Goal: Complete application form

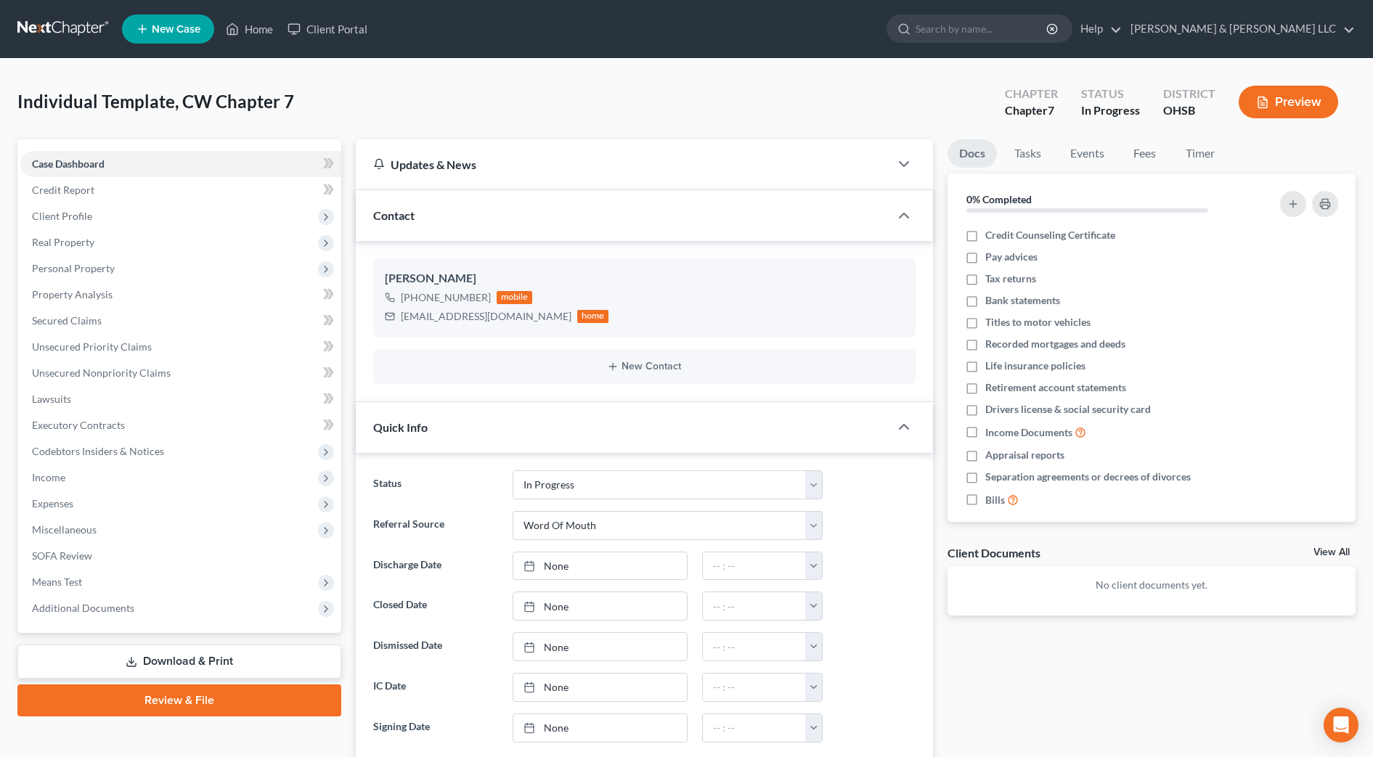
select select "4"
select select "0"
click at [1146, 150] on link "Fees" at bounding box center [1145, 153] width 46 height 28
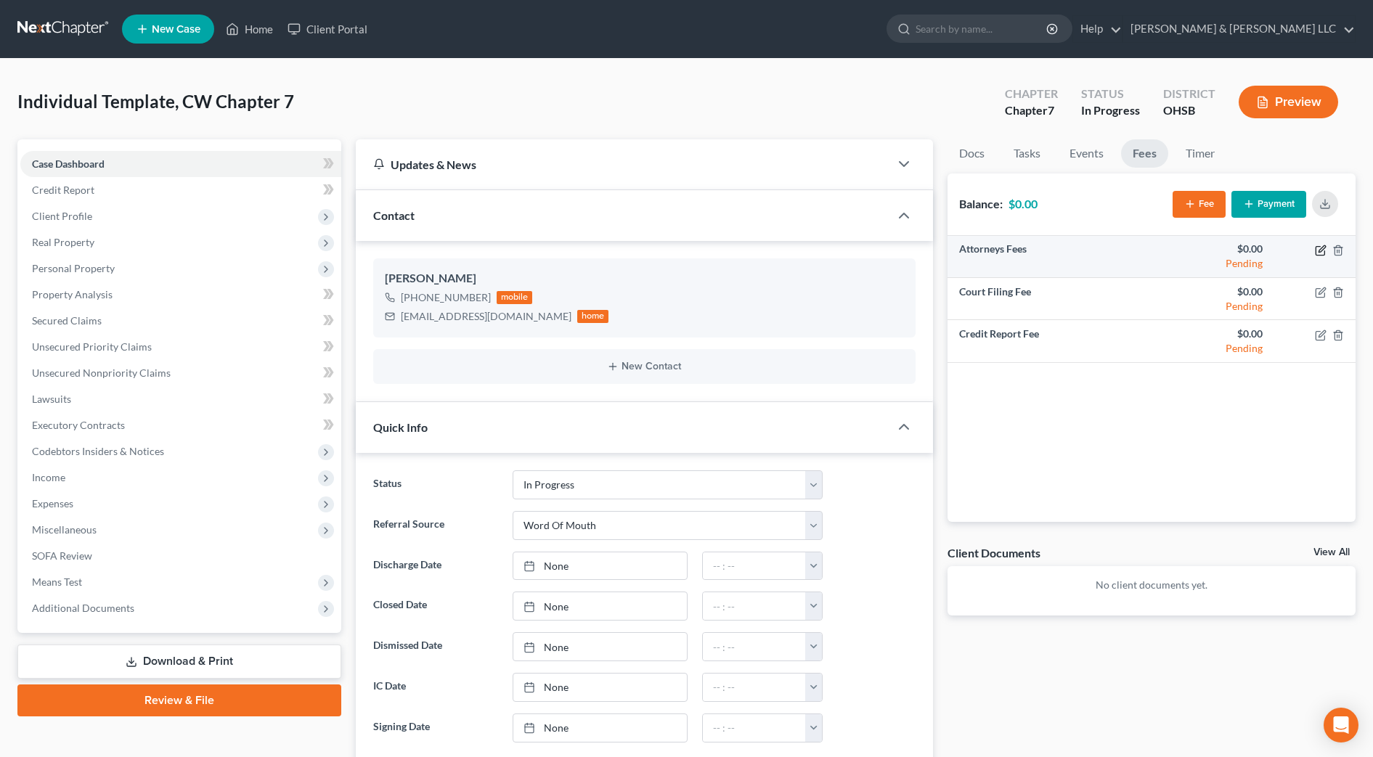
click at [1320, 249] on icon "button" at bounding box center [1321, 251] width 12 height 12
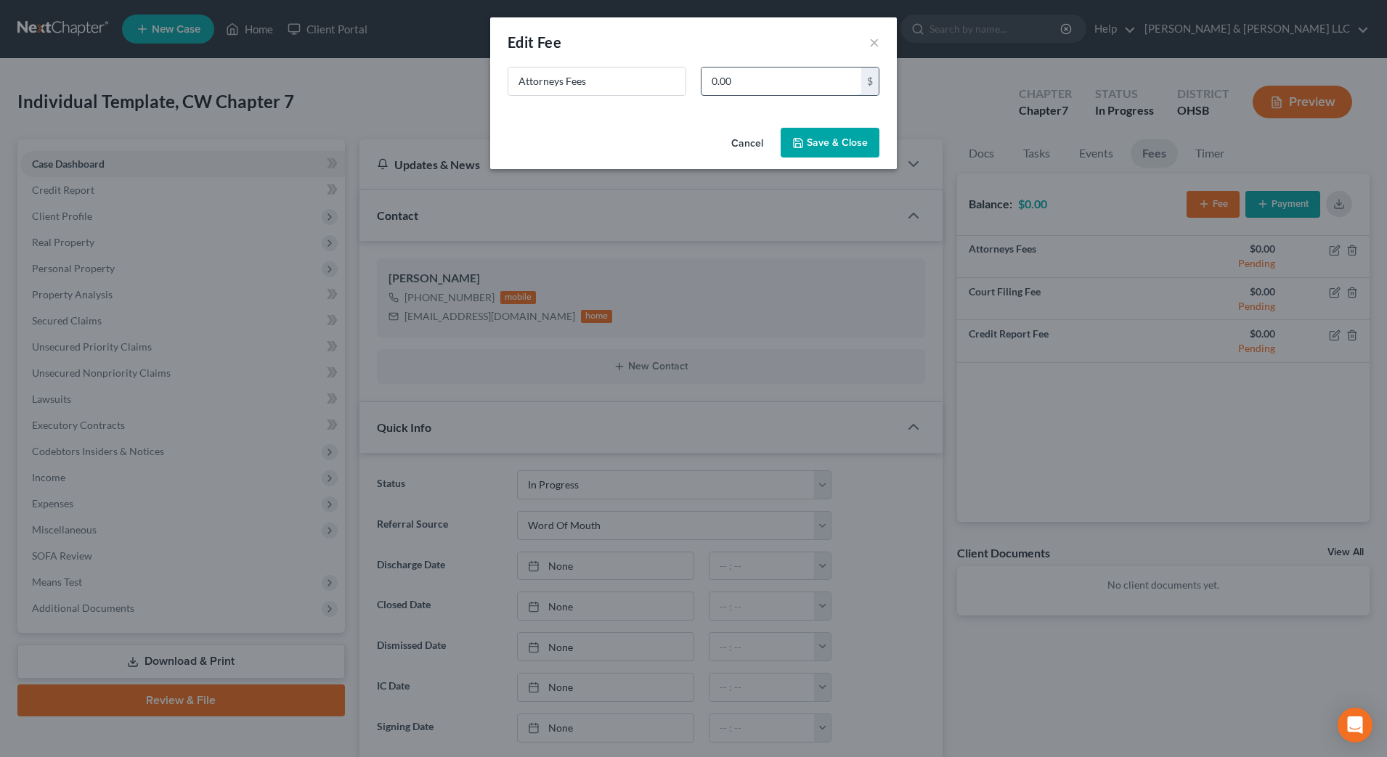
click at [845, 78] on input "0.00" at bounding box center [782, 82] width 160 height 28
type input "900"
click at [843, 151] on button "Save & Close" at bounding box center [830, 143] width 99 height 31
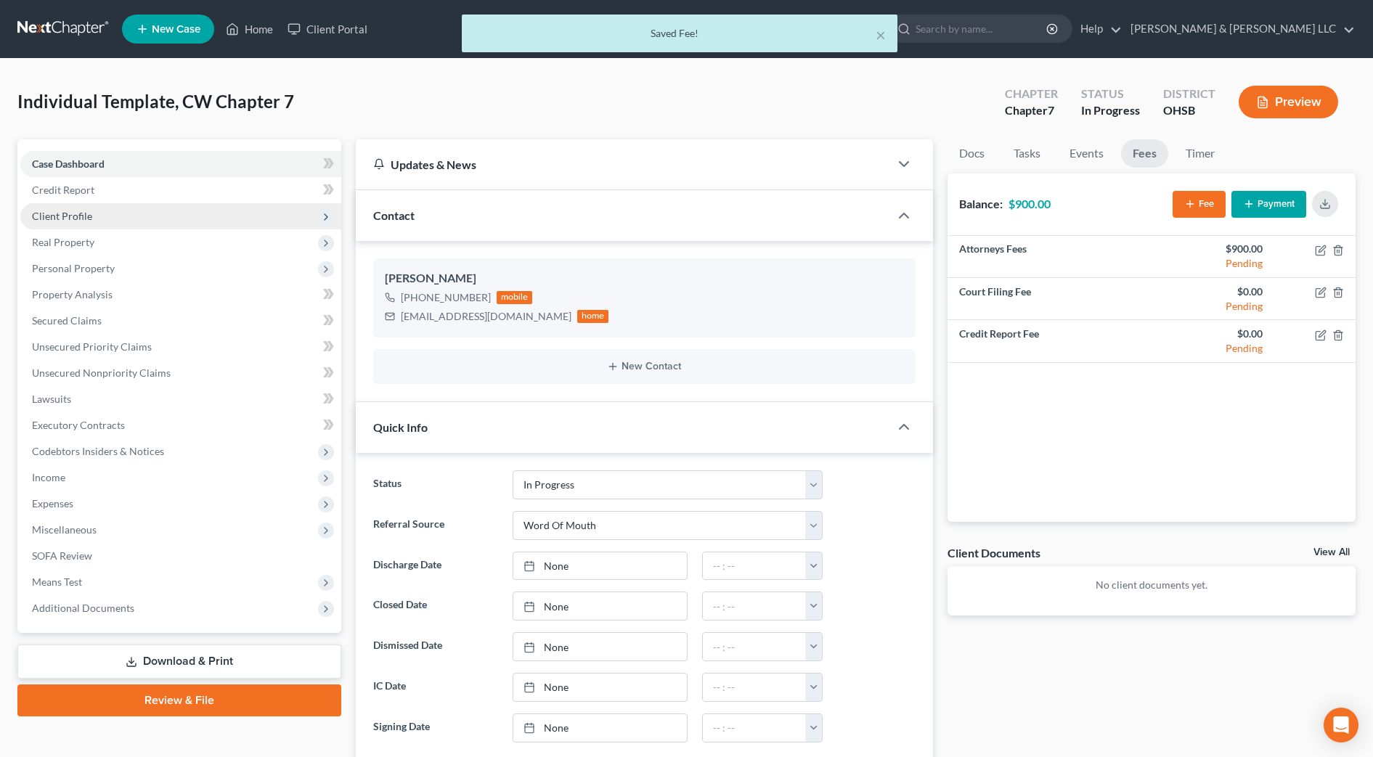
click at [153, 219] on span "Client Profile" at bounding box center [180, 216] width 321 height 26
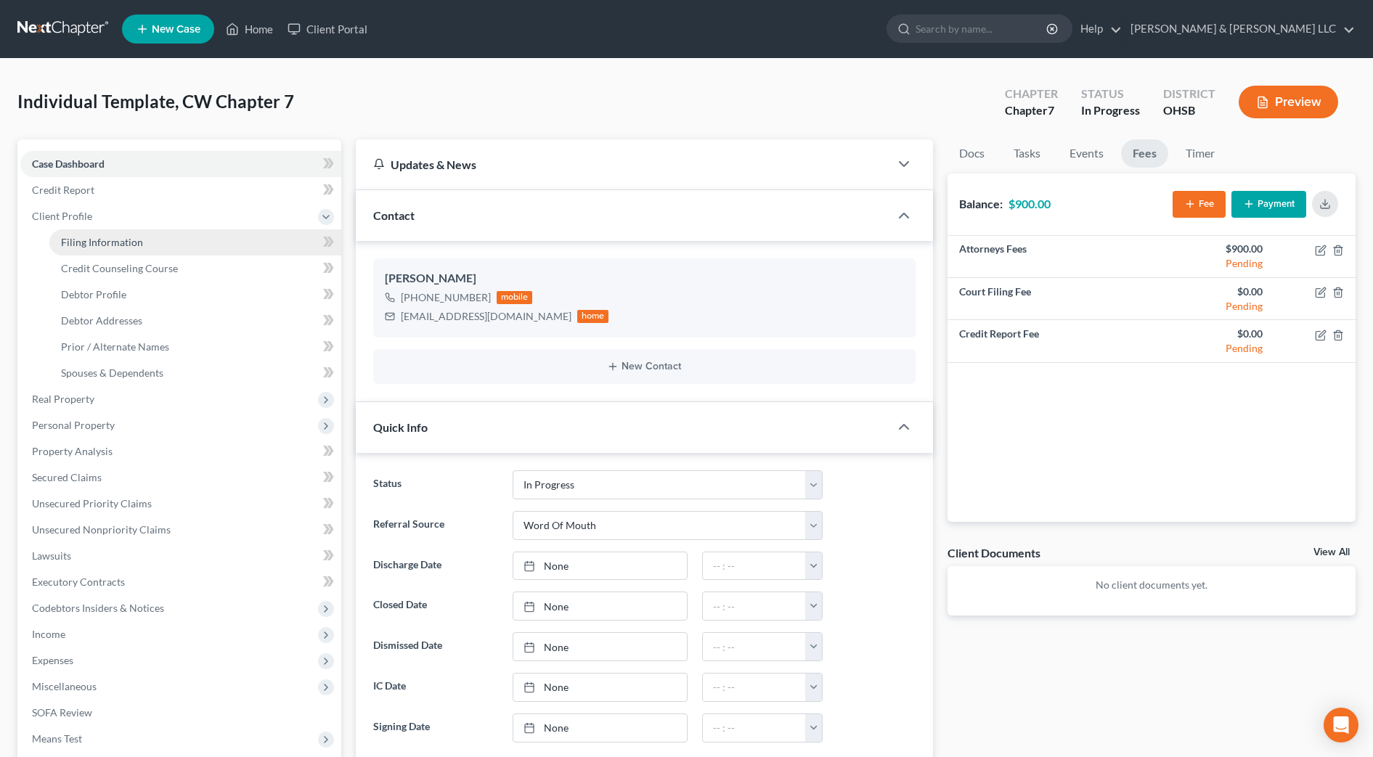
click at [102, 239] on span "Filing Information" at bounding box center [102, 242] width 82 height 12
select select "1"
select select "0"
select select "62"
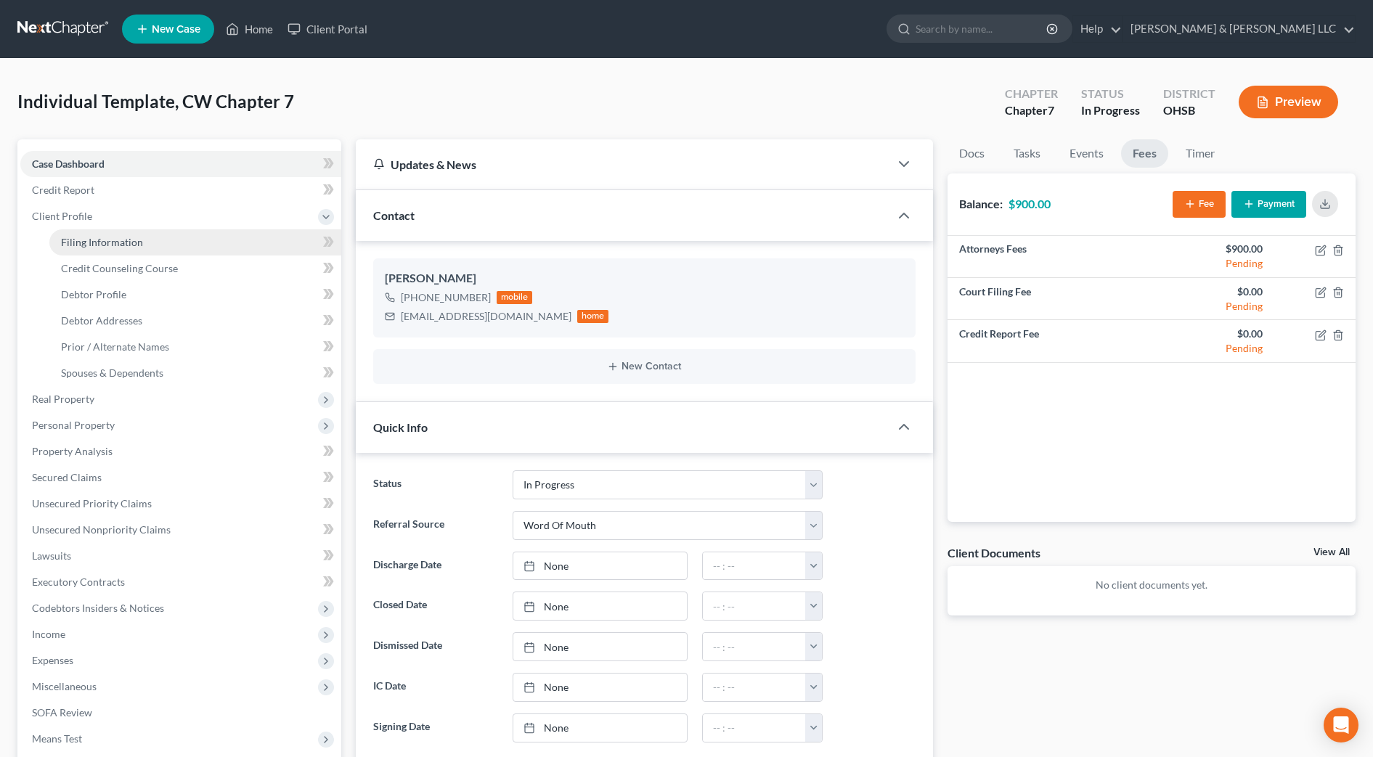
select select "2"
select select "36"
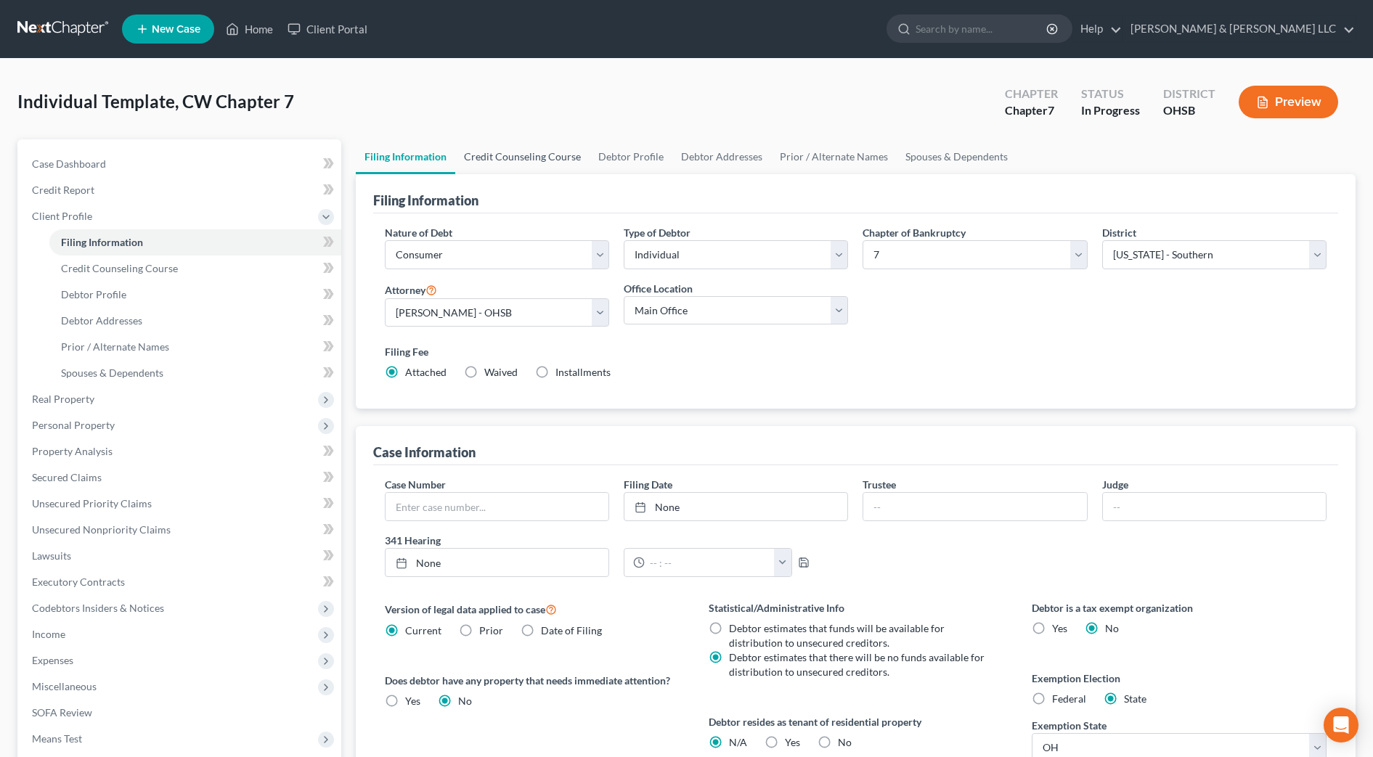
click at [505, 168] on link "Credit Counseling Course" at bounding box center [522, 156] width 134 height 35
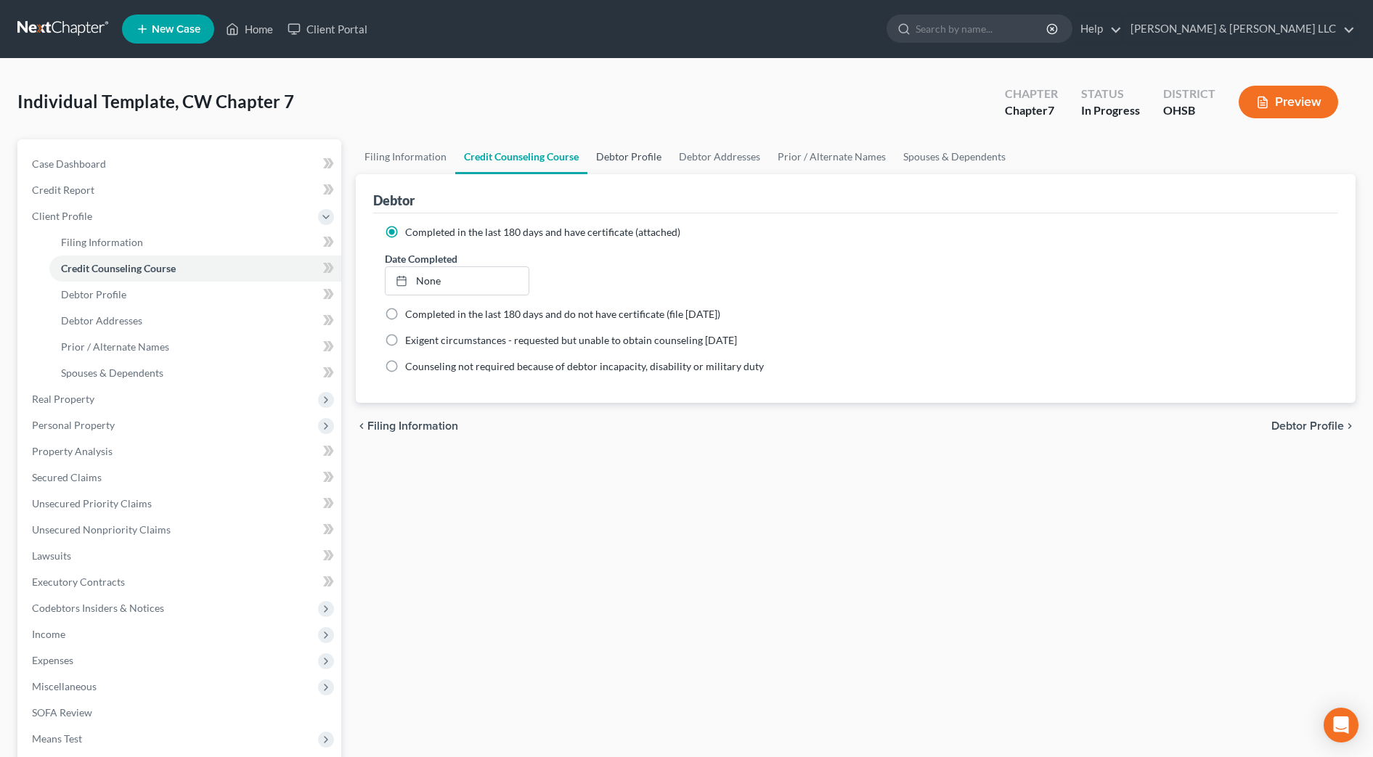
click at [646, 160] on link "Debtor Profile" at bounding box center [629, 156] width 83 height 35
select select "0"
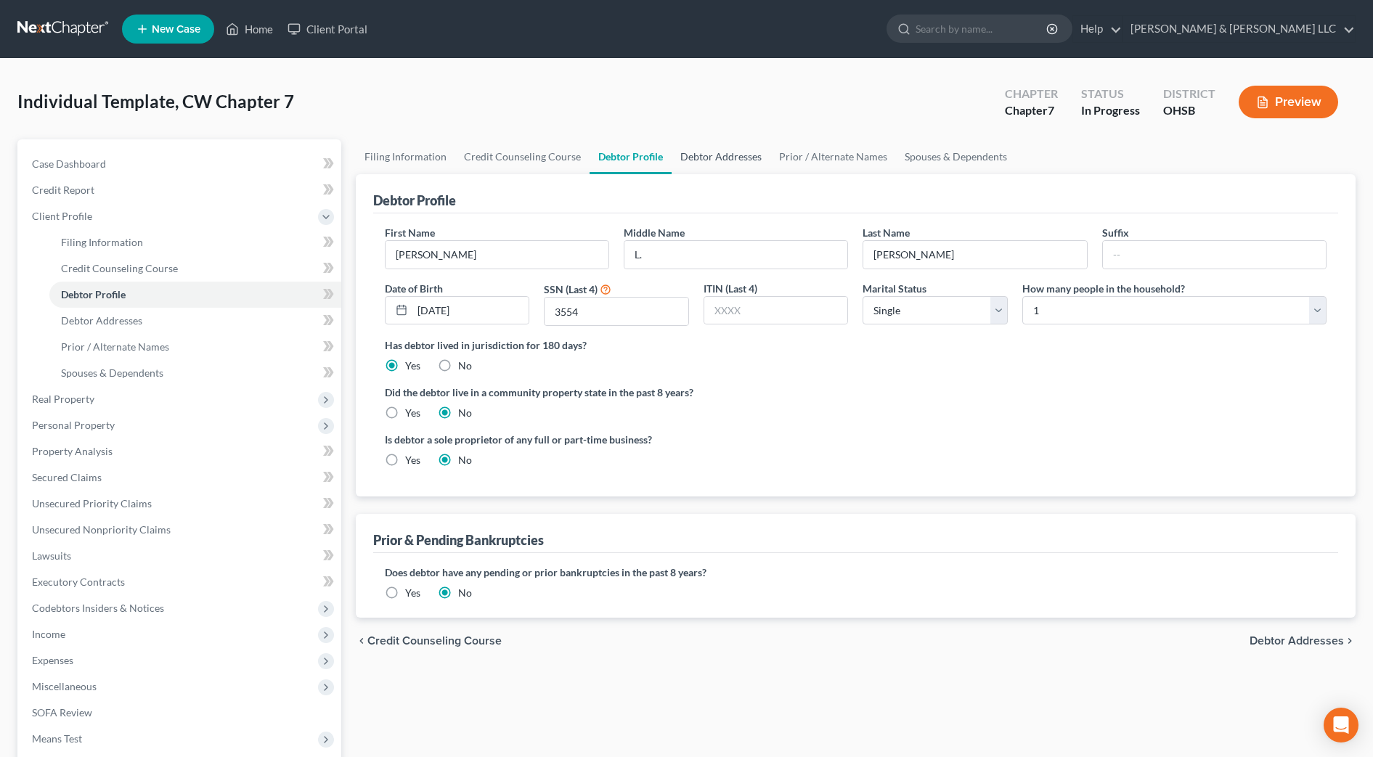
click at [734, 161] on link "Debtor Addresses" at bounding box center [721, 156] width 99 height 35
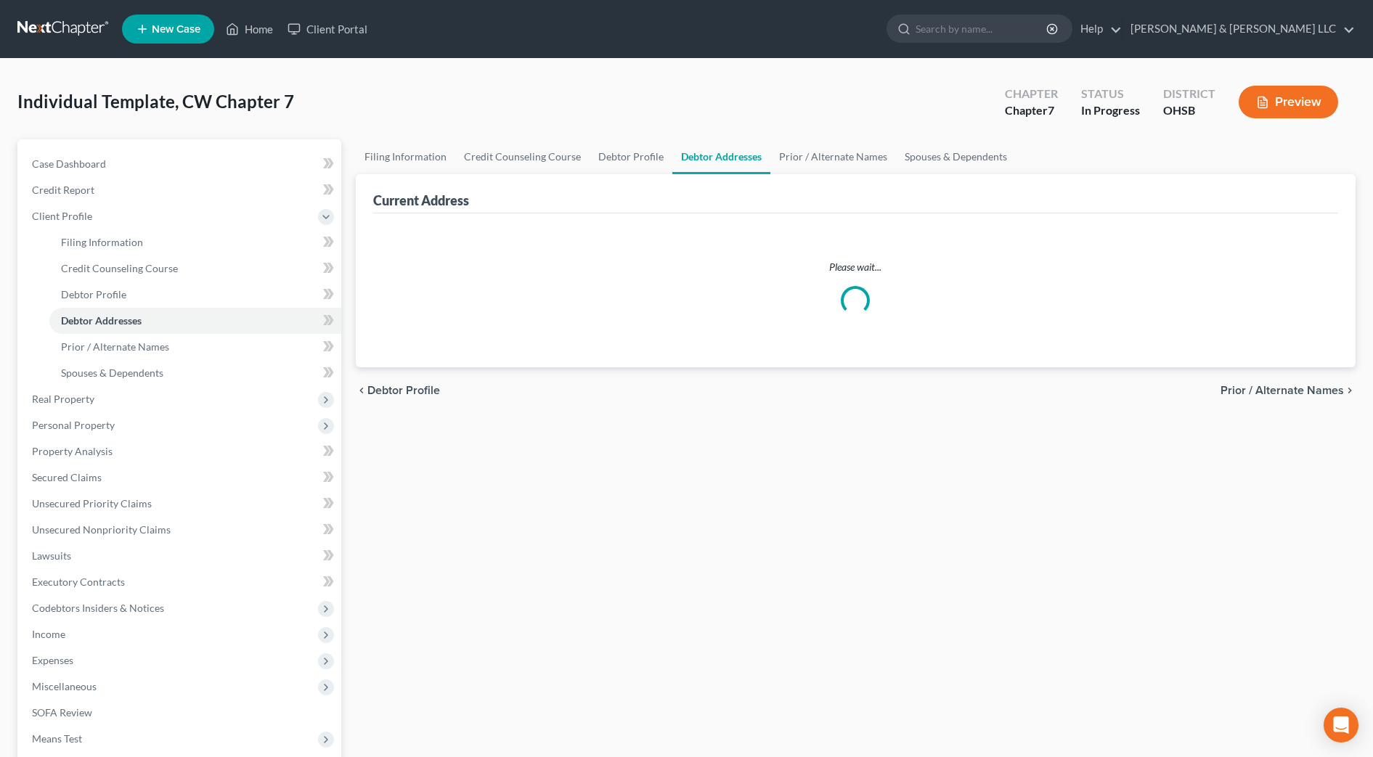
select select "0"
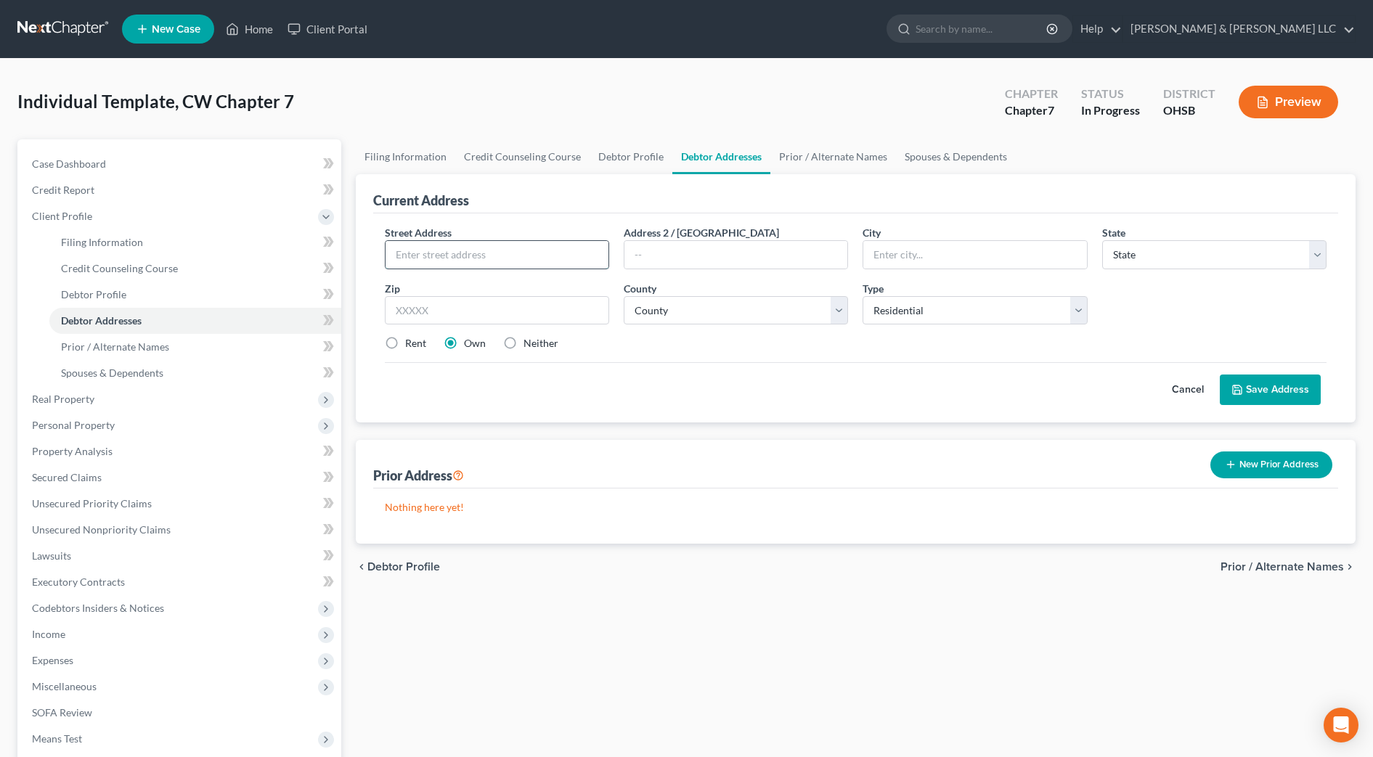
click at [493, 251] on input "text" at bounding box center [497, 255] width 223 height 28
type input "6309 Ballmer Rd."
type input "43110"
type input "Canal Winchester"
select select "36"
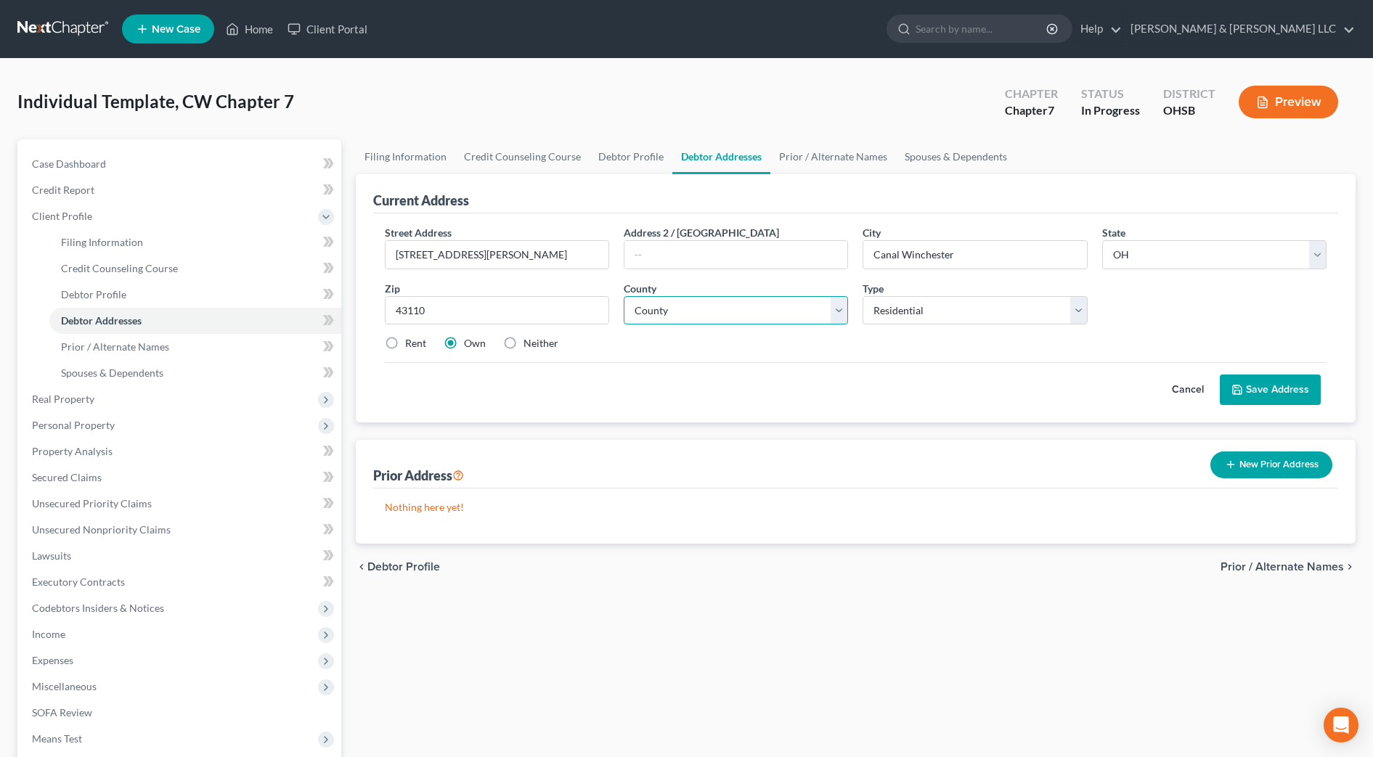
click at [678, 316] on select "County Adams County Allen County Ashland County Ashtabula County Athens County …" at bounding box center [736, 310] width 224 height 29
select select "24"
click at [624, 296] on select "County Adams County Allen County Ashland County Ashtabula County Athens County …" at bounding box center [736, 310] width 224 height 29
click at [1247, 388] on button "Save Address" at bounding box center [1270, 390] width 101 height 31
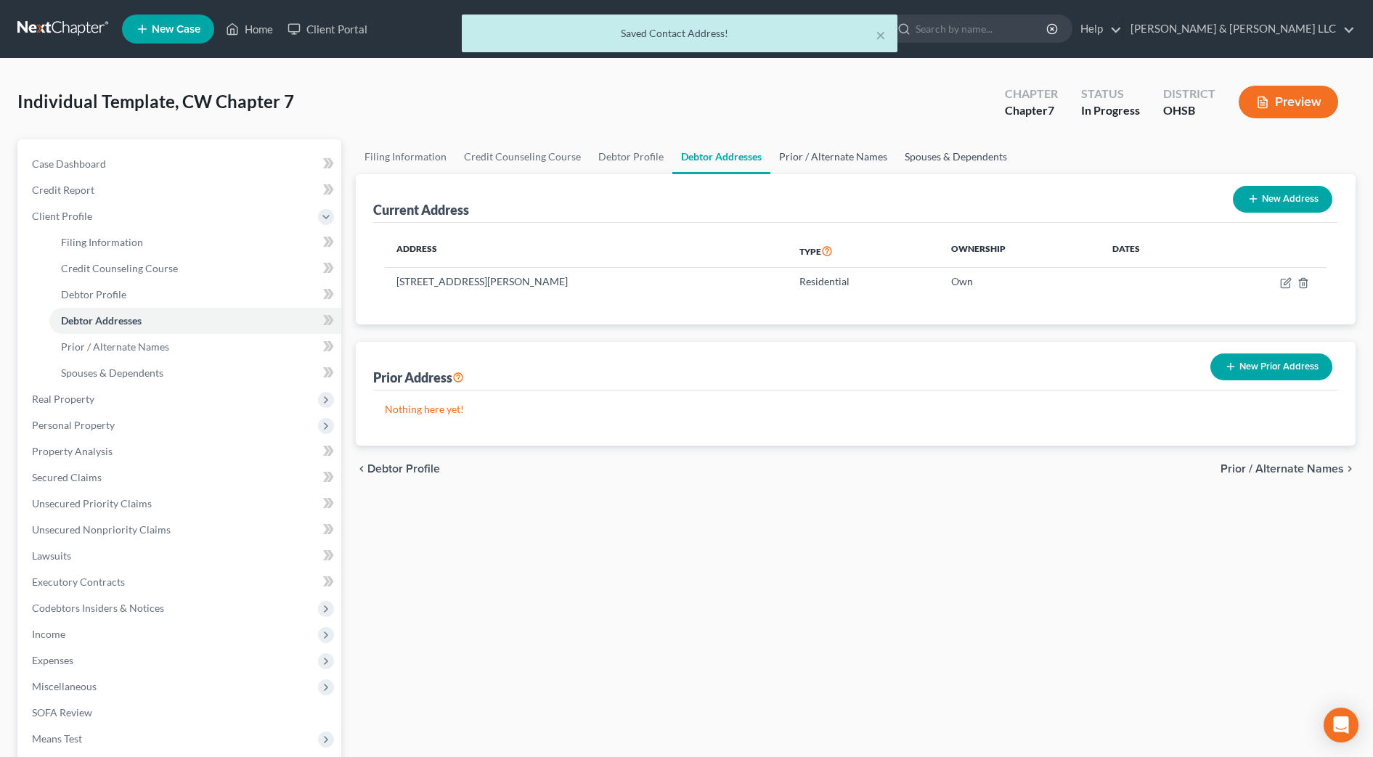
drag, startPoint x: 812, startPoint y: 159, endPoint x: 893, endPoint y: 157, distance: 81.4
click at [812, 159] on link "Prior / Alternate Names" at bounding box center [834, 156] width 126 height 35
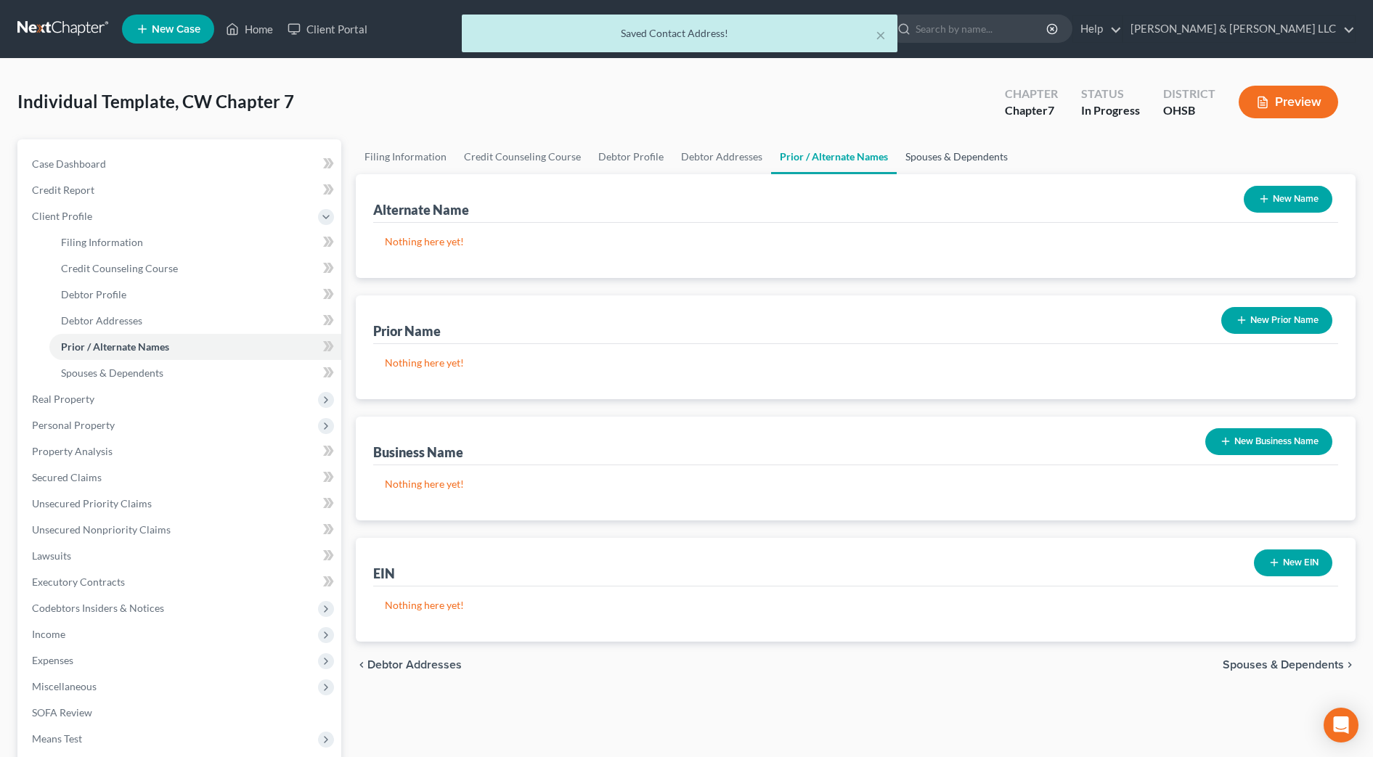
click at [932, 155] on link "Spouses & Dependents" at bounding box center [957, 156] width 120 height 35
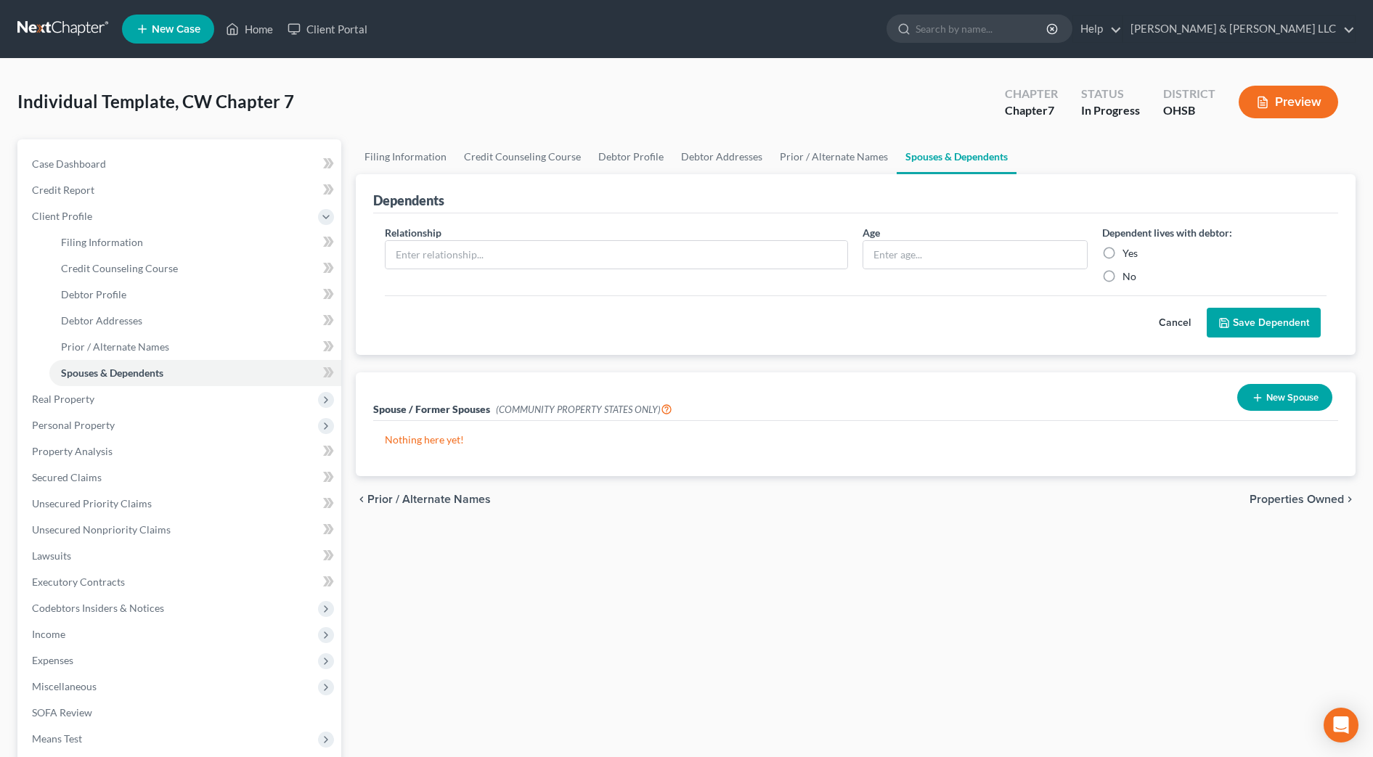
click at [1303, 497] on span "Properties Owned" at bounding box center [1297, 500] width 94 height 12
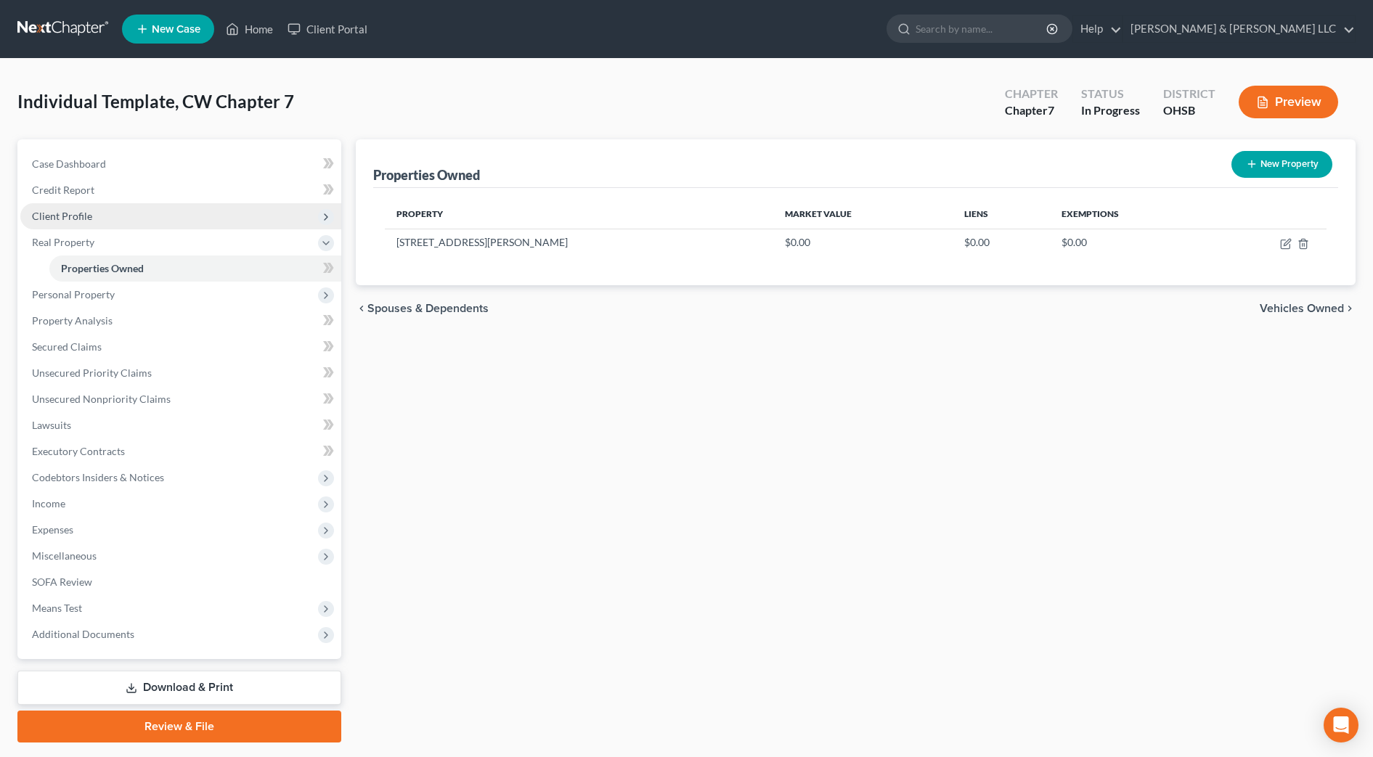
click at [93, 212] on span "Client Profile" at bounding box center [180, 216] width 321 height 26
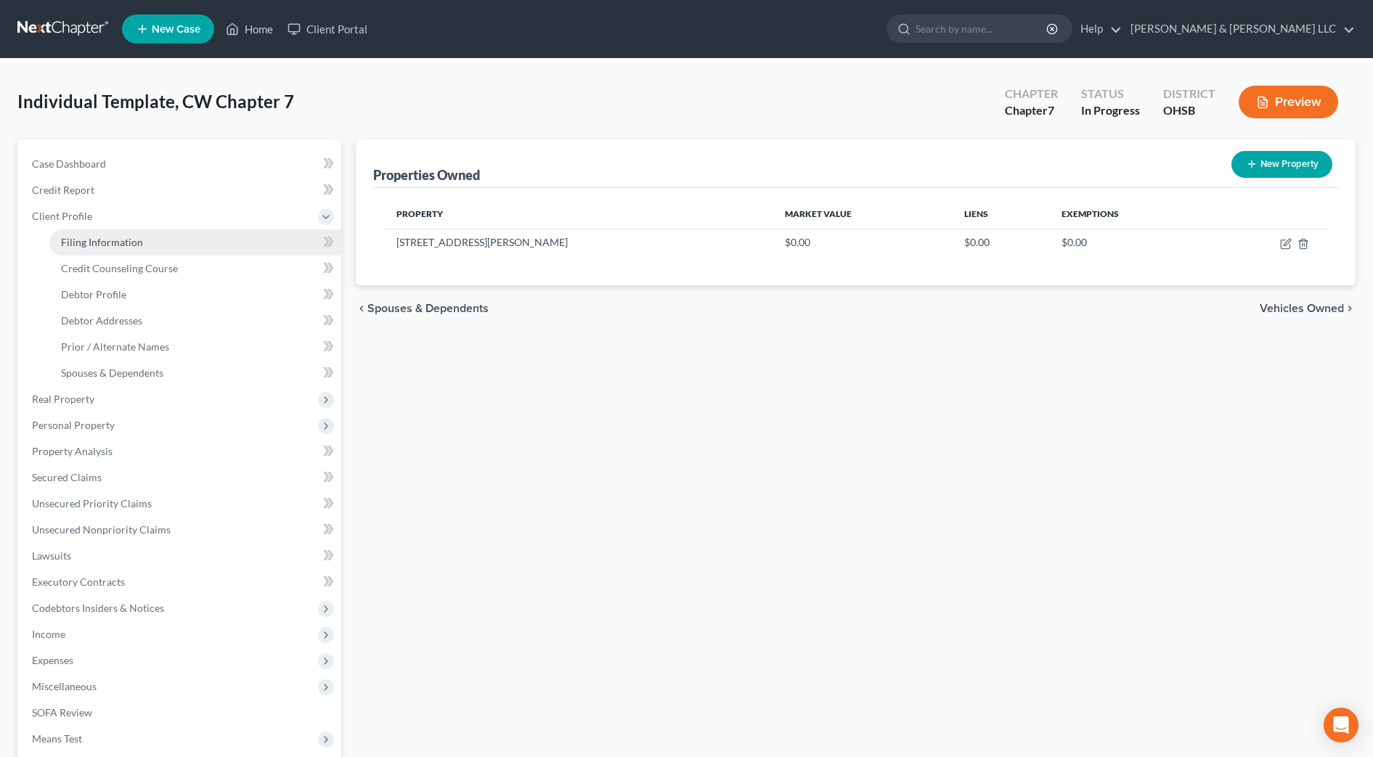
click at [99, 241] on span "Filing Information" at bounding box center [102, 242] width 82 height 12
select select "1"
select select "0"
select select "62"
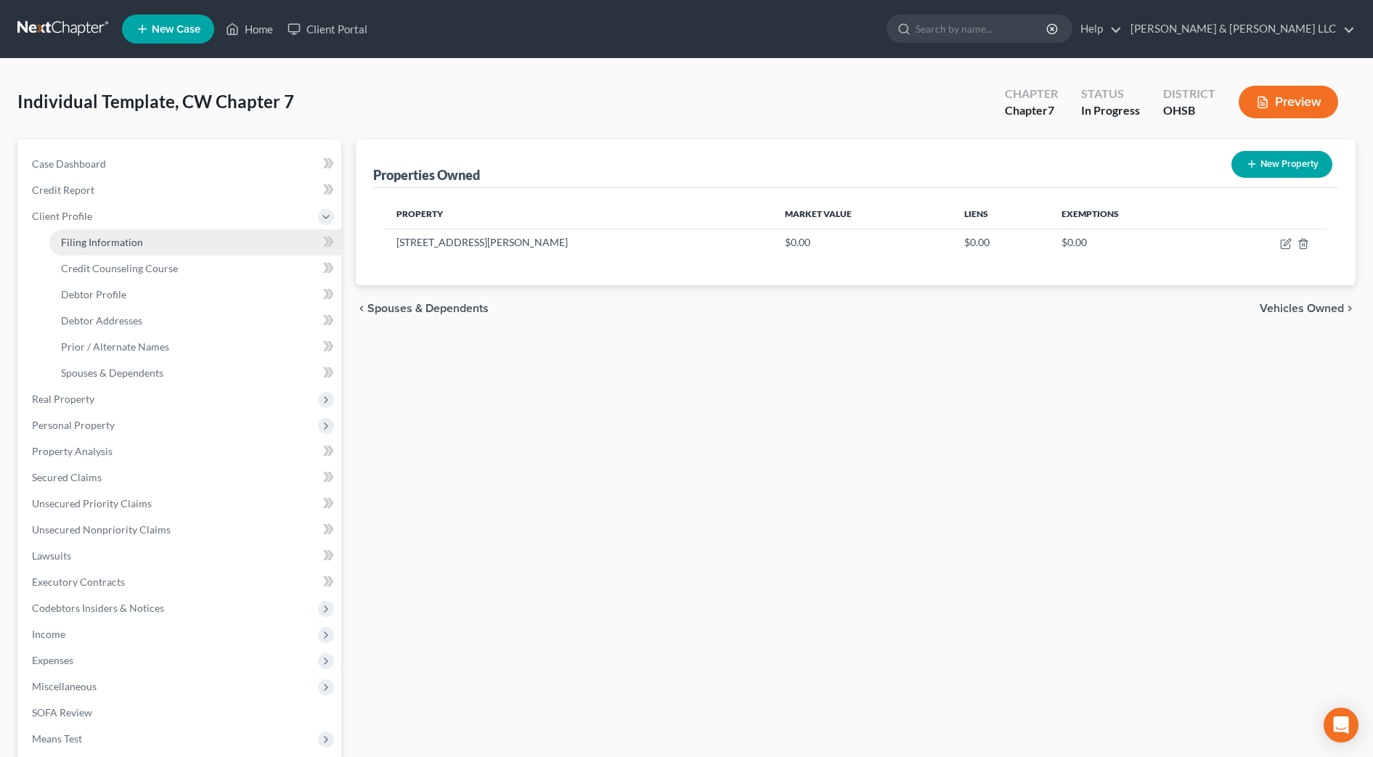
select select "2"
select select "36"
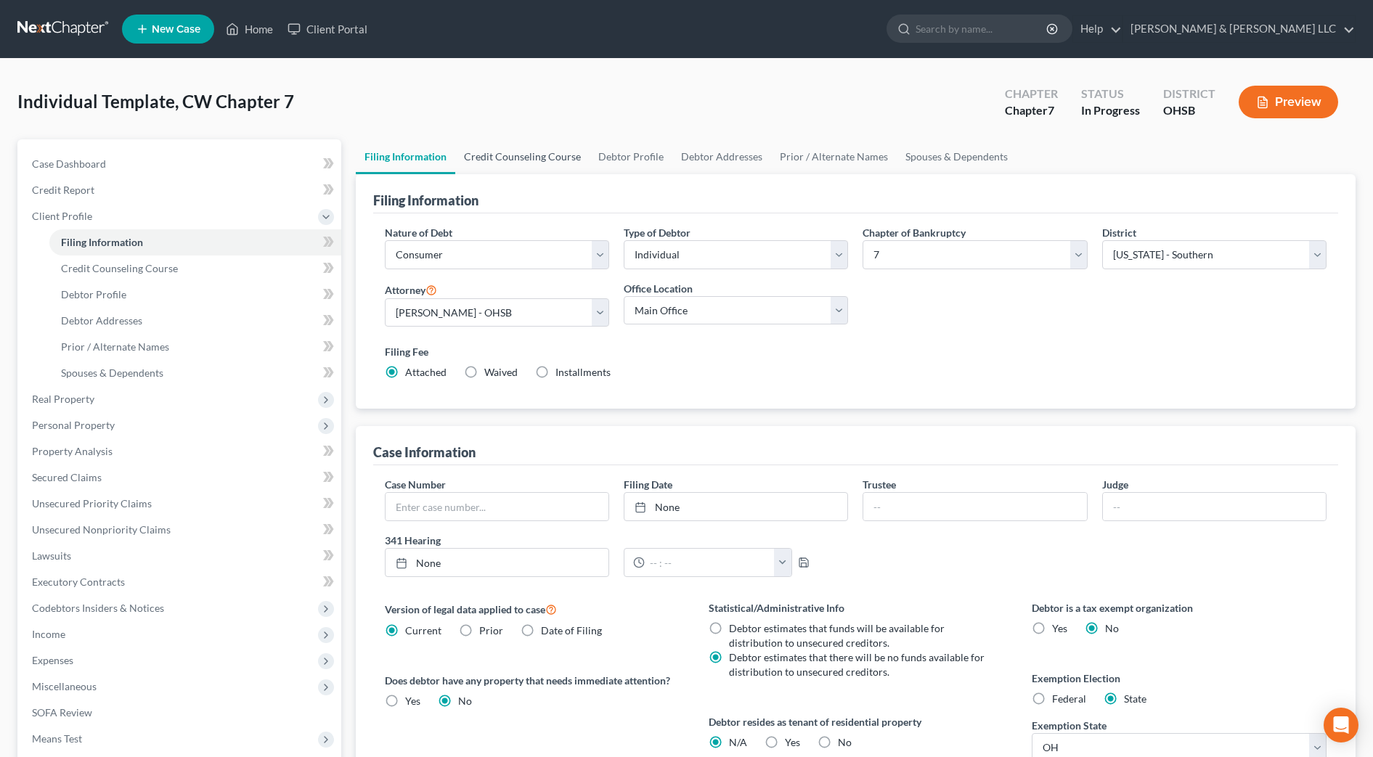
click at [580, 156] on link "Credit Counseling Course" at bounding box center [522, 156] width 134 height 35
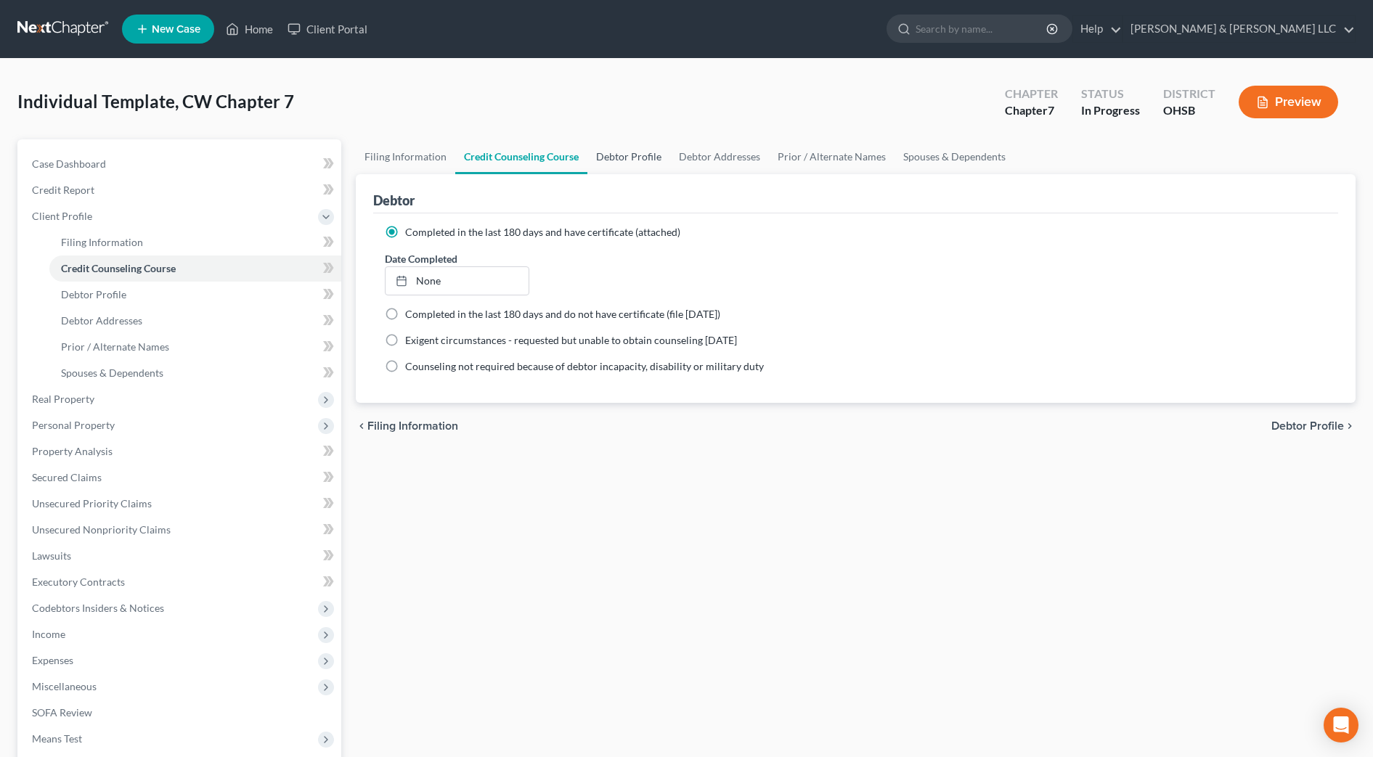
click at [666, 151] on link "Debtor Profile" at bounding box center [629, 156] width 83 height 35
select select "0"
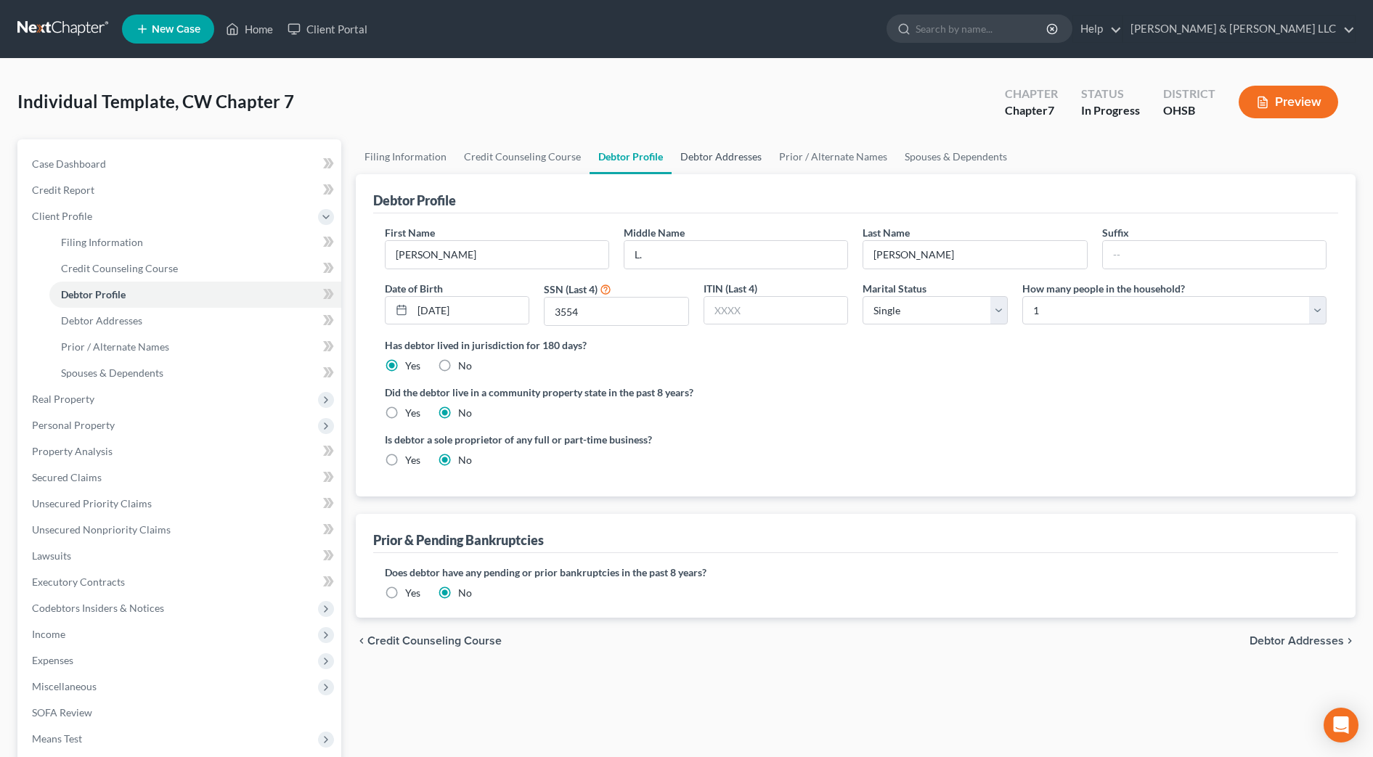
click at [743, 154] on link "Debtor Addresses" at bounding box center [721, 156] width 99 height 35
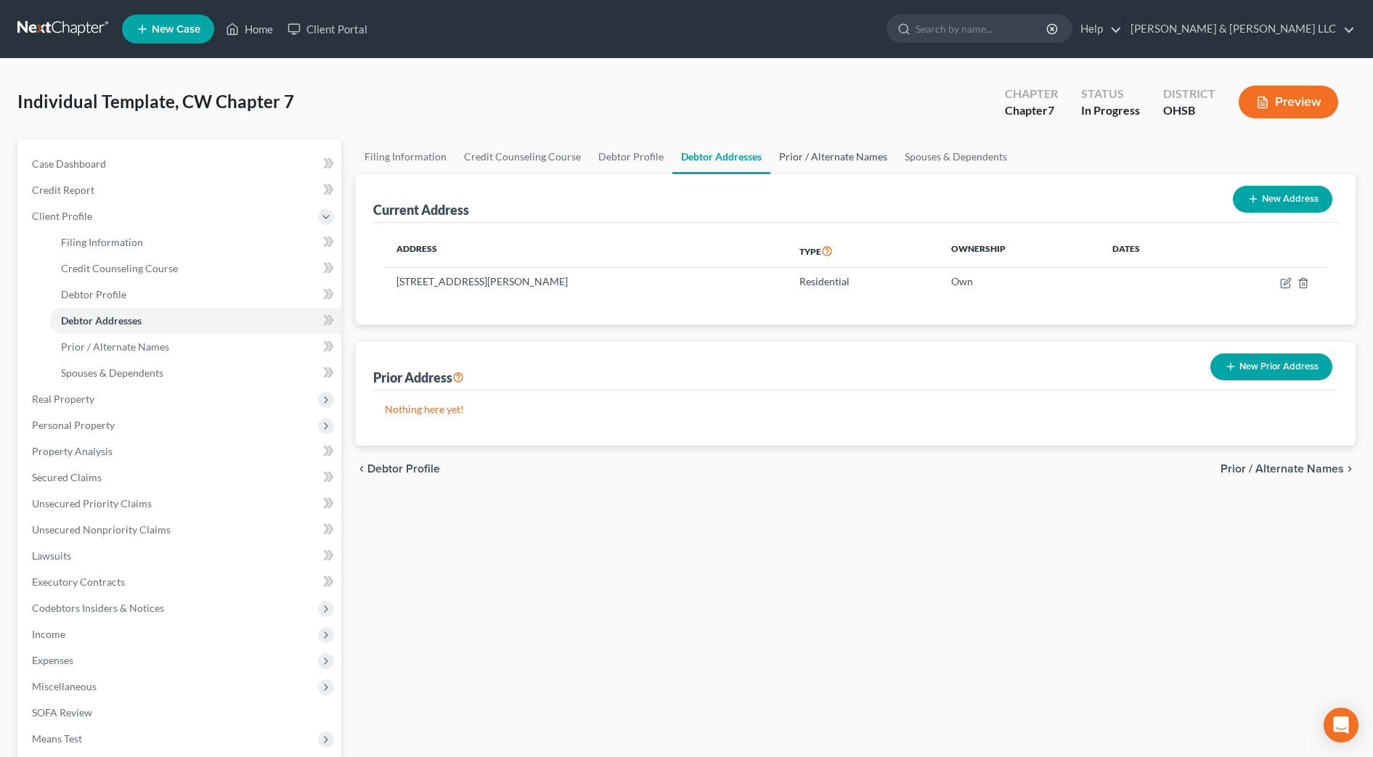
click at [830, 153] on link "Prior / Alternate Names" at bounding box center [834, 156] width 126 height 35
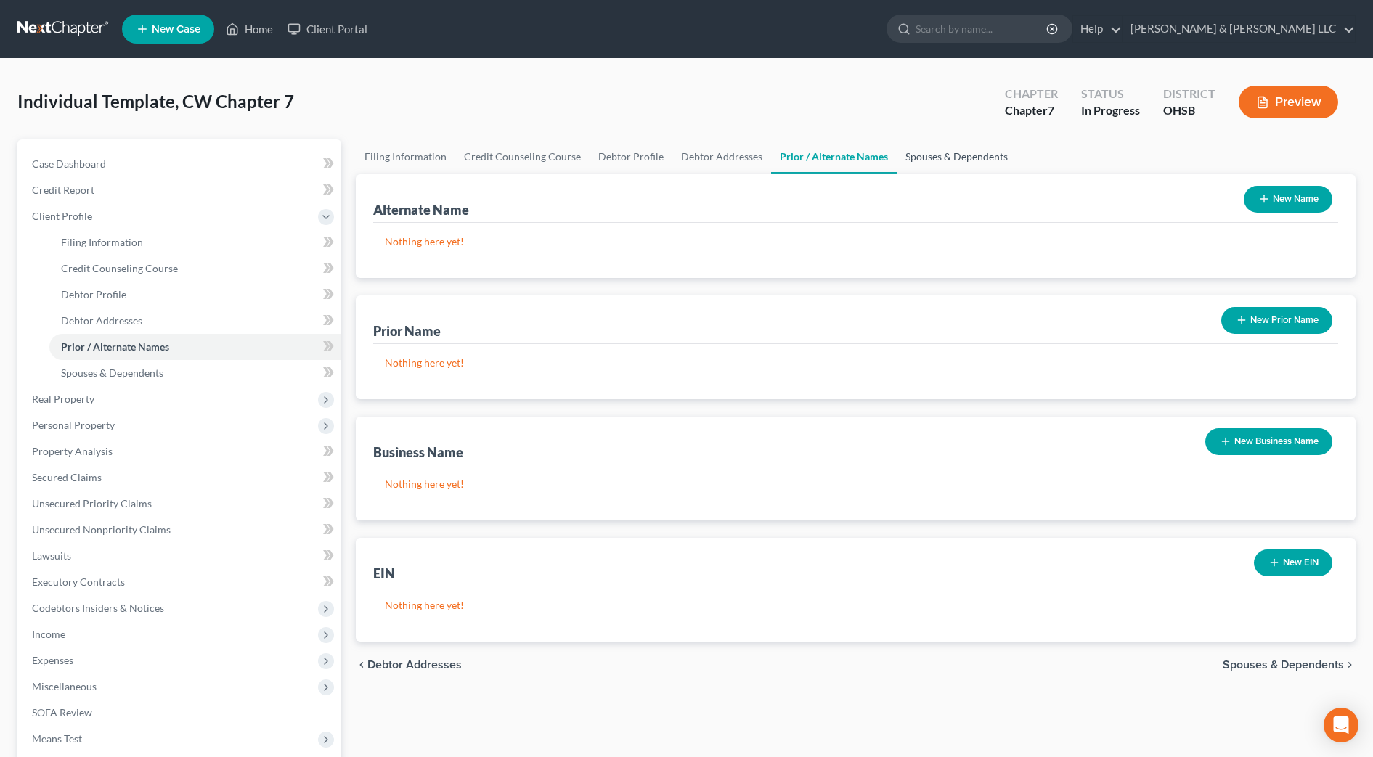
click at [908, 157] on link "Spouses & Dependents" at bounding box center [957, 156] width 120 height 35
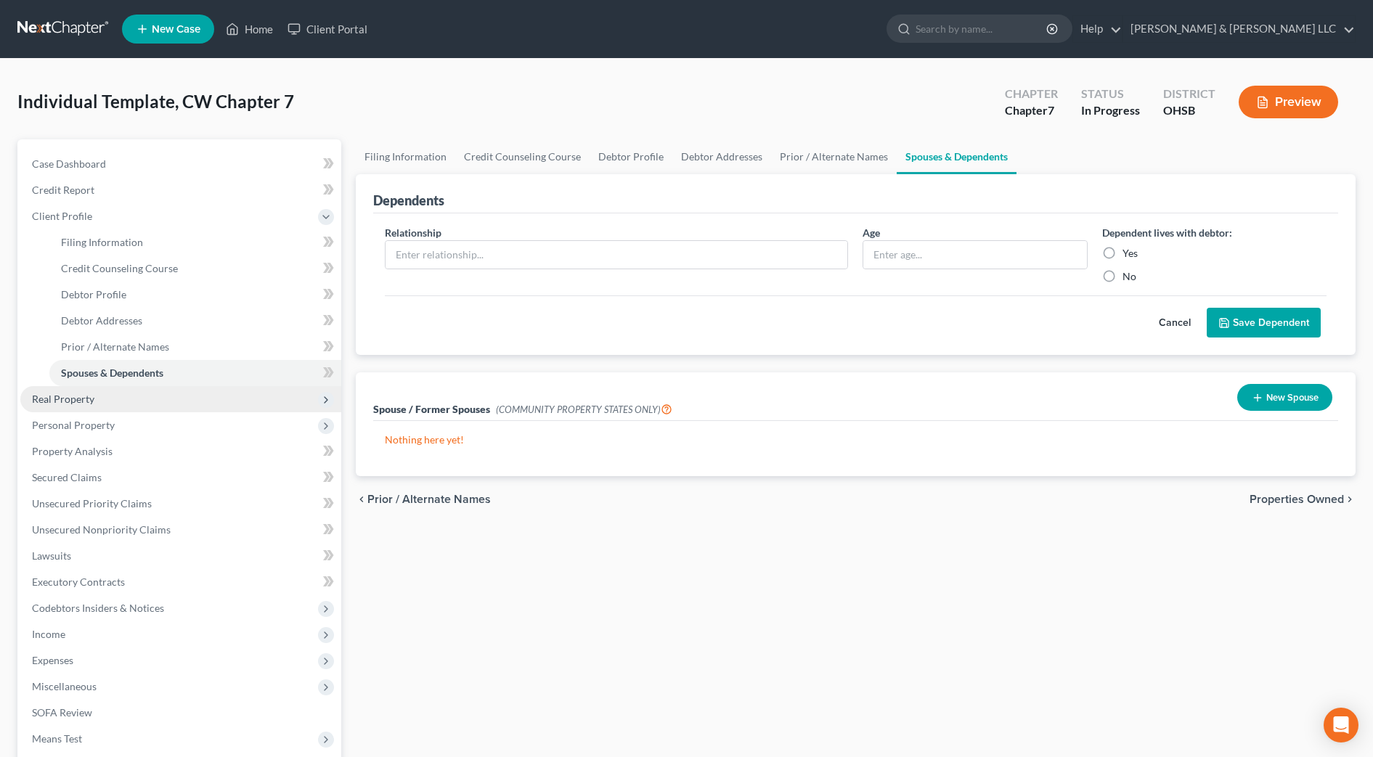
click at [126, 394] on span "Real Property" at bounding box center [180, 399] width 321 height 26
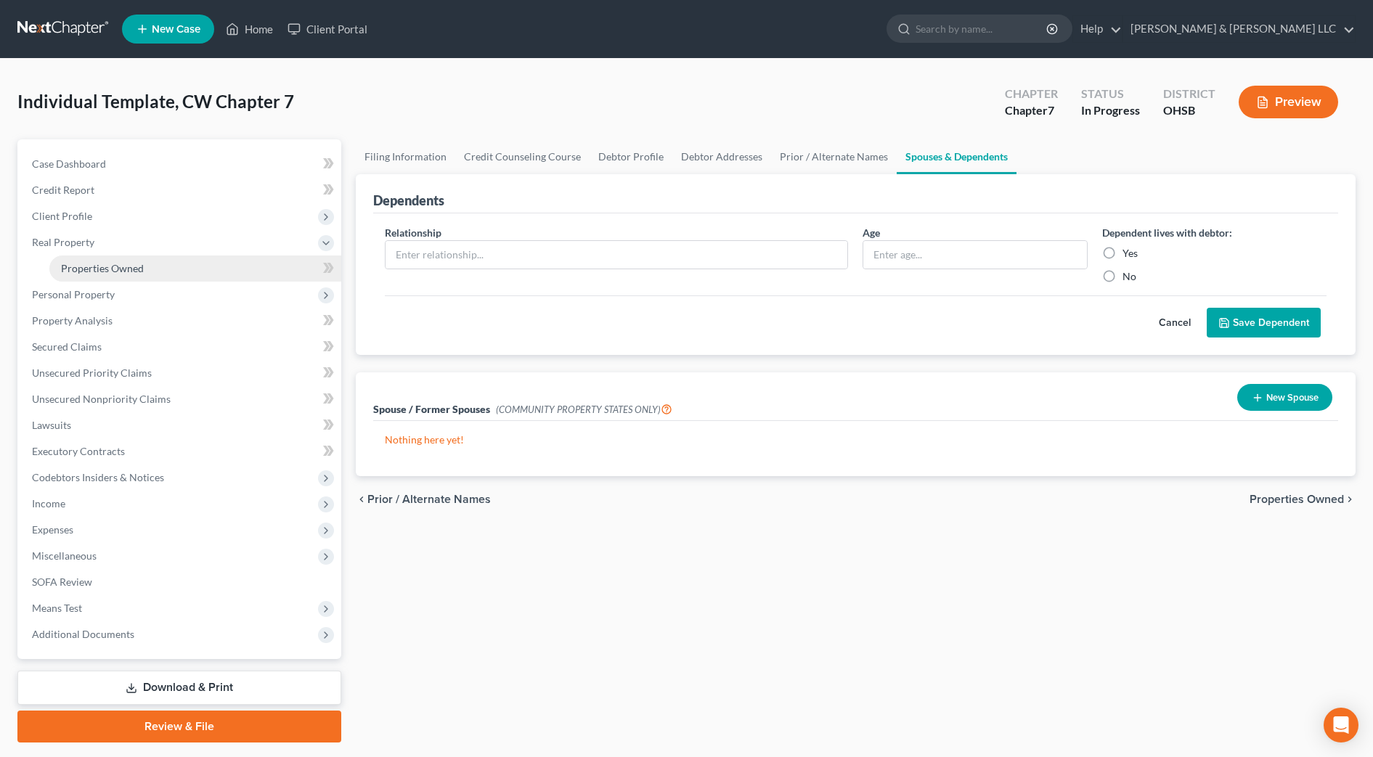
click at [84, 268] on span "Properties Owned" at bounding box center [102, 268] width 83 height 12
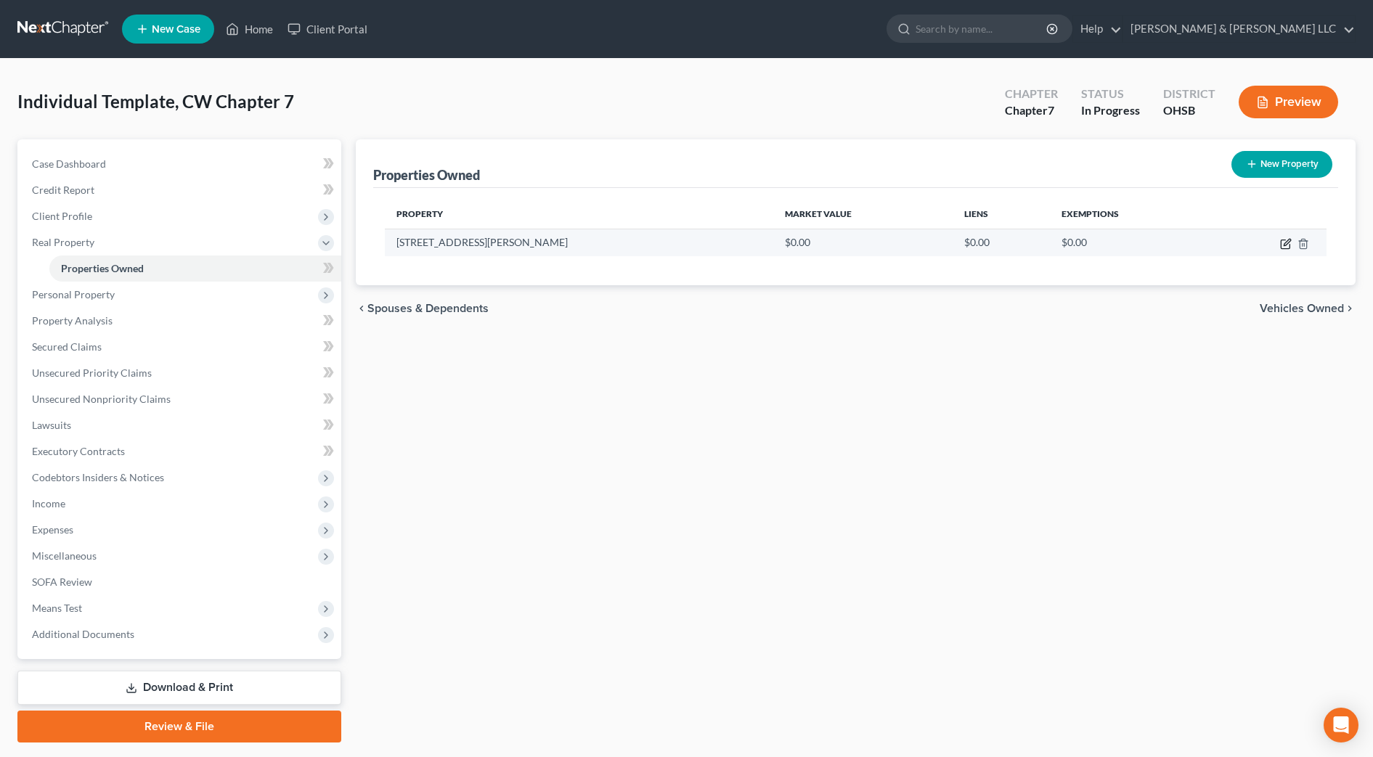
click at [1290, 242] on icon "button" at bounding box center [1287, 242] width 7 height 7
select select "36"
select select "24"
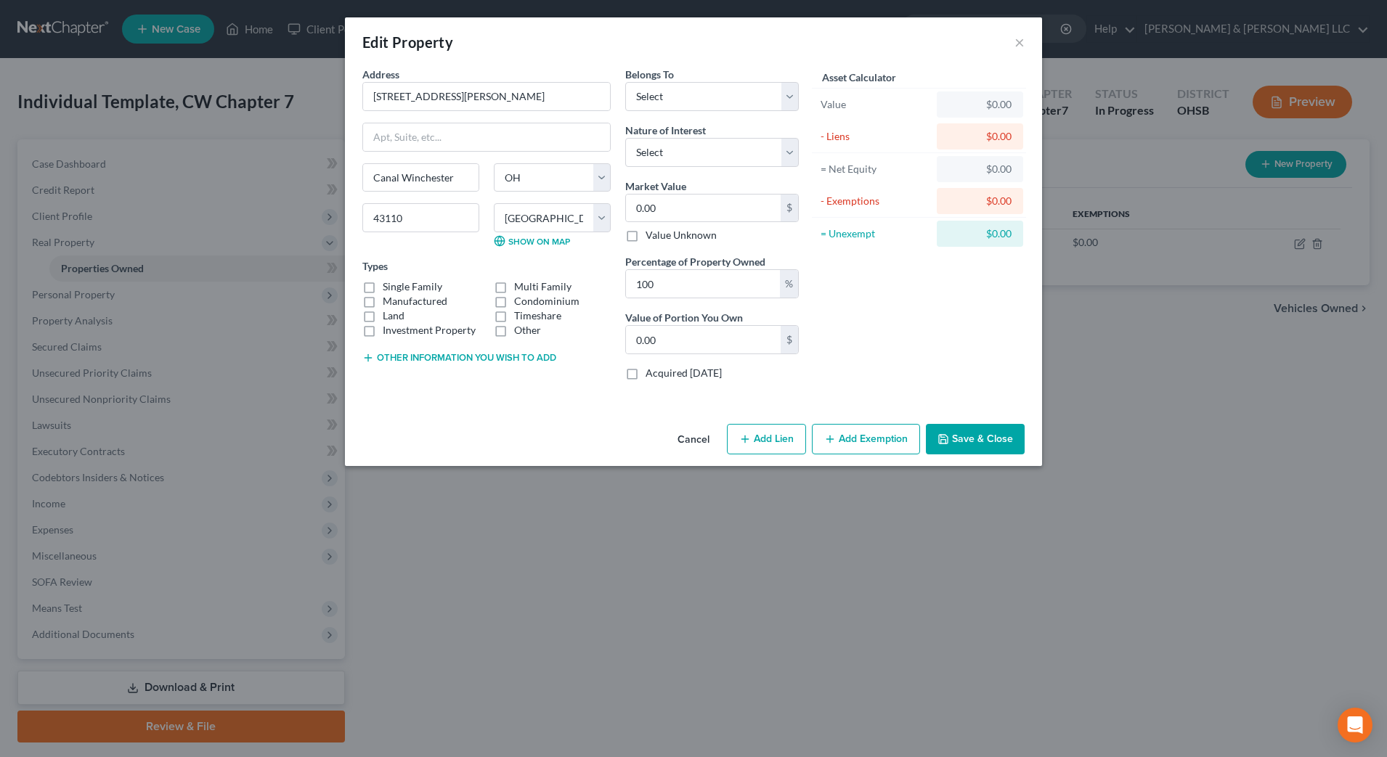
click at [422, 284] on label "Single Family" at bounding box center [413, 287] width 60 height 15
click at [398, 284] on input "Single Family" at bounding box center [393, 284] width 9 height 9
checkbox input "true"
click at [683, 99] on select "Select Debtor 1 Only Debtor 2 Only Debtor 1 And Debtor 2 Only At Least One Of T…" at bounding box center [712, 96] width 174 height 29
select select "0"
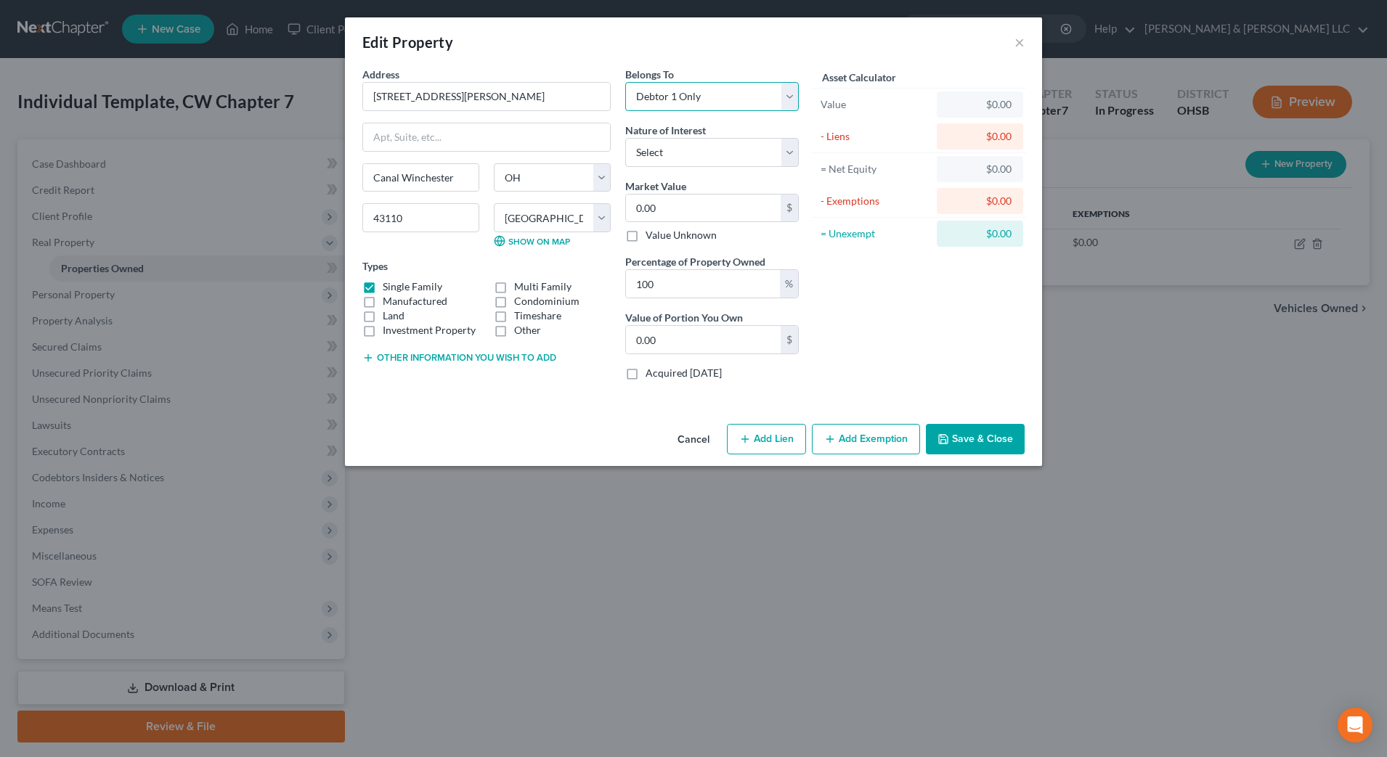
click at [625, 82] on select "Select Debtor 1 Only Debtor 2 Only Debtor 1 And Debtor 2 Only At Least One Of T…" at bounding box center [712, 96] width 174 height 29
click at [865, 442] on button "Add Exemption" at bounding box center [866, 439] width 108 height 31
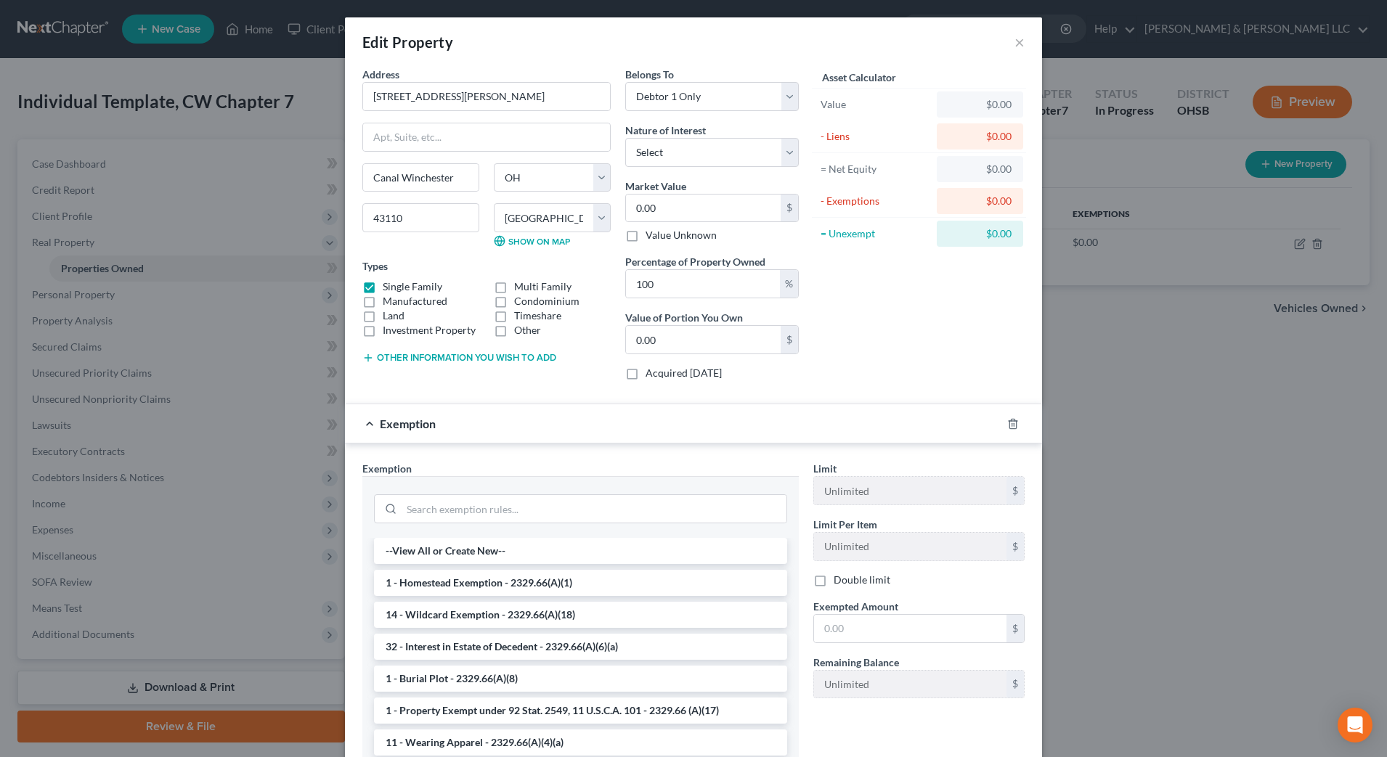
drag, startPoint x: 680, startPoint y: 576, endPoint x: 673, endPoint y: 578, distance: 7.6
click at [680, 576] on li "1 - Homestead Exemption - 2329.66(A)(1)" at bounding box center [580, 583] width 413 height 26
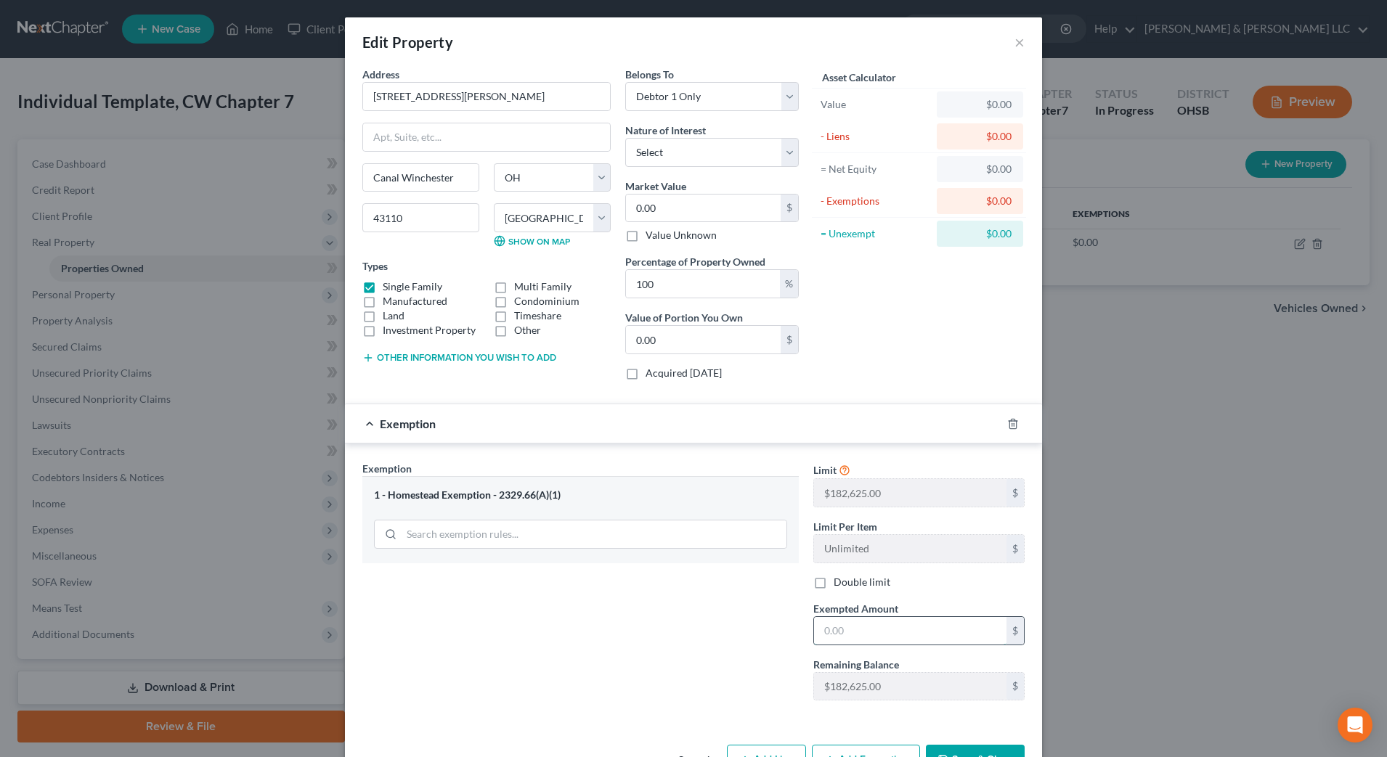
click at [861, 625] on input "text" at bounding box center [910, 631] width 192 height 28
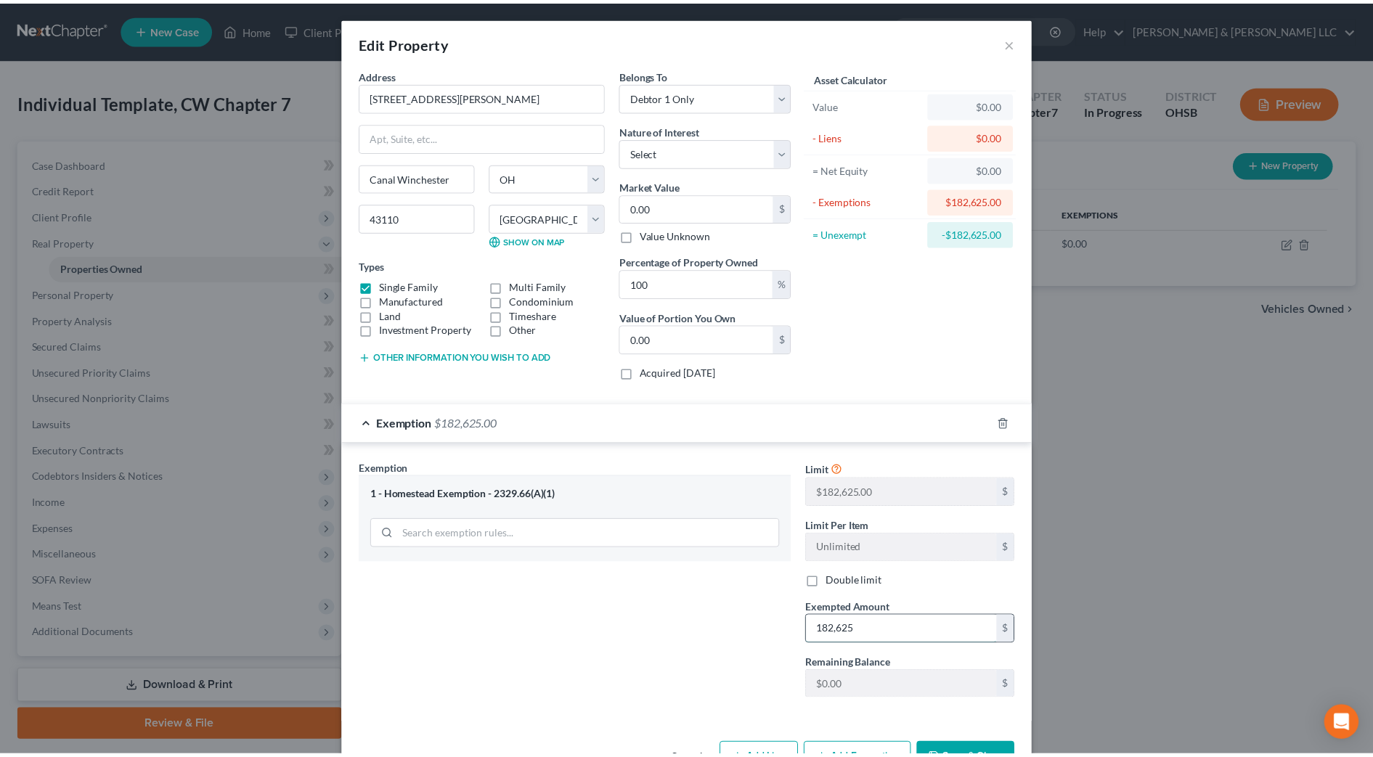
scroll to position [47, 0]
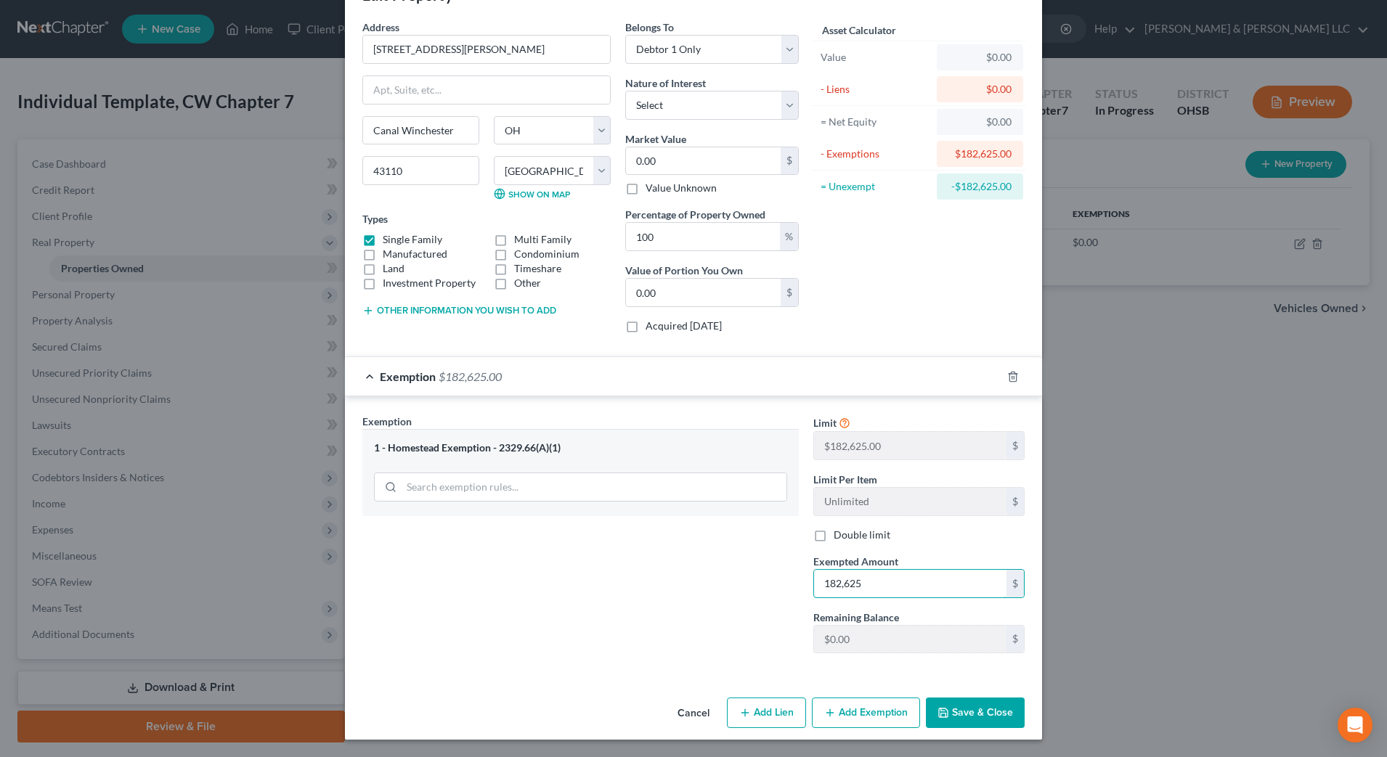
type input "182,625"
click at [965, 715] on button "Save & Close" at bounding box center [975, 713] width 99 height 31
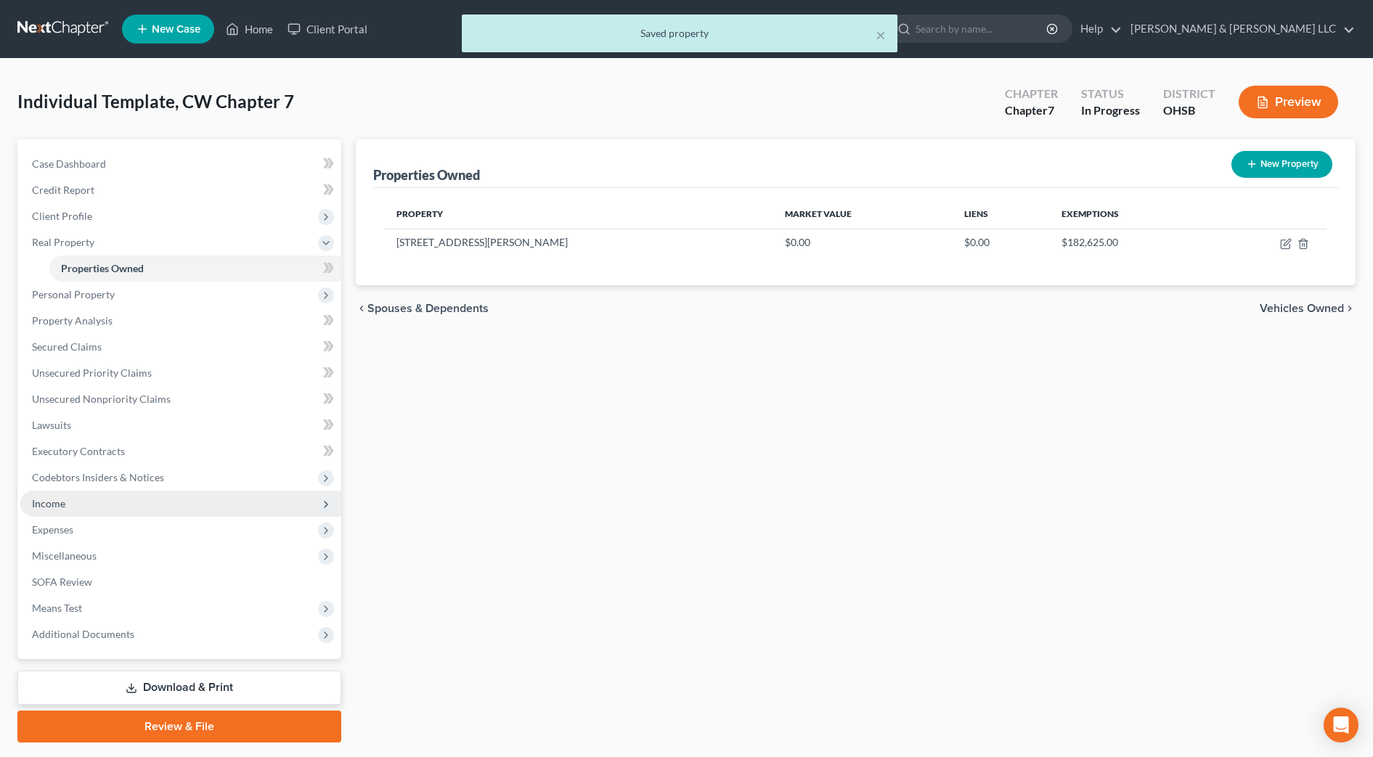
click at [50, 497] on span "Income" at bounding box center [48, 503] width 33 height 12
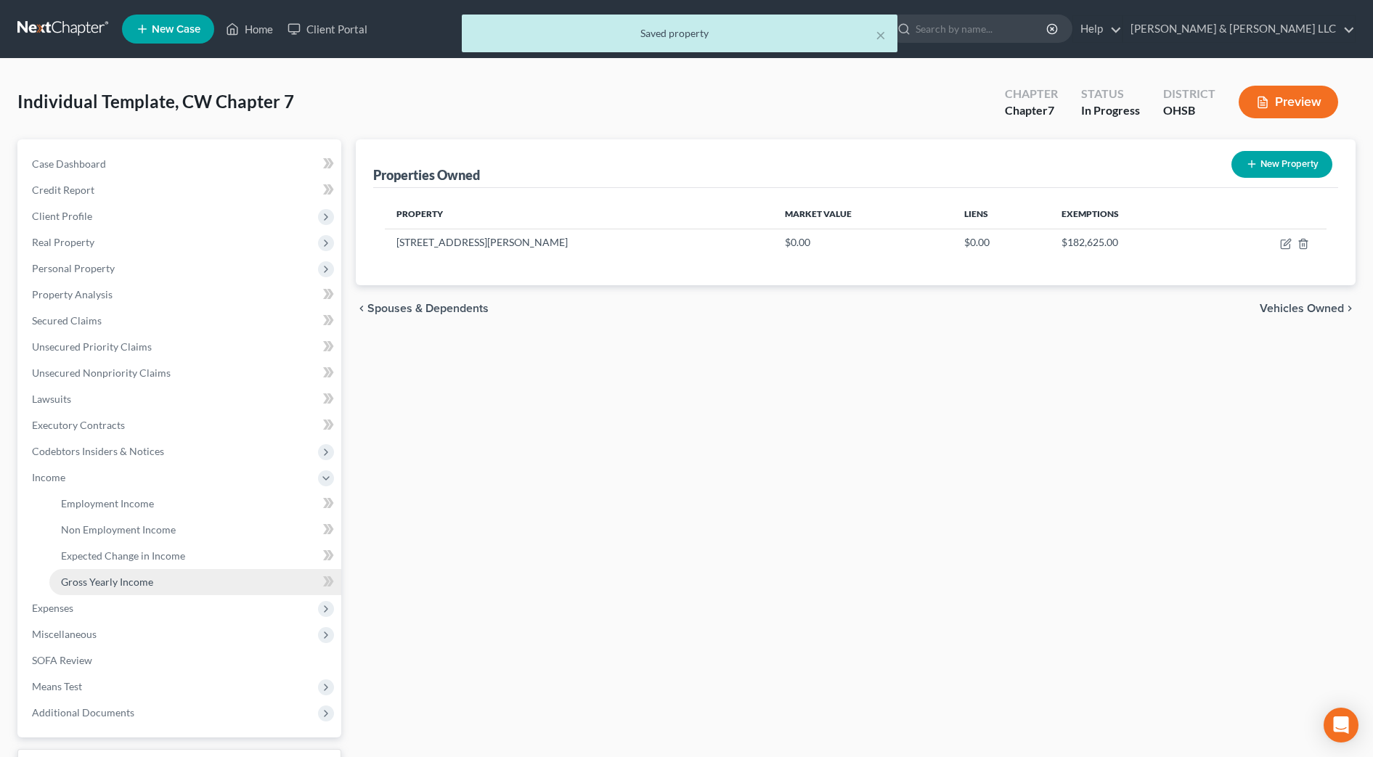
click at [89, 576] on span "Gross Yearly Income" at bounding box center [107, 582] width 92 height 12
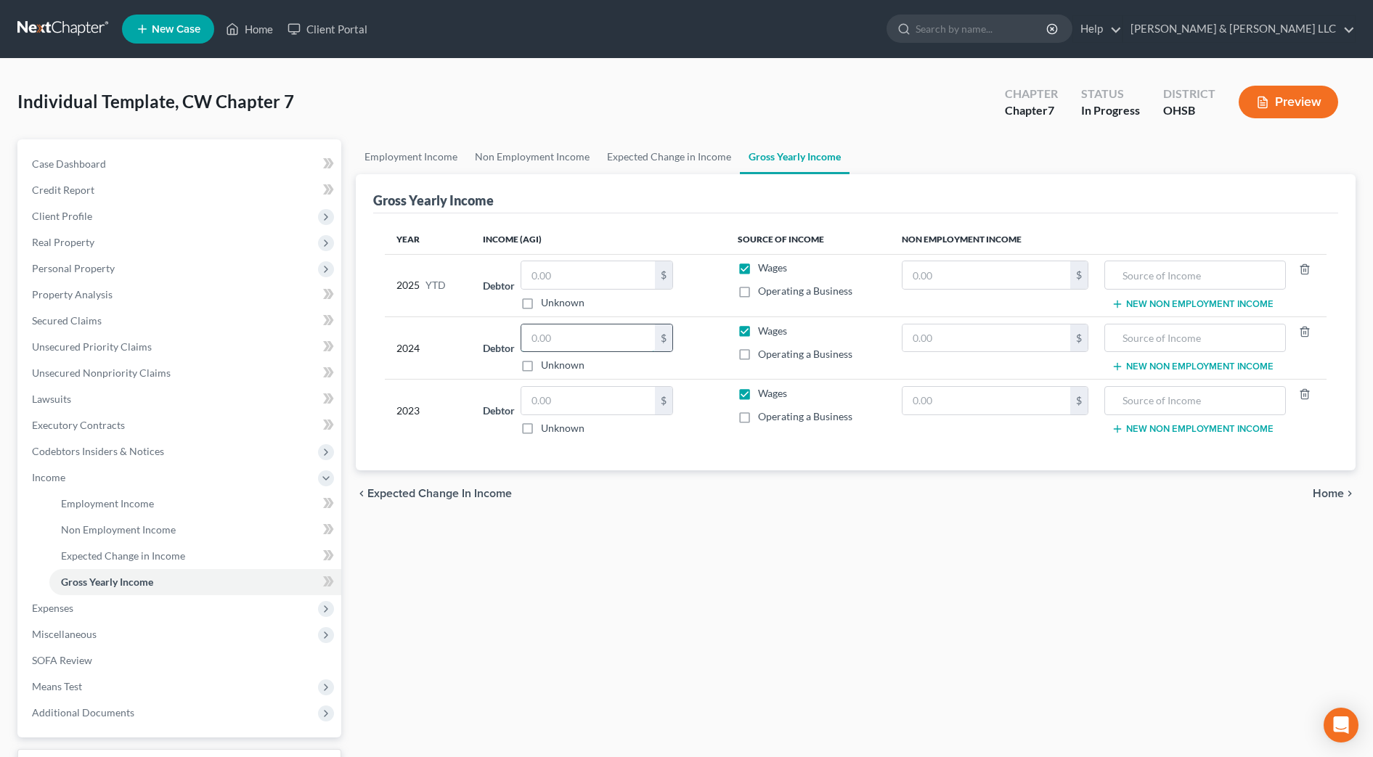
click at [587, 346] on input "text" at bounding box center [588, 339] width 134 height 28
type input "6,114"
click at [1143, 325] on input "text" at bounding box center [1196, 339] width 166 height 28
type input "Social Security"
click at [1016, 334] on input "text" at bounding box center [987, 339] width 168 height 28
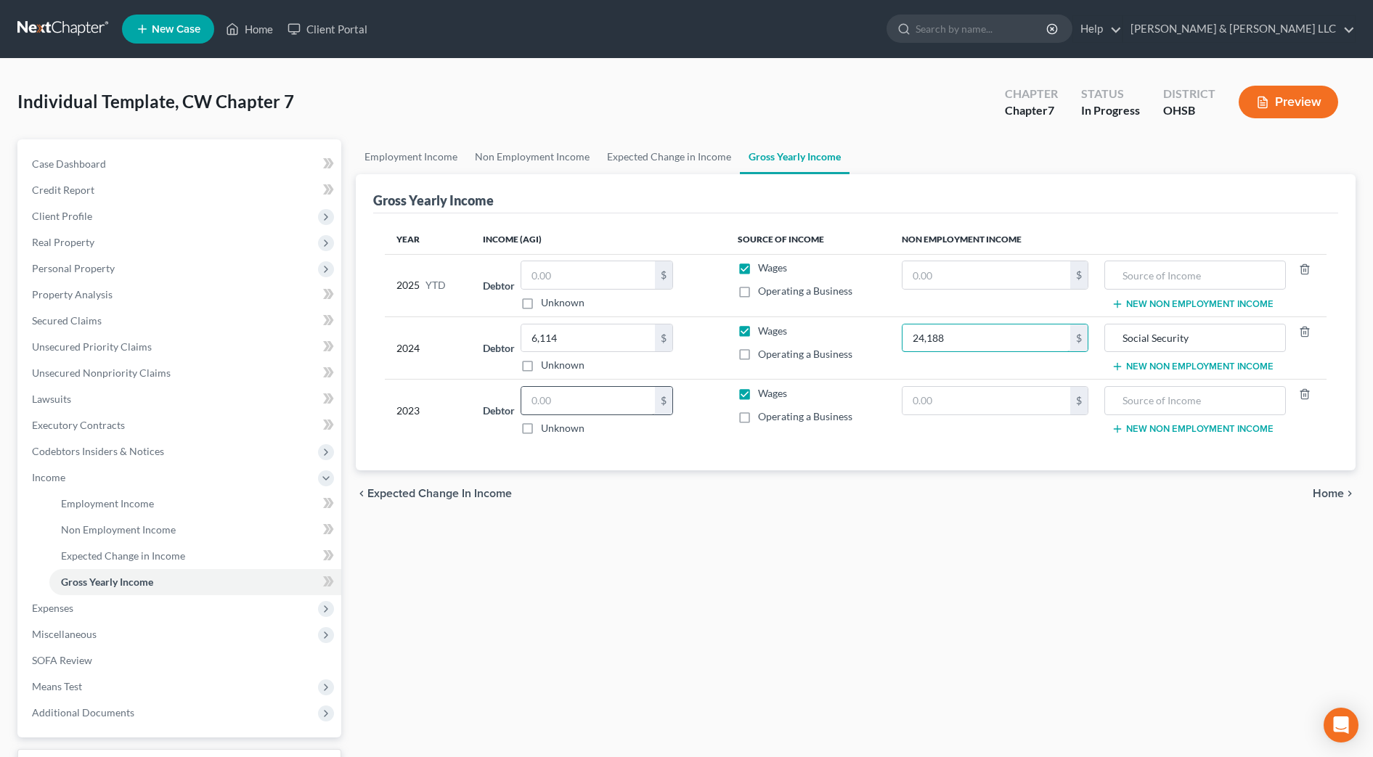
type input "24,188"
click at [621, 399] on input "text" at bounding box center [588, 401] width 134 height 28
click at [1202, 366] on button "New Non Employment Income" at bounding box center [1193, 367] width 162 height 12
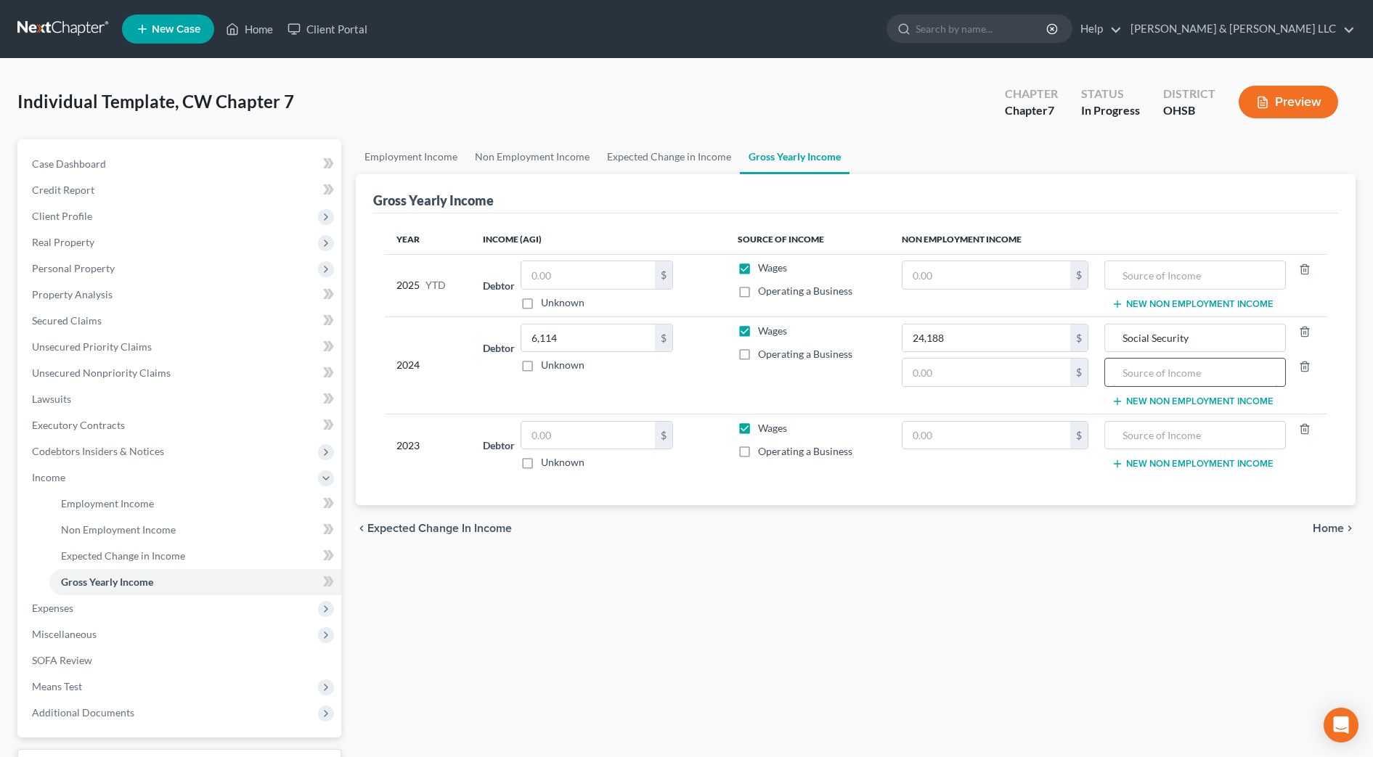
click at [1156, 371] on input "text" at bounding box center [1196, 373] width 166 height 28
type input "OPERS"
click at [1150, 422] on input "text" at bounding box center [1196, 436] width 166 height 28
type input "Social Security"
click at [1146, 458] on button "New Non Employment Income" at bounding box center [1193, 464] width 162 height 12
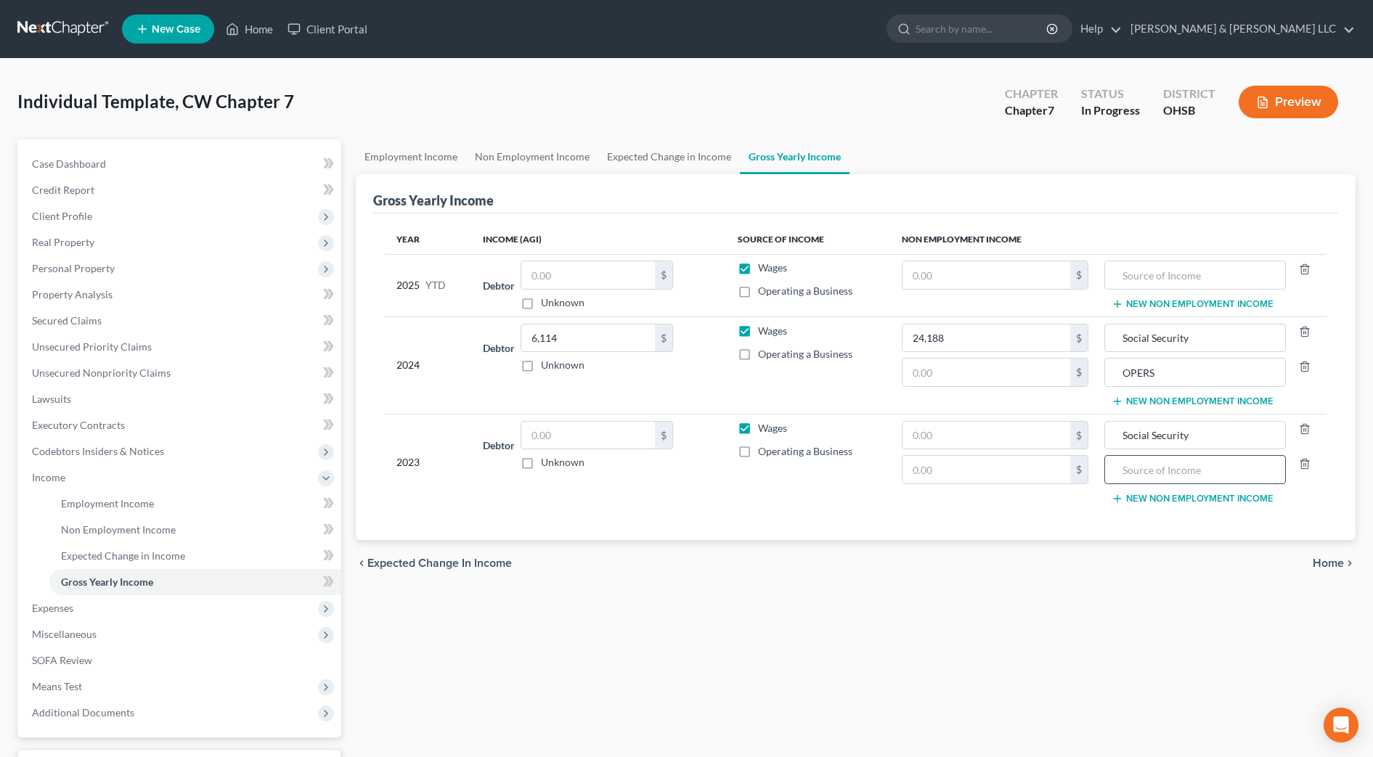
click at [1145, 464] on input "text" at bounding box center [1196, 470] width 166 height 28
type input "OPERS"
click at [535, 429] on input "text" at bounding box center [588, 436] width 134 height 28
click at [938, 433] on input "text" at bounding box center [987, 436] width 168 height 28
type input "24,188"
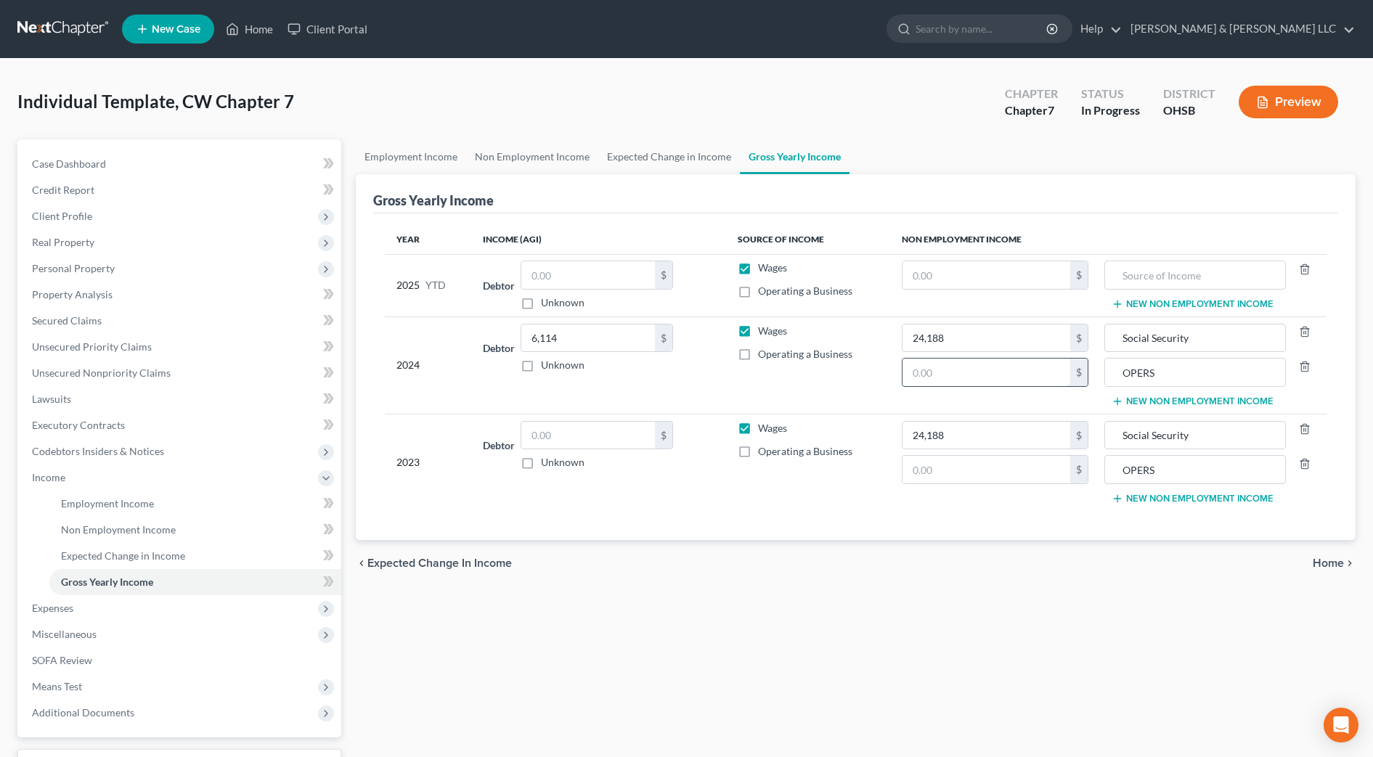
click at [909, 369] on input "text" at bounding box center [987, 373] width 168 height 28
click at [999, 380] on input "text" at bounding box center [987, 373] width 168 height 28
type input "6,215"
click at [981, 466] on input "text" at bounding box center [987, 470] width 168 height 28
type input "6,215"
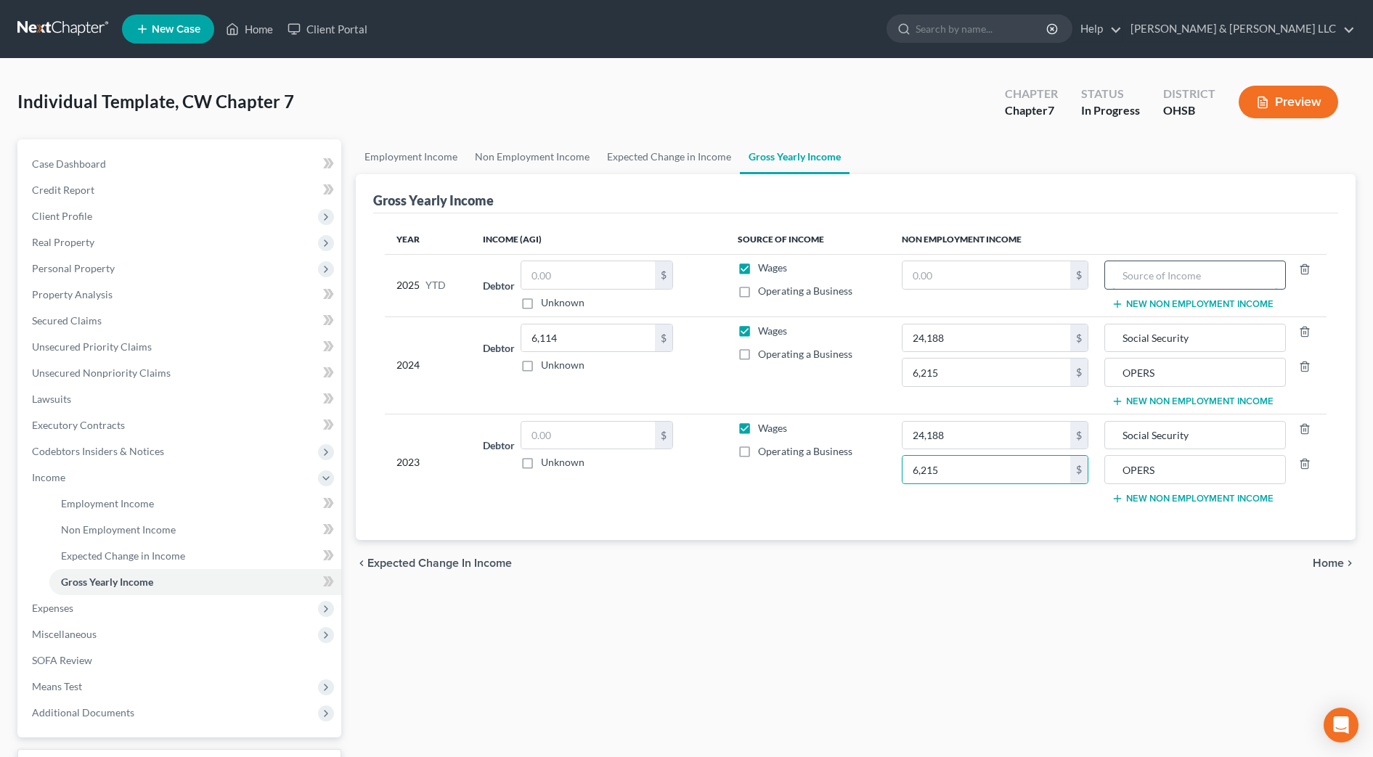
click at [1145, 267] on input "text" at bounding box center [1196, 275] width 166 height 28
type input "s"
type input "Social Security"
click at [1155, 304] on button "New Non Employment Income" at bounding box center [1193, 304] width 162 height 12
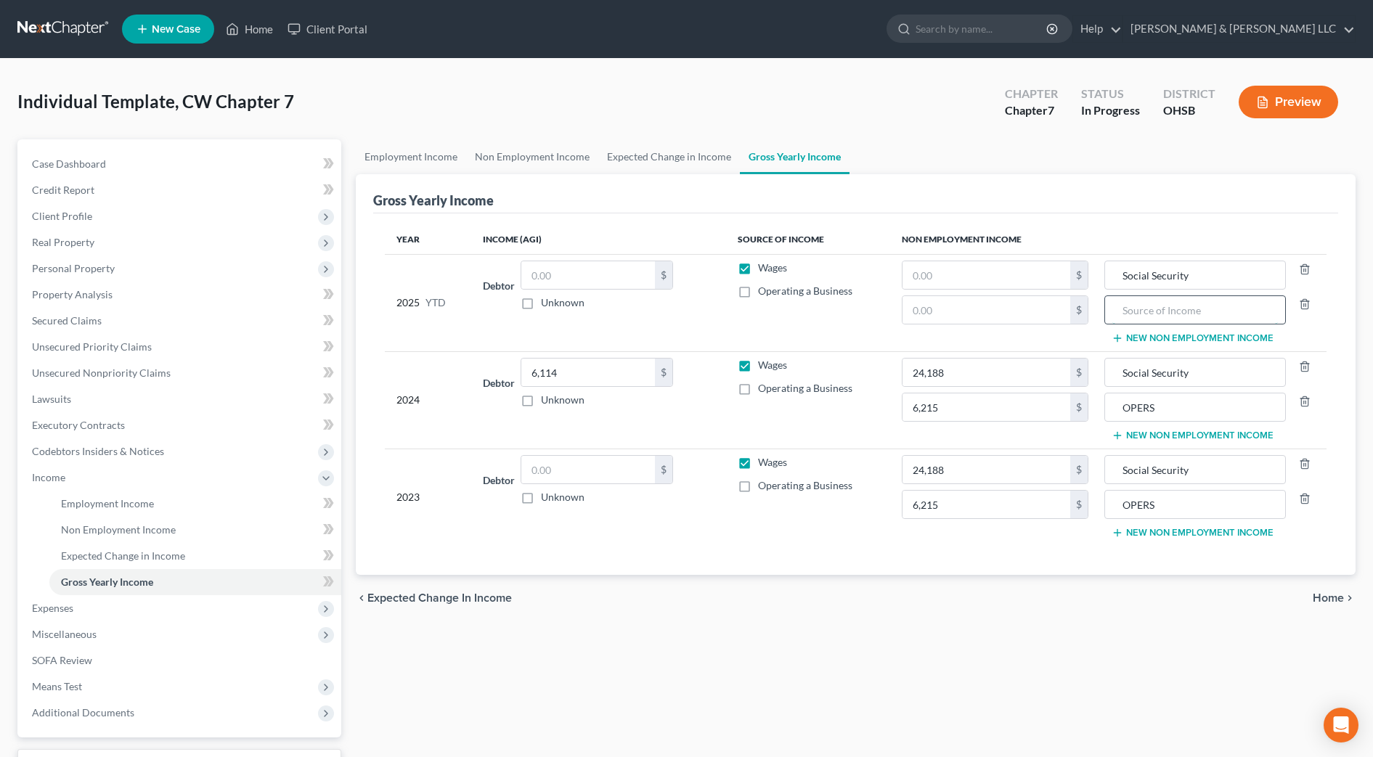
click at [1152, 313] on input "text" at bounding box center [1196, 310] width 166 height 28
type input "OPERS"
click at [908, 683] on div "Employment Income Non Employment Income Expected Change in Income Gross Yearly …" at bounding box center [856, 480] width 1015 height 682
click at [105, 524] on span "Non Employment Income" at bounding box center [118, 530] width 115 height 12
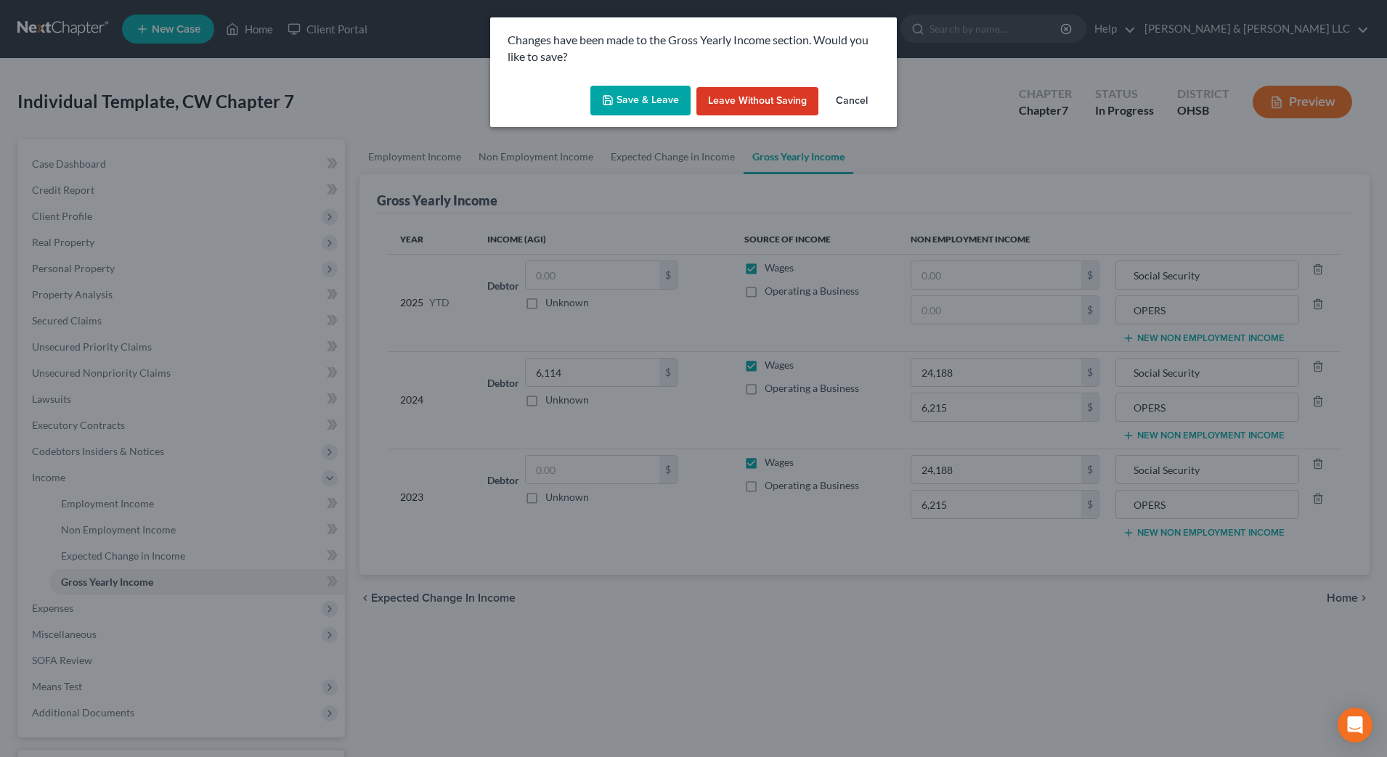
click at [638, 93] on button "Save & Leave" at bounding box center [640, 101] width 100 height 31
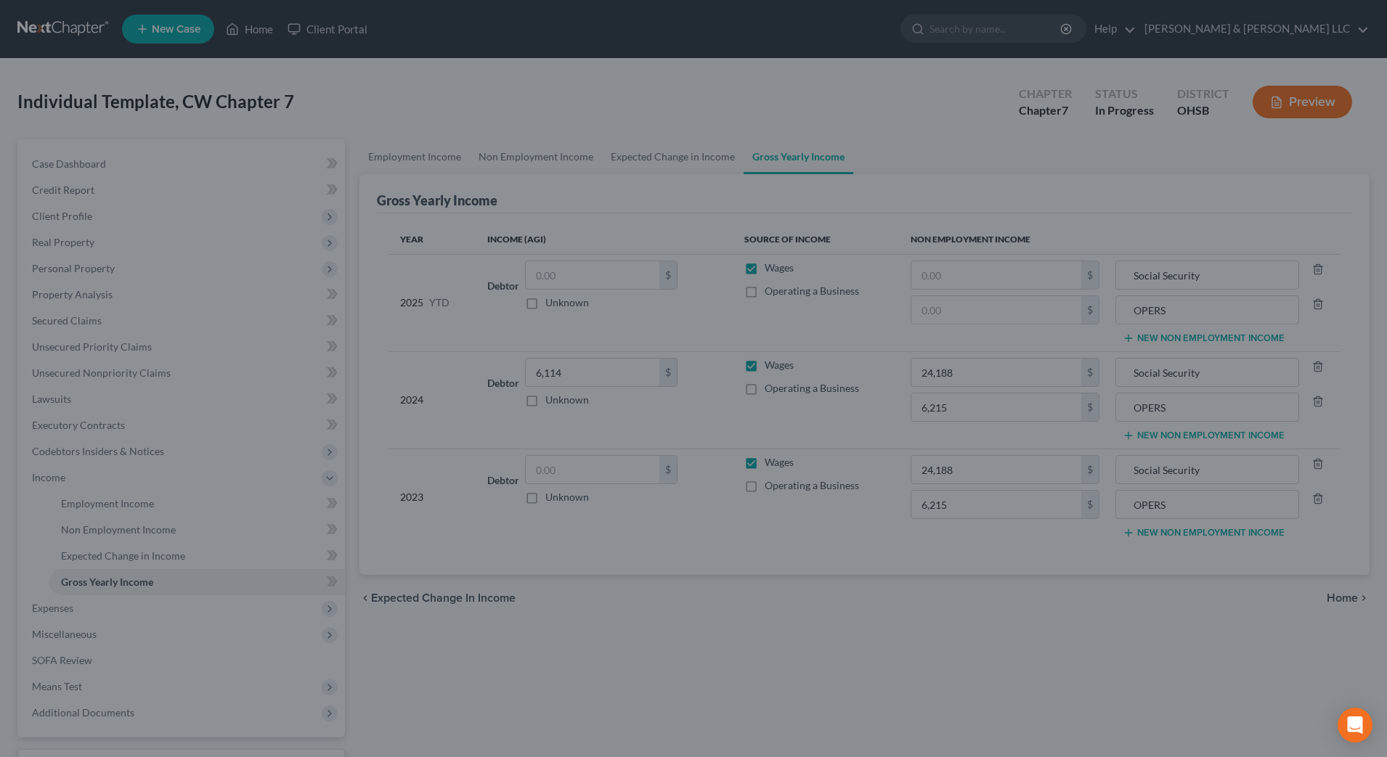
type input "OPERS"
type input "6,215.00"
type input "OPERS"
type input "6,215.00"
type input "OPERS"
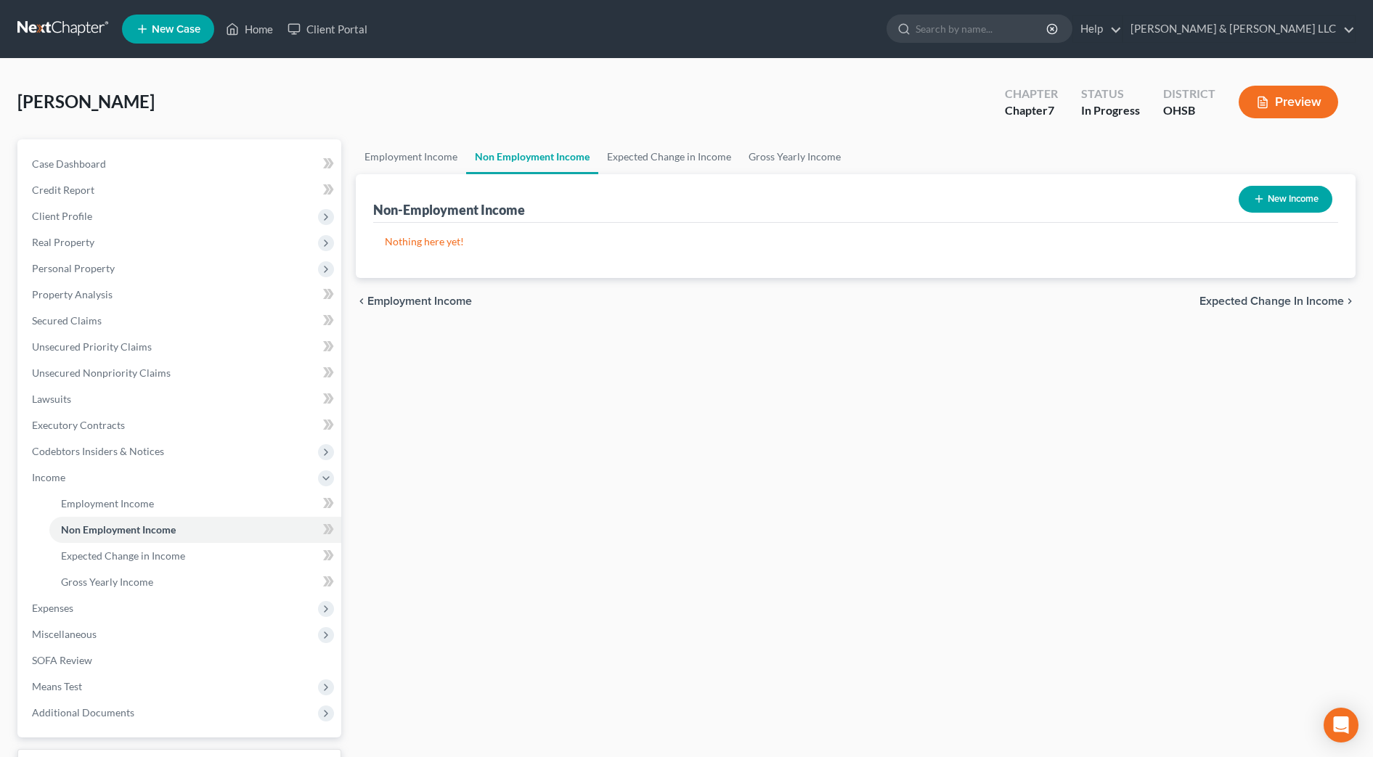
click at [1312, 198] on button "New Income" at bounding box center [1286, 199] width 94 height 27
select select "0"
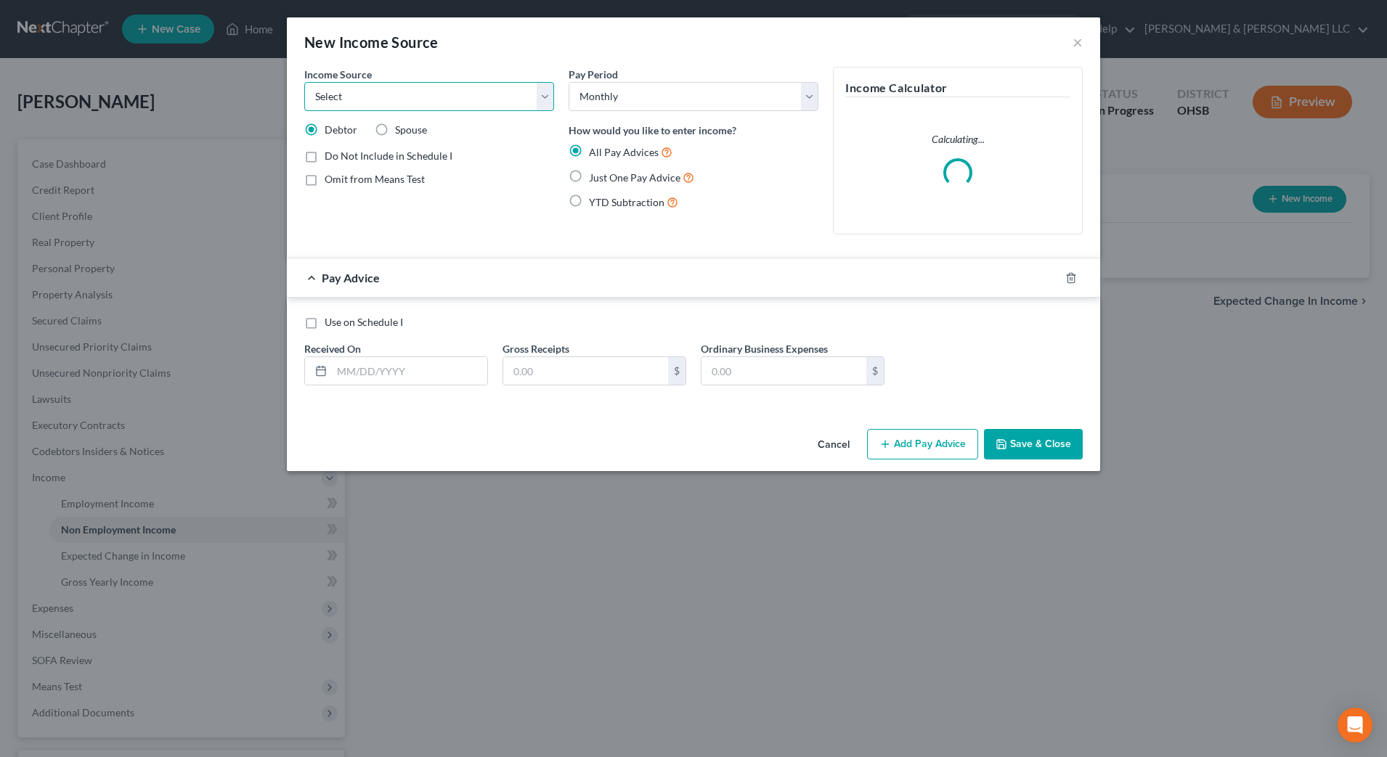
click at [427, 107] on select "Select Unemployment Disability (from employer) Pension Retirement Social Securi…" at bounding box center [429, 96] width 250 height 29
select select "4"
click at [304, 82] on select "Select Unemployment Disability (from employer) Pension Retirement Social Securi…" at bounding box center [429, 96] width 250 height 29
click at [620, 175] on span "Just One Pay Advice" at bounding box center [635, 177] width 92 height 12
click at [604, 175] on input "Just One Pay Advice" at bounding box center [599, 173] width 9 height 9
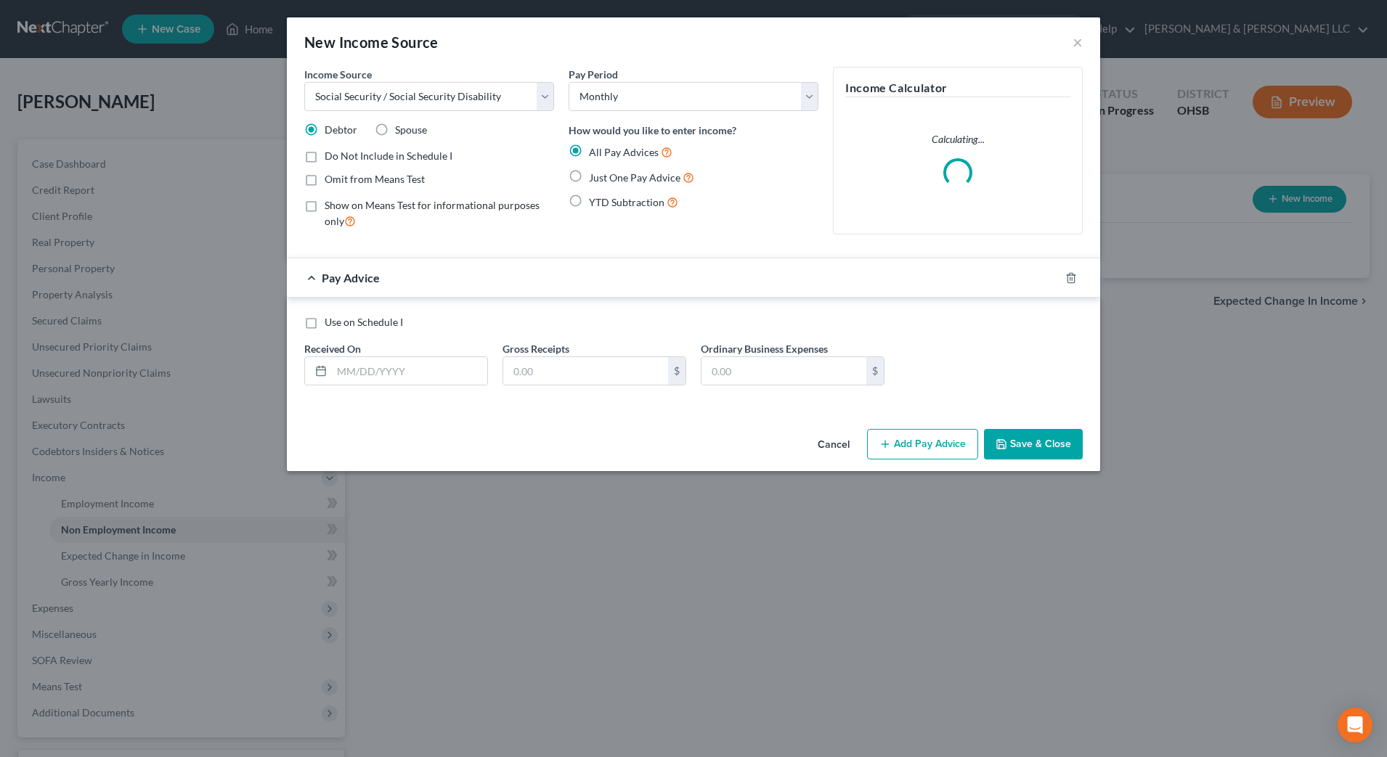
radio input "true"
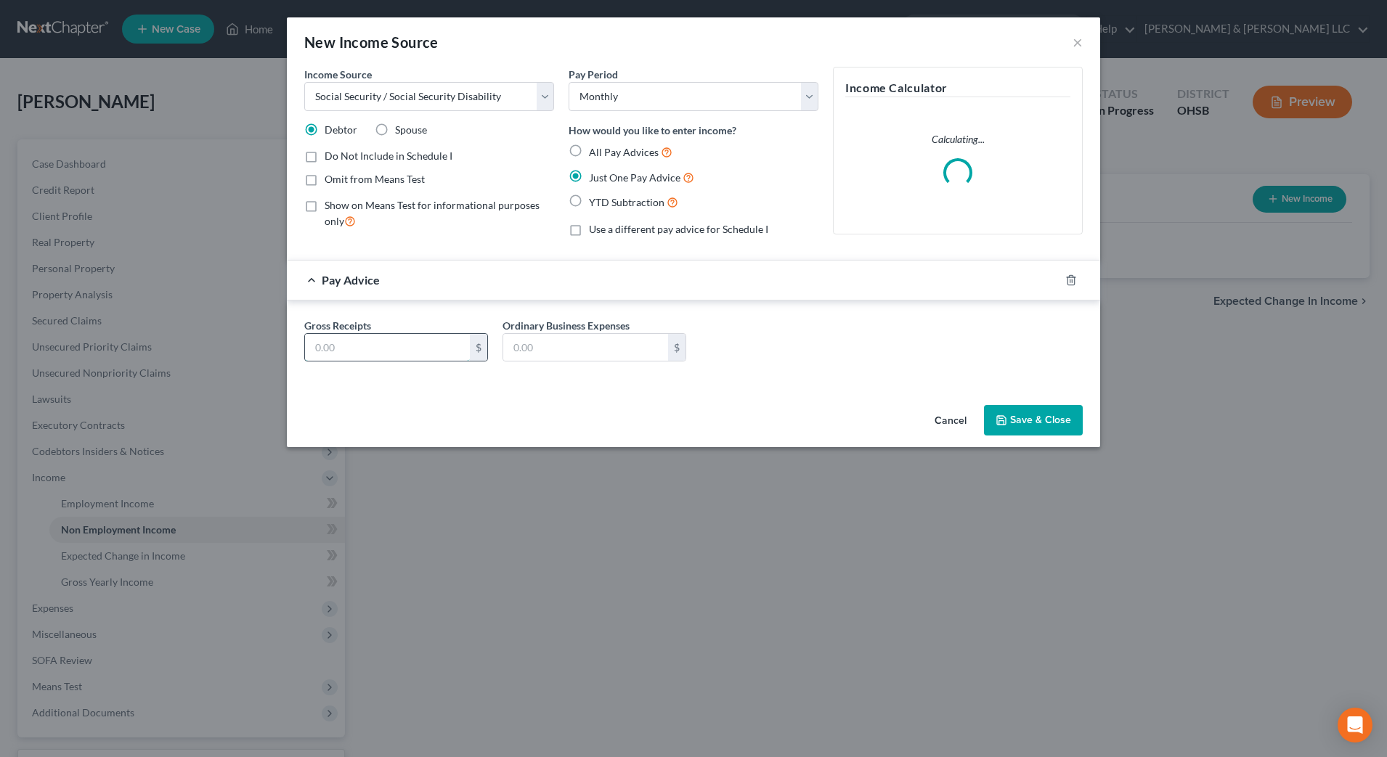
click at [437, 338] on input "text" at bounding box center [387, 348] width 165 height 28
type input "2,123.80"
click at [576, 355] on input "text" at bounding box center [585, 348] width 165 height 28
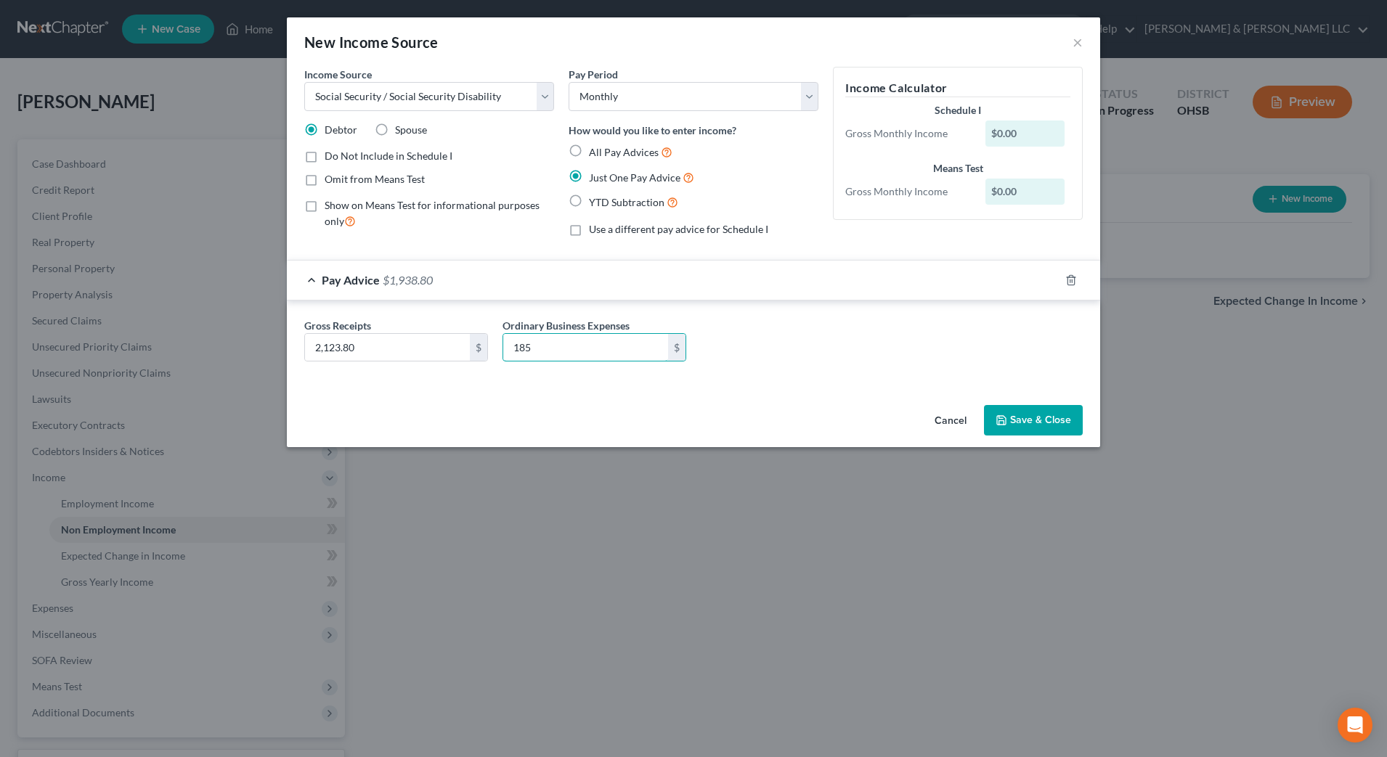
type input "185"
click at [980, 397] on div "Income Source * Select Unemployment Disability (from employer) Pension Retireme…" at bounding box center [693, 233] width 813 height 333
click at [1026, 425] on button "Save & Close" at bounding box center [1033, 420] width 99 height 31
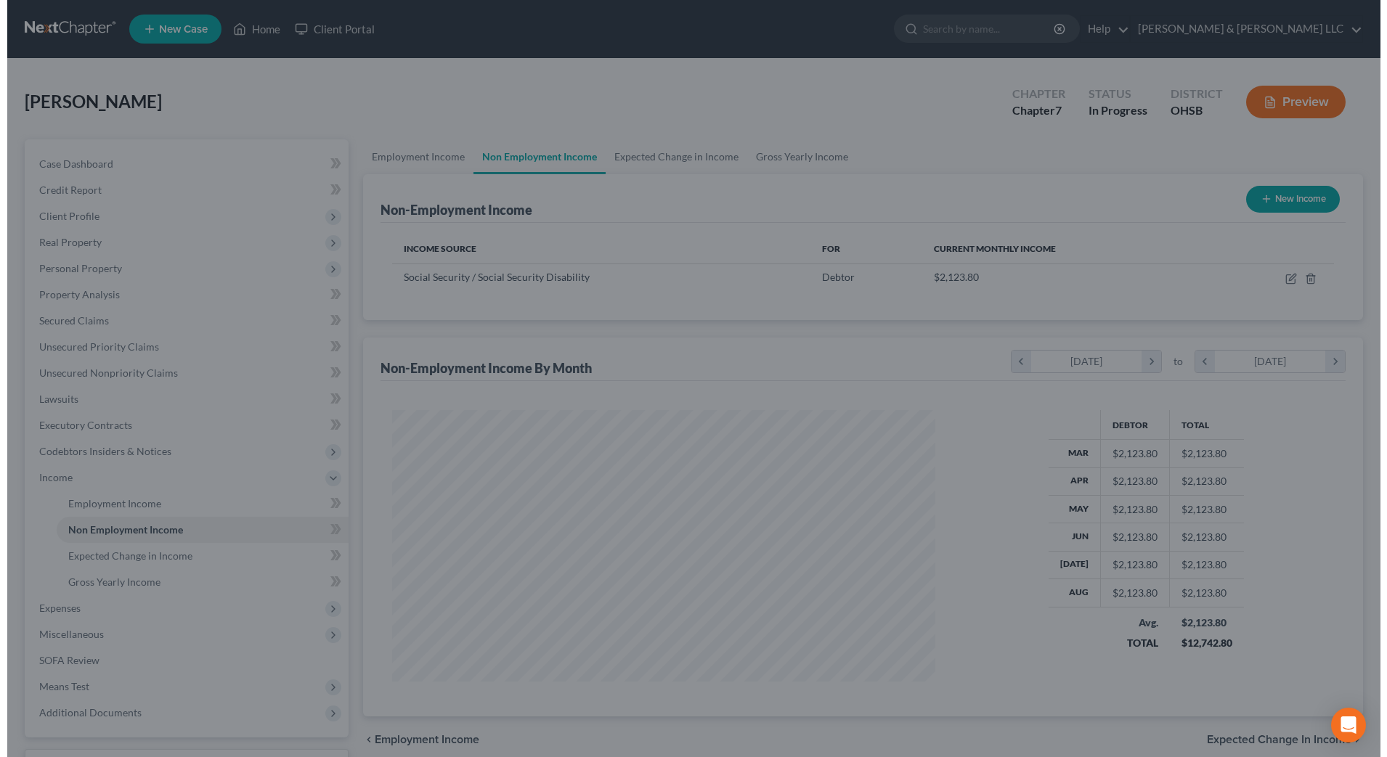
scroll to position [725996, 725698]
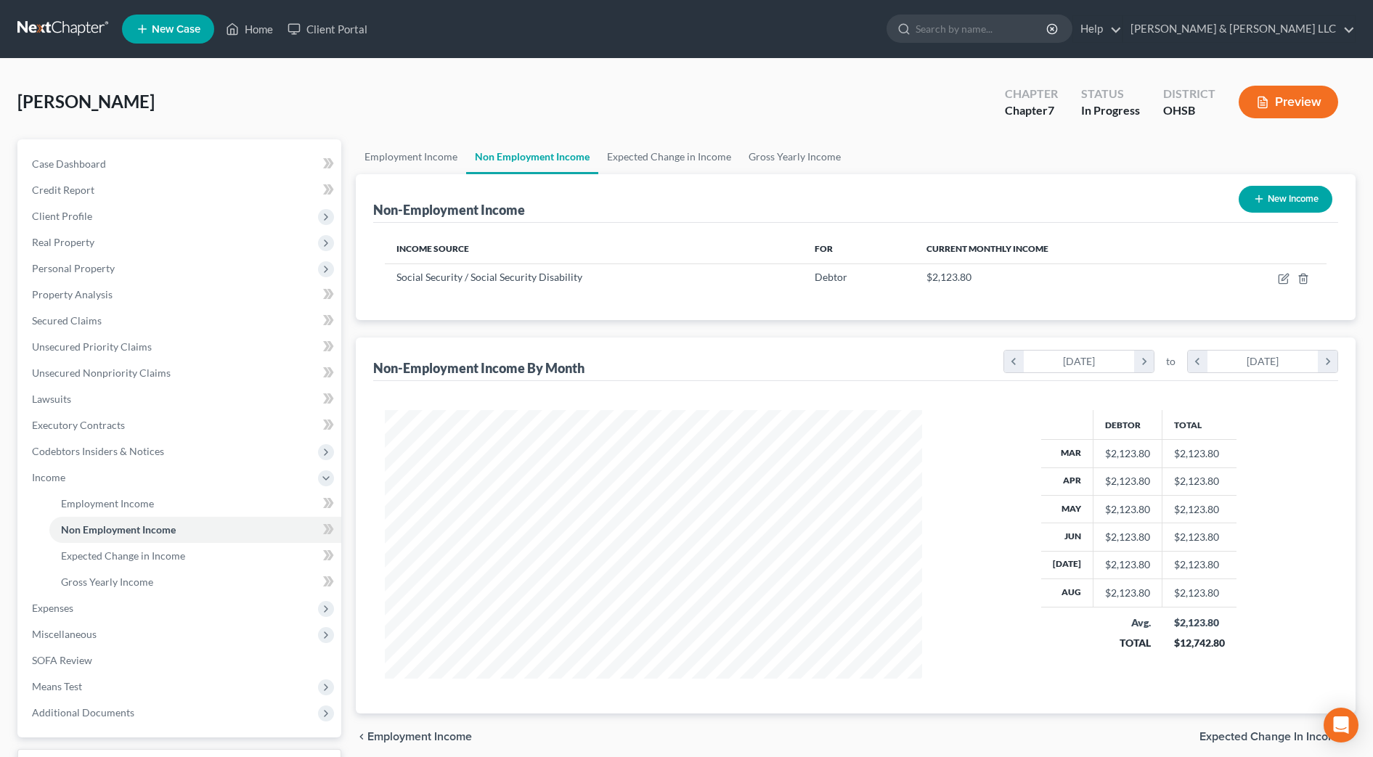
click at [1309, 211] on button "New Income" at bounding box center [1286, 199] width 94 height 27
select select "0"
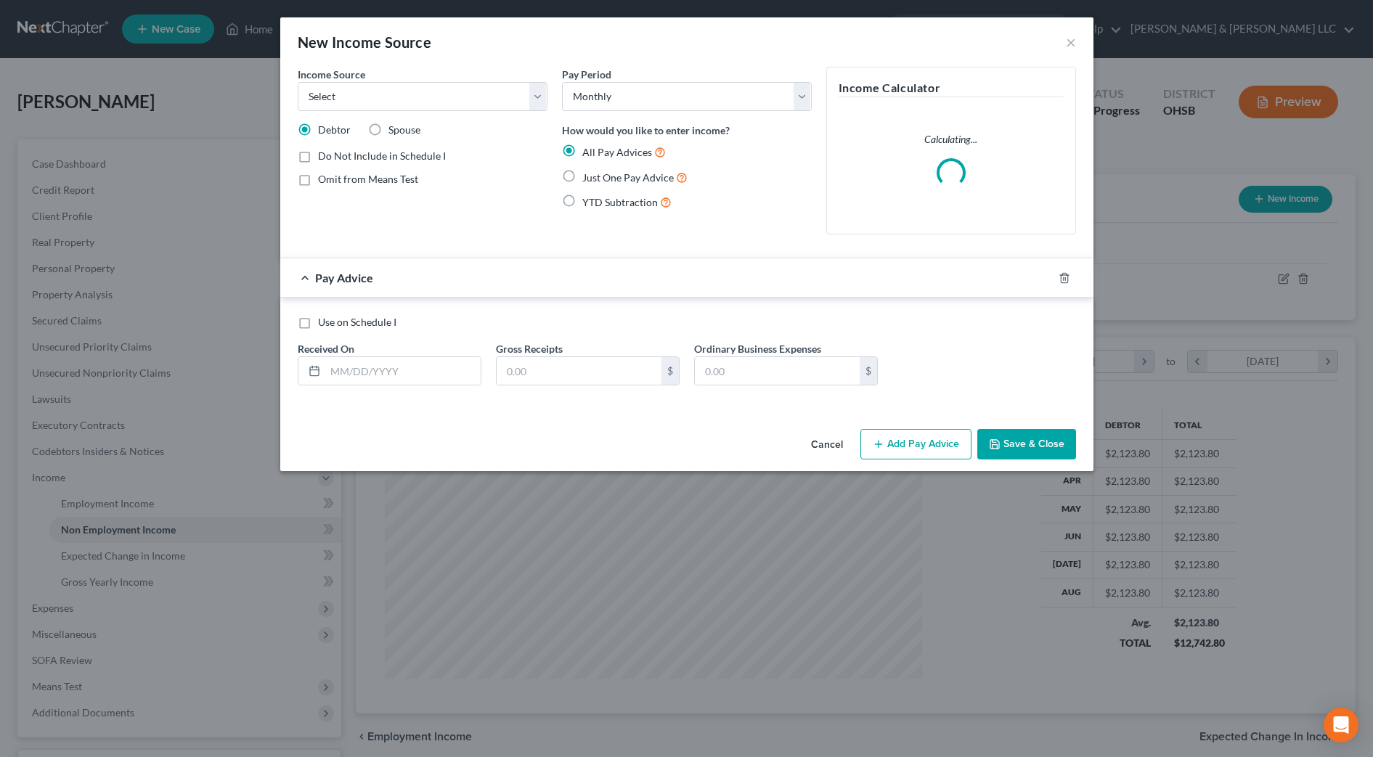
scroll to position [272, 573]
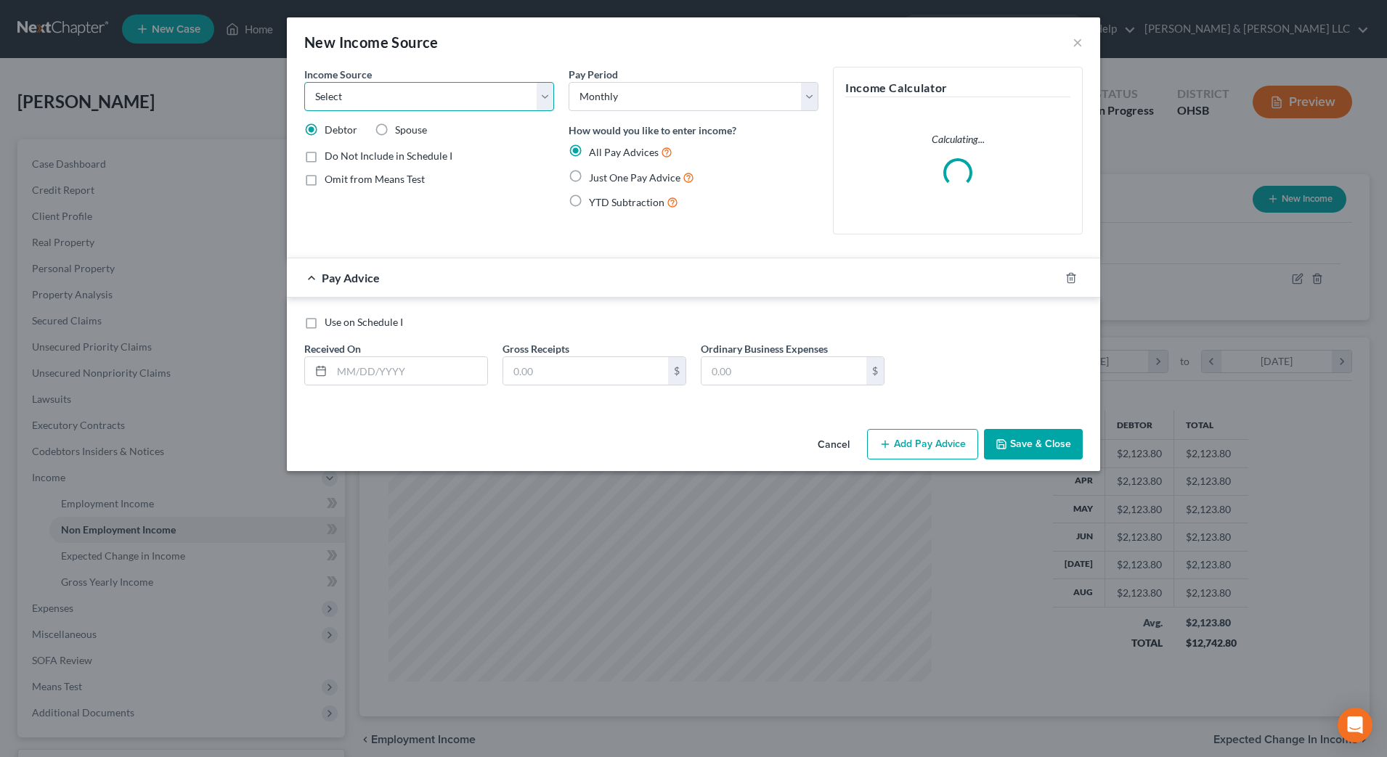
click at [494, 99] on select "Select Unemployment Disability (from employer) Pension Retirement Social Securi…" at bounding box center [429, 96] width 250 height 29
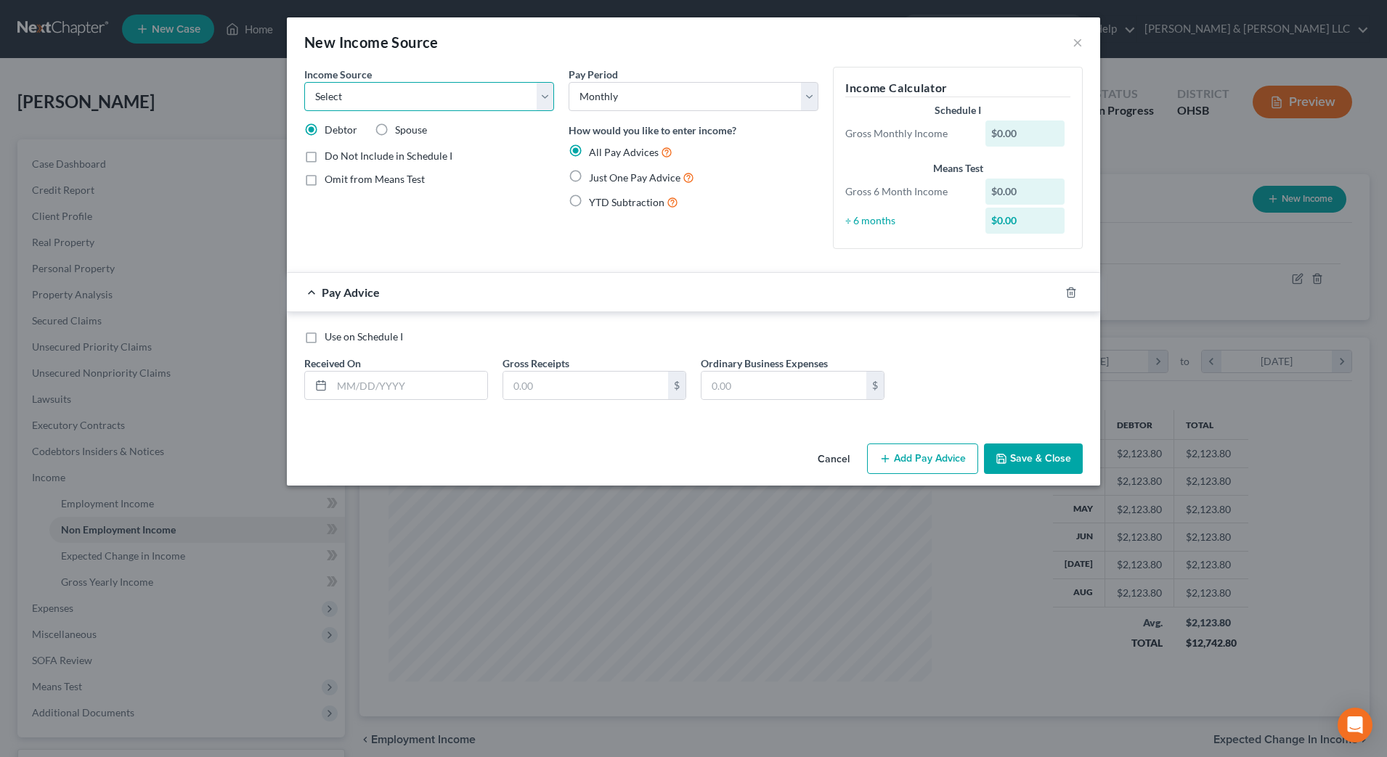
select select "2"
click at [304, 82] on select "Select Unemployment Disability (from employer) Pension Retirement Social Securi…" at bounding box center [429, 96] width 250 height 29
click at [592, 176] on span "Just One Pay Advice" at bounding box center [635, 177] width 92 height 12
click at [595, 176] on input "Just One Pay Advice" at bounding box center [599, 173] width 9 height 9
radio input "true"
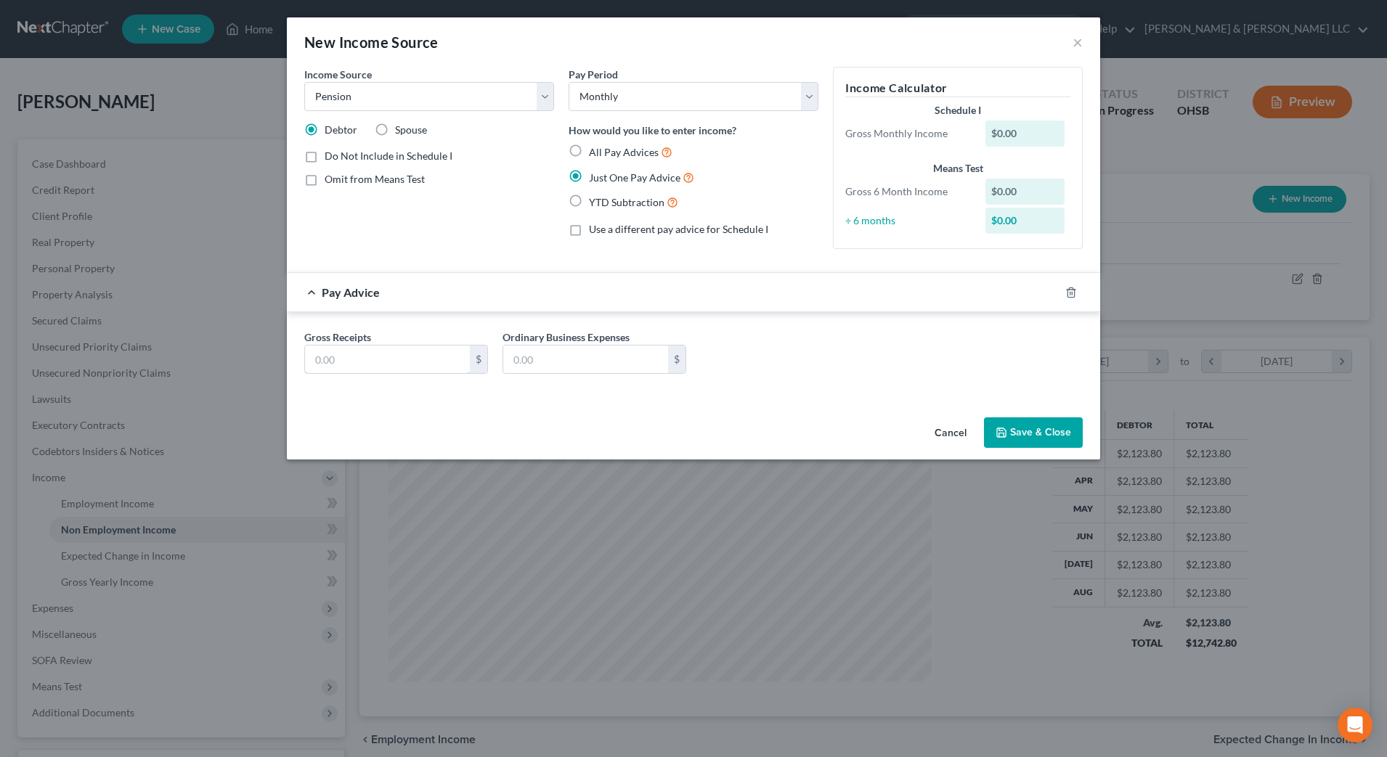
drag, startPoint x: 418, startPoint y: 349, endPoint x: 415, endPoint y: 340, distance: 9.9
click at [418, 349] on input "text" at bounding box center [387, 360] width 165 height 28
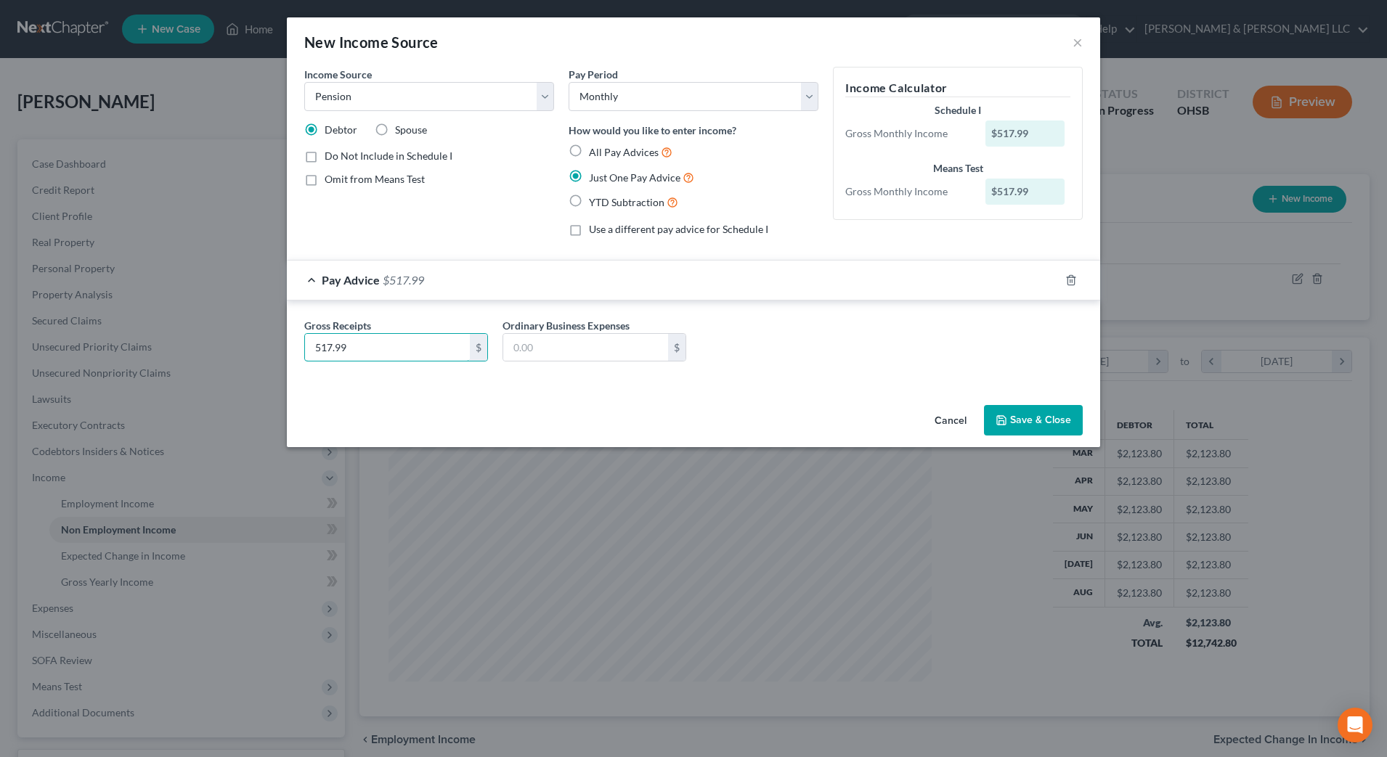
type input "517.99"
drag, startPoint x: 818, startPoint y: 349, endPoint x: 676, endPoint y: 348, distance: 141.6
click at [818, 349] on div "Gross Receipts 517.99 $ Ordinary Business Expenses $" at bounding box center [693, 346] width 793 height 56
click at [632, 359] on input "text" at bounding box center [585, 348] width 165 height 28
type input "59.75"
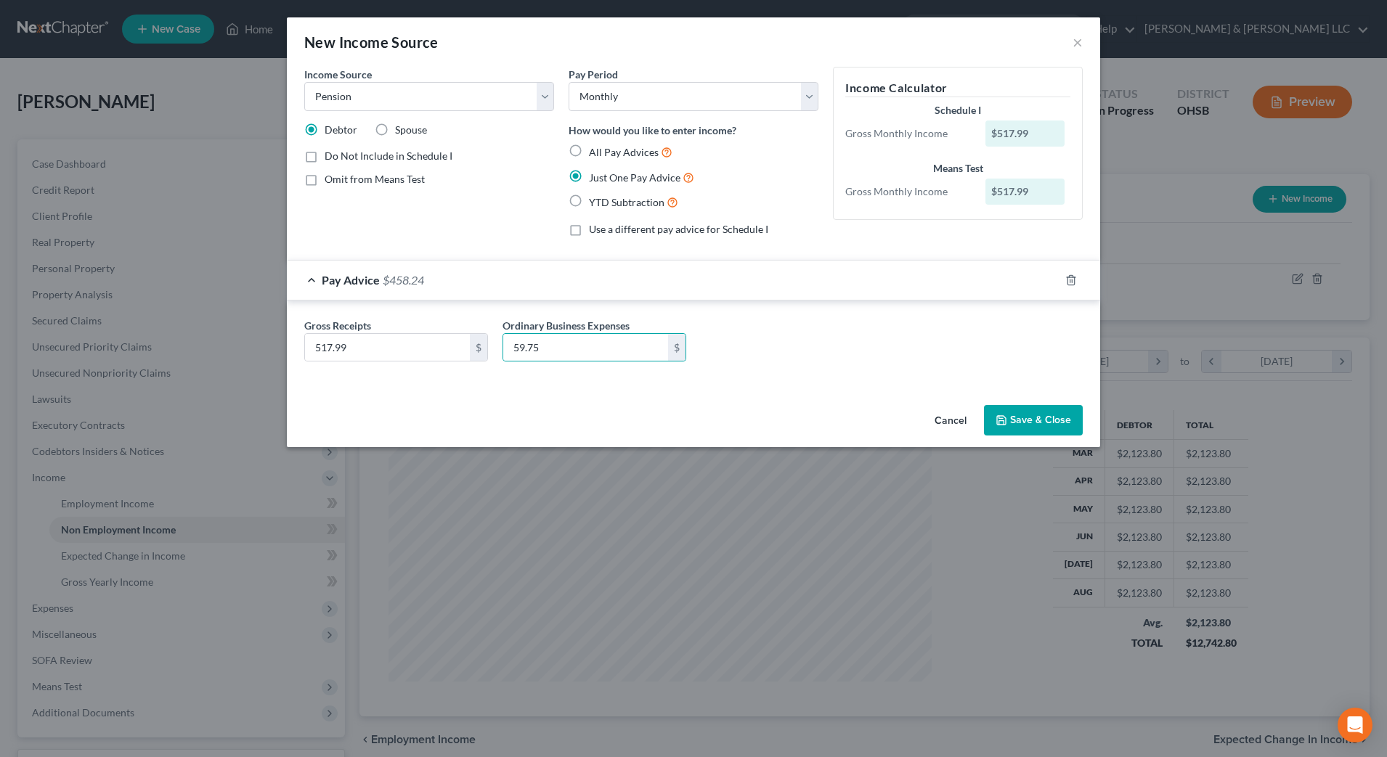
click at [821, 349] on div "Gross Receipts 517.99 $ Ordinary Business Expenses 59.75 $" at bounding box center [693, 346] width 793 height 56
click at [1007, 418] on icon "button" at bounding box center [1002, 421] width 12 height 12
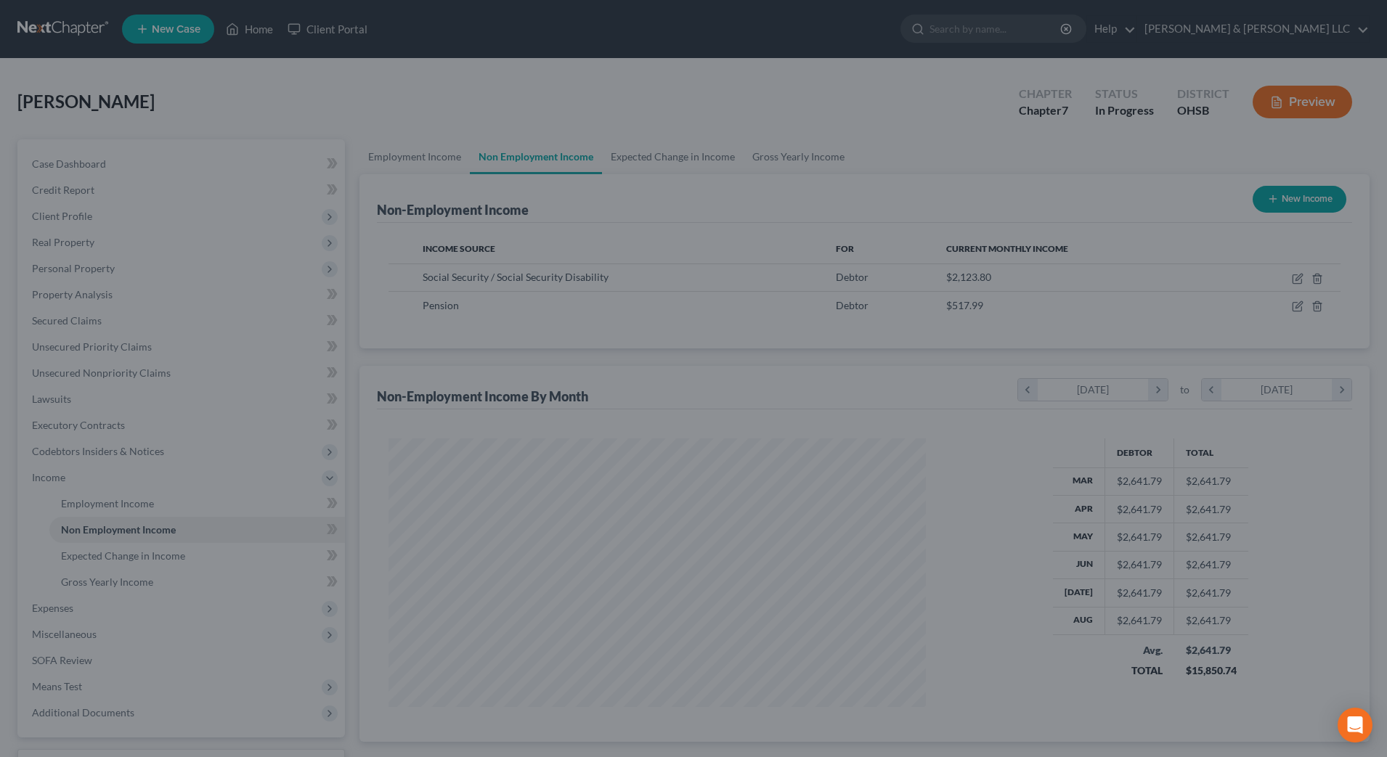
scroll to position [725996, 725698]
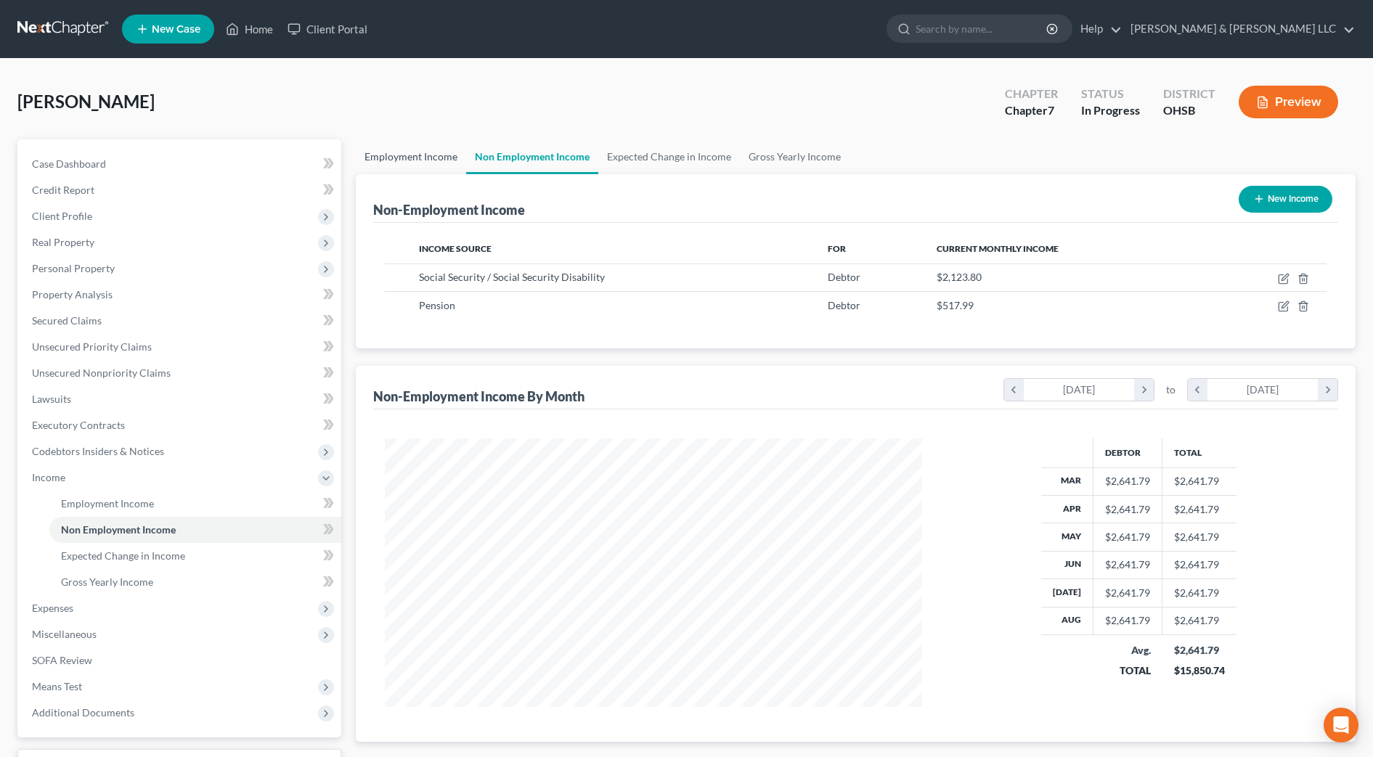
drag, startPoint x: 390, startPoint y: 151, endPoint x: 630, endPoint y: 177, distance: 241.1
click at [390, 151] on link "Employment Income" at bounding box center [411, 156] width 110 height 35
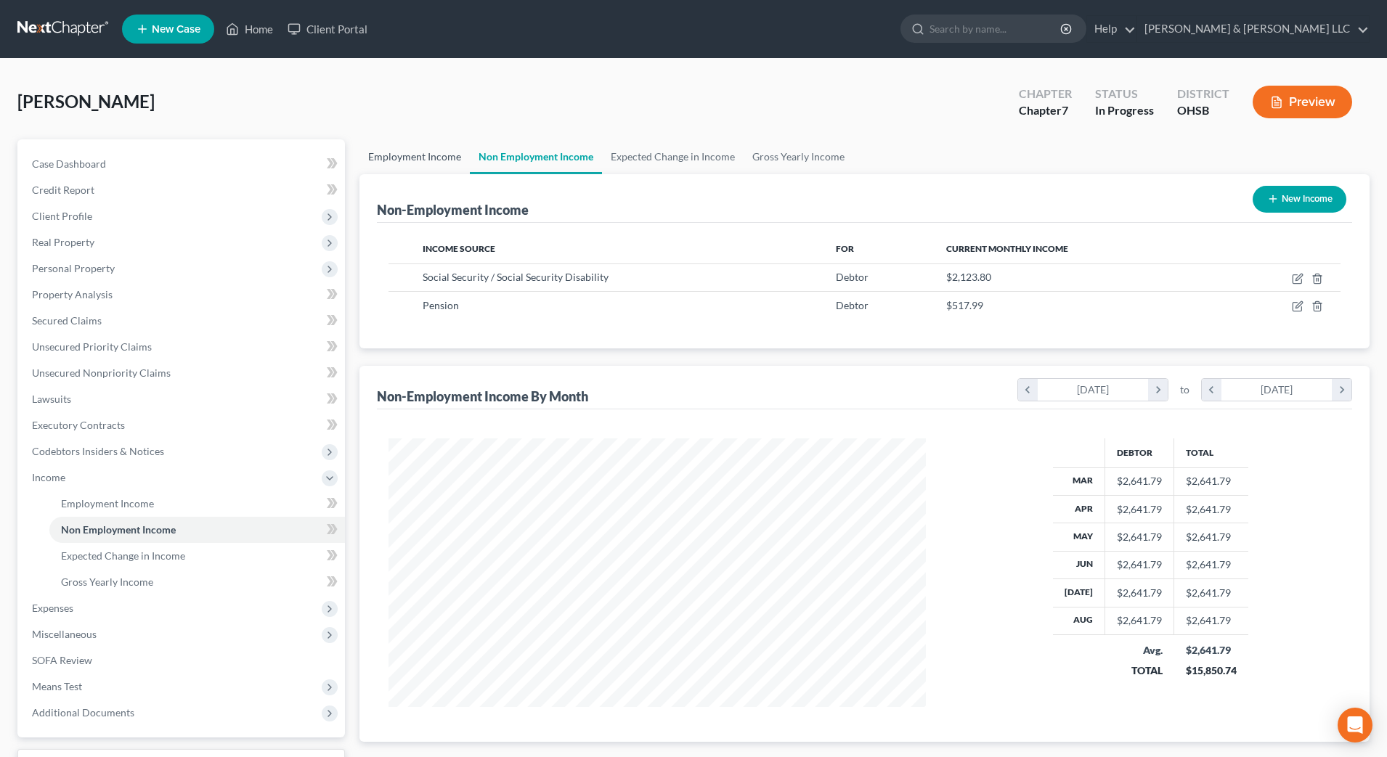
scroll to position [272, 573]
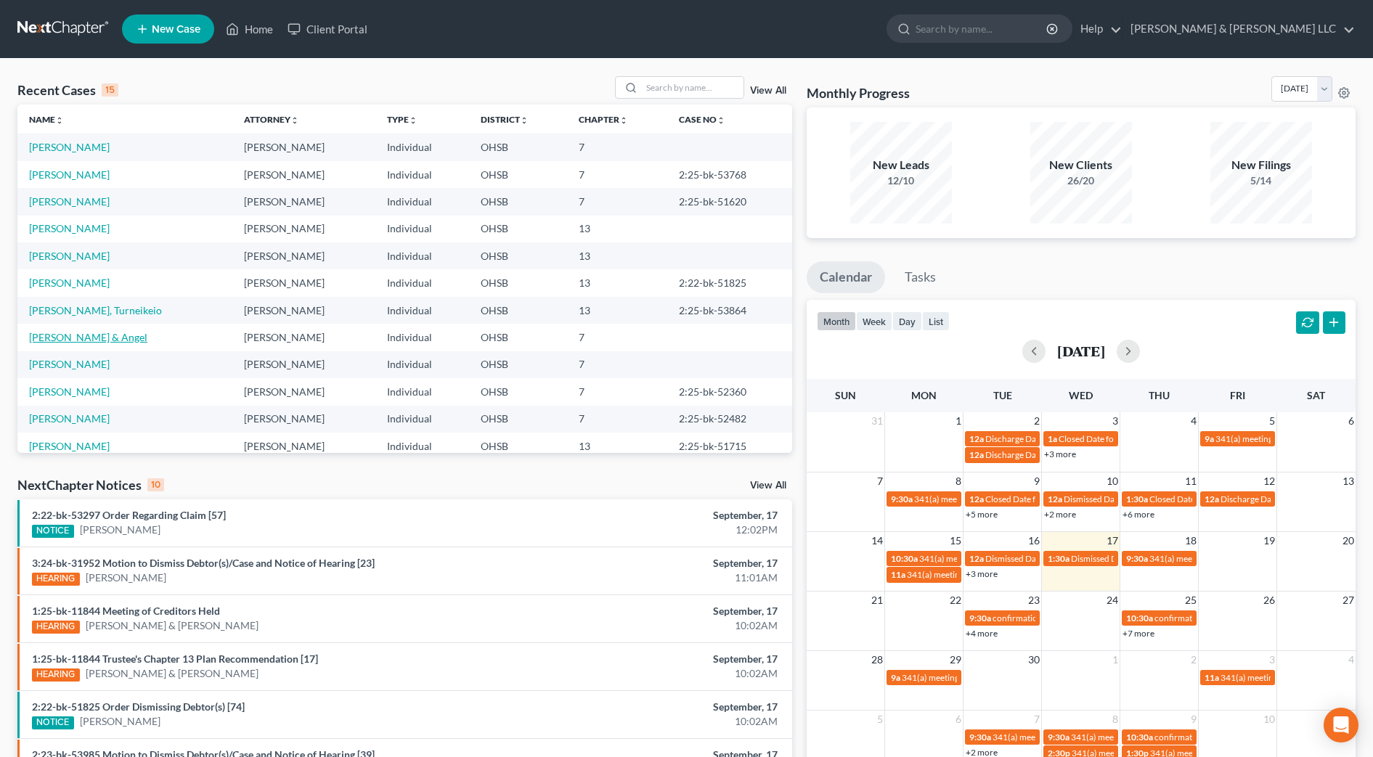
scroll to position [91, 0]
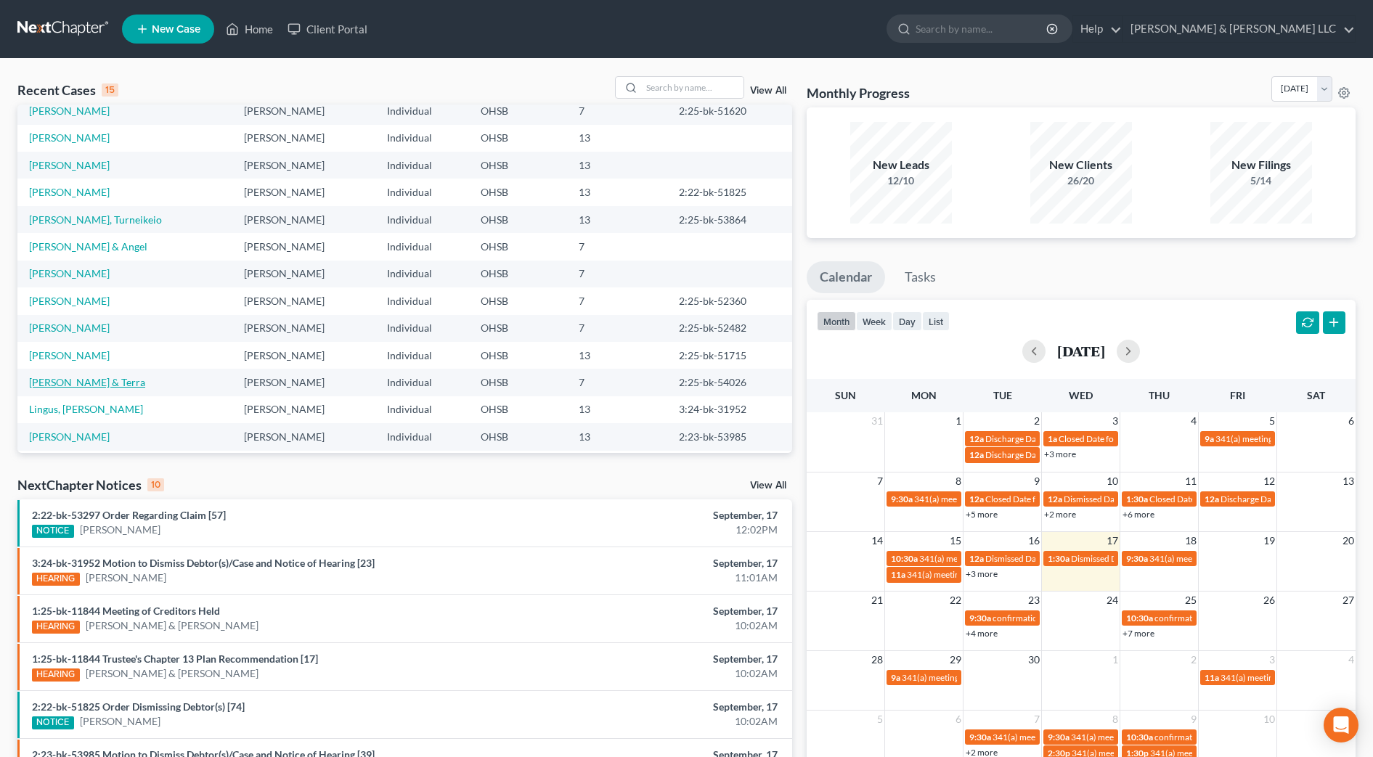
click at [86, 380] on link "[PERSON_NAME] & Terra" at bounding box center [87, 382] width 116 height 12
select select "4"
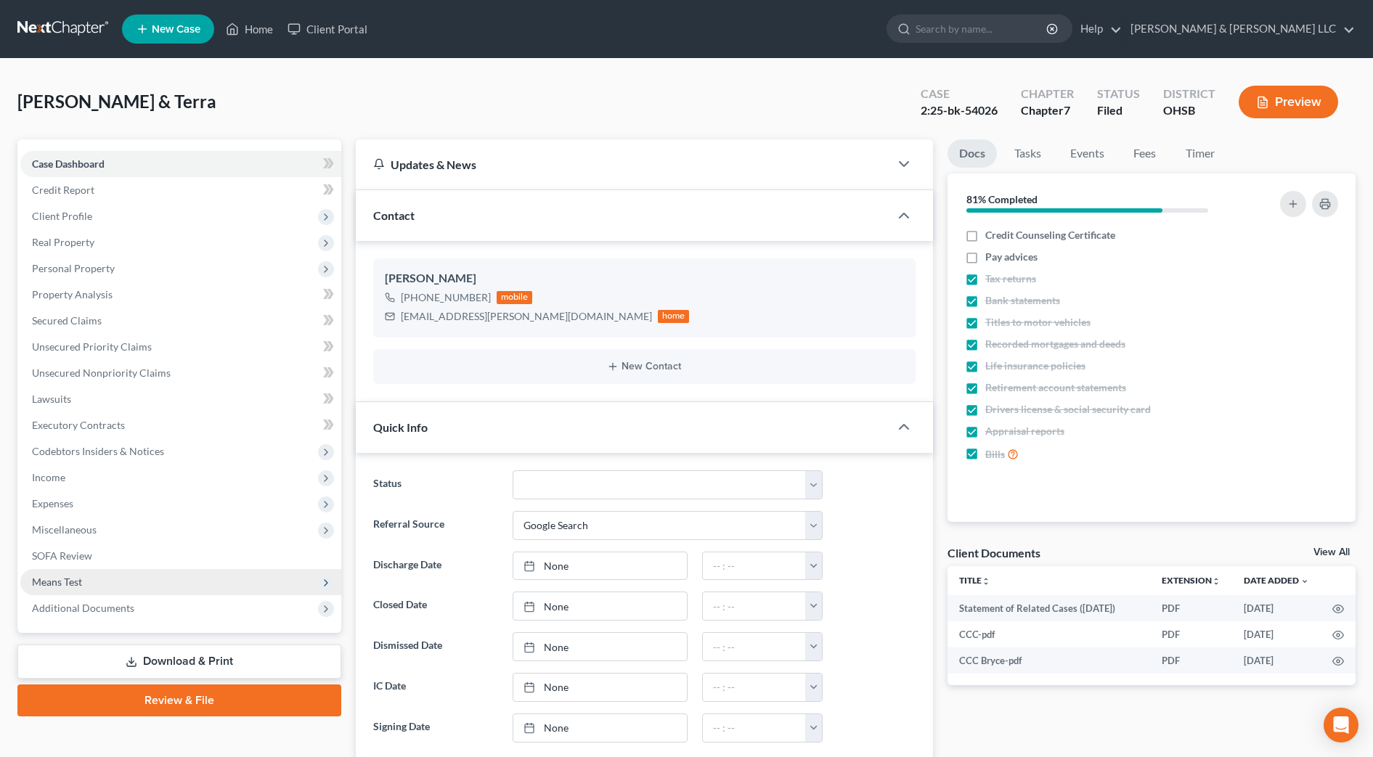
click at [47, 580] on span "Means Test" at bounding box center [57, 582] width 50 height 12
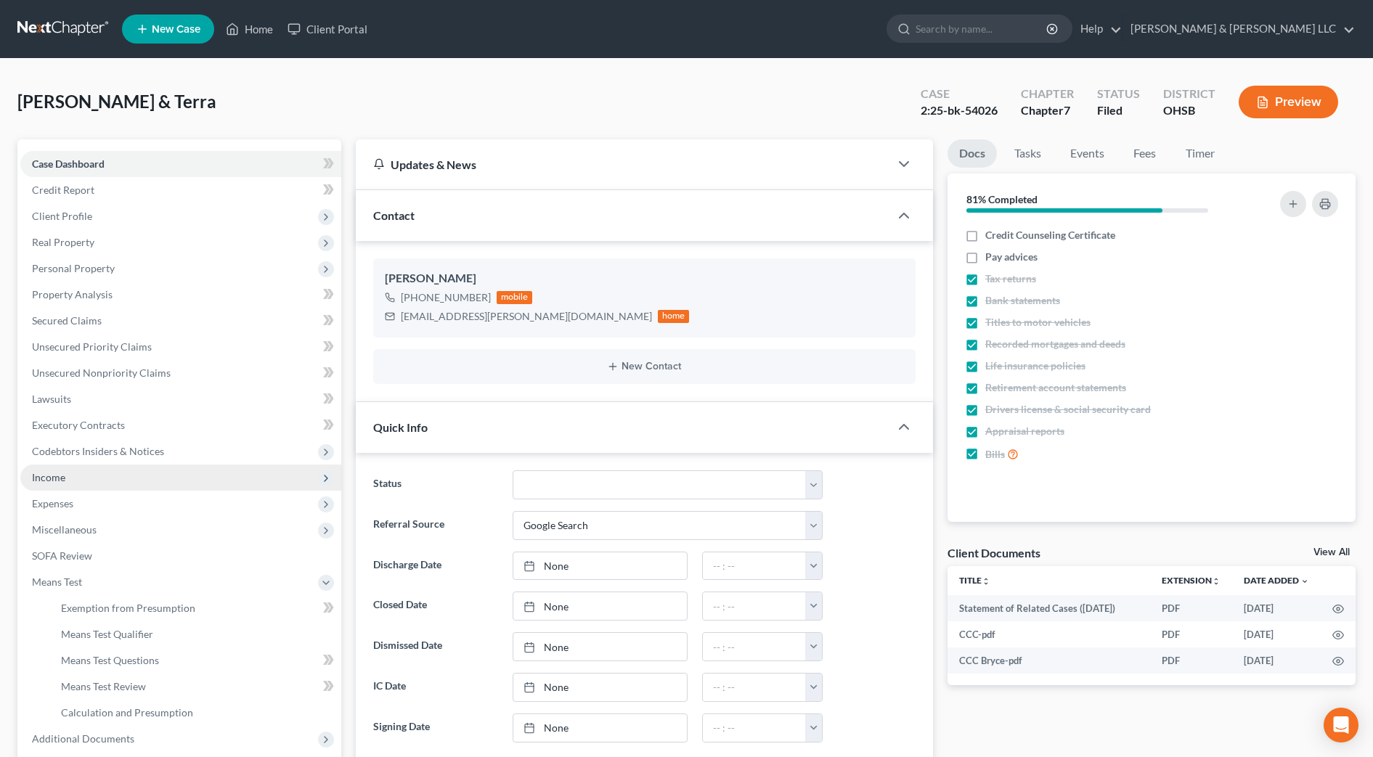
click at [76, 480] on span "Income" at bounding box center [180, 478] width 321 height 26
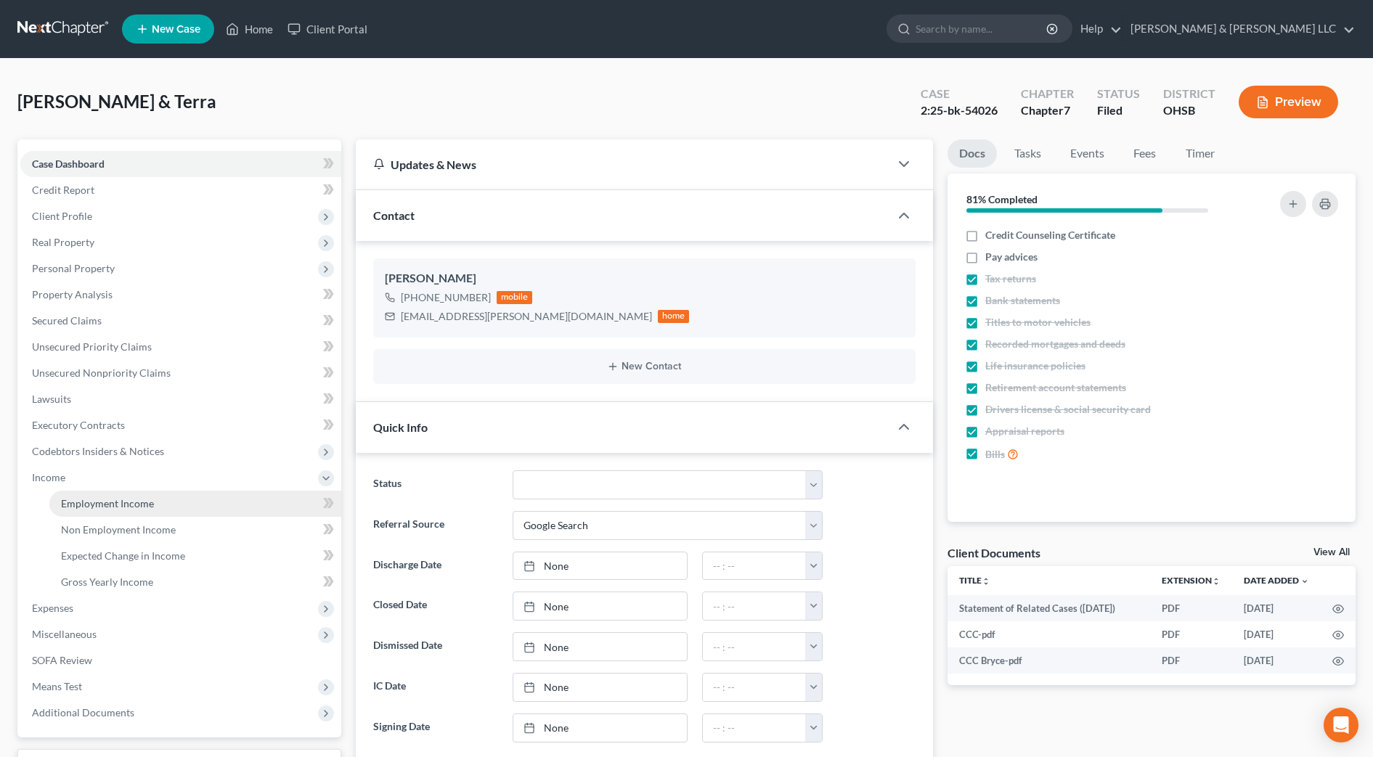
click at [102, 496] on link "Employment Income" at bounding box center [195, 504] width 292 height 26
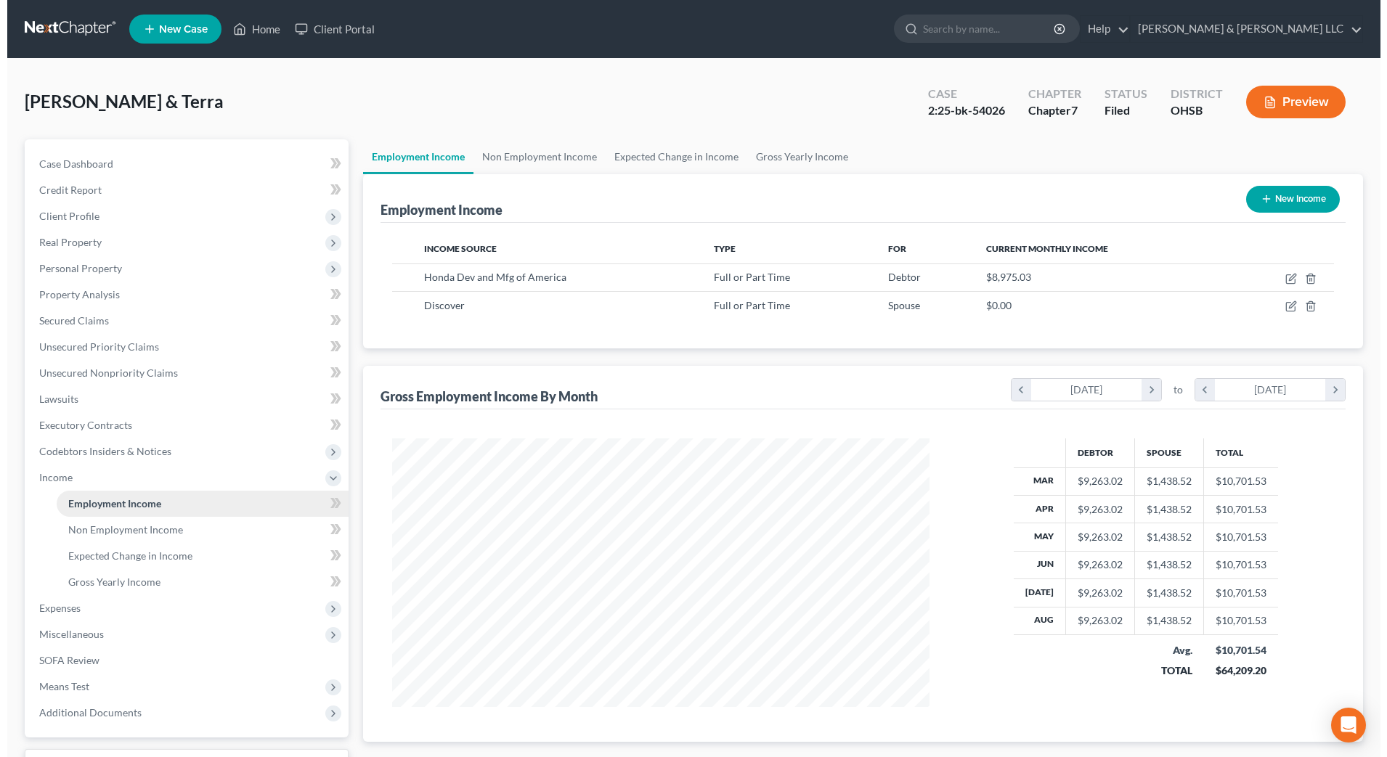
scroll to position [269, 566]
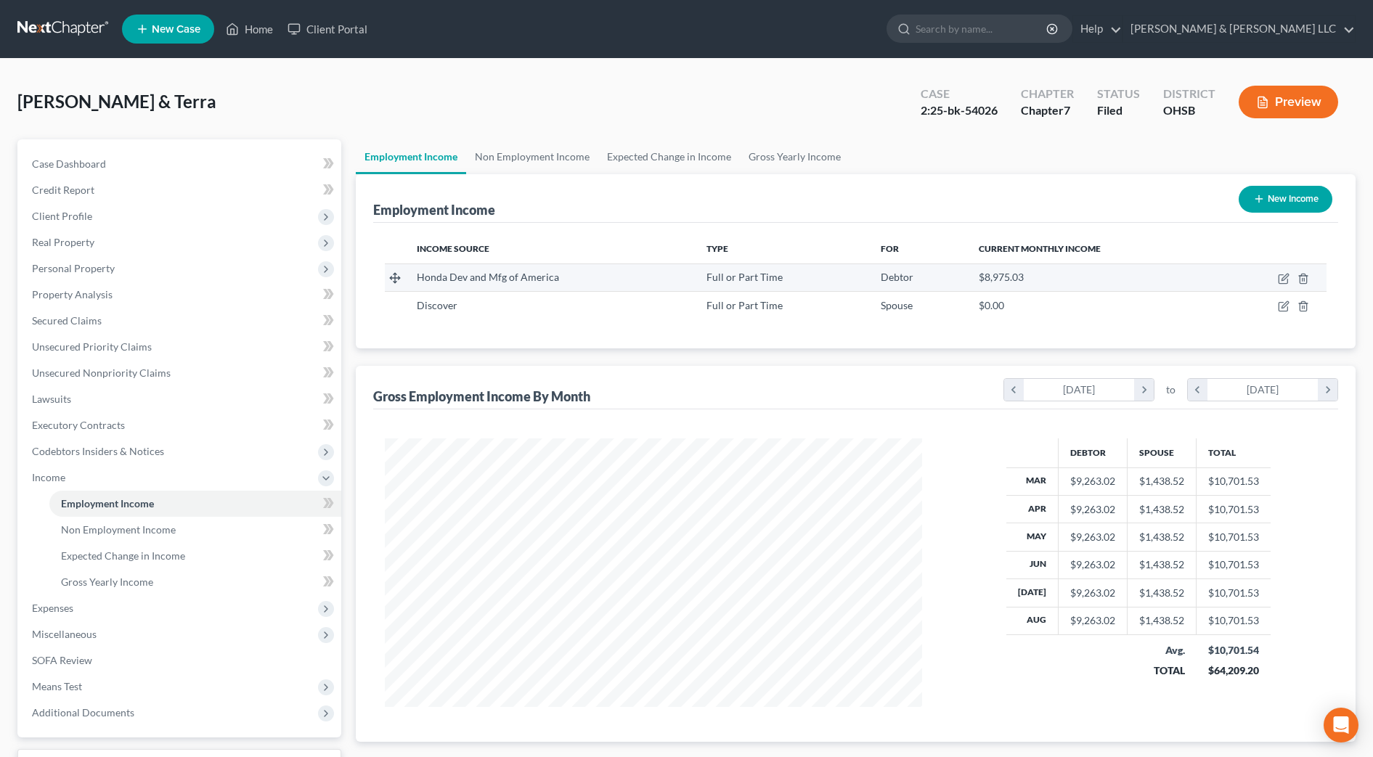
click at [1277, 277] on td at bounding box center [1274, 278] width 105 height 28
click at [1285, 277] on icon "button" at bounding box center [1284, 279] width 12 height 12
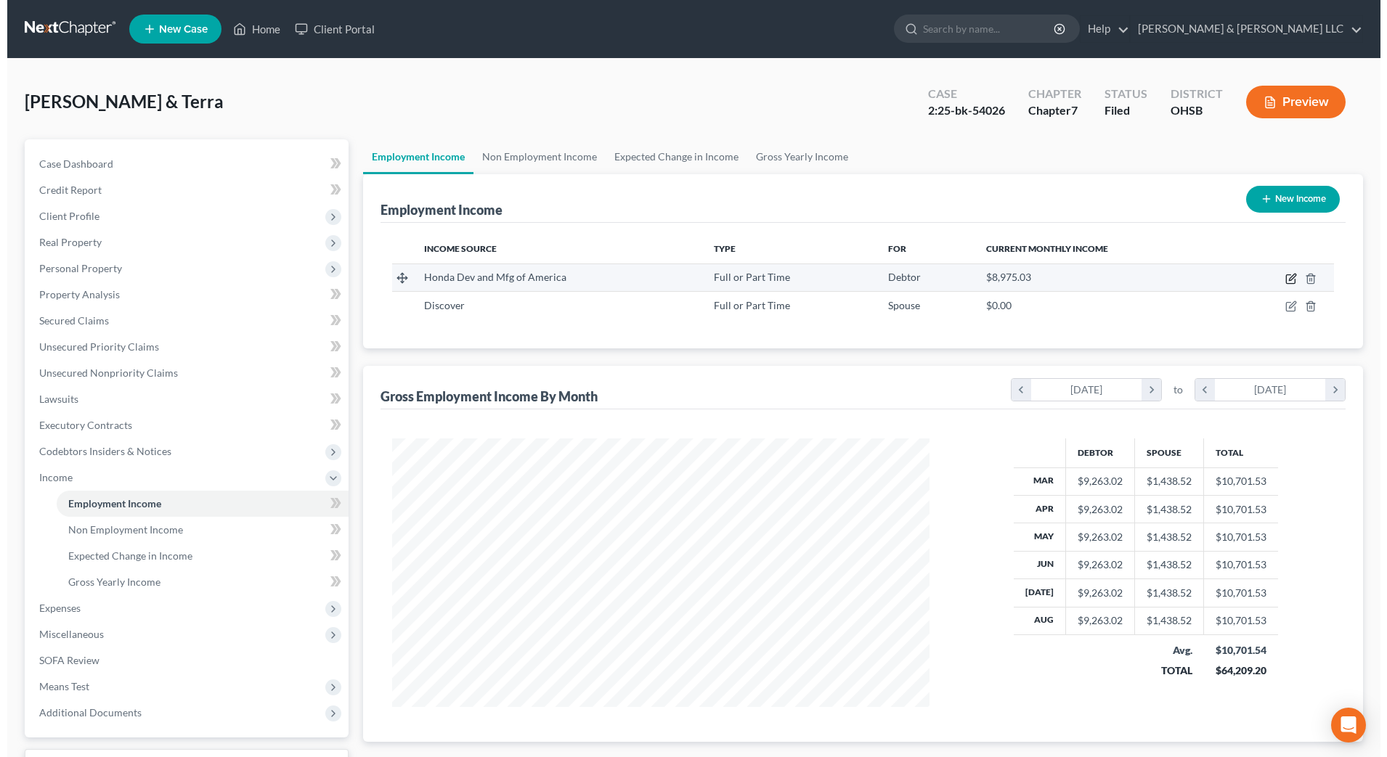
scroll to position [272, 573]
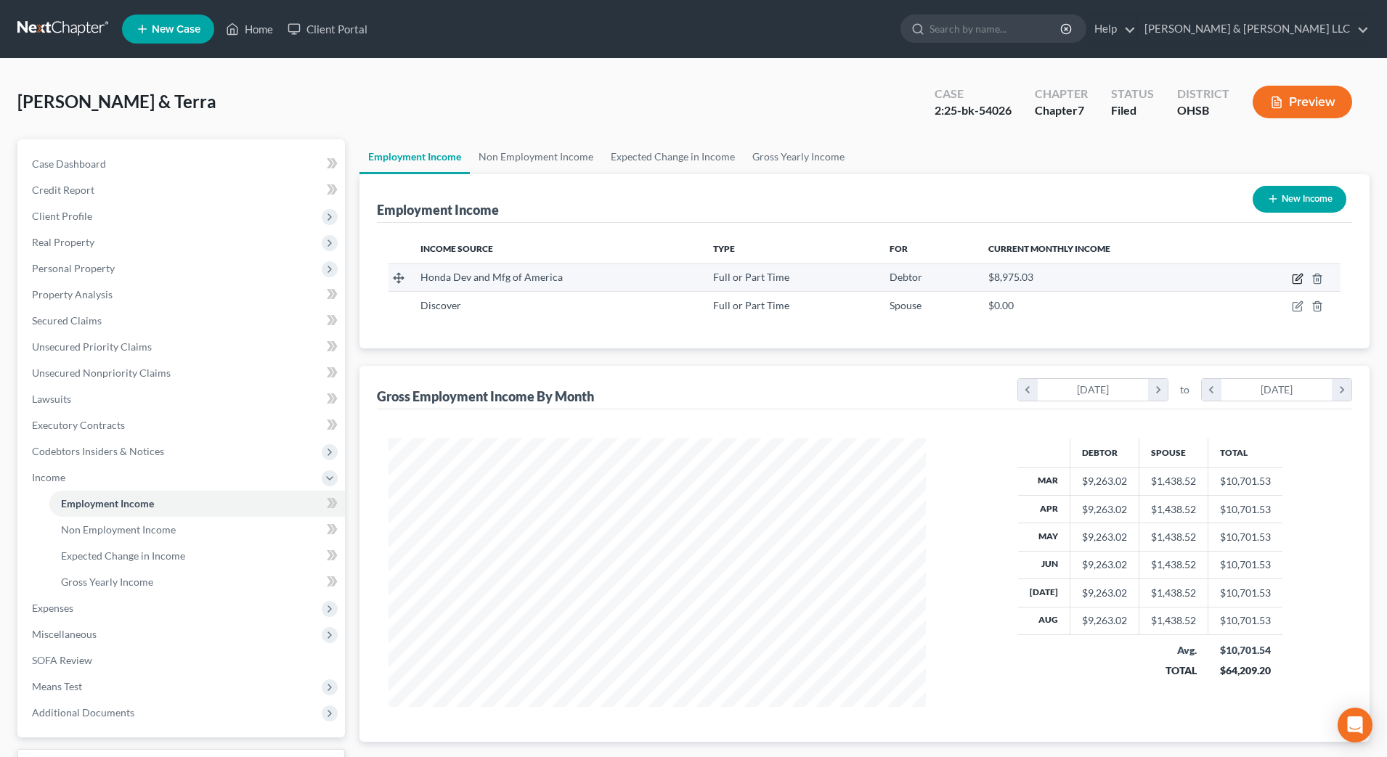
select select "0"
select select "36"
select select "2"
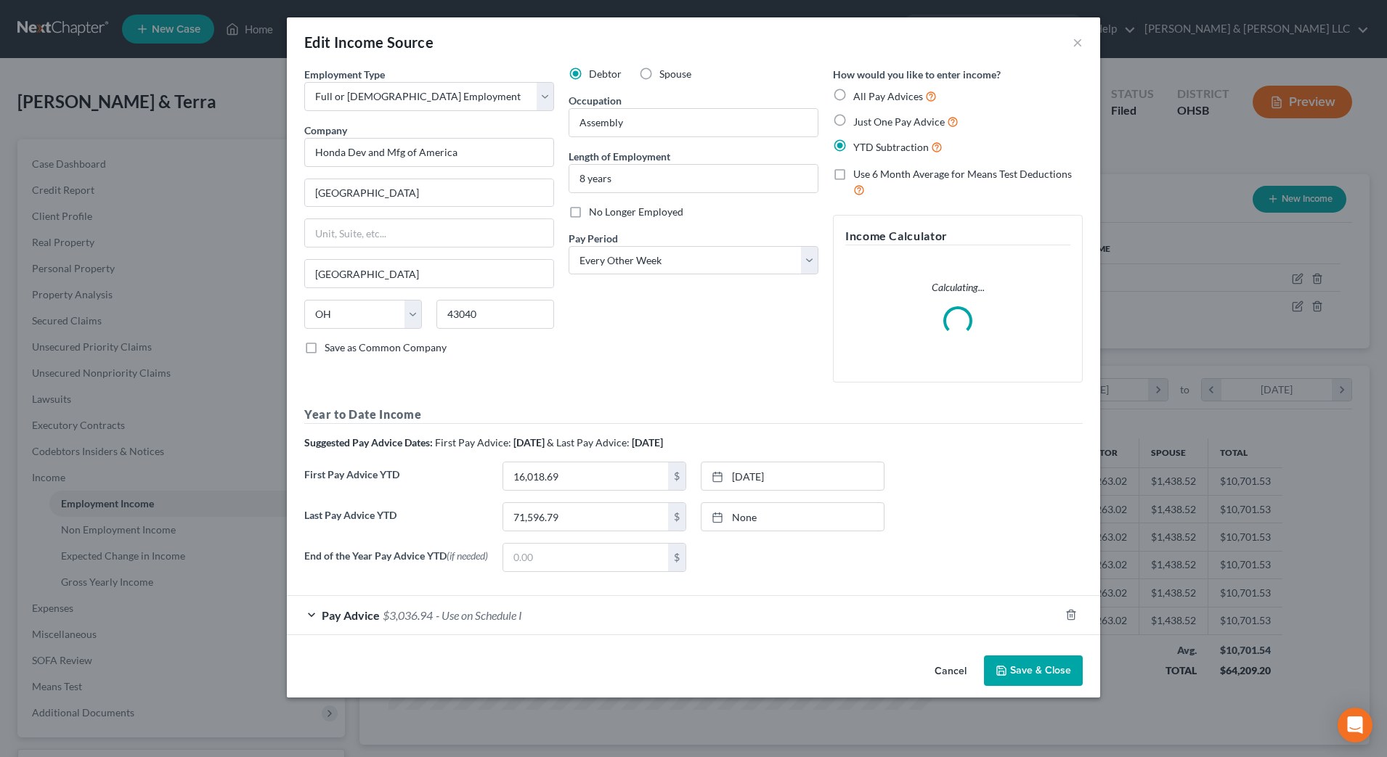
click at [596, 620] on div "Pay Advice $3,036.94 - Use on Schedule I" at bounding box center [673, 615] width 773 height 38
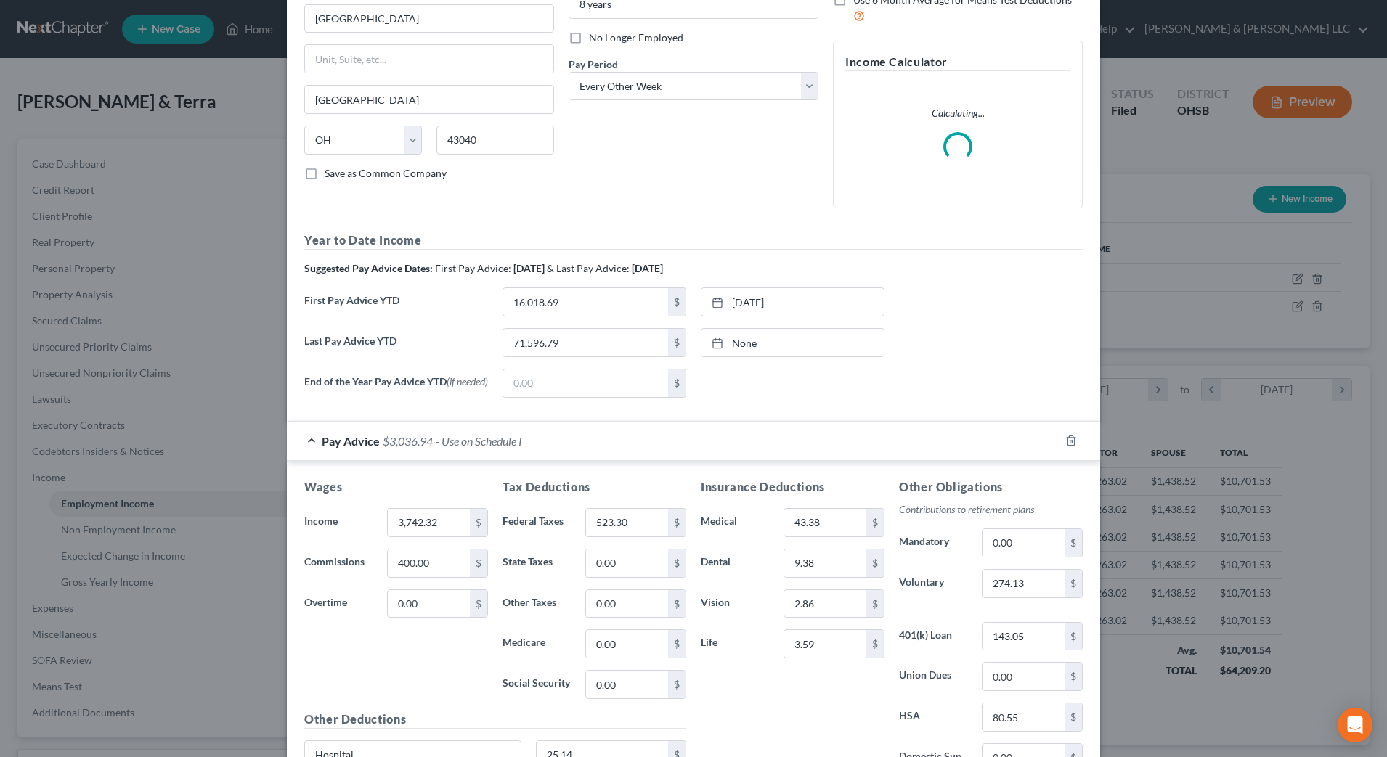
scroll to position [91, 0]
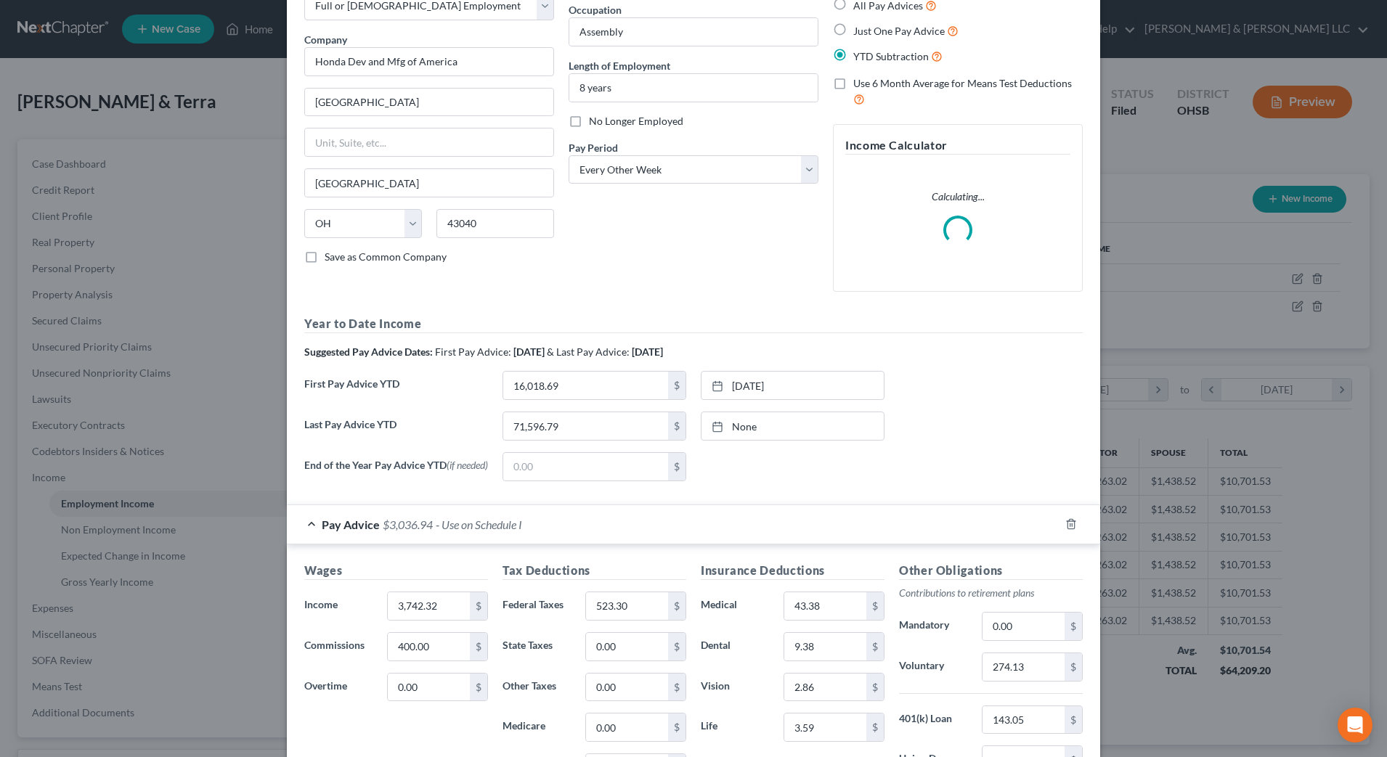
click at [604, 519] on div "Pay Advice $3,036.94 - Use on Schedule I" at bounding box center [673, 524] width 773 height 38
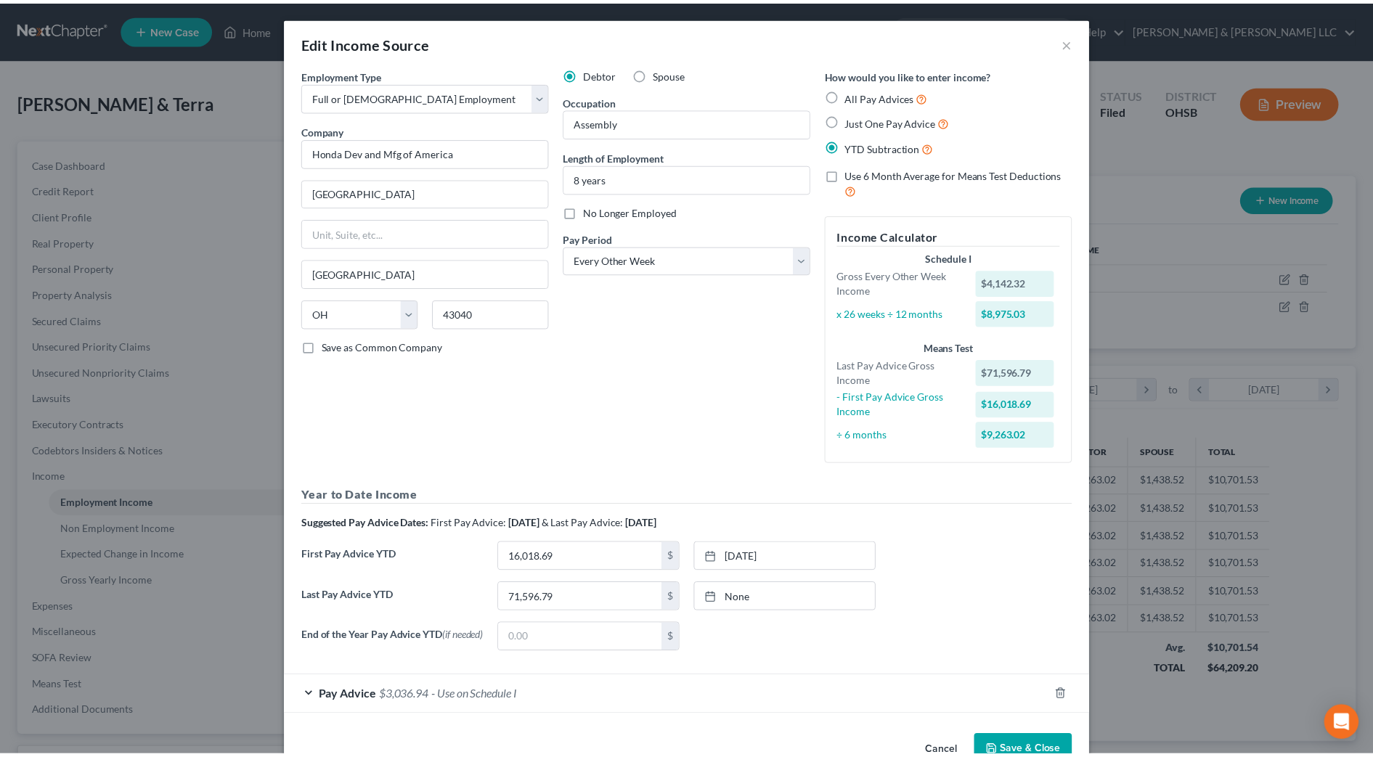
scroll to position [42, 0]
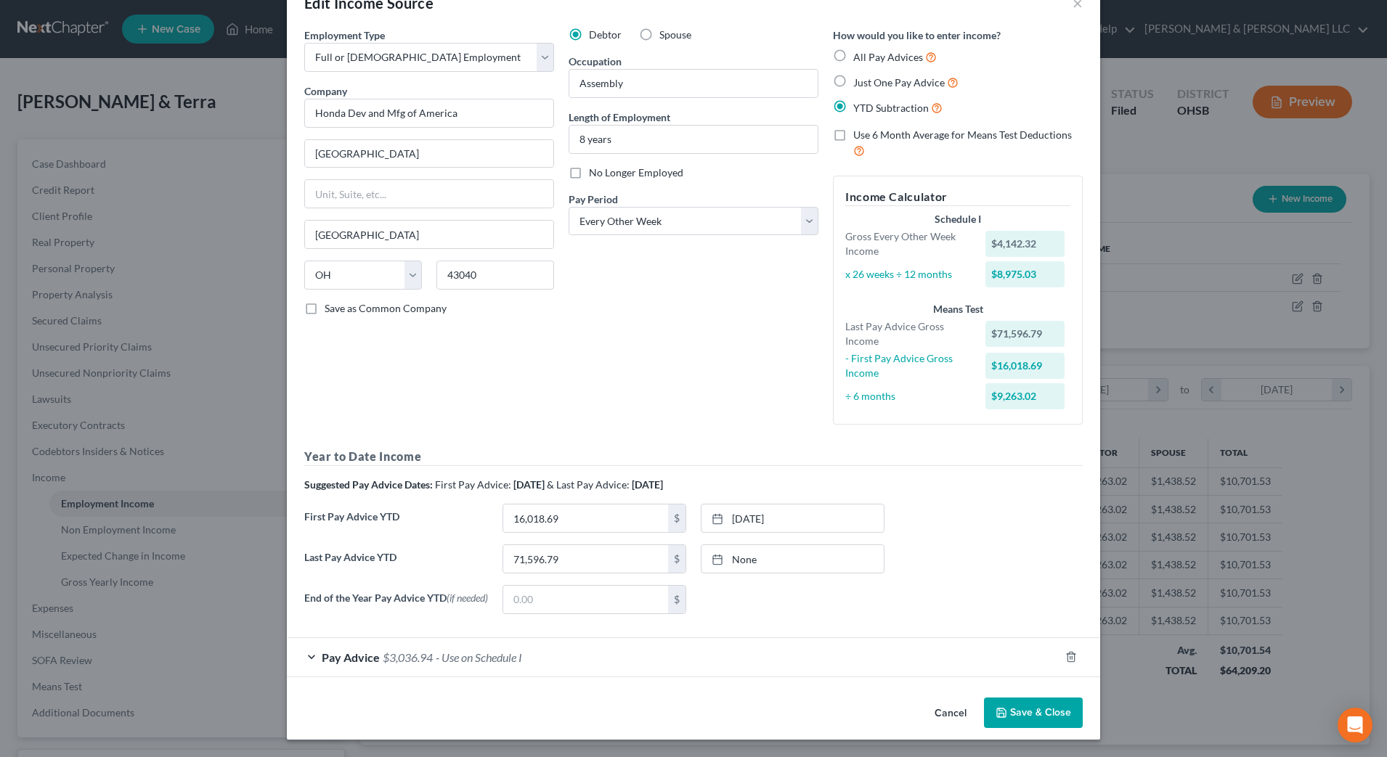
click at [955, 710] on button "Cancel" at bounding box center [950, 713] width 55 height 29
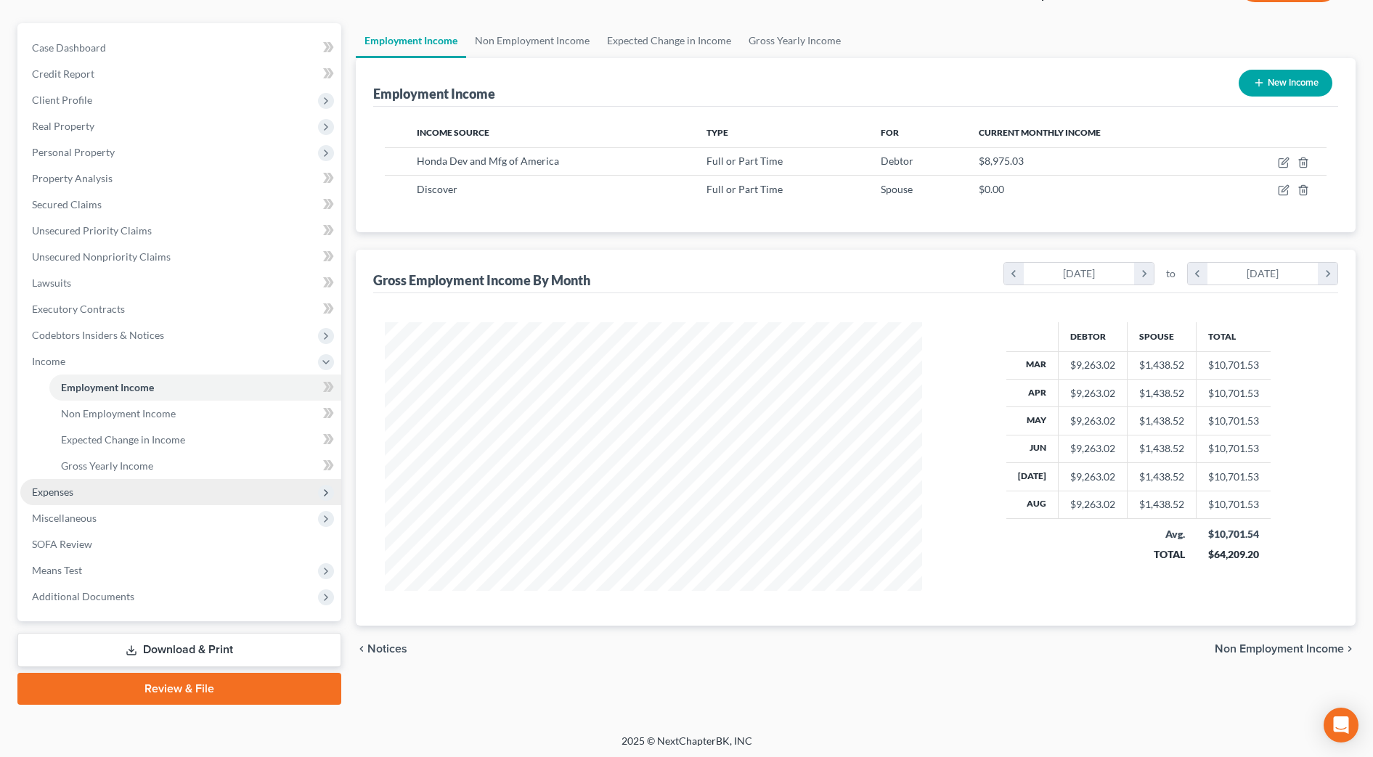
scroll to position [119, 0]
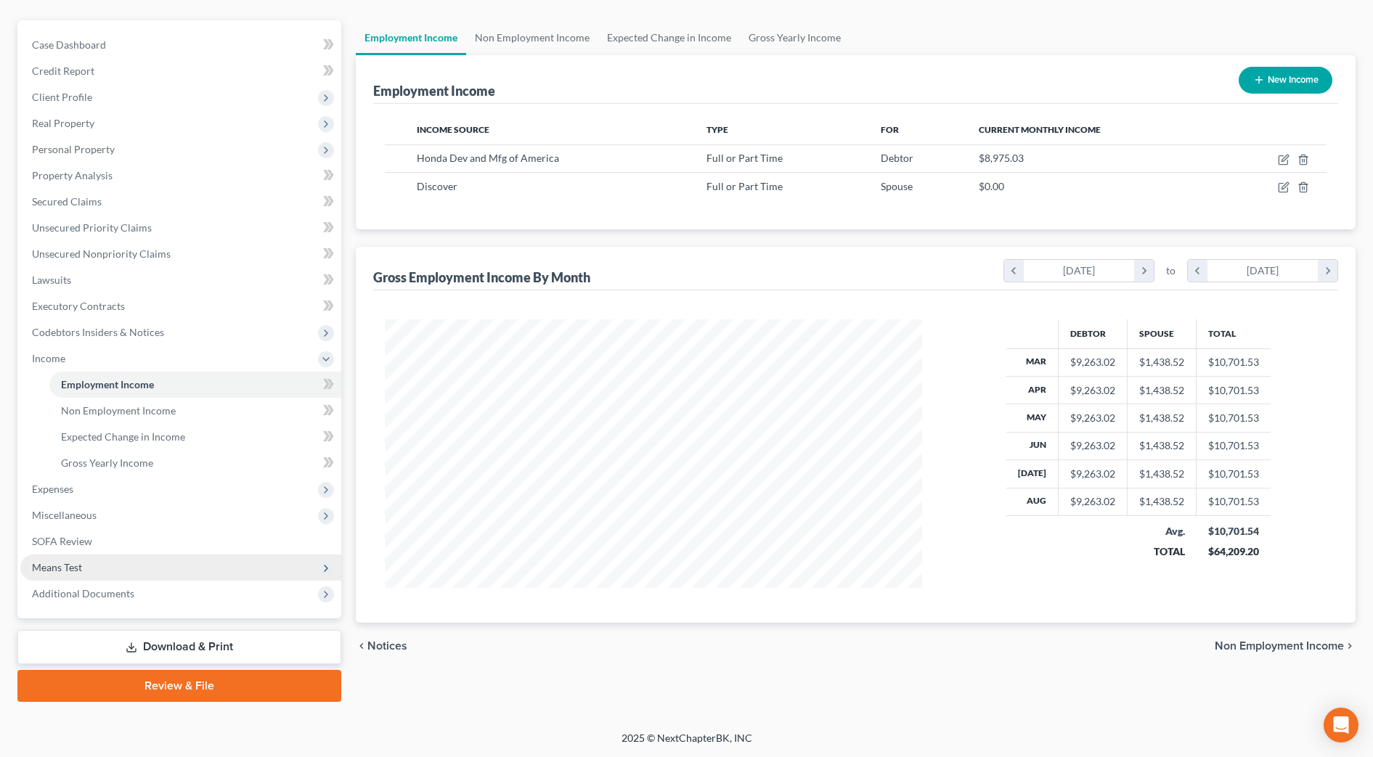
click at [102, 574] on span "Means Test" at bounding box center [180, 568] width 321 height 26
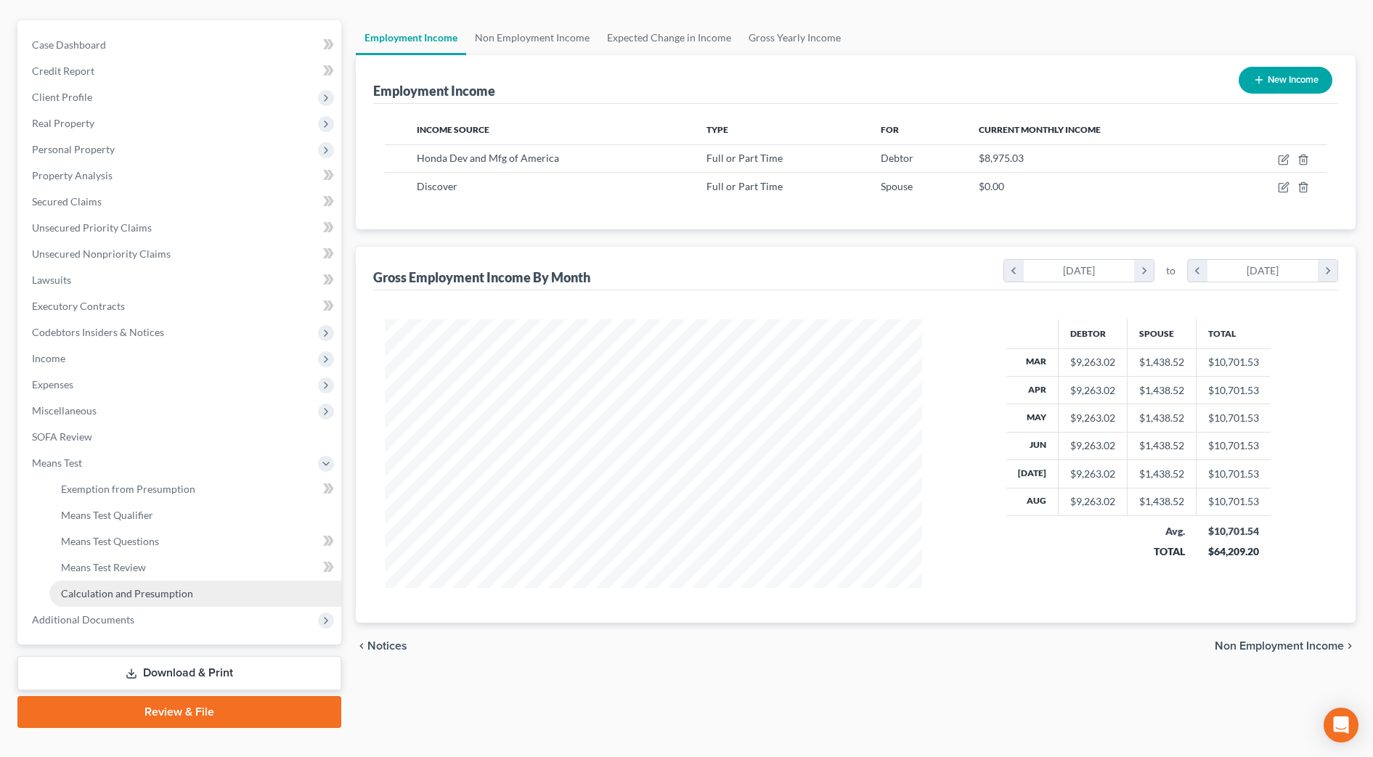
click at [115, 596] on span "Calculation and Presumption" at bounding box center [127, 594] width 132 height 12
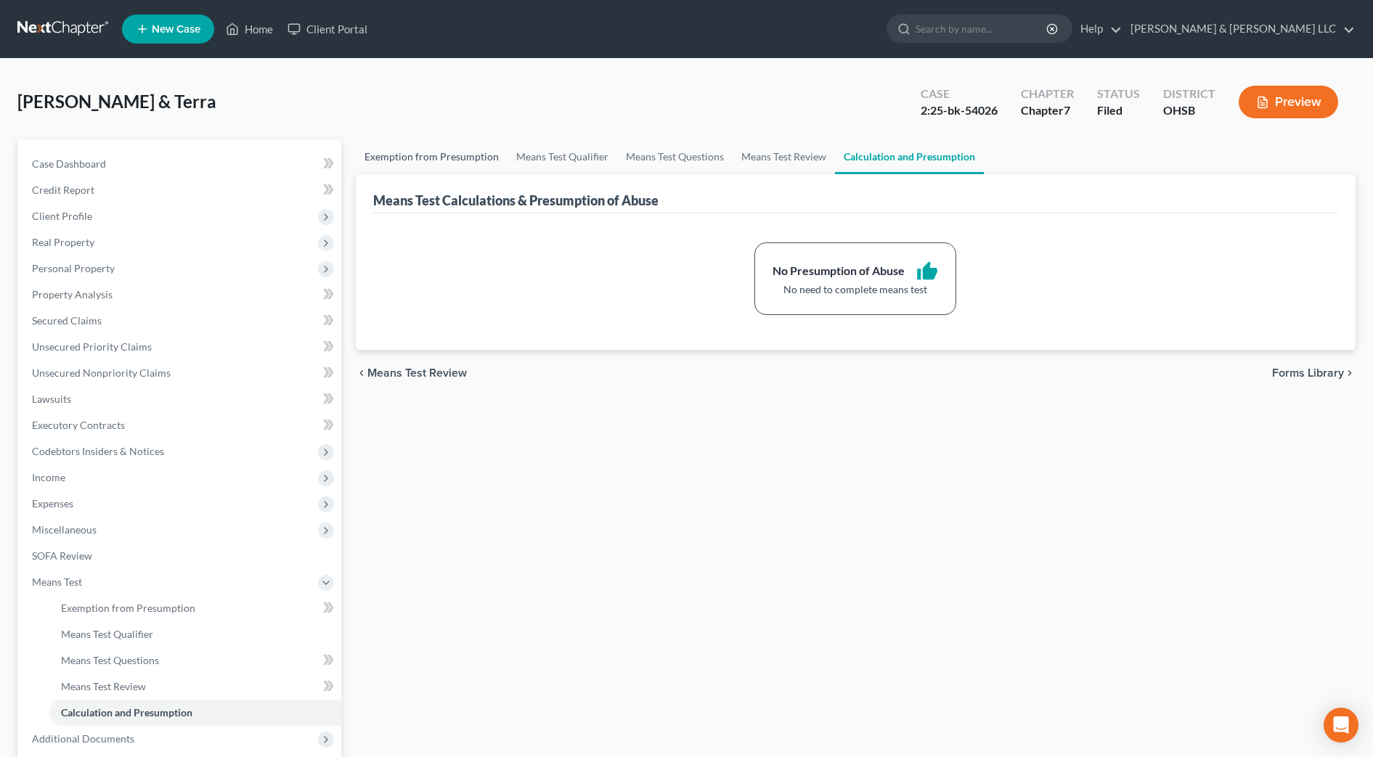
click at [441, 149] on link "Exemption from Presumption" at bounding box center [432, 156] width 152 height 35
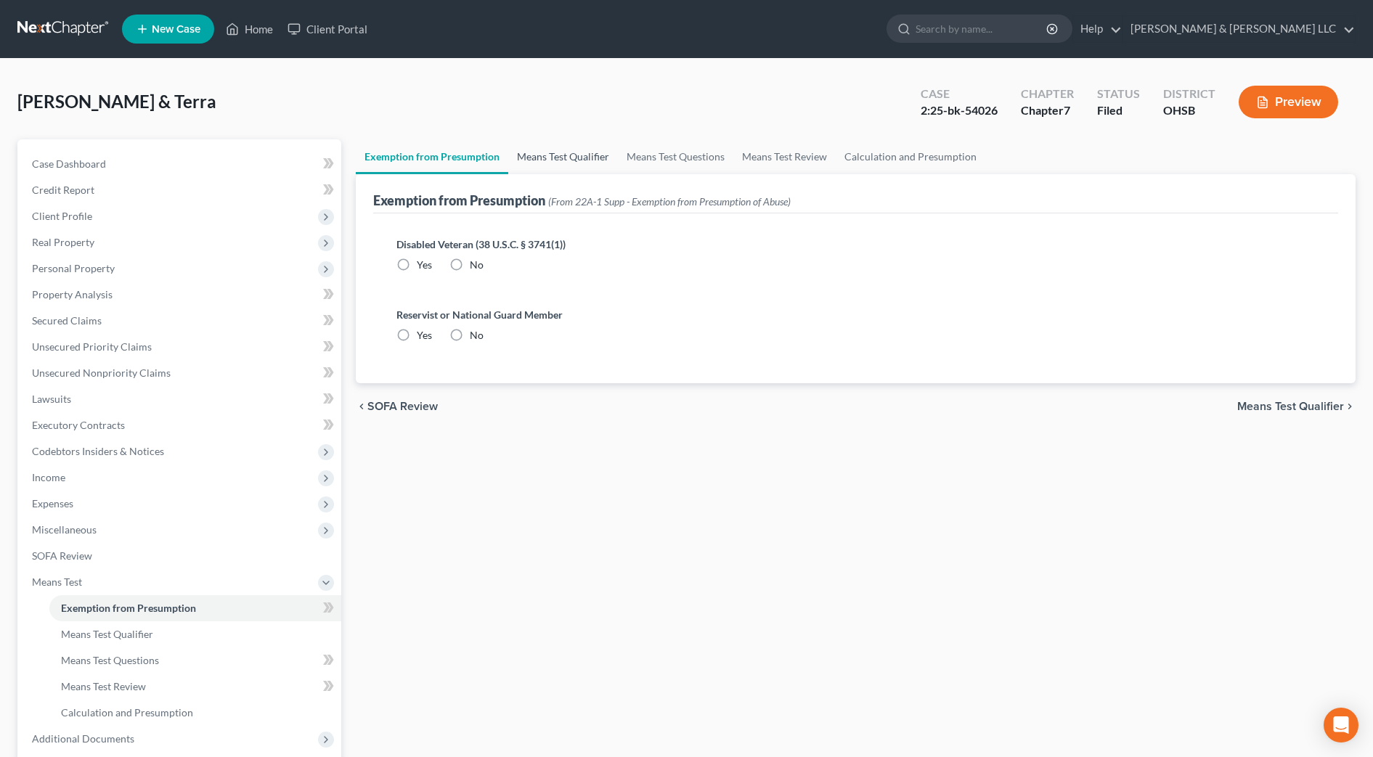
click at [561, 148] on link "Means Test Qualifier" at bounding box center [563, 156] width 110 height 35
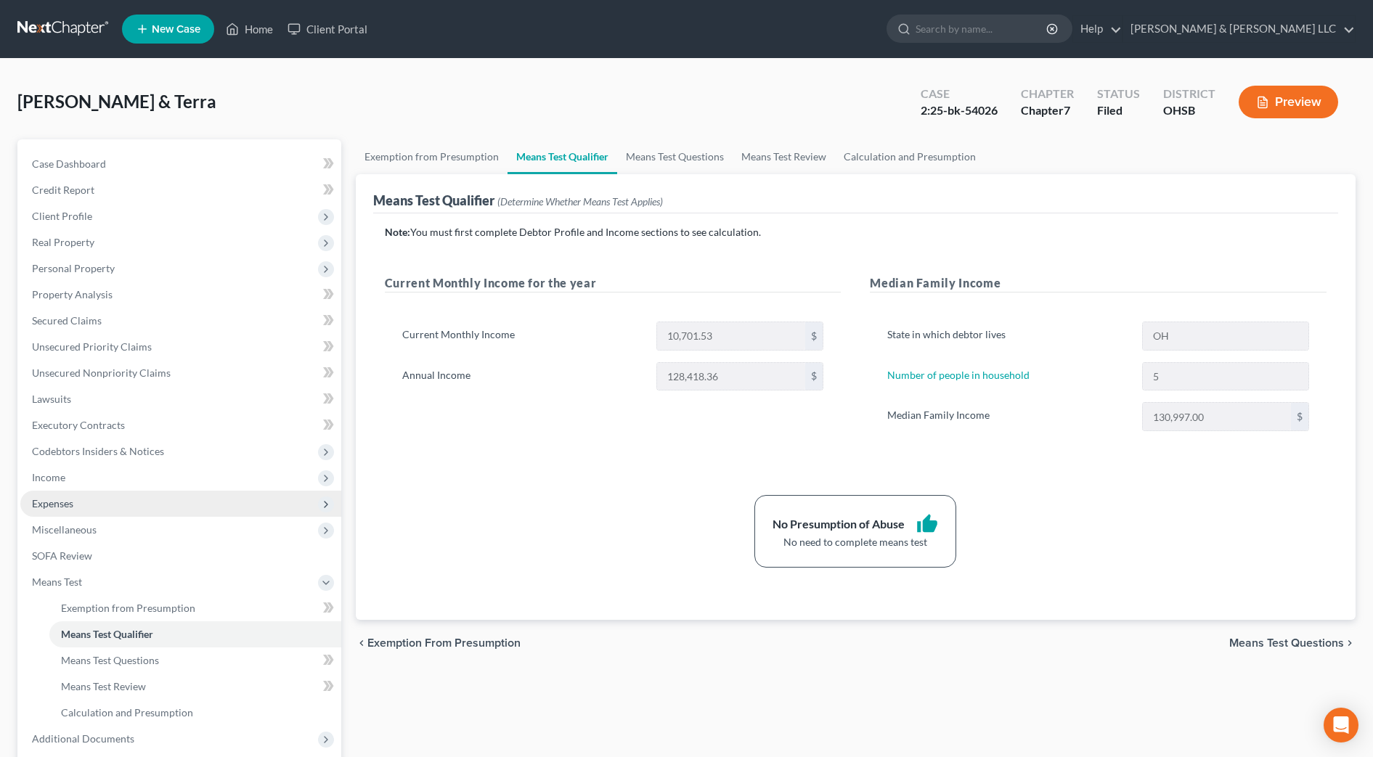
click at [127, 509] on span "Expenses" at bounding box center [180, 504] width 321 height 26
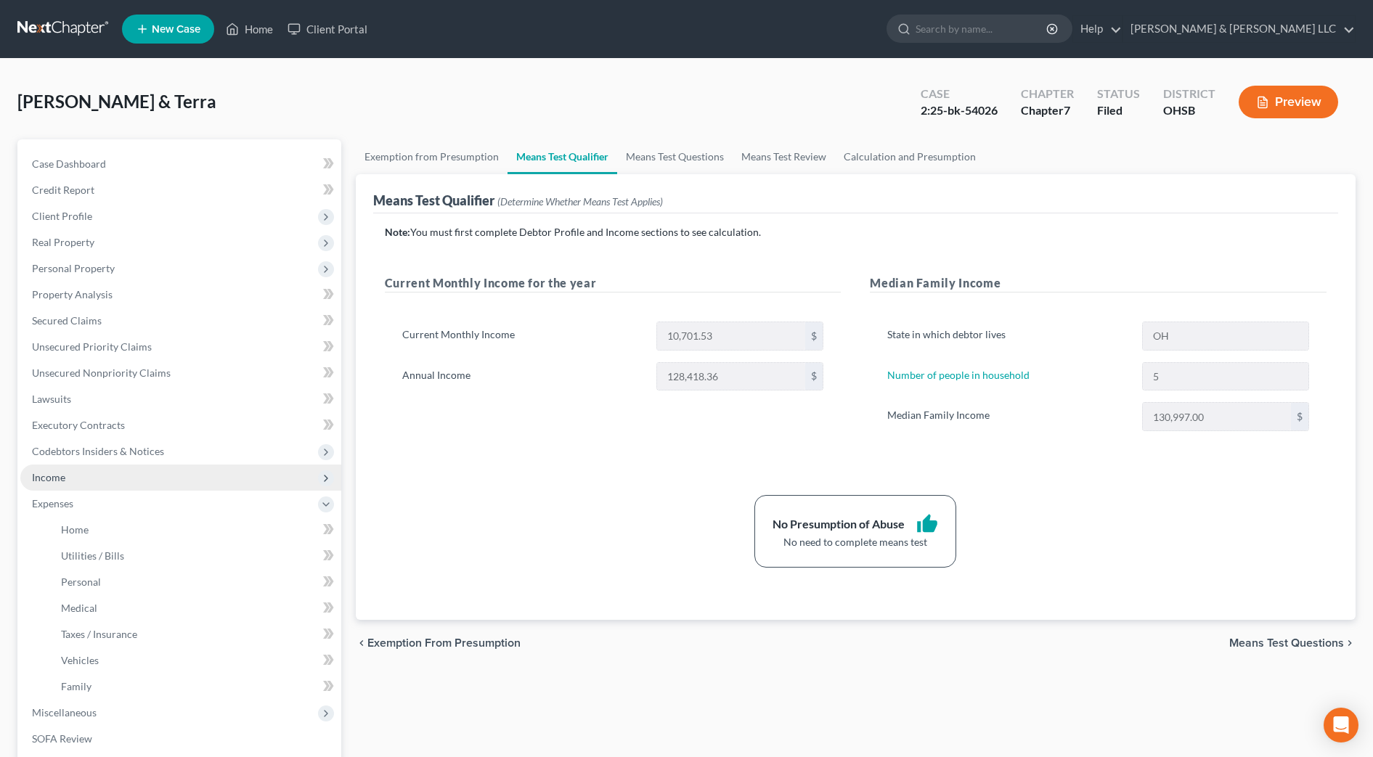
click at [98, 477] on span "Income" at bounding box center [180, 478] width 321 height 26
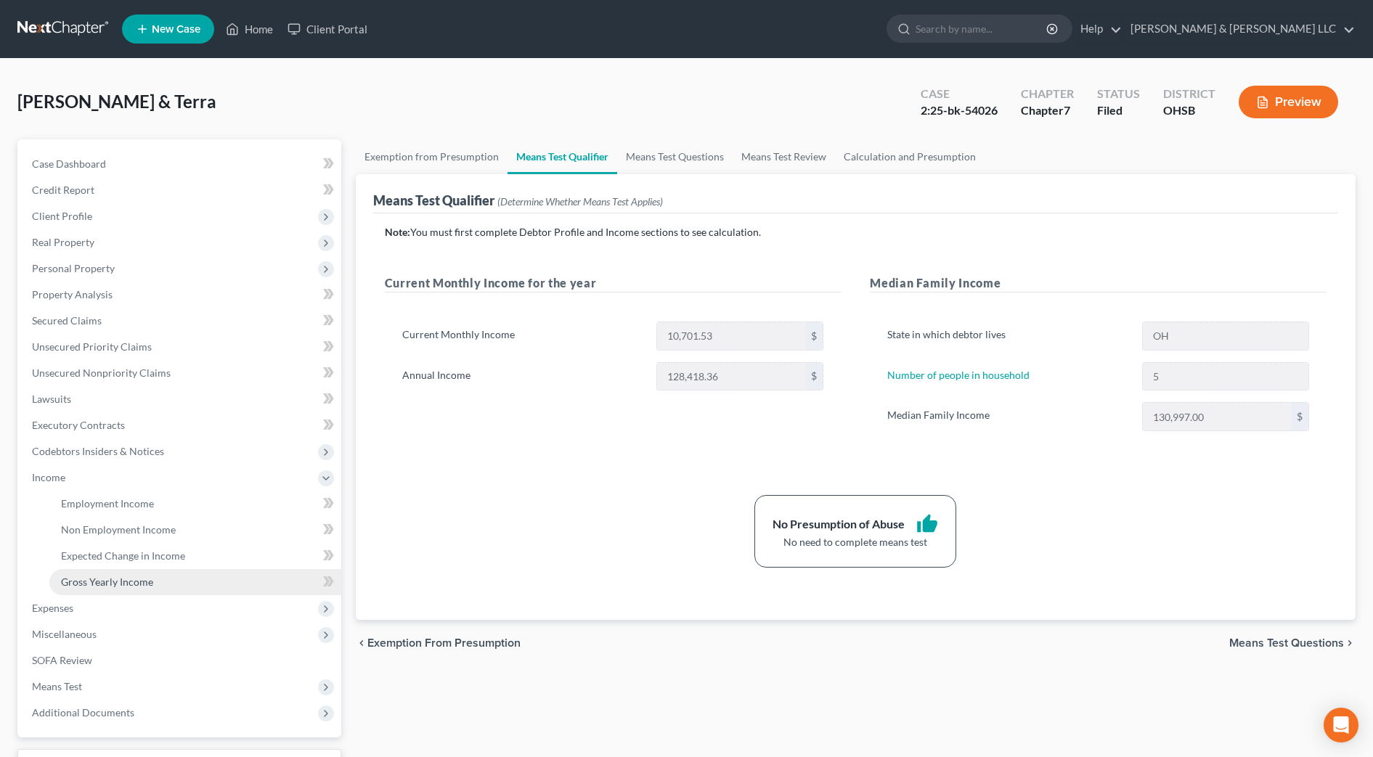
click at [110, 580] on span "Gross Yearly Income" at bounding box center [107, 582] width 92 height 12
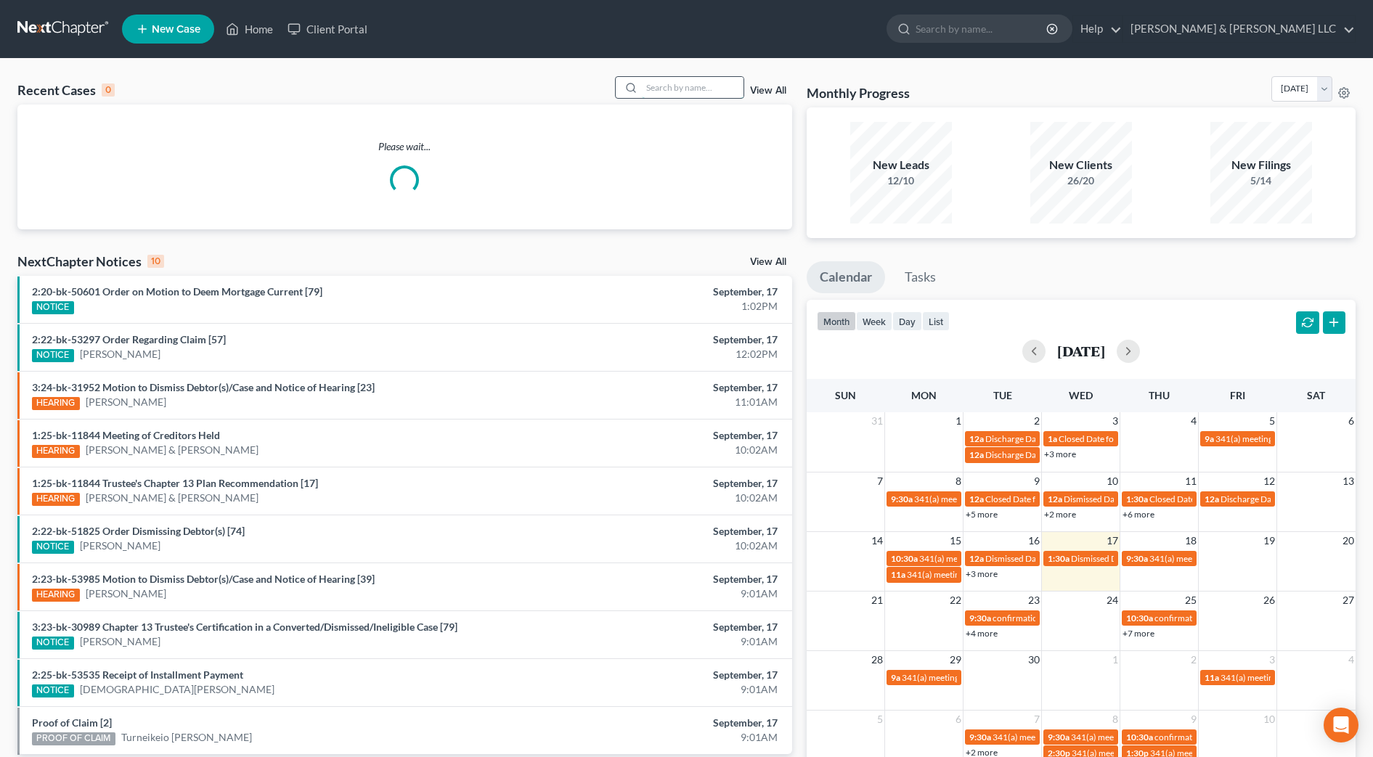
click at [722, 90] on input "search" at bounding box center [693, 87] width 102 height 21
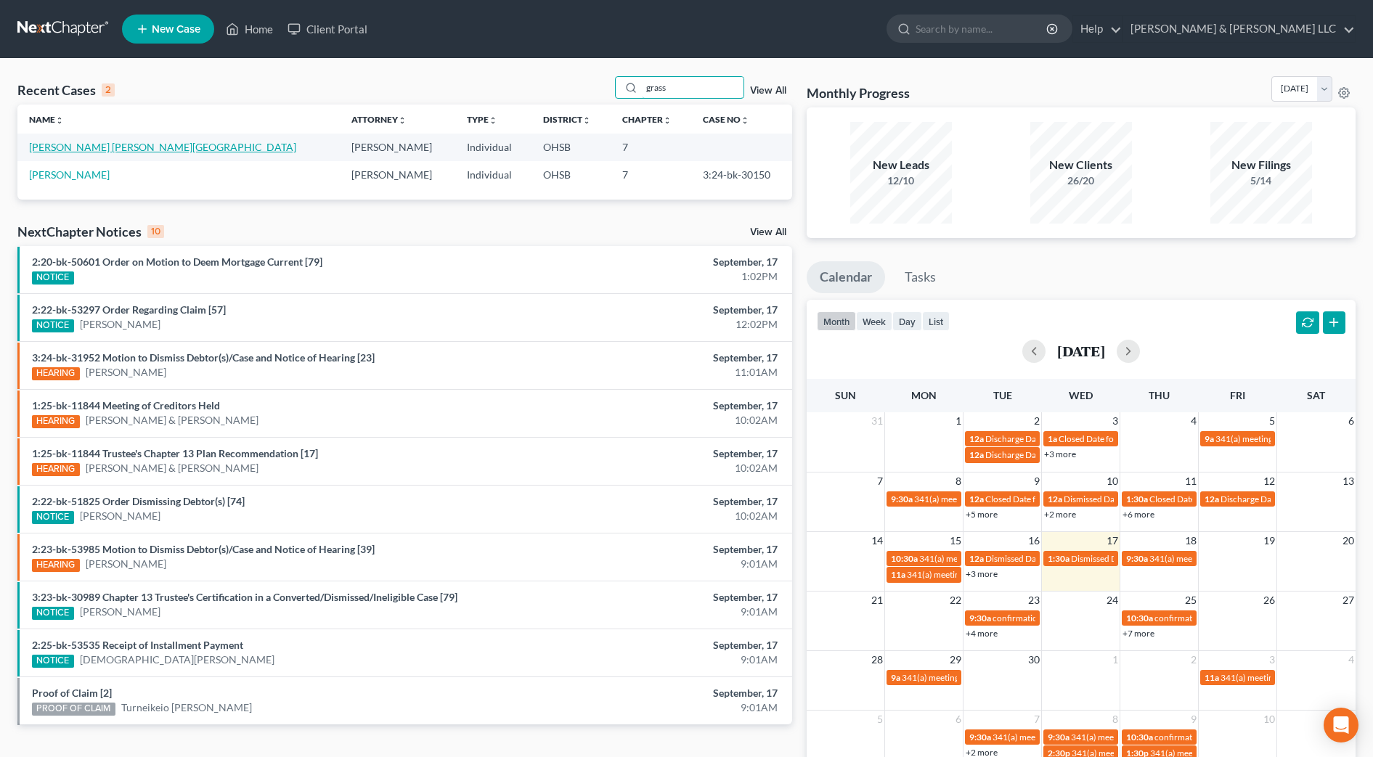
type input "grass"
click at [53, 152] on link "[PERSON_NAME] [PERSON_NAME][GEOGRAPHIC_DATA]" at bounding box center [162, 147] width 267 height 12
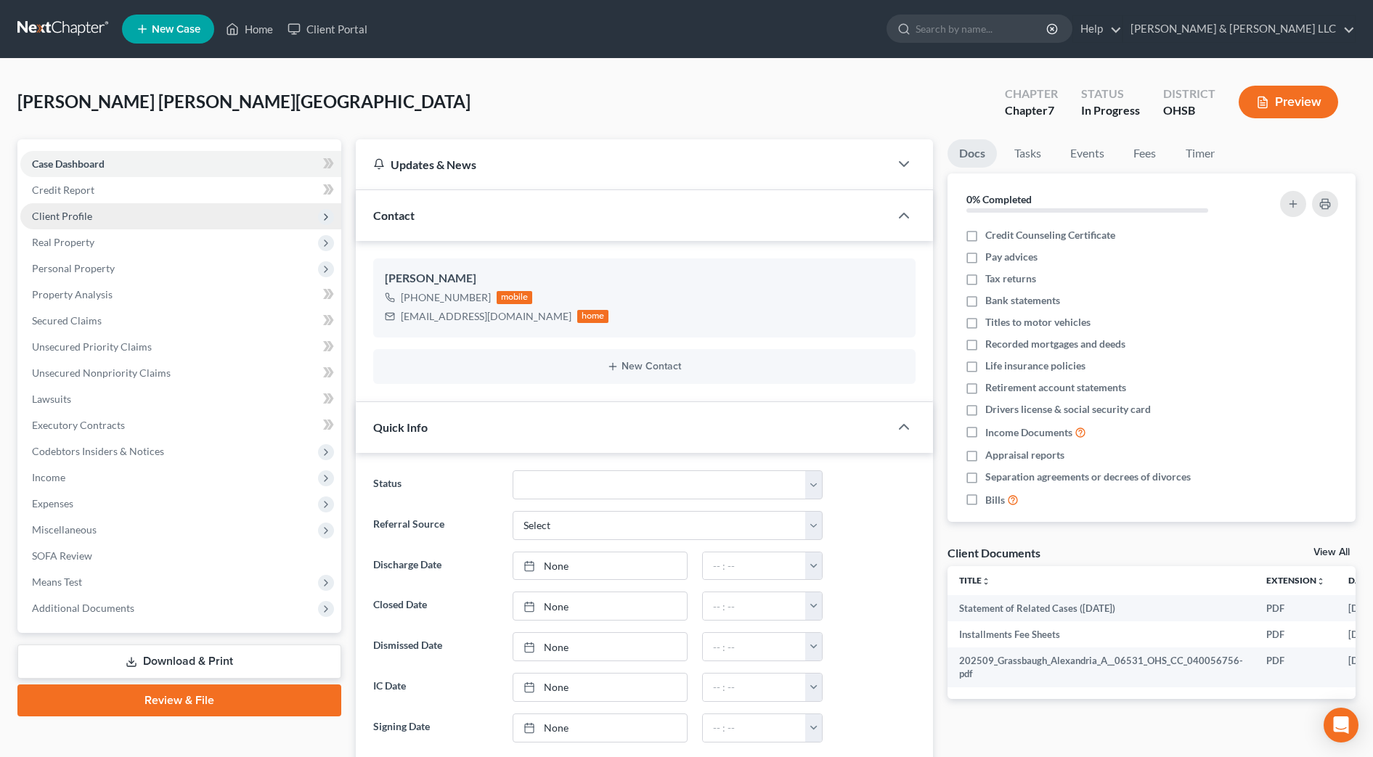
click at [66, 211] on span "Client Profile" at bounding box center [62, 216] width 60 height 12
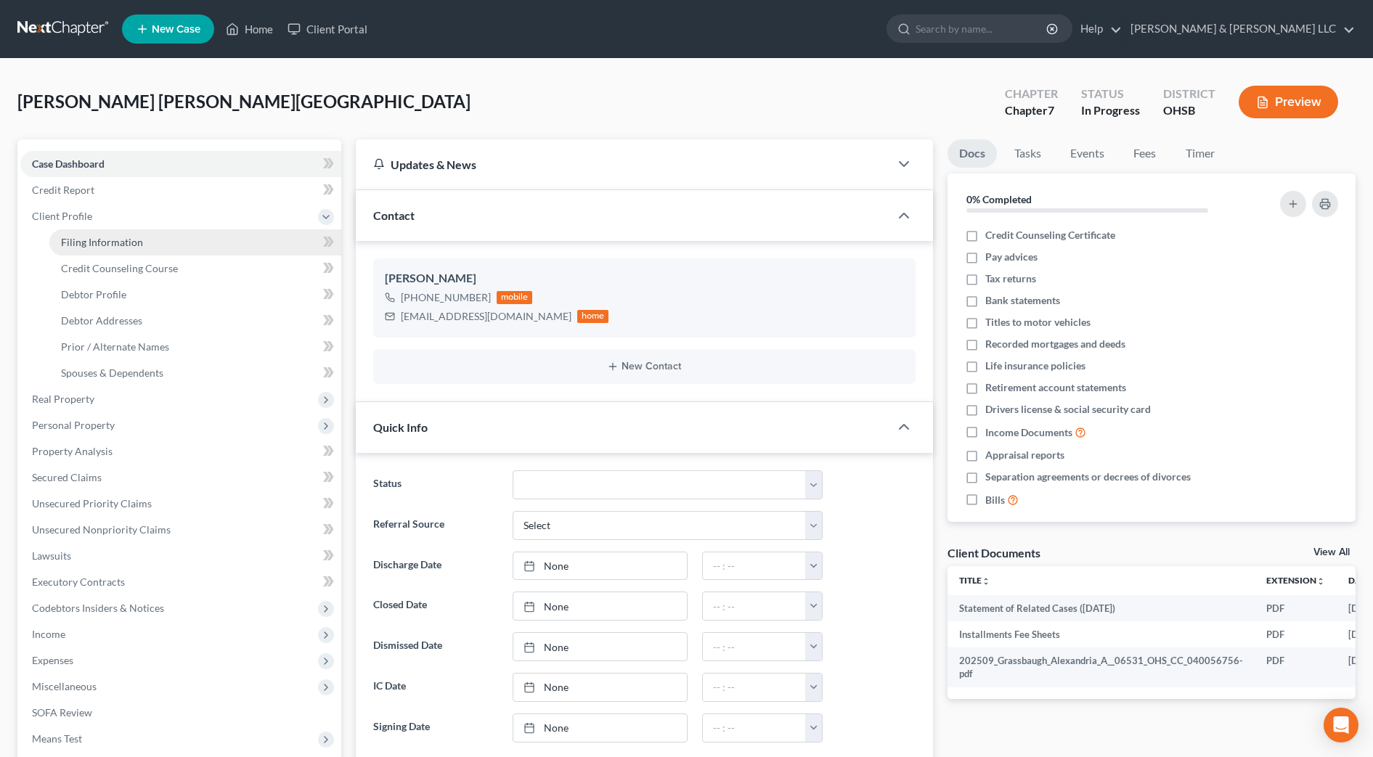
click at [92, 243] on span "Filing Information" at bounding box center [102, 242] width 82 height 12
select select "1"
select select "0"
select select "36"
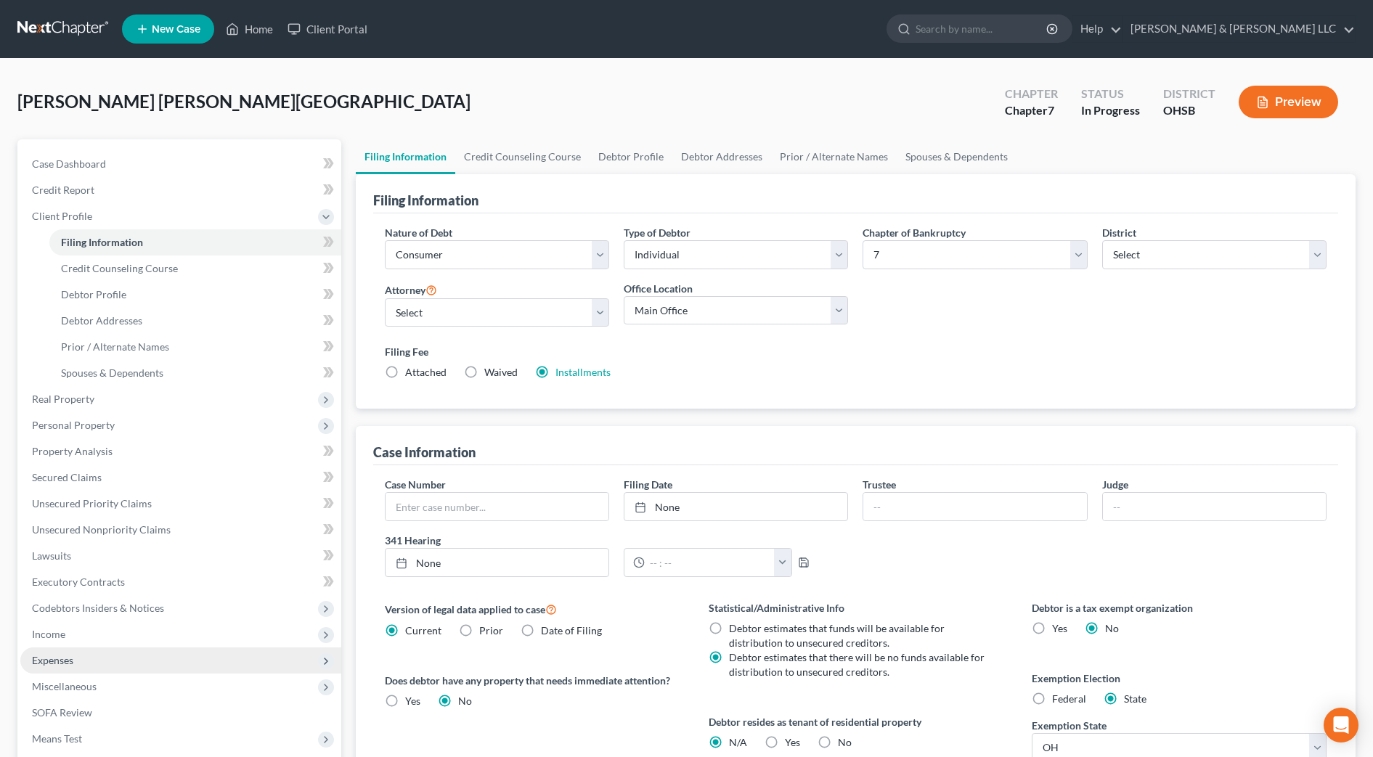
click at [104, 672] on span "Expenses" at bounding box center [180, 661] width 321 height 26
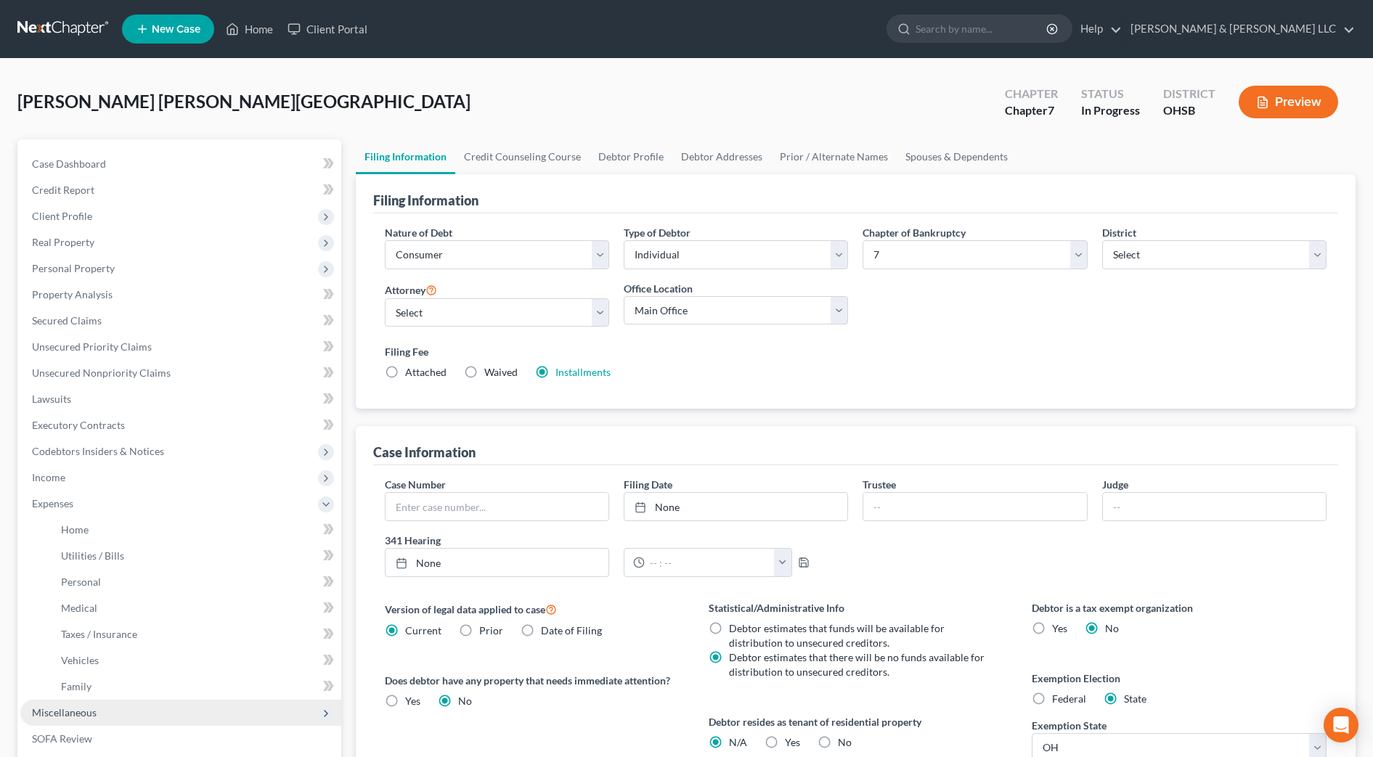
click at [98, 712] on span "Miscellaneous" at bounding box center [180, 713] width 321 height 26
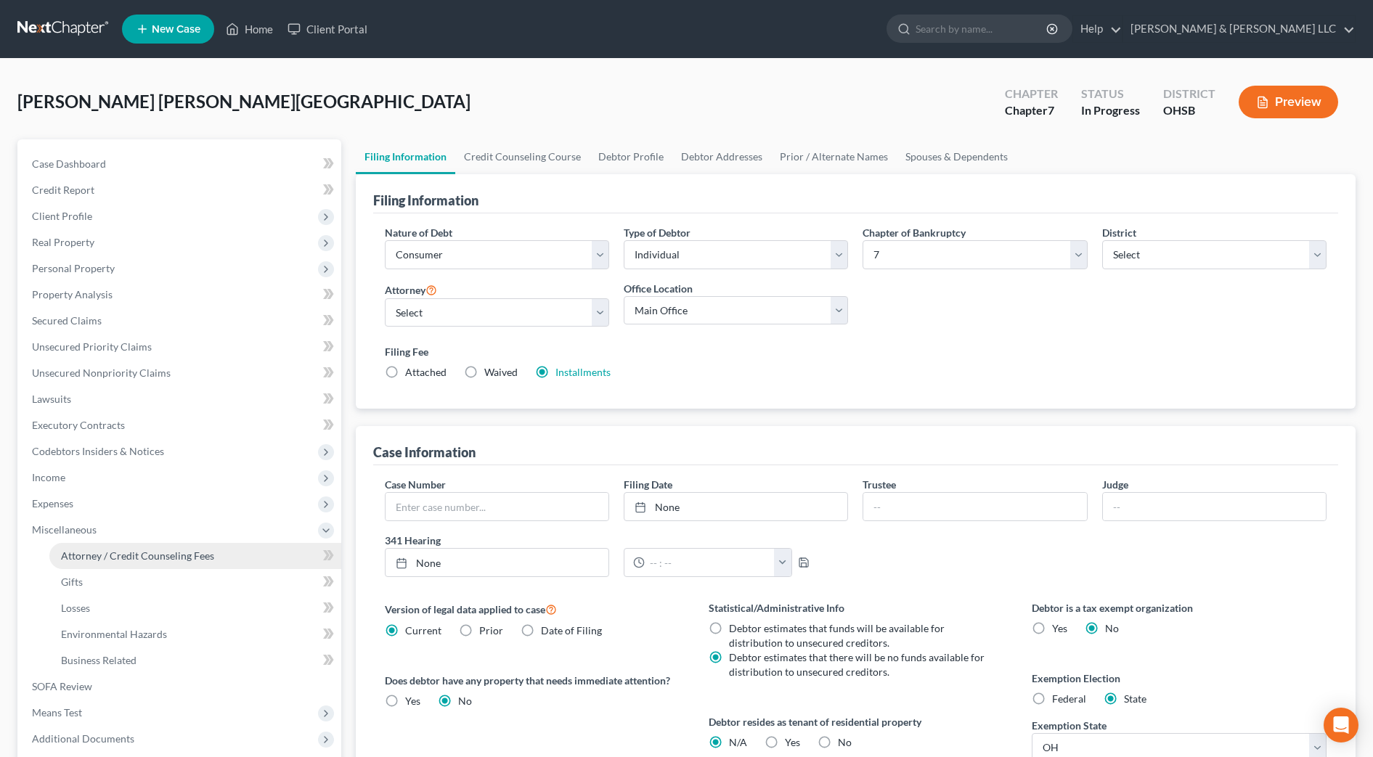
click at [139, 559] on span "Attorney / Credit Counseling Fees" at bounding box center [137, 556] width 153 height 12
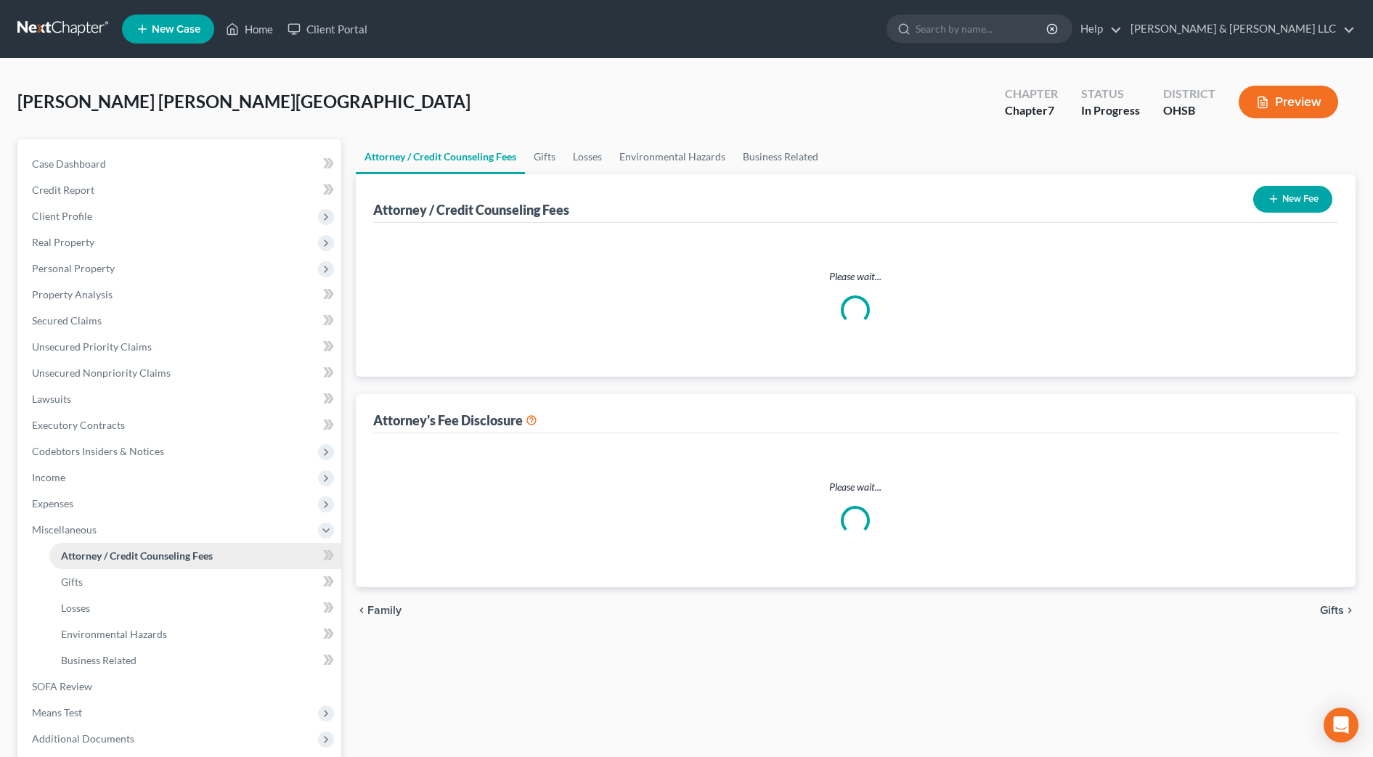
select select "0"
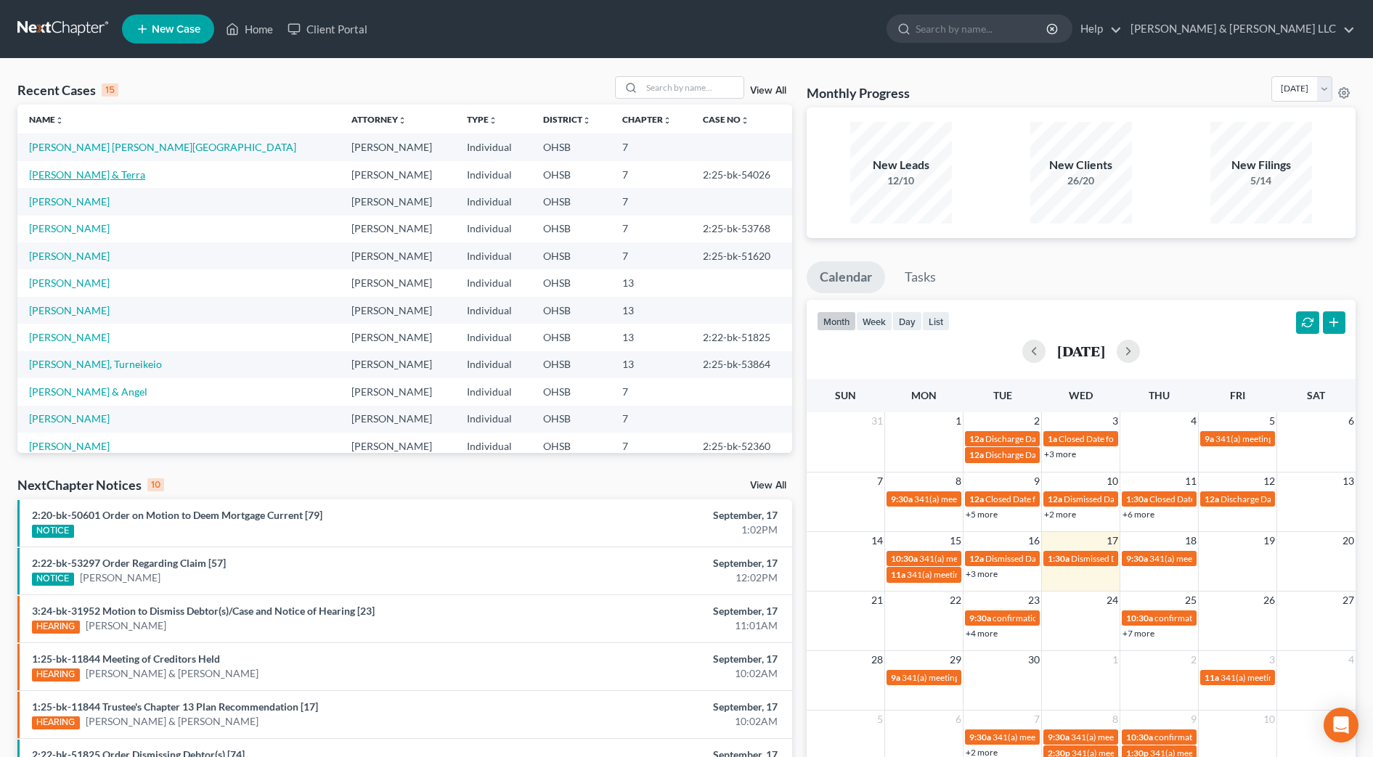
click at [110, 174] on link "[PERSON_NAME] & Terra" at bounding box center [87, 174] width 116 height 12
select select "4"
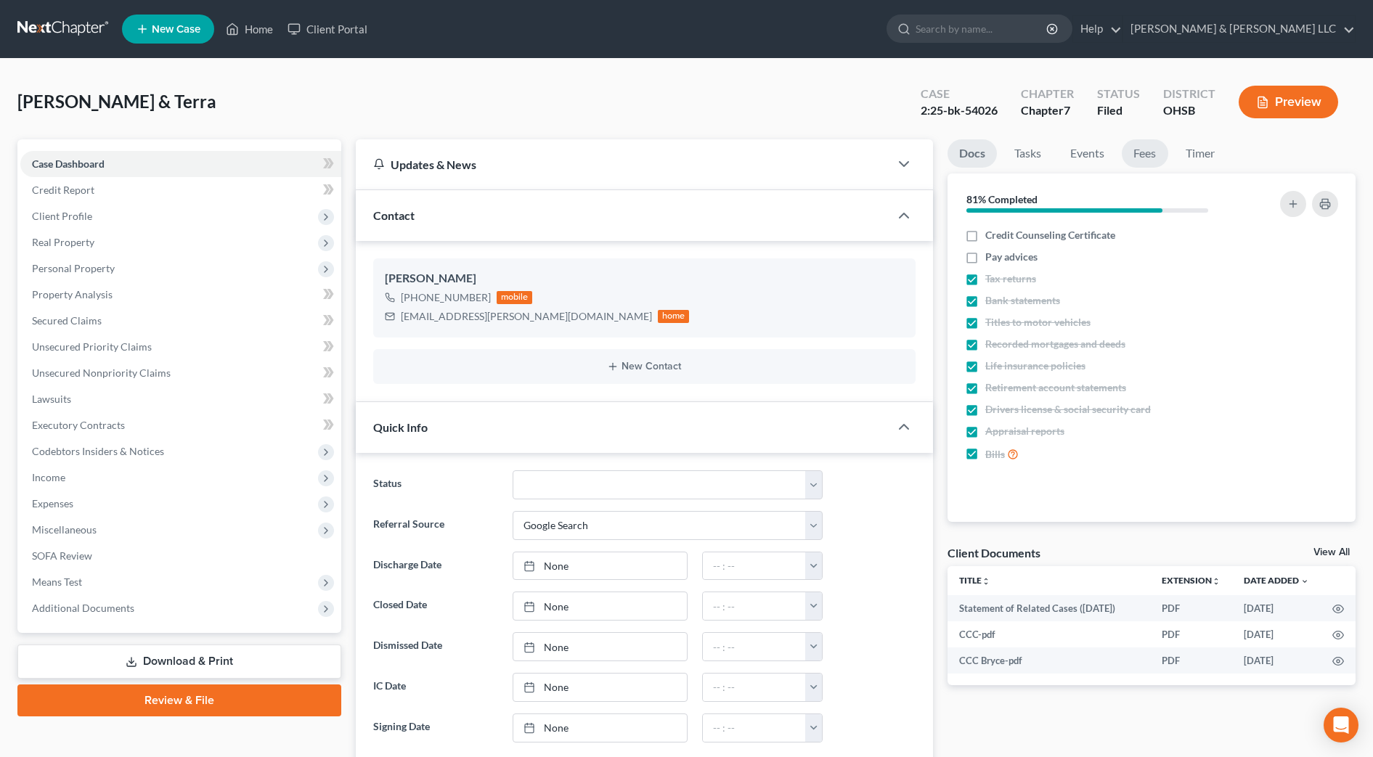
click at [1145, 147] on link "Fees" at bounding box center [1145, 153] width 46 height 28
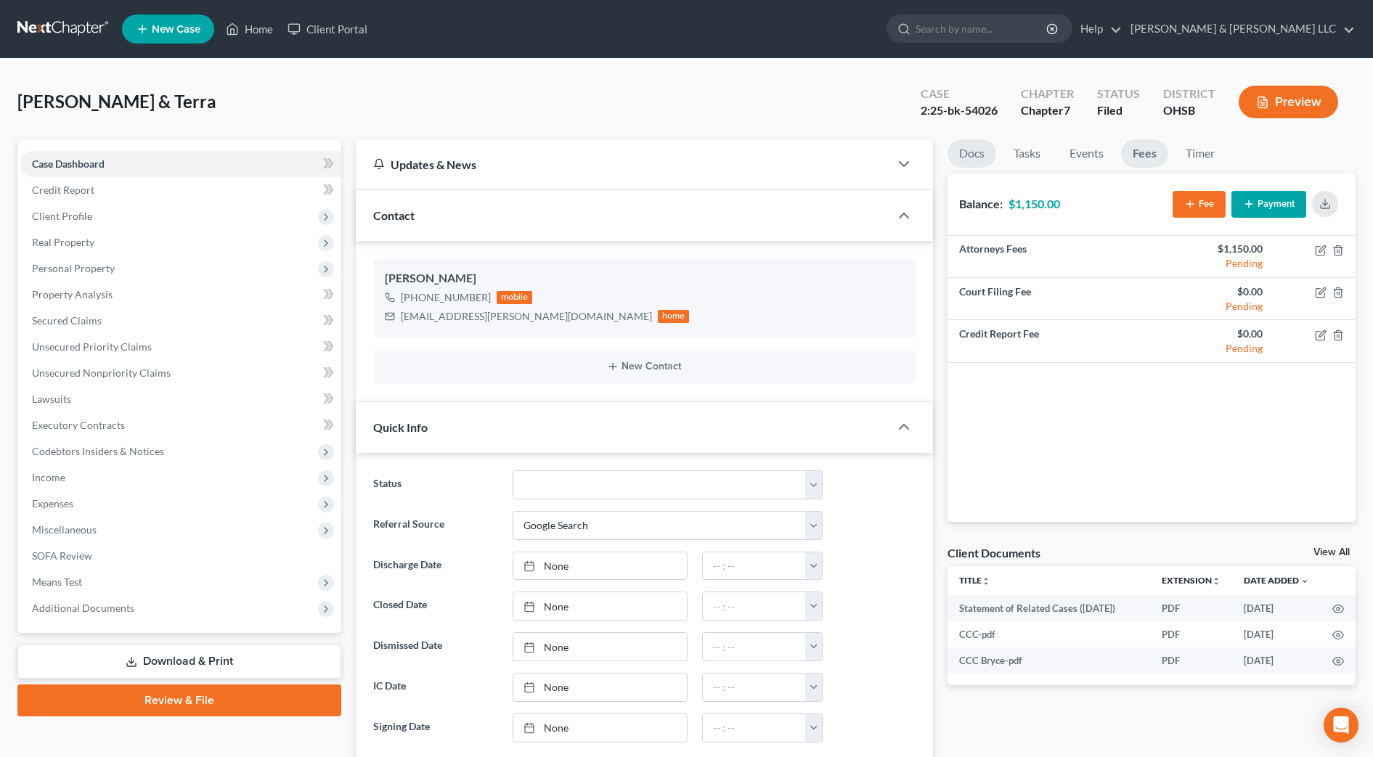
click at [966, 144] on link "Docs" at bounding box center [972, 153] width 49 height 28
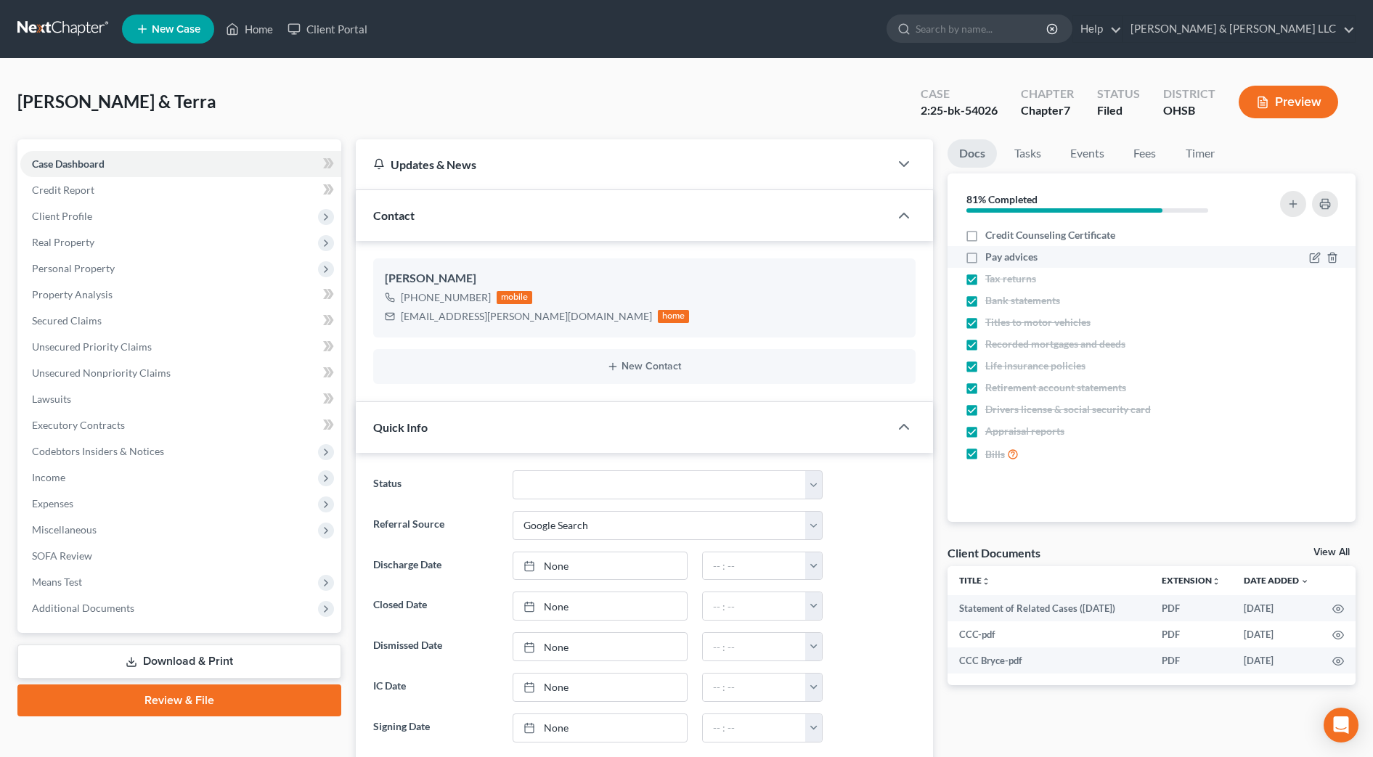
click at [986, 239] on label "Credit Counseling Certificate" at bounding box center [1051, 235] width 130 height 15
click at [991, 237] on input "Credit Counseling Certificate" at bounding box center [995, 232] width 9 height 9
checkbox input "true"
click at [986, 261] on label "Pay advices" at bounding box center [1012, 257] width 52 height 15
click at [991, 259] on input "Pay advices" at bounding box center [995, 254] width 9 height 9
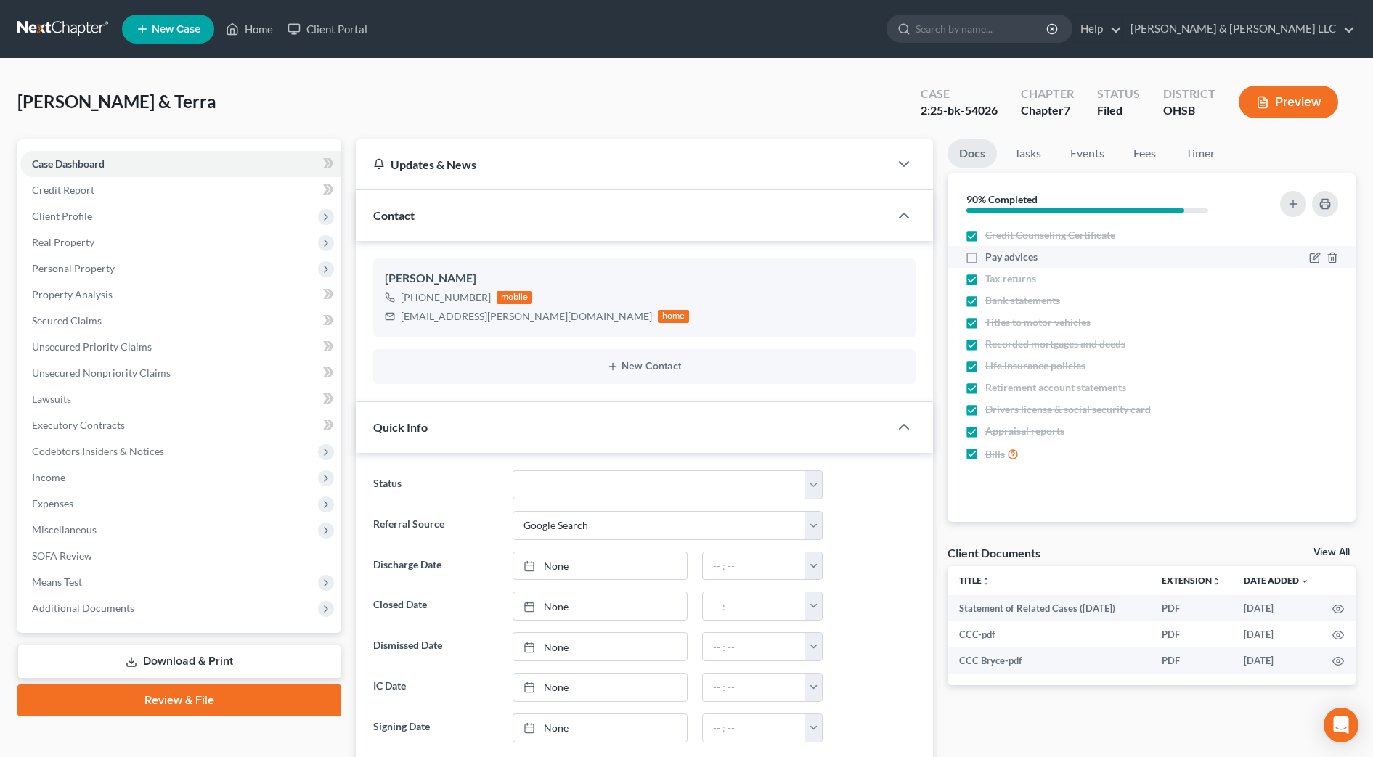
checkbox input "true"
click at [249, 29] on link "Home" at bounding box center [250, 29] width 62 height 26
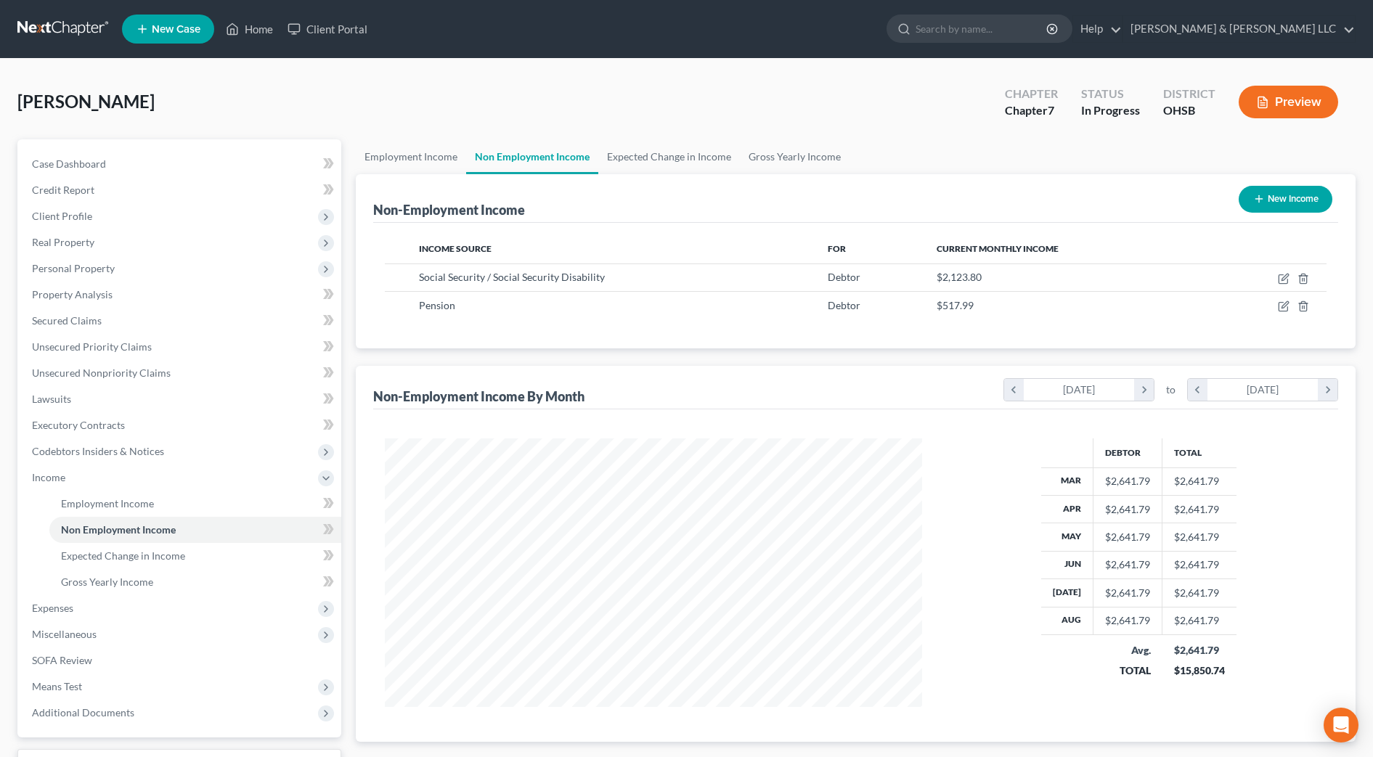
scroll to position [269, 566]
click at [445, 161] on link "Employment Income" at bounding box center [411, 156] width 110 height 35
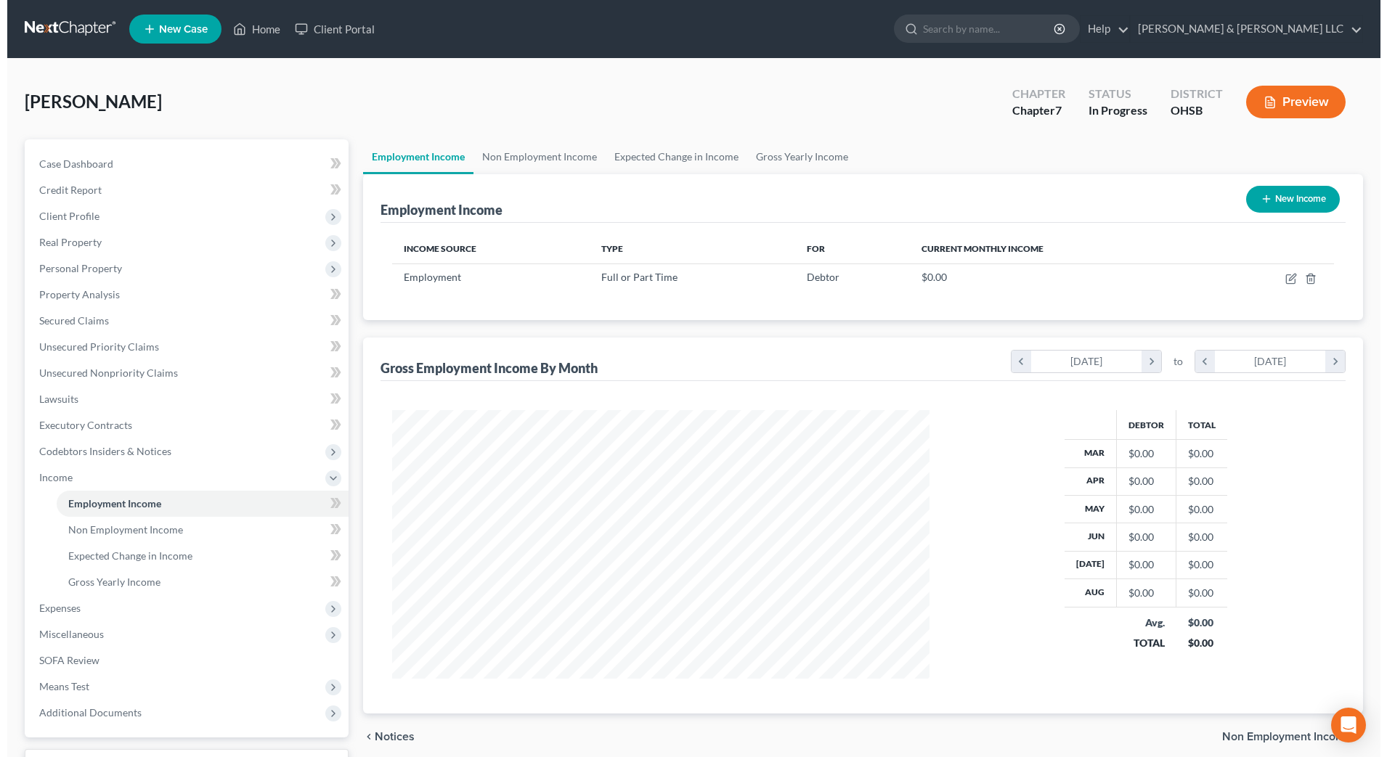
scroll to position [269, 566]
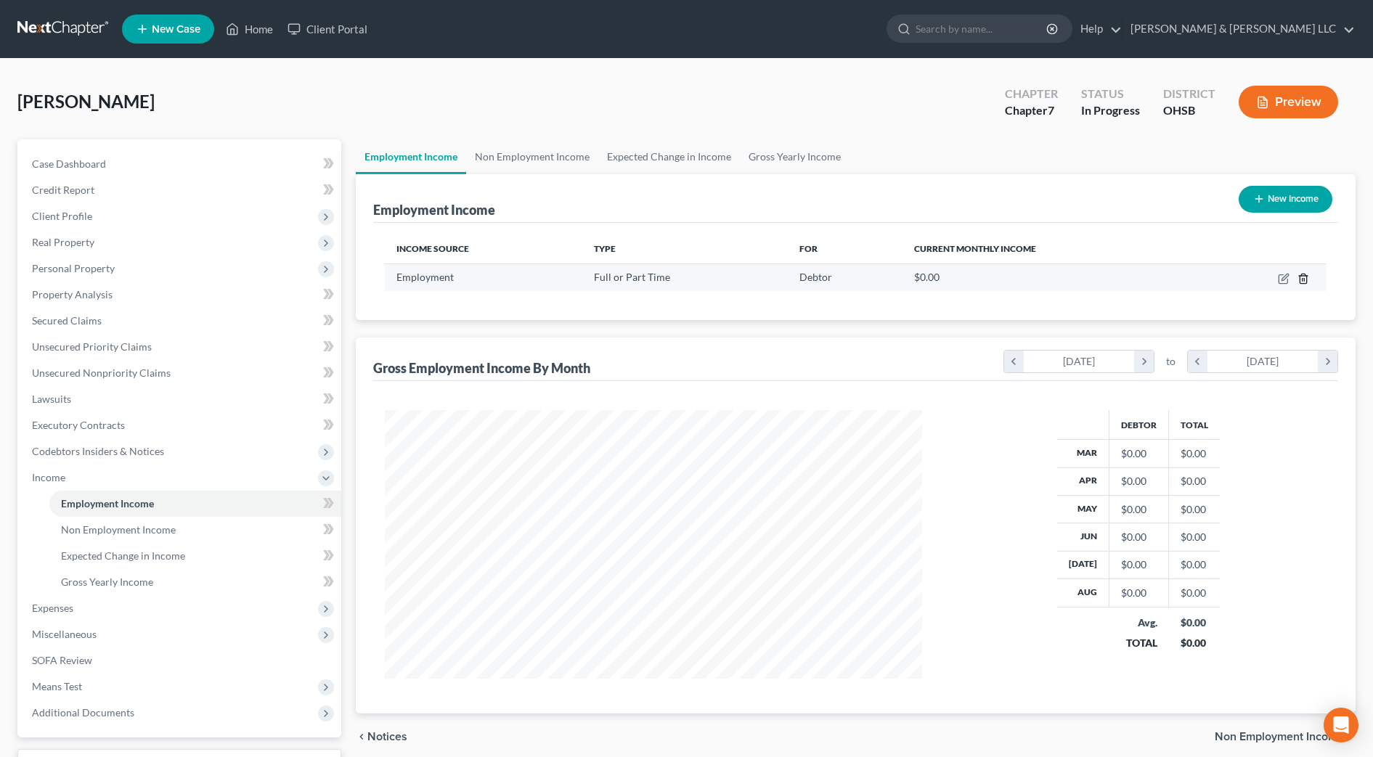
click at [1300, 283] on icon "button" at bounding box center [1303, 278] width 7 height 9
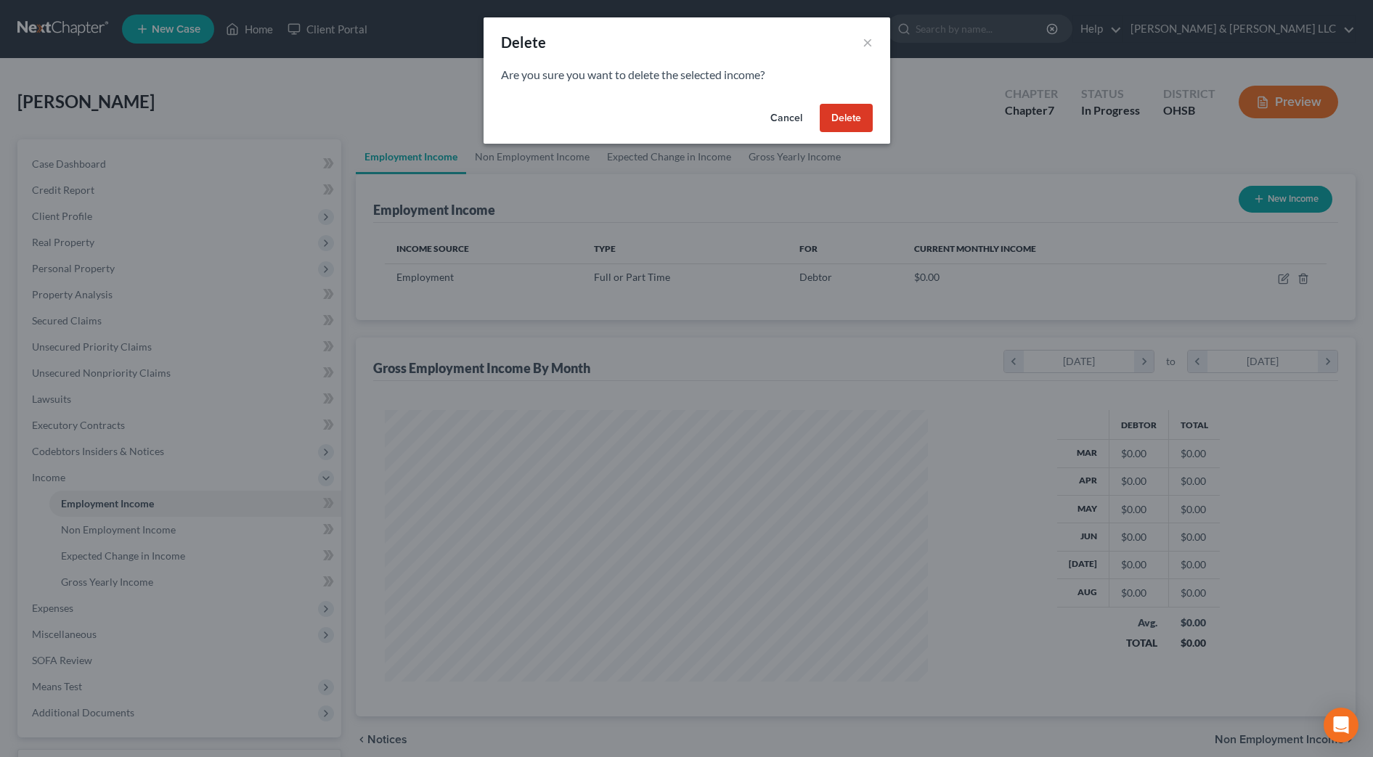
scroll to position [272, 573]
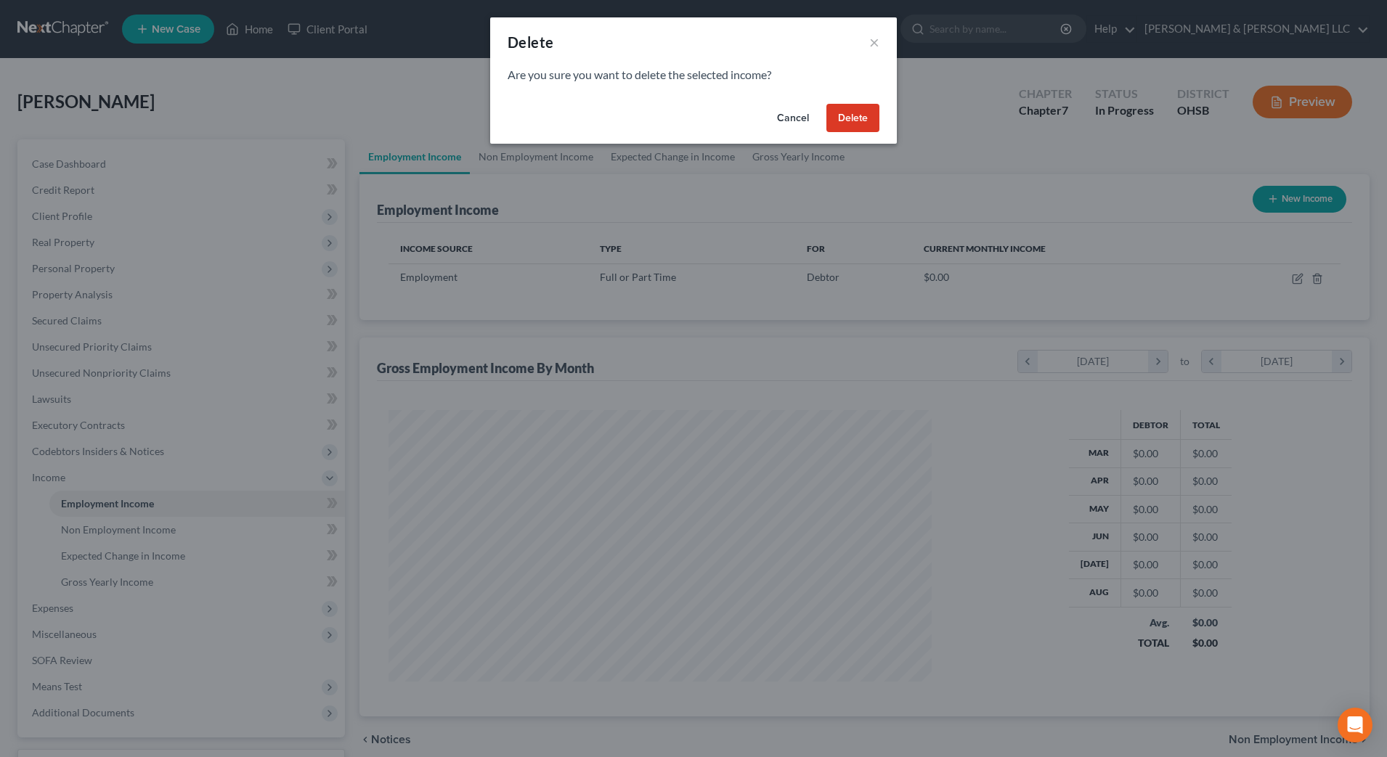
click at [853, 112] on button "Delete" at bounding box center [852, 118] width 53 height 29
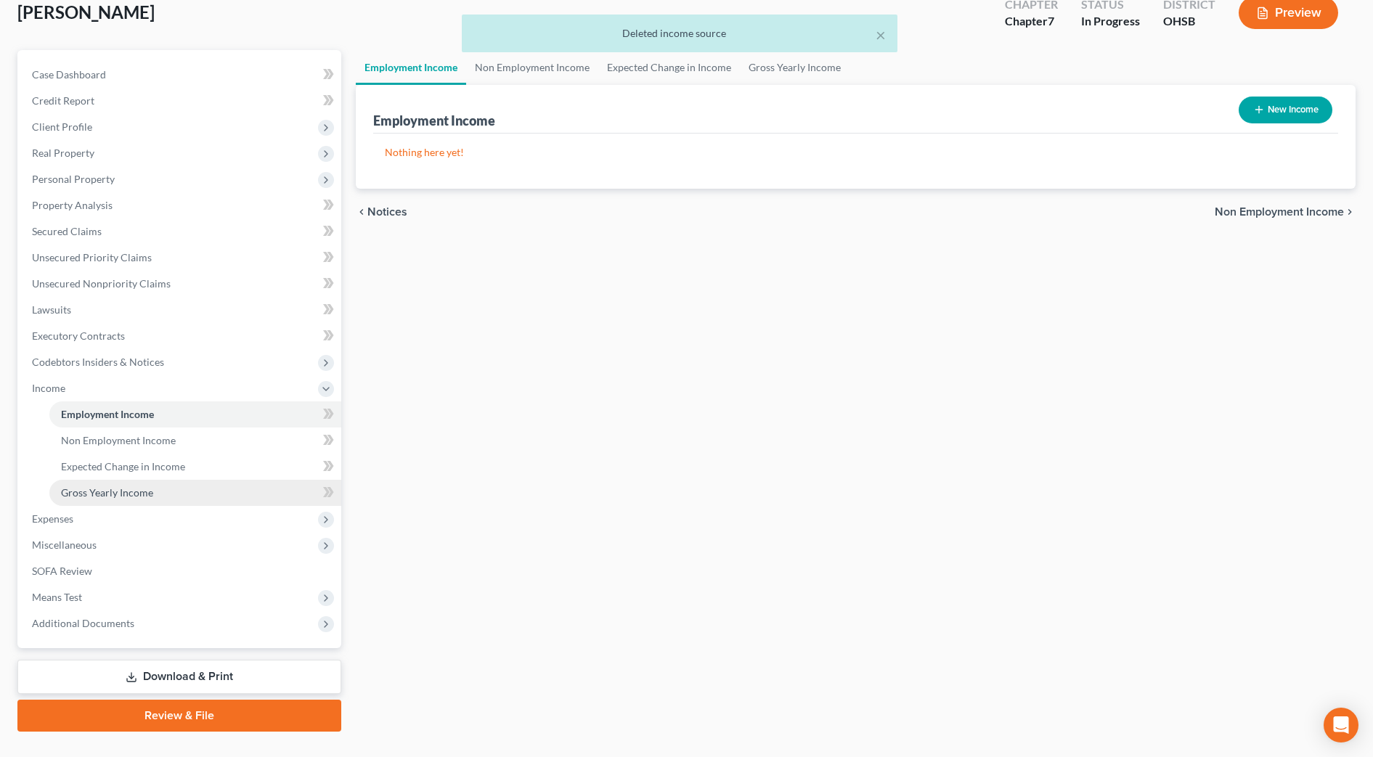
scroll to position [91, 0]
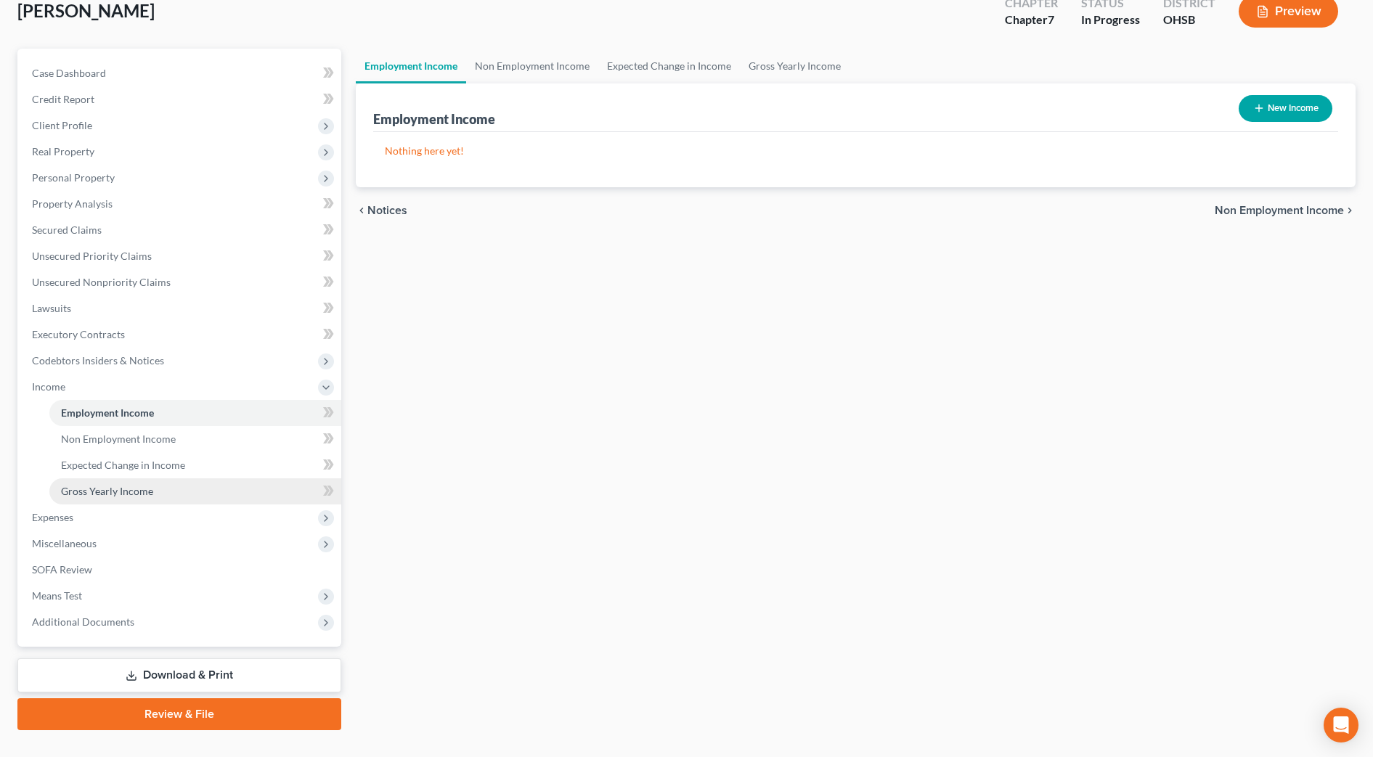
click at [113, 488] on span "Gross Yearly Income" at bounding box center [107, 491] width 92 height 12
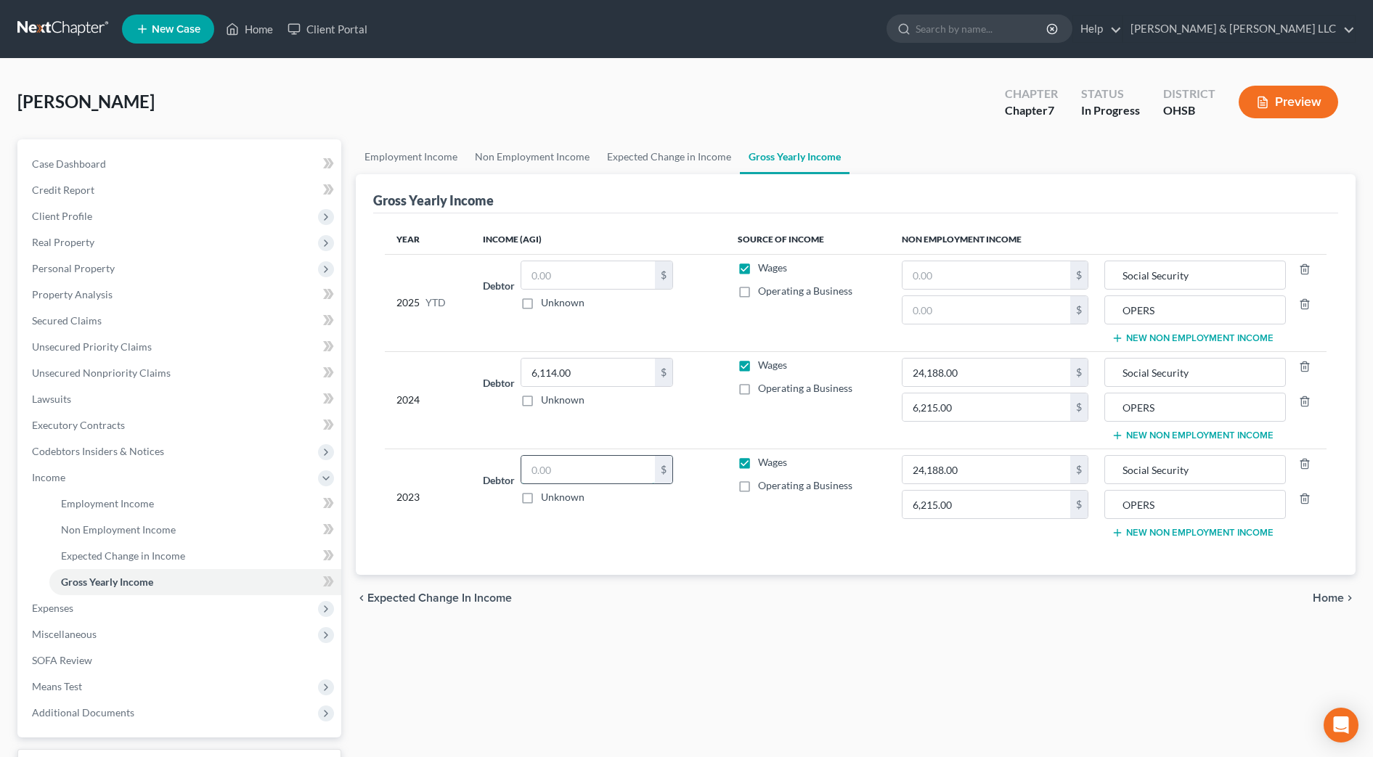
click at [597, 467] on input "text" at bounding box center [588, 470] width 134 height 28
type input "5,947"
click at [768, 598] on div "chevron_left Expected Change in Income Home chevron_right" at bounding box center [856, 598] width 1000 height 46
click at [99, 260] on span "Personal Property" at bounding box center [180, 269] width 321 height 26
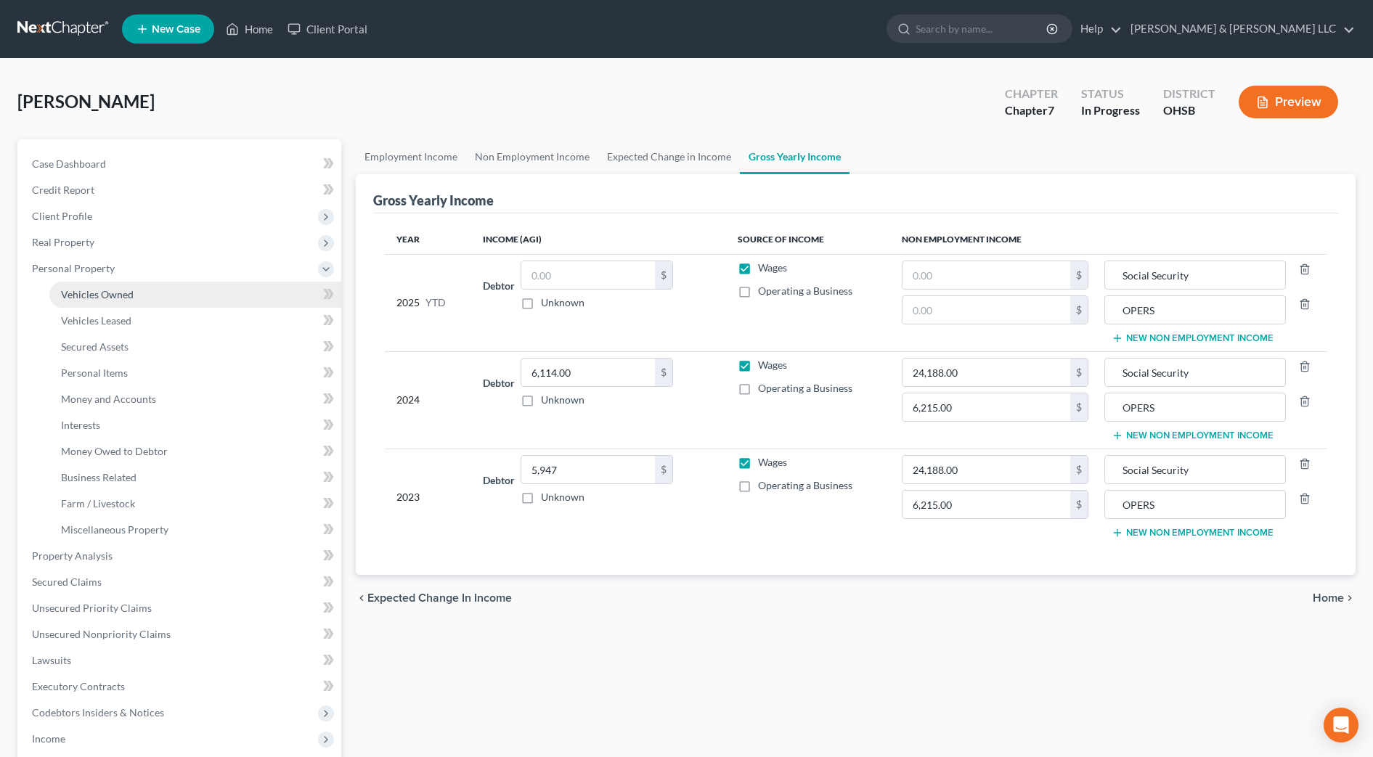
click at [111, 292] on span "Vehicles Owned" at bounding box center [97, 294] width 73 height 12
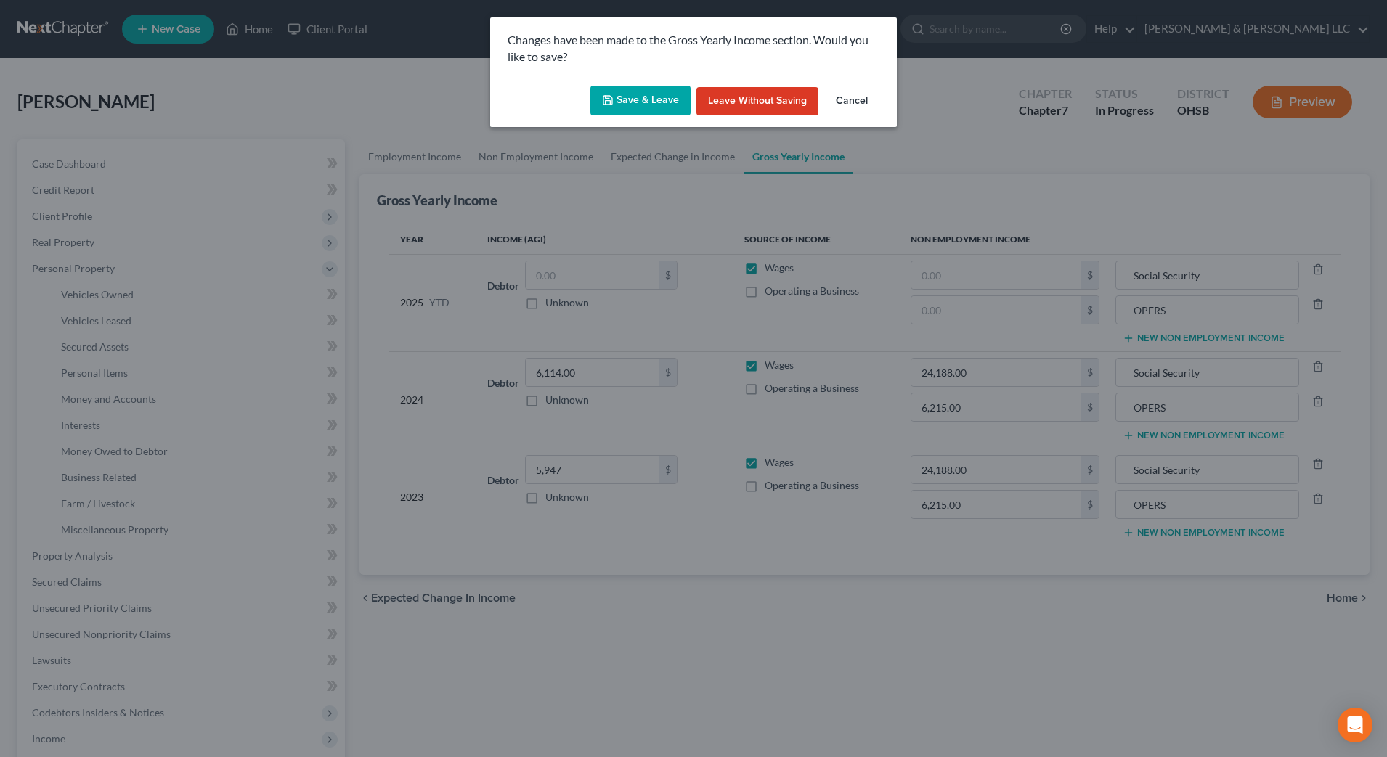
click at [610, 105] on icon "button" at bounding box center [608, 100] width 9 height 9
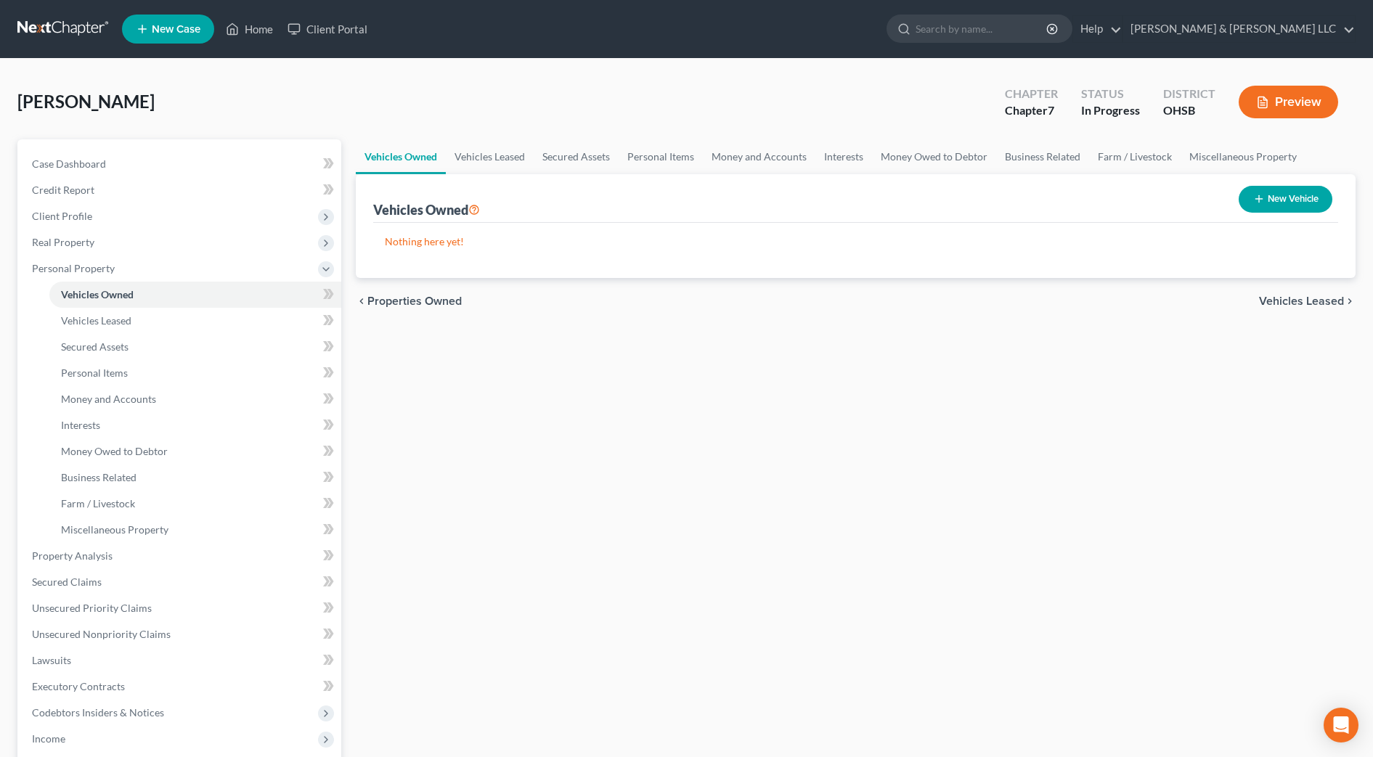
click at [1290, 209] on button "New Vehicle" at bounding box center [1286, 199] width 94 height 27
select select "0"
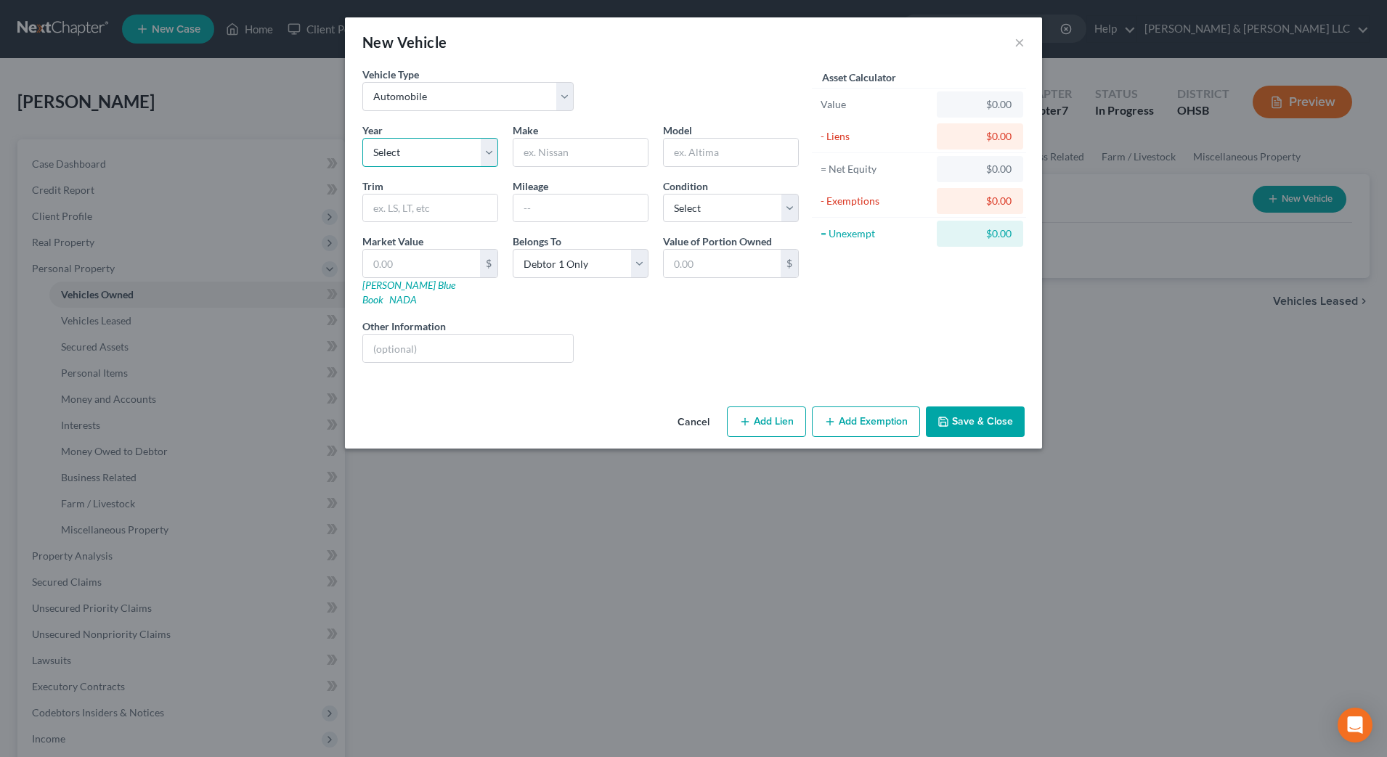
click at [461, 155] on select "Select 2026 2025 2024 2023 2022 2021 2020 2019 2018 2017 2016 2015 2014 2013 20…" at bounding box center [430, 152] width 136 height 29
select select "8"
click at [362, 138] on select "Select 2026 2025 2024 2023 2022 2021 2020 2019 2018 2017 2016 2015 2014 2013 20…" at bounding box center [430, 152] width 136 height 29
click at [607, 162] on input "text" at bounding box center [580, 153] width 134 height 28
type input "Jeep"
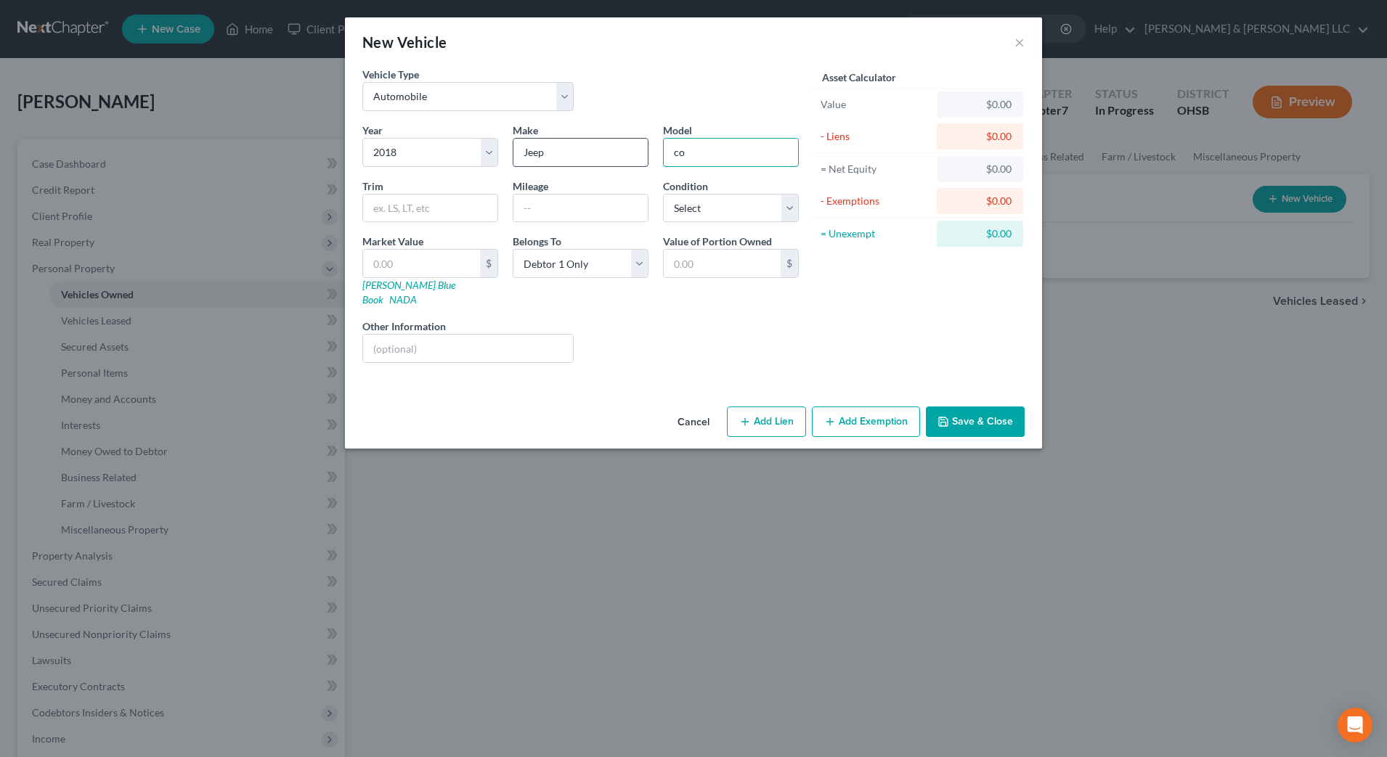
type input "c"
type input "Compass"
click at [591, 209] on input "text" at bounding box center [580, 209] width 134 height 28
type input "100,000+"
click at [763, 221] on select "Select Excellent Very Good Good Fair Poor" at bounding box center [731, 208] width 136 height 29
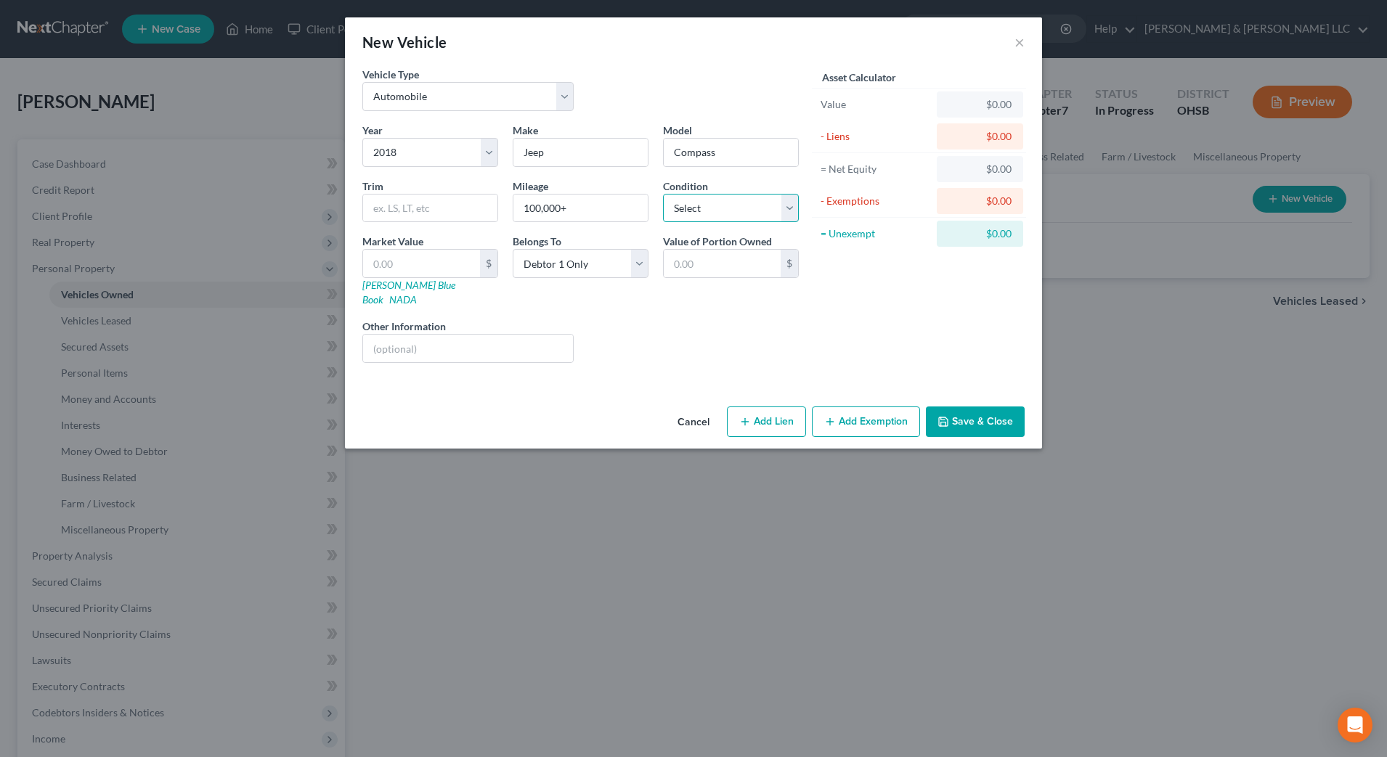
select select "4"
click at [663, 194] on select "Select Excellent Very Good Good Fair Poor" at bounding box center [731, 208] width 136 height 29
click at [508, 334] on div at bounding box center [467, 348] width 211 height 29
click at [509, 335] on input "text" at bounding box center [468, 349] width 210 height 28
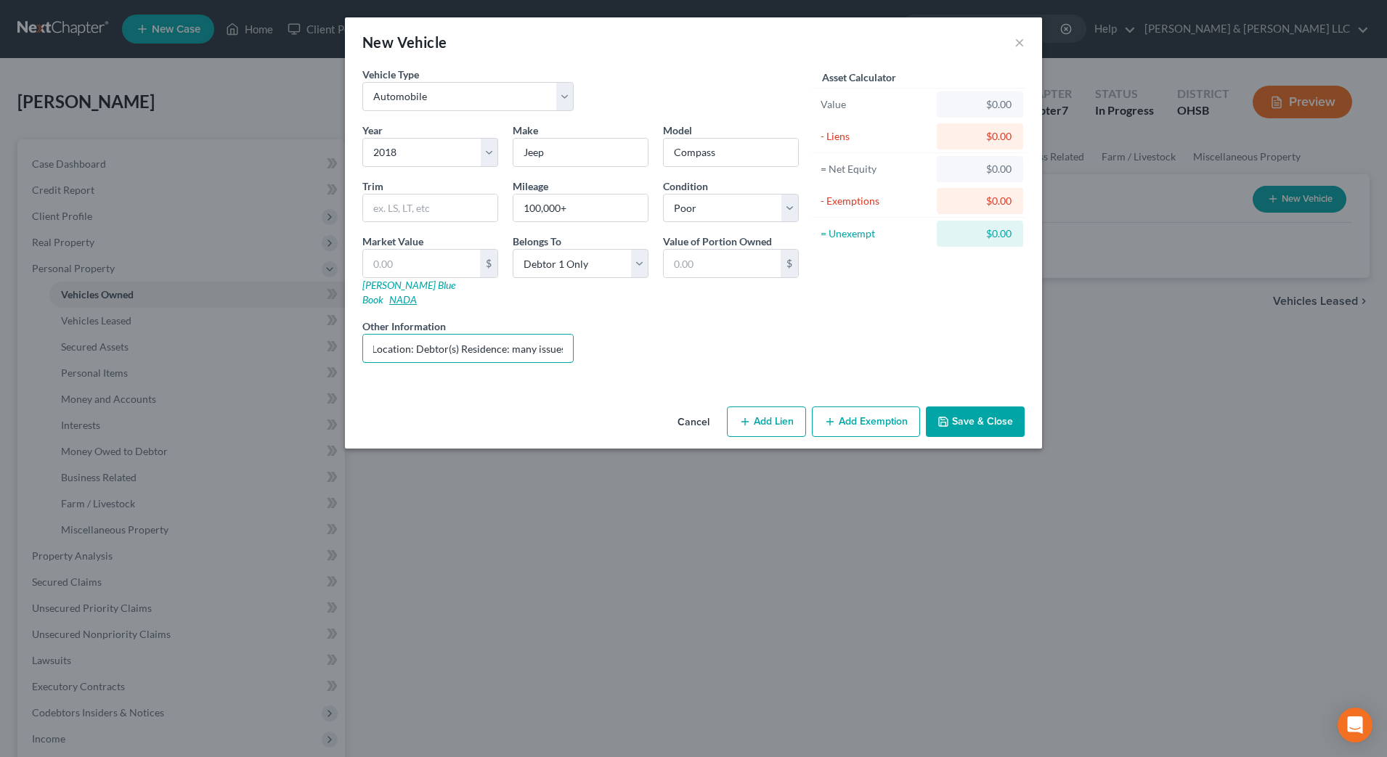
type input "Location: Debtor(s) Residence: many issues"
click at [417, 293] on link "NADA" at bounding box center [403, 299] width 28 height 12
click at [422, 274] on input "text" at bounding box center [421, 264] width 117 height 28
type input "6"
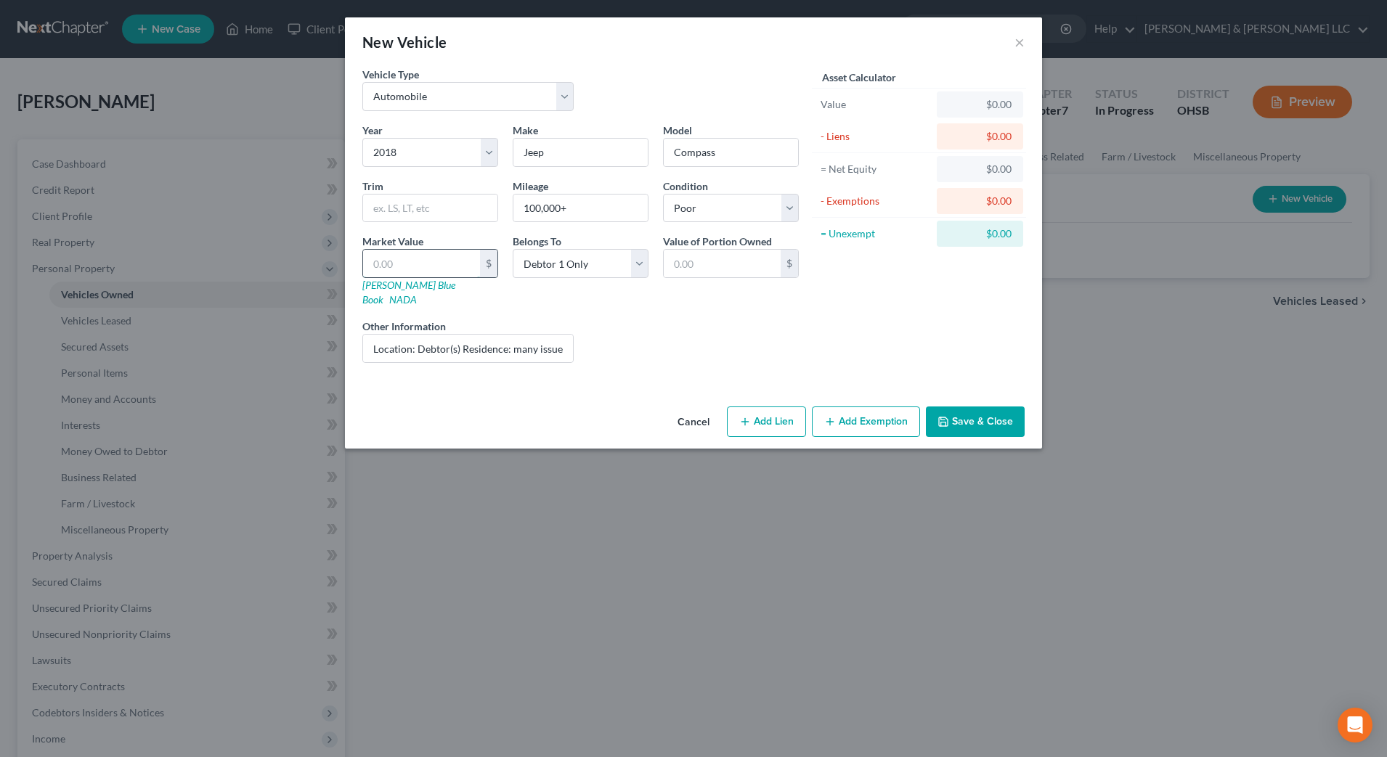
type input "6.00"
type input "62"
type input "62.00"
type input "625"
type input "625.00"
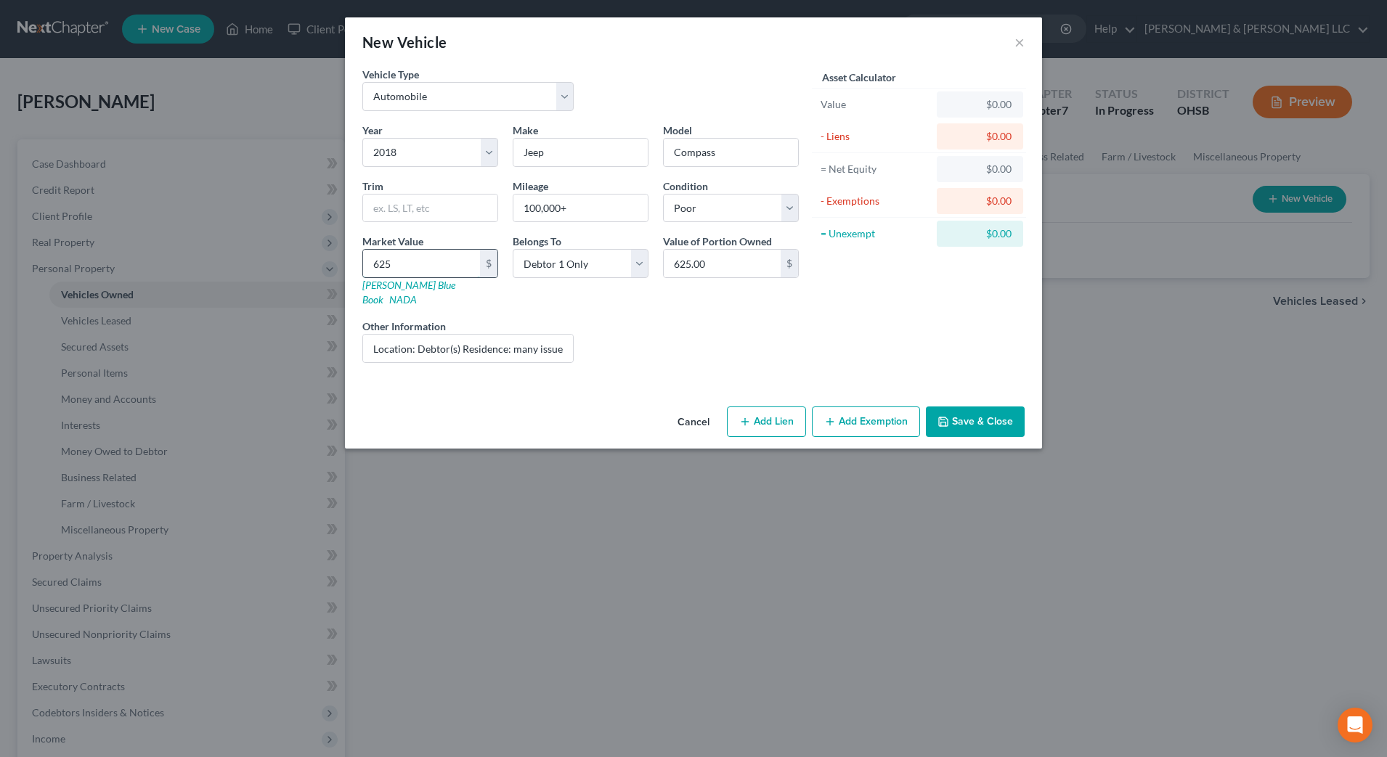
type input "6250"
type input "6,250.00"
type input "6,250"
click at [840, 409] on button "Add Exemption" at bounding box center [866, 422] width 108 height 31
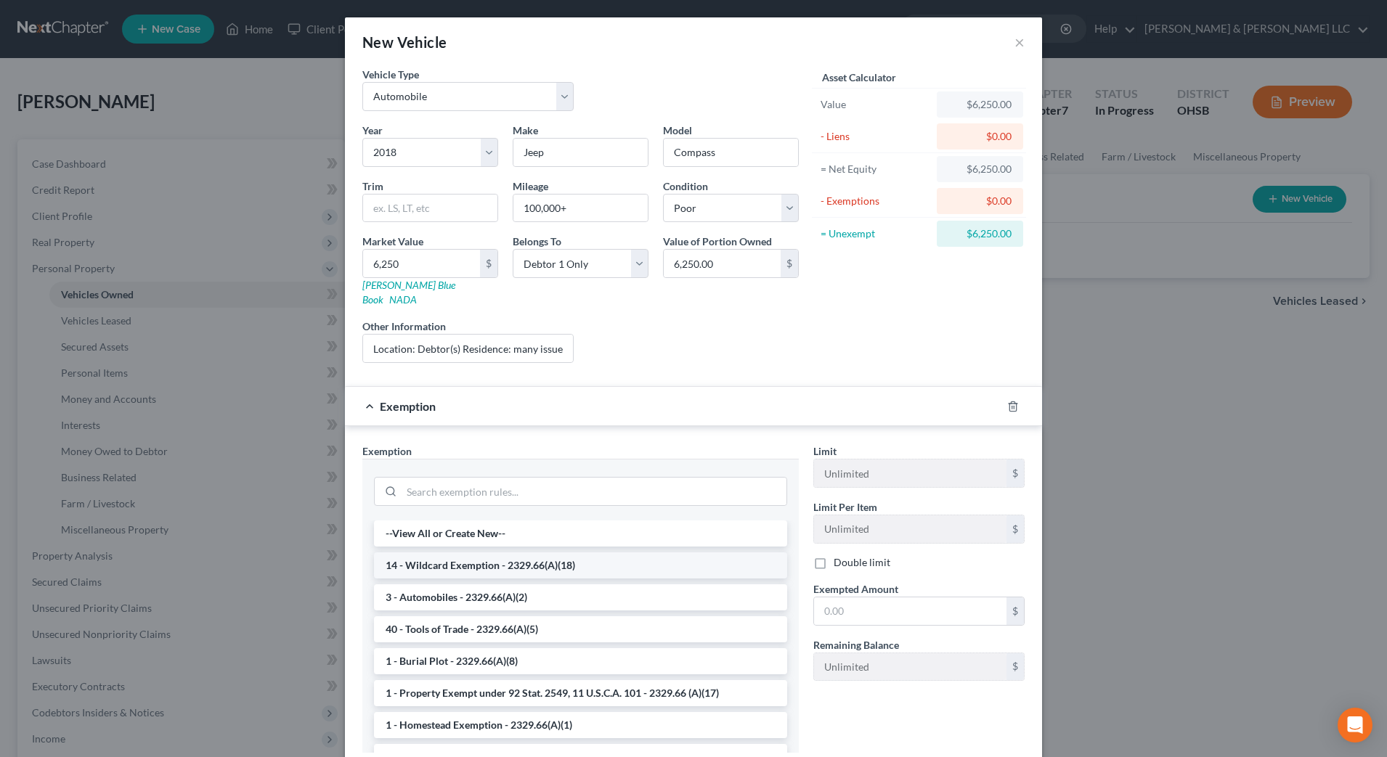
click at [574, 553] on li "14 - Wildcard Exemption - 2329.66(A)(18)" at bounding box center [580, 566] width 413 height 26
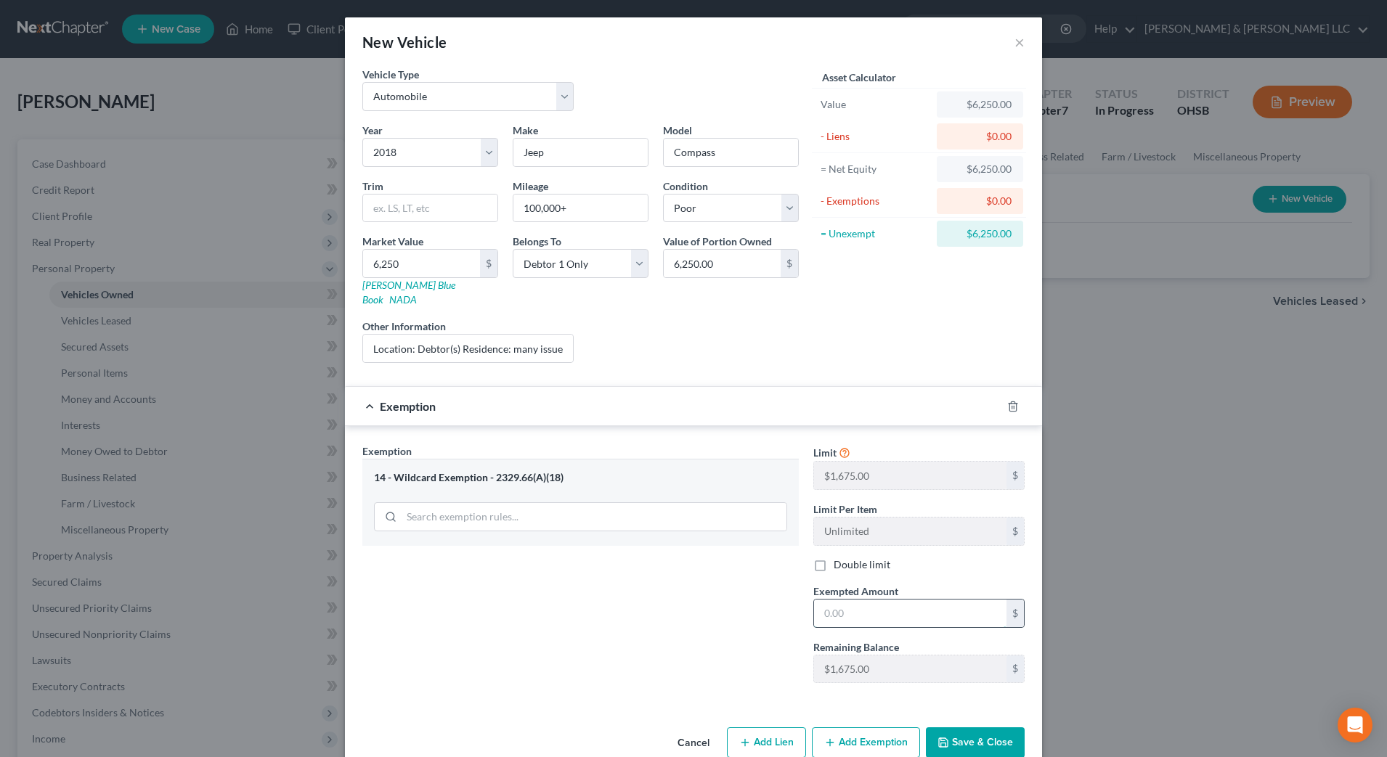
click at [869, 605] on input "text" at bounding box center [910, 614] width 192 height 28
type input "1,675"
click at [879, 728] on button "Add Exemption" at bounding box center [866, 743] width 108 height 31
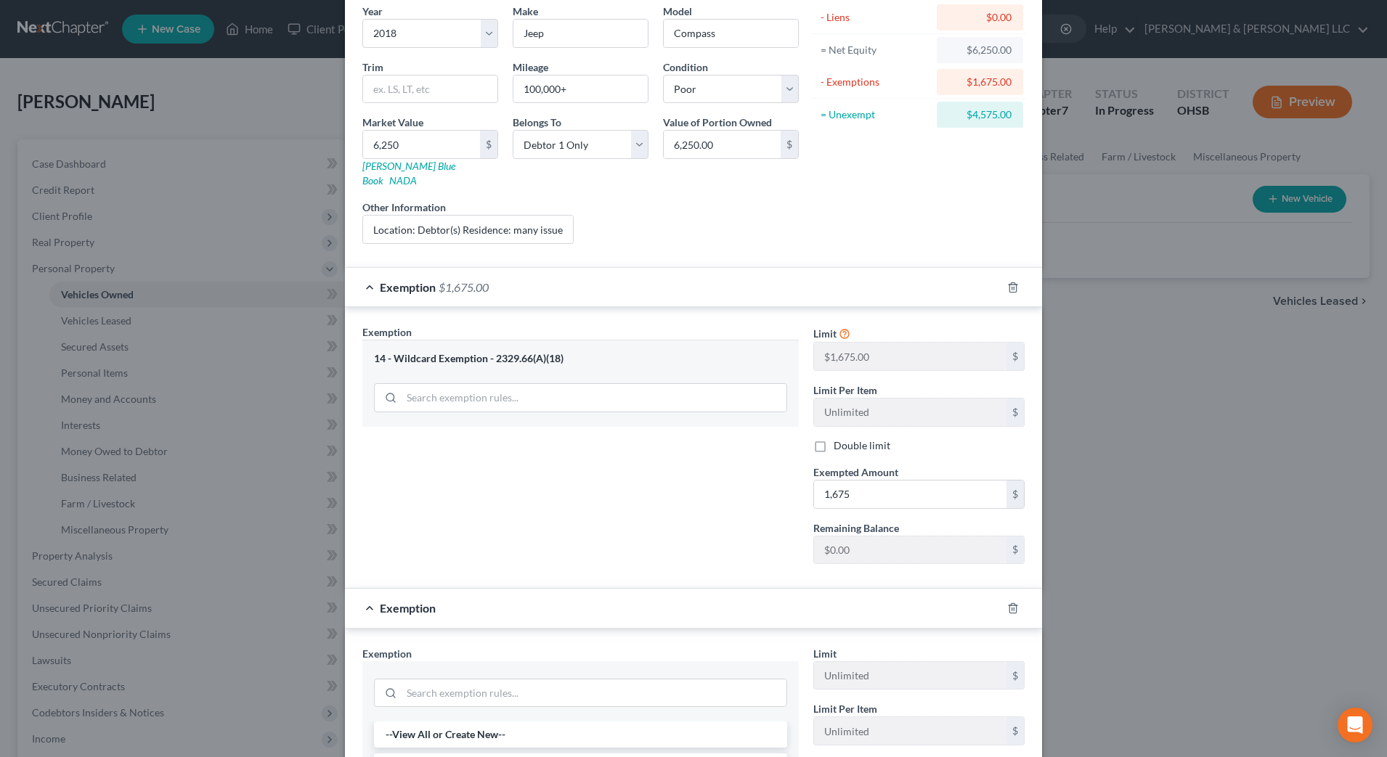
scroll to position [272, 0]
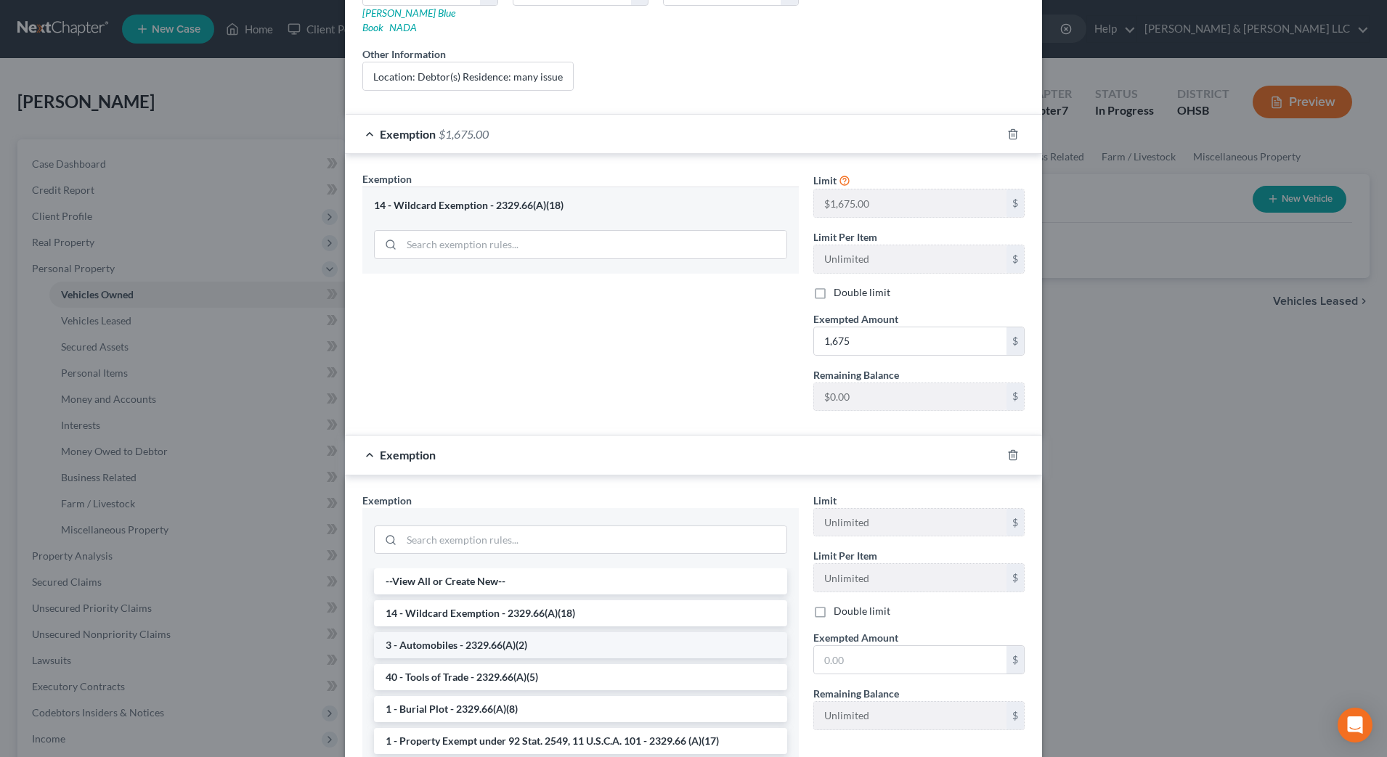
click at [522, 633] on li "3 - Automobiles - 2329.66(A)(2)" at bounding box center [580, 646] width 413 height 26
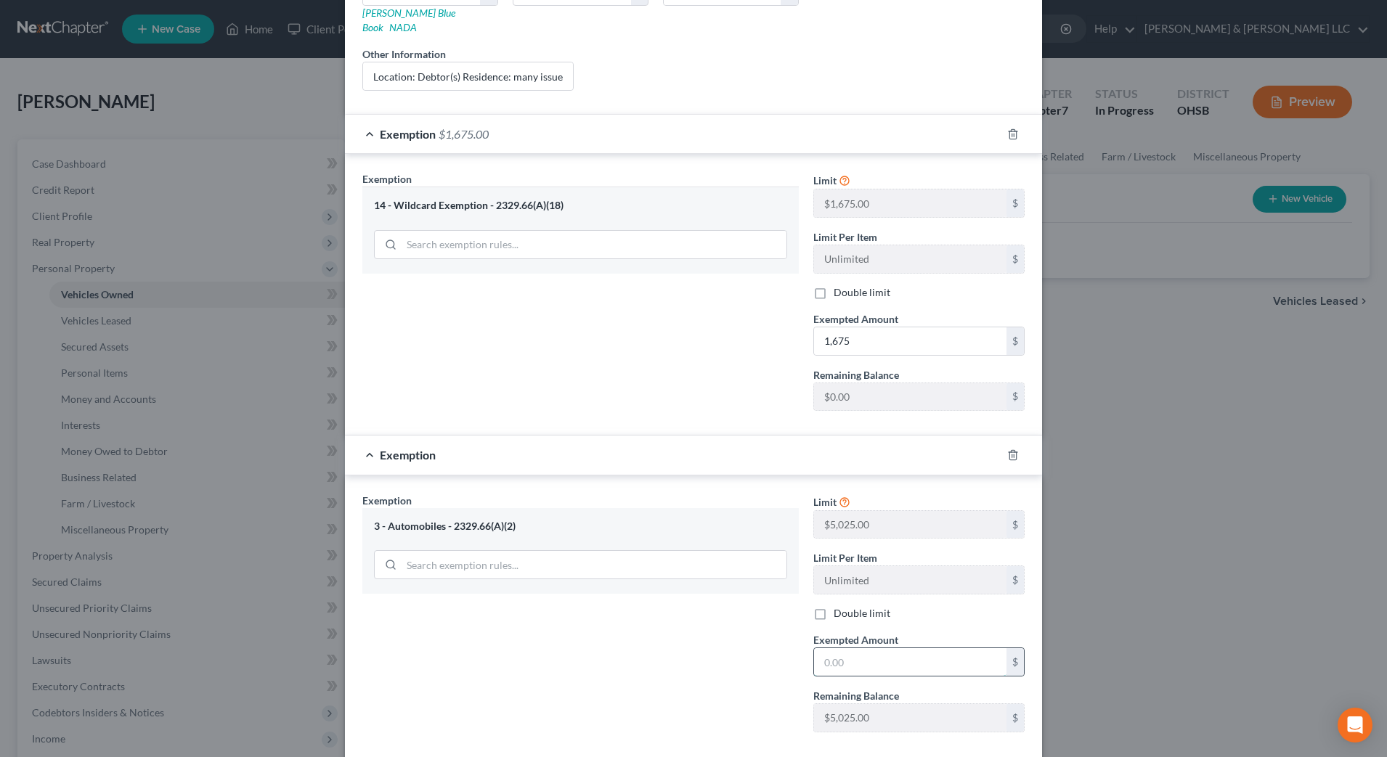
click at [839, 649] on input "text" at bounding box center [910, 663] width 192 height 28
type input "5,025"
drag, startPoint x: 409, startPoint y: 628, endPoint x: 444, endPoint y: 593, distance: 49.8
click at [409, 628] on div "Exemption Set must be selected for CA. Exemption * 3 - Automobiles - 2329.66(A)…" at bounding box center [580, 618] width 451 height 251
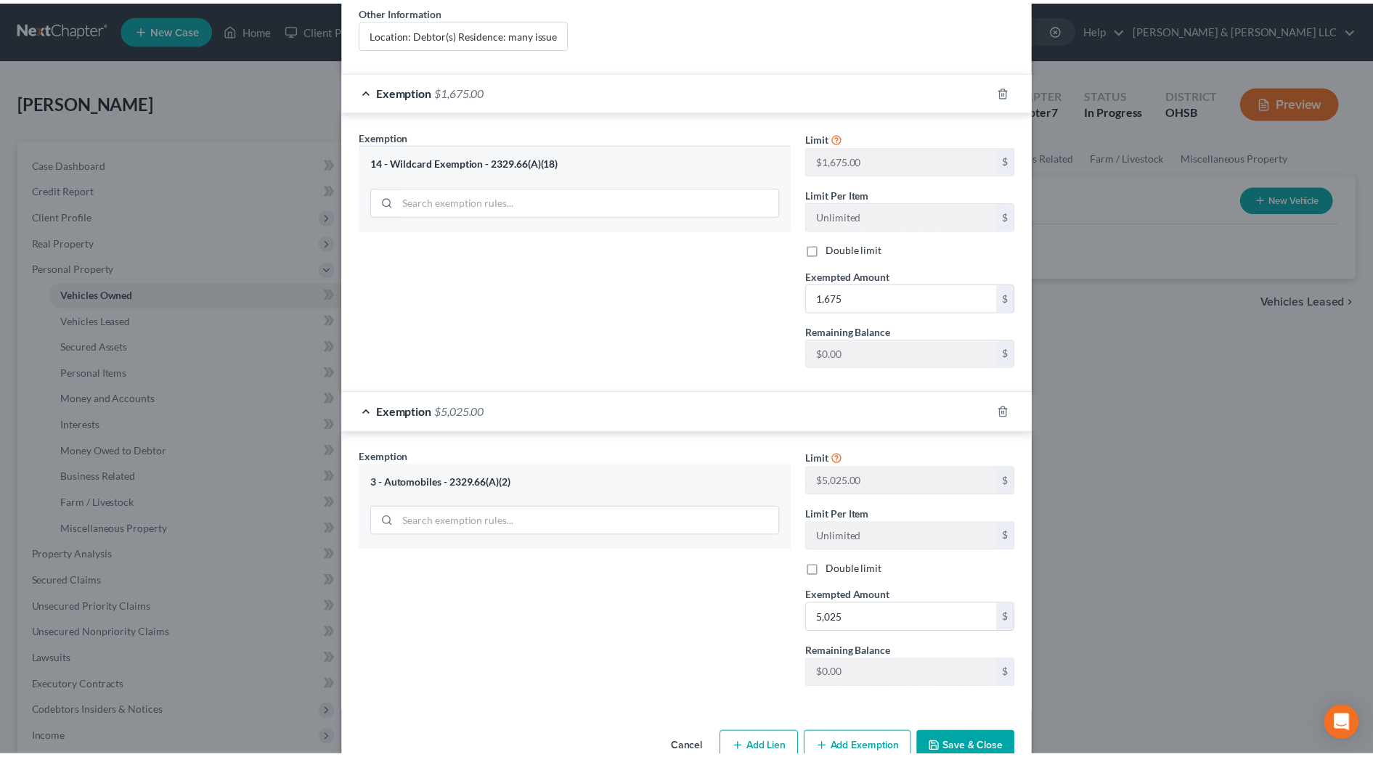
scroll to position [336, 0]
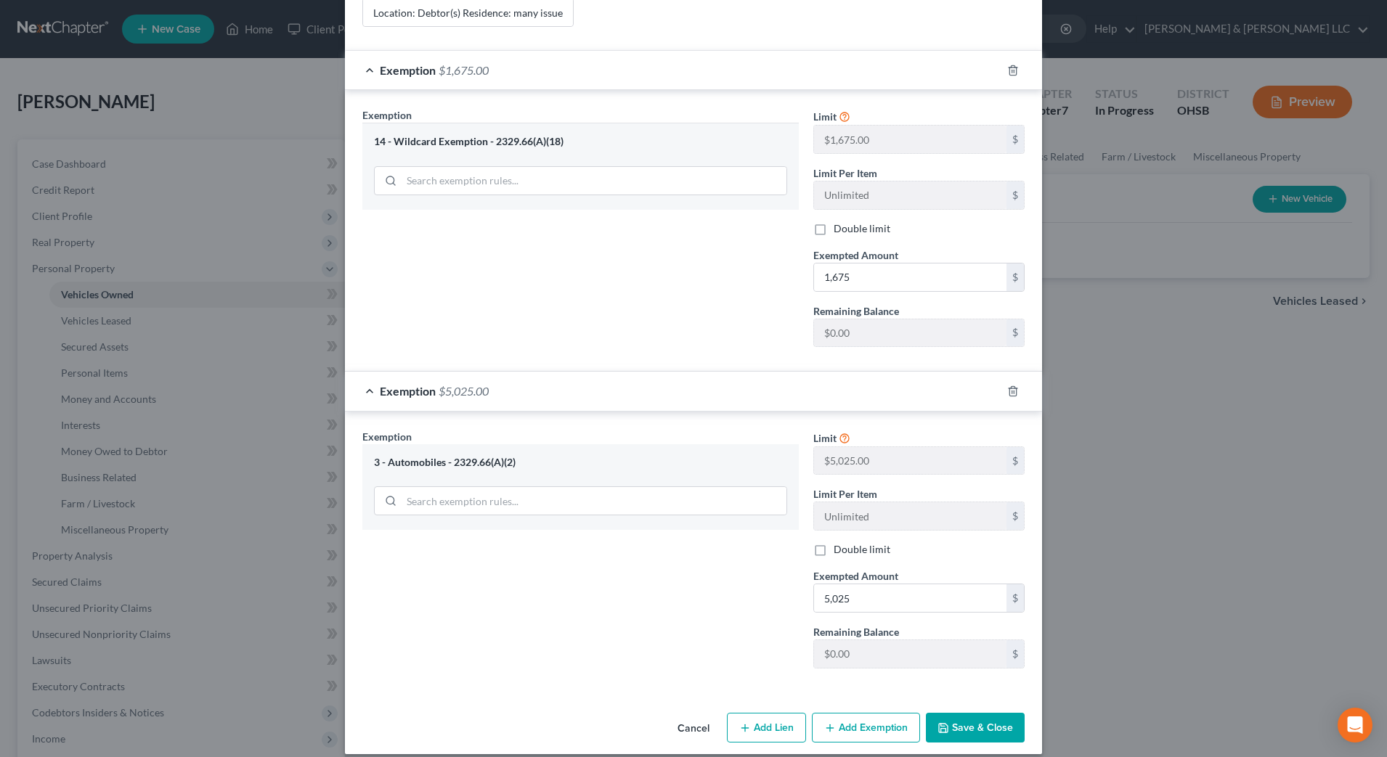
click at [961, 713] on button "Save & Close" at bounding box center [975, 728] width 99 height 31
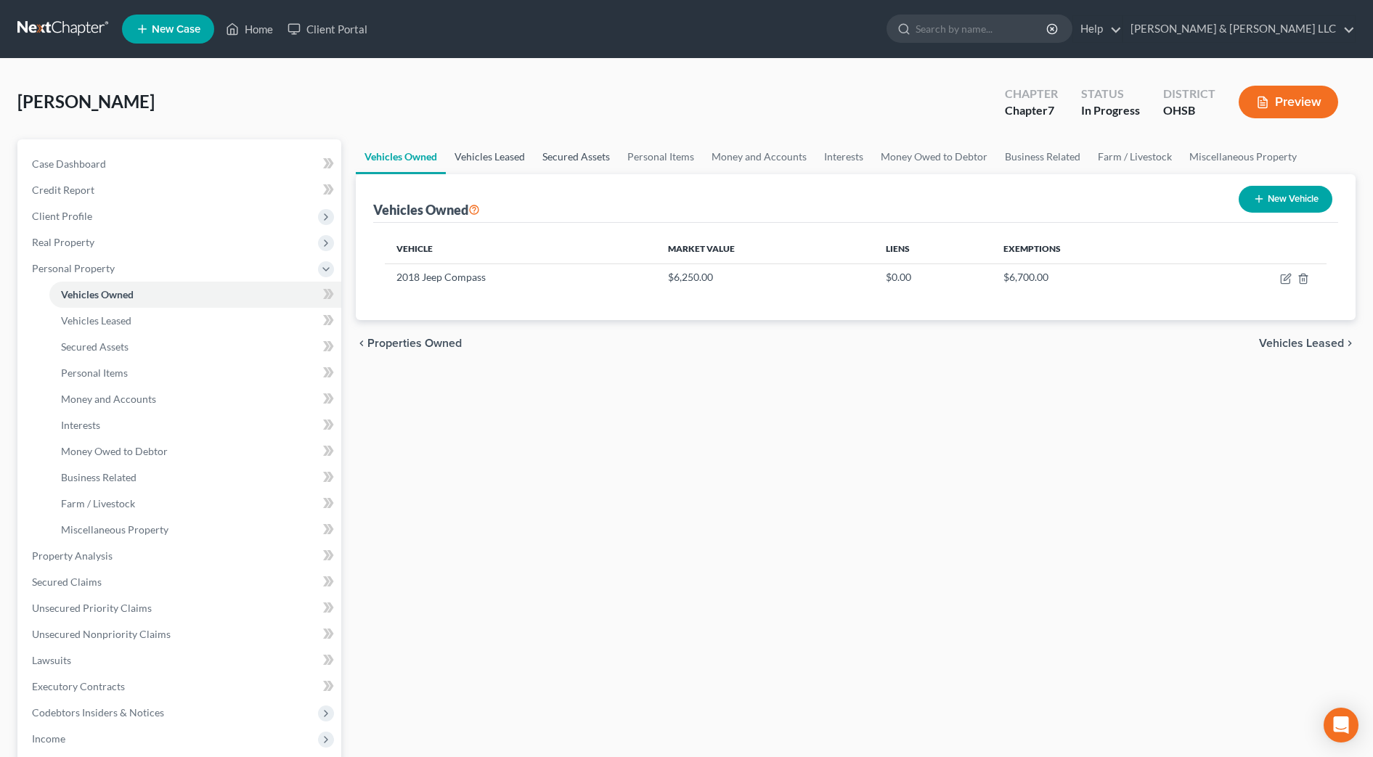
drag, startPoint x: 500, startPoint y: 153, endPoint x: 556, endPoint y: 150, distance: 56.0
click at [500, 153] on link "Vehicles Leased" at bounding box center [490, 156] width 88 height 35
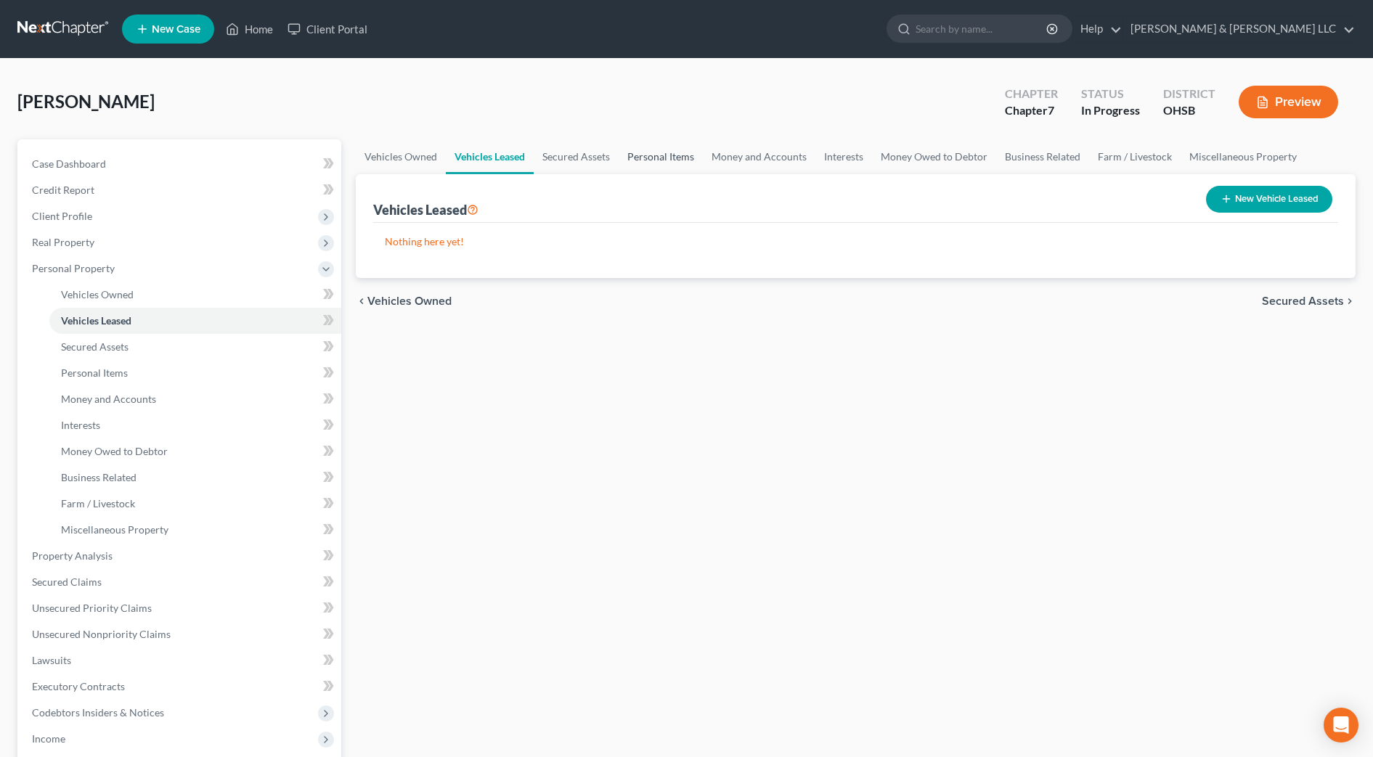
click at [676, 153] on link "Personal Items" at bounding box center [661, 156] width 84 height 35
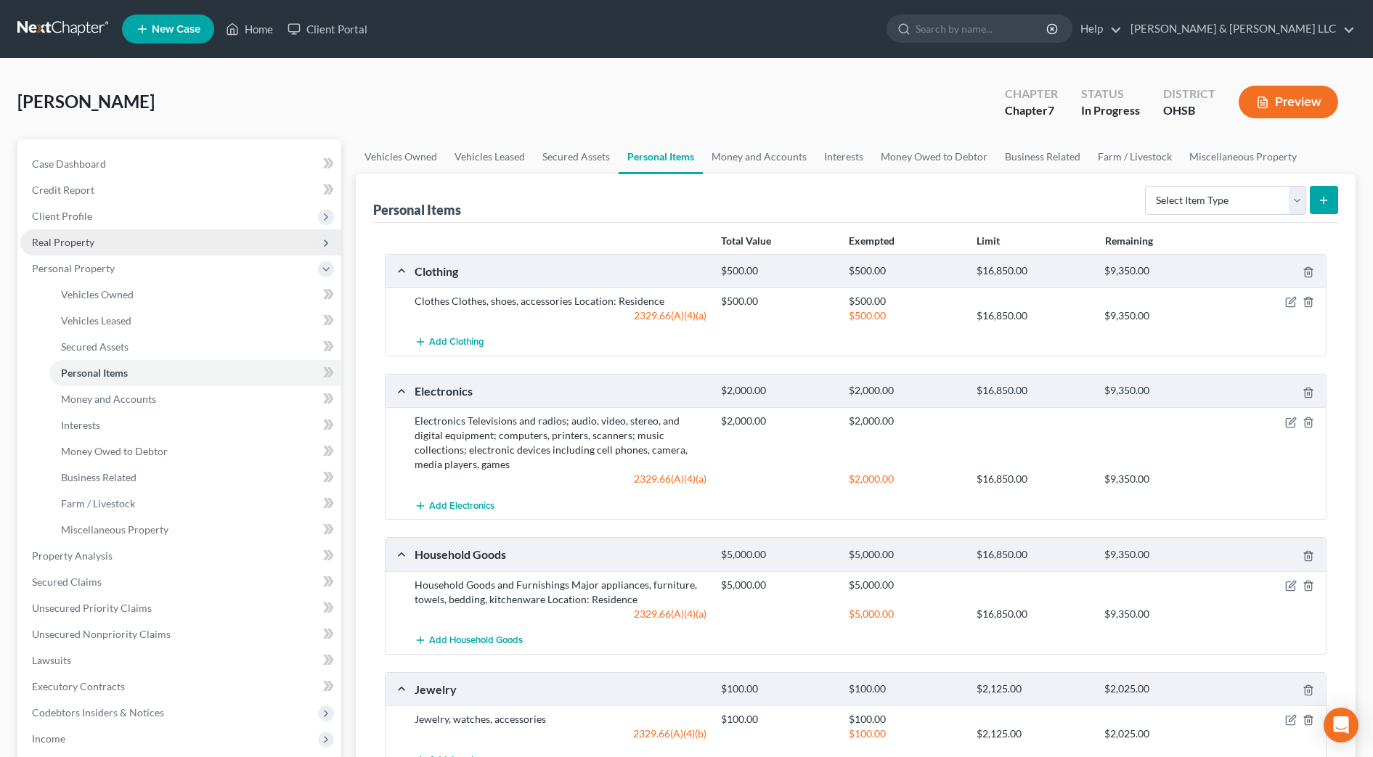
click at [115, 247] on span "Real Property" at bounding box center [180, 242] width 321 height 26
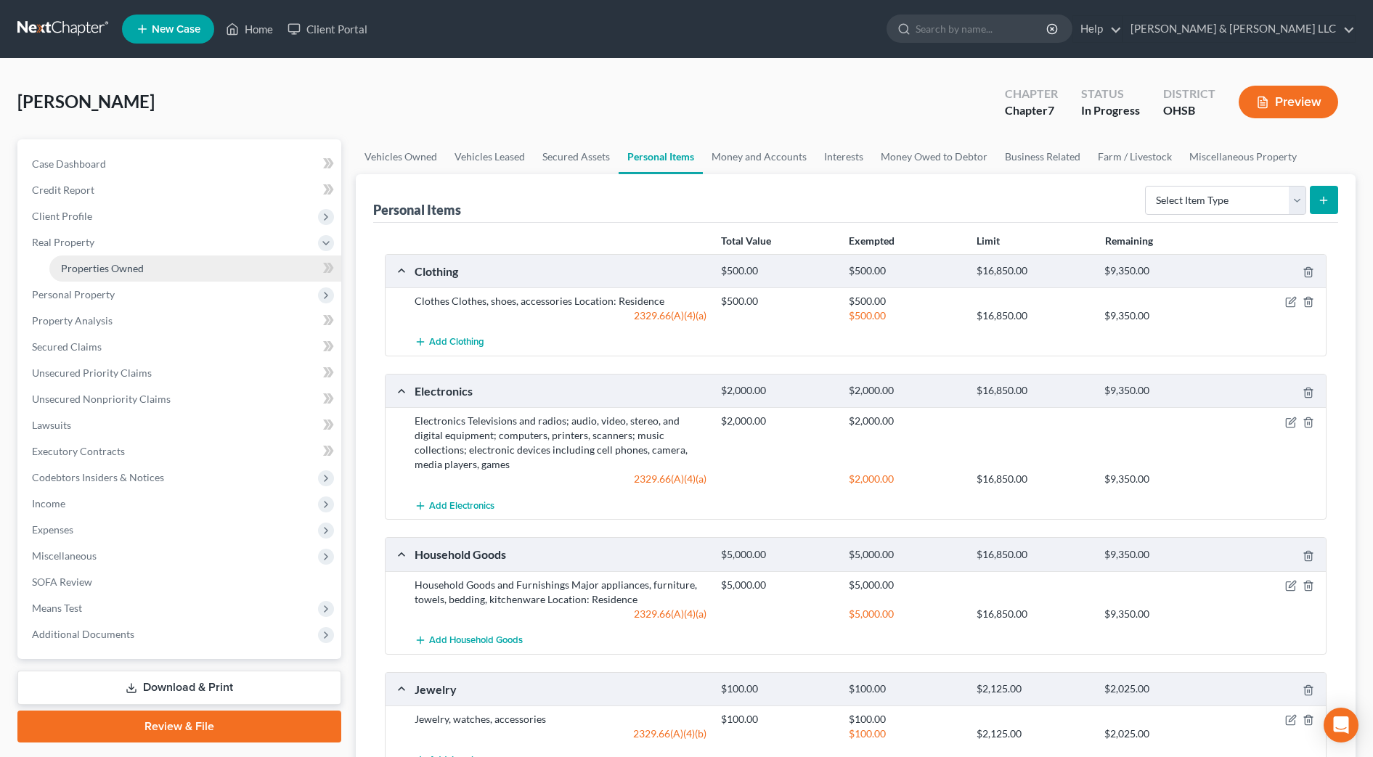
click at [136, 272] on span "Properties Owned" at bounding box center [102, 268] width 83 height 12
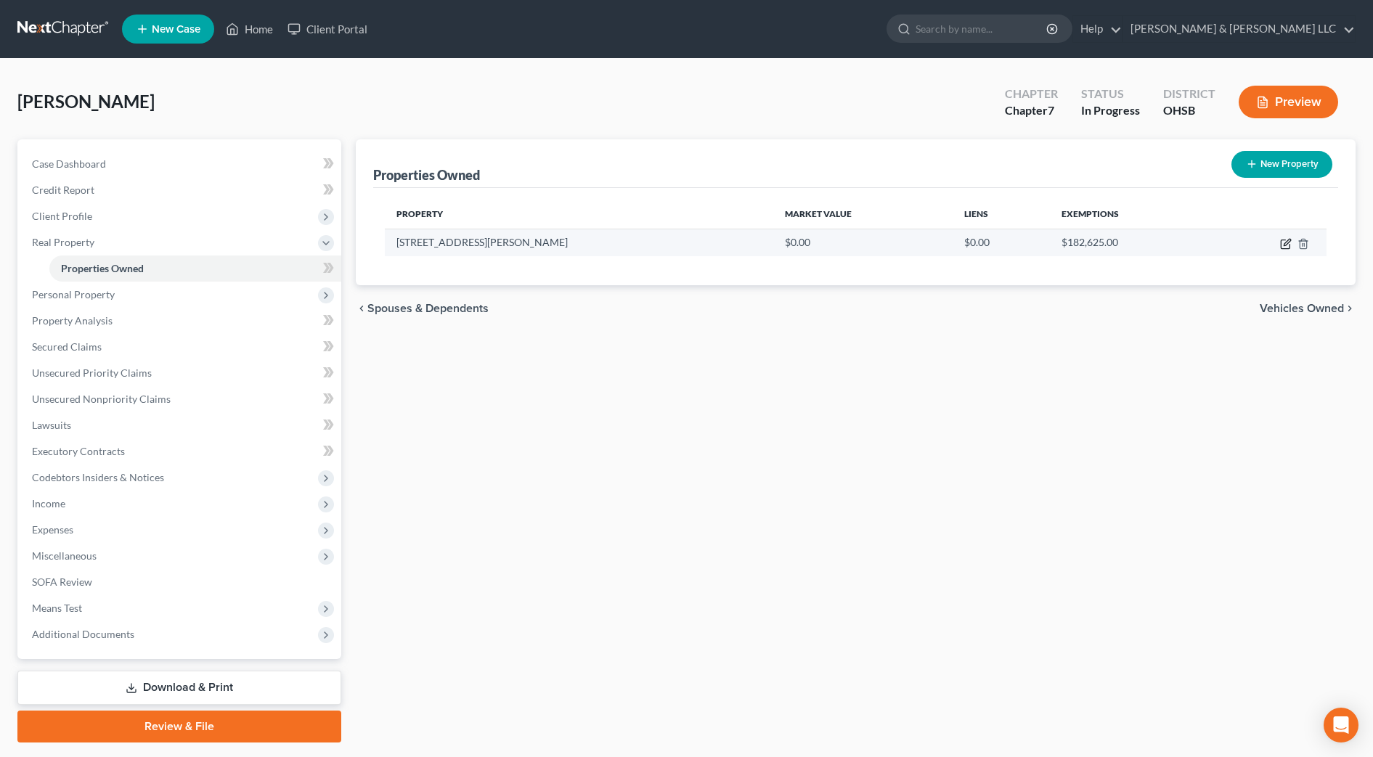
click at [1287, 240] on icon "button" at bounding box center [1286, 244] width 12 height 12
select select "36"
select select "0"
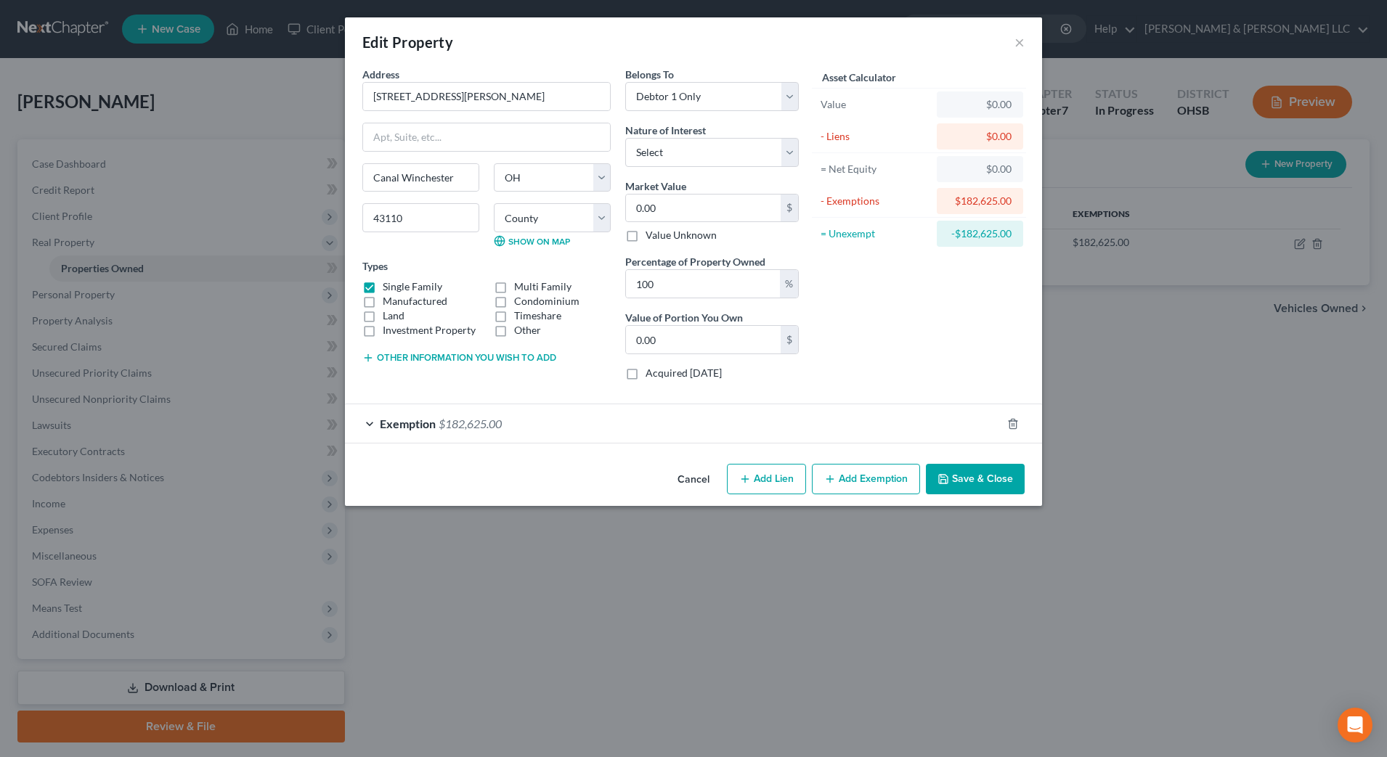
click at [439, 354] on button "Other information you wish to add" at bounding box center [459, 358] width 194 height 12
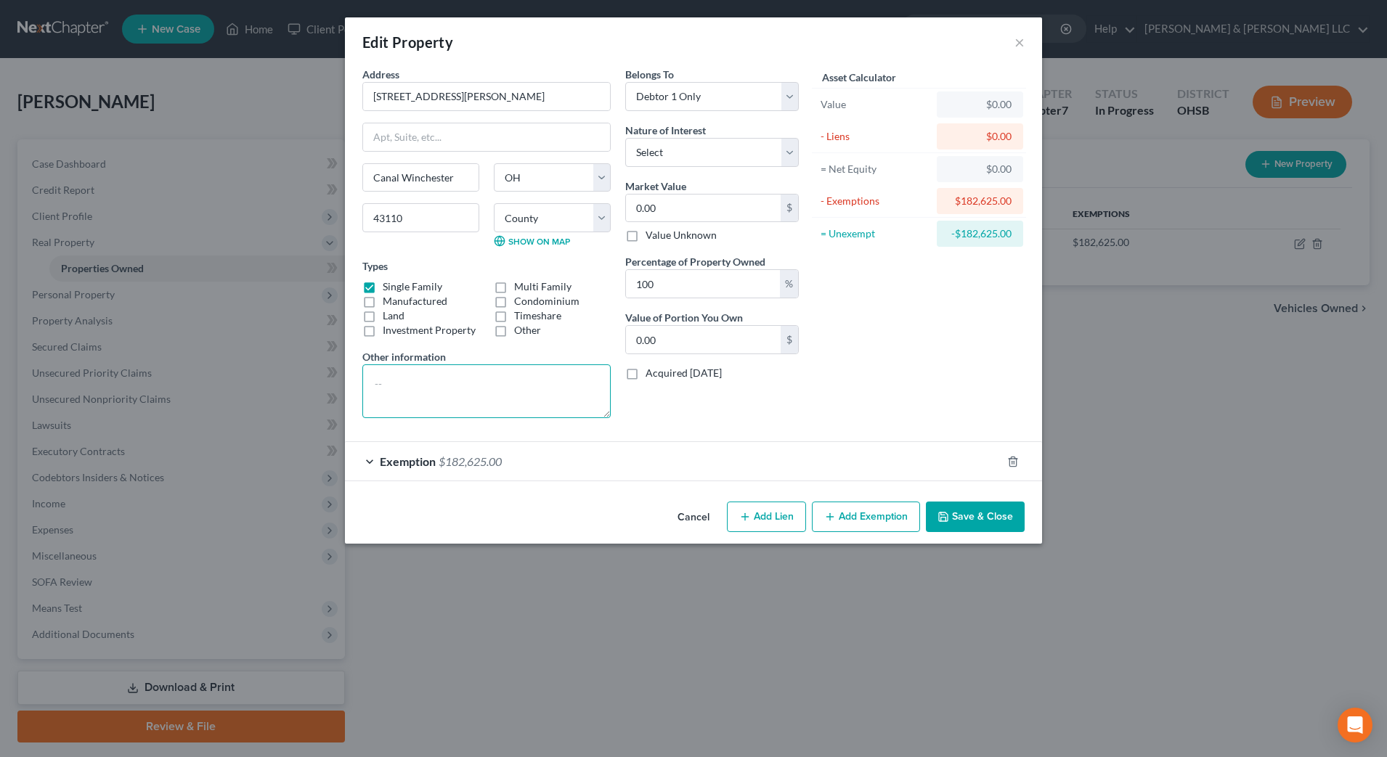
paste textarea "010-238887-00"
type textarea "Parcel: 010-238887-00 Debtor's residence"
click at [702, 201] on input "0.00" at bounding box center [703, 209] width 155 height 28
type input "2"
type input "2.00"
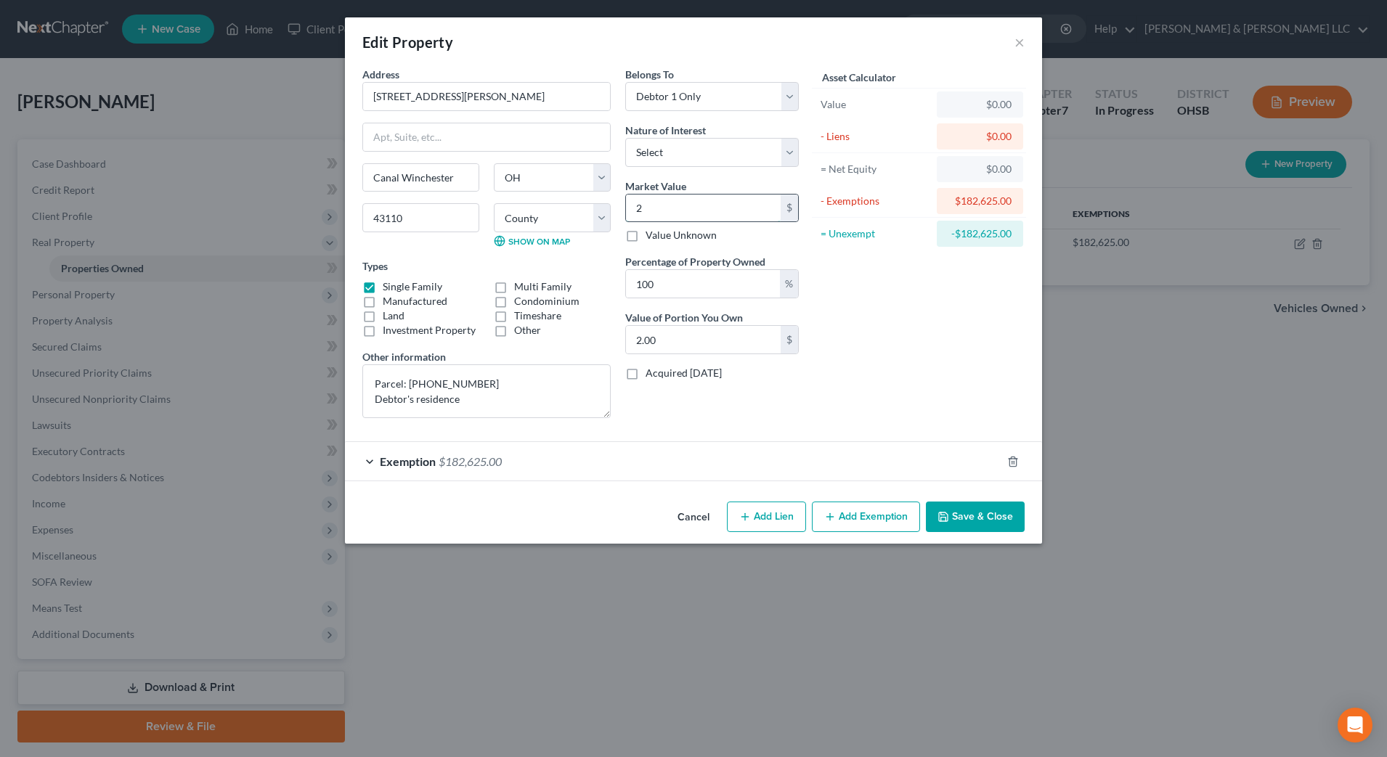
type input "24"
type input "24.00"
type input "242"
type input "242.00"
type input "2"
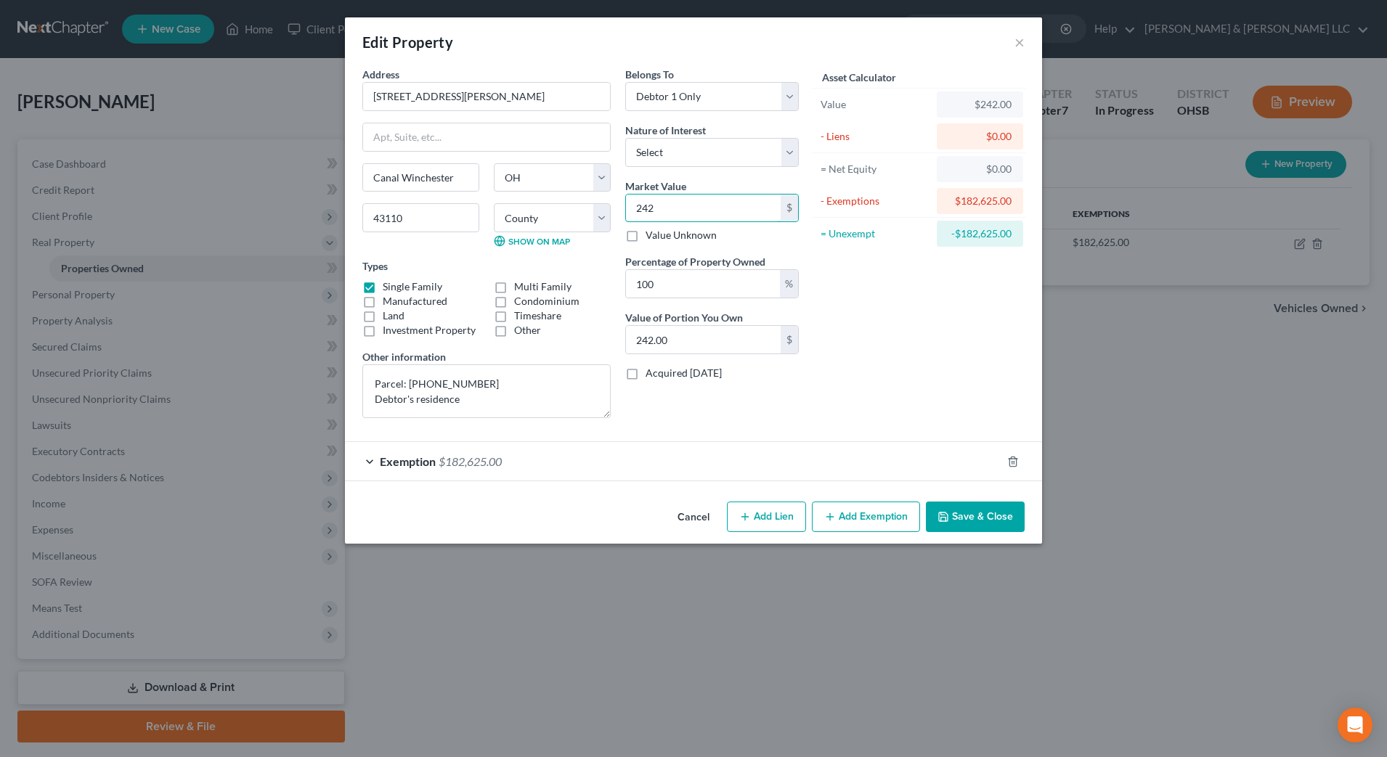
type input "2.00"
type input "24"
type input "24.00"
type input "242"
type input "242.00"
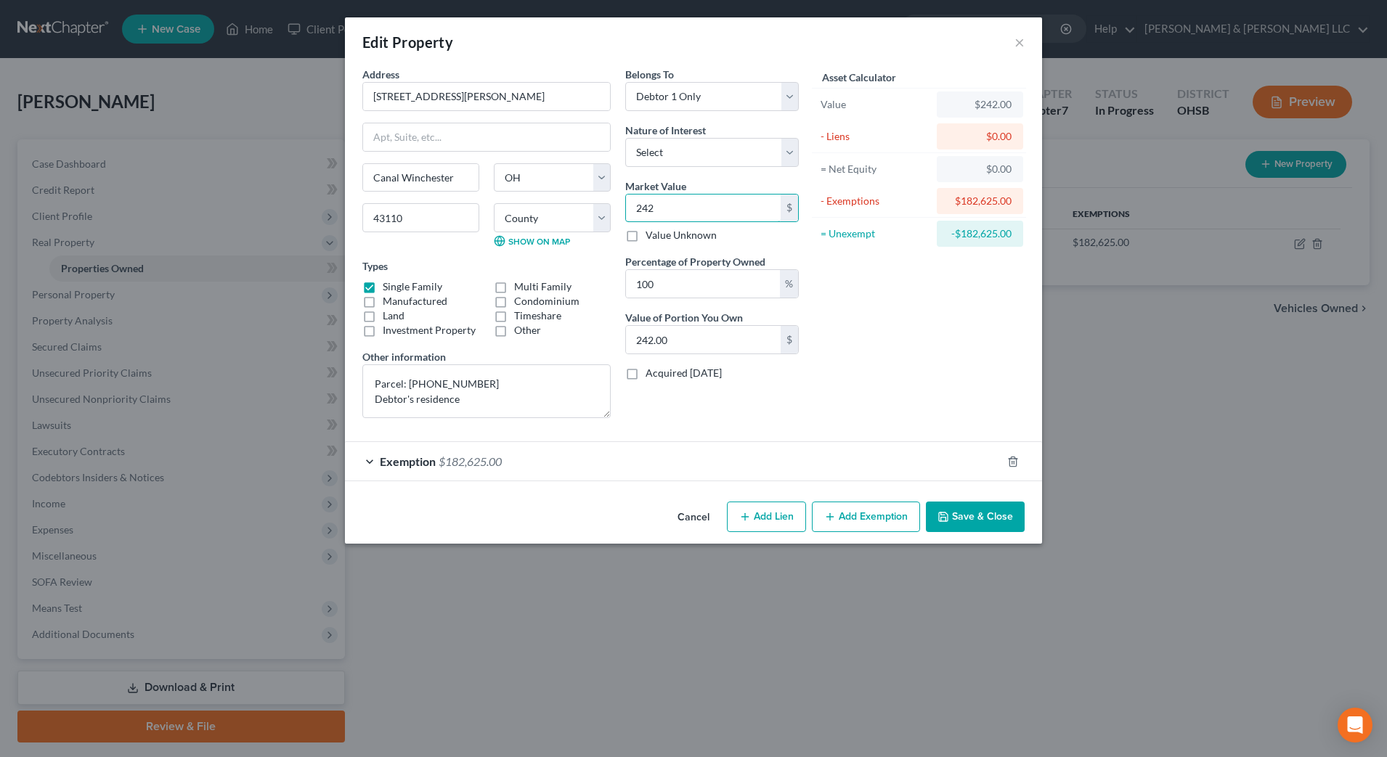
type input "2428"
type input "2,428.00"
type input "2,4280"
type input "24,280.00"
type input "24,2800"
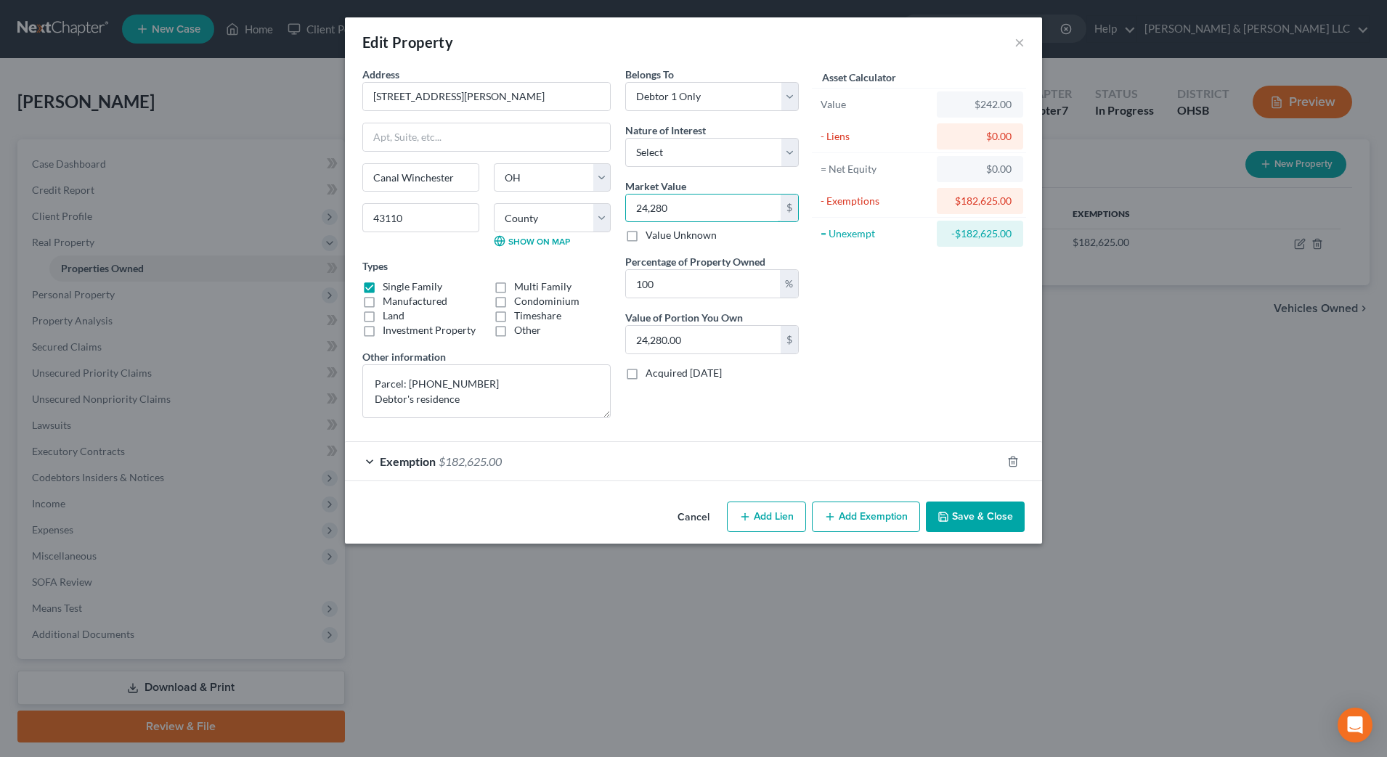
type input "242,800.00"
type input "242,800"
click at [999, 520] on button "Save & Close" at bounding box center [975, 517] width 99 height 31
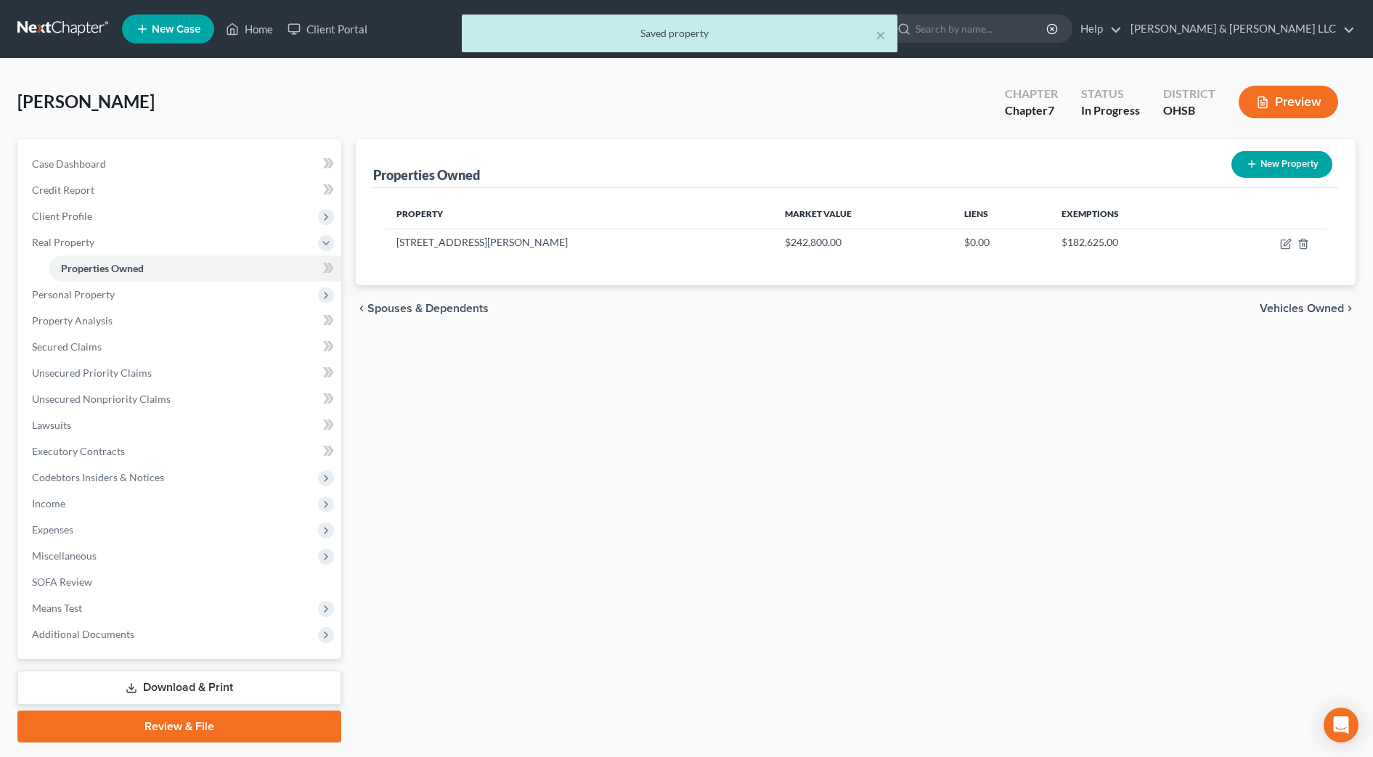
click at [999, 520] on div "Properties Owned New Property Property Market Value Liens Exemptions 6309 Ballm…" at bounding box center [856, 441] width 1015 height 604
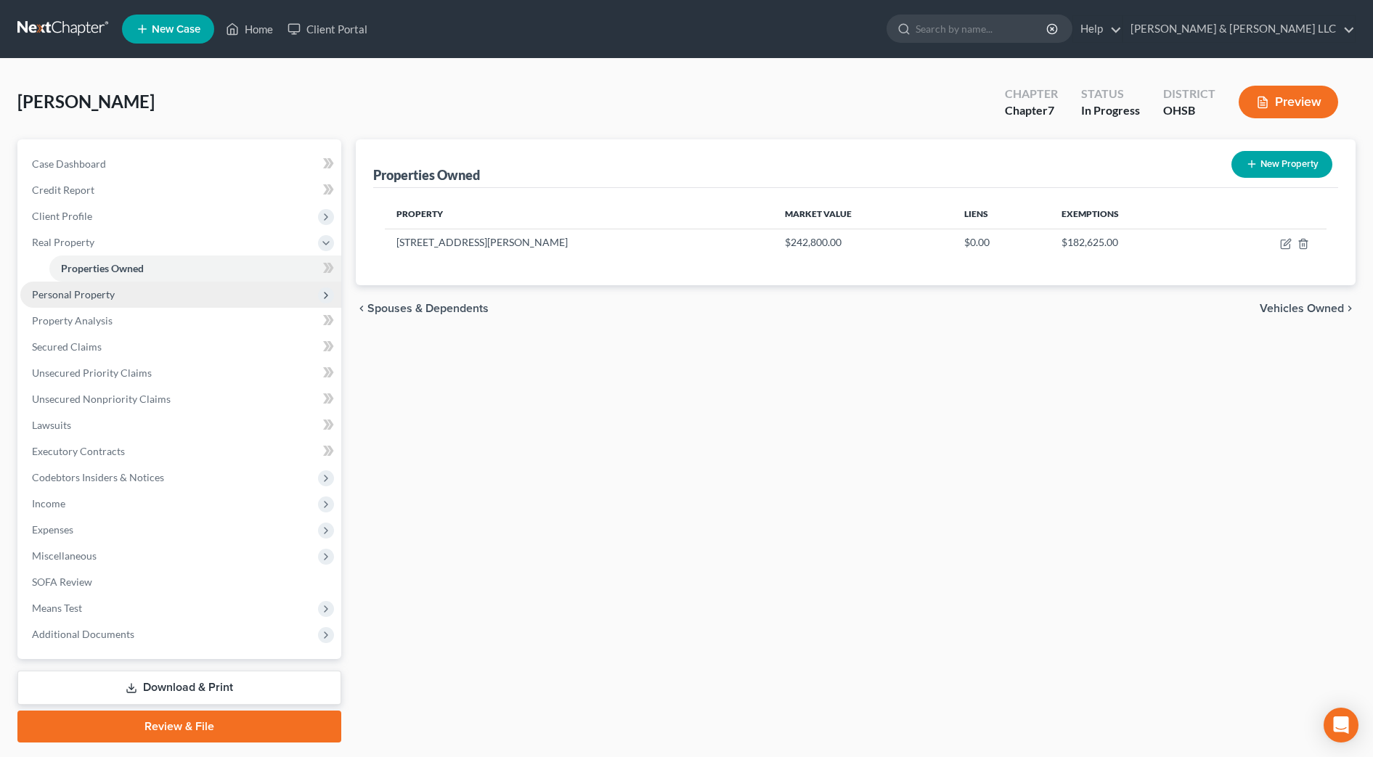
click at [137, 298] on span "Personal Property" at bounding box center [180, 295] width 321 height 26
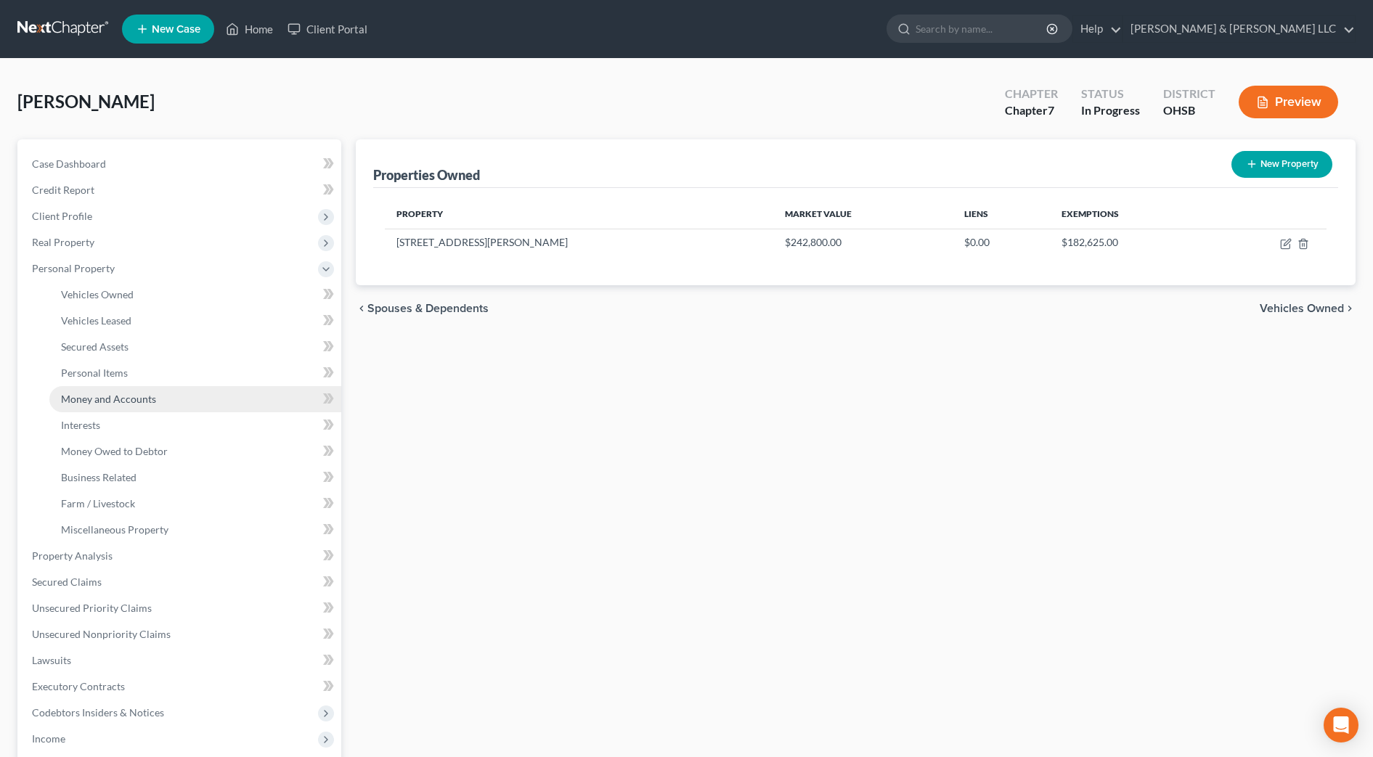
click at [171, 395] on link "Money and Accounts" at bounding box center [195, 399] width 292 height 26
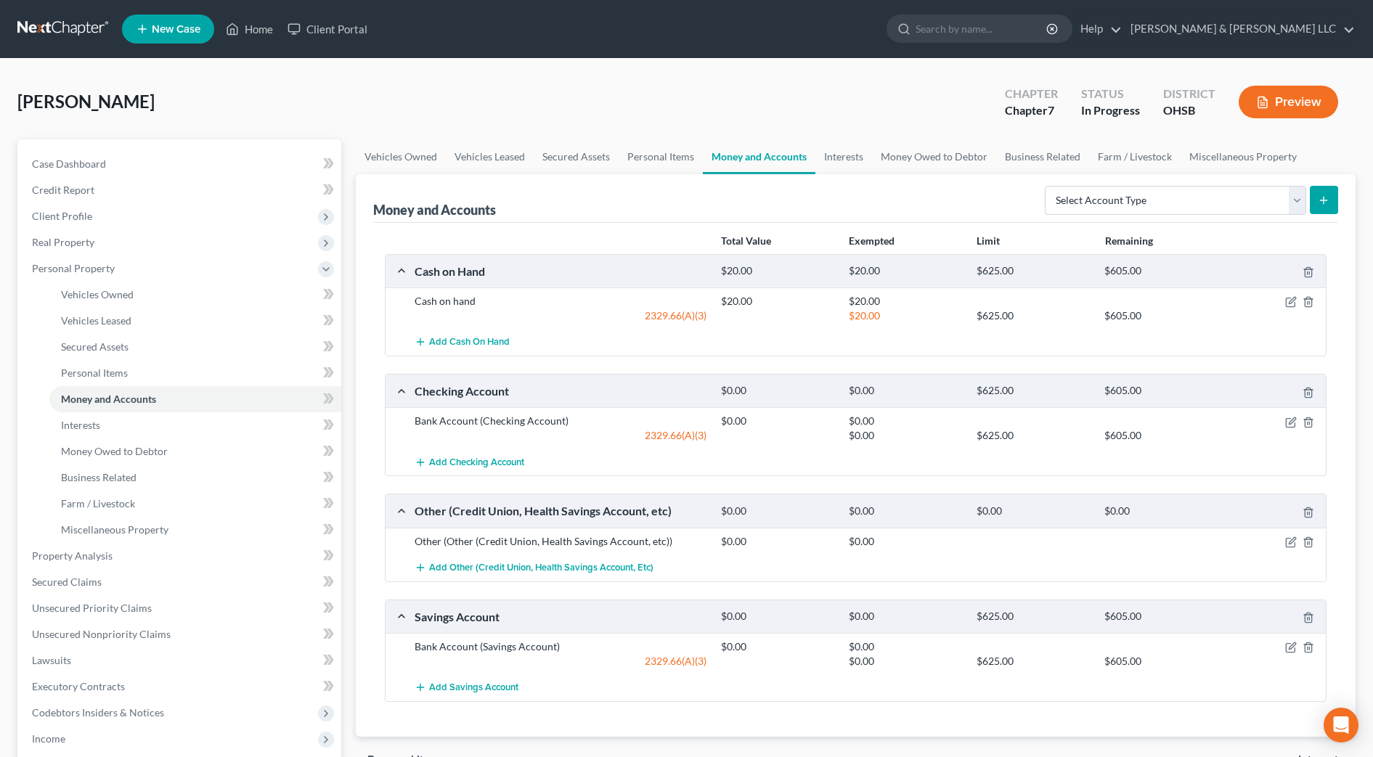
click at [1297, 423] on div at bounding box center [1276, 421] width 102 height 15
click at [1293, 421] on icon "button" at bounding box center [1291, 423] width 12 height 12
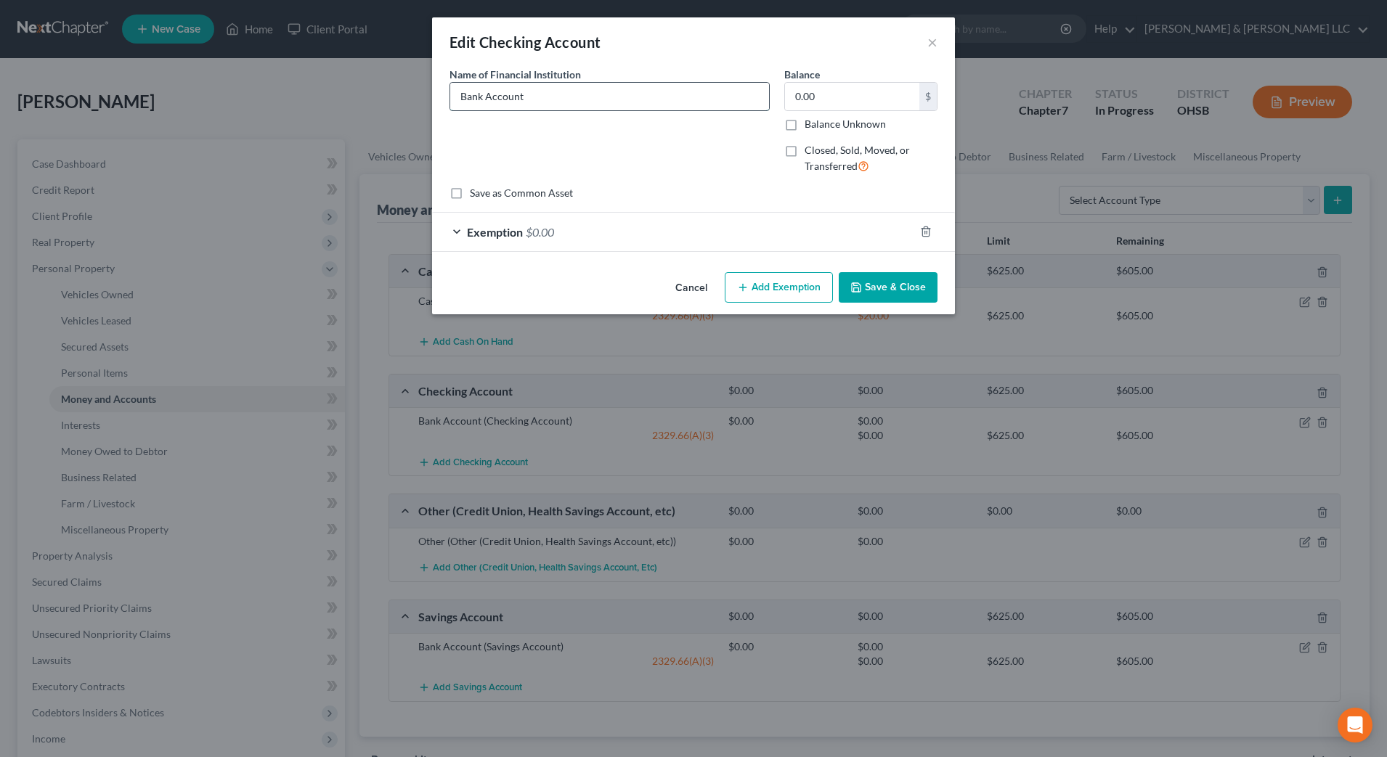
click at [458, 97] on input "Bank Account" at bounding box center [609, 97] width 319 height 28
type input "First Service Credit Union Bank Account"
click at [893, 291] on button "Save & Close" at bounding box center [888, 287] width 99 height 31
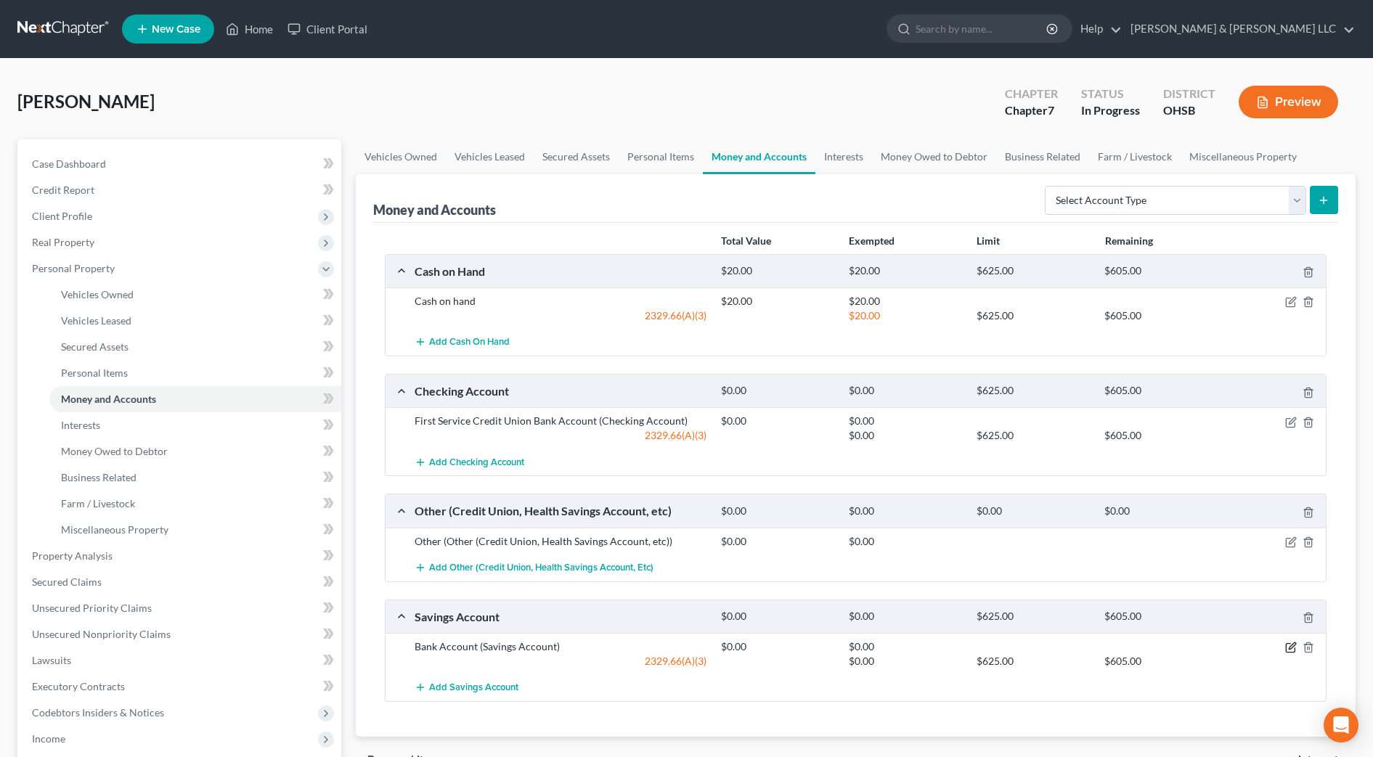
click at [1292, 646] on icon "button" at bounding box center [1292, 646] width 7 height 7
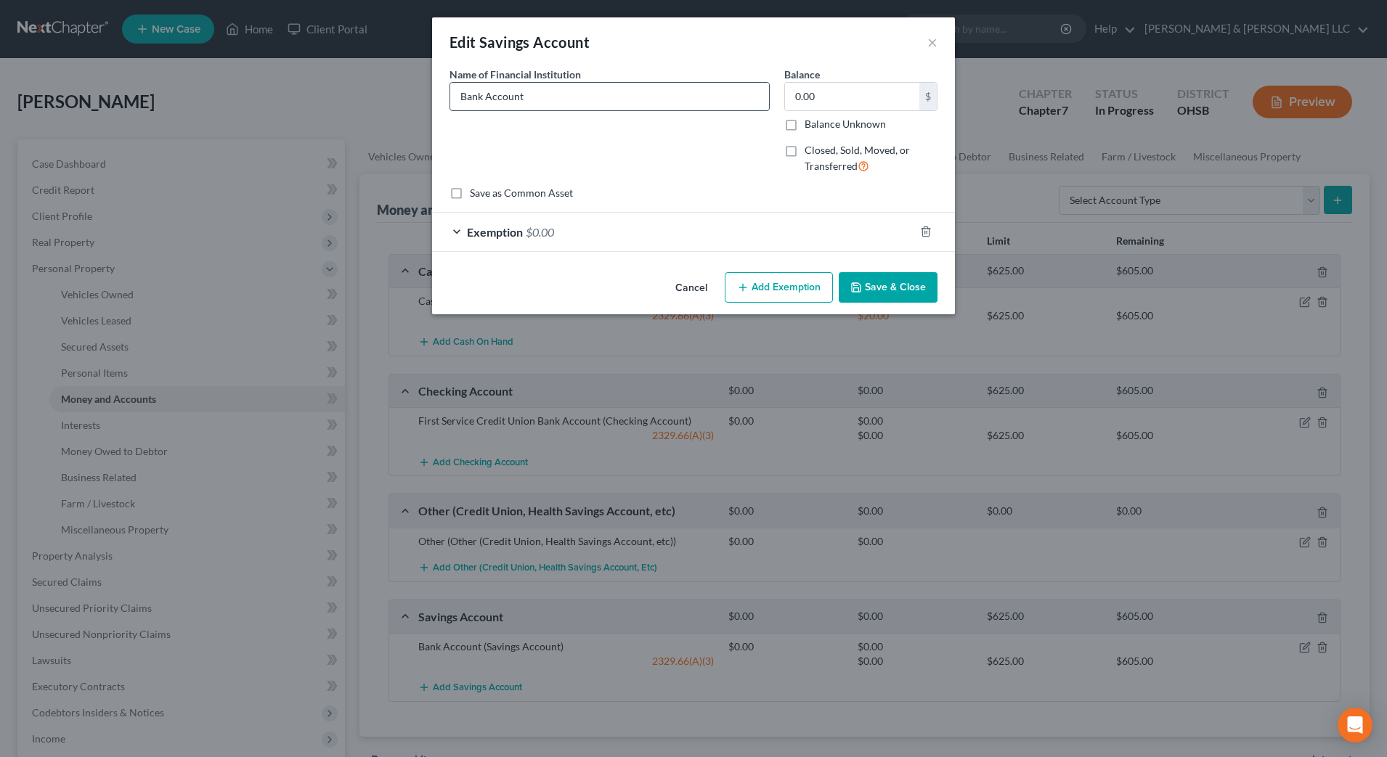
click at [455, 92] on input "Bank Account" at bounding box center [609, 97] width 319 height 28
type input "First Service Credit Union Bank Account"
click at [875, 294] on button "Save & Close" at bounding box center [888, 287] width 99 height 31
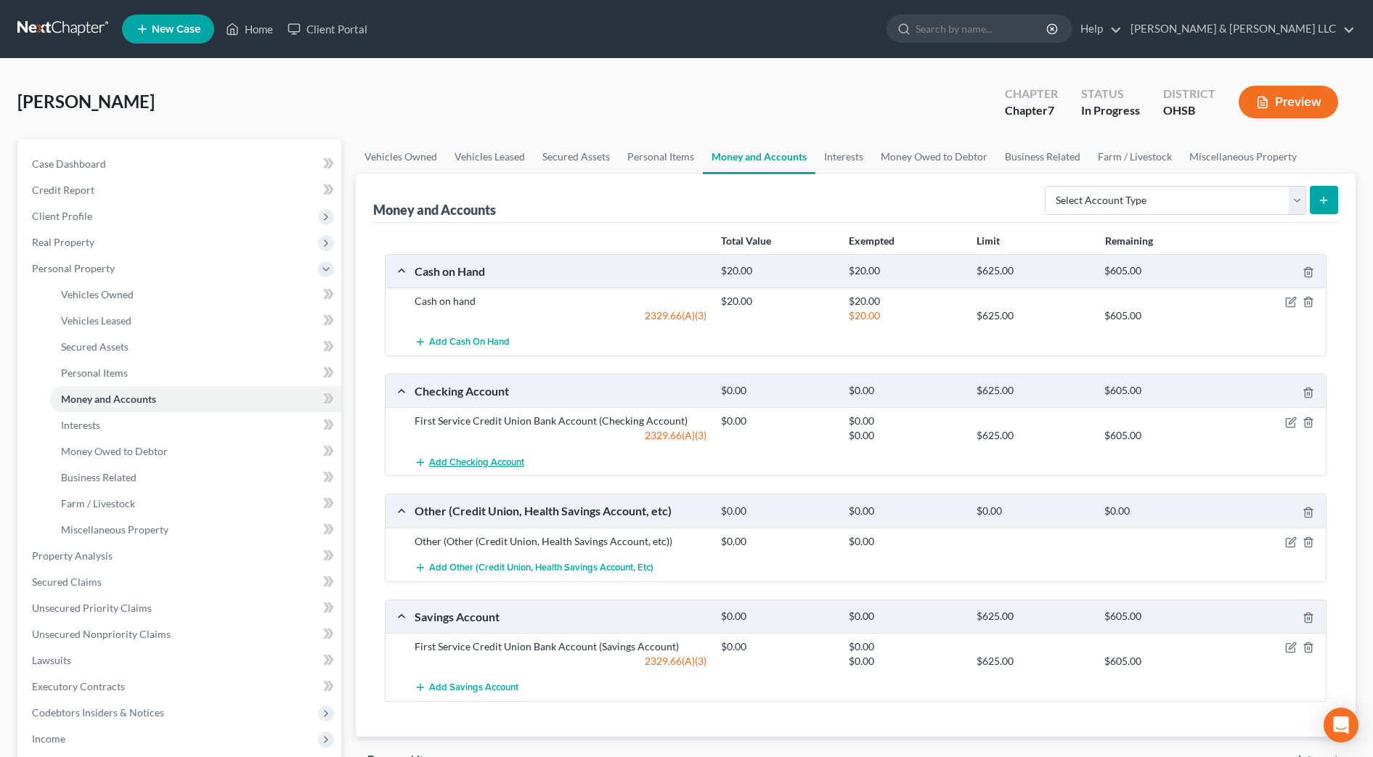
click at [460, 457] on span "Add Checking Account" at bounding box center [476, 463] width 95 height 12
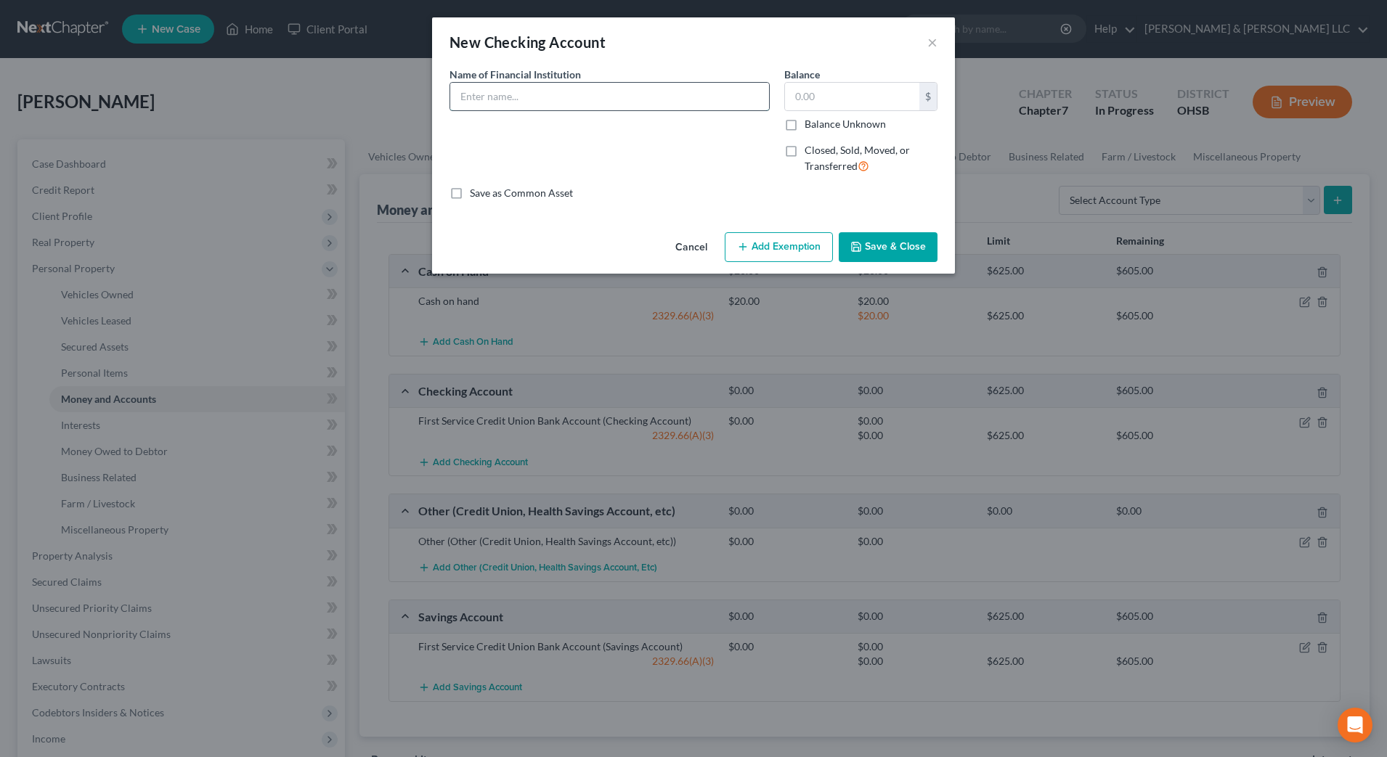
click at [526, 84] on input "text" at bounding box center [609, 97] width 319 height 28
type input "Venmo and PayPal E-Accounts"
click at [906, 243] on button "Save & Close" at bounding box center [888, 247] width 99 height 31
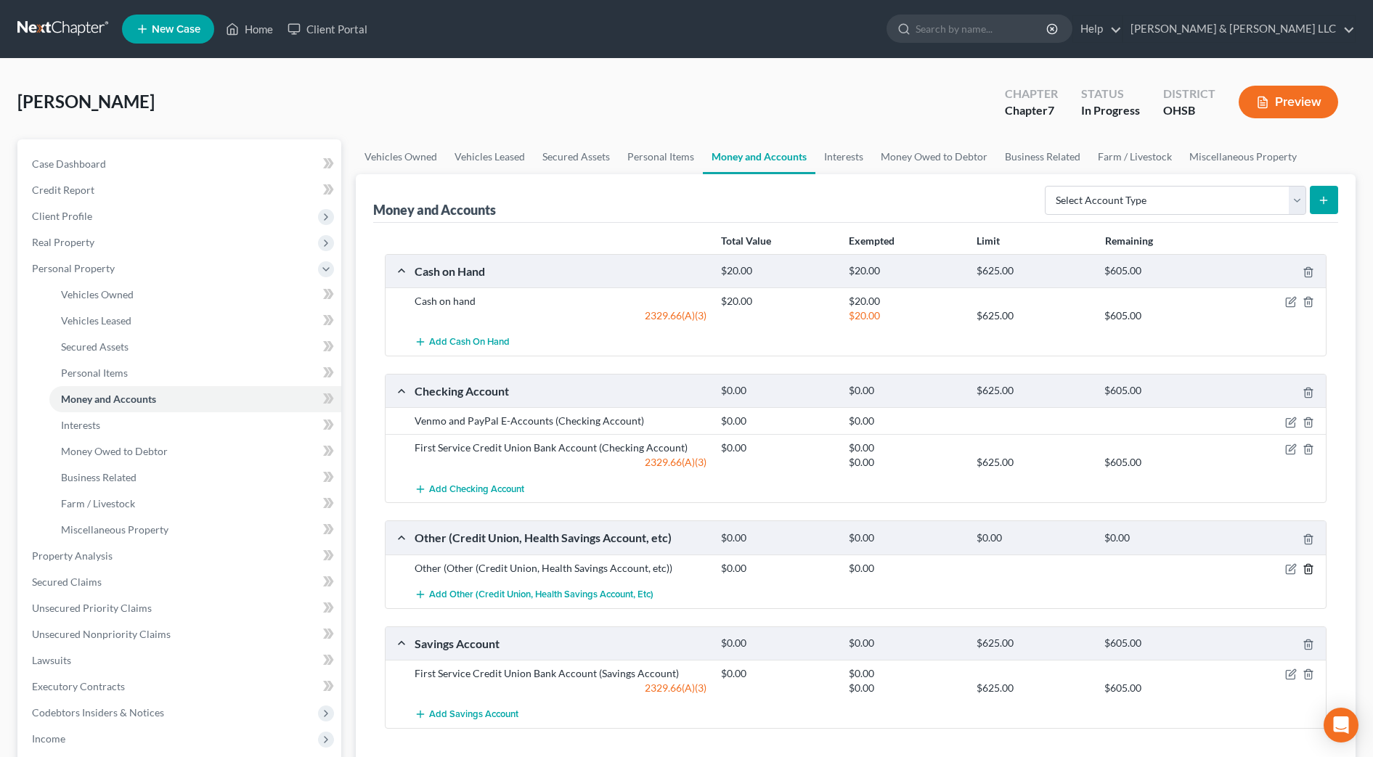
click at [1307, 569] on icon "button" at bounding box center [1309, 570] width 12 height 12
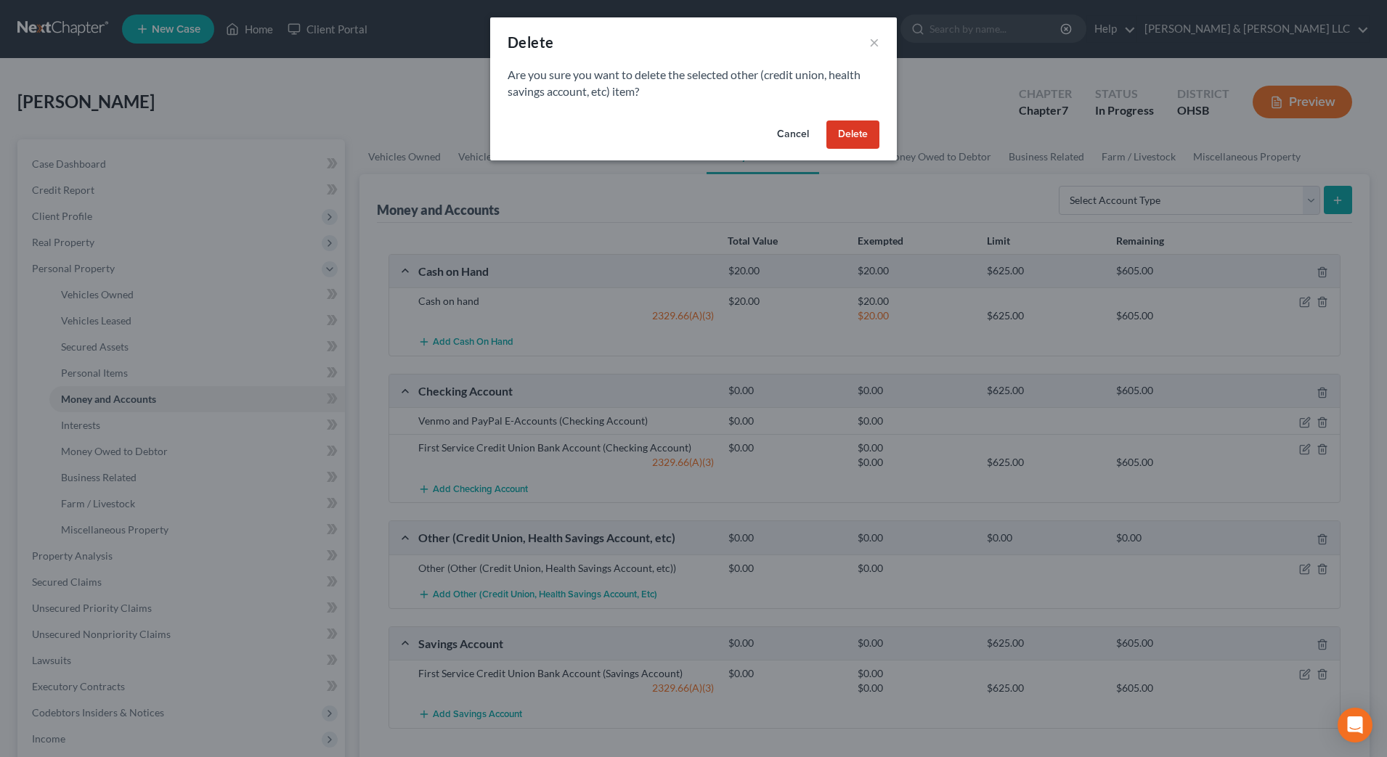
click at [843, 141] on button "Delete" at bounding box center [852, 135] width 53 height 29
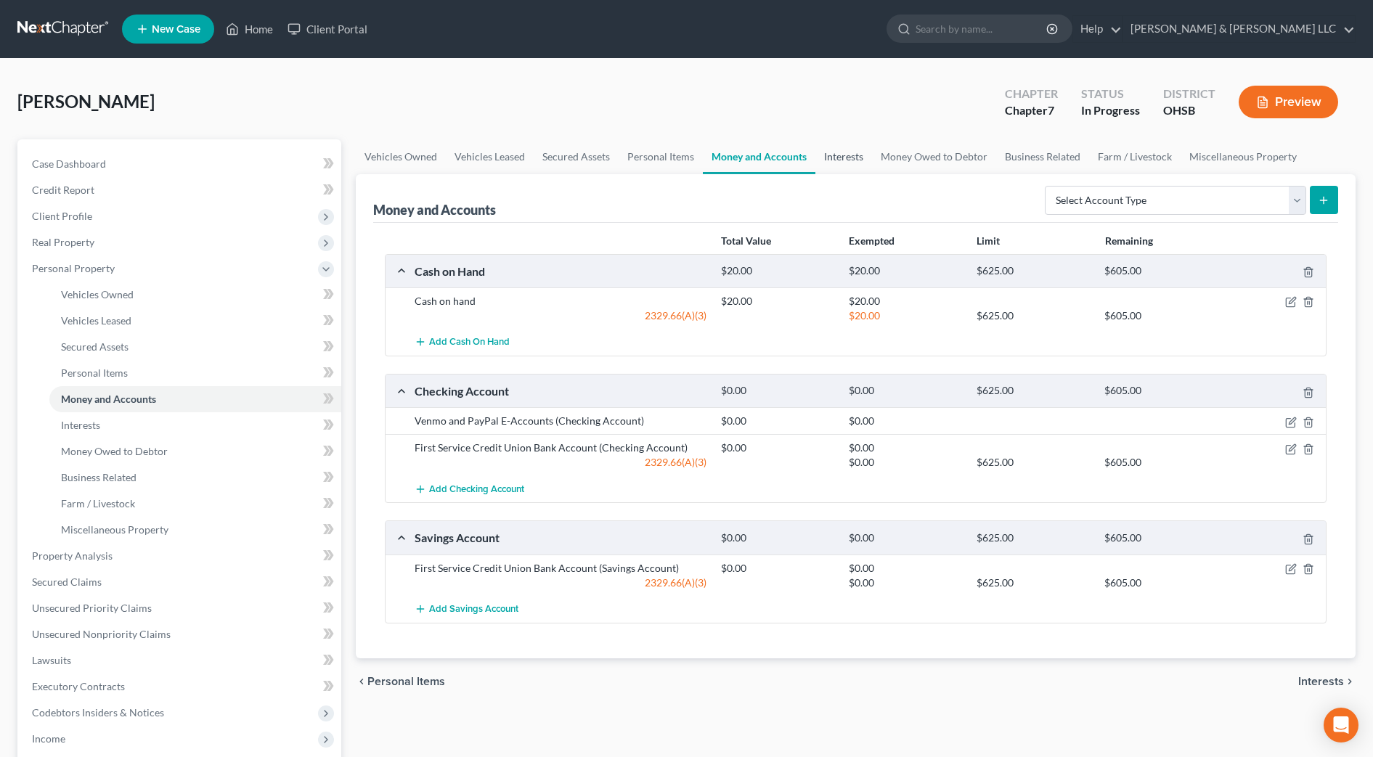
click at [845, 152] on link "Interests" at bounding box center [844, 156] width 57 height 35
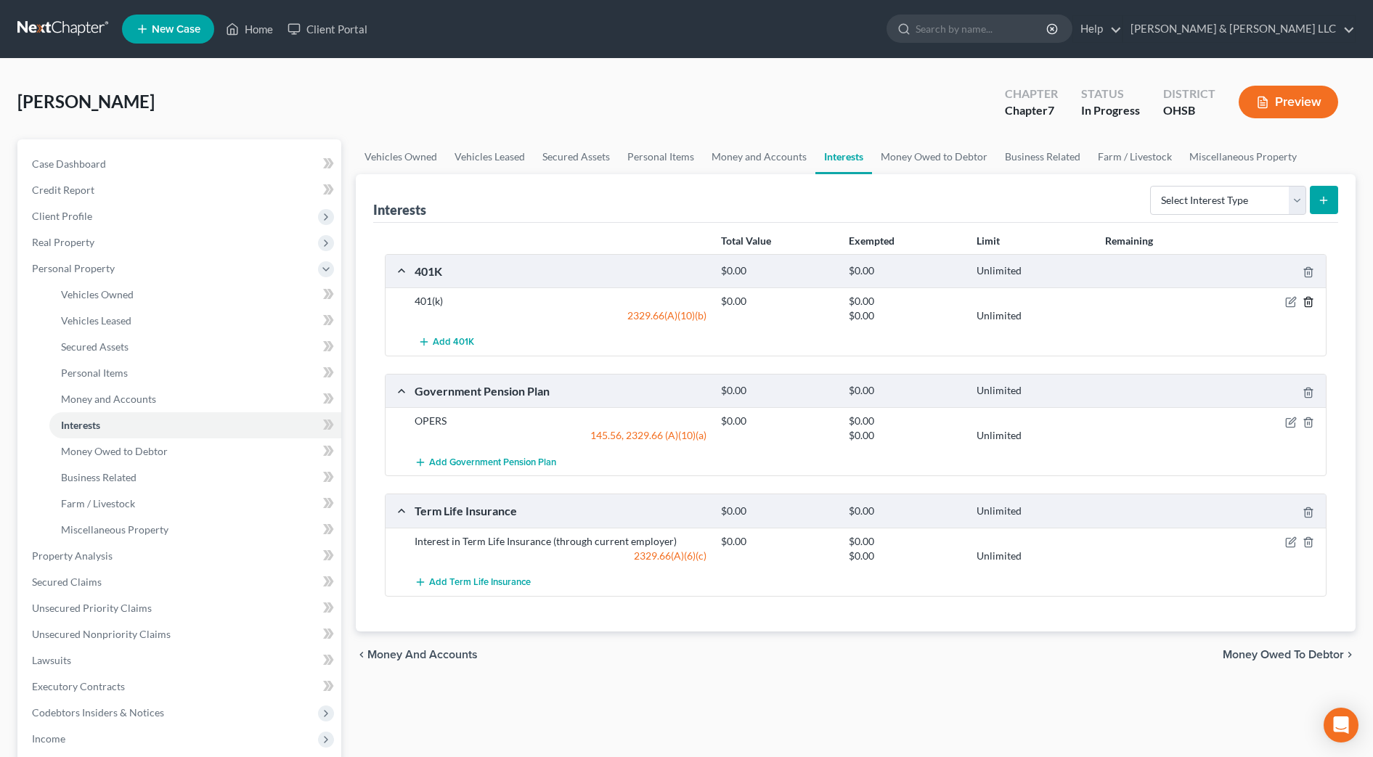
click at [1310, 301] on icon "button" at bounding box center [1309, 302] width 12 height 12
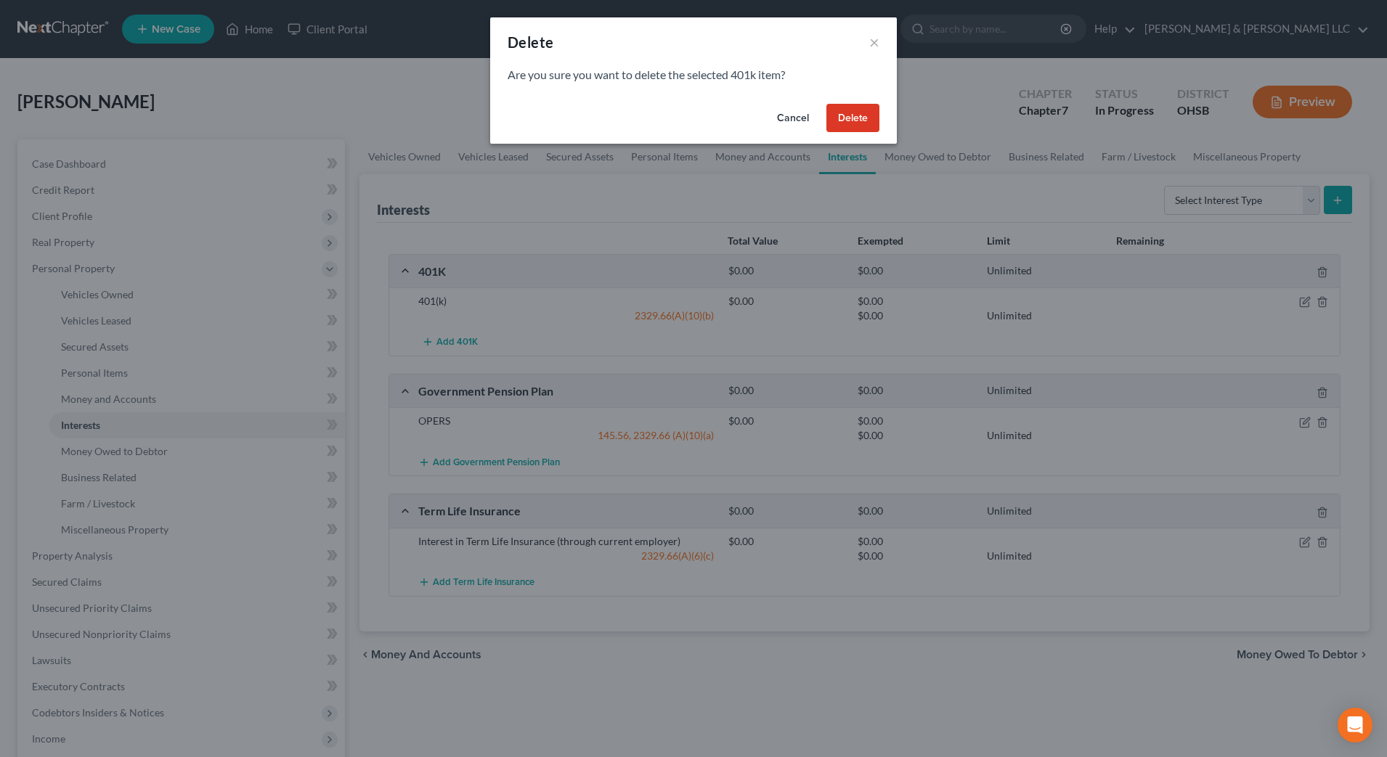
click at [855, 126] on button "Delete" at bounding box center [852, 118] width 53 height 29
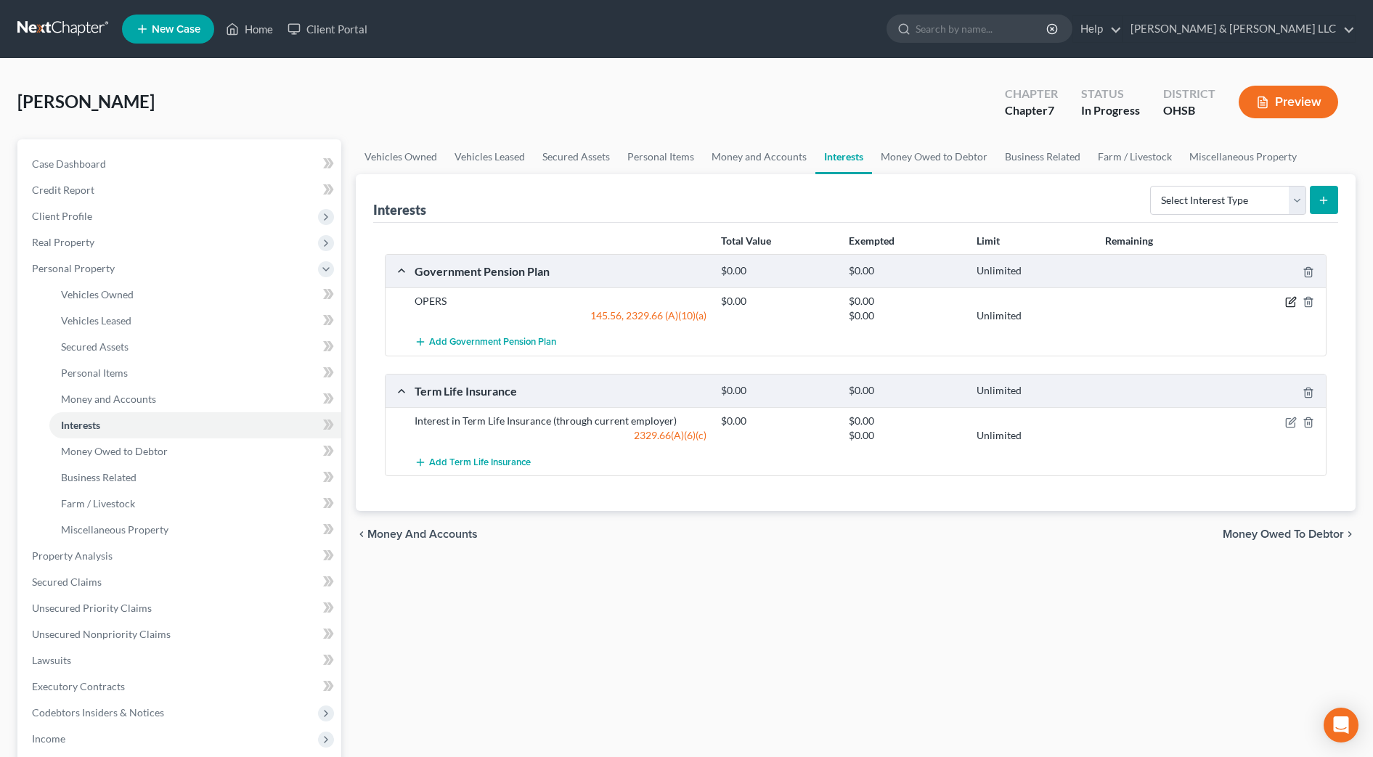
click at [1291, 304] on icon "button" at bounding box center [1291, 302] width 12 height 12
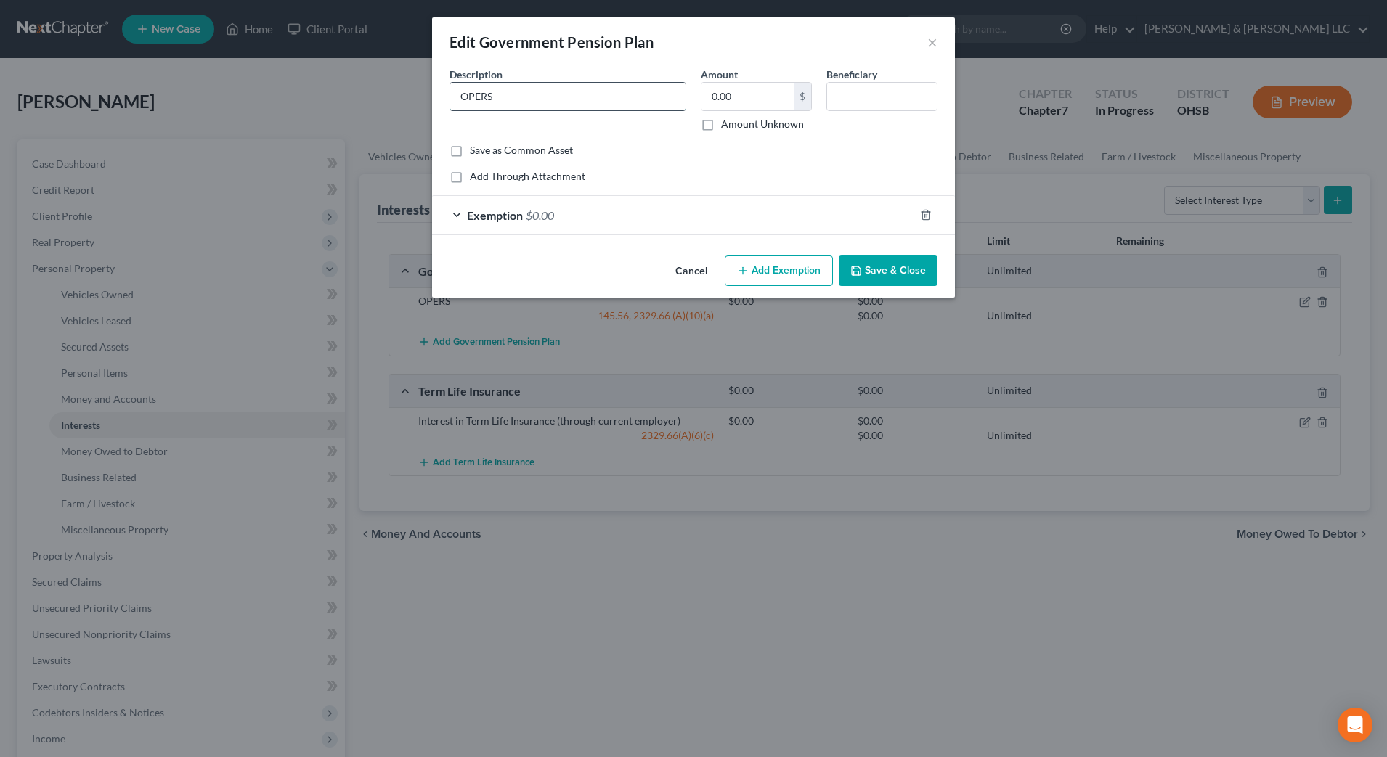
click at [574, 105] on input "OPERS" at bounding box center [567, 97] width 235 height 28
type input "OPERS (currently receives)"
click at [885, 269] on button "Save & Close" at bounding box center [888, 271] width 99 height 31
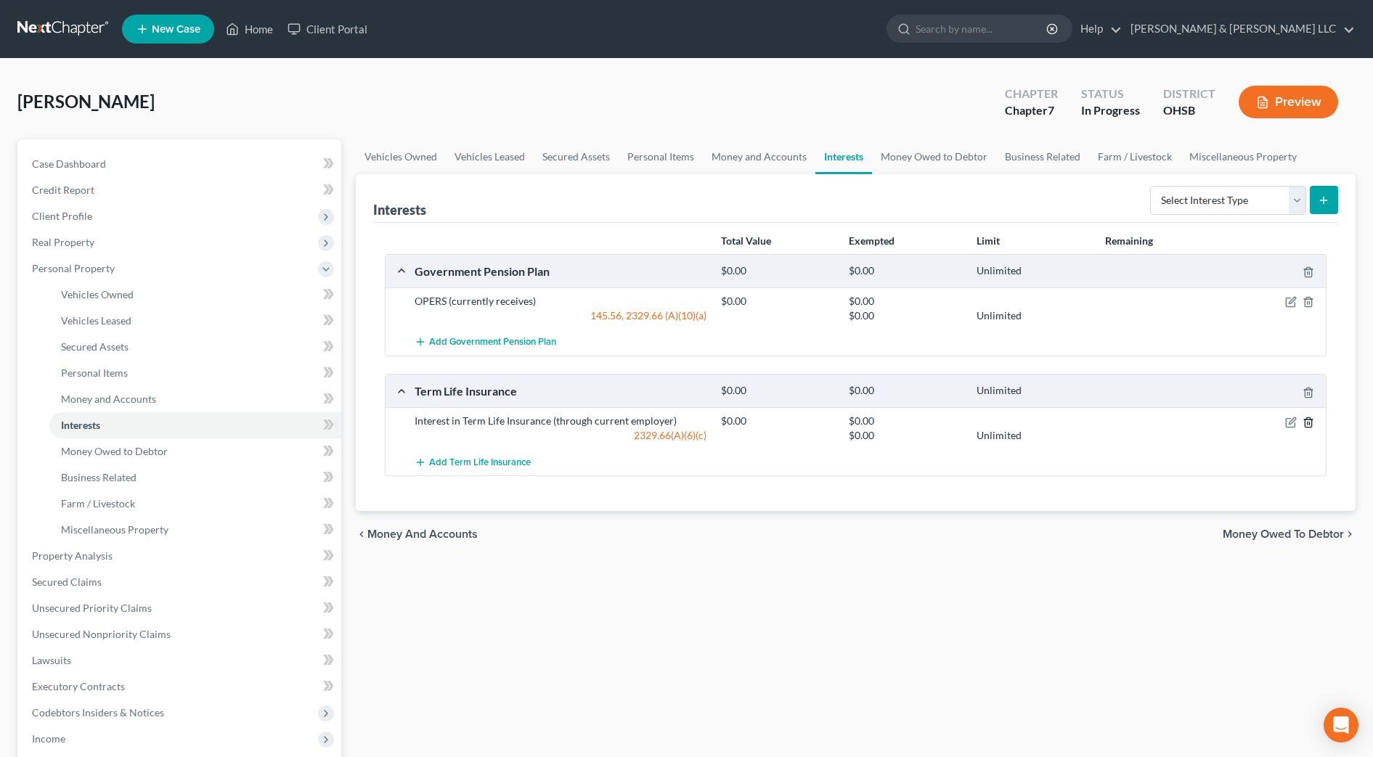
click at [1310, 423] on icon "button" at bounding box center [1309, 423] width 12 height 12
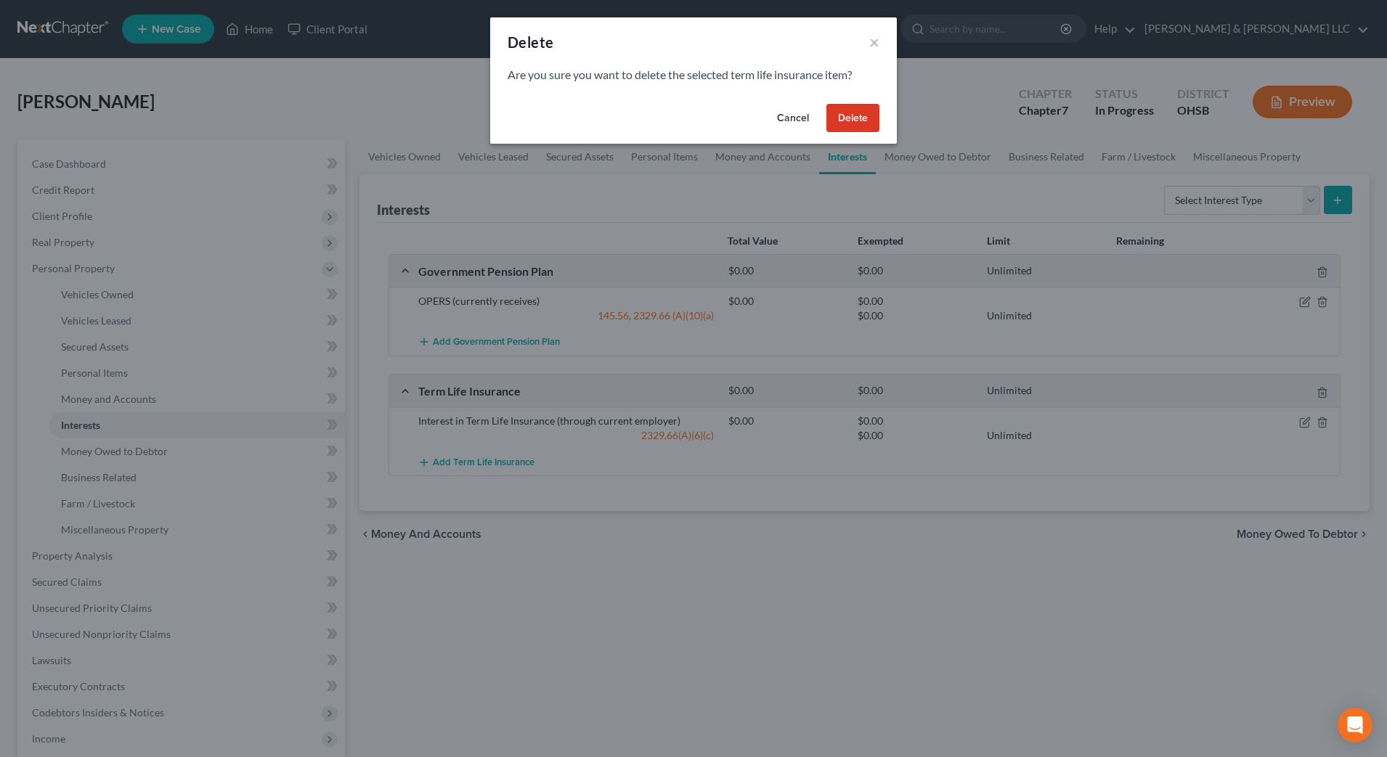
click at [856, 122] on button "Delete" at bounding box center [852, 118] width 53 height 29
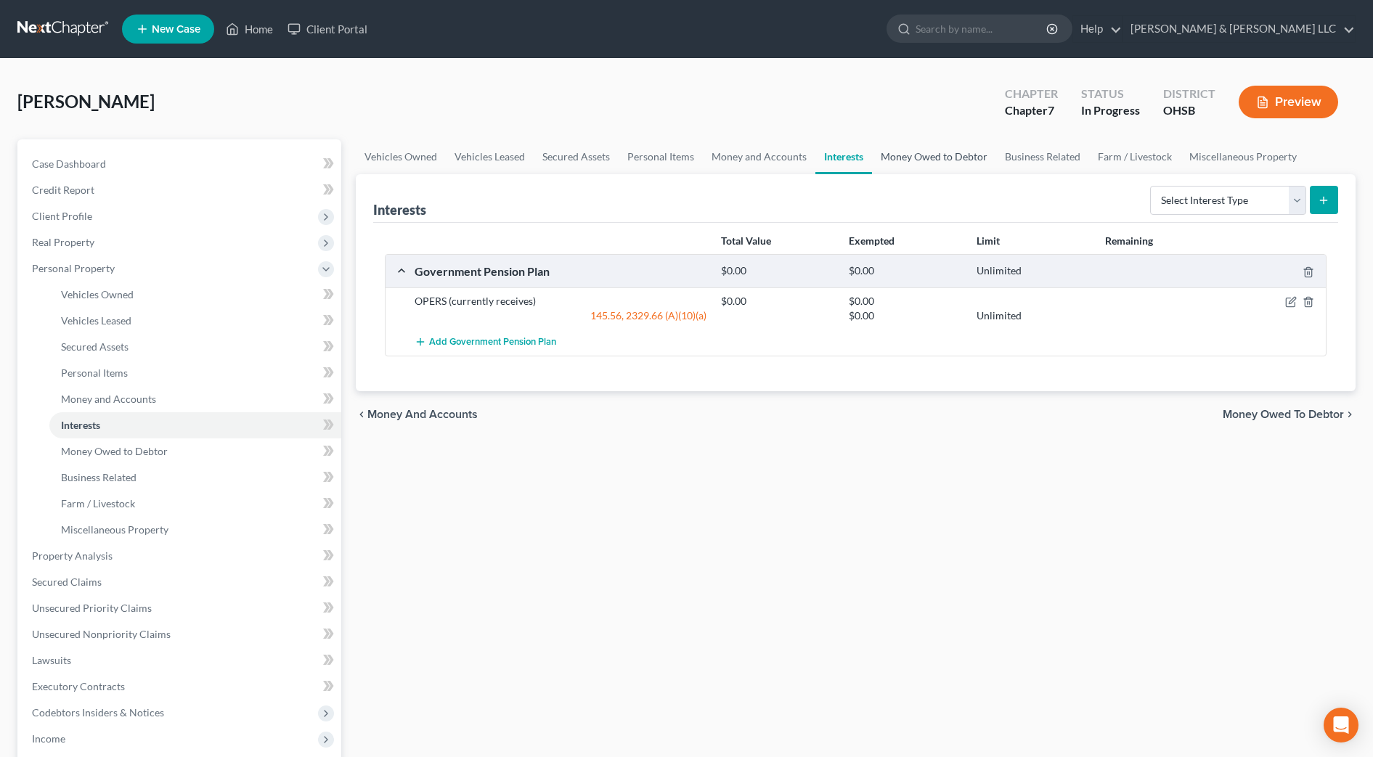
click at [909, 156] on link "Money Owed to Debtor" at bounding box center [934, 156] width 124 height 35
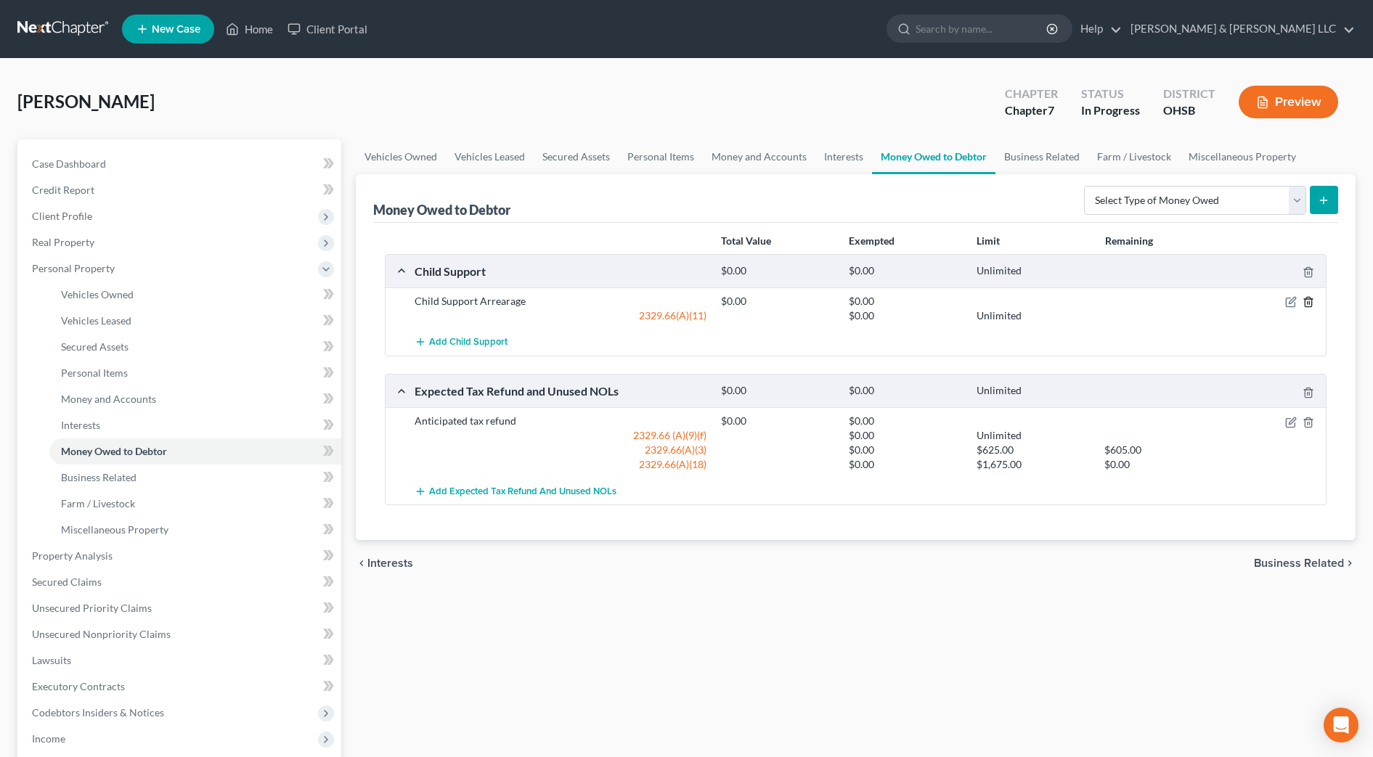
click at [1308, 301] on icon "button" at bounding box center [1309, 302] width 12 height 12
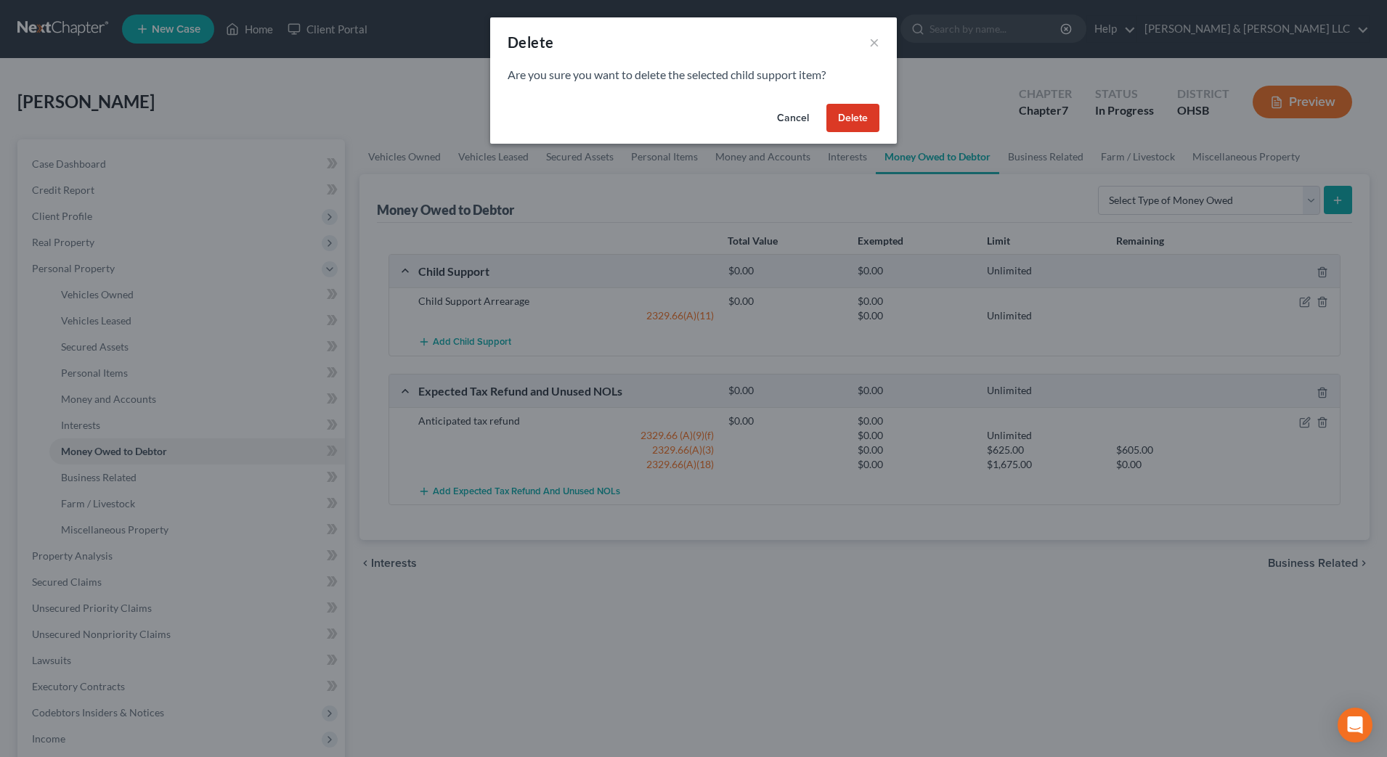
click at [863, 119] on button "Delete" at bounding box center [852, 118] width 53 height 29
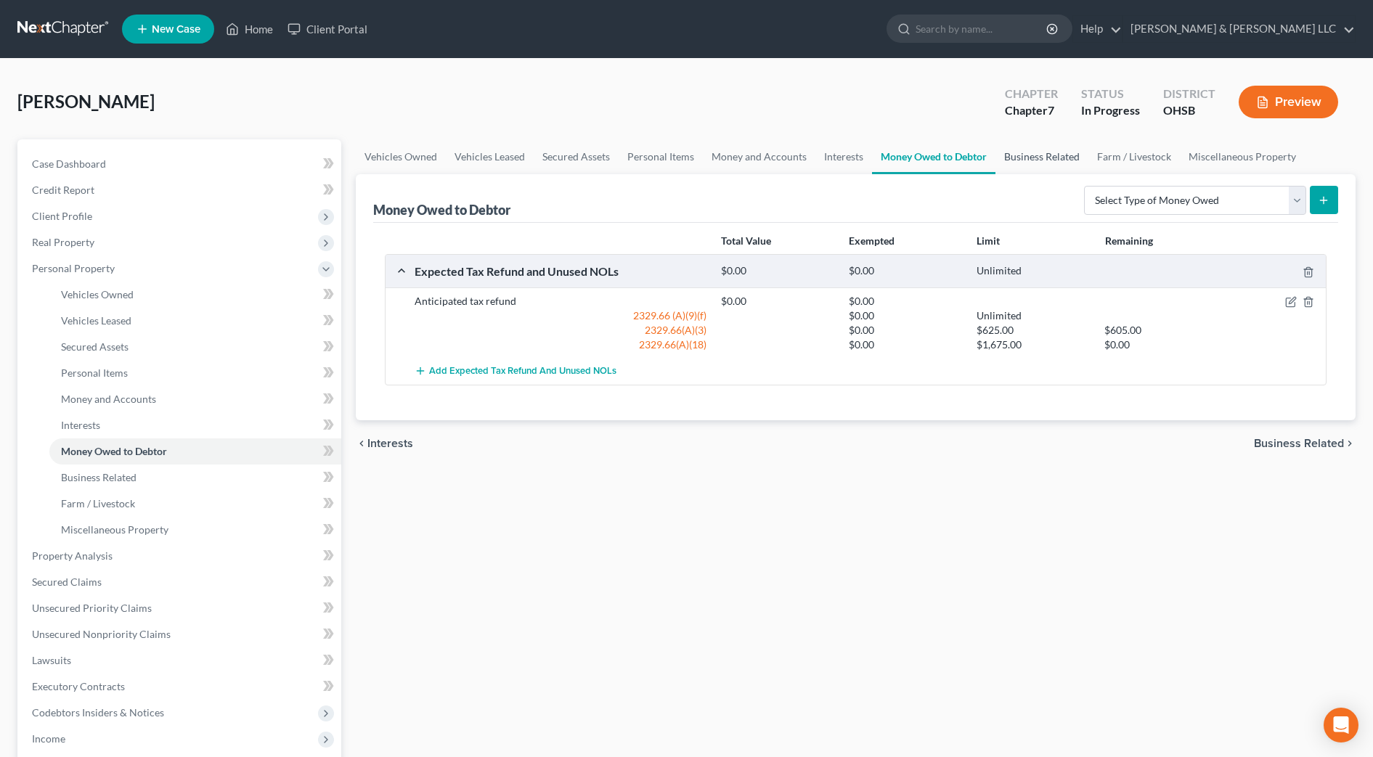
click at [1036, 157] on link "Business Related" at bounding box center [1042, 156] width 93 height 35
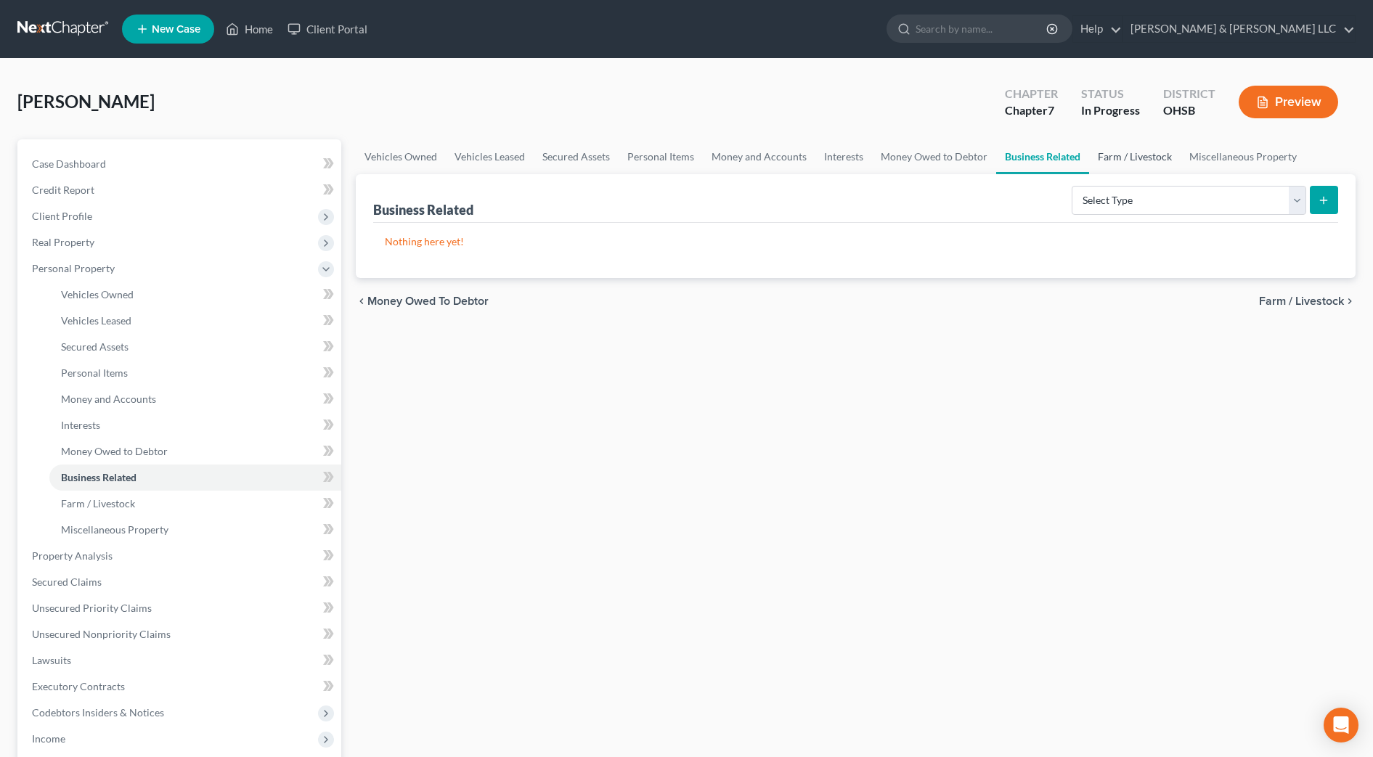
click at [1125, 158] on link "Farm / Livestock" at bounding box center [1135, 156] width 92 height 35
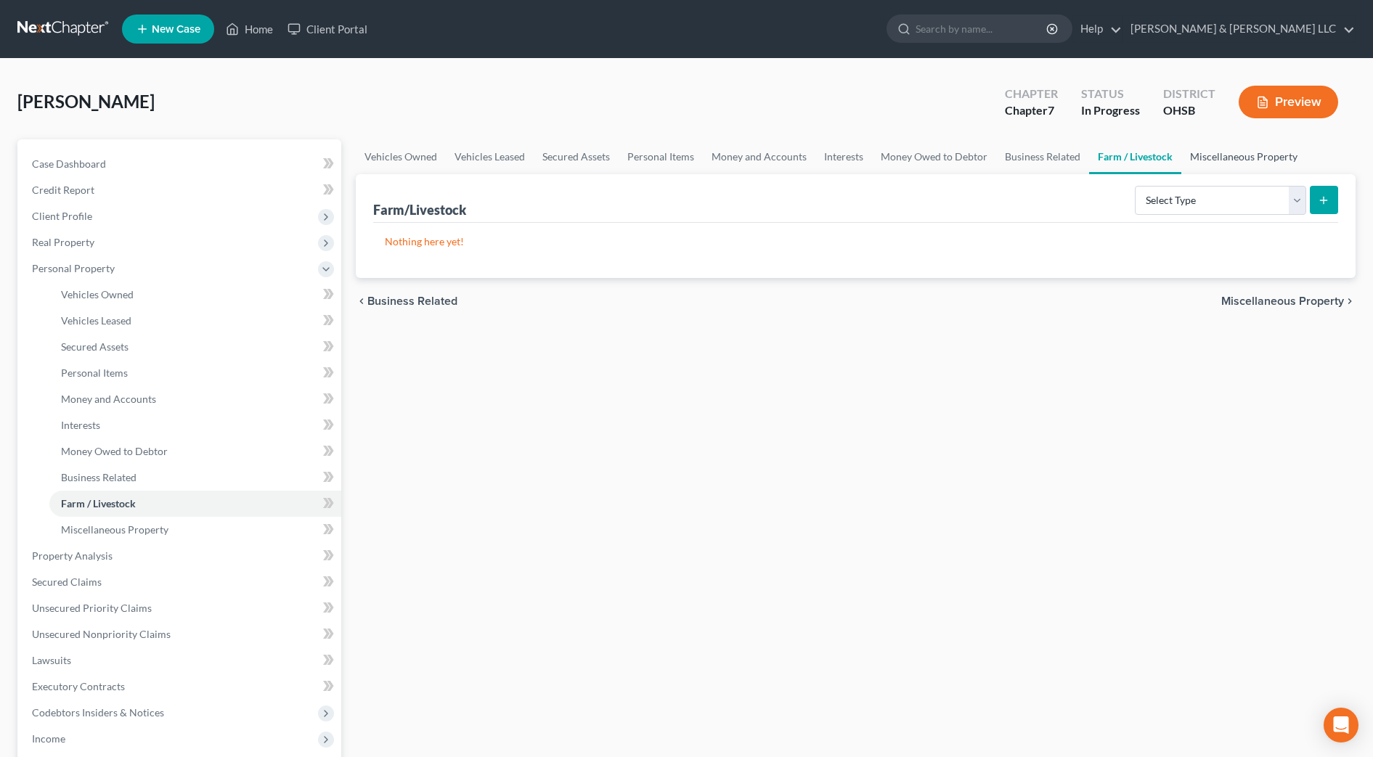
click at [1199, 160] on link "Miscellaneous Property" at bounding box center [1244, 156] width 125 height 35
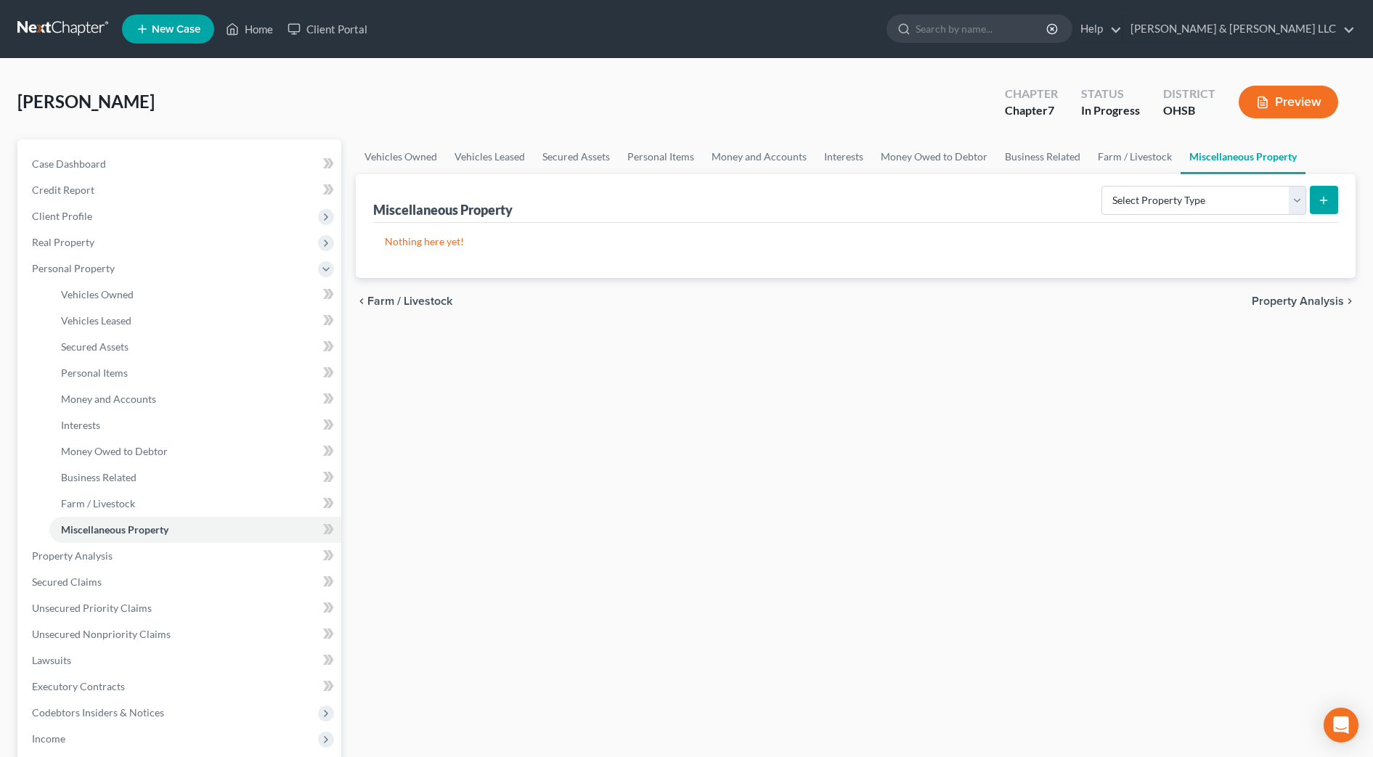
click at [1273, 292] on div "chevron_left Farm / Livestock Property Analysis chevron_right" at bounding box center [856, 301] width 1000 height 46
click at [1276, 306] on span "Property Analysis" at bounding box center [1298, 302] width 92 height 12
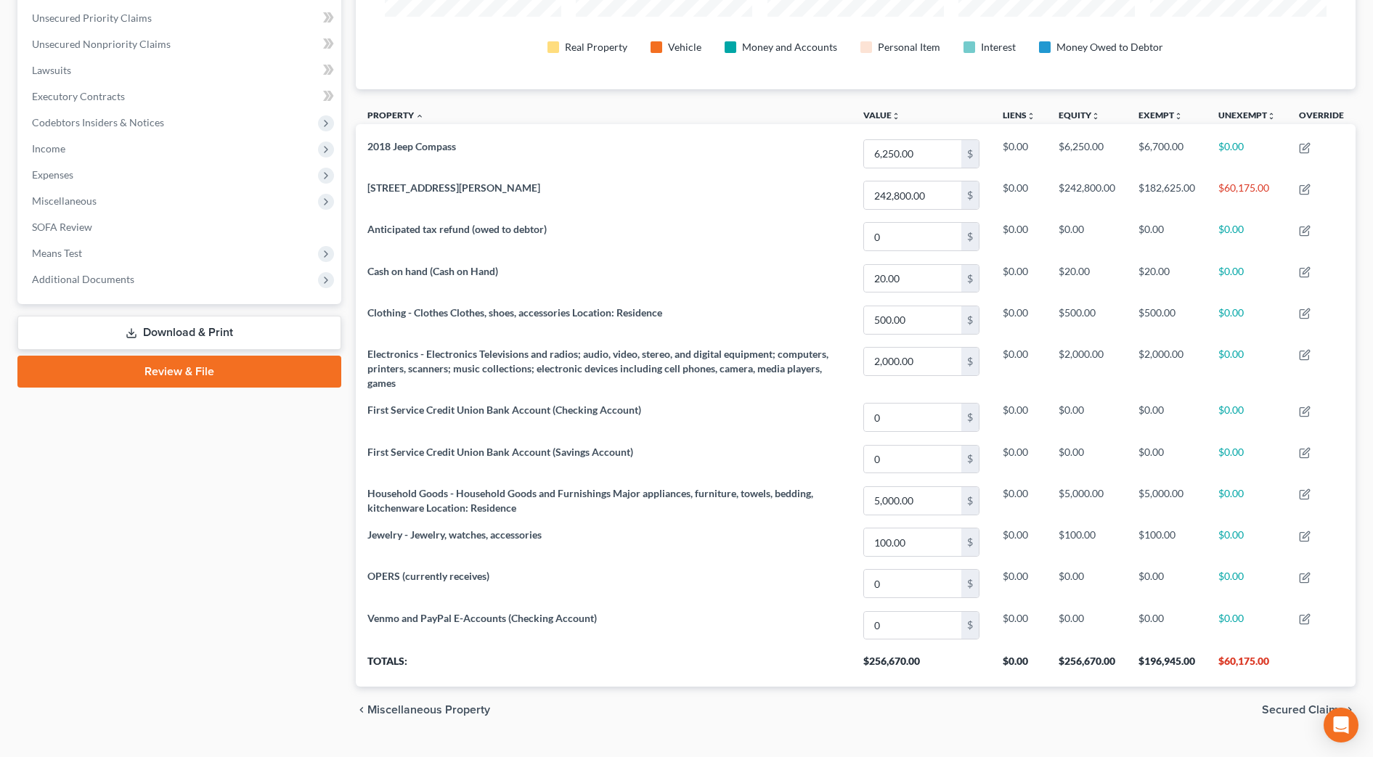
scroll to position [360, 0]
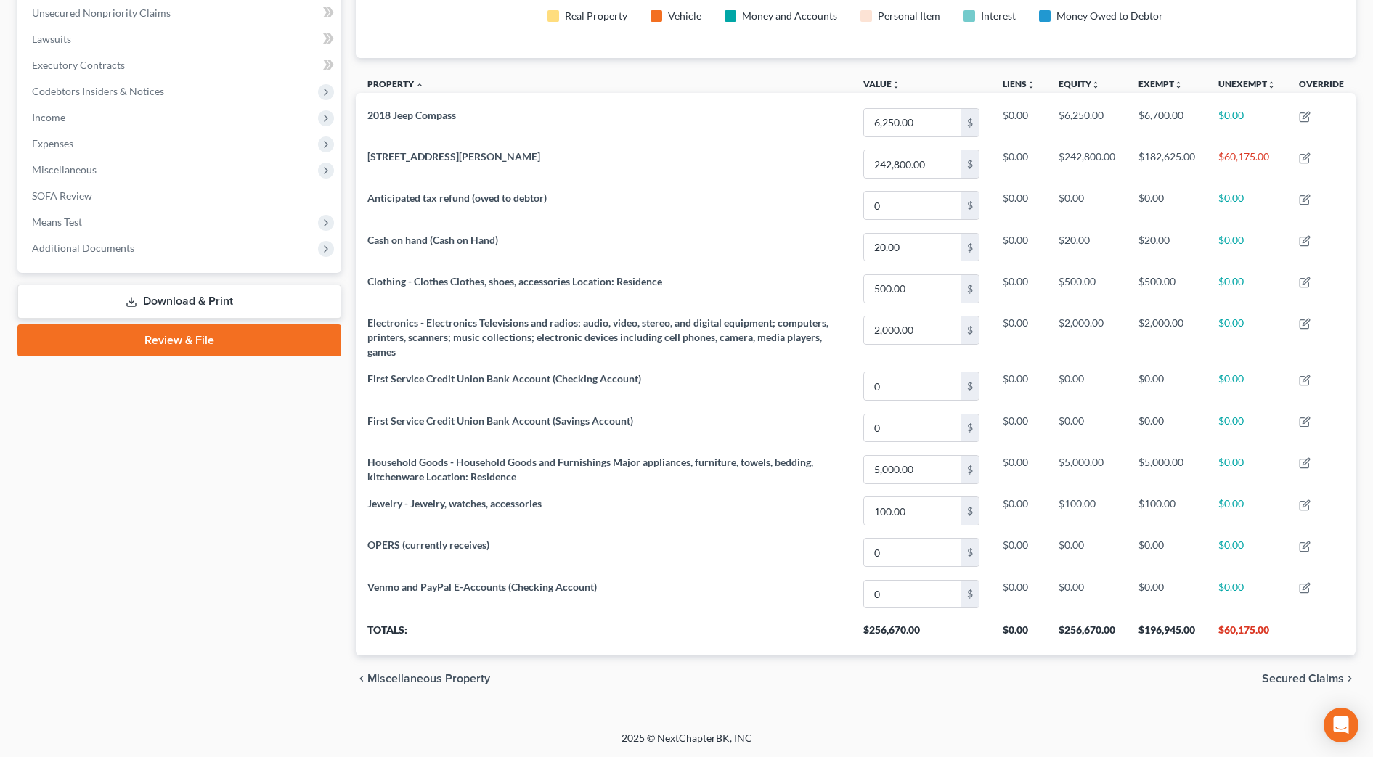
click at [1320, 684] on span "Secured Claims" at bounding box center [1303, 679] width 82 height 12
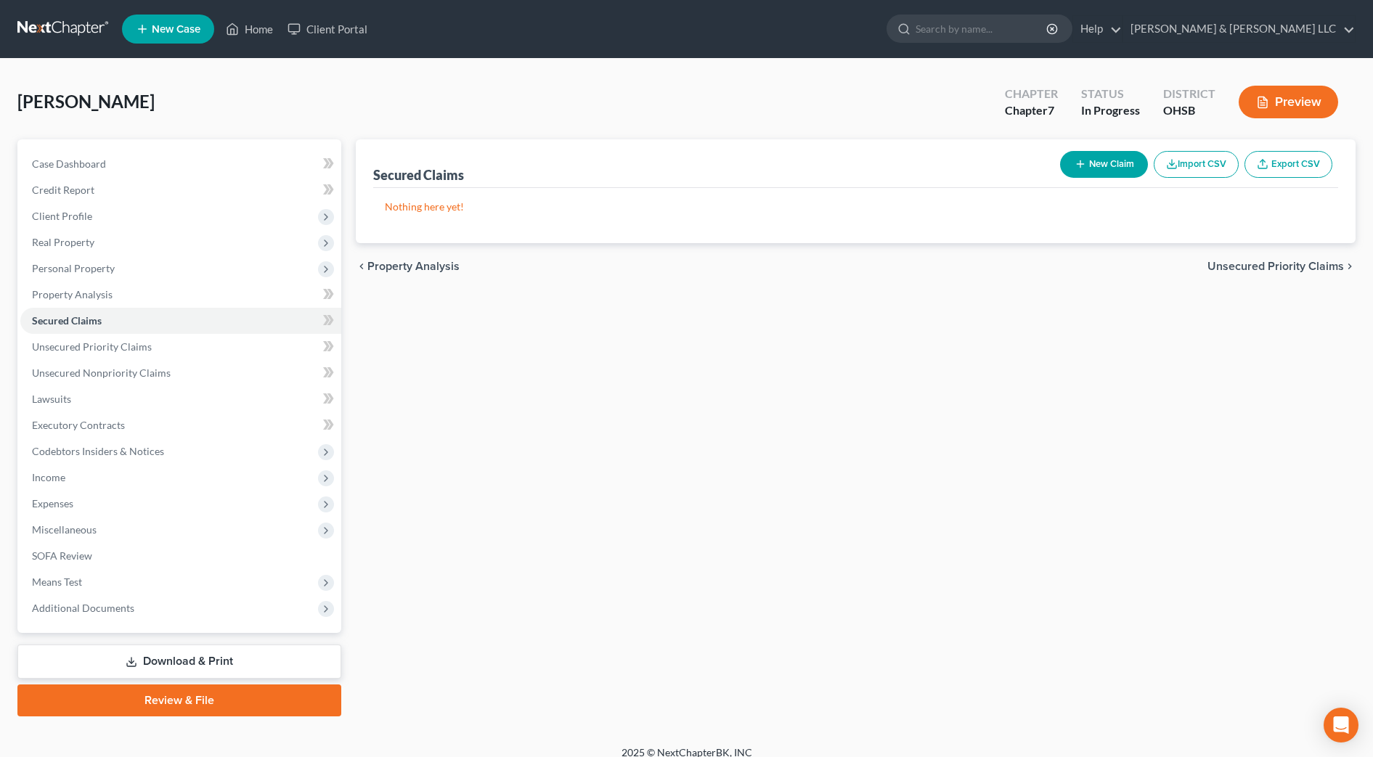
click at [1245, 266] on span "Unsecured Priority Claims" at bounding box center [1276, 267] width 137 height 12
click at [1245, 266] on span "Unsecured Nonpriority Claims" at bounding box center [1266, 267] width 158 height 12
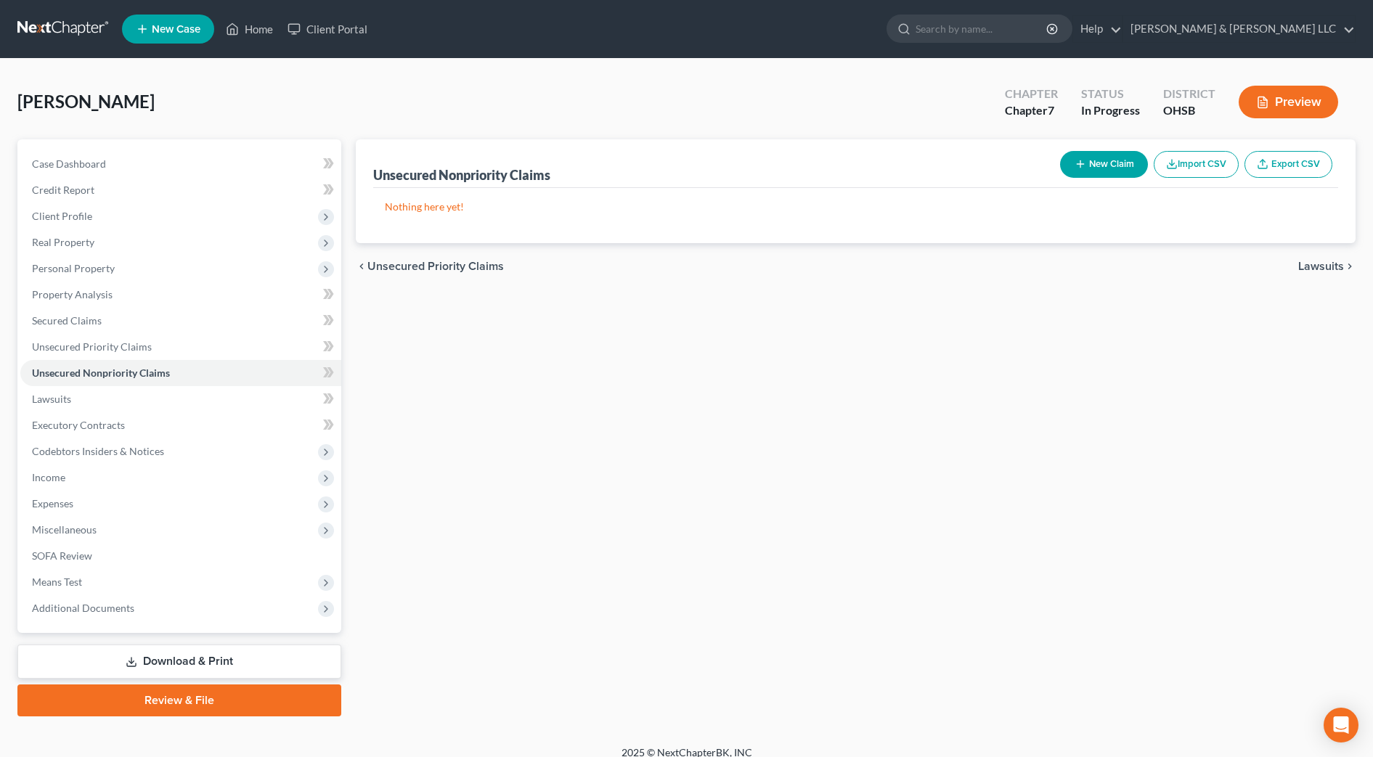
click at [1336, 261] on span "Lawsuits" at bounding box center [1322, 267] width 46 height 12
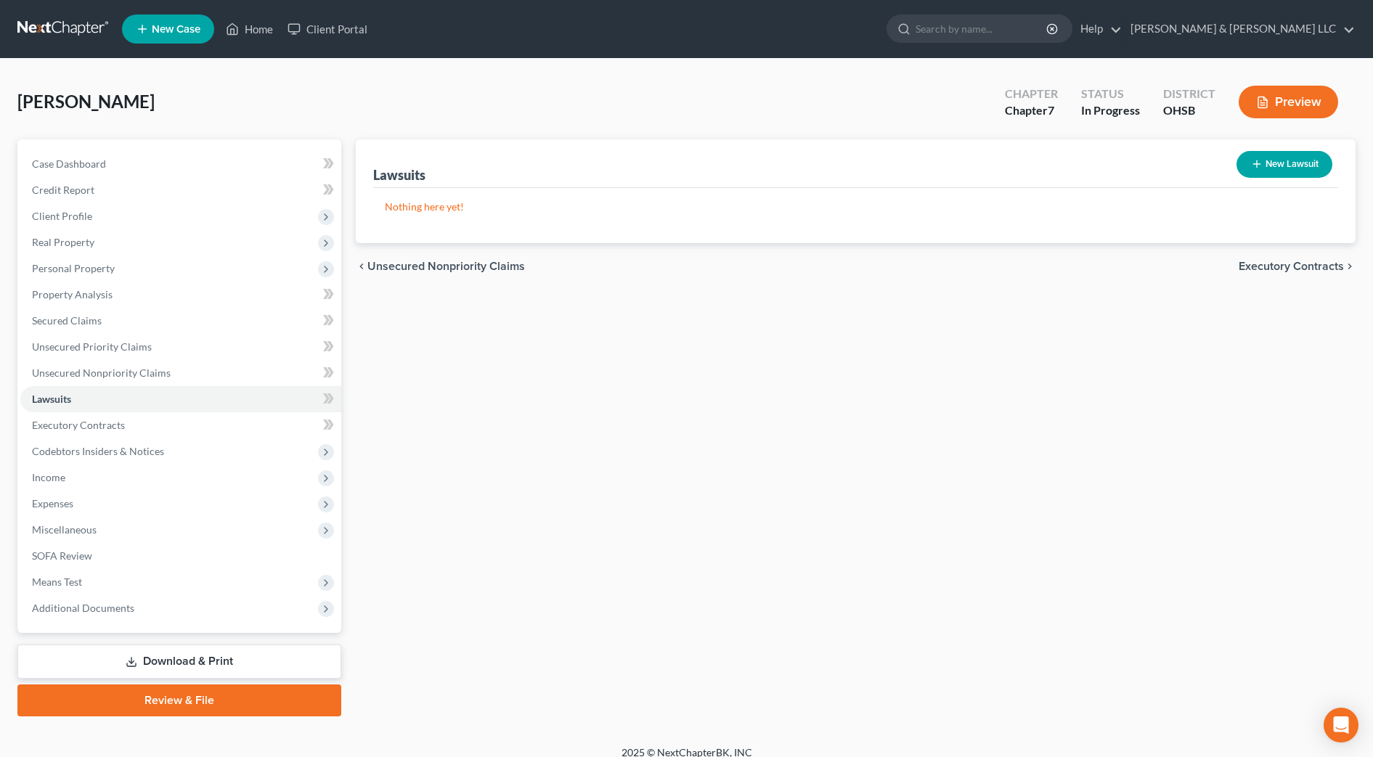
click at [1336, 261] on span "Executory Contracts" at bounding box center [1291, 267] width 105 height 12
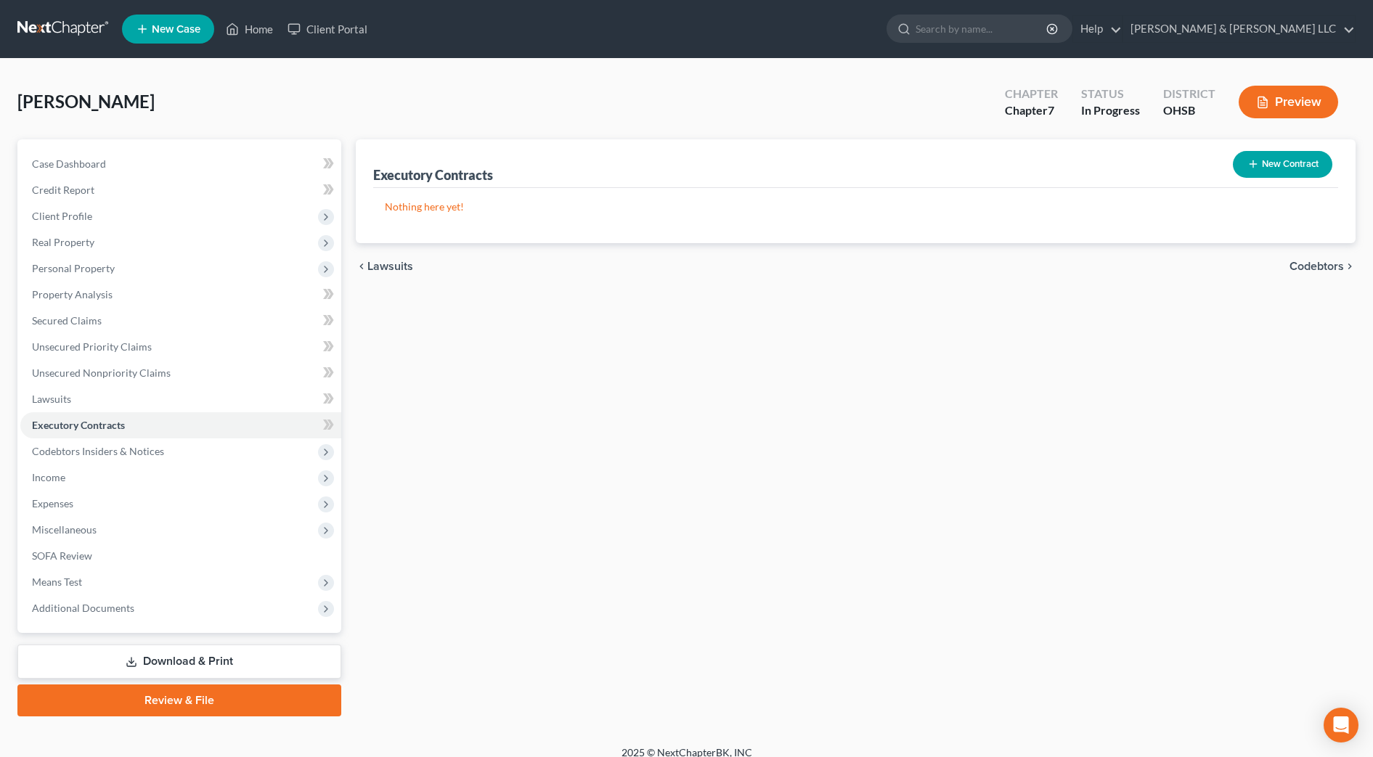
click at [1336, 261] on span "Codebtors" at bounding box center [1317, 267] width 54 height 12
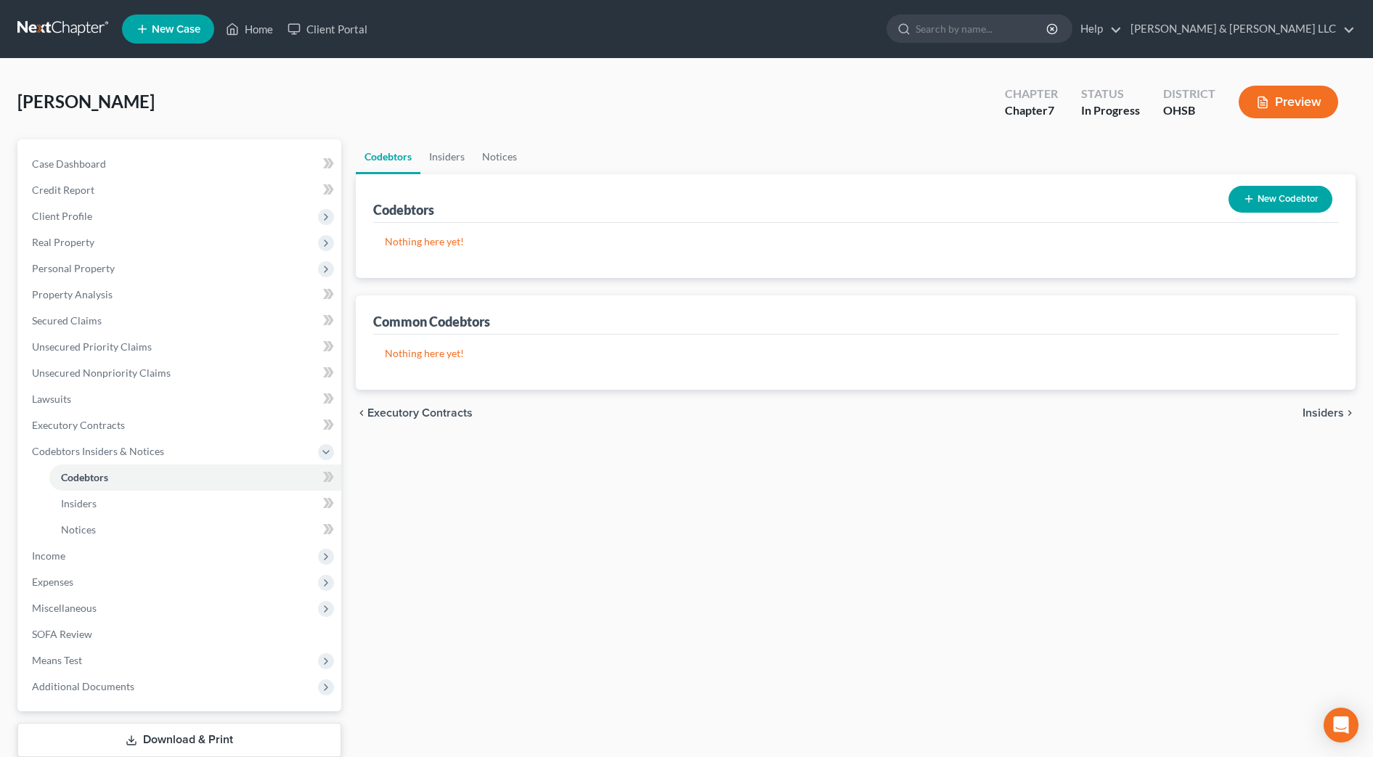
click at [1339, 426] on div "chevron_left Executory Contracts Insiders chevron_right" at bounding box center [856, 413] width 1000 height 46
click at [1338, 412] on span "Insiders" at bounding box center [1323, 413] width 41 height 12
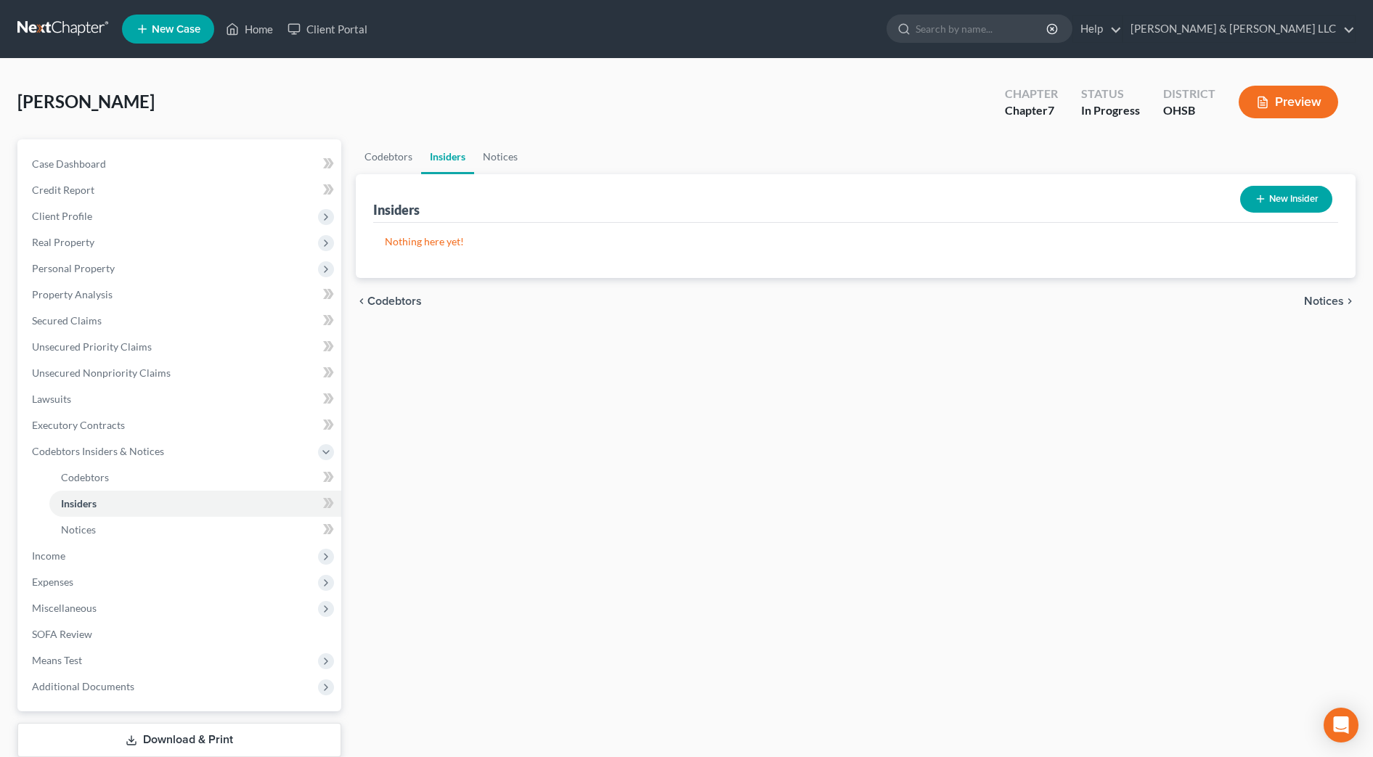
click at [1330, 305] on span "Notices" at bounding box center [1324, 302] width 40 height 12
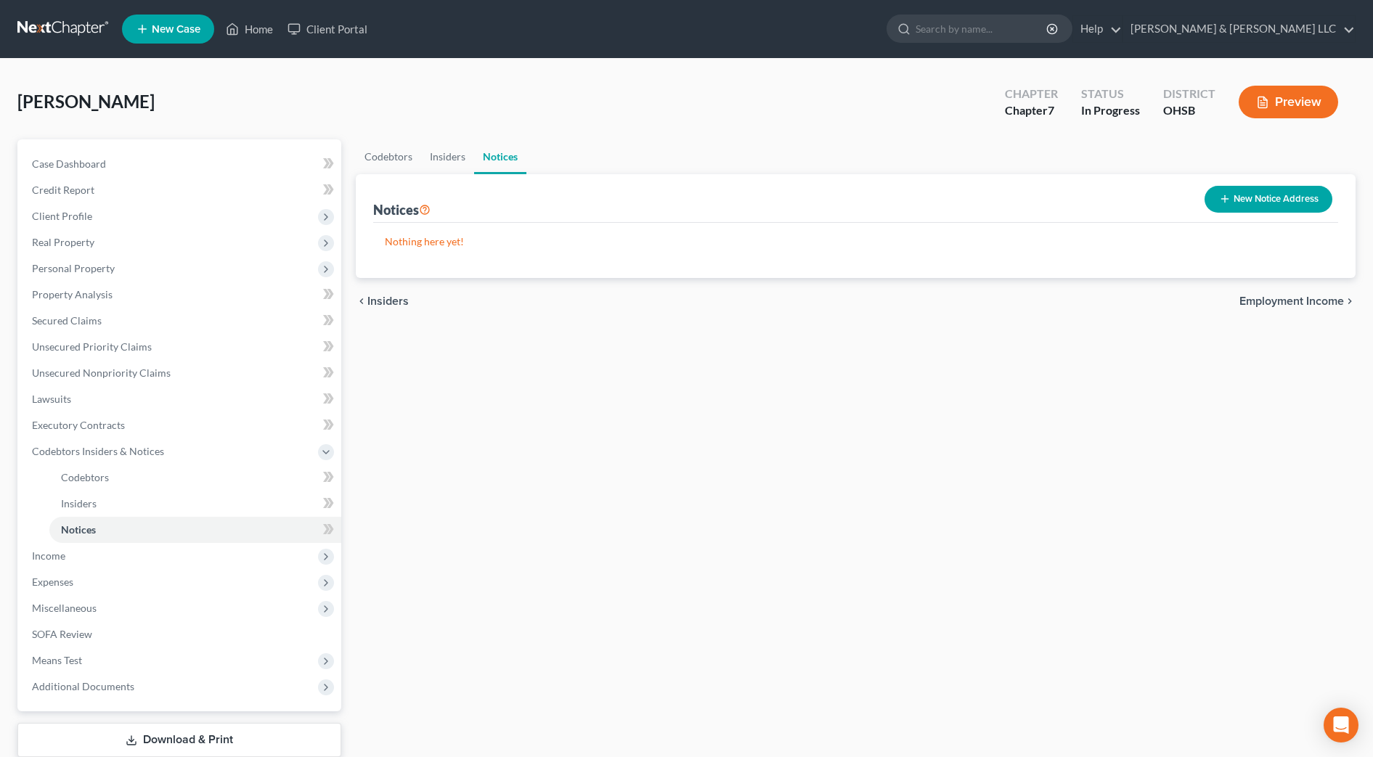
click at [1330, 305] on span "Employment Income" at bounding box center [1292, 302] width 105 height 12
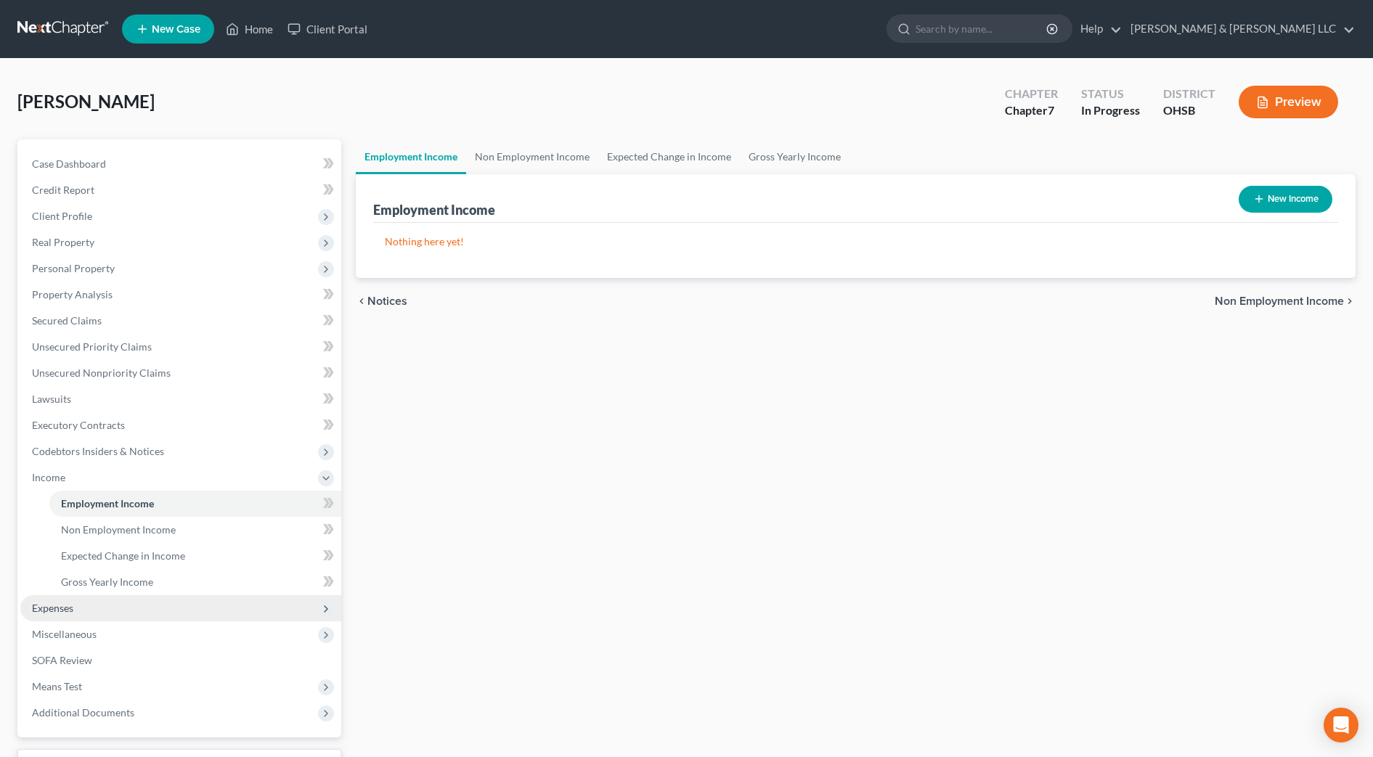
click at [94, 605] on span "Expenses" at bounding box center [180, 609] width 321 height 26
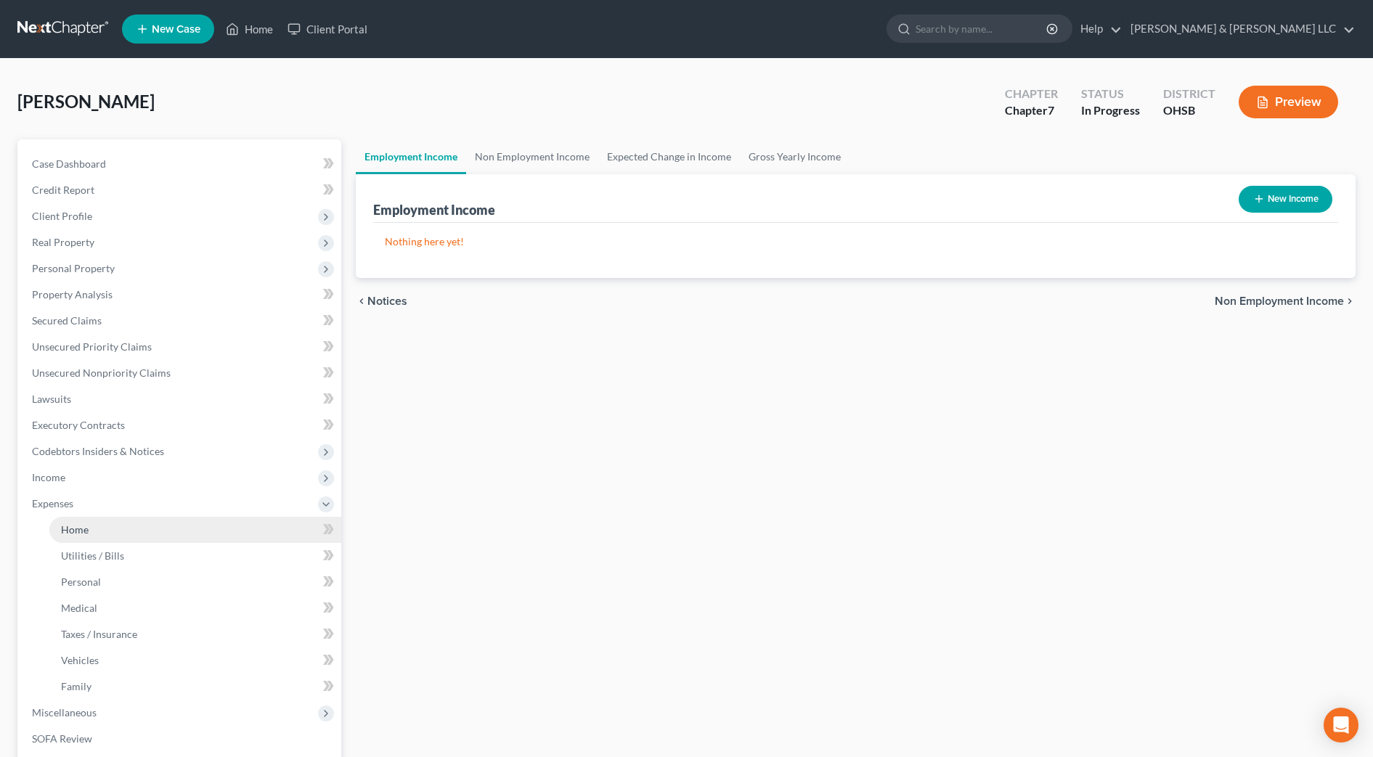
click at [88, 524] on span "Home" at bounding box center [75, 530] width 28 height 12
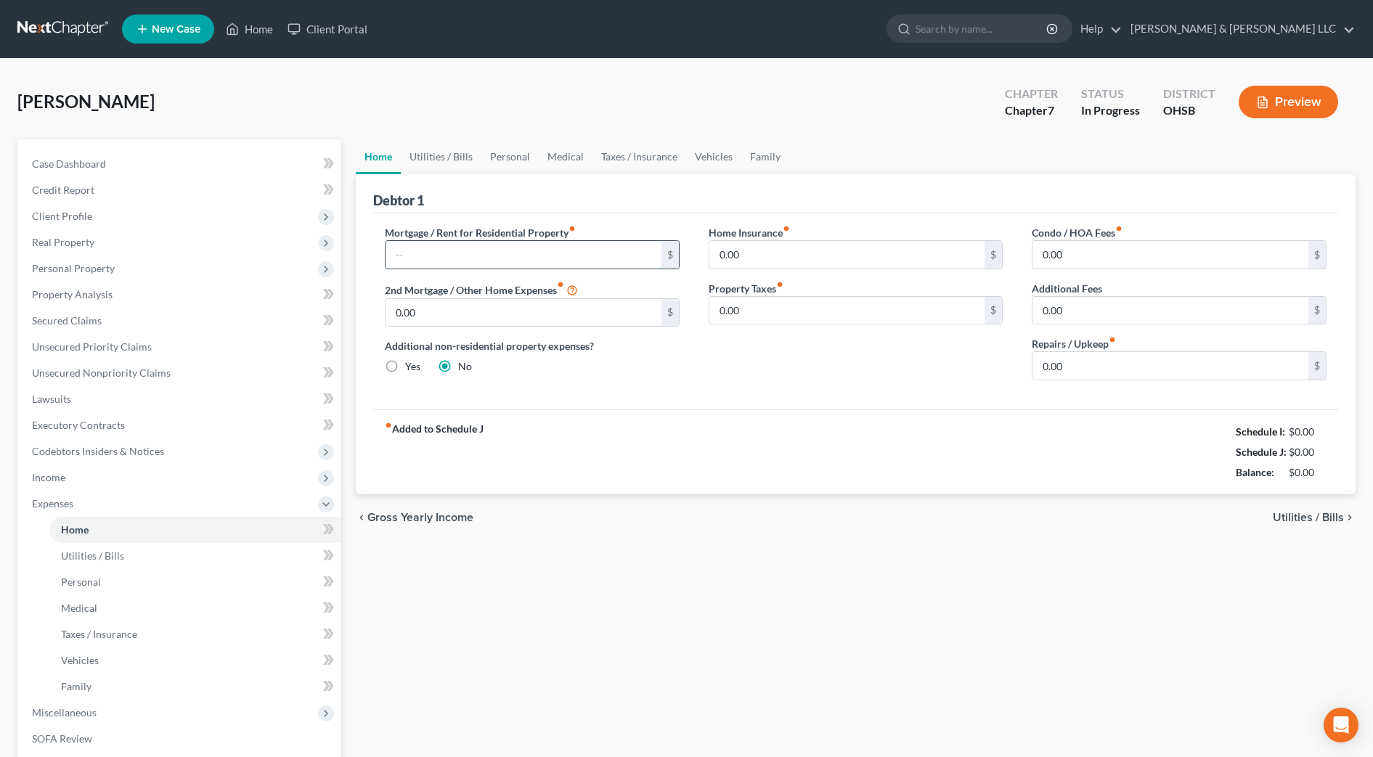
click at [460, 256] on input "text" at bounding box center [524, 255] width 276 height 28
type input "1,210"
click at [470, 162] on link "Utilities / Bills" at bounding box center [441, 156] width 81 height 35
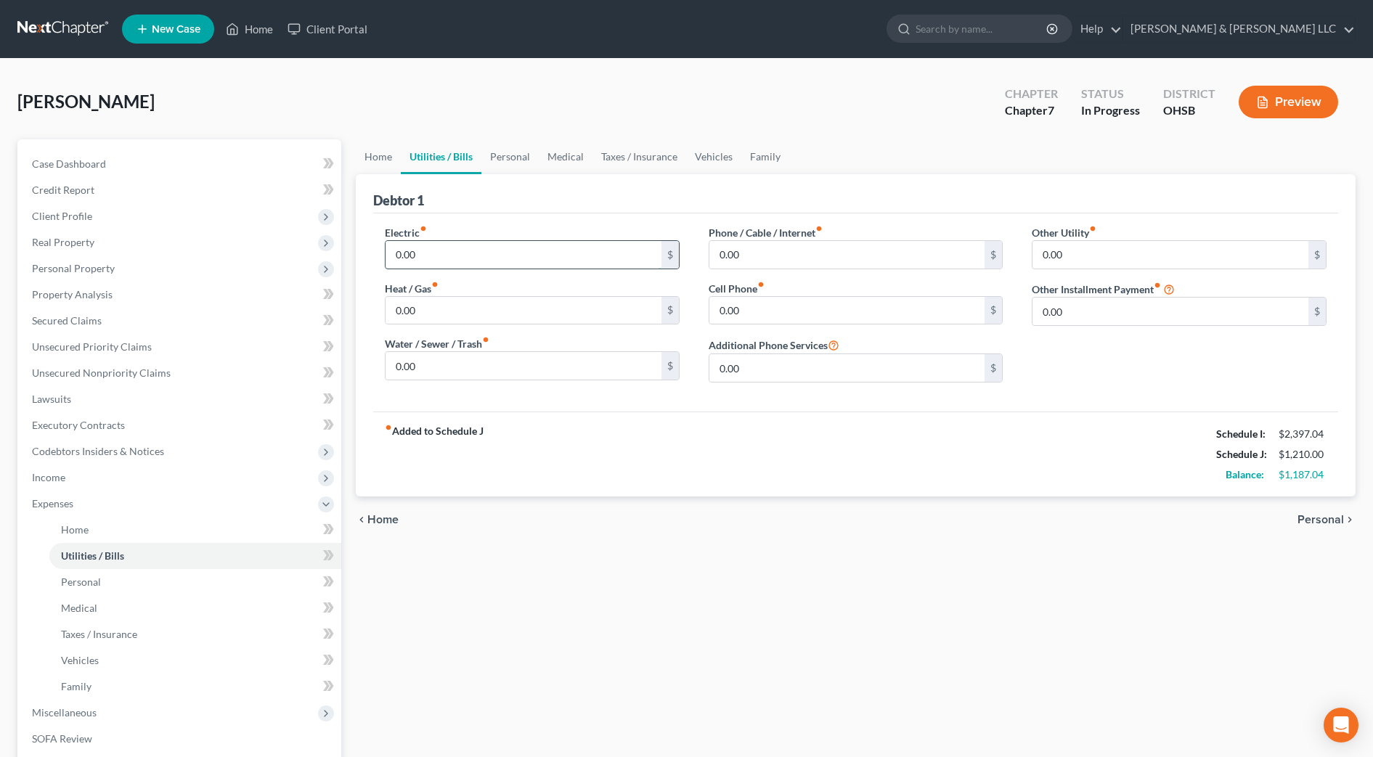
click at [461, 243] on input "0.00" at bounding box center [524, 255] width 276 height 28
type input "150"
type input "100"
type input "85"
type input "75"
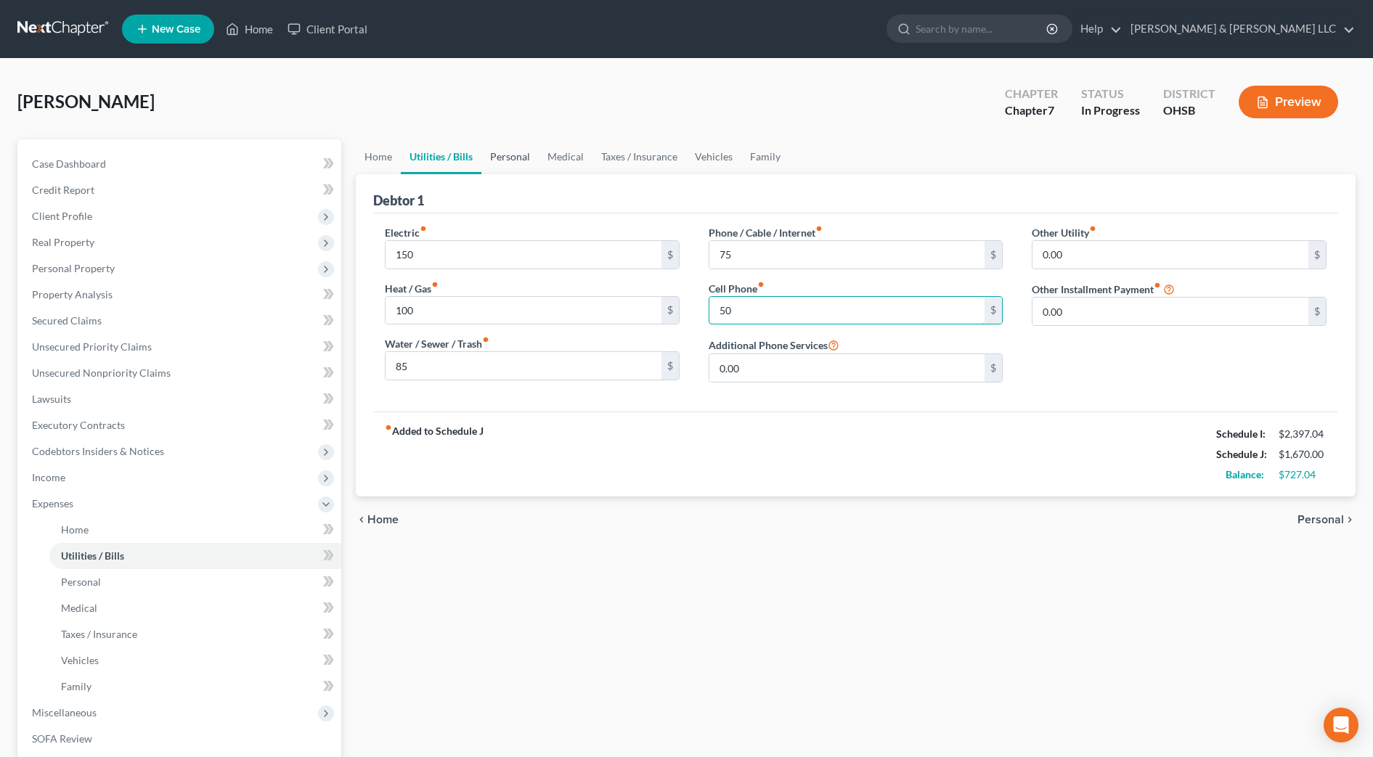
type input "50"
click at [516, 163] on link "Personal" at bounding box center [510, 156] width 57 height 35
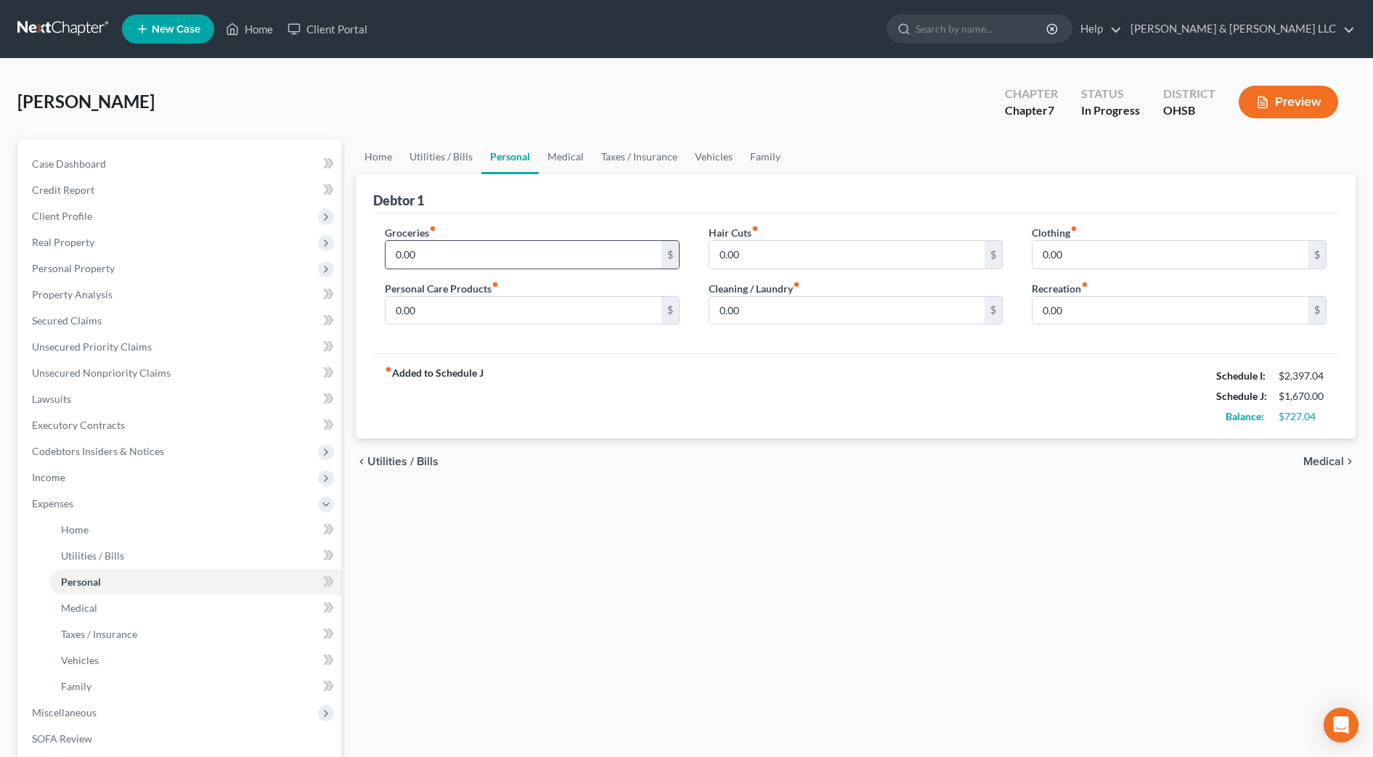
click at [488, 243] on input "0.00" at bounding box center [524, 255] width 276 height 28
type input "300"
type input "50"
type input "25"
click at [717, 158] on link "Vehicles" at bounding box center [713, 156] width 55 height 35
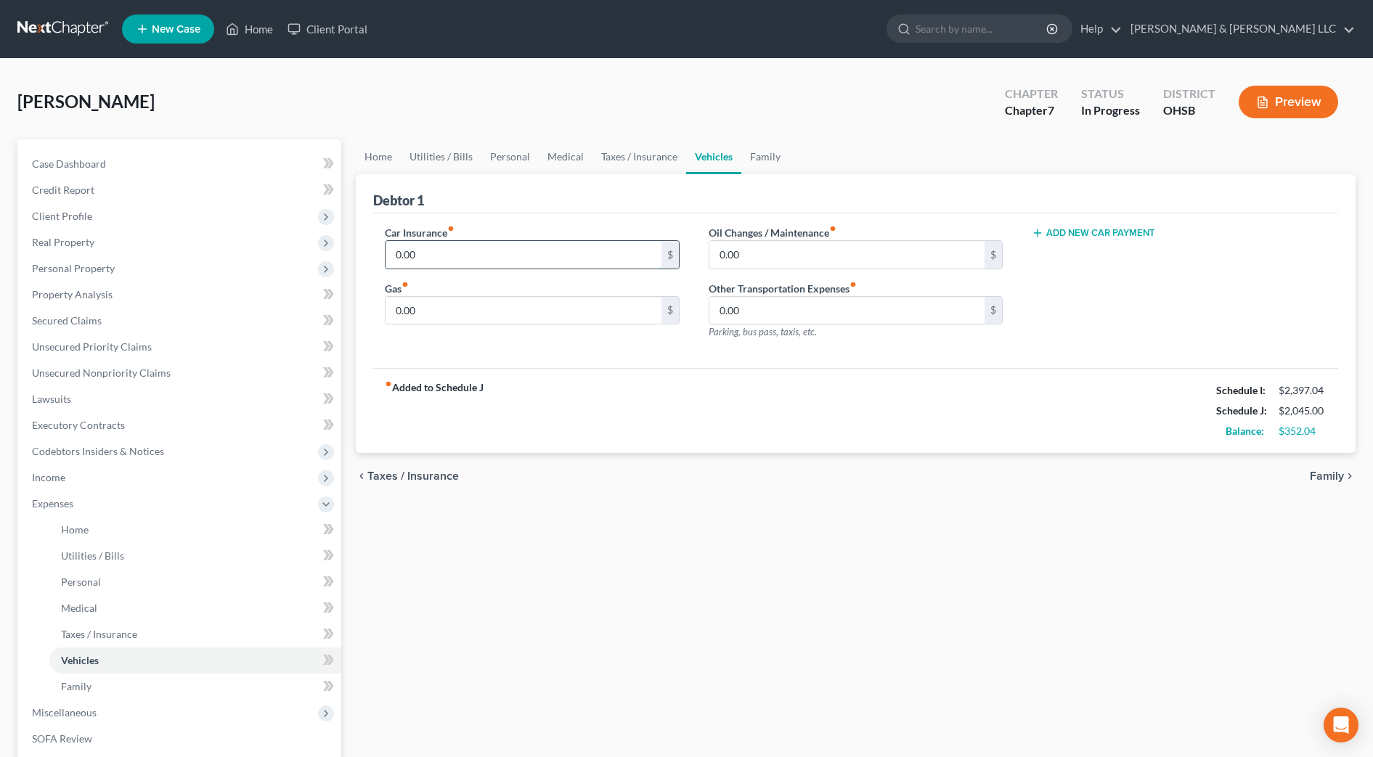
click at [522, 252] on input "0.00" at bounding box center [524, 255] width 276 height 28
type input "75"
type input "200"
click at [751, 154] on link "Family" at bounding box center [766, 156] width 48 height 35
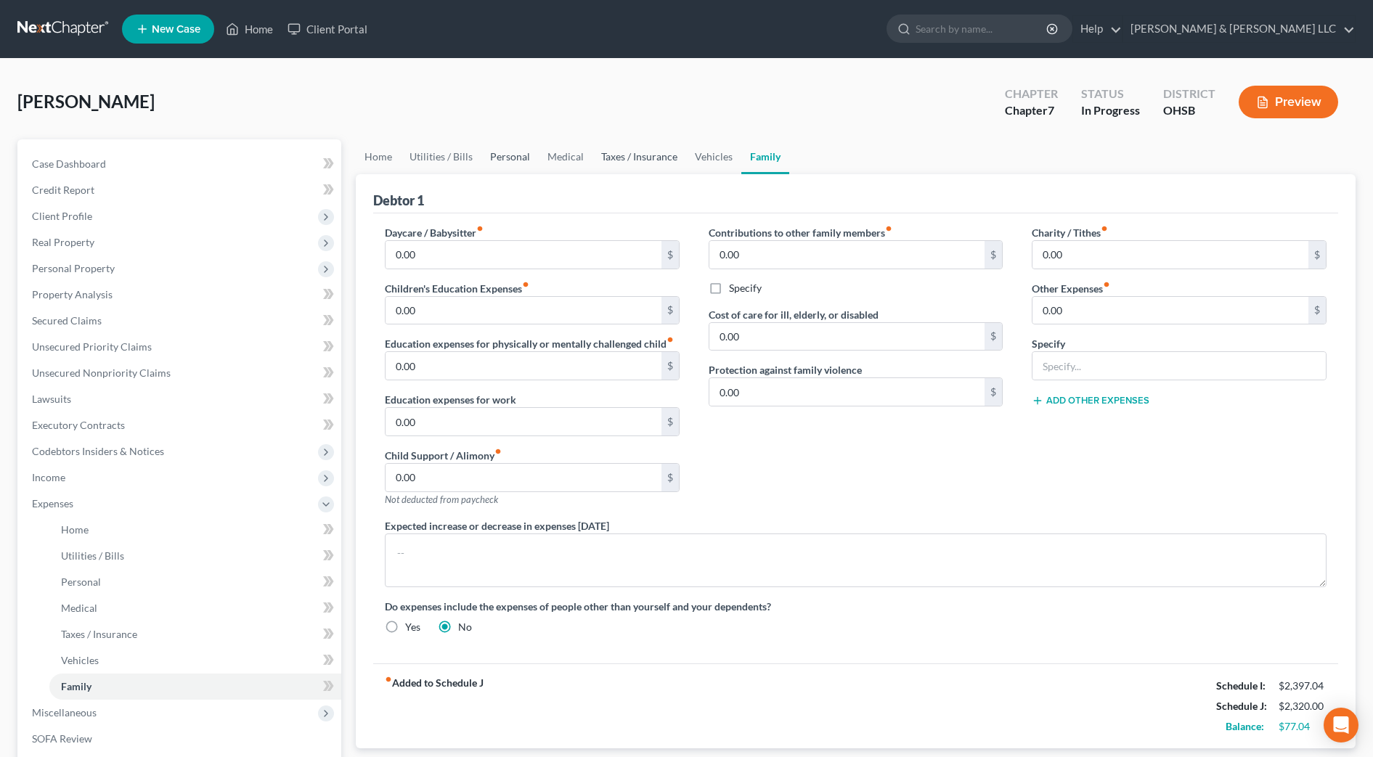
click at [510, 155] on link "Personal" at bounding box center [510, 156] width 57 height 35
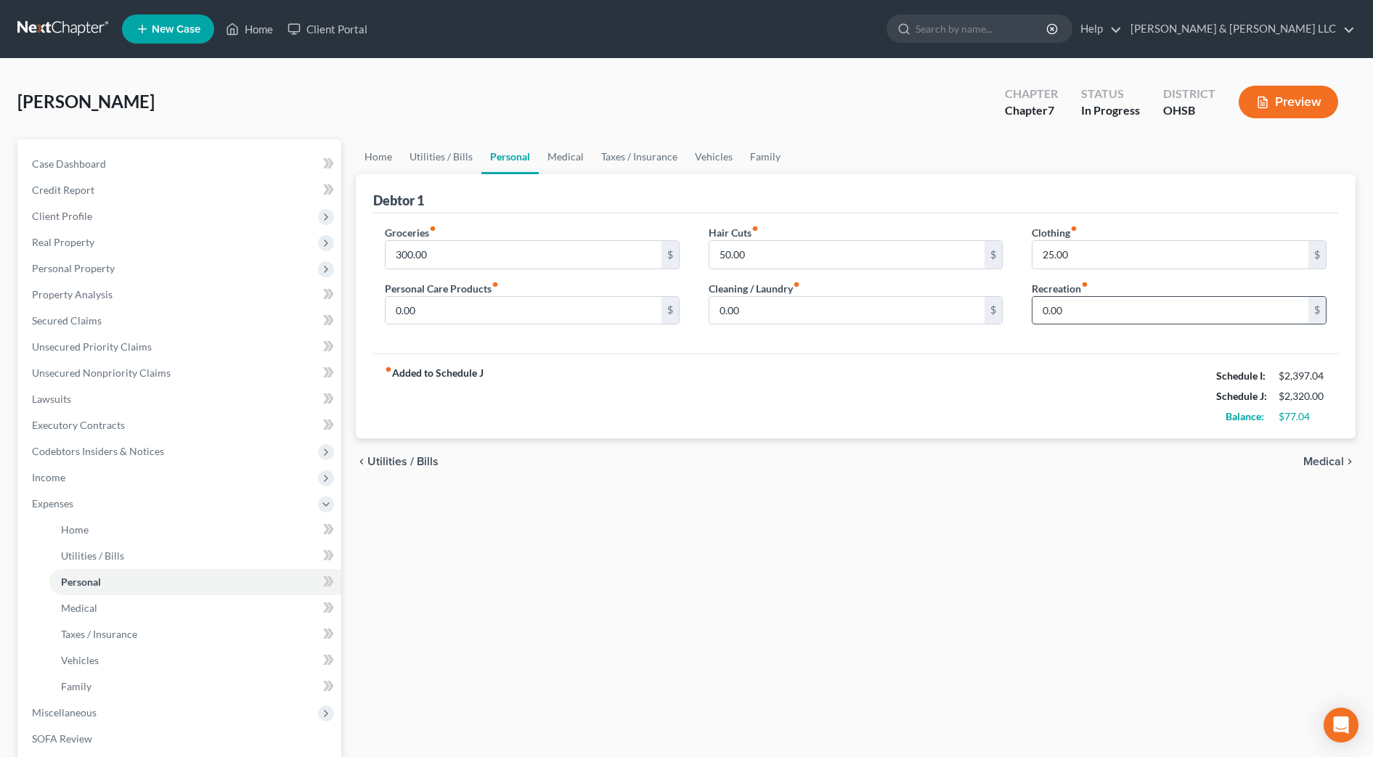
click at [1070, 306] on input "0.00" at bounding box center [1171, 311] width 276 height 28
type input "40"
click at [1000, 404] on div "fiber_manual_record Added to Schedule J Schedule I: $2,397.04 Schedule J: $2,36…" at bounding box center [855, 396] width 965 height 85
click at [460, 306] on input "0.00" at bounding box center [524, 311] width 276 height 28
type input "20"
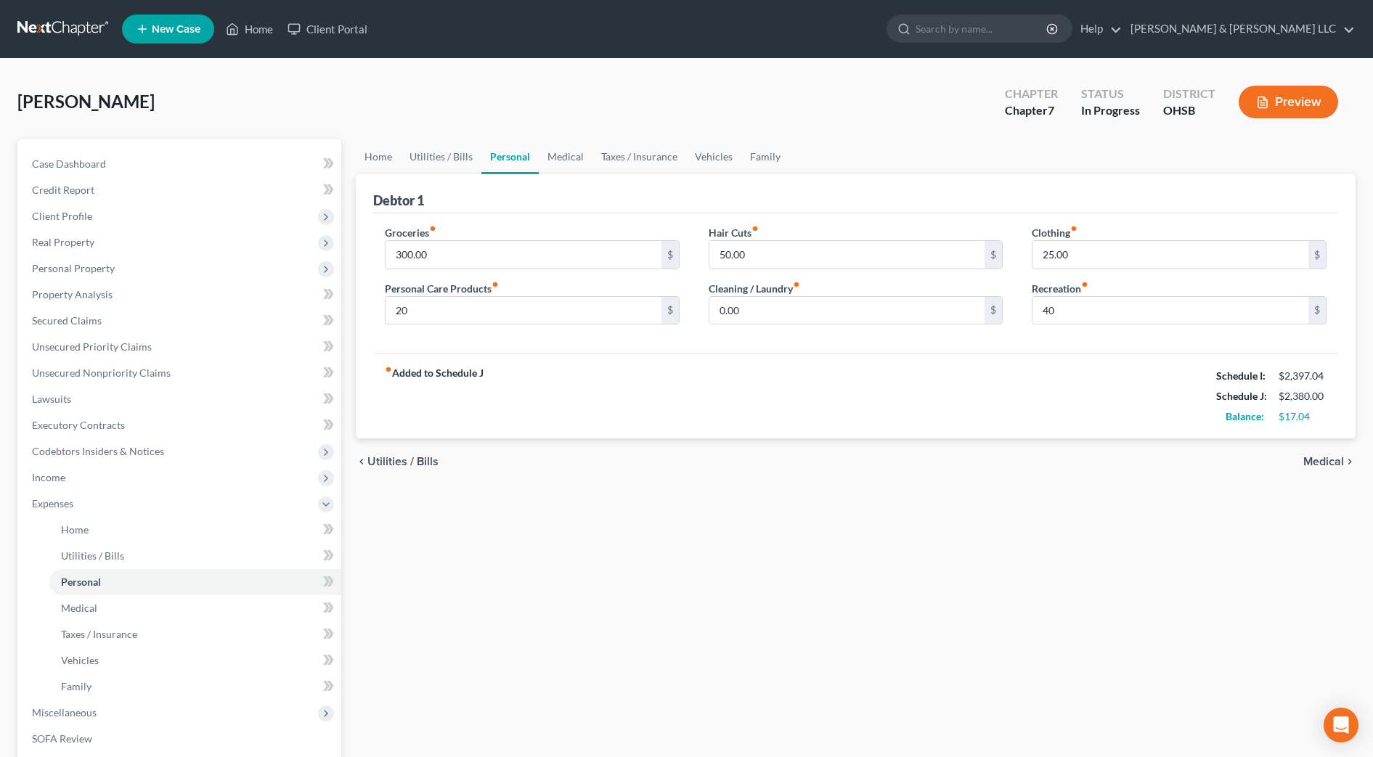
click at [566, 383] on div "fiber_manual_record Added to Schedule J Schedule I: $2,397.04 Schedule J: $2,38…" at bounding box center [855, 396] width 965 height 85
click at [376, 165] on link "Home" at bounding box center [378, 156] width 45 height 35
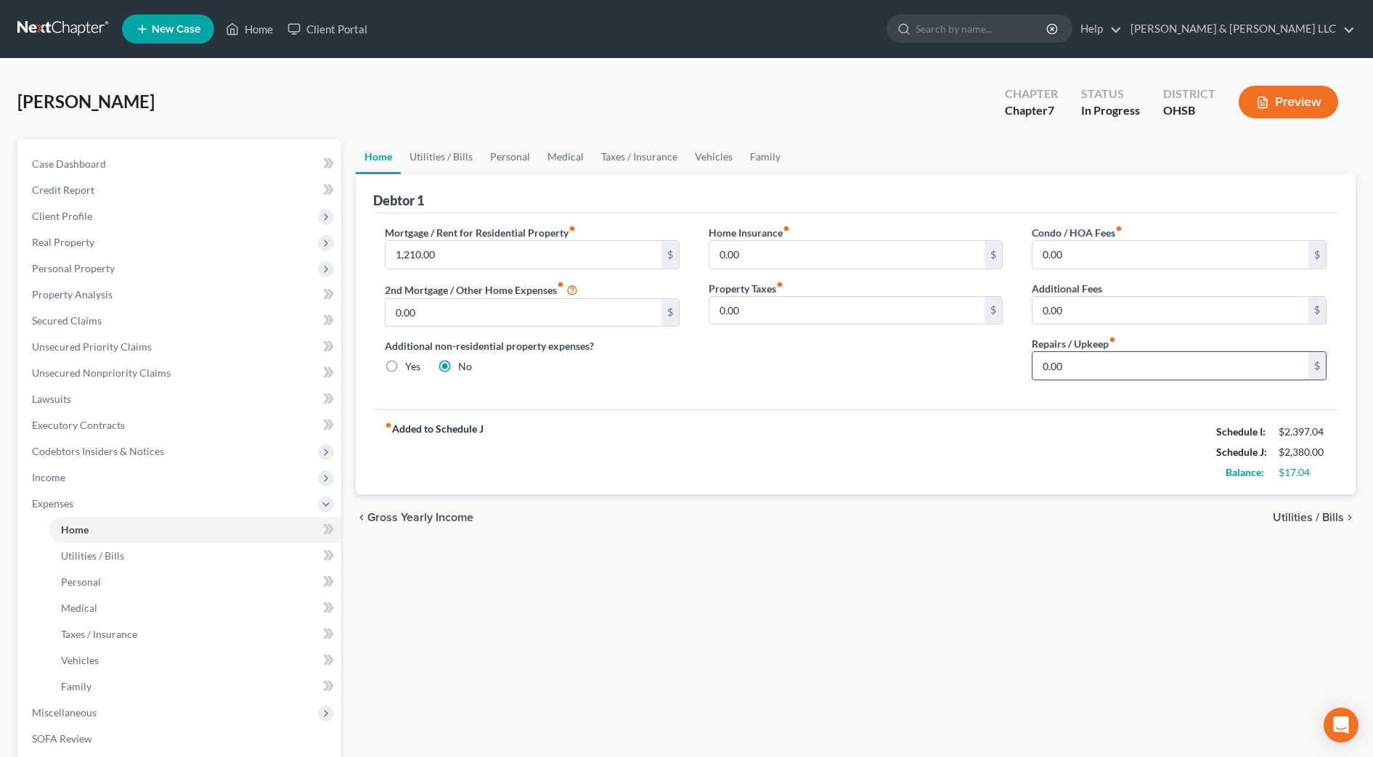
click at [1071, 362] on input "0.00" at bounding box center [1171, 366] width 276 height 28
type input "15.00"
click at [946, 415] on div "fiber_manual_record Added to Schedule J Schedule I: $2,397.04 Schedule J: $2,39…" at bounding box center [855, 452] width 965 height 85
click at [423, 158] on link "Utilities / Bills" at bounding box center [441, 156] width 81 height 35
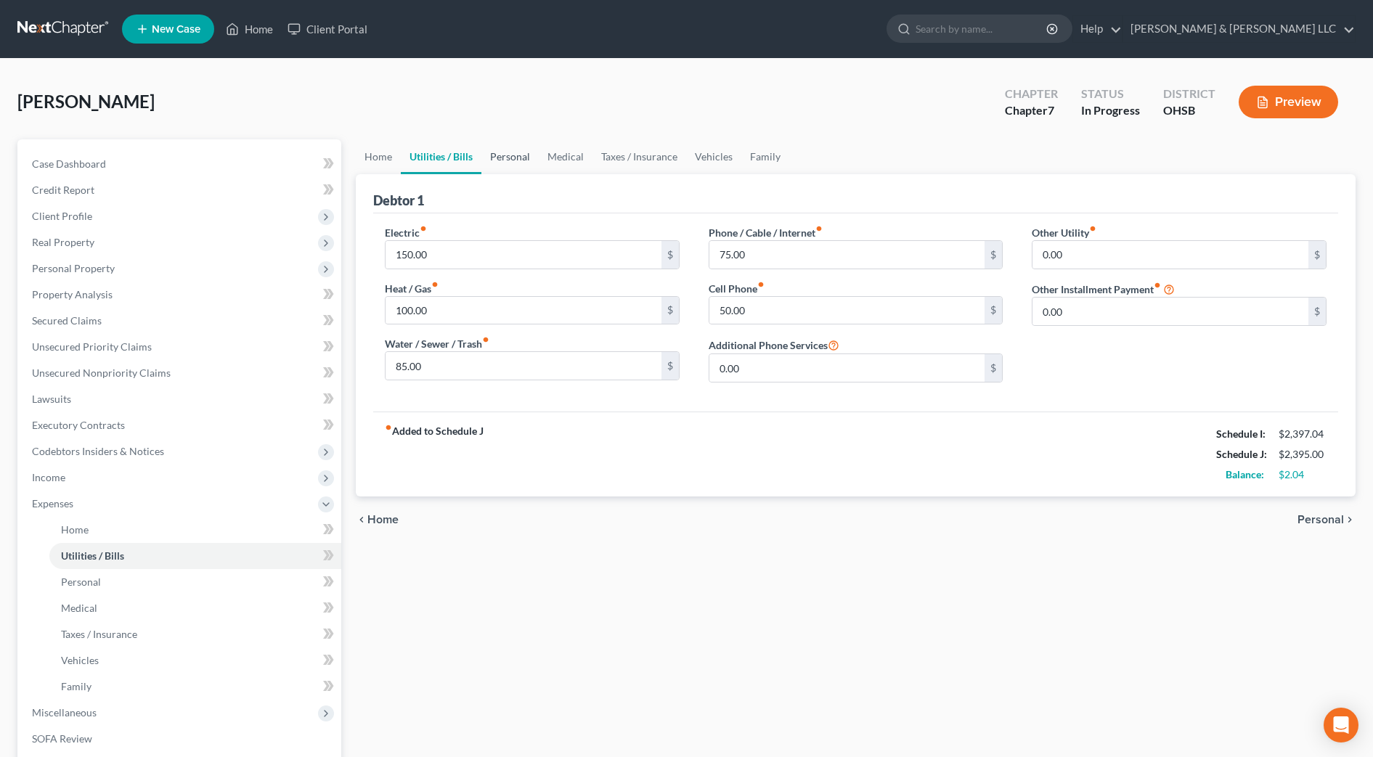
click at [535, 161] on link "Personal" at bounding box center [510, 156] width 57 height 35
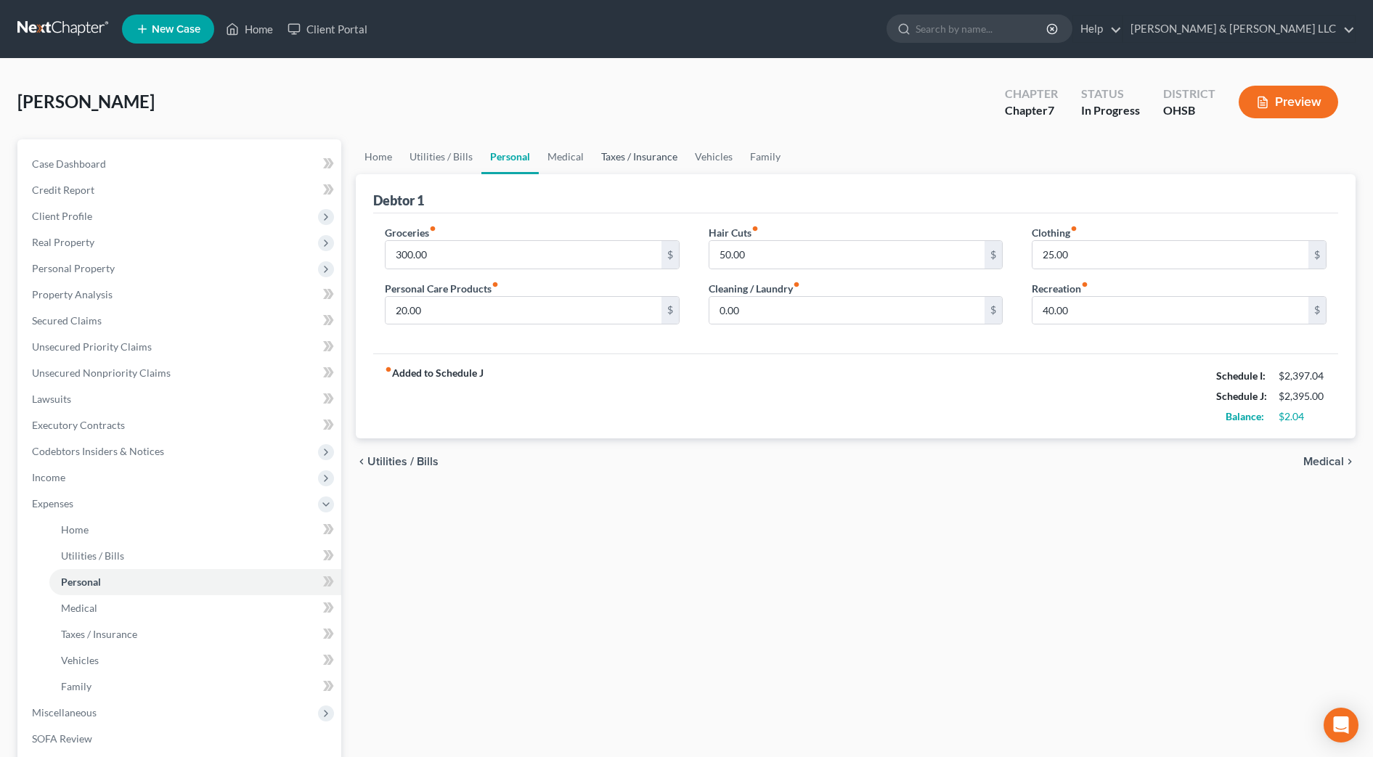
click at [593, 161] on link "Taxes / Insurance" at bounding box center [640, 156] width 94 height 35
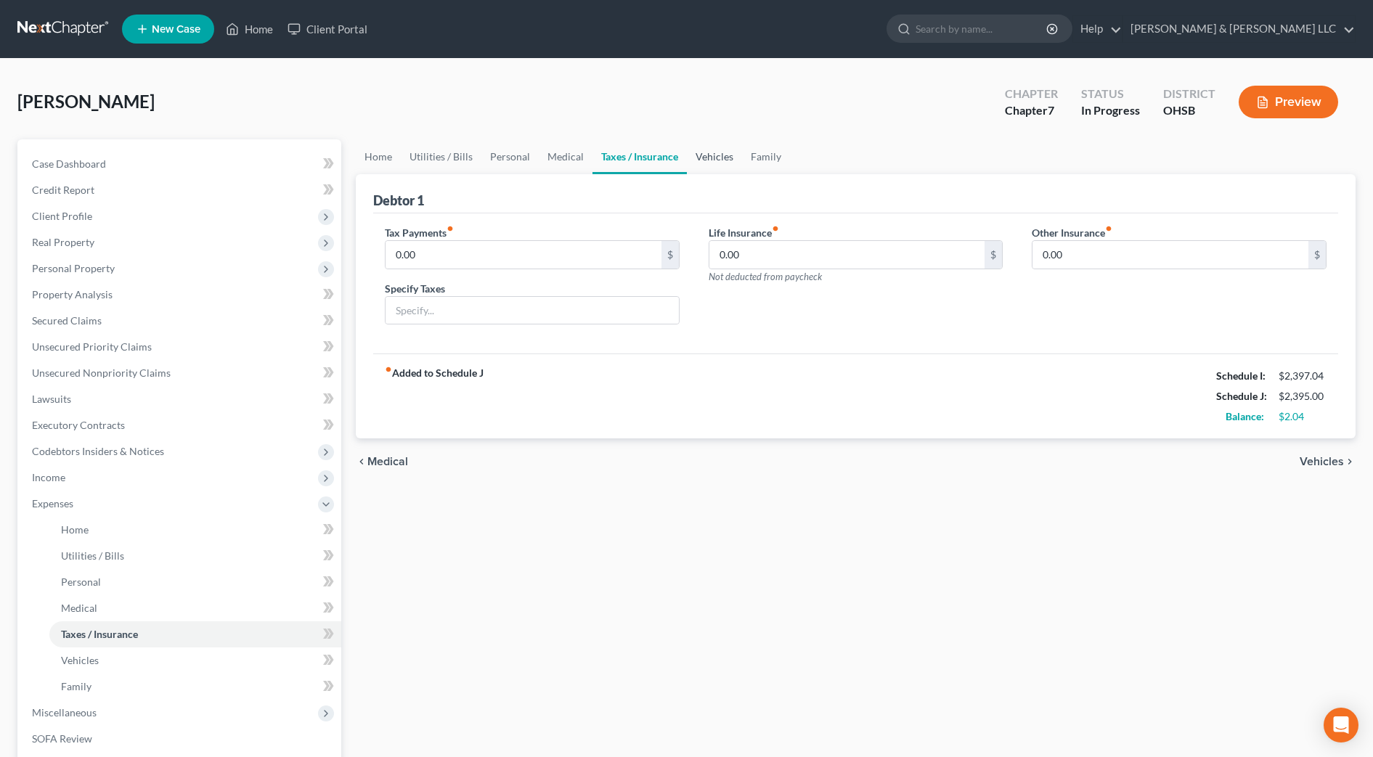
click at [718, 158] on link "Vehicles" at bounding box center [714, 156] width 55 height 35
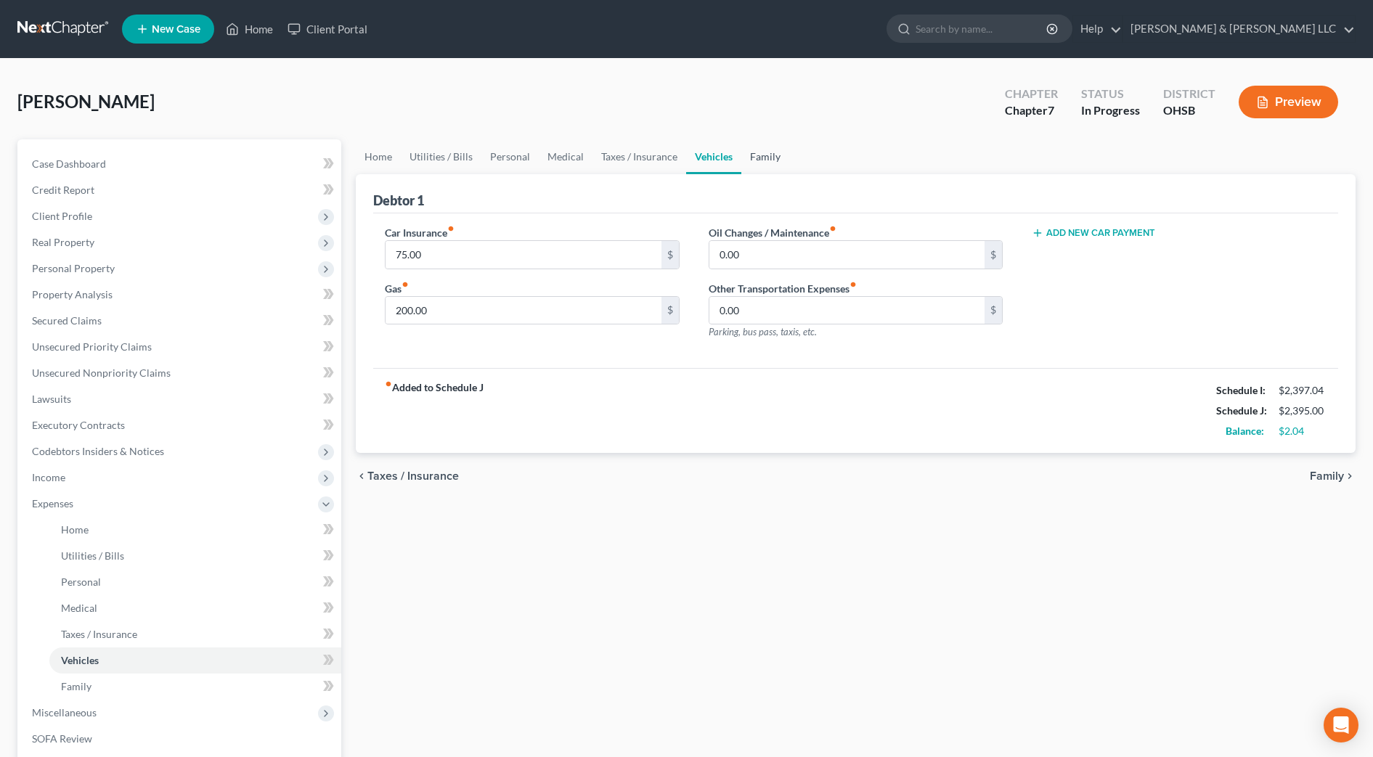
click at [767, 154] on link "Family" at bounding box center [766, 156] width 48 height 35
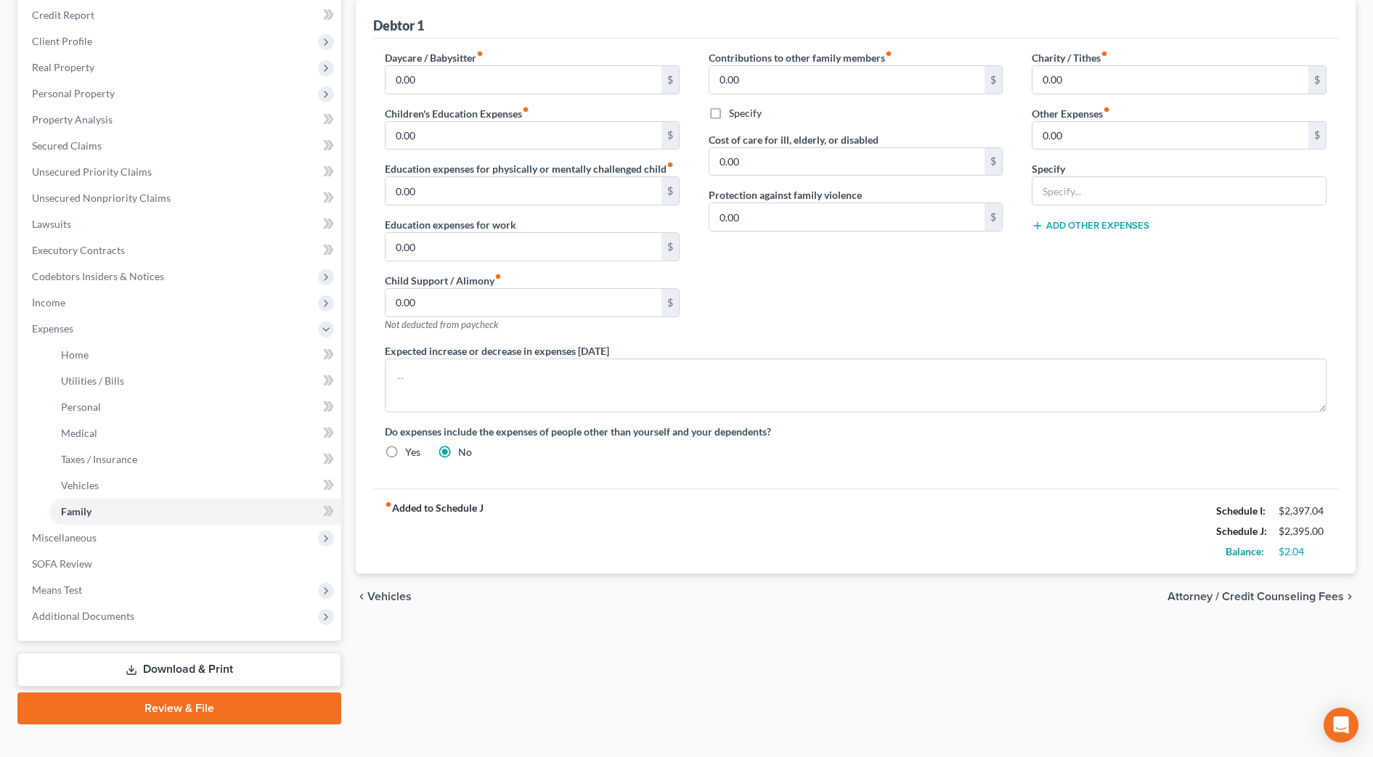
scroll to position [198, 0]
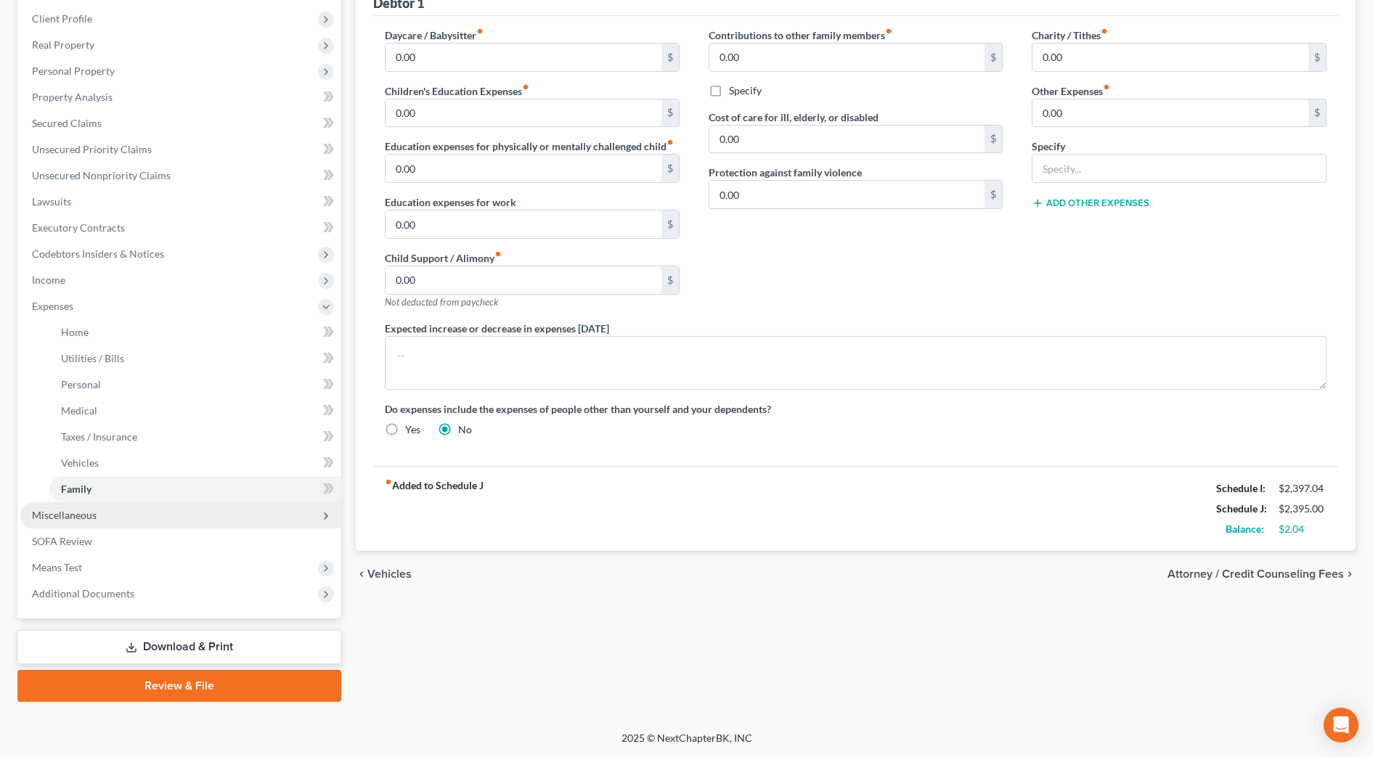
click at [192, 526] on span "Miscellaneous" at bounding box center [180, 516] width 321 height 26
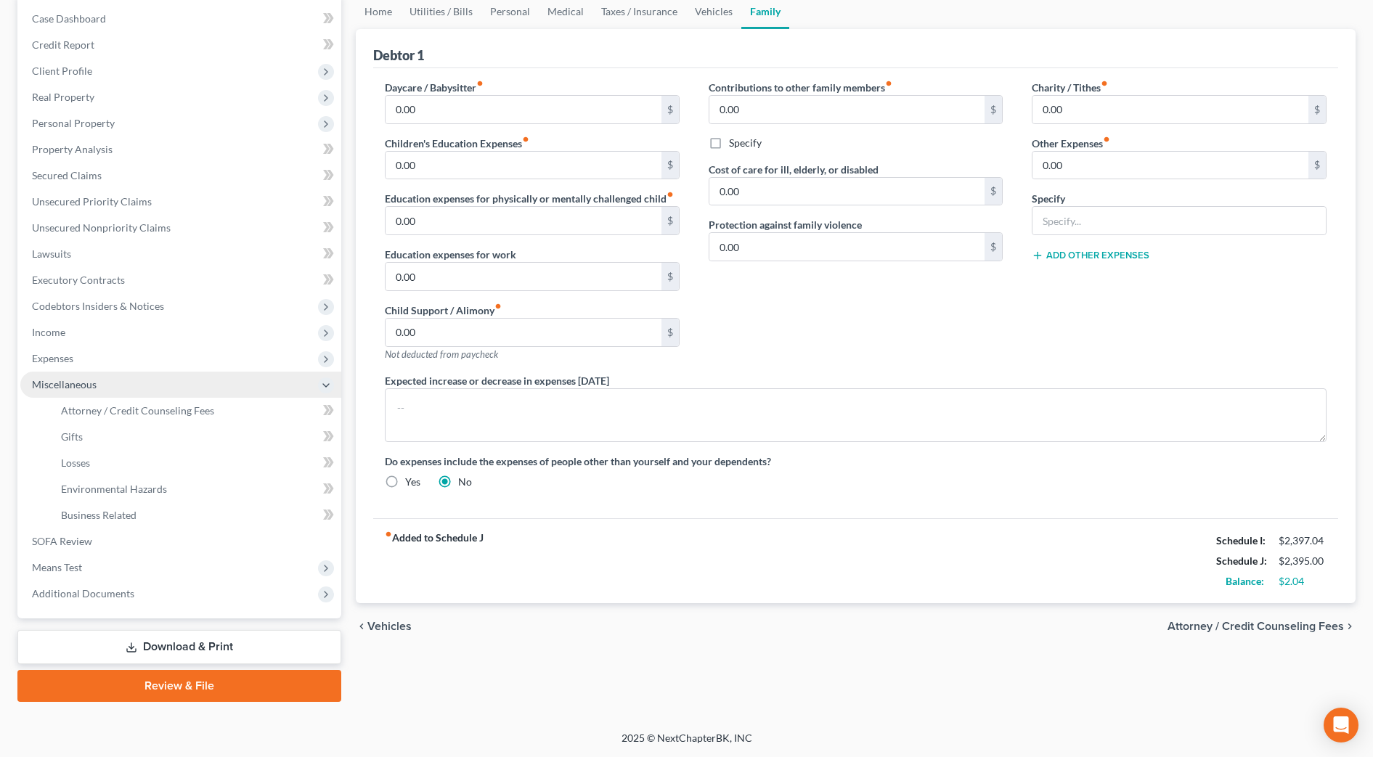
scroll to position [145, 0]
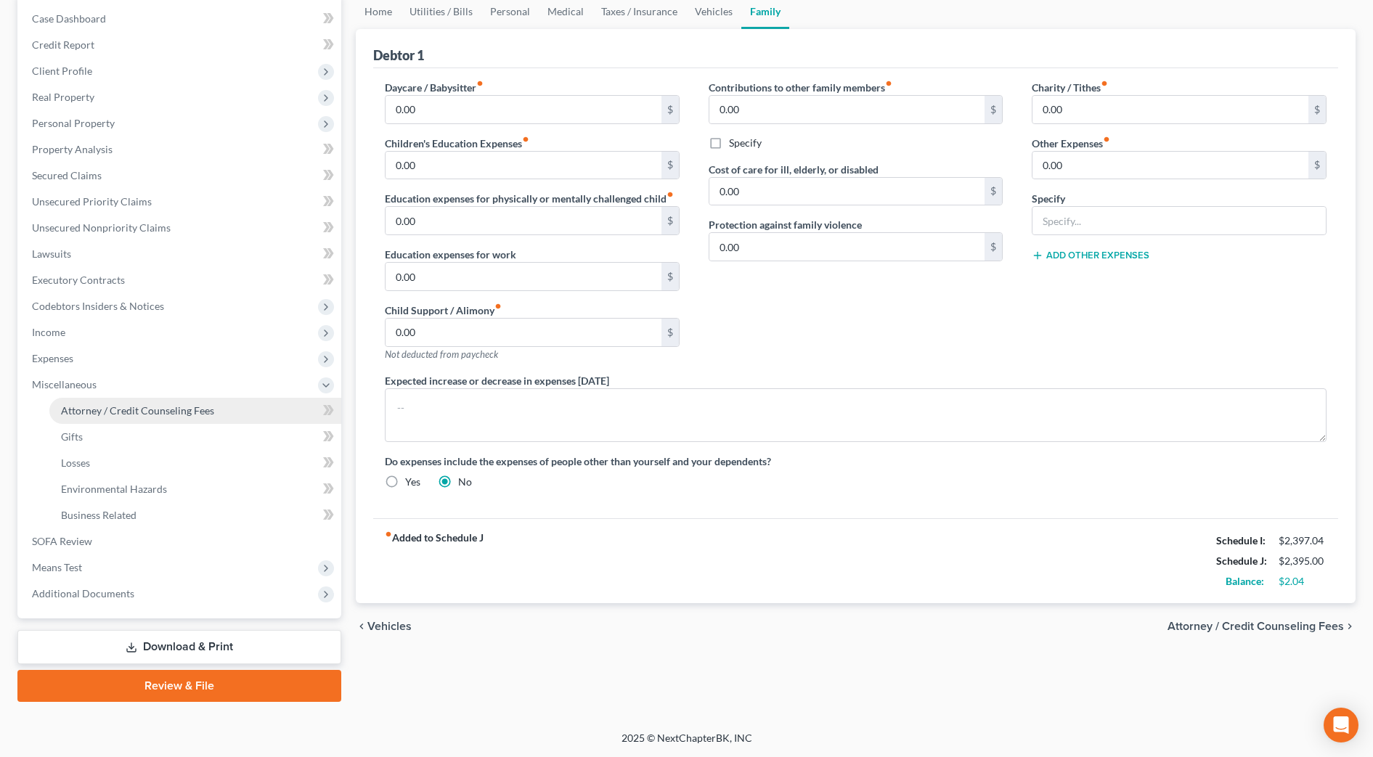
click at [148, 399] on link "Attorney / Credit Counseling Fees" at bounding box center [195, 411] width 292 height 26
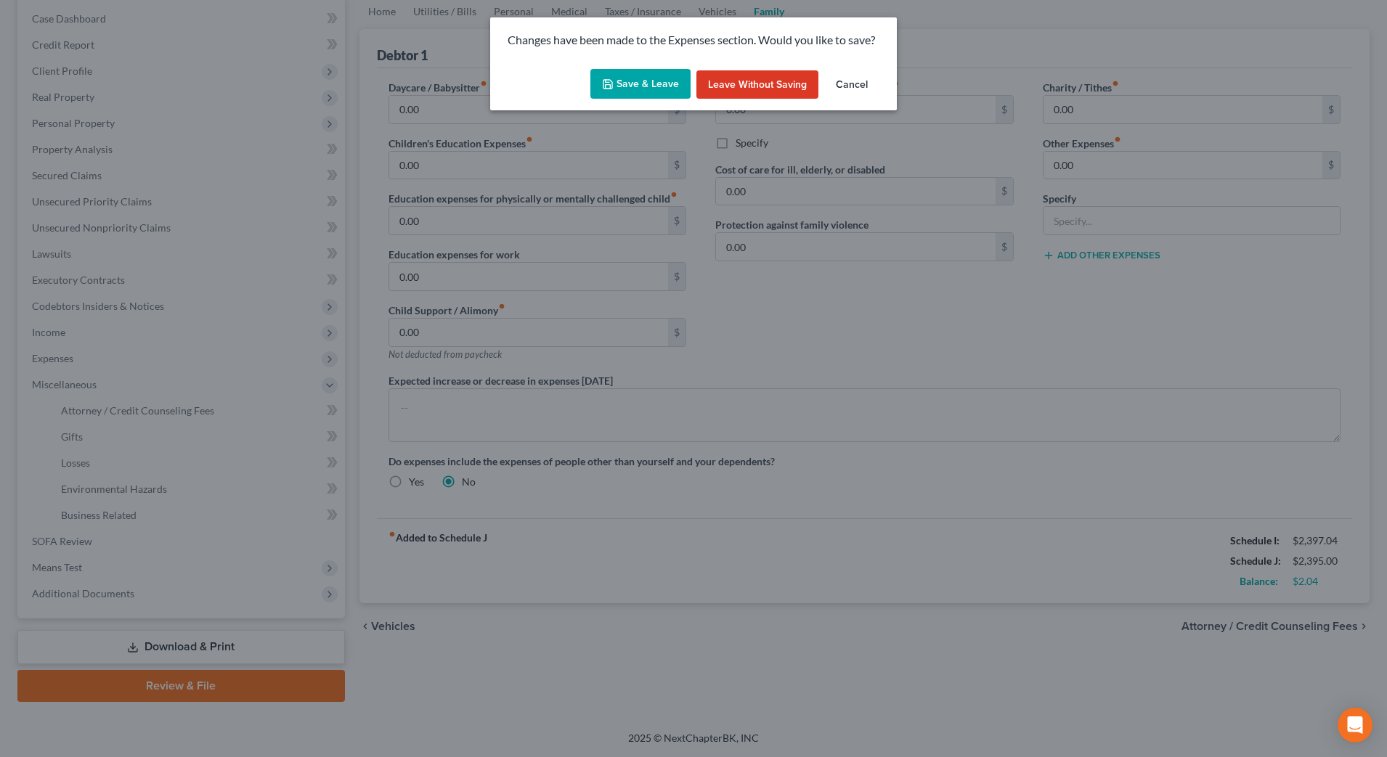
click at [622, 81] on button "Save & Leave" at bounding box center [640, 84] width 100 height 31
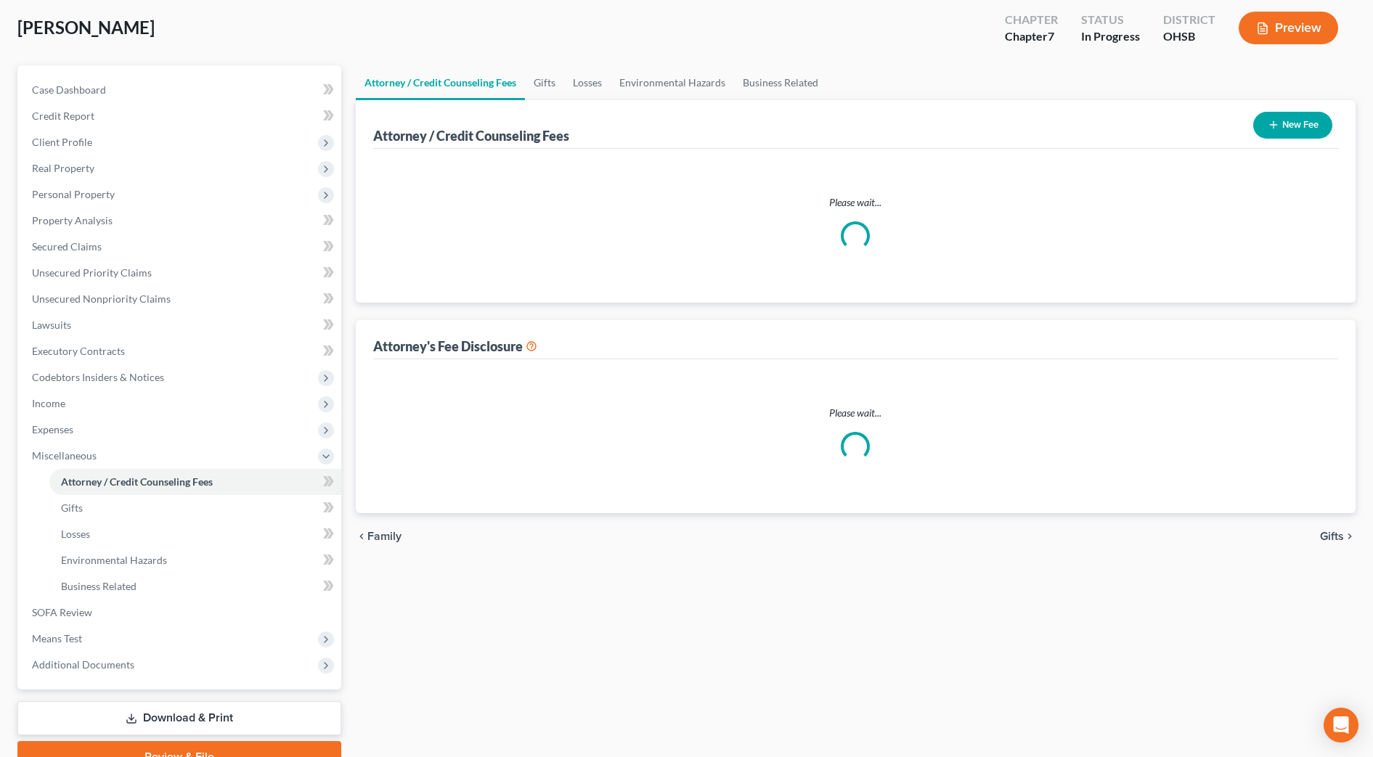
scroll to position [2, 0]
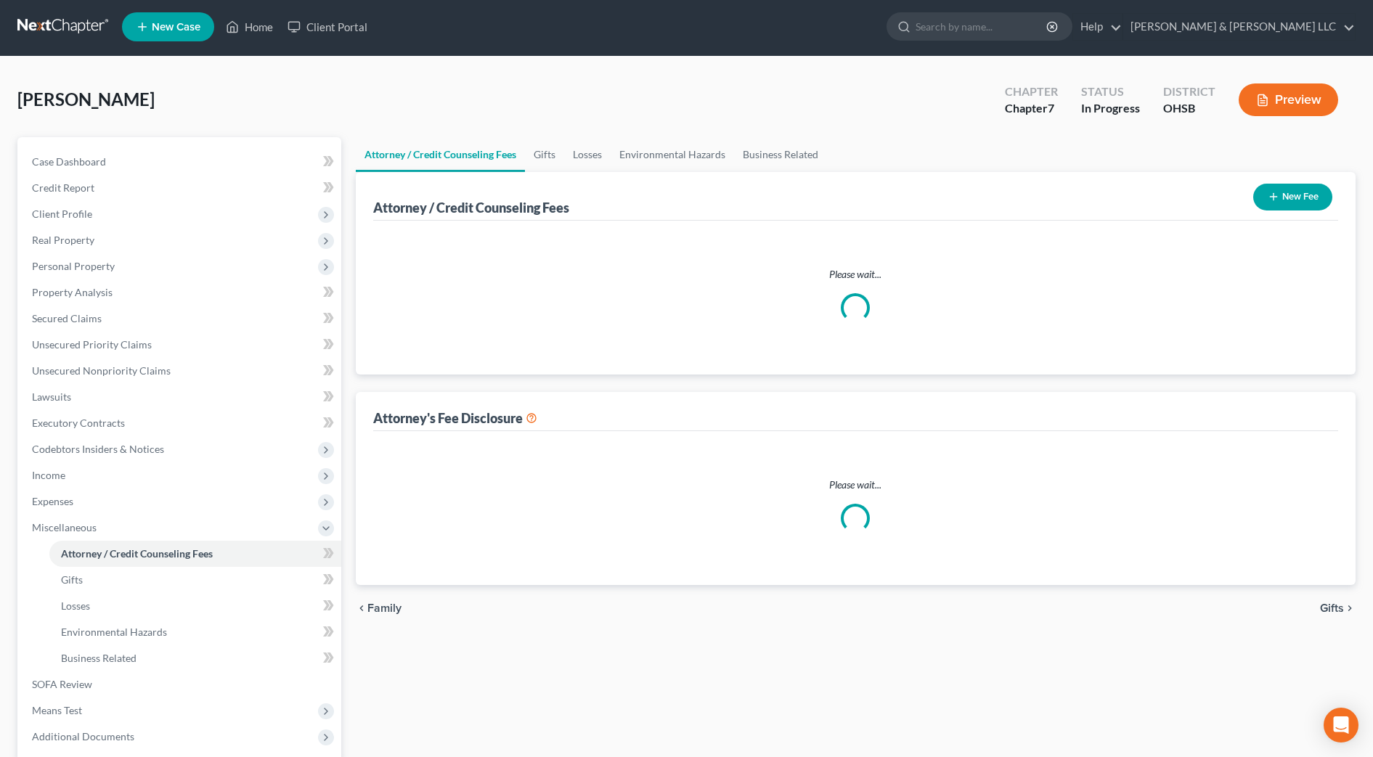
select select "0"
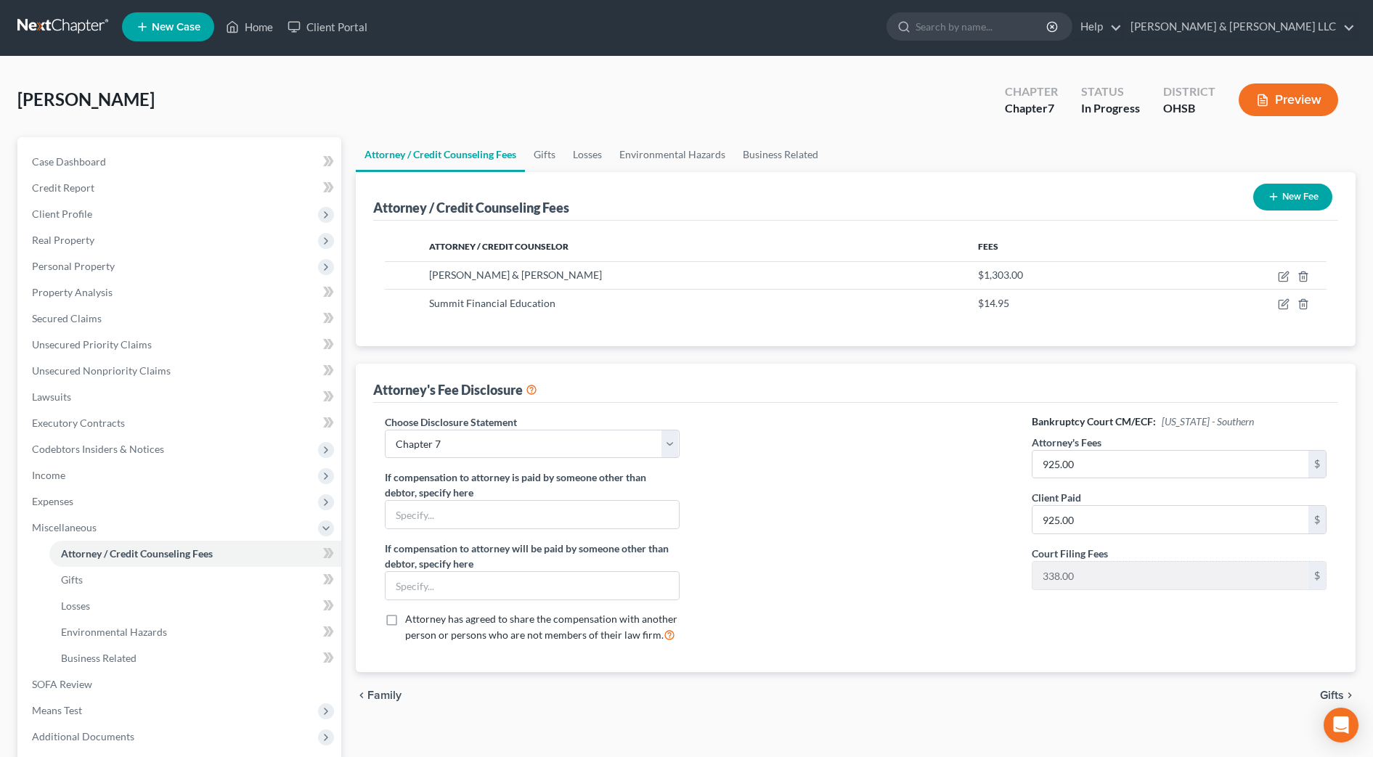
scroll to position [0, 0]
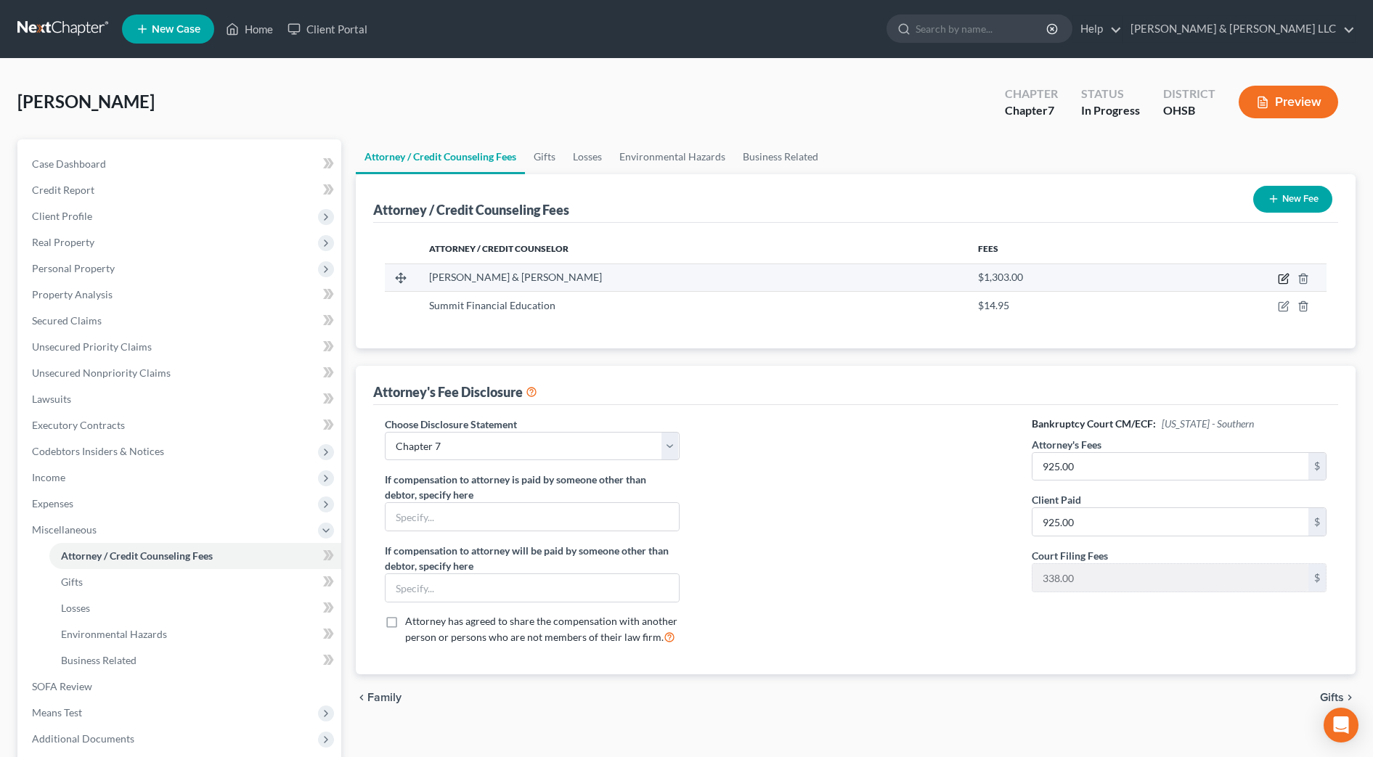
click at [1283, 277] on icon "button" at bounding box center [1284, 279] width 12 height 12
select select "36"
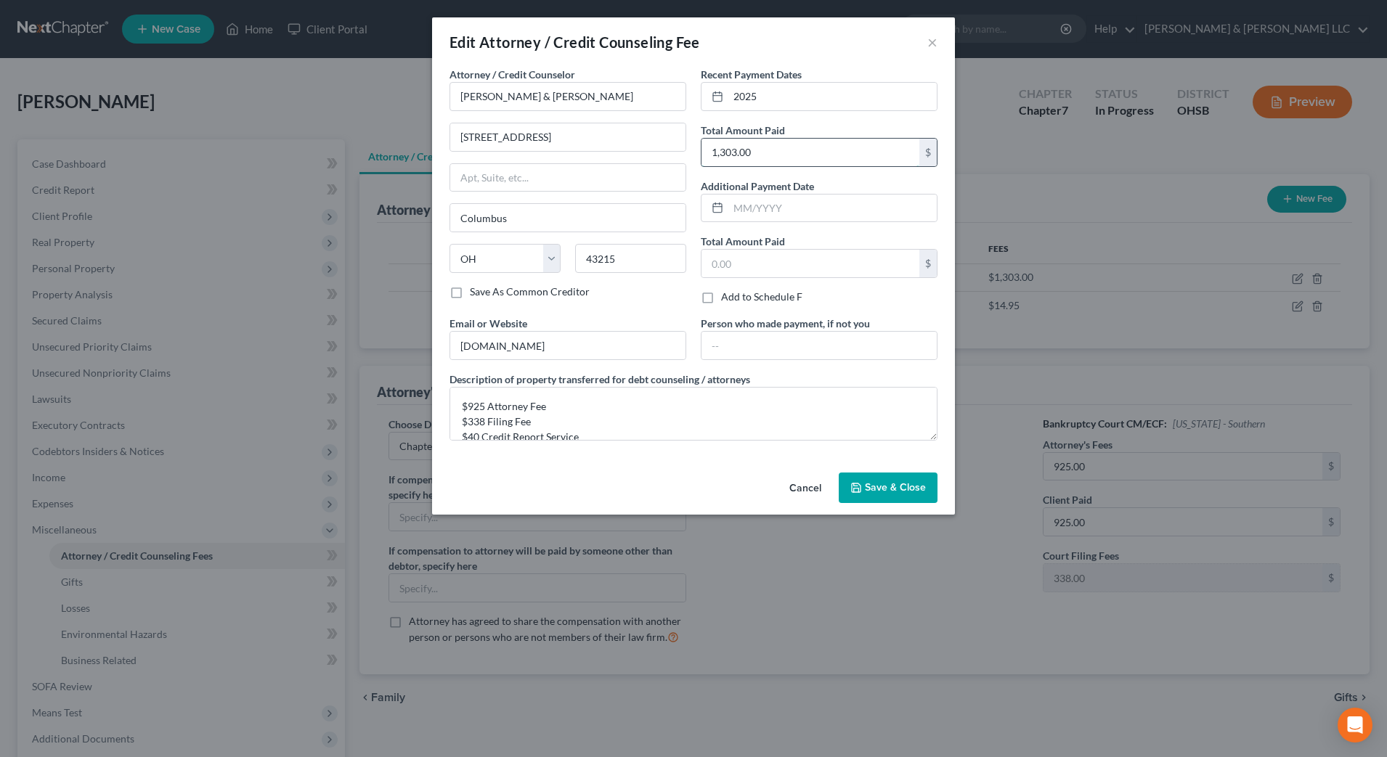
click at [789, 157] on input "1,303.00" at bounding box center [811, 153] width 218 height 28
type input "1,278"
click at [487, 404] on textarea "$925 Attorney Fee $338 Filing Fee $40 Credit Report Service" at bounding box center [694, 414] width 488 height 54
type textarea "$900 Attorney Fee $338 Filing Fee $40 Credit Report Service"
click at [867, 482] on span "Save & Close" at bounding box center [895, 488] width 61 height 12
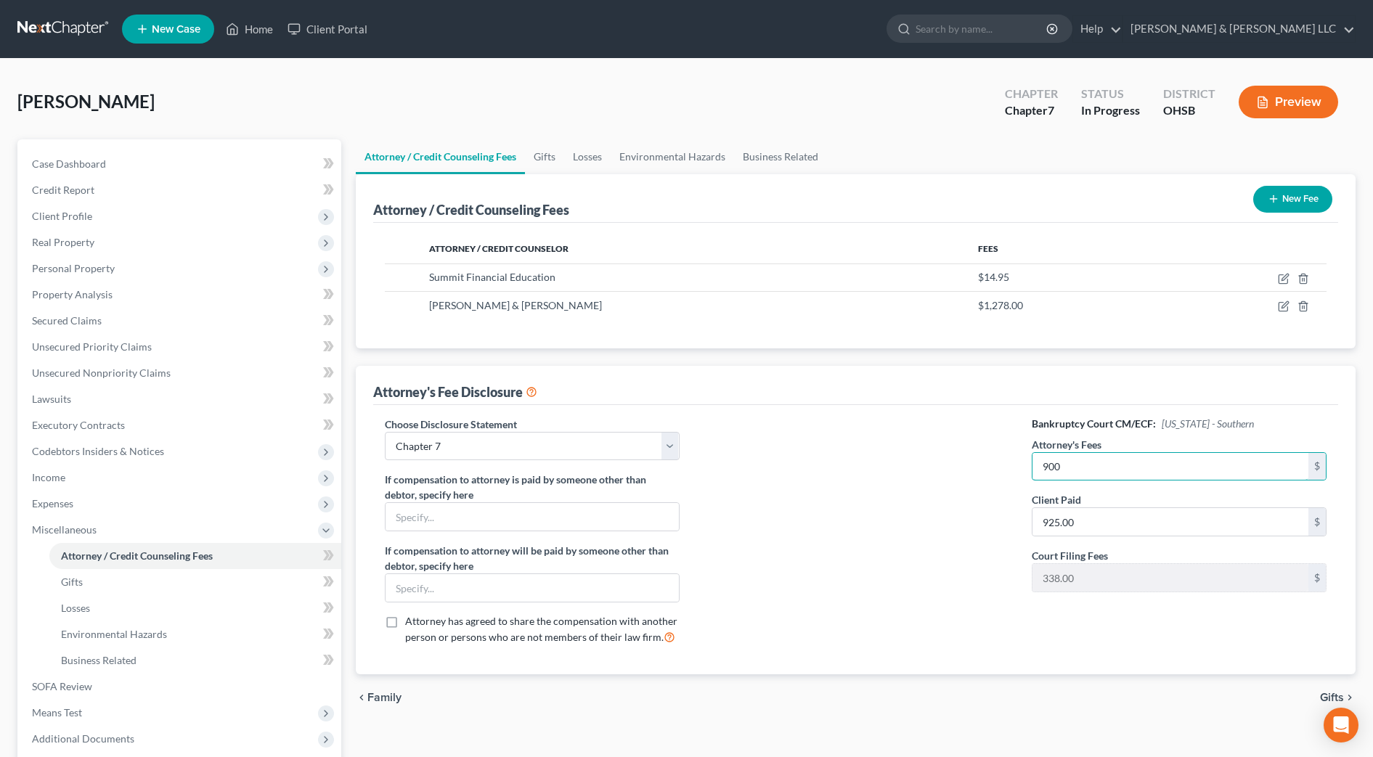
type input "900"
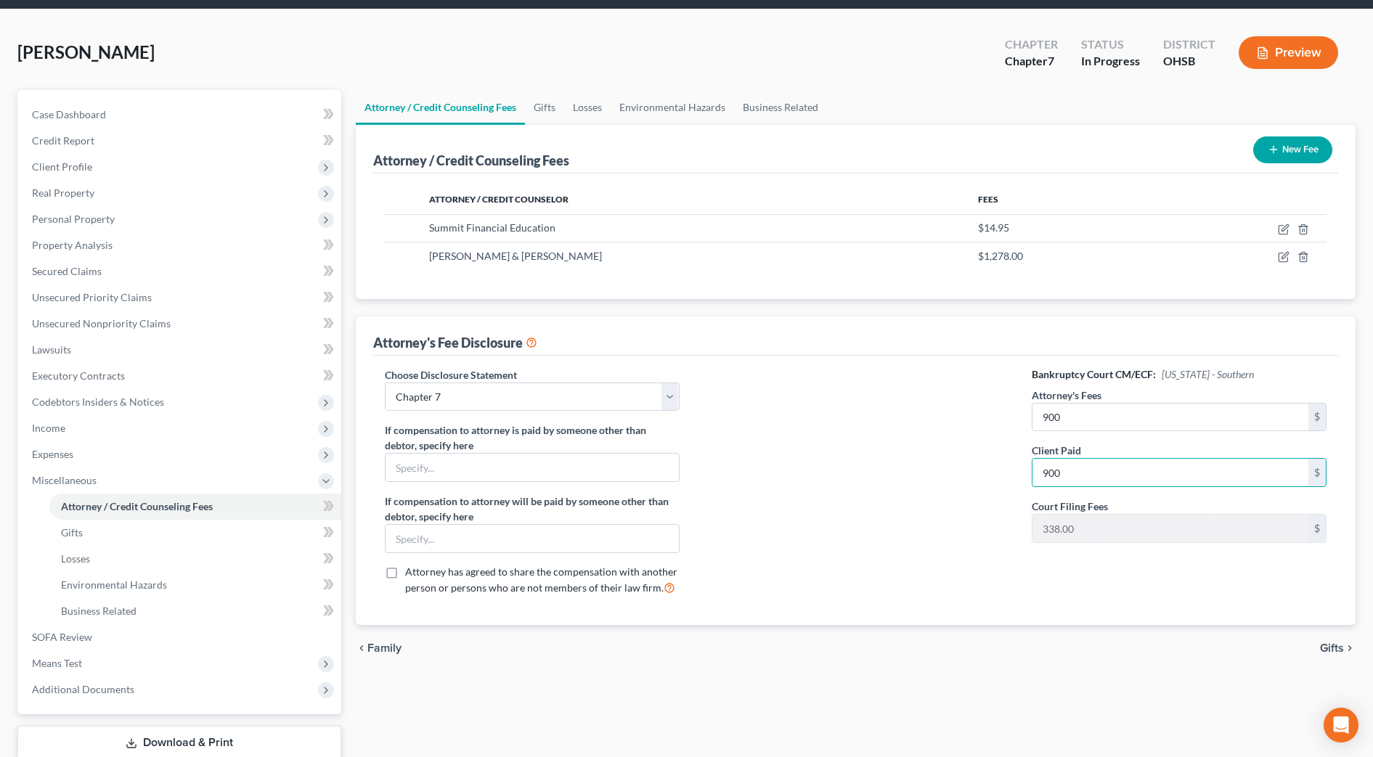
scroll to position [145, 0]
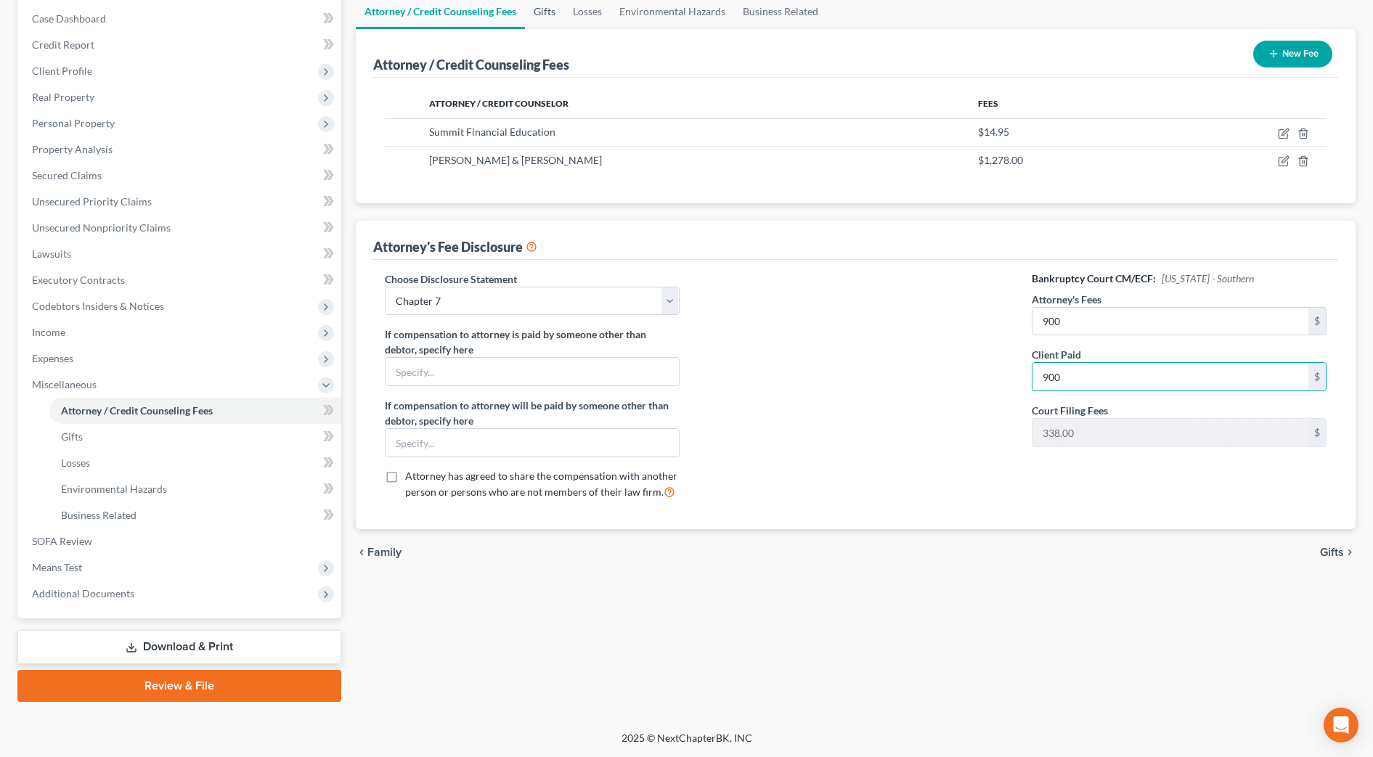
type input "900"
click at [546, 12] on link "Gifts" at bounding box center [544, 11] width 39 height 35
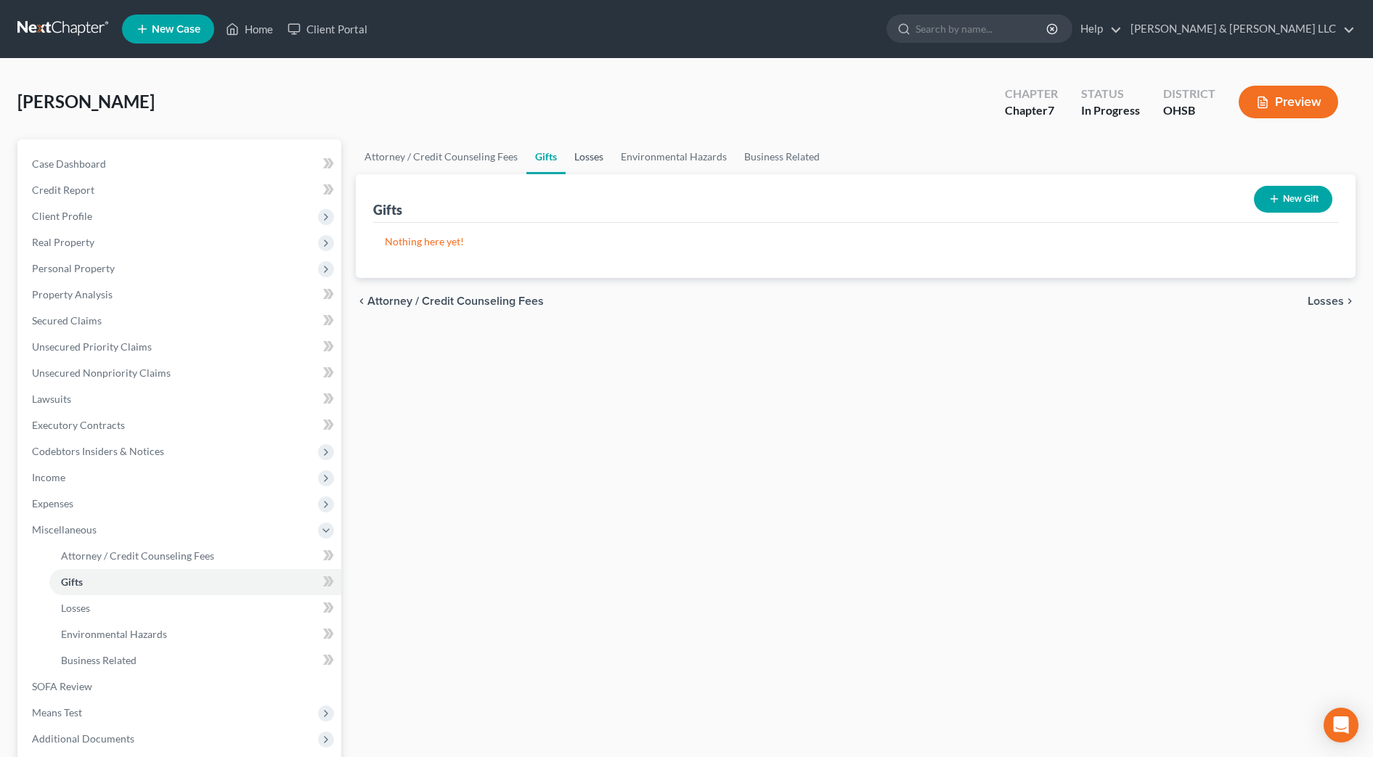
click at [600, 161] on link "Losses" at bounding box center [589, 156] width 46 height 35
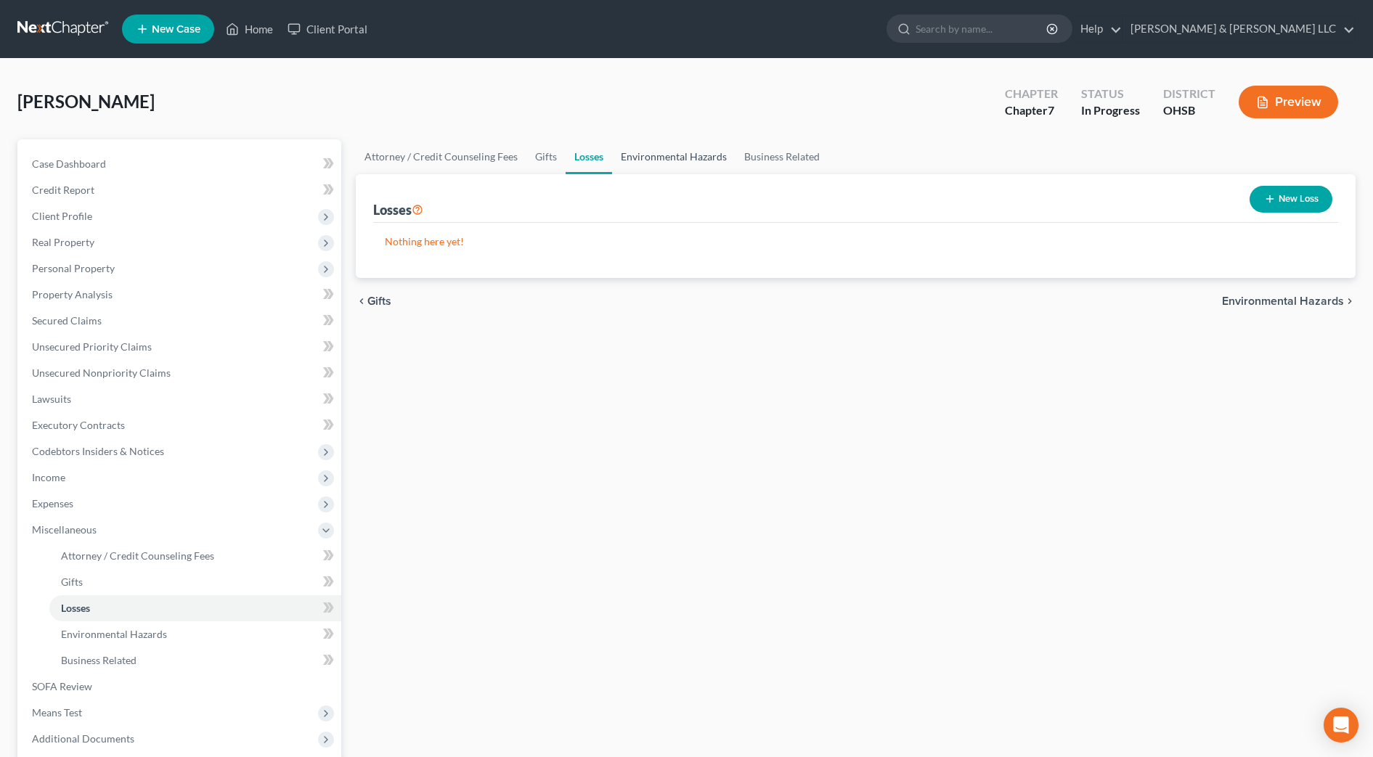
click at [651, 163] on link "Environmental Hazards" at bounding box center [673, 156] width 123 height 35
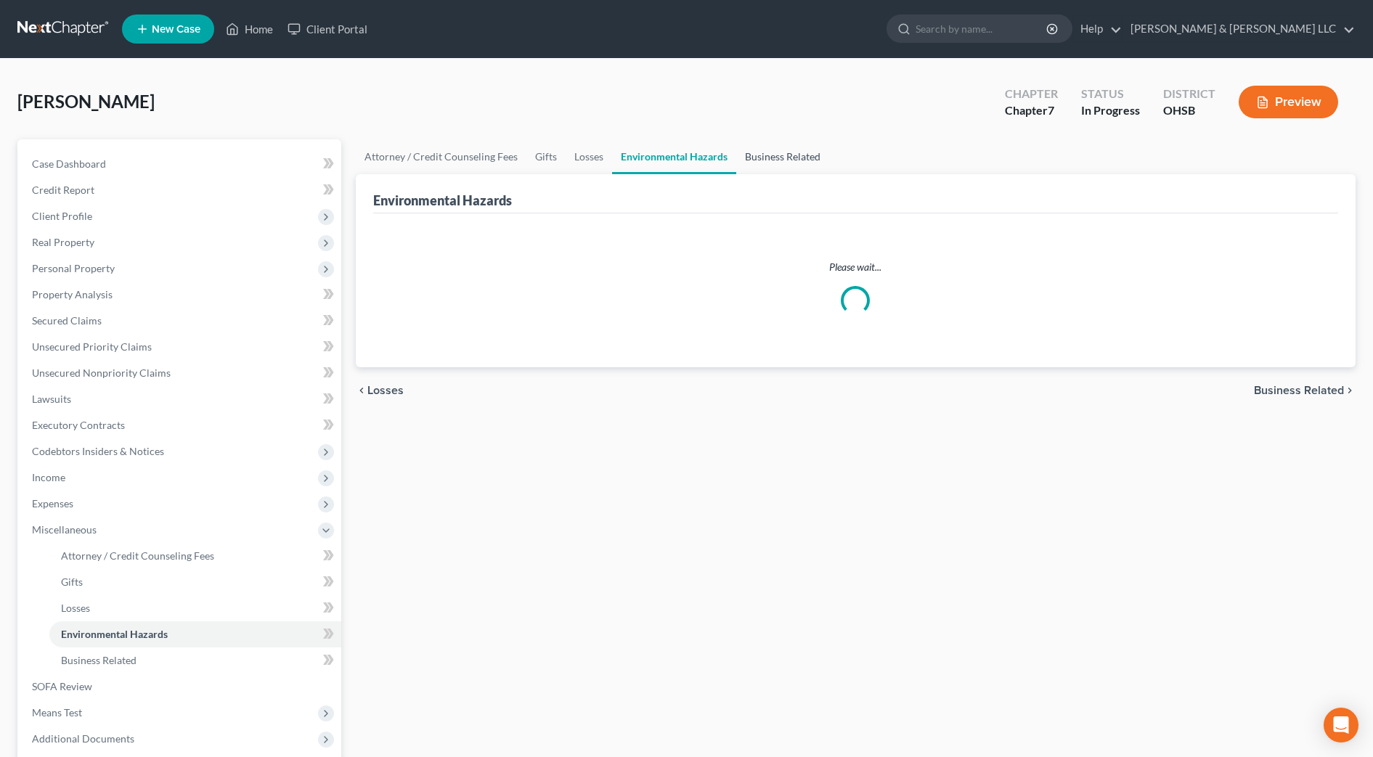
click at [788, 158] on link "Business Related" at bounding box center [782, 156] width 93 height 35
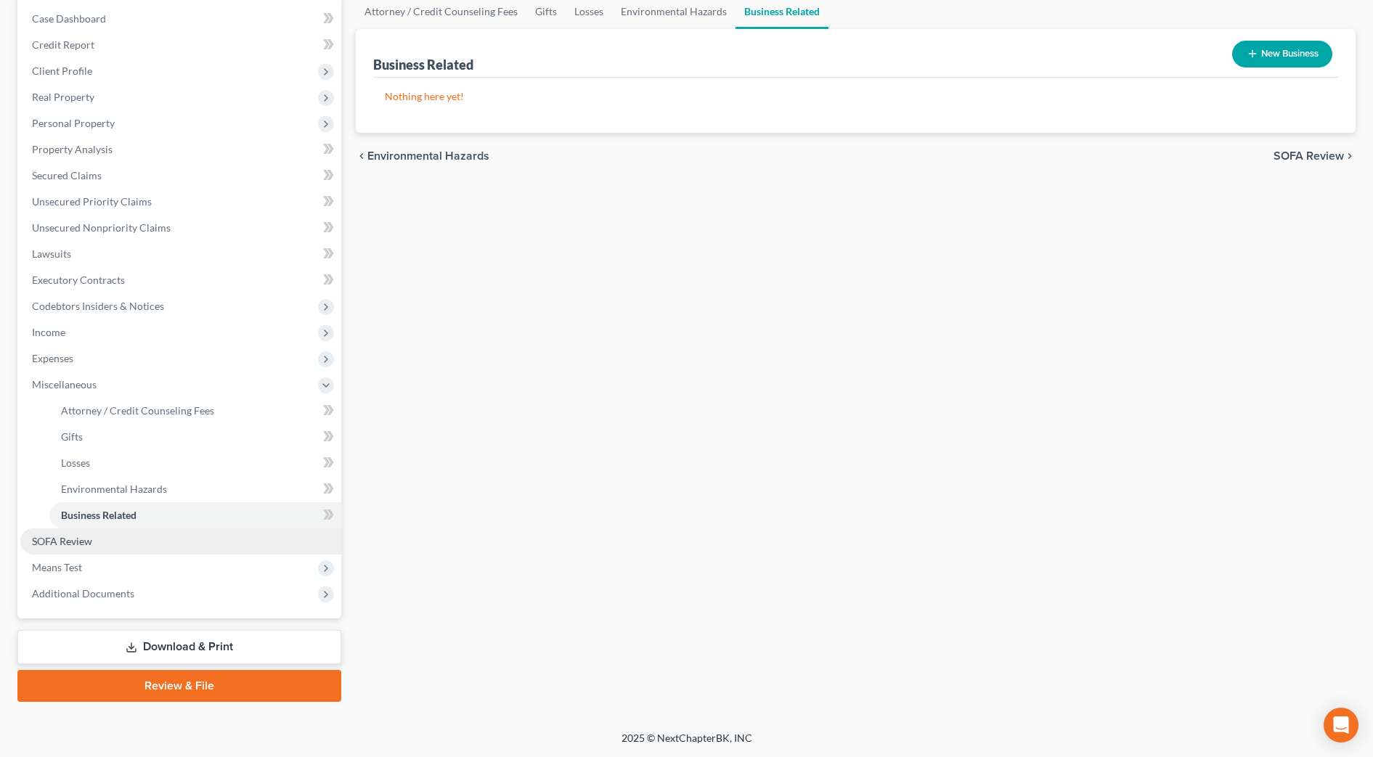
click at [73, 543] on span "SOFA Review" at bounding box center [62, 541] width 60 height 12
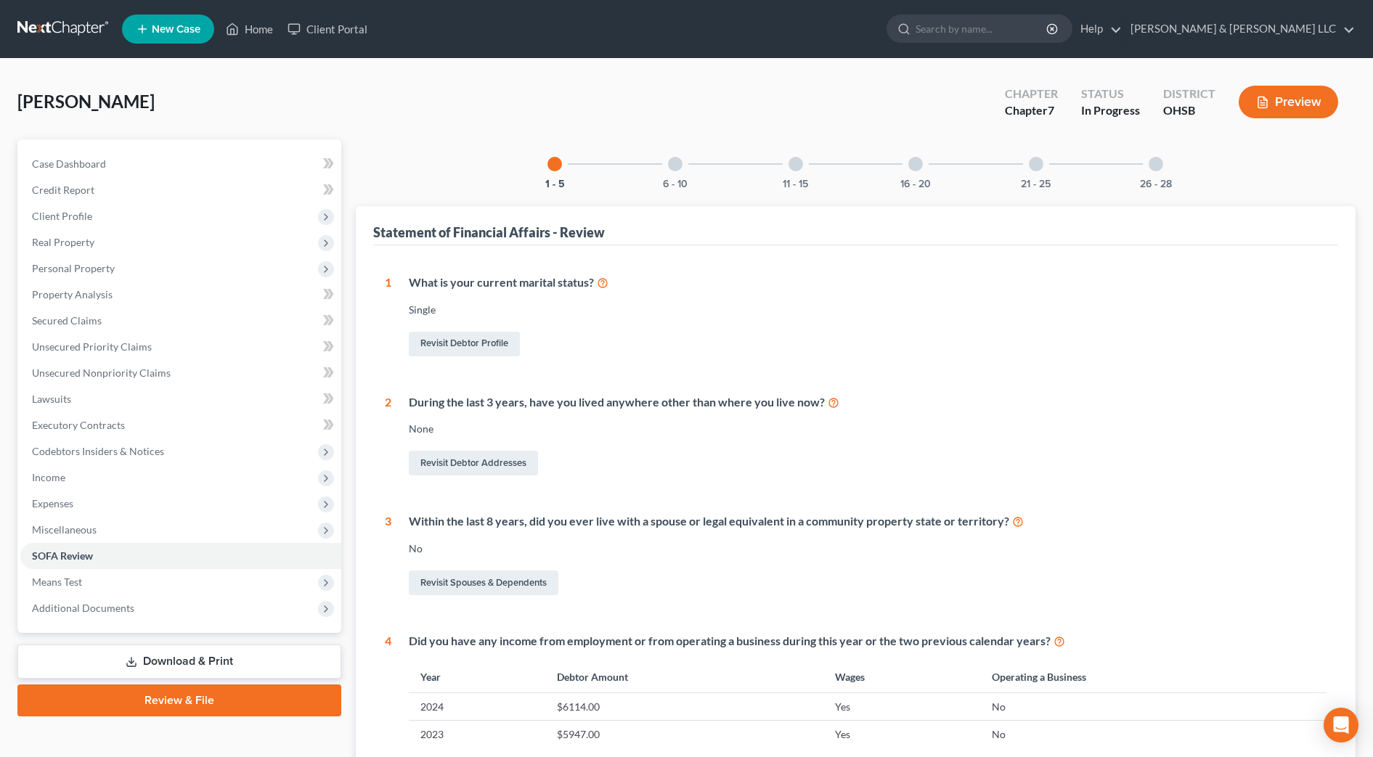
scroll to position [454, 0]
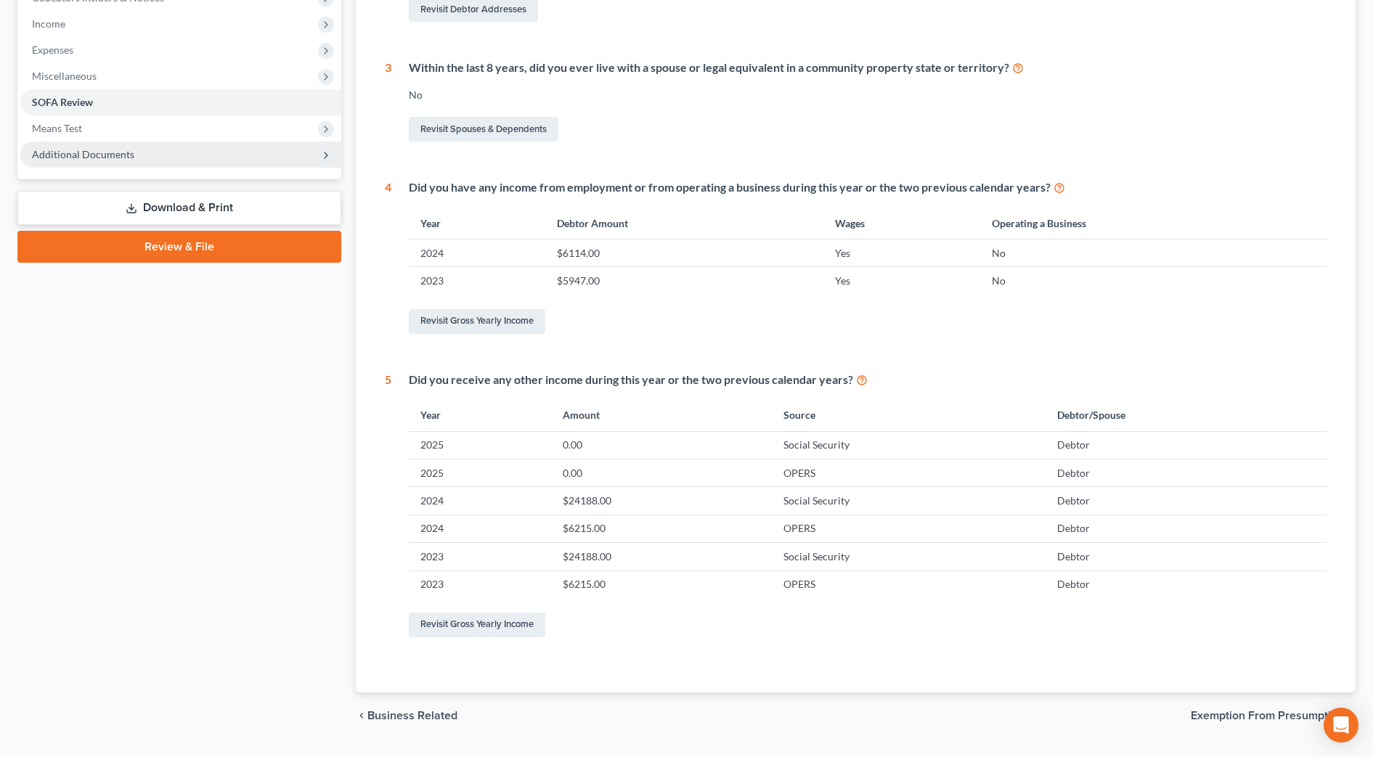
click at [118, 145] on span "Additional Documents" at bounding box center [180, 155] width 321 height 26
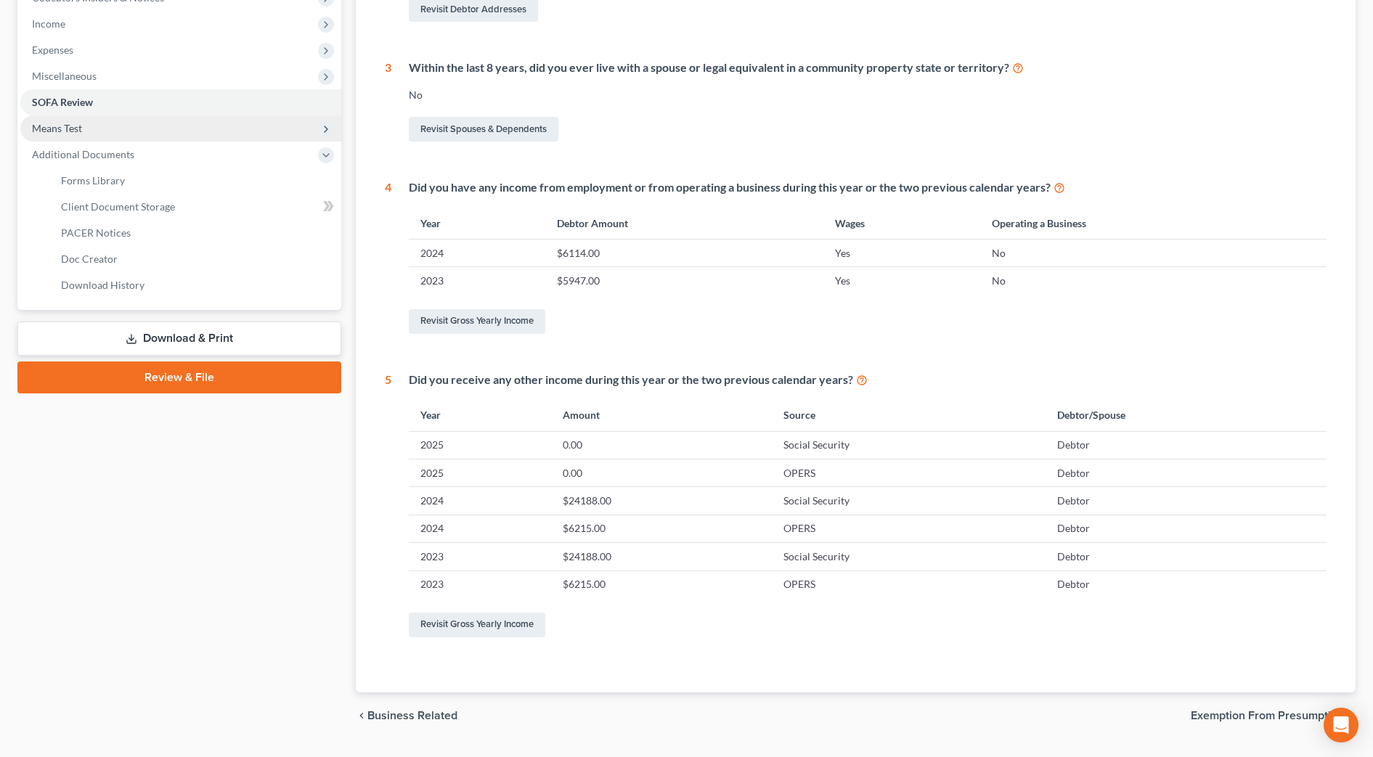
click at [118, 137] on span "Means Test" at bounding box center [180, 128] width 321 height 26
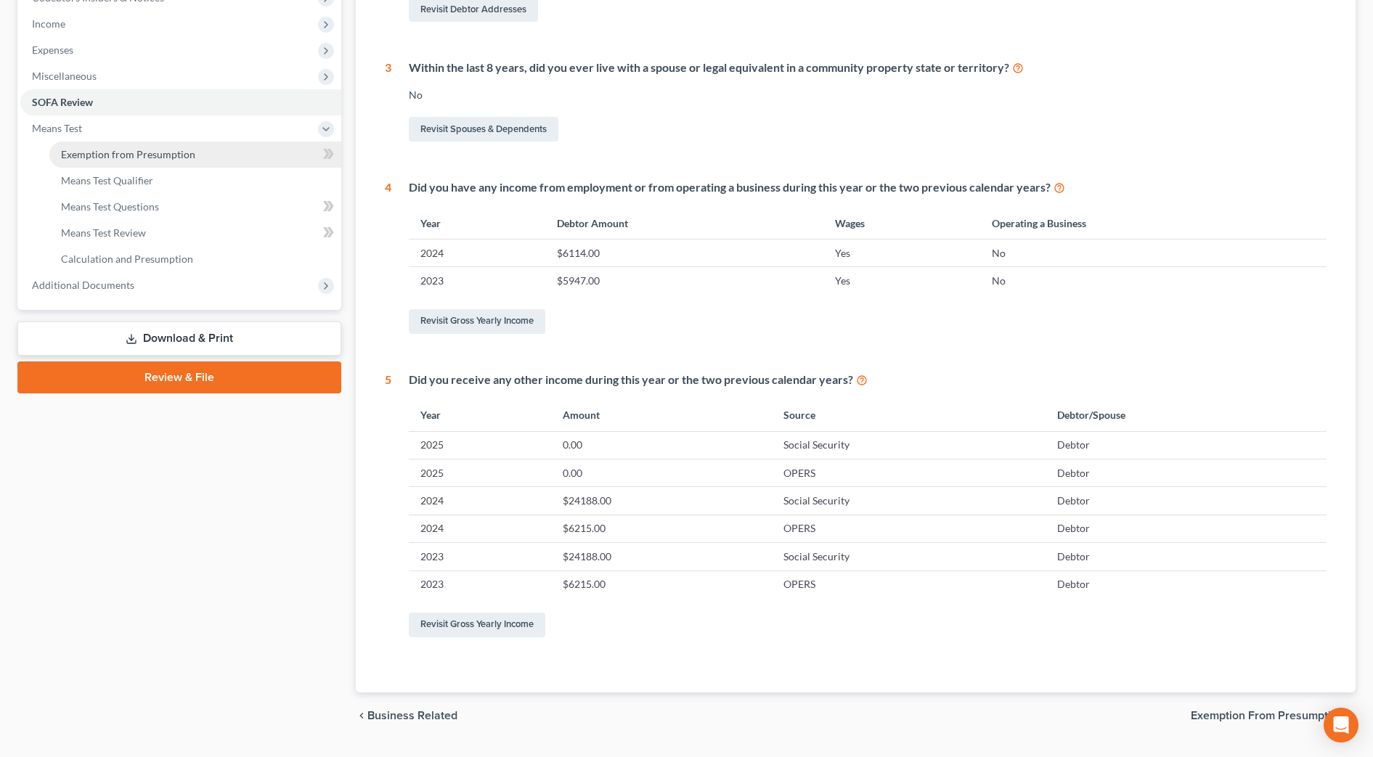
click at [125, 159] on span "Exemption from Presumption" at bounding box center [128, 154] width 134 height 12
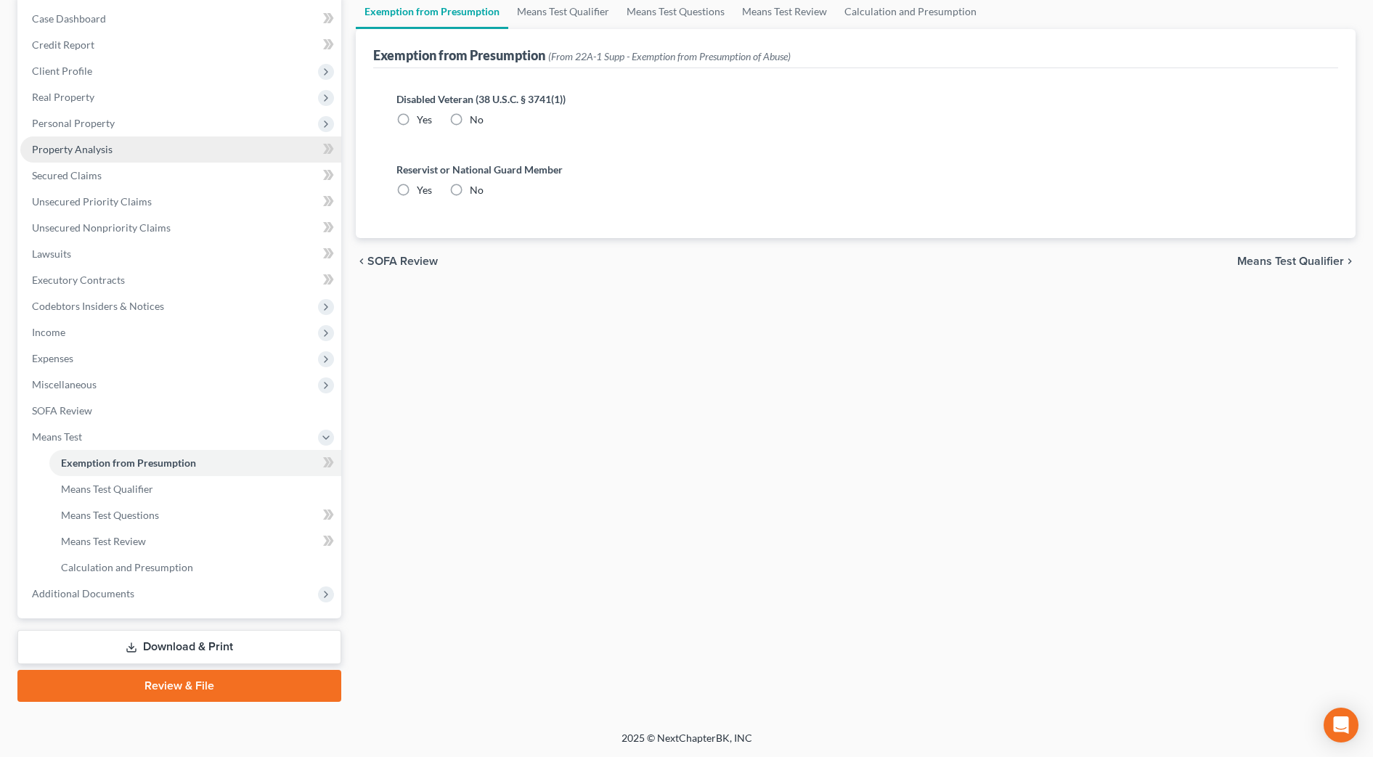
radio input "true"
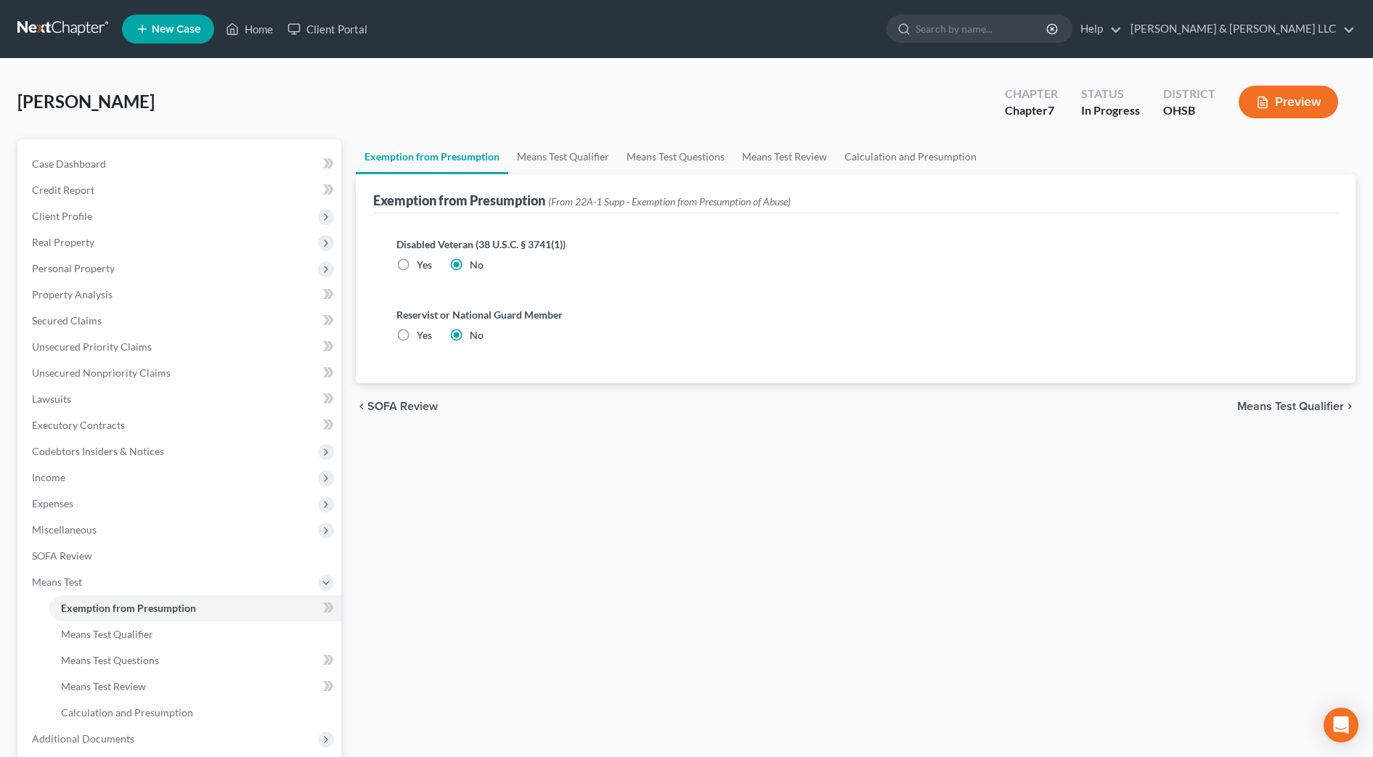
click at [533, 180] on div "Exemption from Presumption (From 22A-1 Supp - Exemption from Presumption of Abu…" at bounding box center [855, 193] width 965 height 39
click at [545, 165] on link "Means Test Qualifier" at bounding box center [563, 156] width 110 height 35
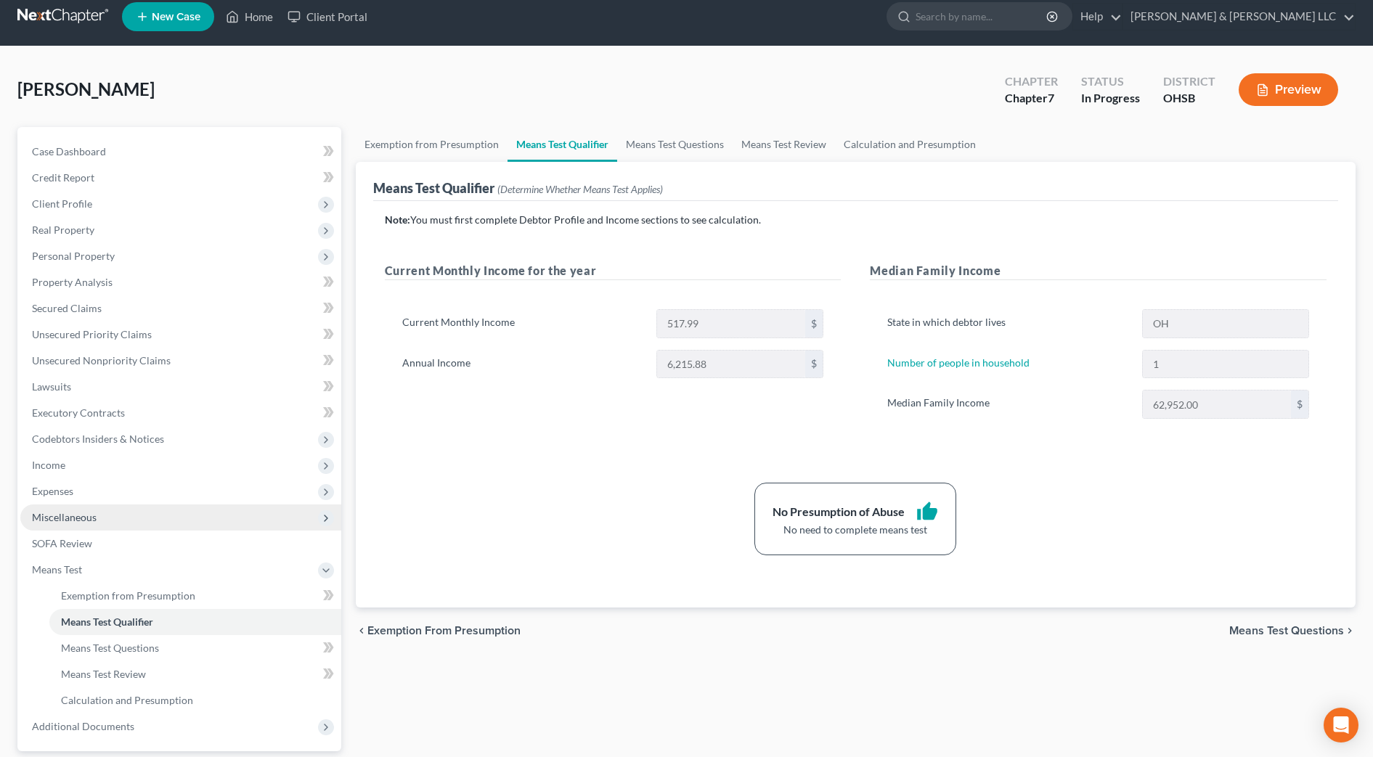
scroll to position [145, 0]
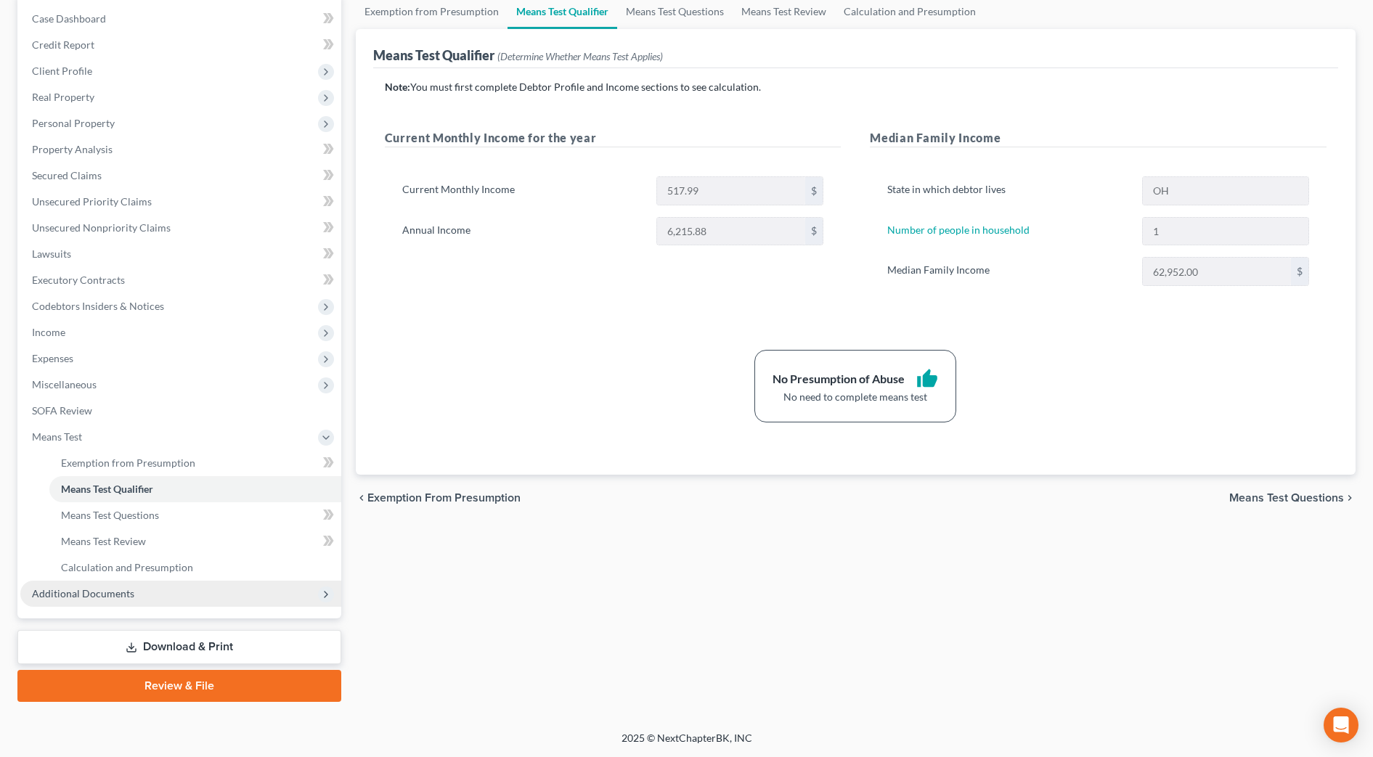
click at [115, 590] on span "Additional Documents" at bounding box center [83, 594] width 102 height 12
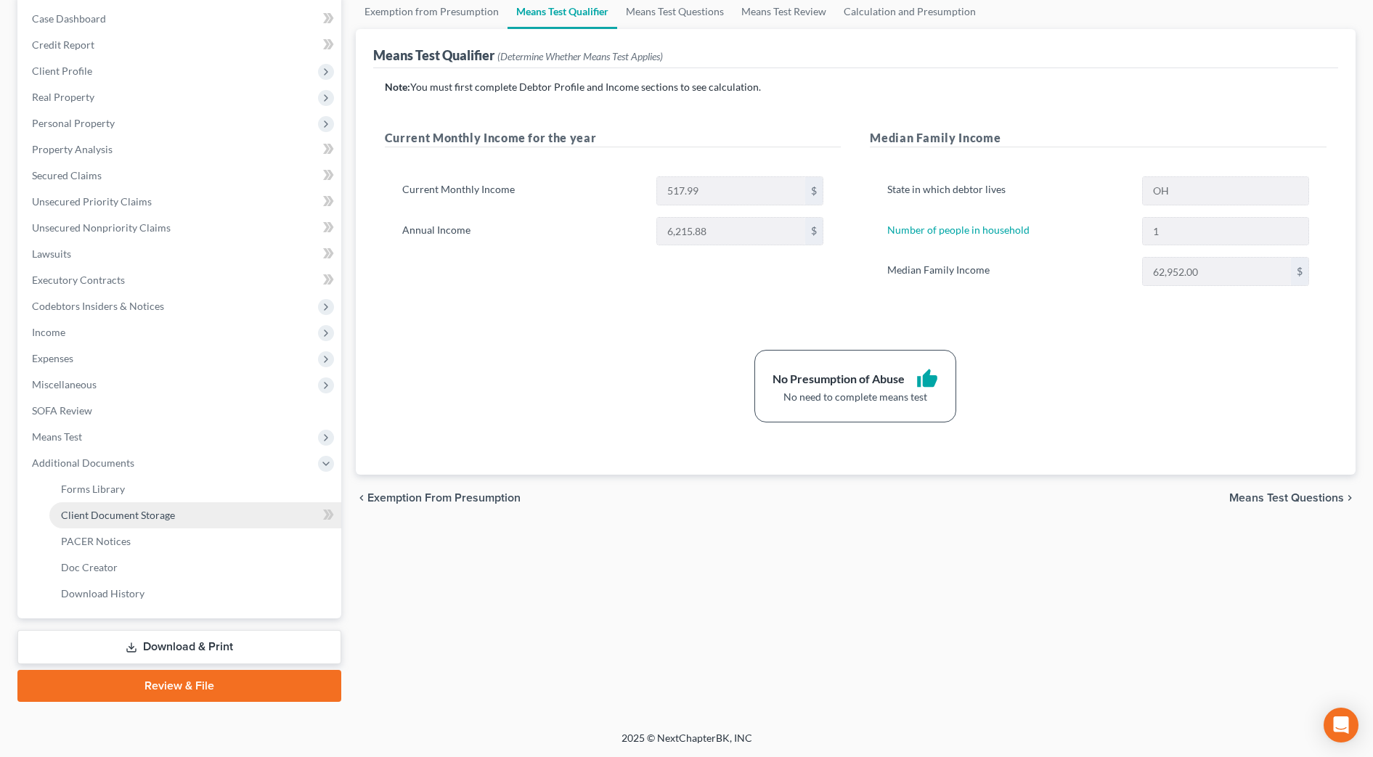
click at [134, 524] on link "Client Document Storage" at bounding box center [195, 516] width 292 height 26
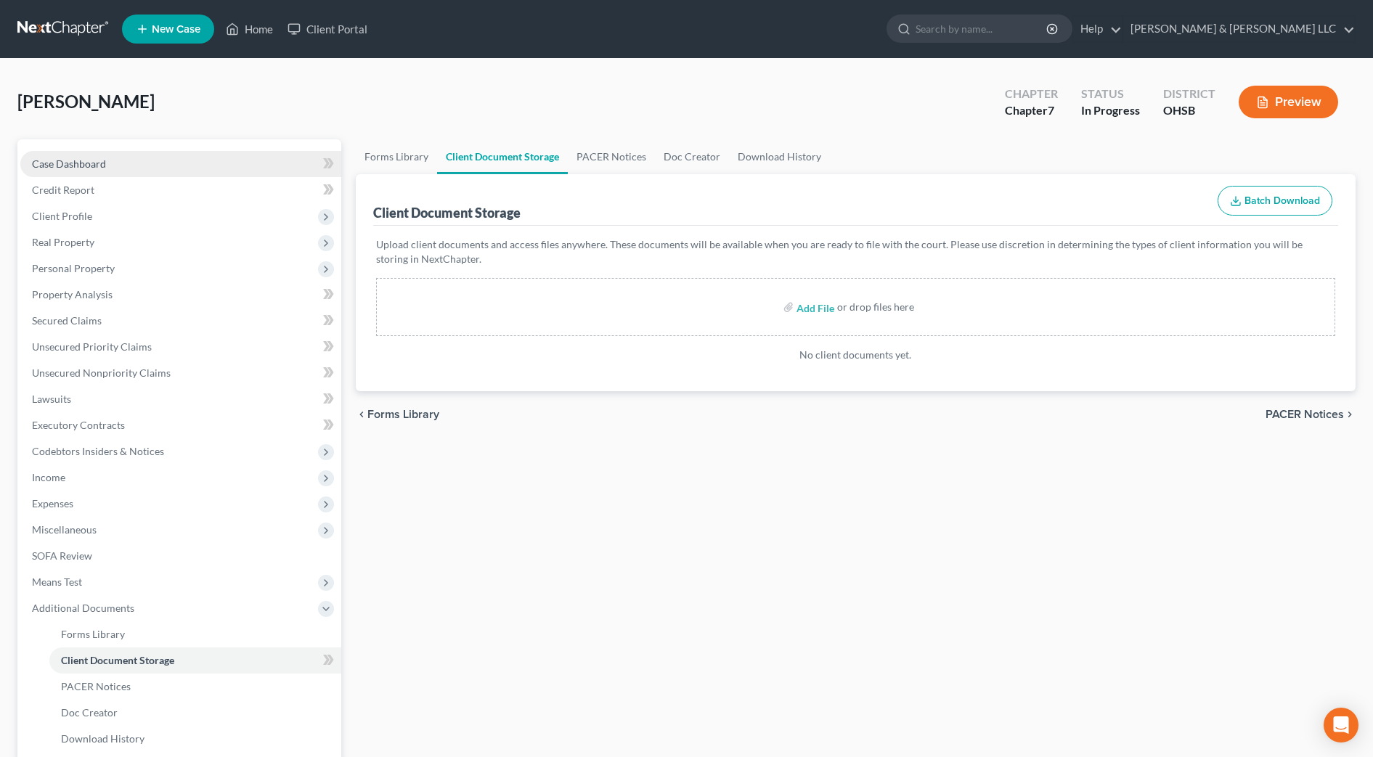
click at [81, 158] on span "Case Dashboard" at bounding box center [69, 164] width 74 height 12
select select "0"
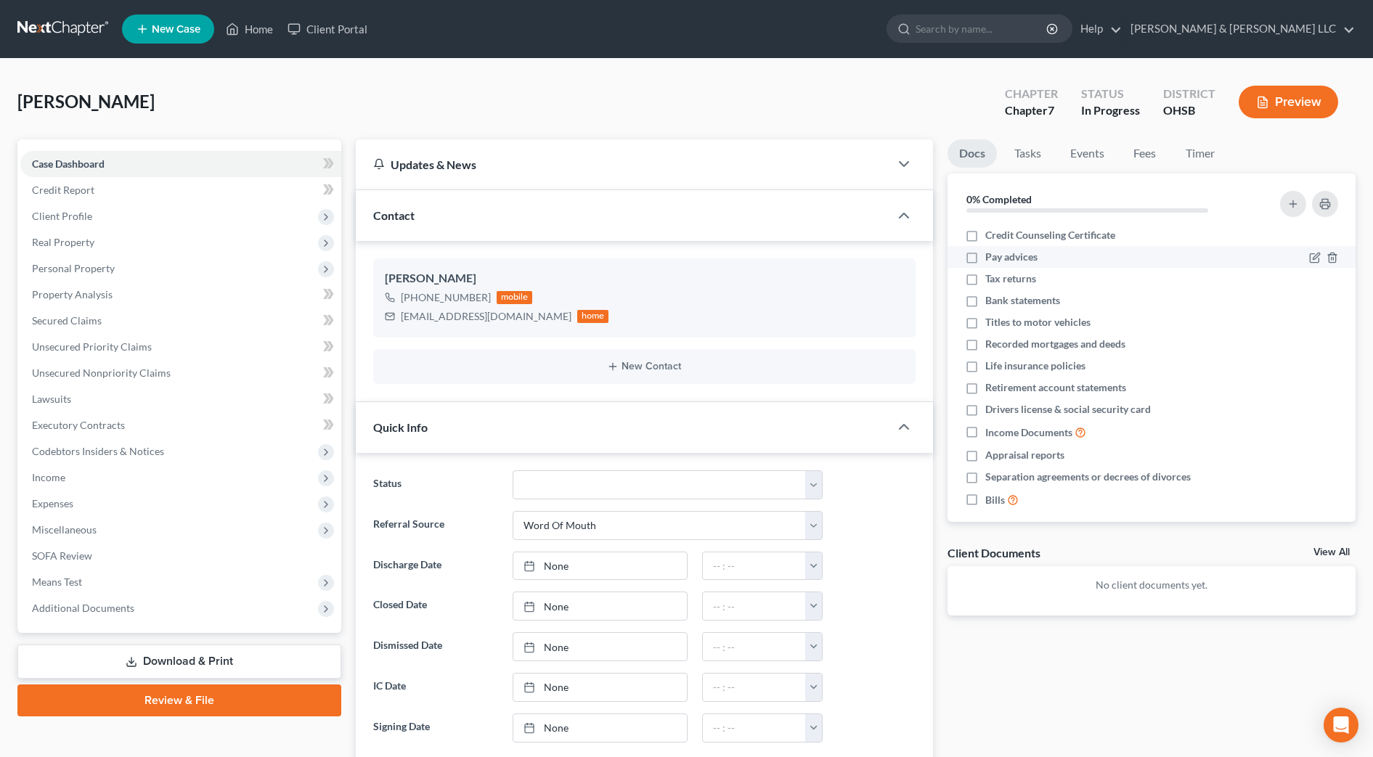
click at [986, 256] on label "Pay advices" at bounding box center [1012, 257] width 52 height 15
click at [991, 256] on input "Pay advices" at bounding box center [995, 254] width 9 height 9
checkbox input "true"
click at [986, 280] on label "Tax returns" at bounding box center [1011, 279] width 51 height 15
click at [991, 280] on input "Tax returns" at bounding box center [995, 276] width 9 height 9
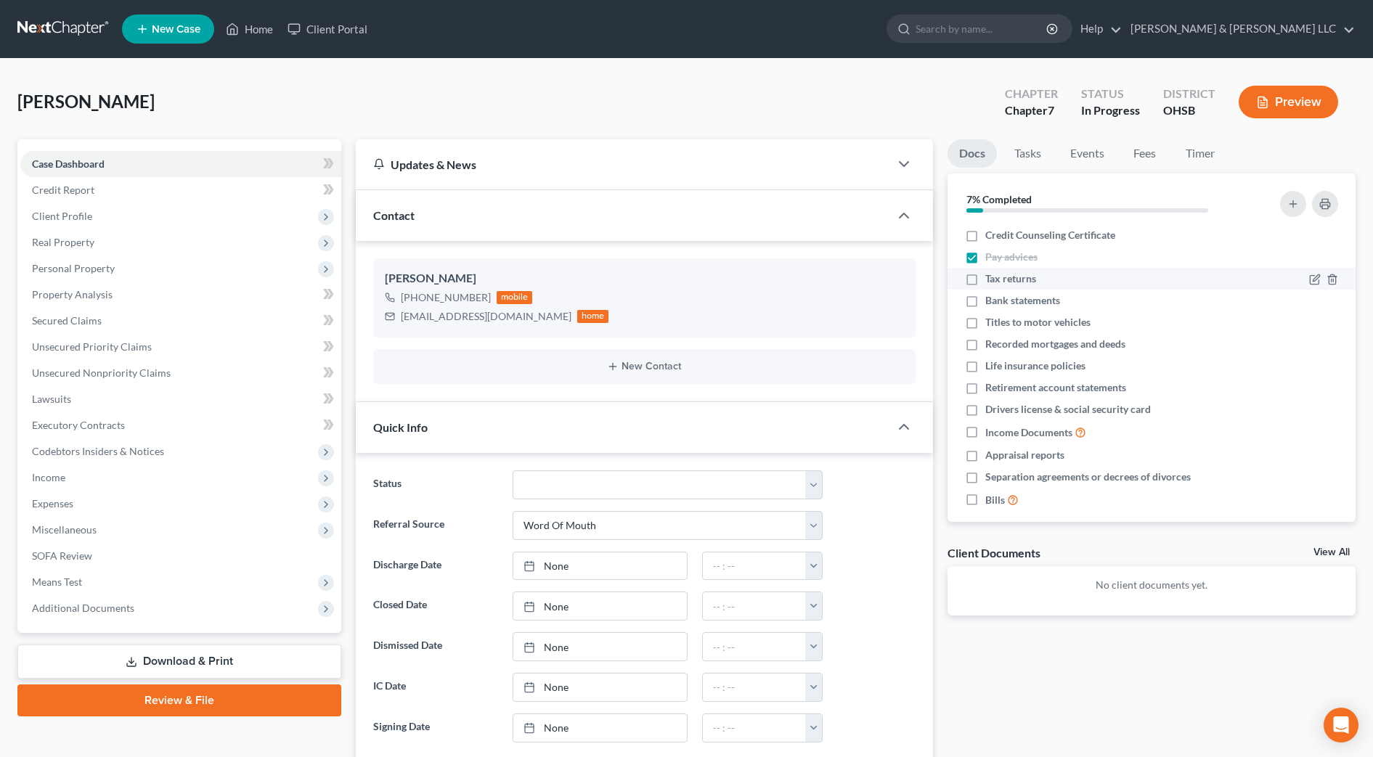
checkbox input "true"
click at [986, 302] on label "Bank statements" at bounding box center [1023, 300] width 75 height 15
click at [991, 302] on input "Bank statements" at bounding box center [995, 297] width 9 height 9
checkbox input "true"
click at [986, 320] on label "Titles to motor vehicles" at bounding box center [1038, 322] width 105 height 15
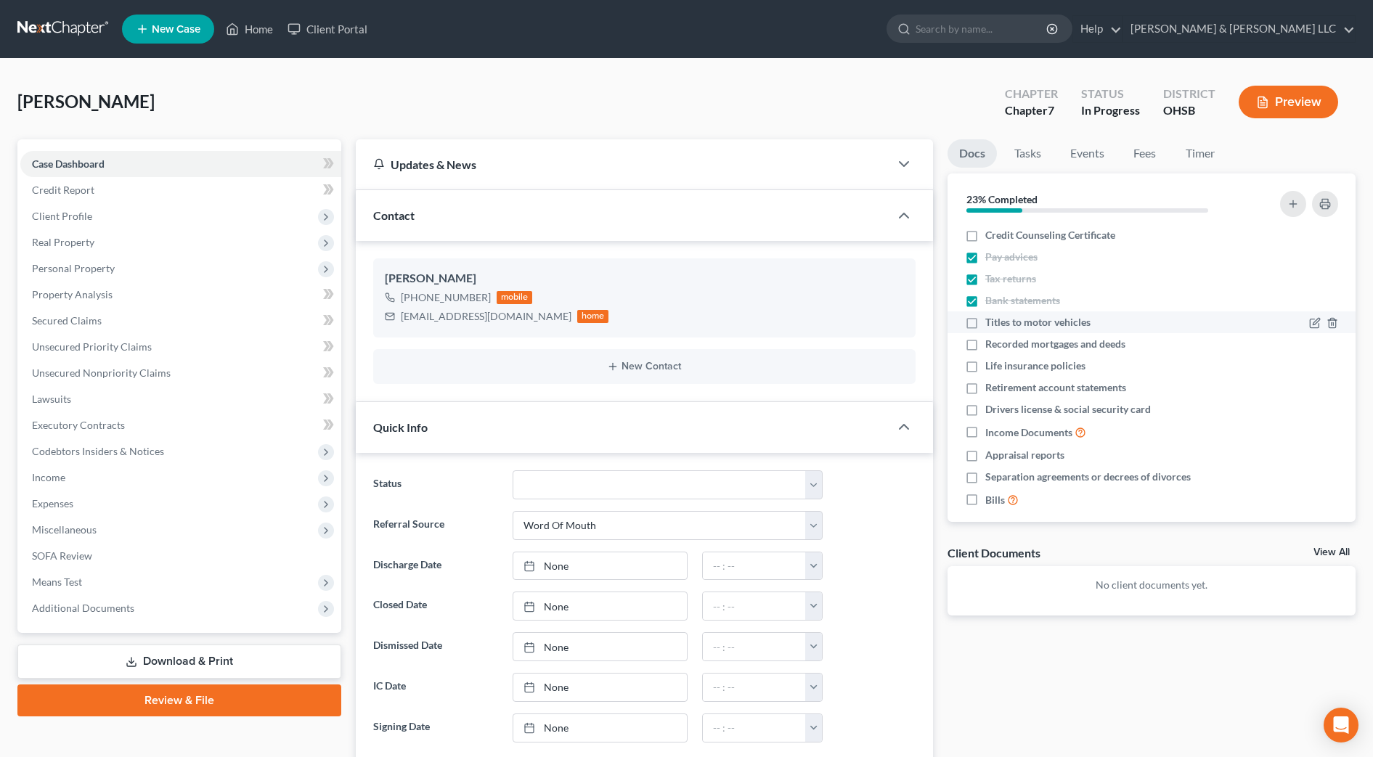
click at [991, 320] on input "Titles to motor vehicles" at bounding box center [995, 319] width 9 height 9
checkbox input "true"
click at [986, 344] on label "Recorded mortgages and deeds" at bounding box center [1056, 344] width 140 height 15
click at [991, 344] on input "Recorded mortgages and deeds" at bounding box center [995, 341] width 9 height 9
checkbox input "true"
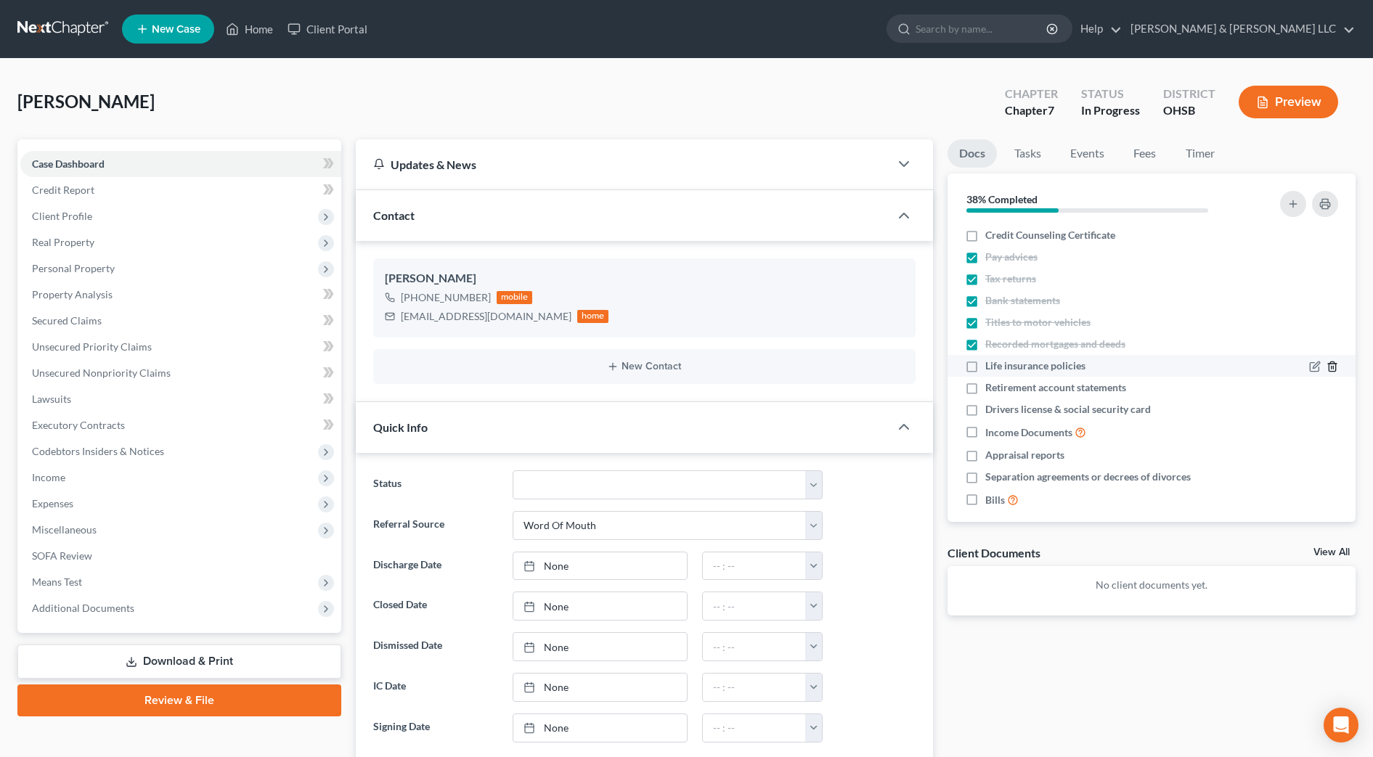
click at [1329, 363] on icon "button" at bounding box center [1332, 366] width 7 height 9
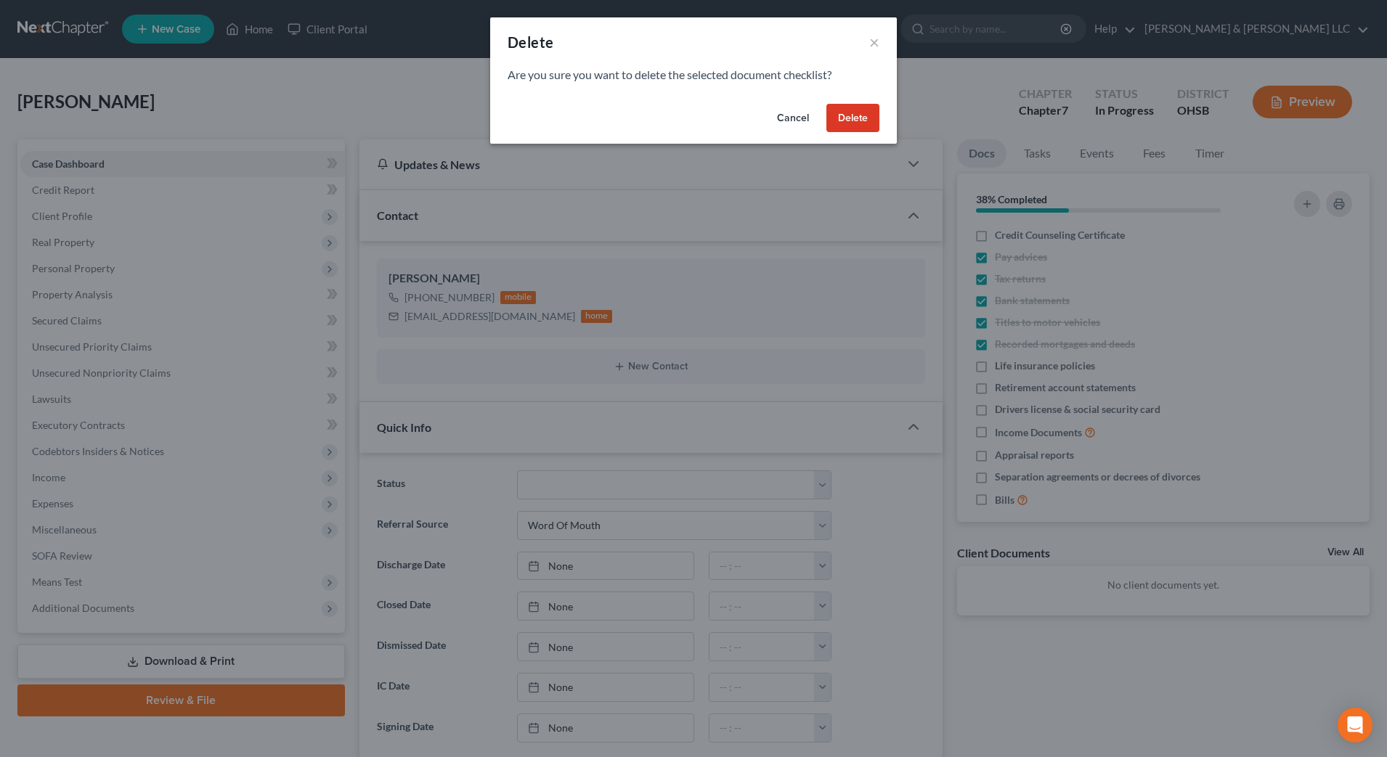
click at [861, 121] on button "Delete" at bounding box center [852, 118] width 53 height 29
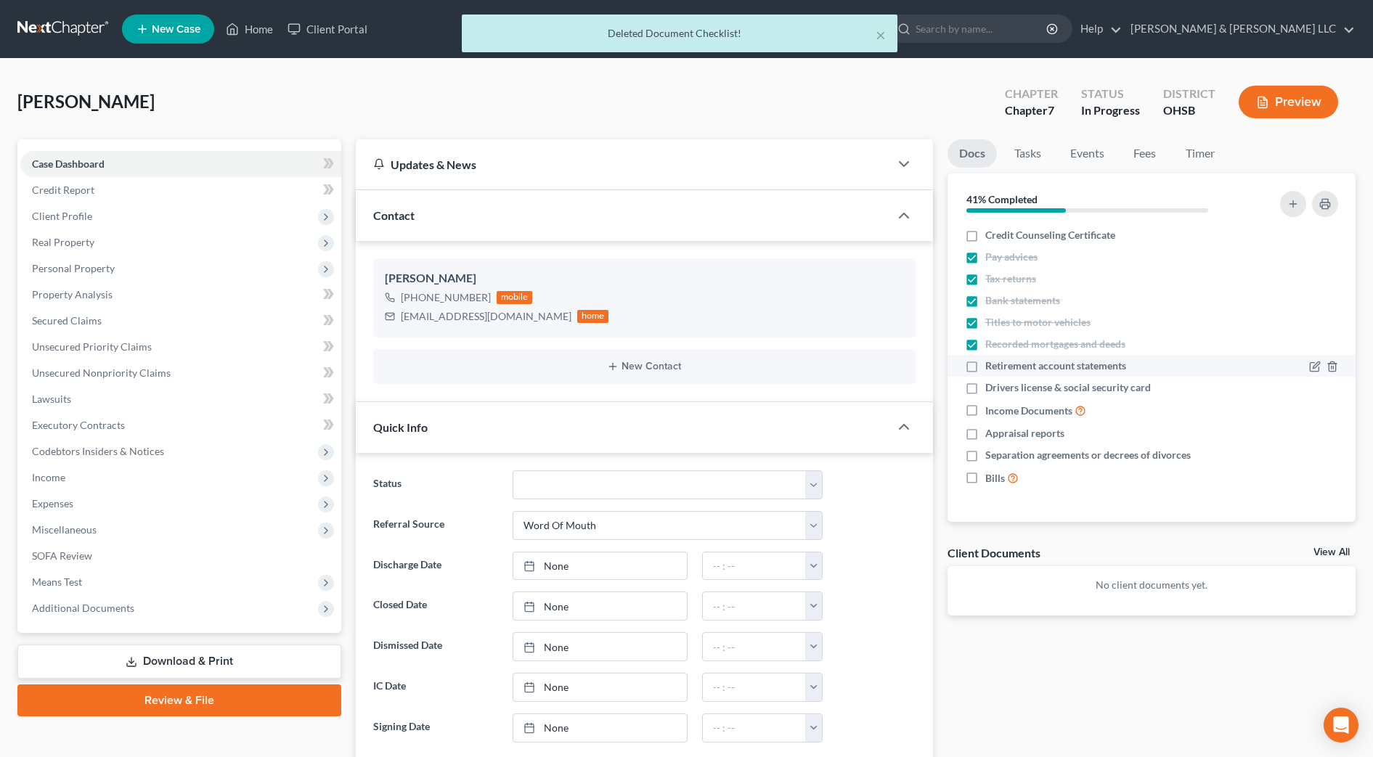
click at [986, 367] on label "Retirement account statements" at bounding box center [1056, 366] width 141 height 15
click at [991, 367] on input "Retirement account statements" at bounding box center [995, 363] width 9 height 9
checkbox input "true"
click at [986, 390] on label "Drivers license & social security card" at bounding box center [1069, 388] width 166 height 15
click at [991, 390] on input "Drivers license & social security card" at bounding box center [995, 385] width 9 height 9
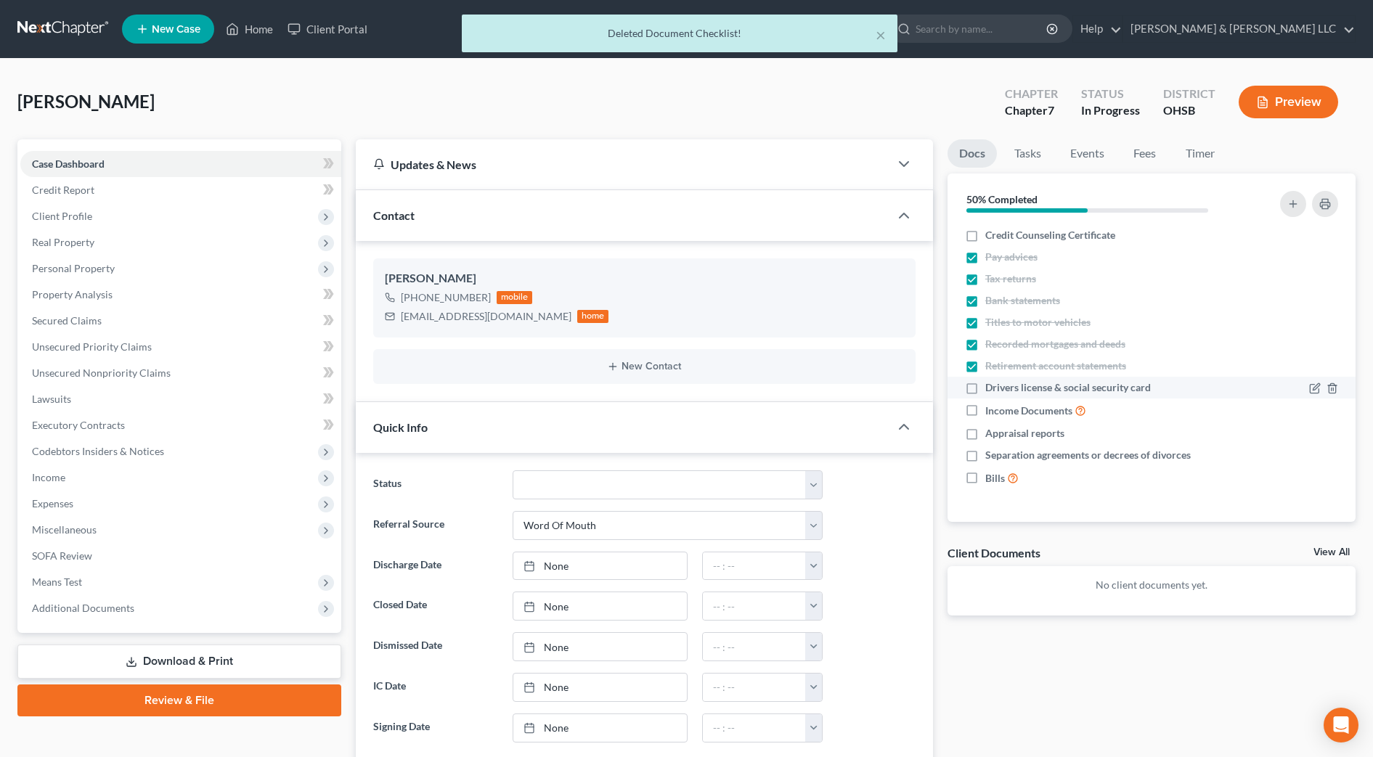
checkbox input "true"
click at [986, 408] on label "Income Documents" at bounding box center [1036, 410] width 101 height 17
click at [991, 408] on input "Income Documents" at bounding box center [995, 406] width 9 height 9
checkbox input "true"
click at [986, 436] on label "Appraisal reports" at bounding box center [1025, 433] width 79 height 15
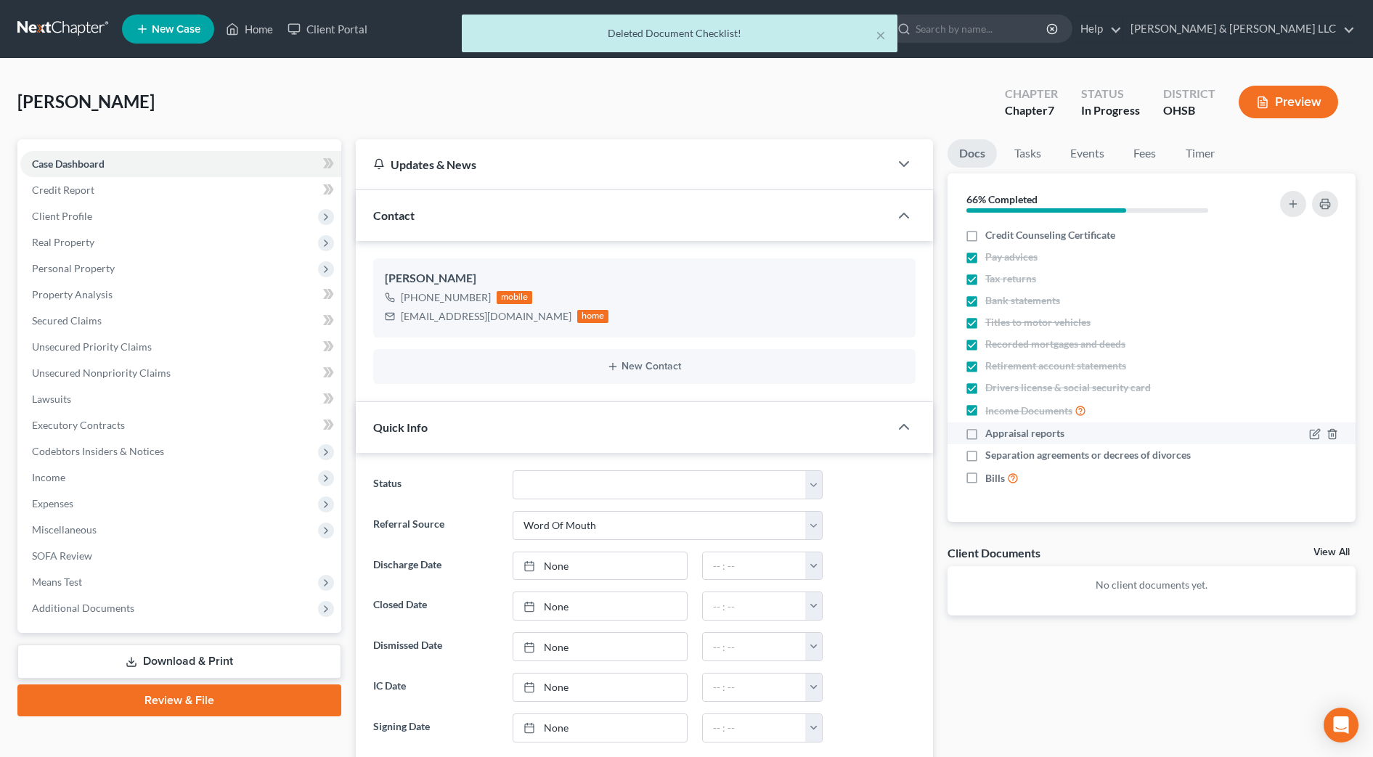
click at [991, 436] on input "Appraisal reports" at bounding box center [995, 430] width 9 height 9
checkbox input "true"
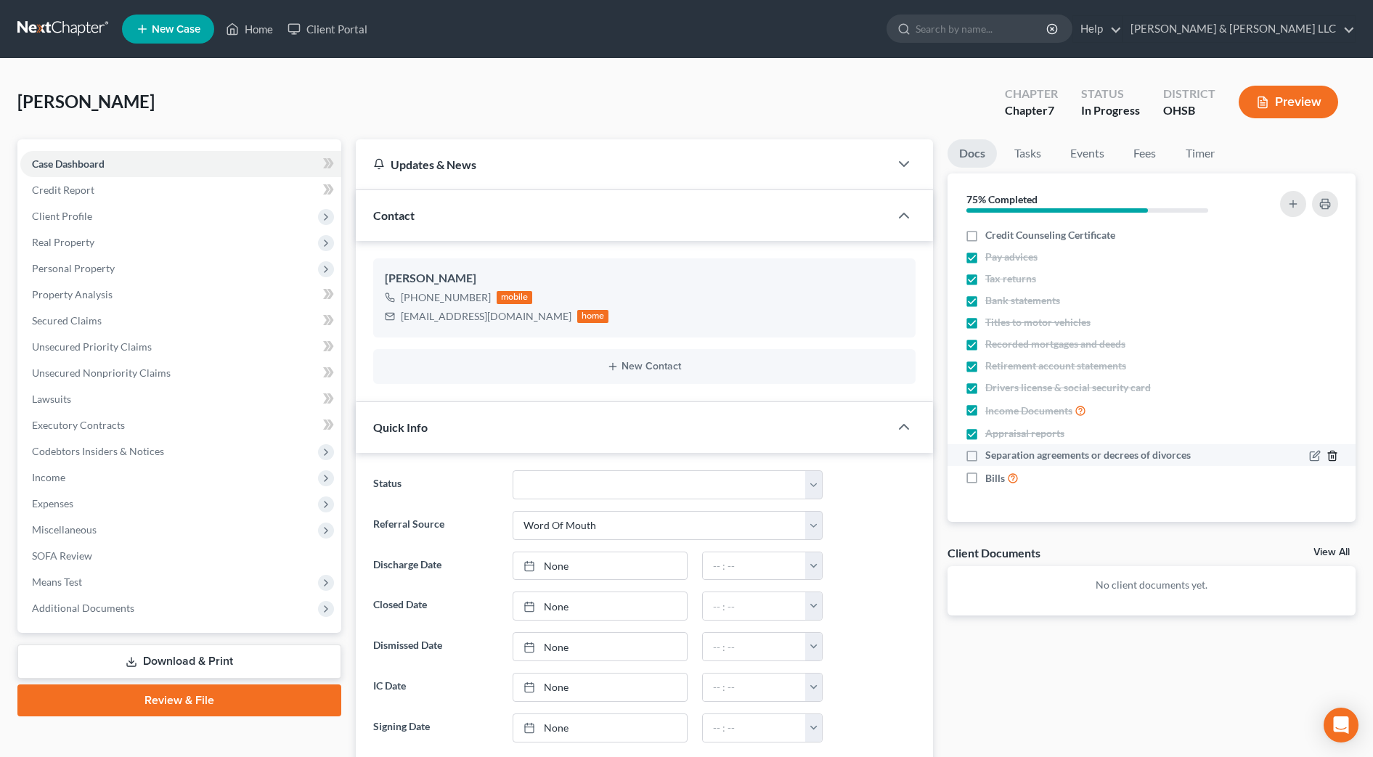
click at [1328, 452] on icon "button" at bounding box center [1333, 456] width 12 height 12
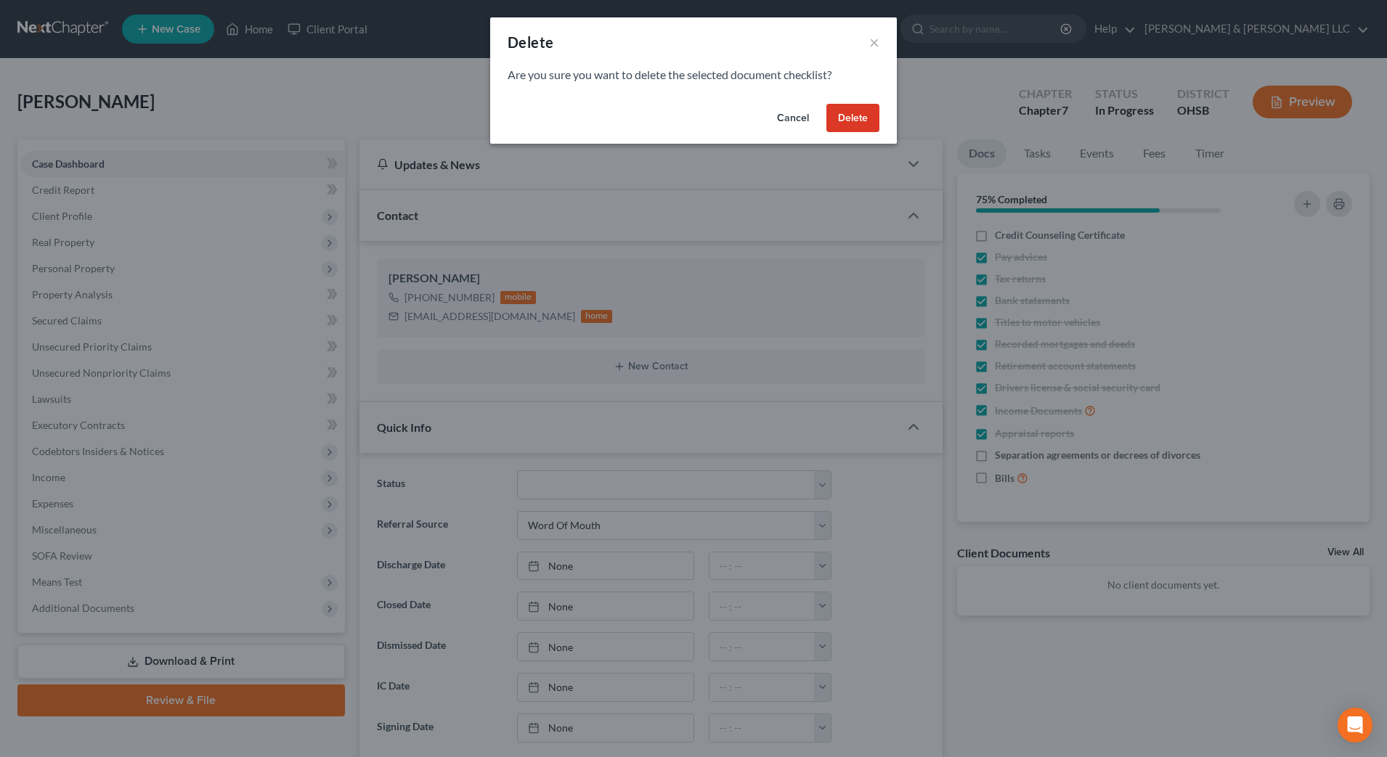
click at [864, 111] on button "Delete" at bounding box center [852, 118] width 53 height 29
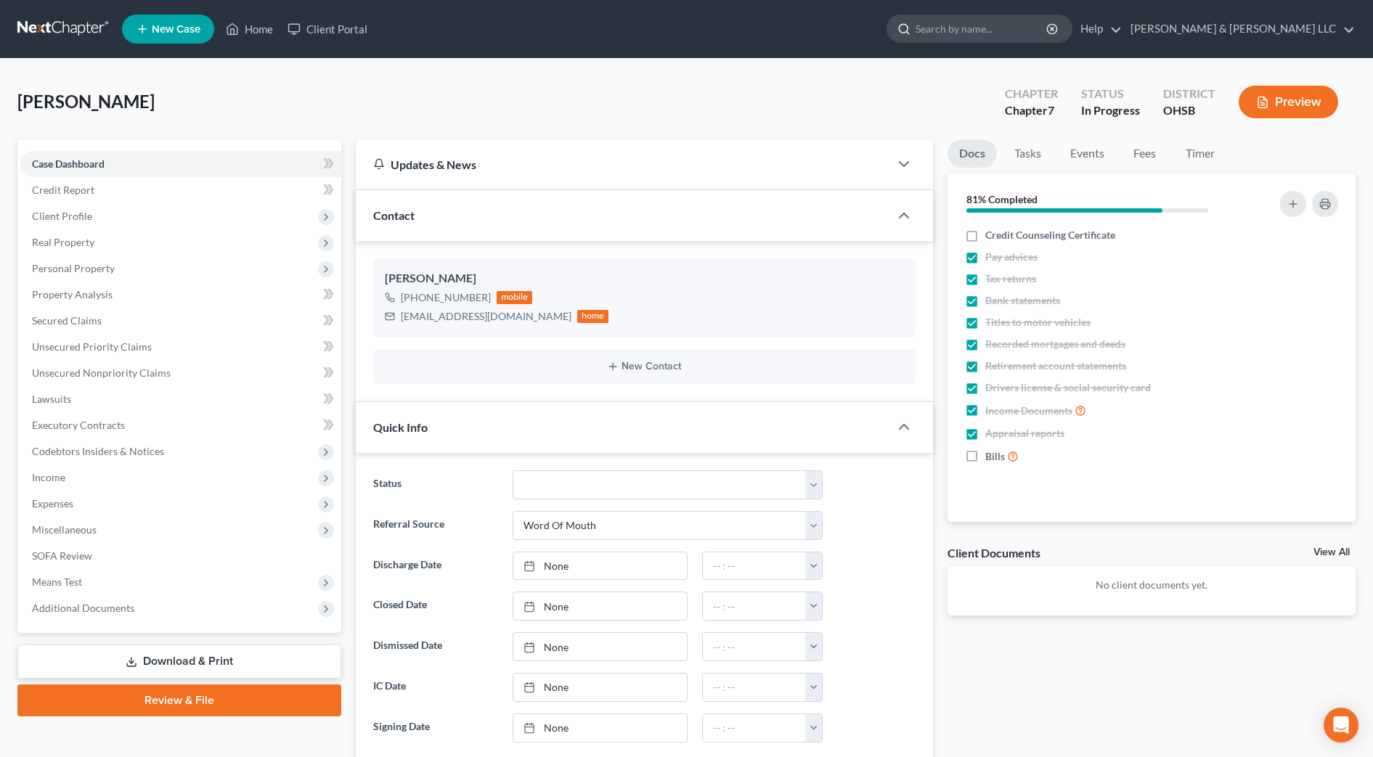
click at [994, 23] on input "search" at bounding box center [982, 28] width 133 height 27
click at [1203, 147] on link "Timer" at bounding box center [1200, 153] width 52 height 28
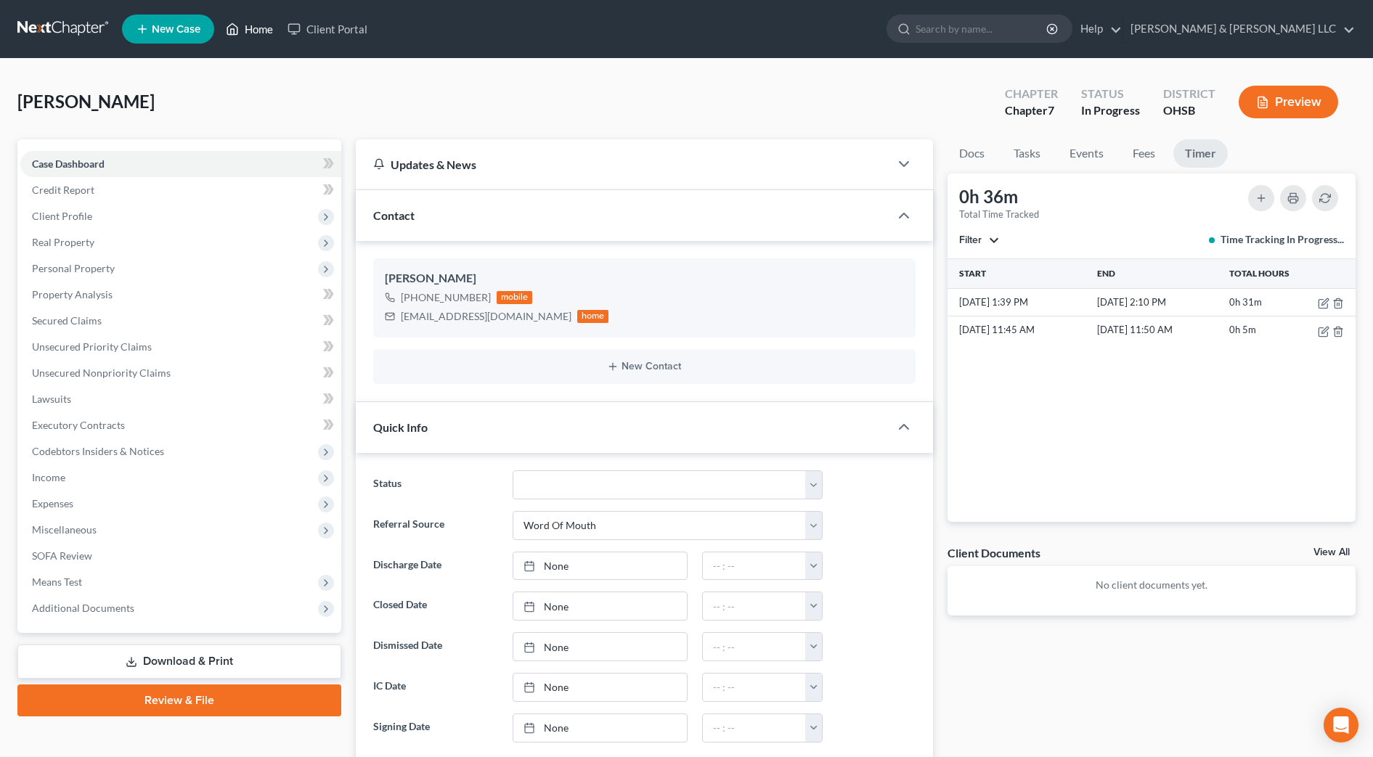
click at [254, 24] on link "Home" at bounding box center [250, 29] width 62 height 26
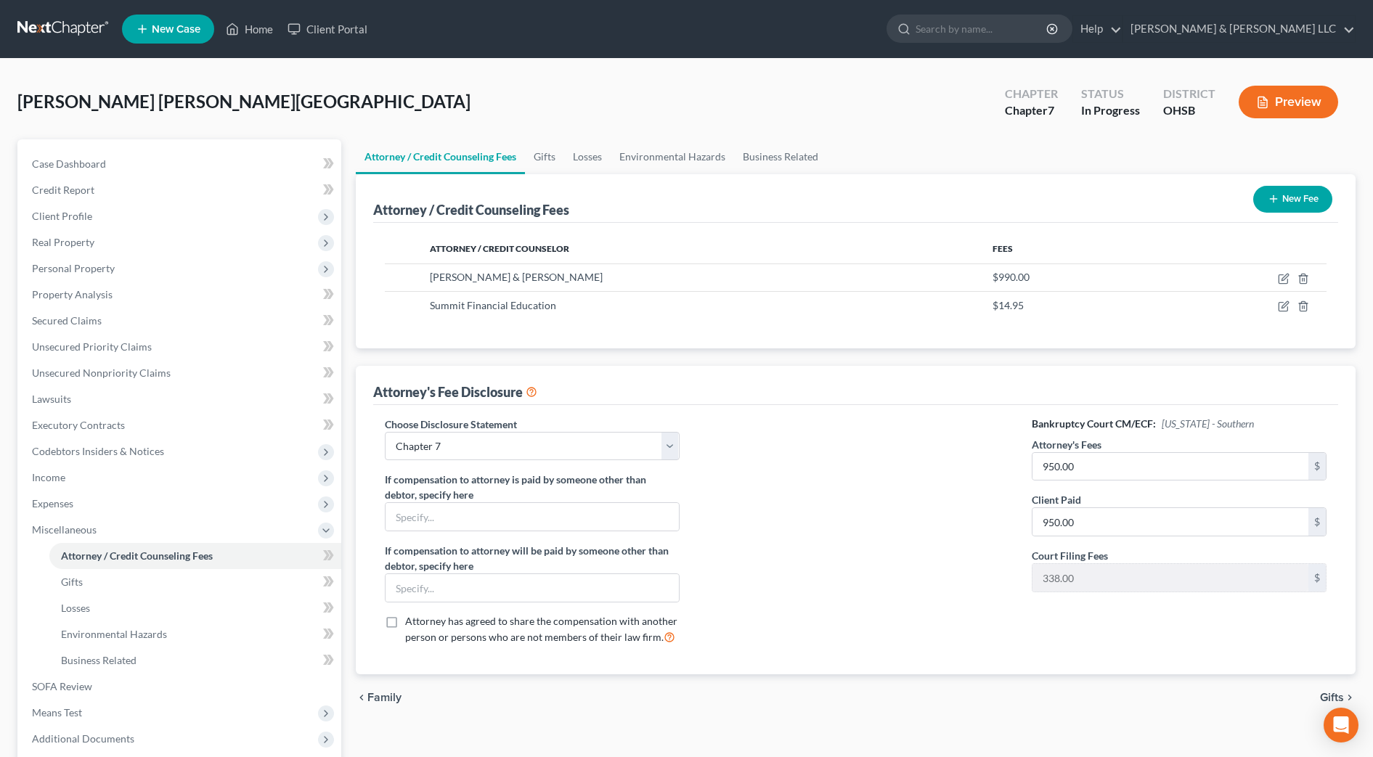
select select "0"
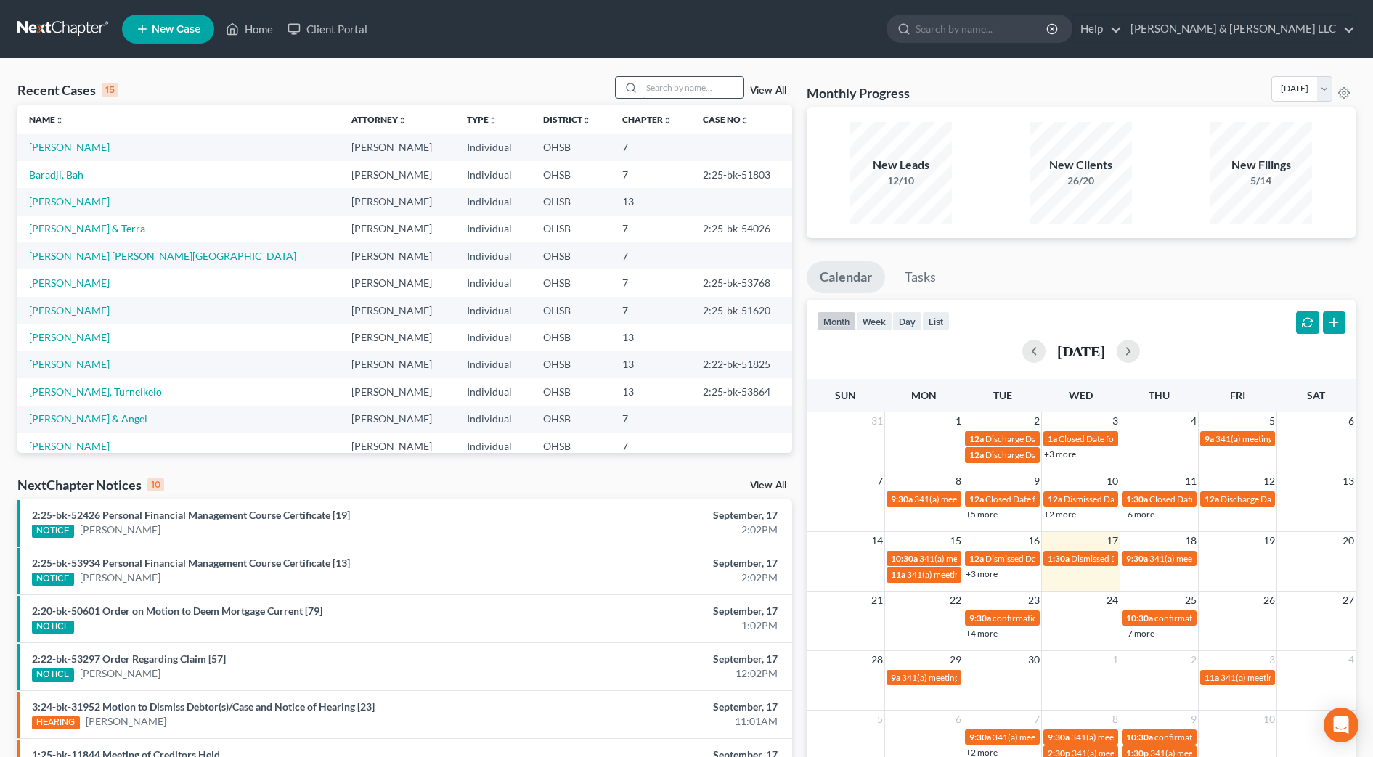
click at [657, 84] on input "search" at bounding box center [693, 87] width 102 height 21
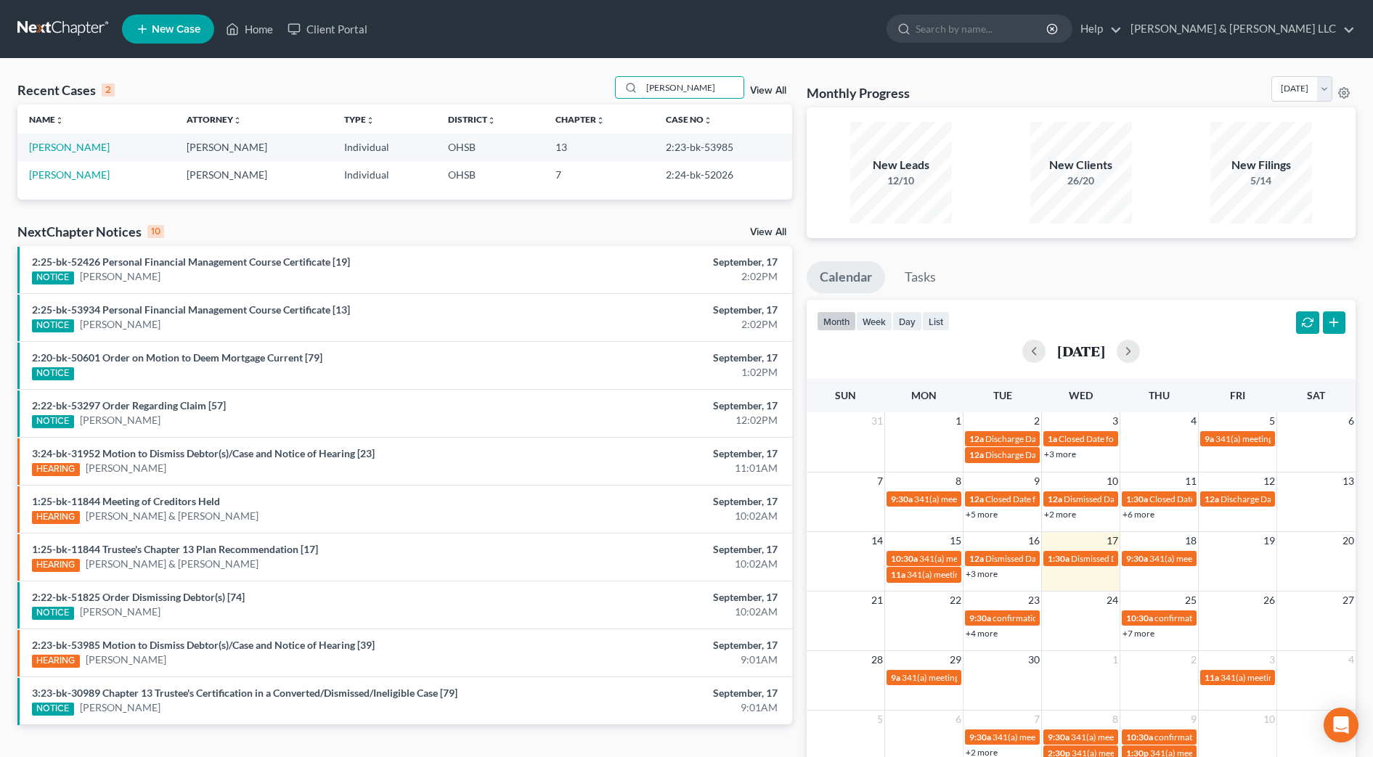
type input "[PERSON_NAME]"
click at [101, 150] on link "[PERSON_NAME]" at bounding box center [69, 147] width 81 height 12
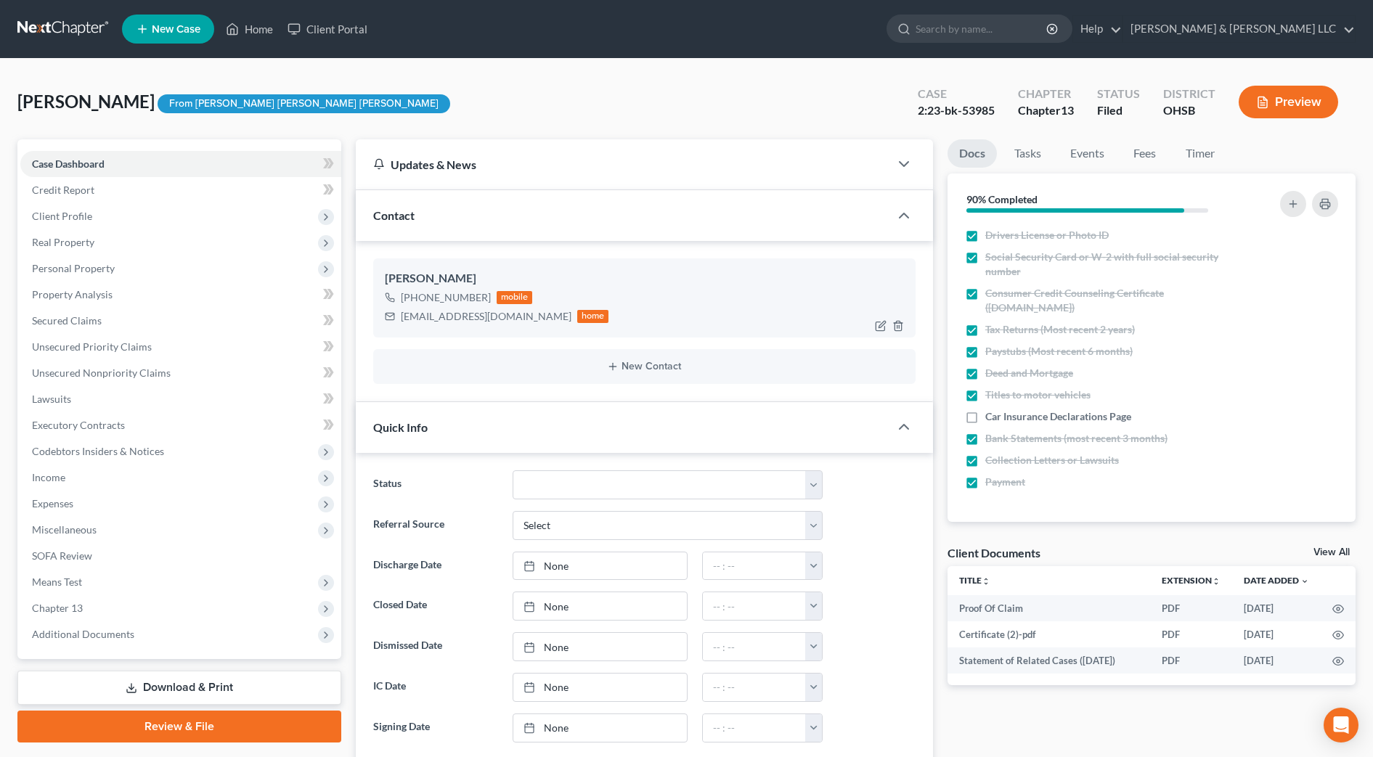
drag, startPoint x: 507, startPoint y: 313, endPoint x: 506, endPoint y: 324, distance: 10.9
click at [506, 324] on div "[EMAIL_ADDRESS][DOMAIN_NAME] home" at bounding box center [497, 316] width 224 height 19
drag, startPoint x: 505, startPoint y: 319, endPoint x: 402, endPoint y: 314, distance: 103.9
click at [402, 314] on div "[EMAIL_ADDRESS][DOMAIN_NAME]" at bounding box center [486, 316] width 171 height 15
copy div "[EMAIL_ADDRESS][DOMAIN_NAME]"
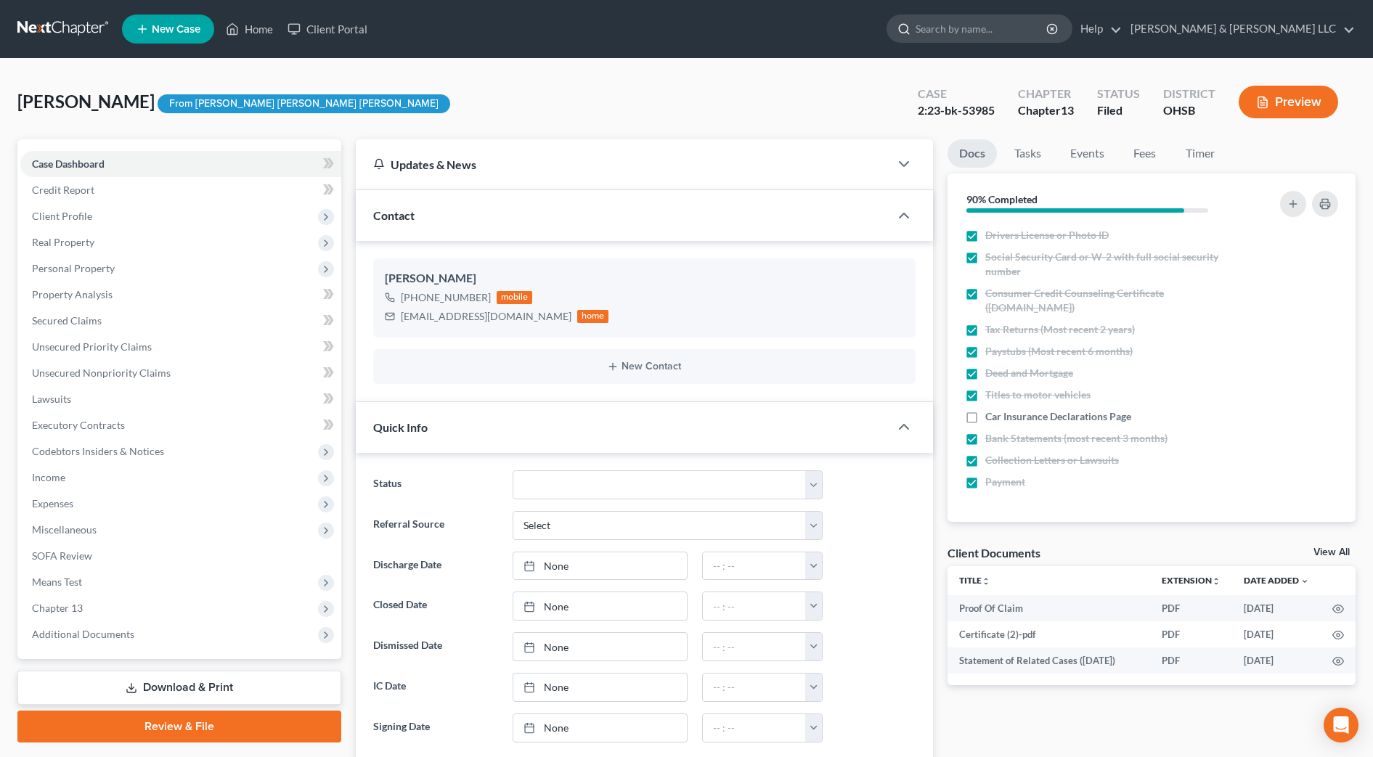
click at [1027, 34] on input "search" at bounding box center [982, 28] width 133 height 27
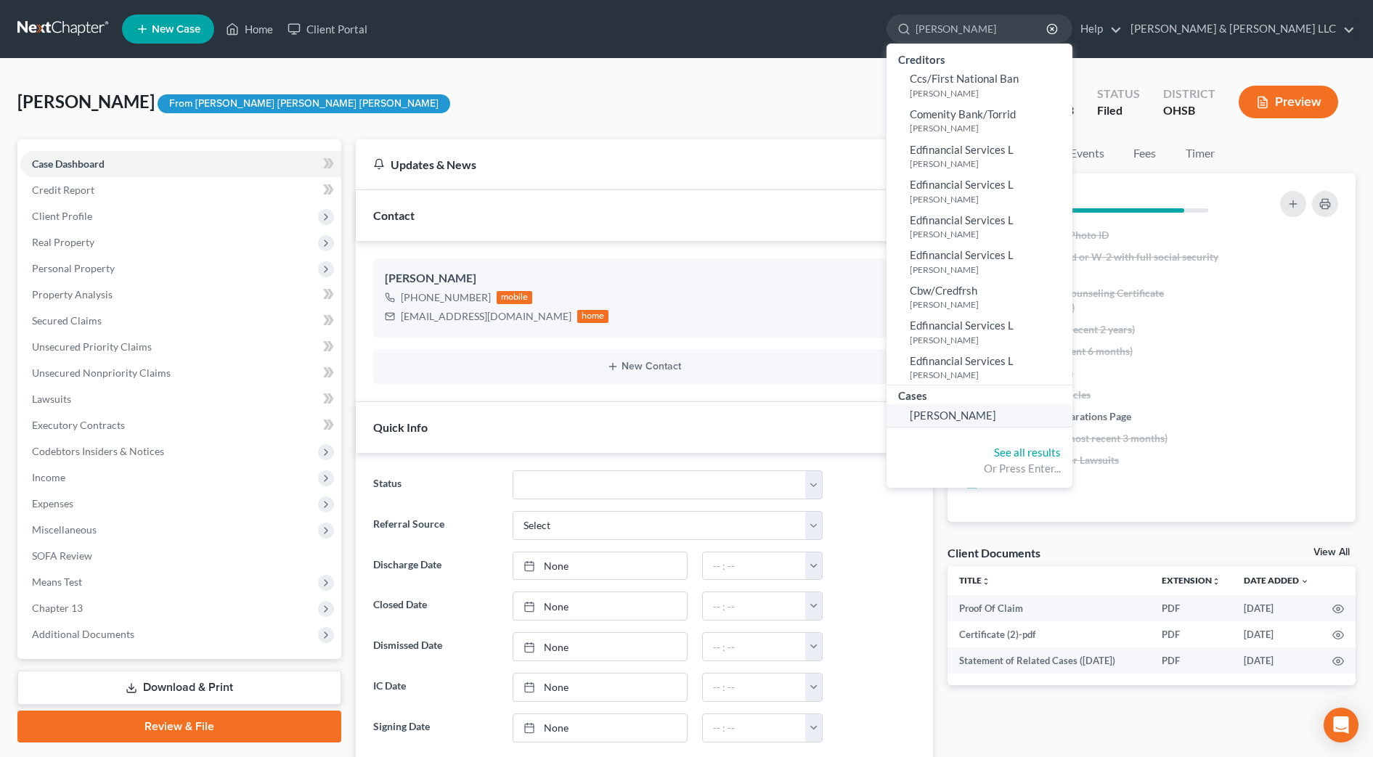
type input "[PERSON_NAME]"
click at [1010, 407] on link "[PERSON_NAME]" at bounding box center [980, 416] width 186 height 23
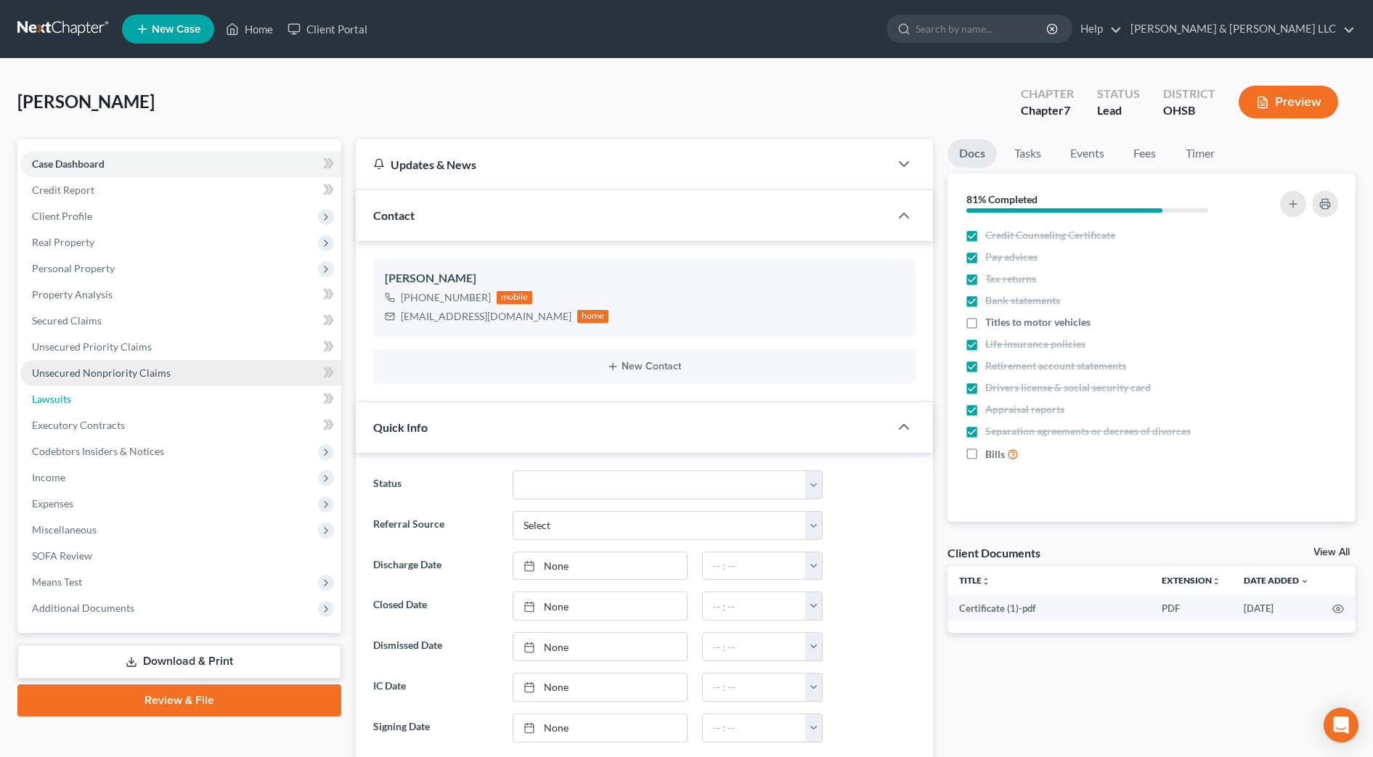
drag, startPoint x: 122, startPoint y: 386, endPoint x: 126, endPoint y: 376, distance: 10.8
click at [122, 386] on link "Lawsuits" at bounding box center [180, 399] width 321 height 26
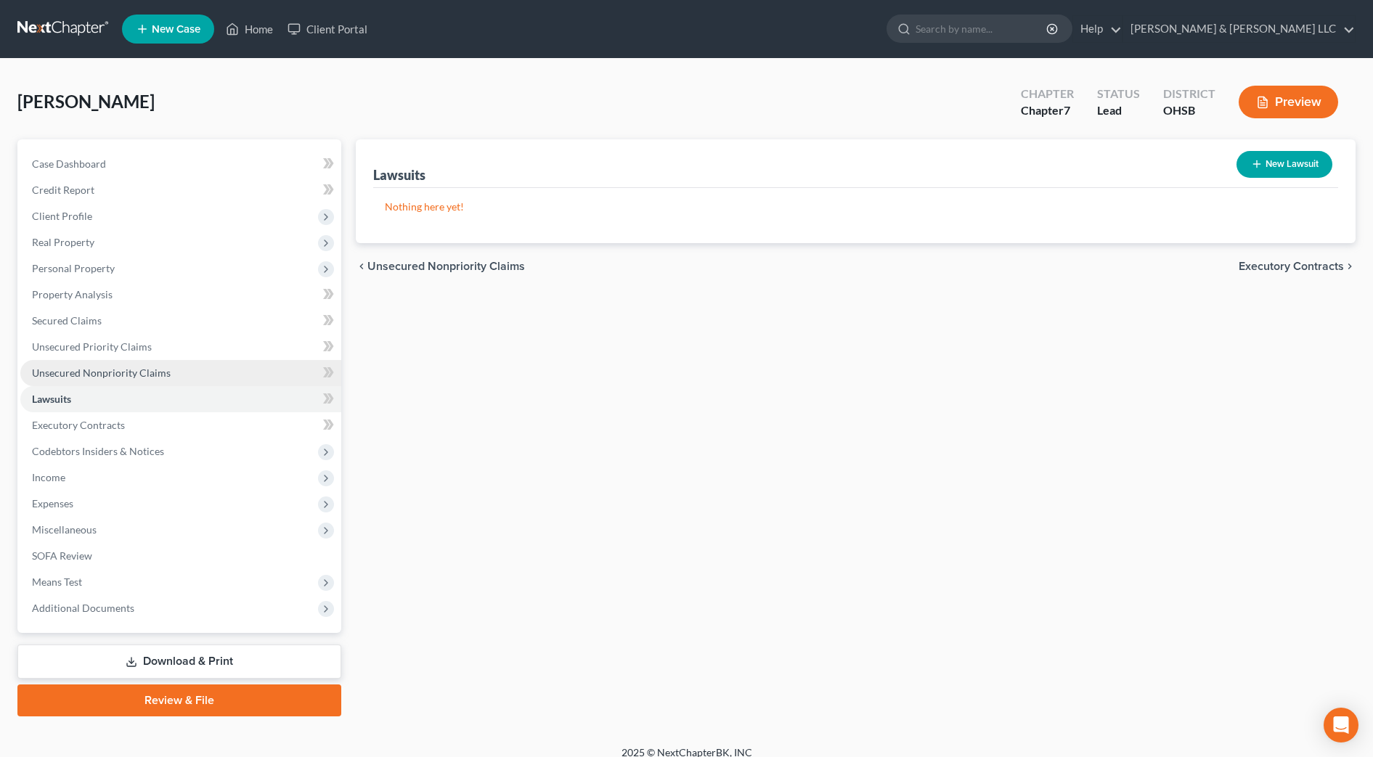
click at [126, 371] on span "Unsecured Nonpriority Claims" at bounding box center [101, 373] width 139 height 12
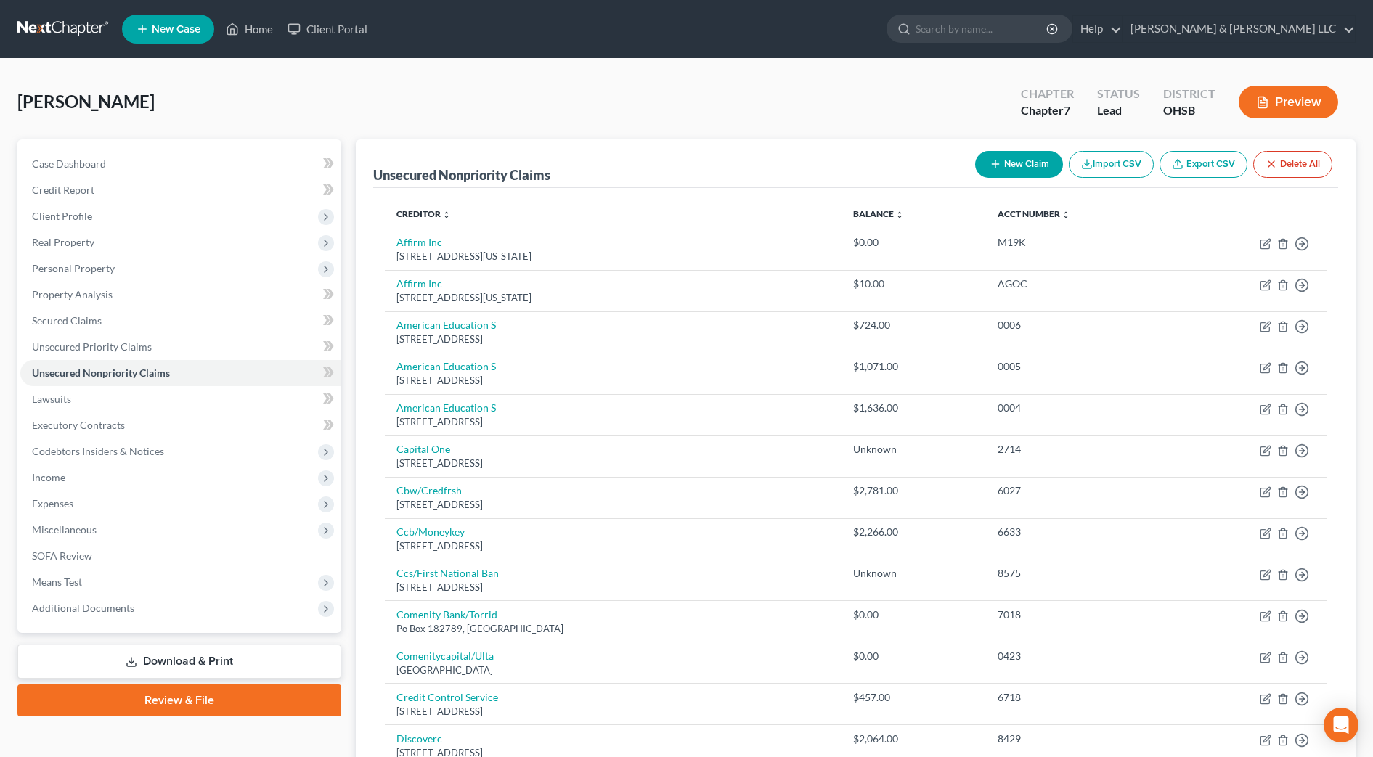
click at [1041, 155] on button "New Claim" at bounding box center [1019, 164] width 88 height 27
select select "0"
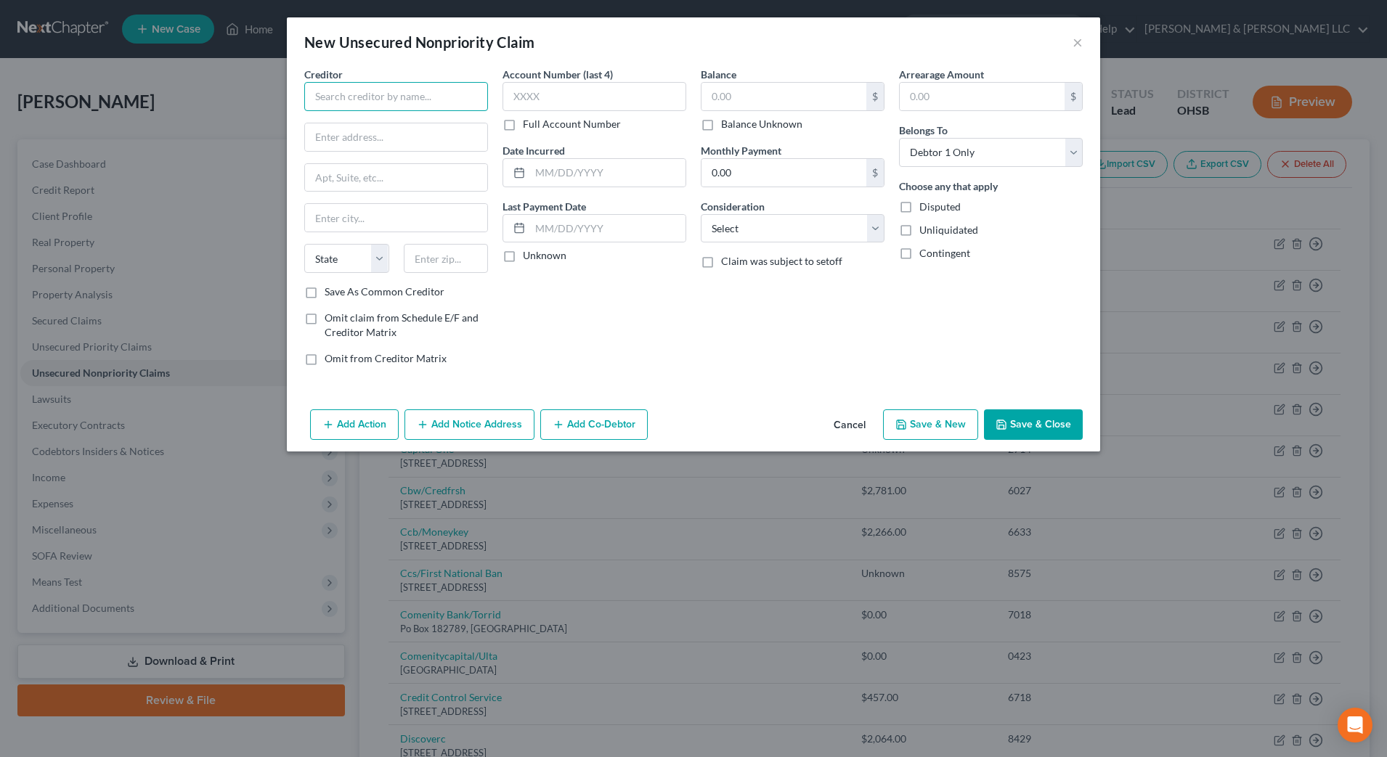
click at [376, 101] on input "text" at bounding box center [396, 96] width 184 height 29
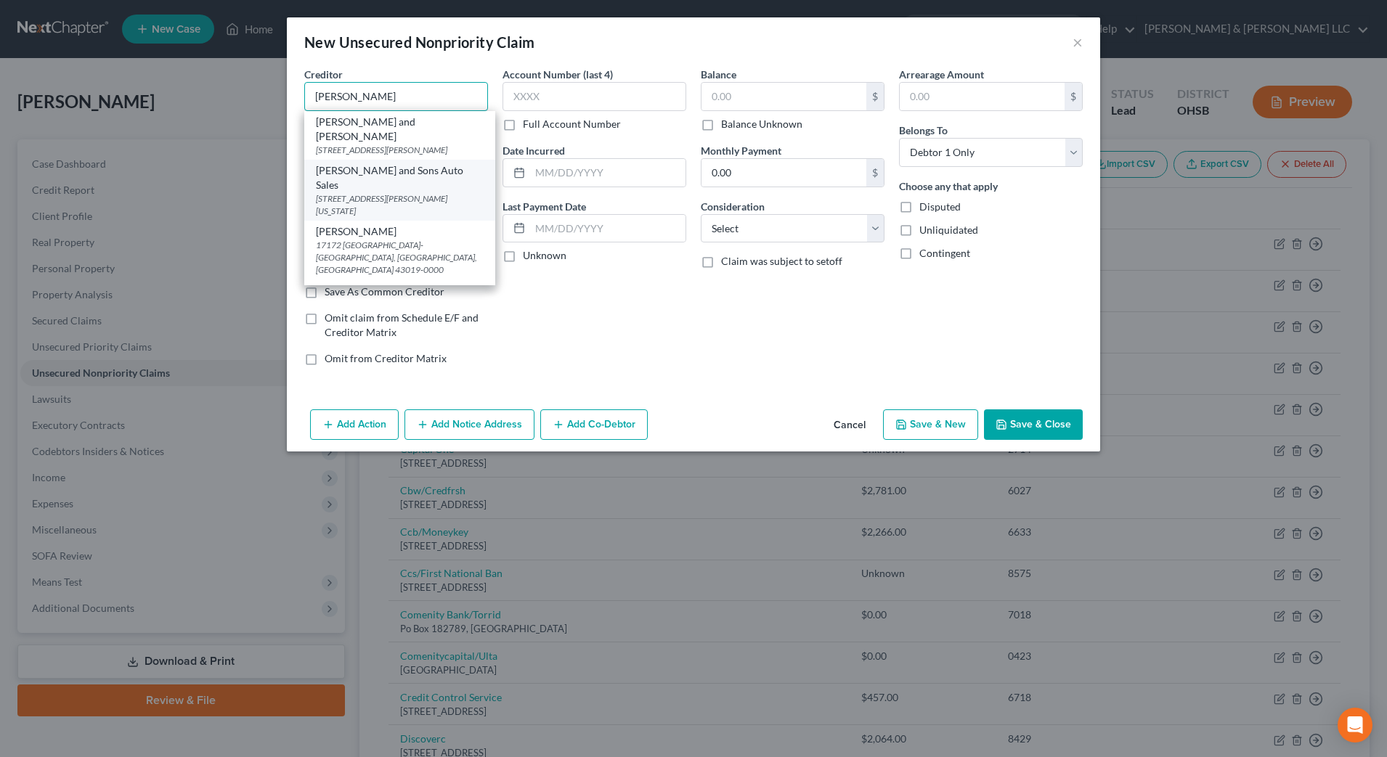
scroll to position [91, 0]
click at [455, 193] on div "[PERSON_NAME] Advance" at bounding box center [400, 200] width 168 height 15
type input "[PERSON_NAME] Advance"
type input "[STREET_ADDRESS][PERSON_NAME]"
type input "[GEOGRAPHIC_DATA]"
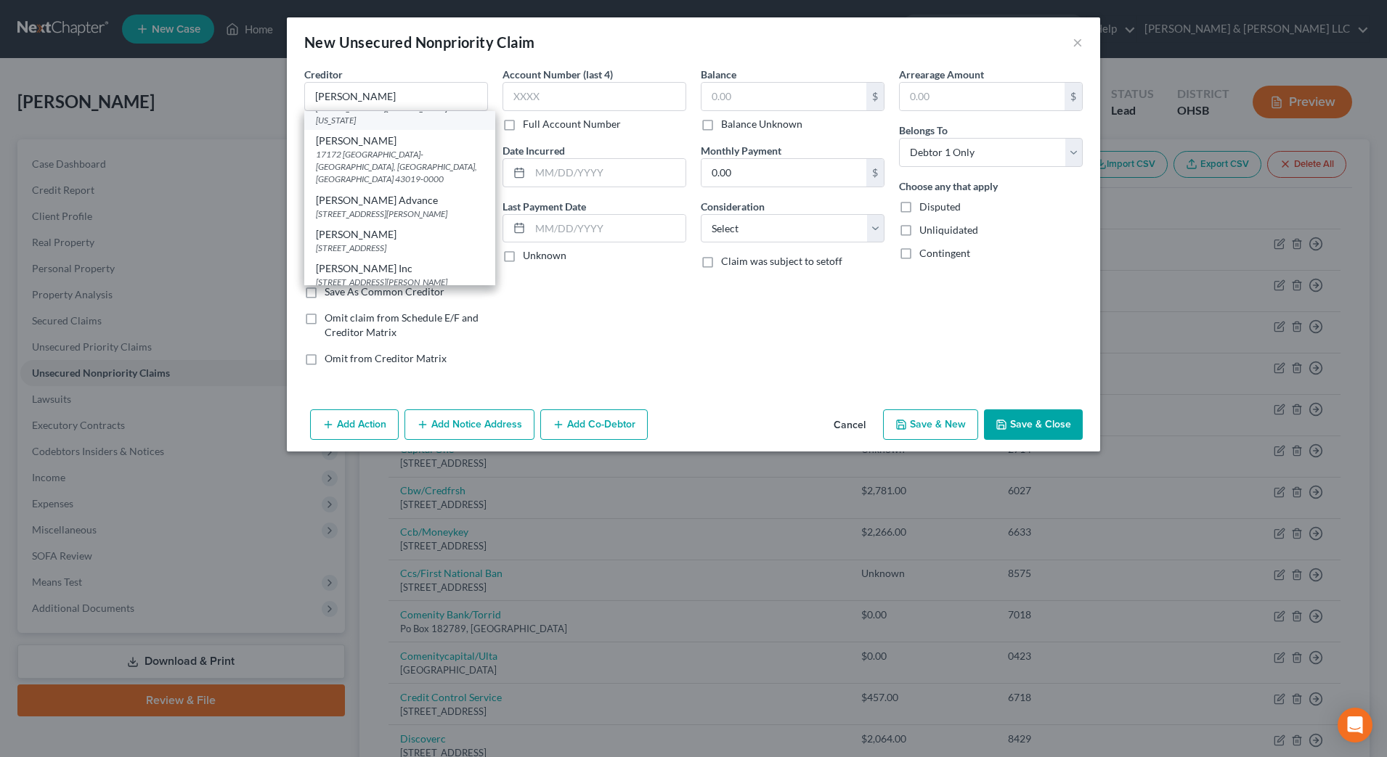
select select "4"
type input "90019"
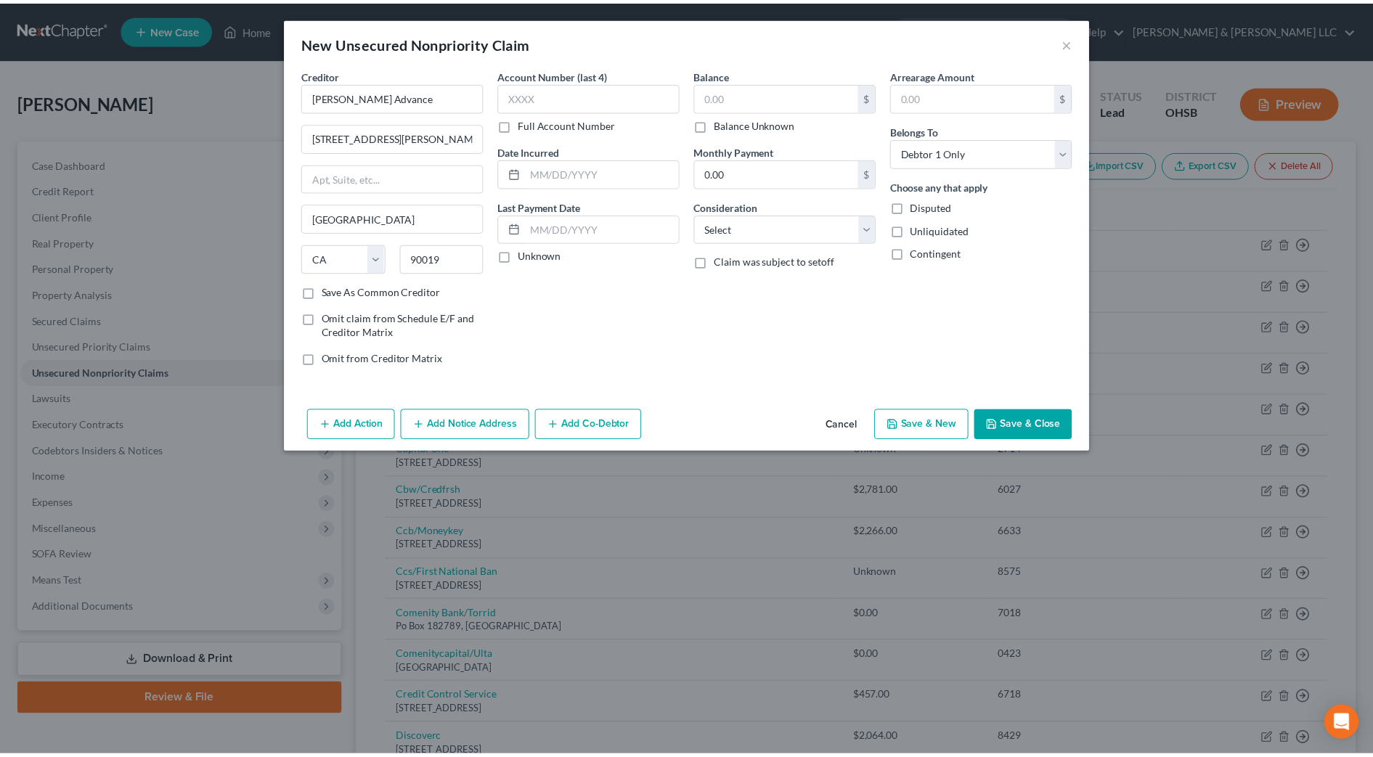
scroll to position [0, 0]
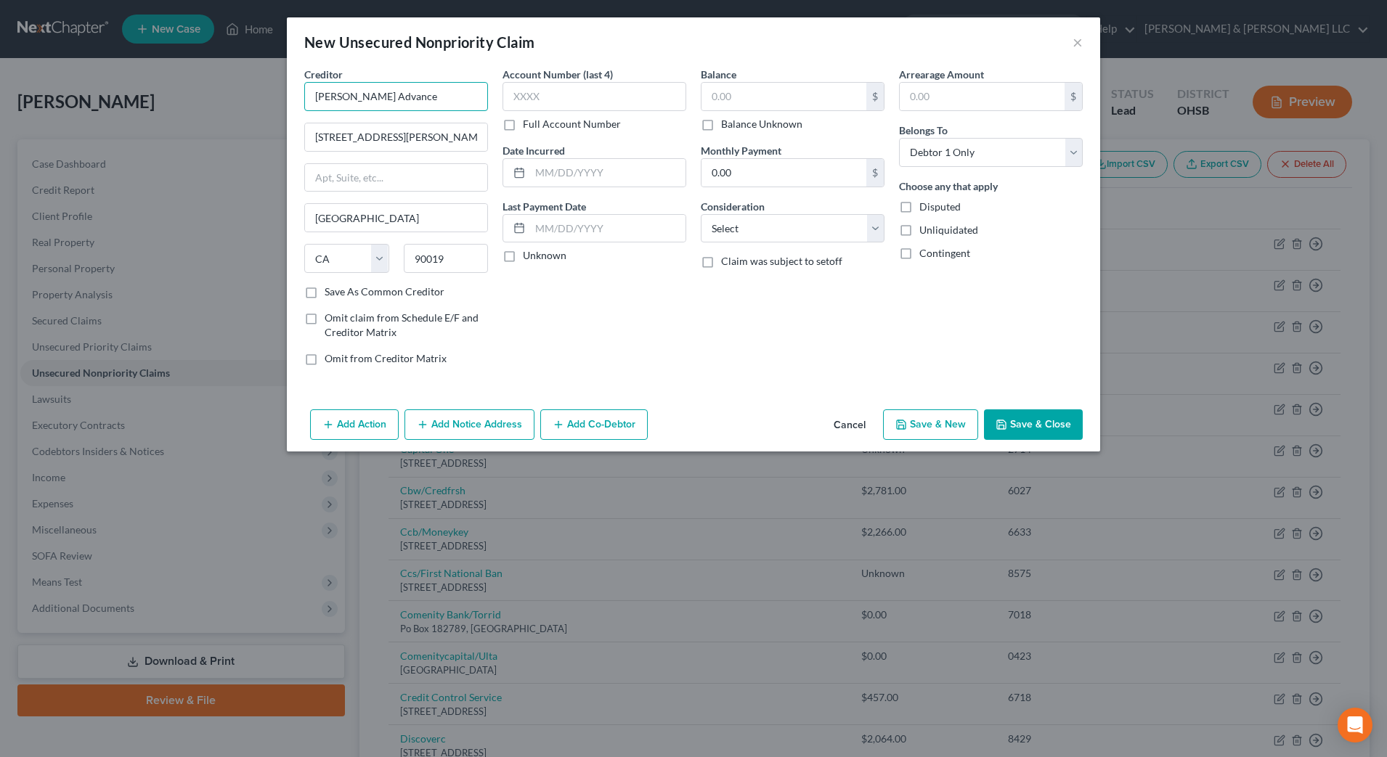
click at [451, 92] on input "[PERSON_NAME] Advance" at bounding box center [396, 96] width 184 height 29
drag, startPoint x: 451, startPoint y: 92, endPoint x: 338, endPoint y: 95, distance: 113.4
click at [338, 95] on input "[PERSON_NAME] Advance" at bounding box center [396, 96] width 184 height 29
type input "[PERSON_NAME] Inc"
click at [355, 142] on div "[STREET_ADDRESS][PERSON_NAME]" at bounding box center [391, 135] width 151 height 12
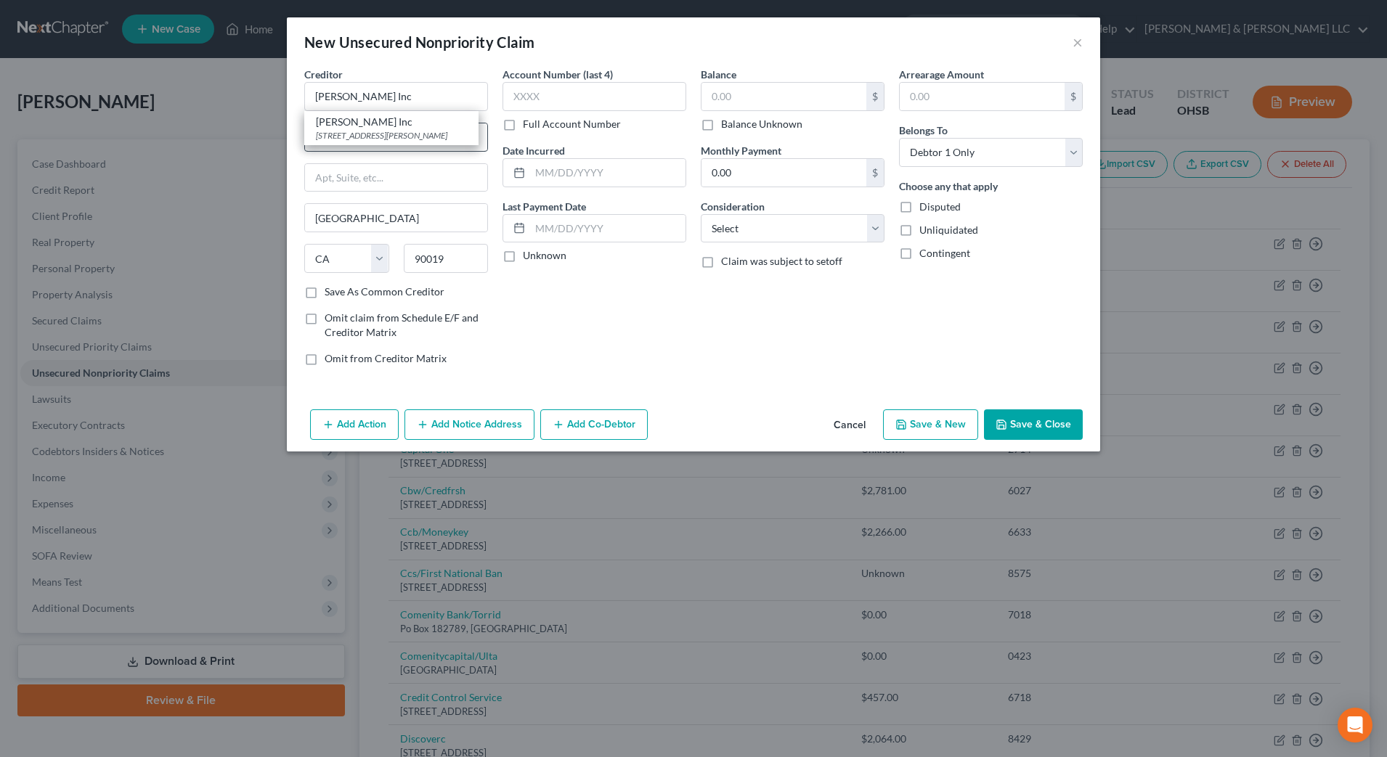
type input "[STREET_ADDRESS][PERSON_NAME]"
click at [795, 125] on label "Balance Unknown" at bounding box center [761, 124] width 81 height 15
click at [736, 125] on input "Balance Unknown" at bounding box center [731, 121] width 9 height 9
checkbox input "true"
type input "0.00"
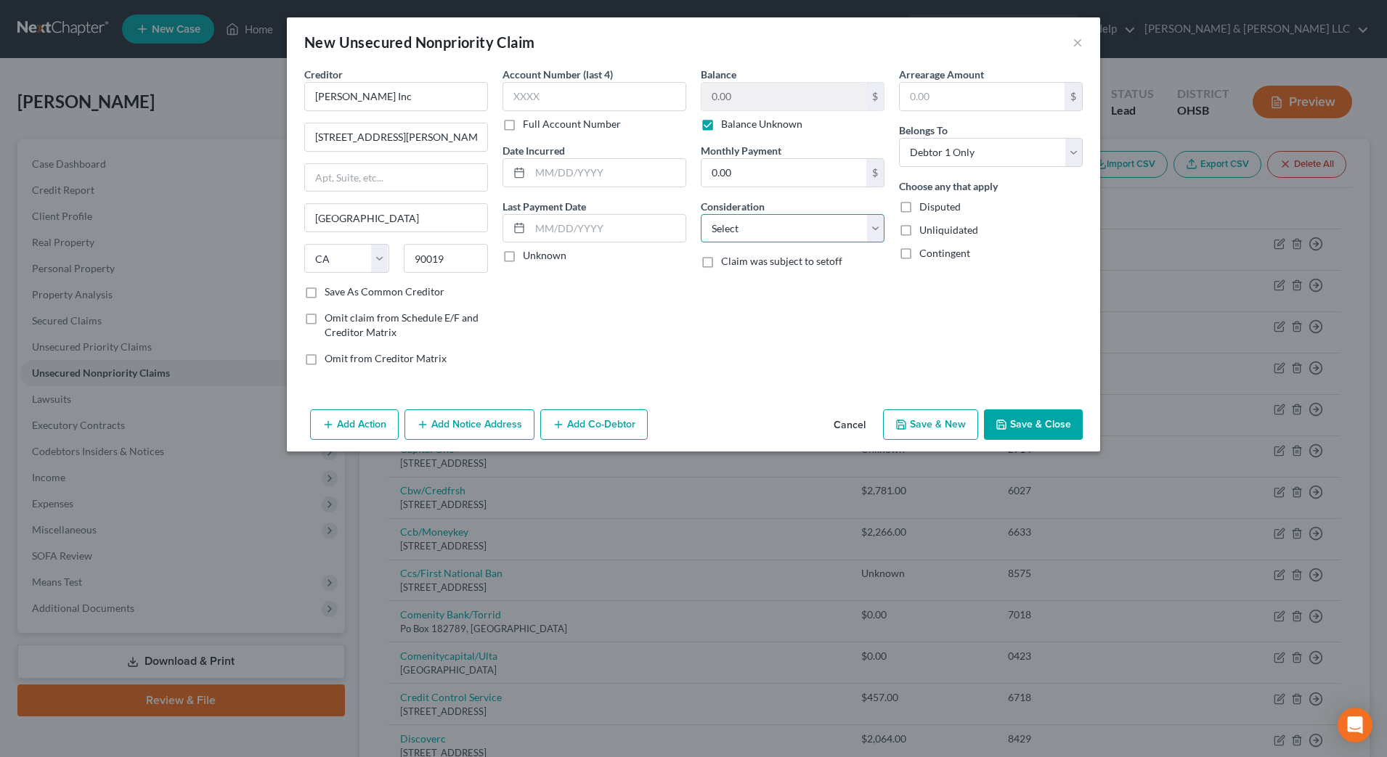
click at [800, 225] on select "Select Cable / Satellite Services Collection Agency Credit Card Debt Debt Couns…" at bounding box center [793, 228] width 184 height 29
select select "10"
click at [701, 214] on select "Select Cable / Satellite Services Collection Agency Credit Card Debt Debt Couns…" at bounding box center [793, 228] width 184 height 29
click at [1053, 422] on button "Save & Close" at bounding box center [1033, 425] width 99 height 31
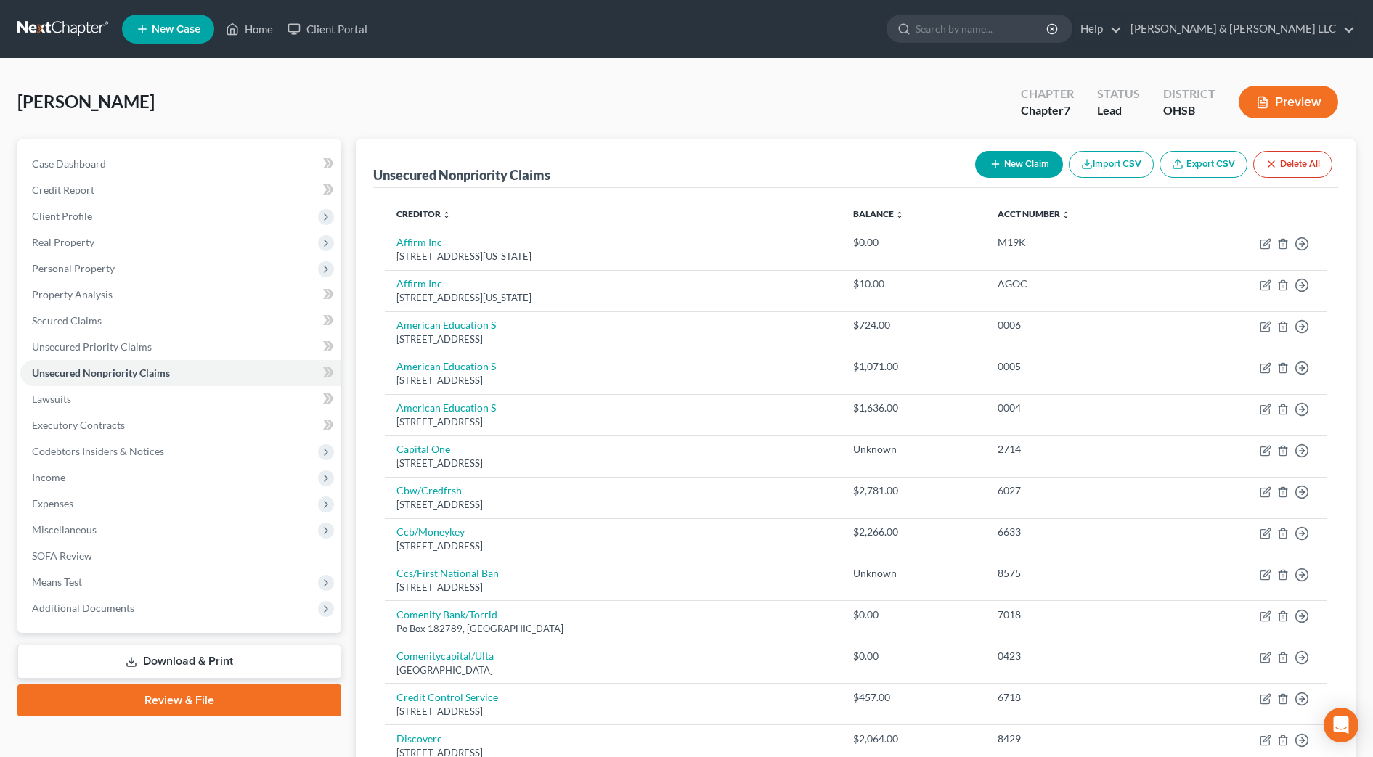
click at [1014, 163] on button "New Claim" at bounding box center [1019, 164] width 88 height 27
select select "0"
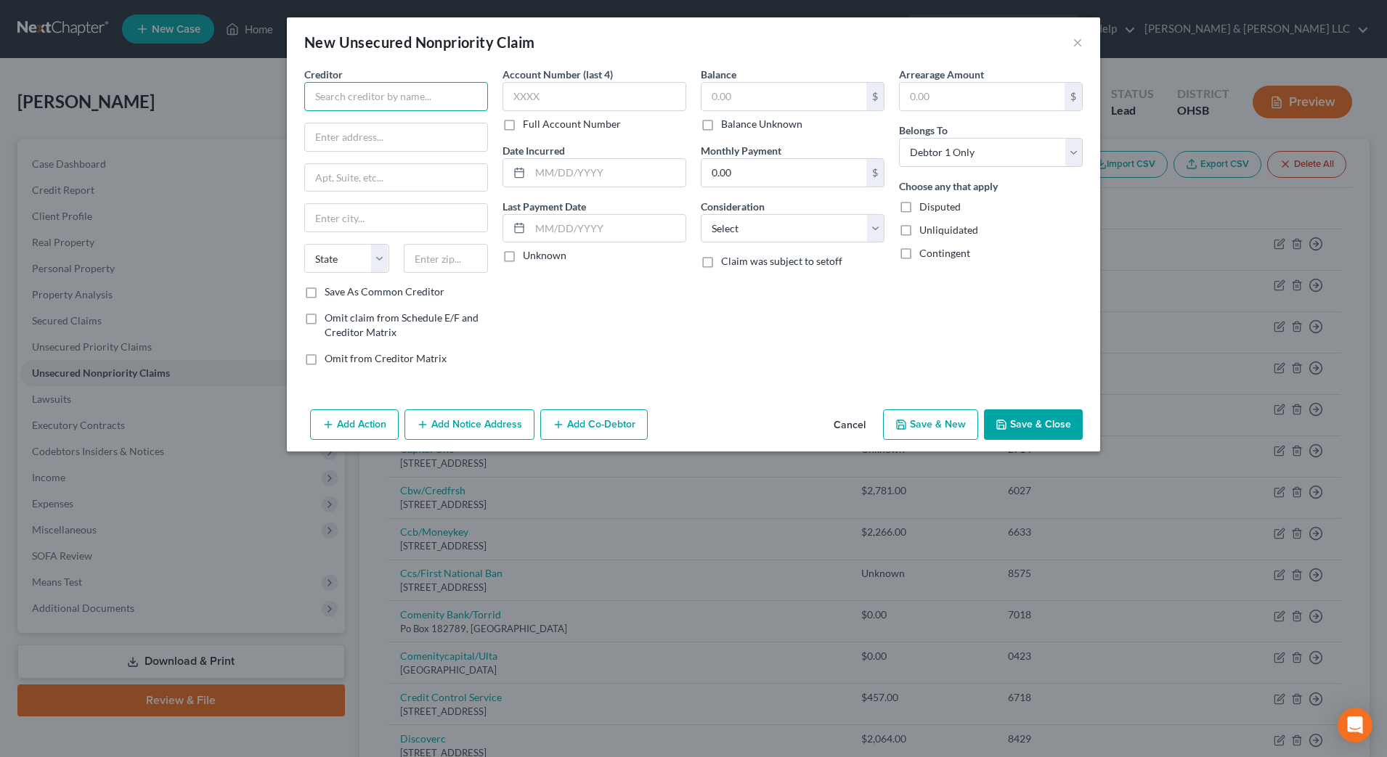
click at [434, 92] on input "text" at bounding box center [396, 96] width 184 height 29
type input "Money Lion"
click at [372, 141] on div "[STREET_ADDRESS][US_STATE]" at bounding box center [391, 135] width 151 height 12
type input "[STREET_ADDRESS]"
type input "[US_STATE]"
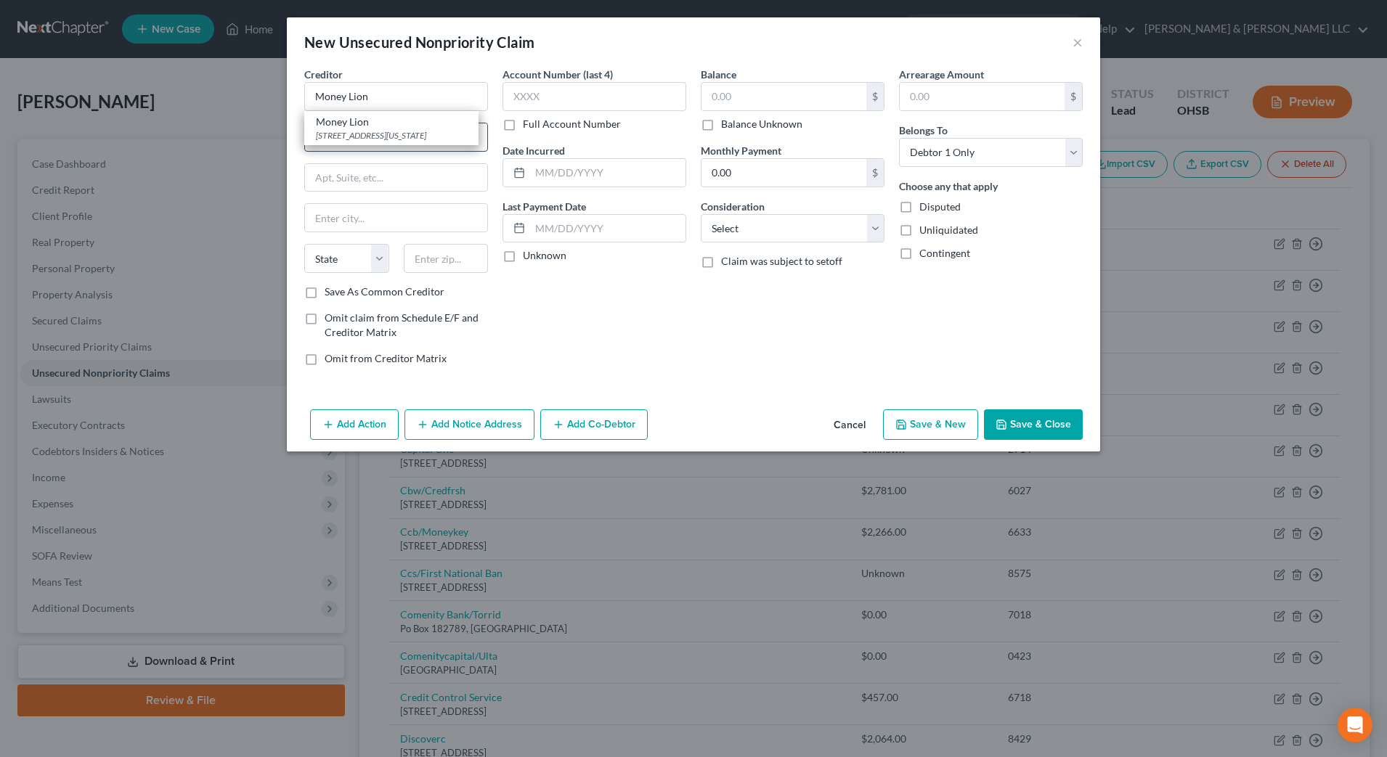
select select "35"
type input "10010-0000"
click at [791, 232] on select "Select Cable / Satellite Services Collection Agency Credit Card Debt Debt Couns…" at bounding box center [793, 228] width 184 height 29
select select "10"
click at [701, 214] on select "Select Cable / Satellite Services Collection Agency Credit Card Debt Debt Couns…" at bounding box center [793, 228] width 184 height 29
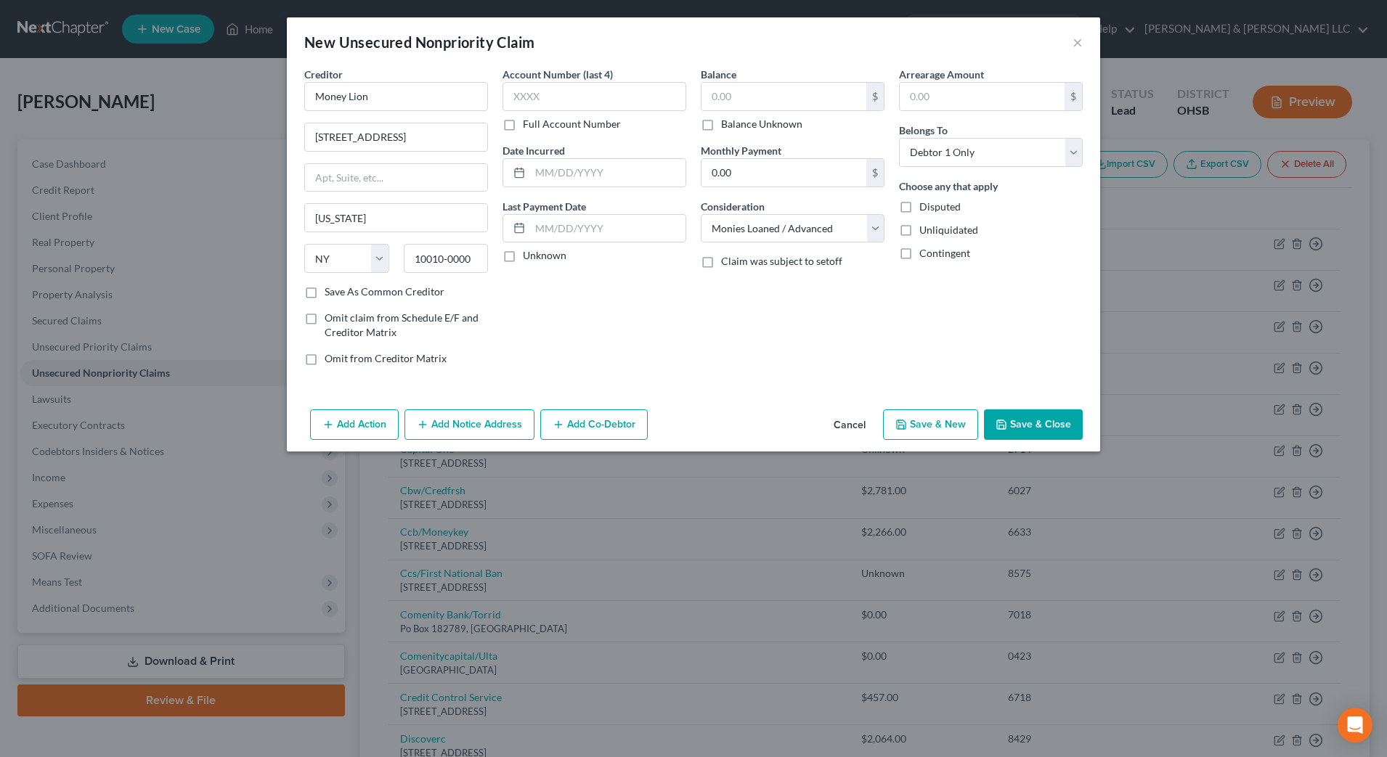
click at [736, 129] on label "Balance Unknown" at bounding box center [761, 124] width 81 height 15
click at [736, 126] on input "Balance Unknown" at bounding box center [731, 121] width 9 height 9
checkbox input "true"
type input "0.00"
click at [1013, 418] on button "Save & Close" at bounding box center [1033, 425] width 99 height 31
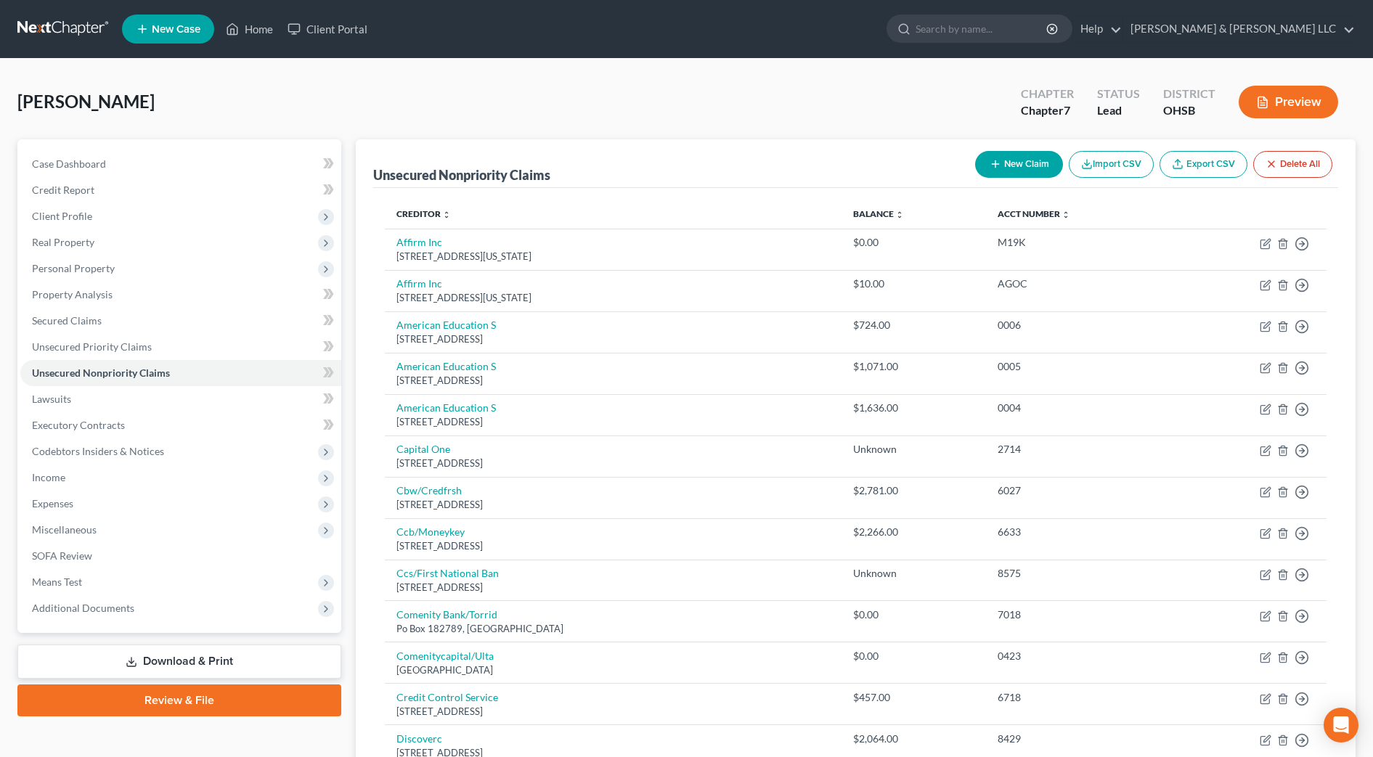
click at [1028, 162] on button "New Claim" at bounding box center [1019, 164] width 88 height 27
select select "0"
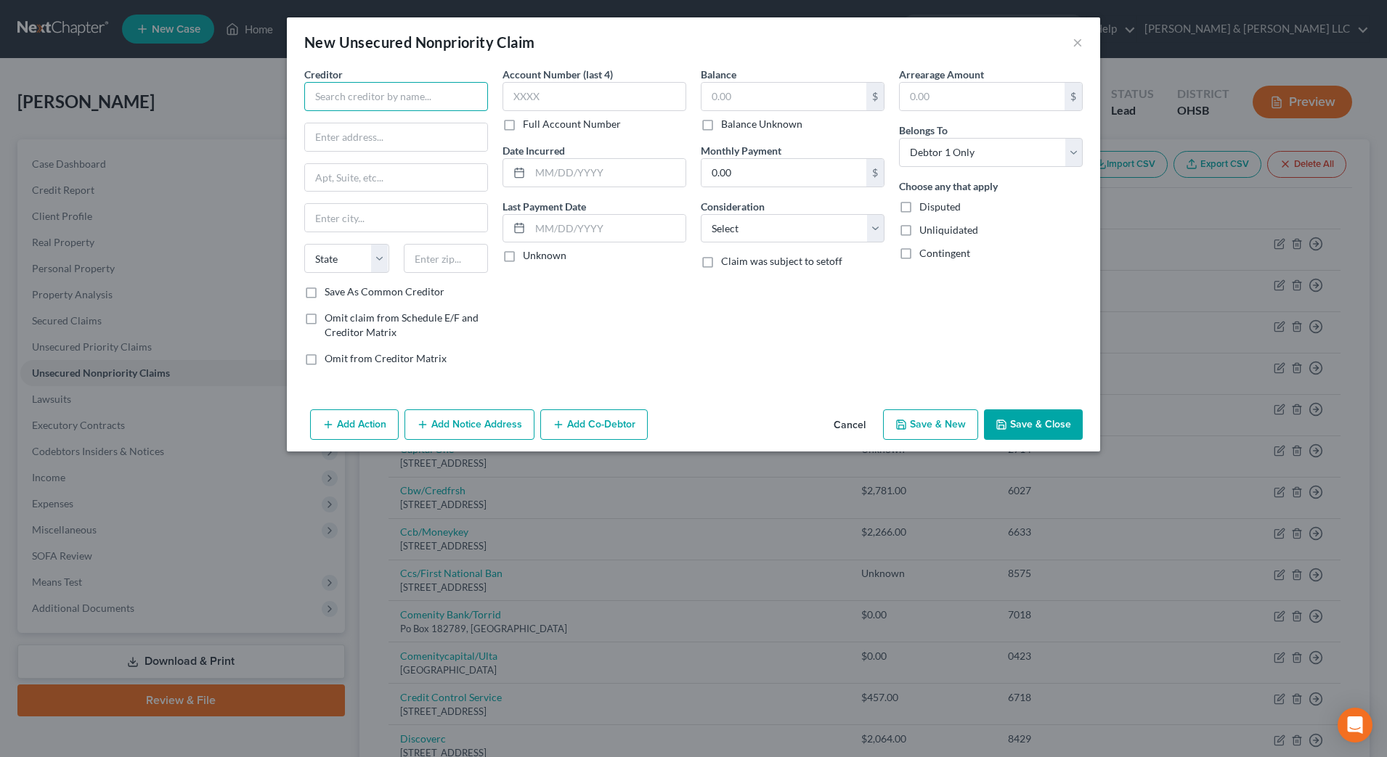
click at [373, 96] on input "text" at bounding box center [396, 96] width 184 height 29
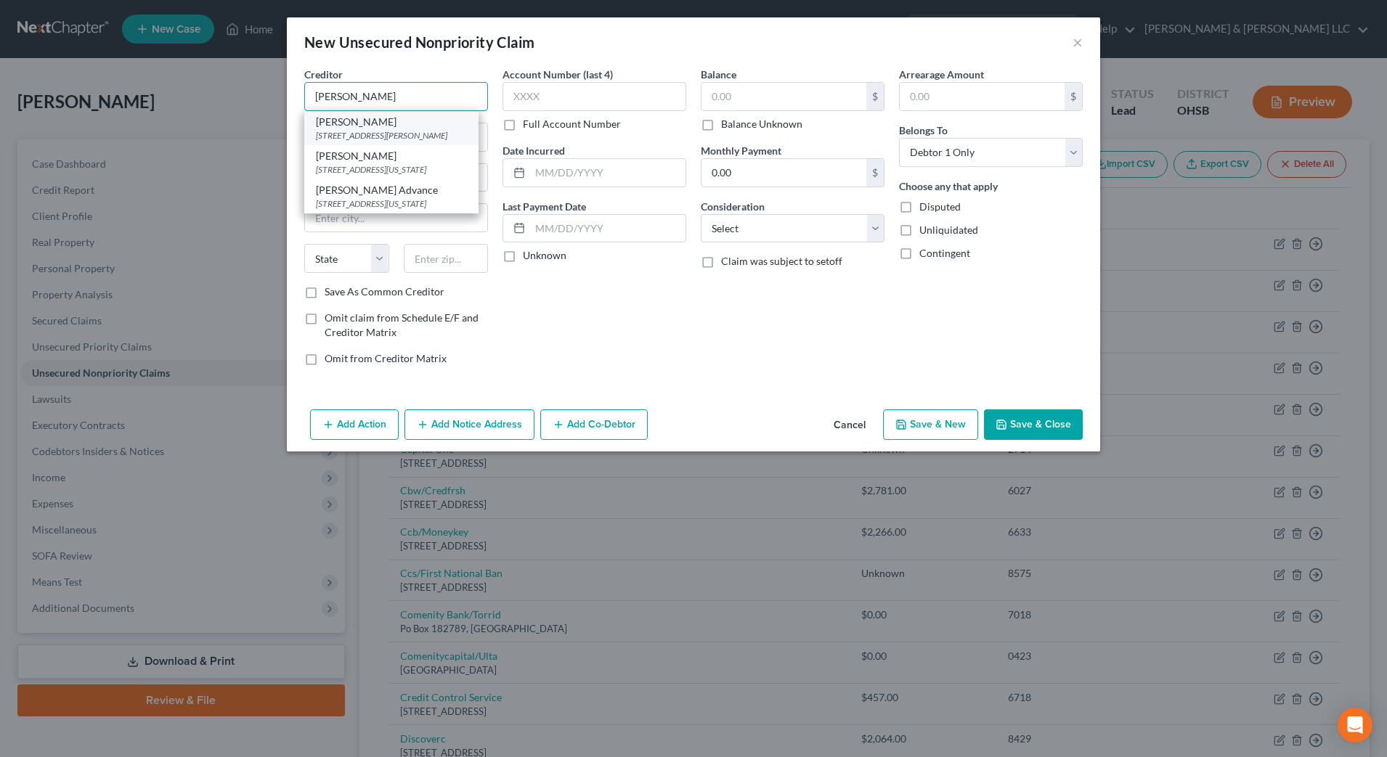
type input "[PERSON_NAME]"
click at [360, 139] on div "[STREET_ADDRESS][PERSON_NAME]" at bounding box center [391, 135] width 151 height 12
type input "[STREET_ADDRESS][PERSON_NAME]"
type input "Rockford"
select select "14"
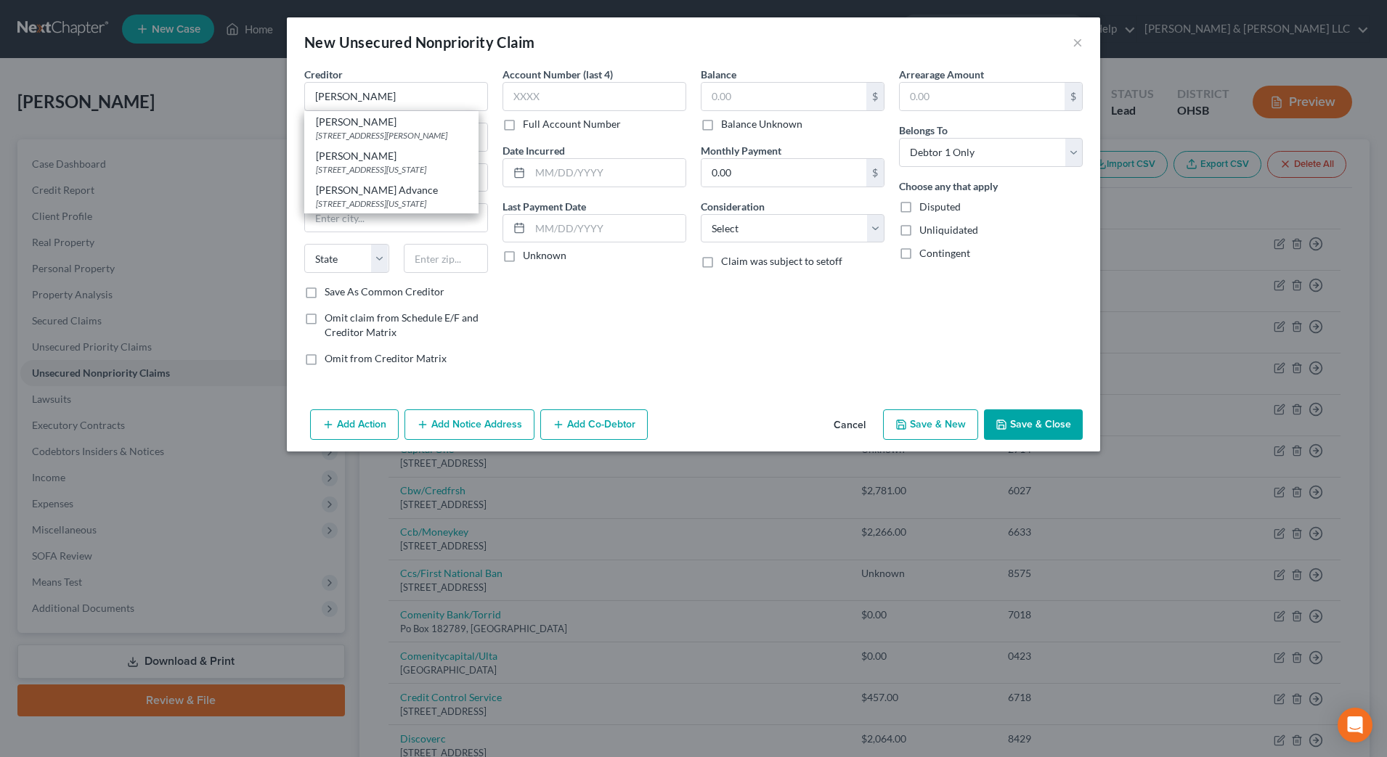
type input "61108"
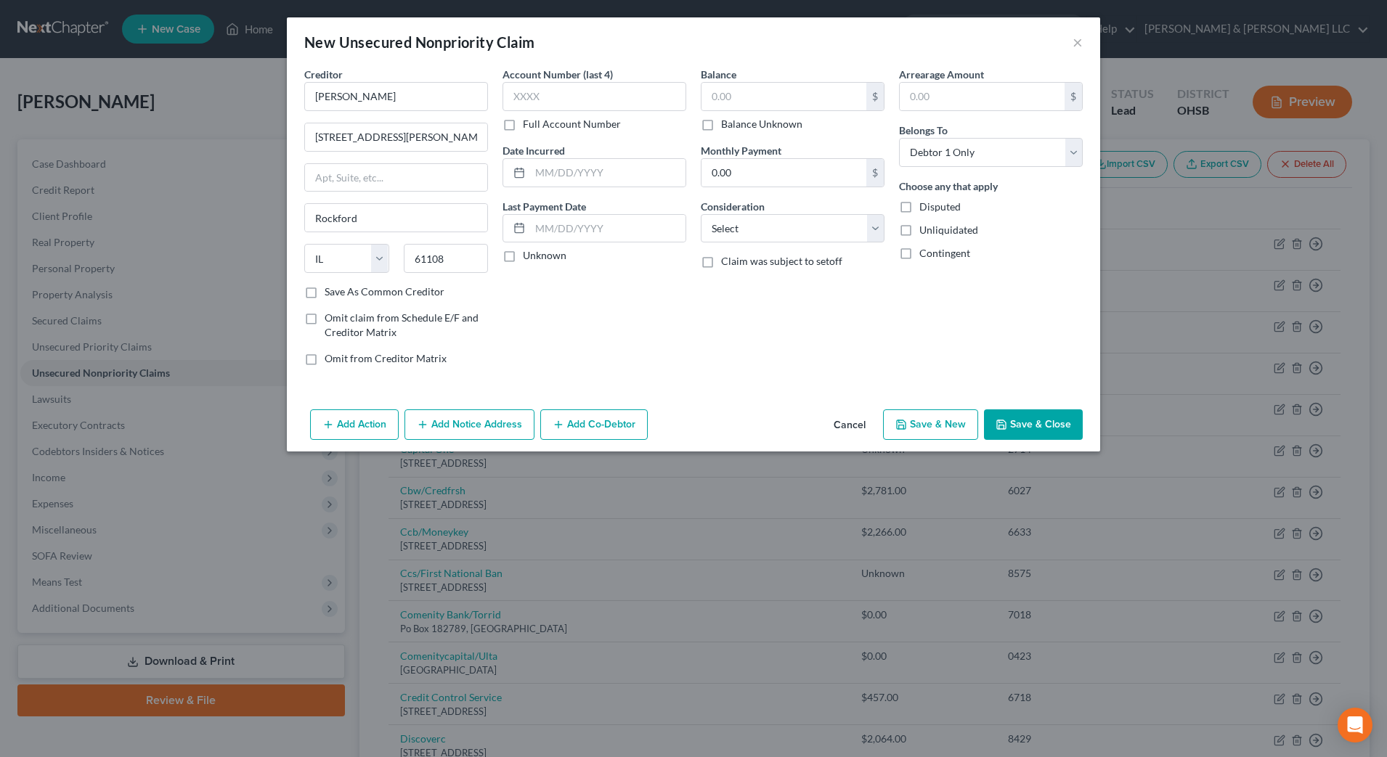
click at [464, 423] on button "Add Notice Address" at bounding box center [470, 425] width 130 height 31
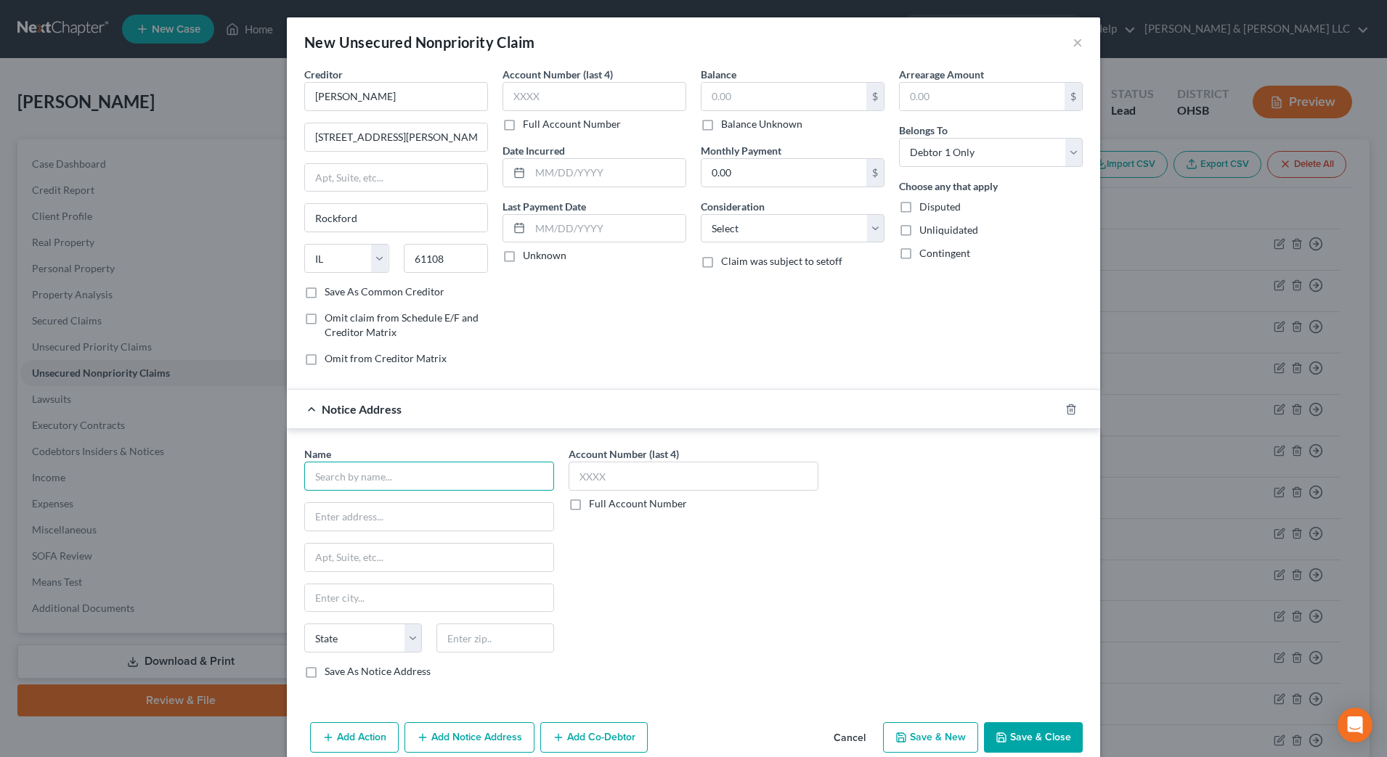
click at [450, 488] on input "text" at bounding box center [429, 476] width 250 height 29
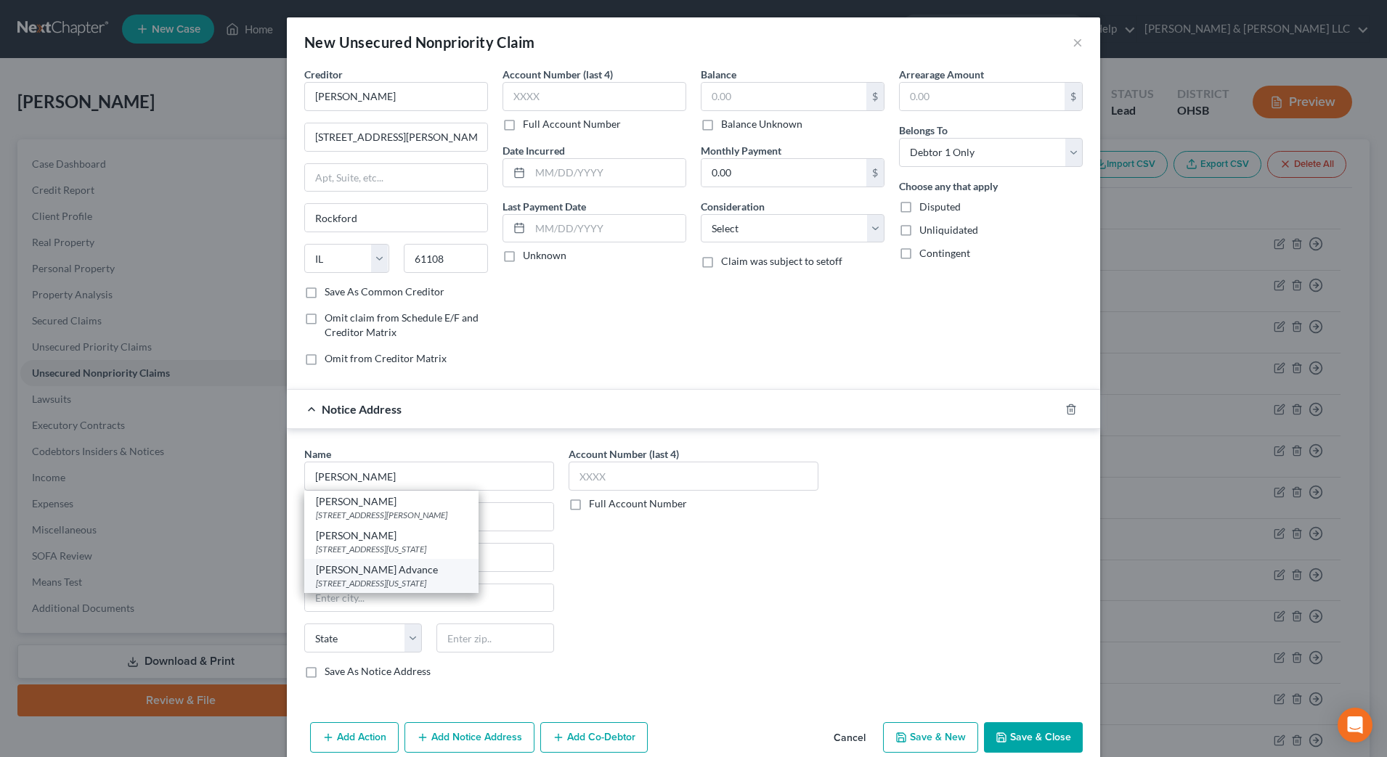
click at [422, 569] on div "[PERSON_NAME] Advance" at bounding box center [391, 570] width 151 height 15
type input "[PERSON_NAME] Advance"
type input "[STREET_ADDRESS]"
type input "[US_STATE]"
select select "35"
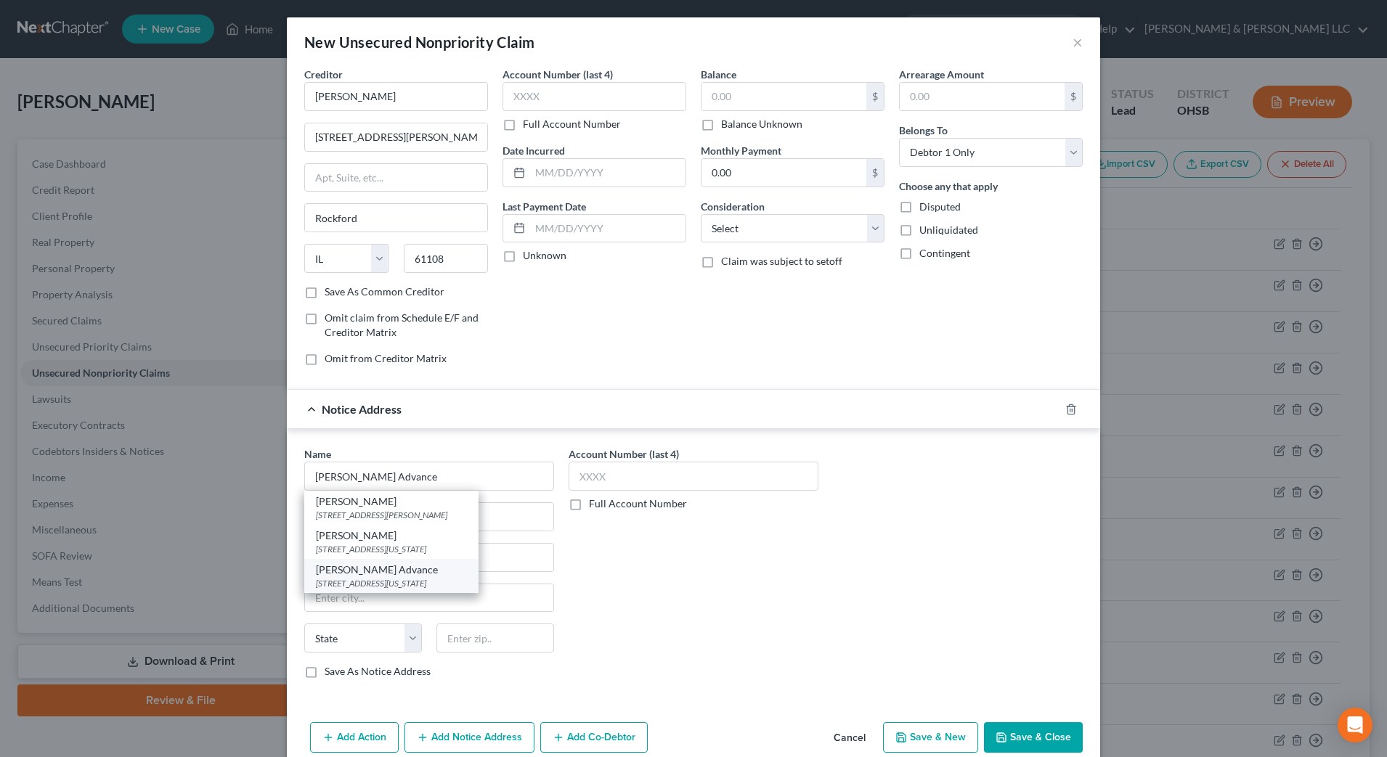
type input "10001"
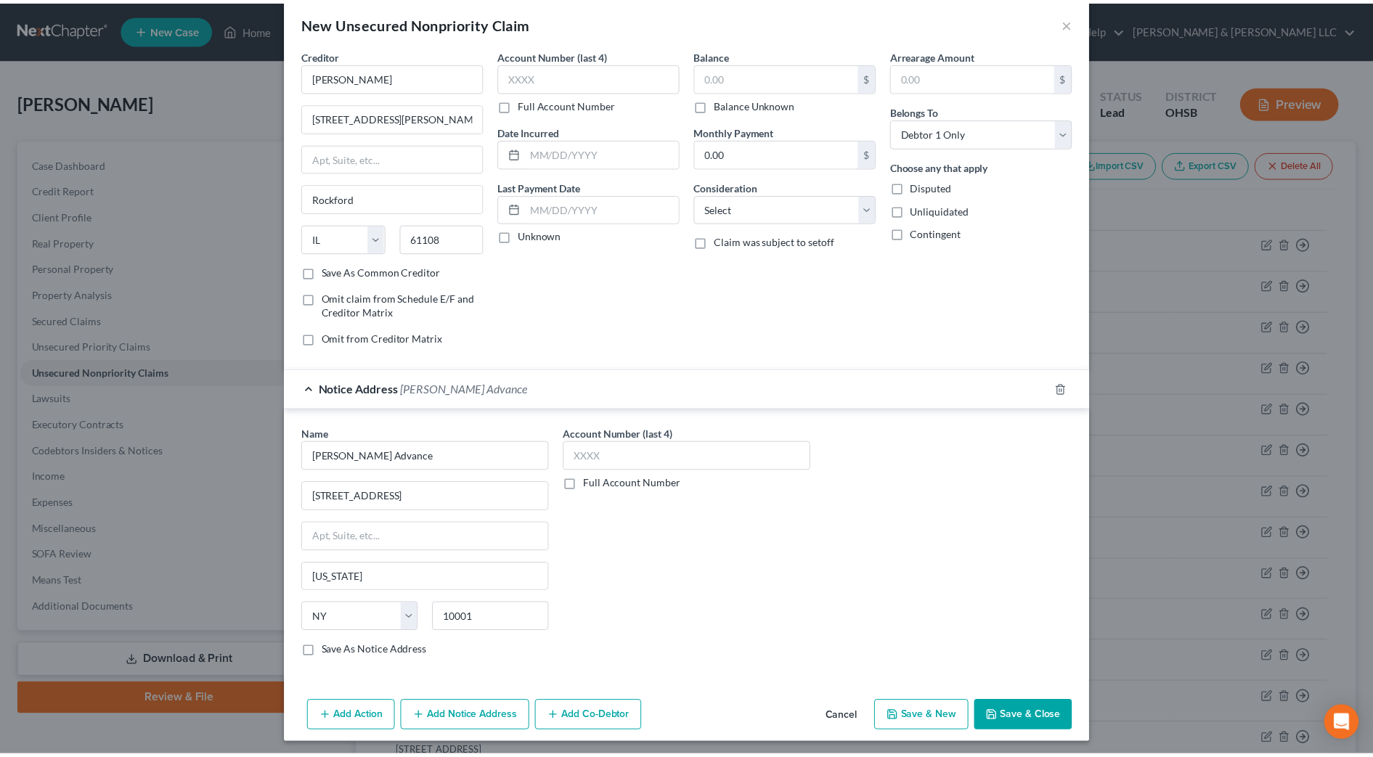
scroll to position [25, 0]
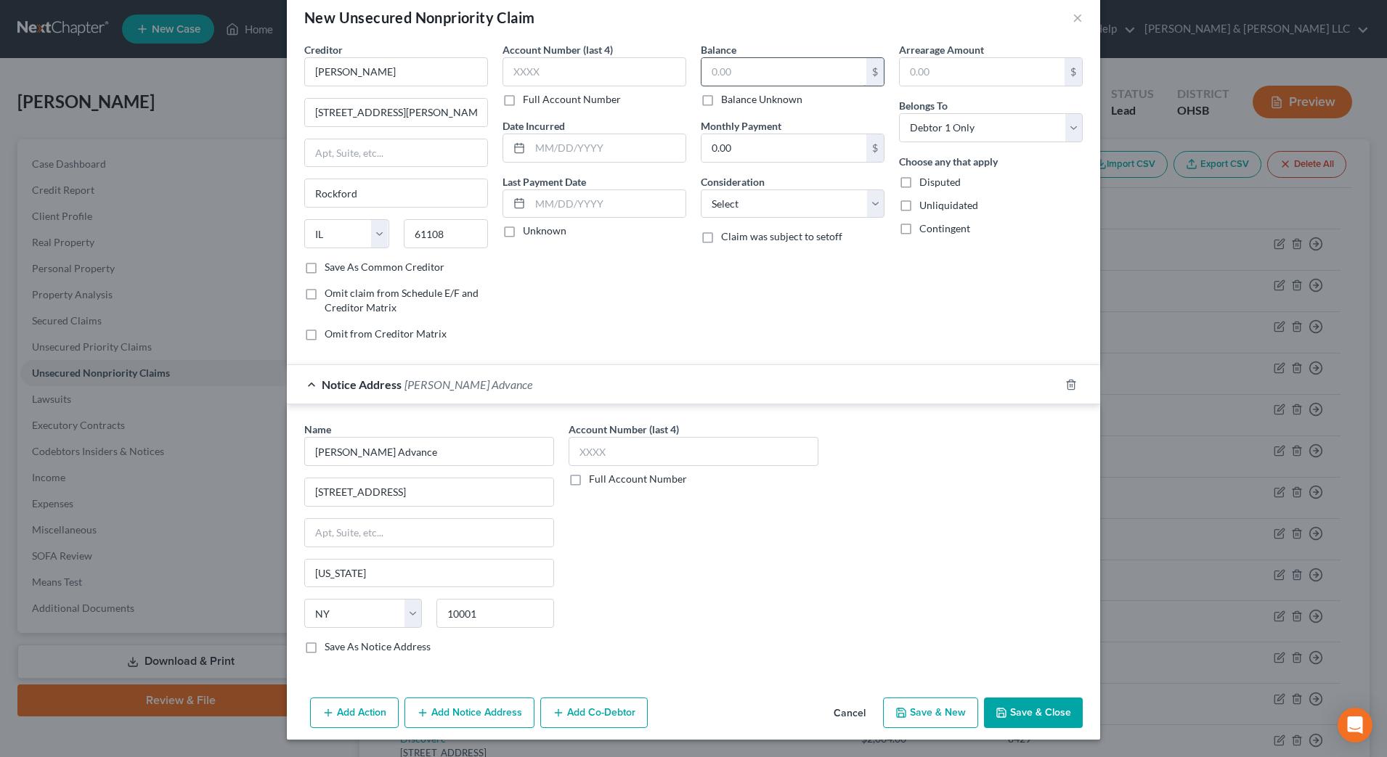
click at [770, 75] on input "text" at bounding box center [784, 72] width 165 height 28
click at [769, 99] on label "Balance Unknown" at bounding box center [761, 99] width 81 height 15
click at [736, 99] on input "Balance Unknown" at bounding box center [731, 96] width 9 height 9
checkbox input "true"
type input "0.00"
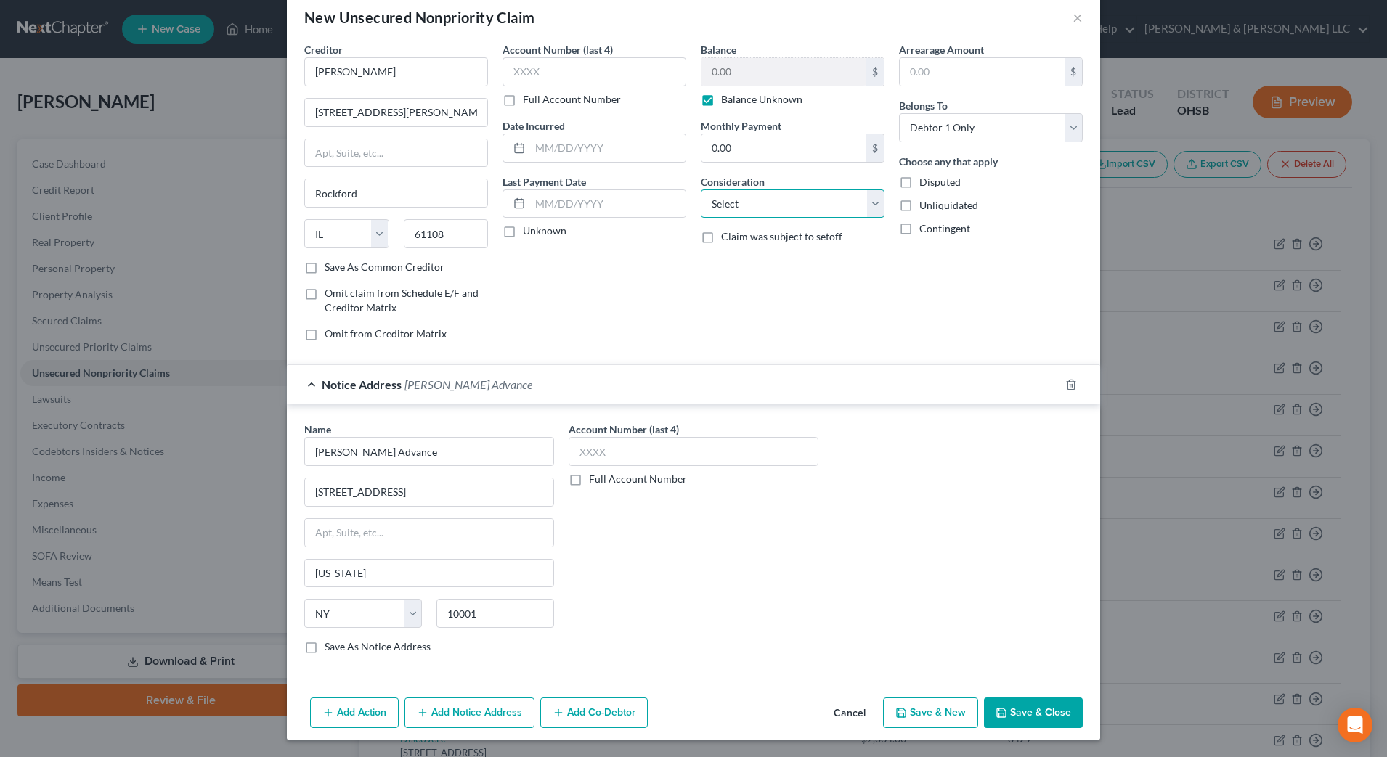
drag, startPoint x: 774, startPoint y: 203, endPoint x: 771, endPoint y: 219, distance: 15.7
click at [774, 203] on select "Select Cable / Satellite Services Collection Agency Credit Card Debt Debt Couns…" at bounding box center [793, 204] width 184 height 29
select select "10"
click at [701, 190] on select "Select Cable / Satellite Services Collection Agency Credit Card Debt Debt Couns…" at bounding box center [793, 204] width 184 height 29
click at [1020, 705] on button "Save & Close" at bounding box center [1033, 713] width 99 height 31
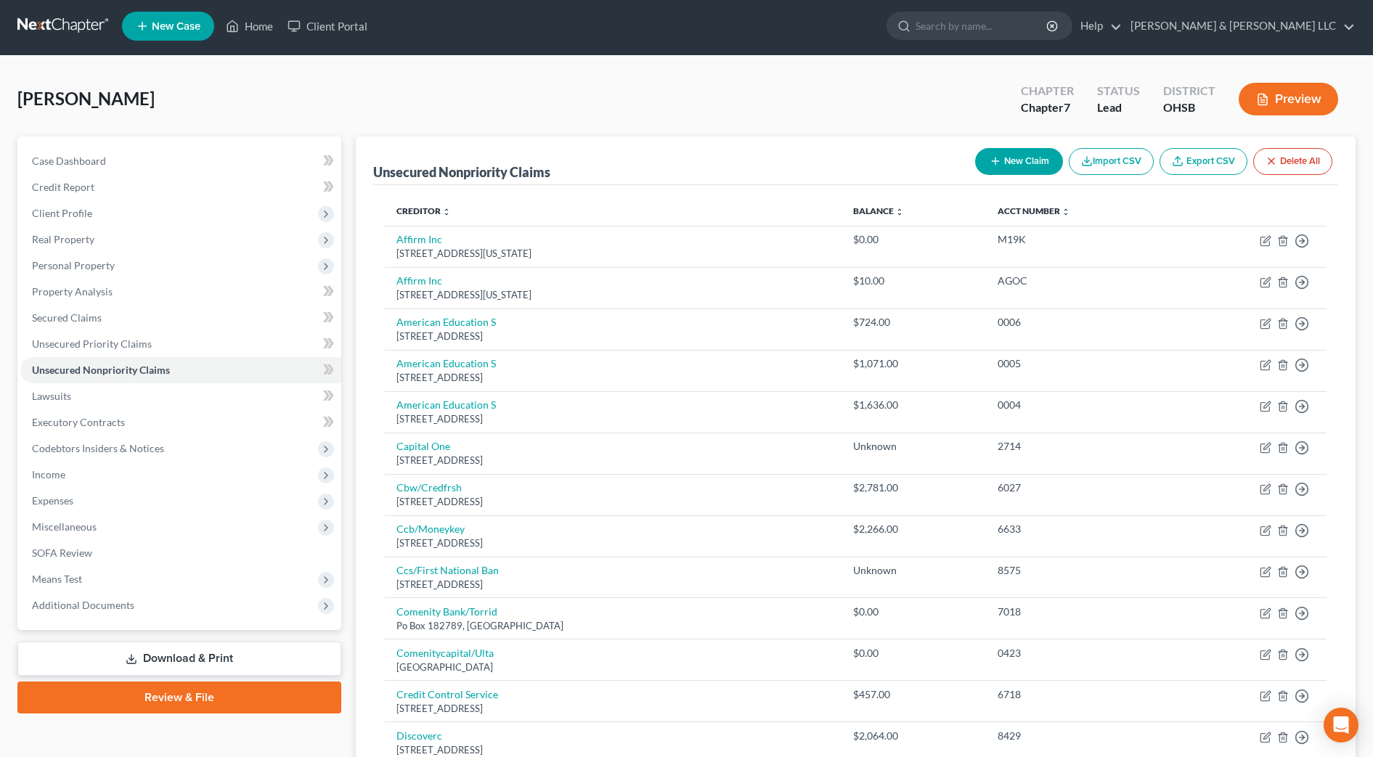
scroll to position [0, 0]
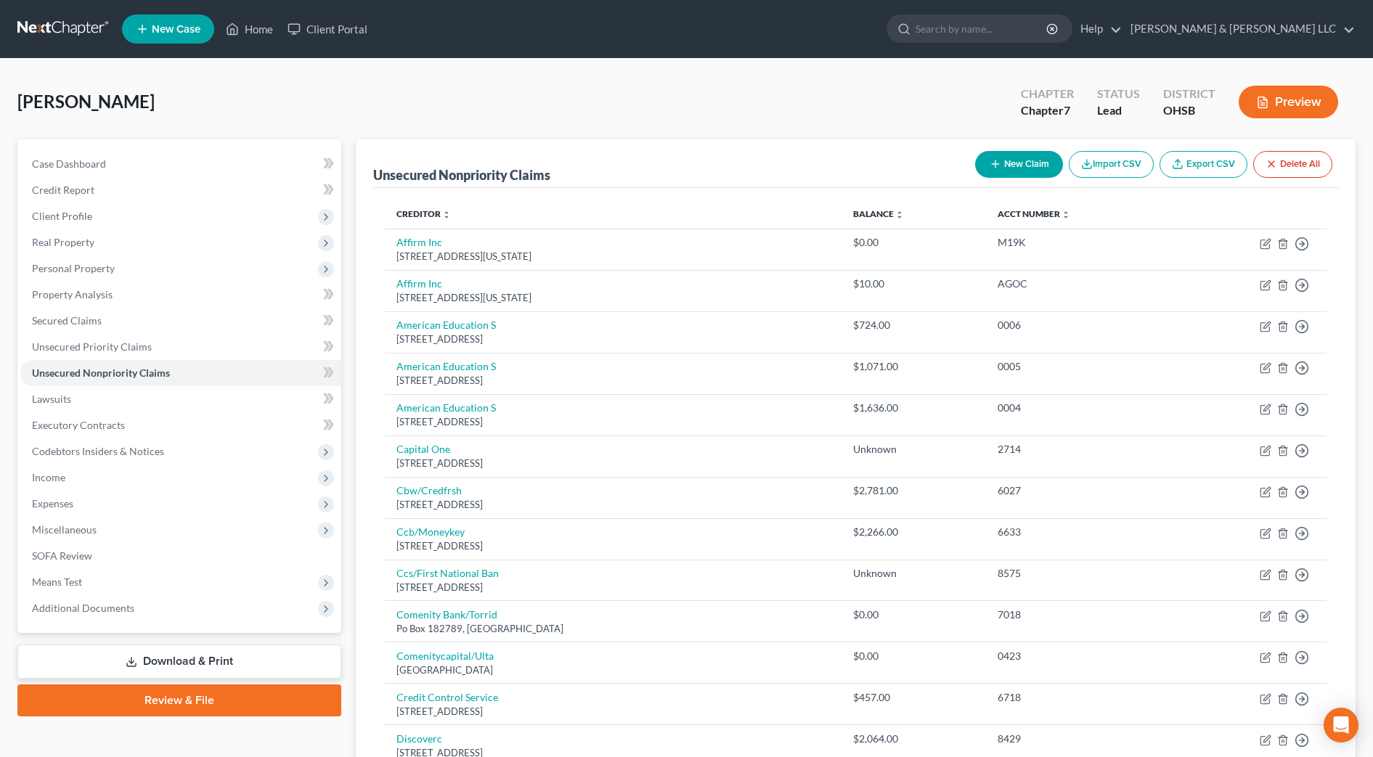
click at [1020, 161] on button "New Claim" at bounding box center [1019, 164] width 88 height 27
select select "0"
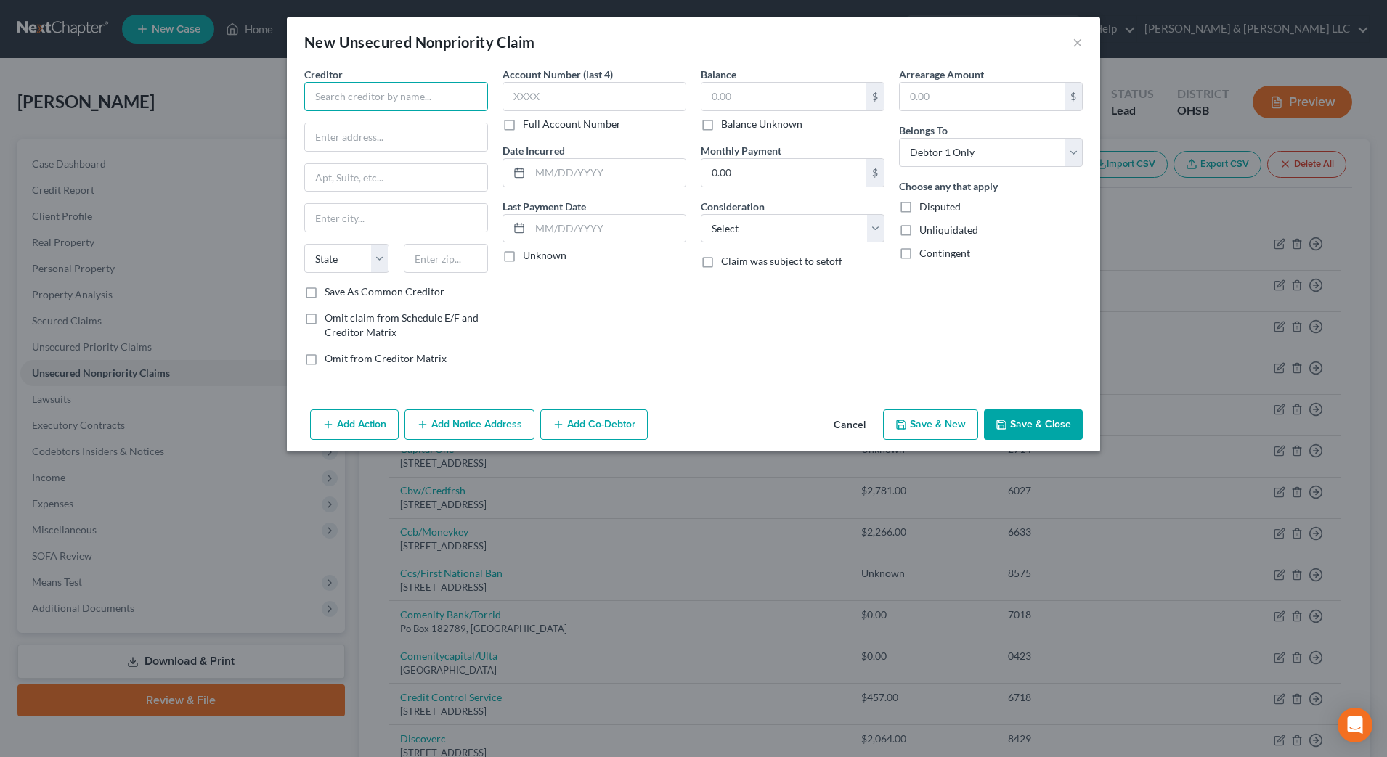
click at [383, 96] on input "text" at bounding box center [396, 96] width 184 height 29
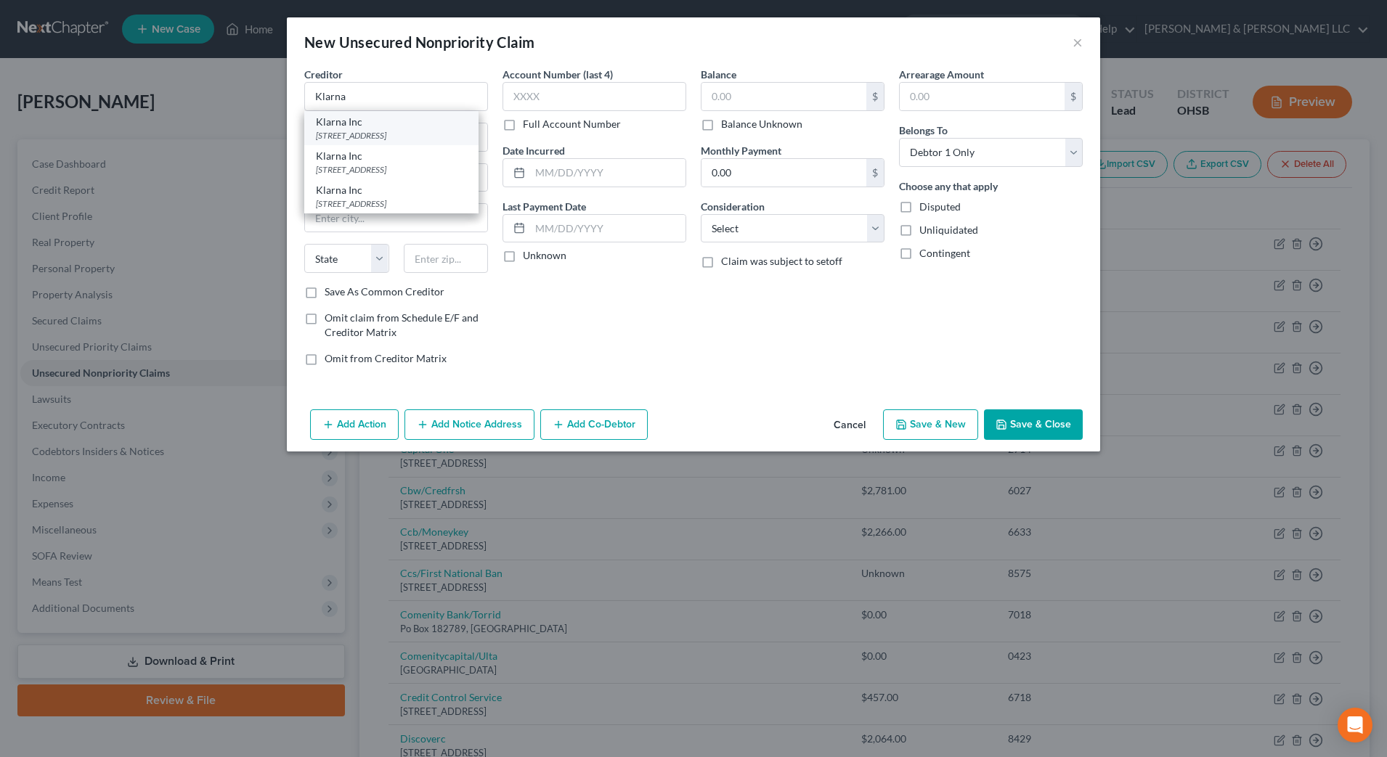
click at [352, 142] on div "[STREET_ADDRESS]" at bounding box center [391, 135] width 151 height 12
type input "Klarna Inc"
type input "800 N. High St, Ste. 400"
type input "Columbus"
select select "36"
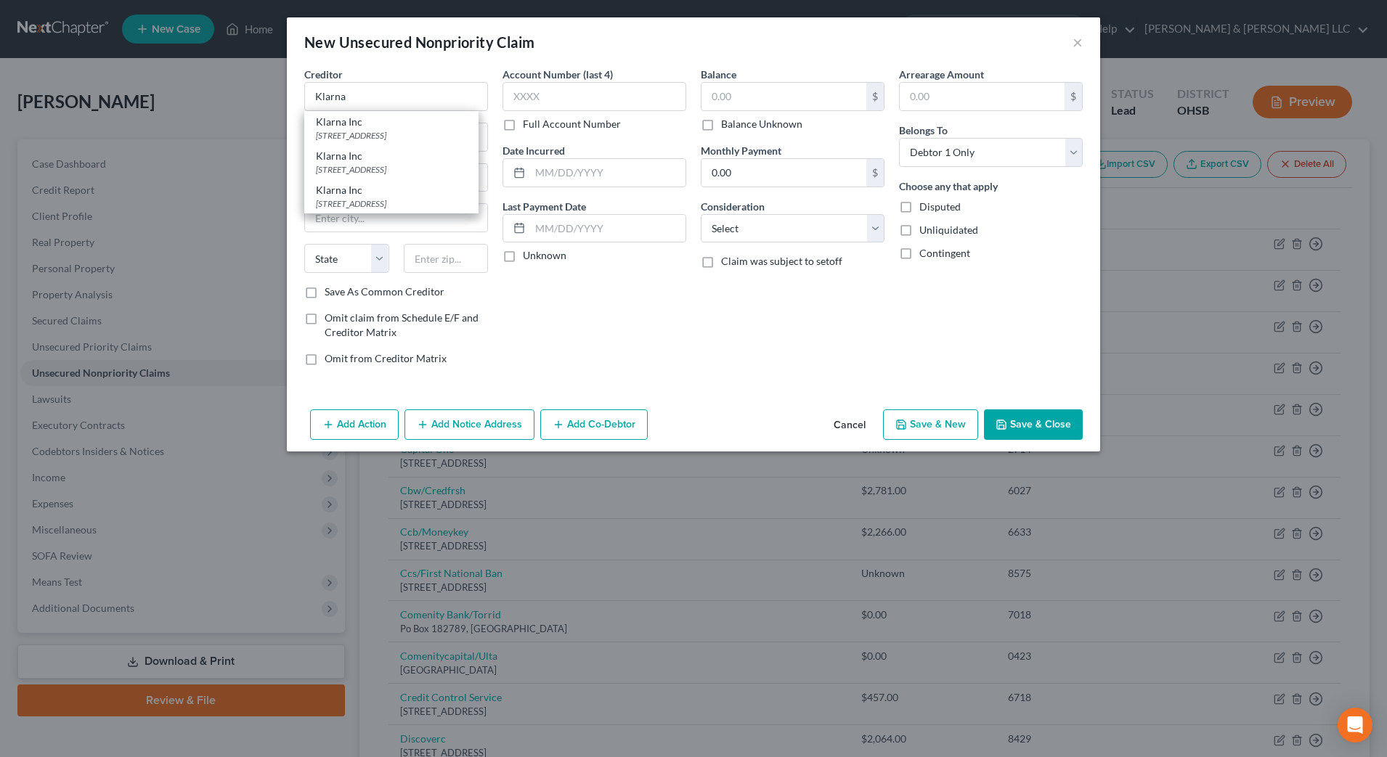
type input "43215"
click at [728, 115] on div "$ Balance Unknown" at bounding box center [793, 106] width 184 height 49
click at [729, 120] on label "Balance Unknown" at bounding box center [761, 124] width 81 height 15
click at [729, 120] on input "Balance Unknown" at bounding box center [731, 121] width 9 height 9
checkbox input "true"
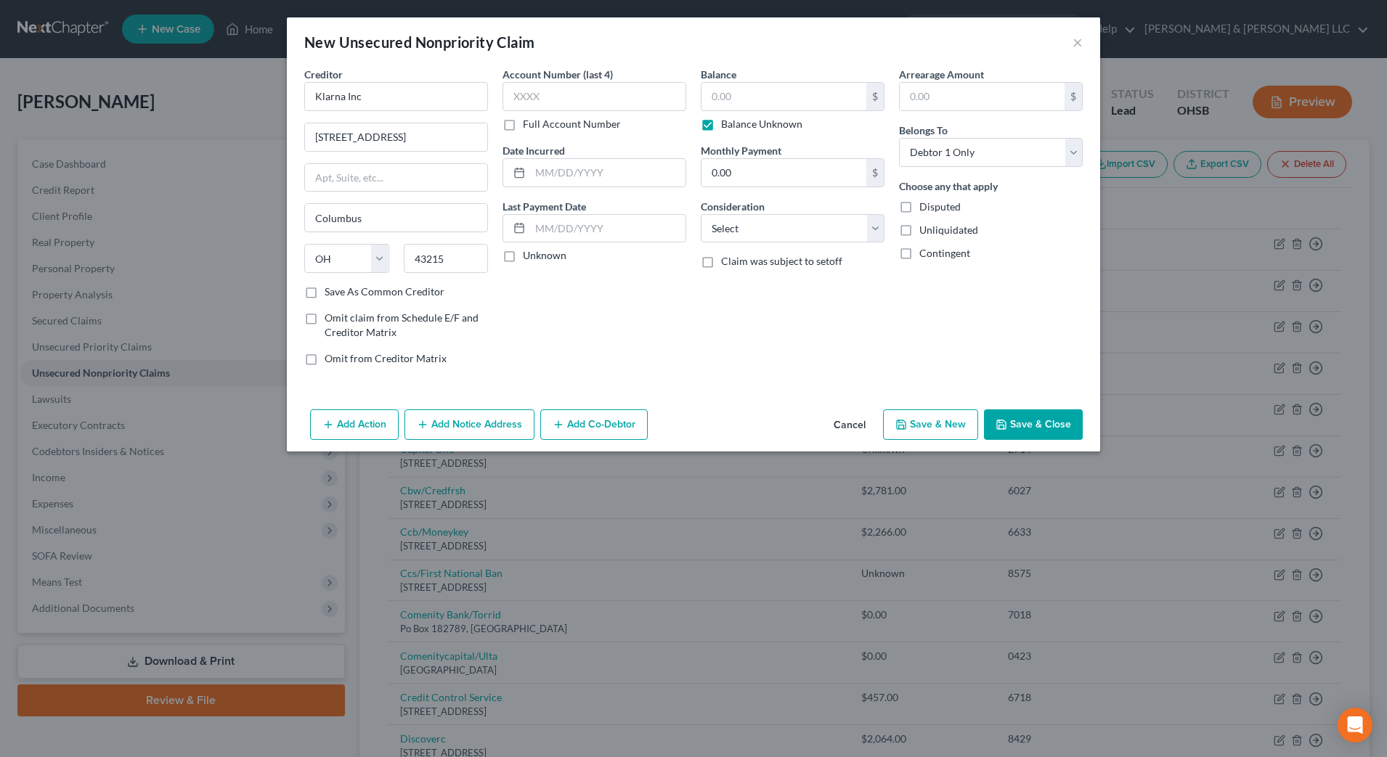
type input "0.00"
click at [781, 219] on select "Select Cable / Satellite Services Collection Agency Credit Card Debt Debt Couns…" at bounding box center [793, 228] width 184 height 29
select select "10"
click at [701, 214] on select "Select Cable / Satellite Services Collection Agency Credit Card Debt Debt Couns…" at bounding box center [793, 228] width 184 height 29
click at [1004, 425] on polyline "button" at bounding box center [1001, 427] width 5 height 4
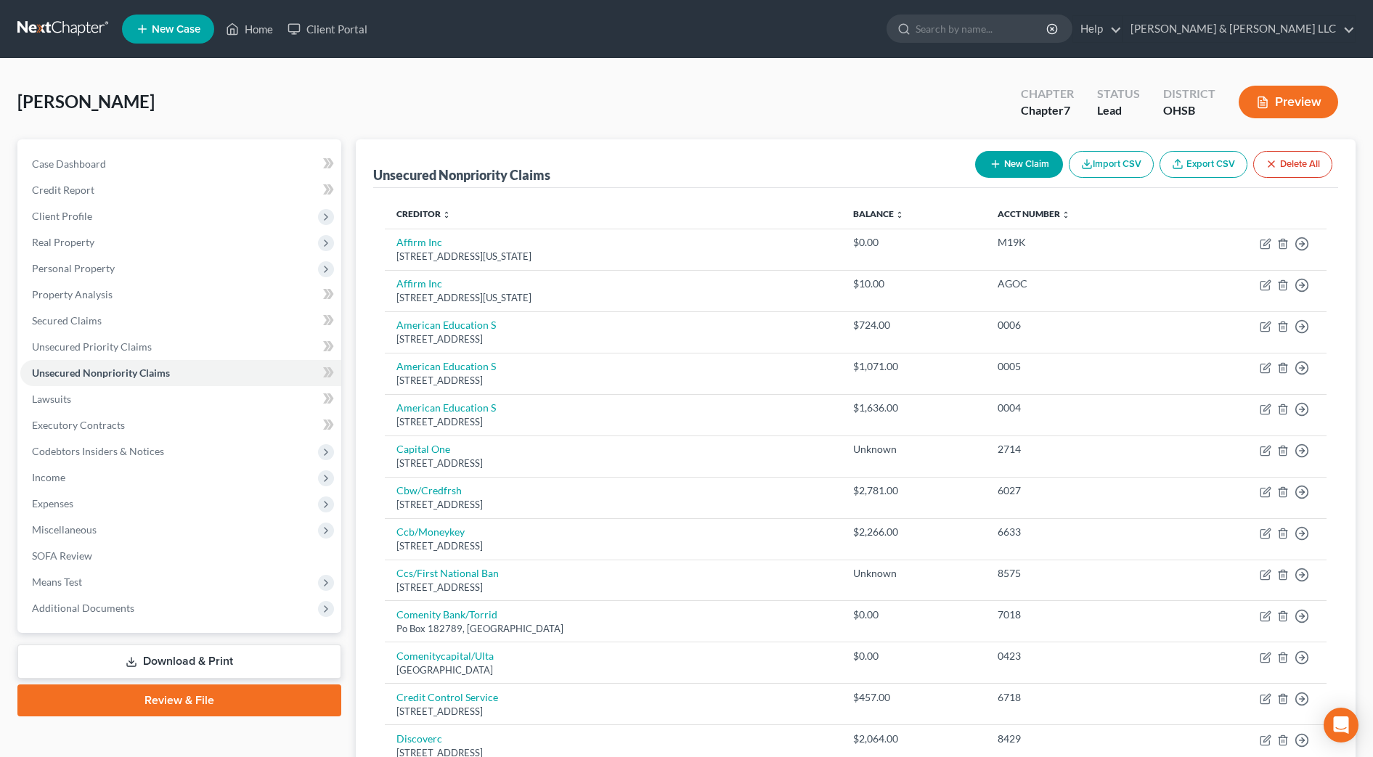
click at [990, 166] on icon "button" at bounding box center [996, 164] width 12 height 12
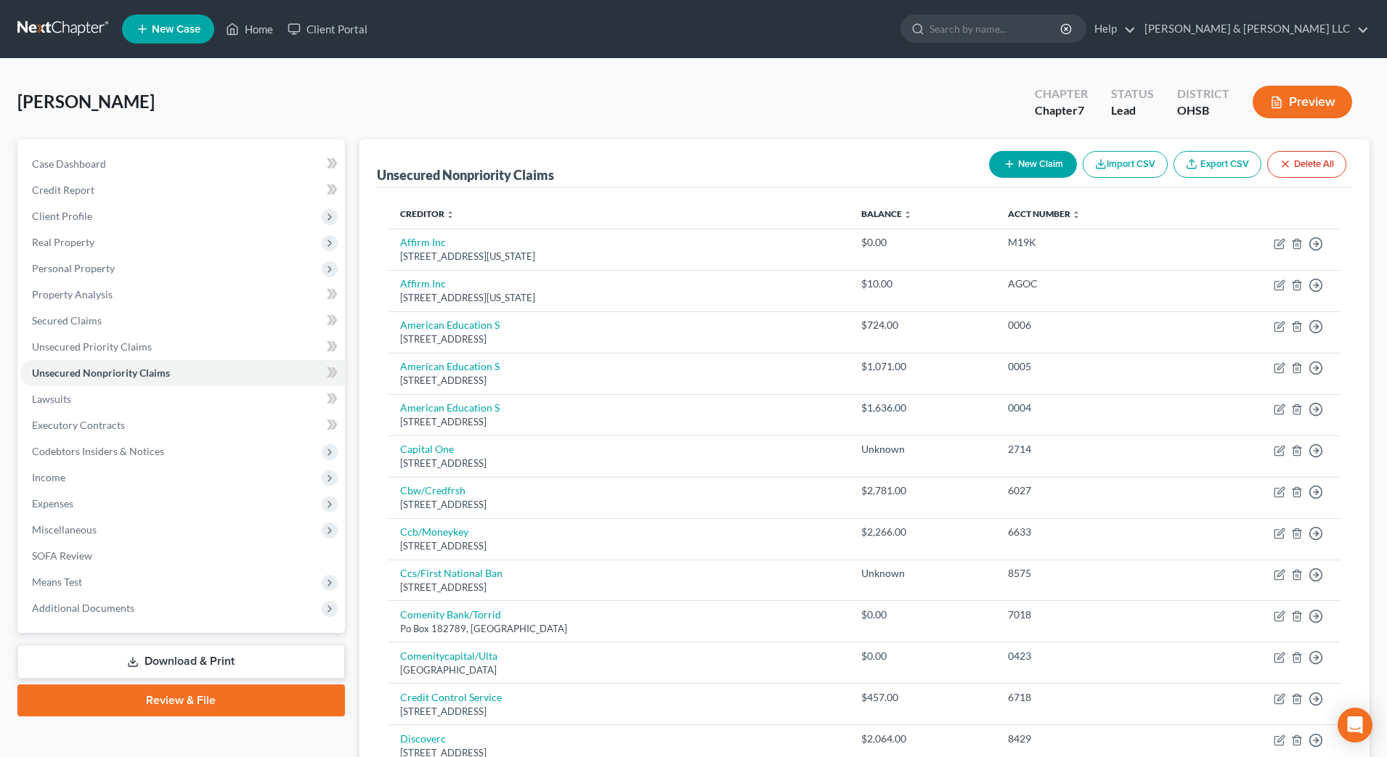
select select "0"
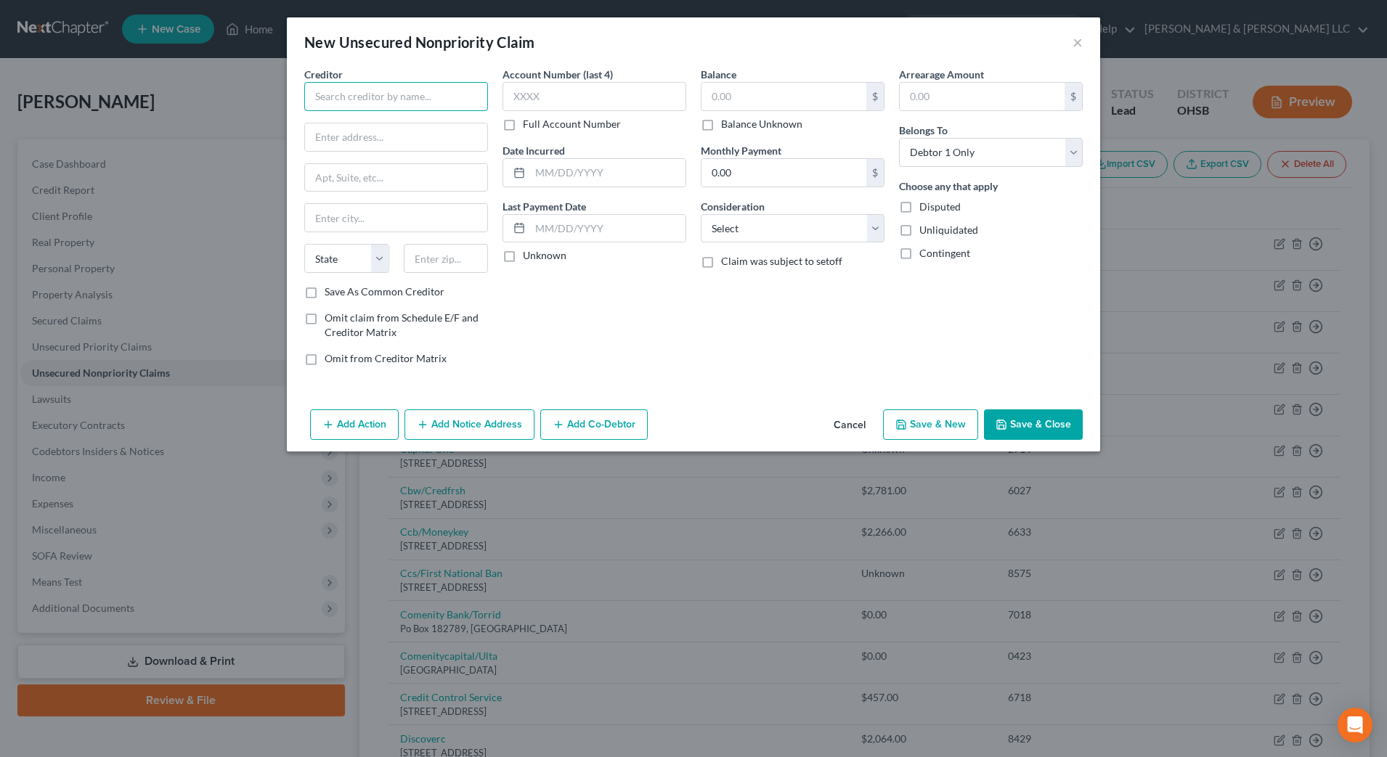
click at [400, 102] on input "text" at bounding box center [396, 96] width 184 height 29
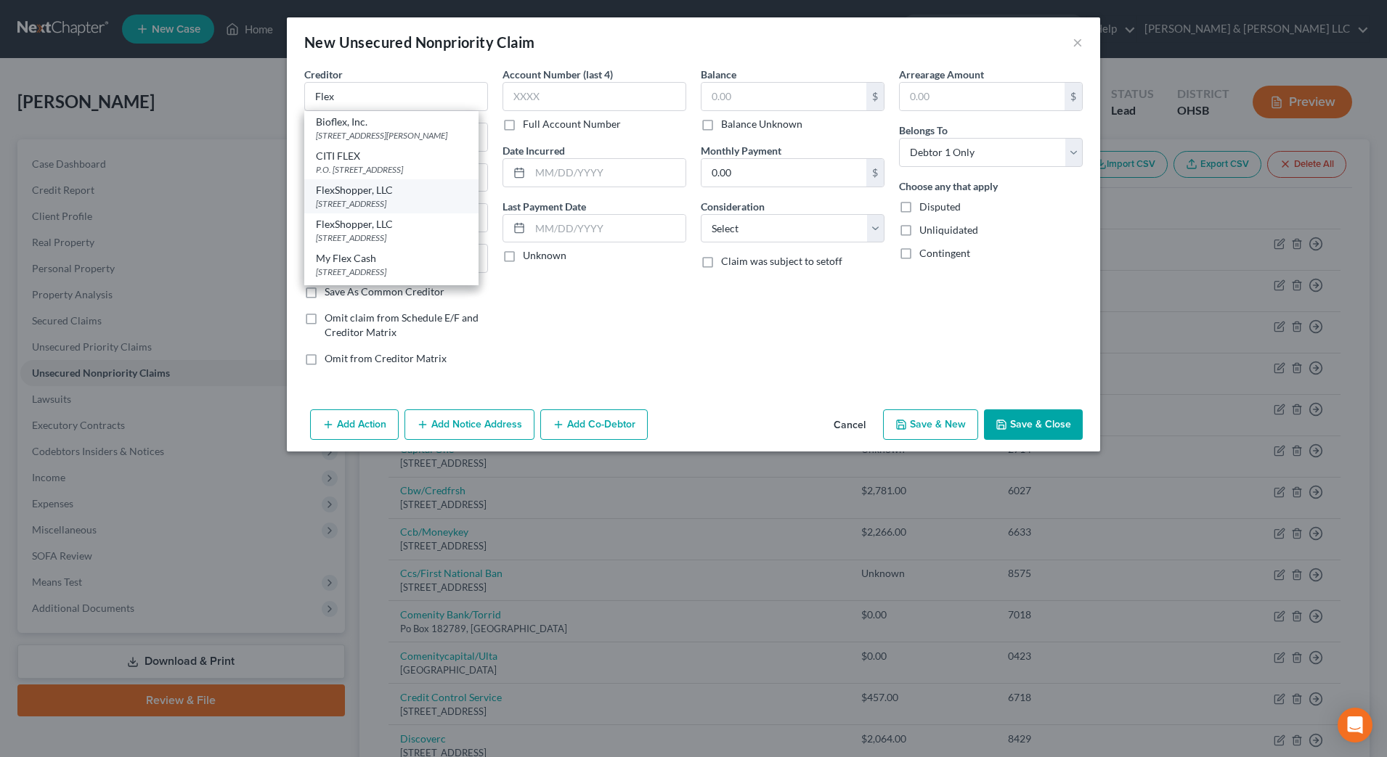
click at [366, 198] on div "FlexShopper, LLC" at bounding box center [391, 190] width 151 height 15
type input "FlexShopper, LLC"
type input "901 Yamato Road, Suite 260"
type input "Boca Raton"
select select "9"
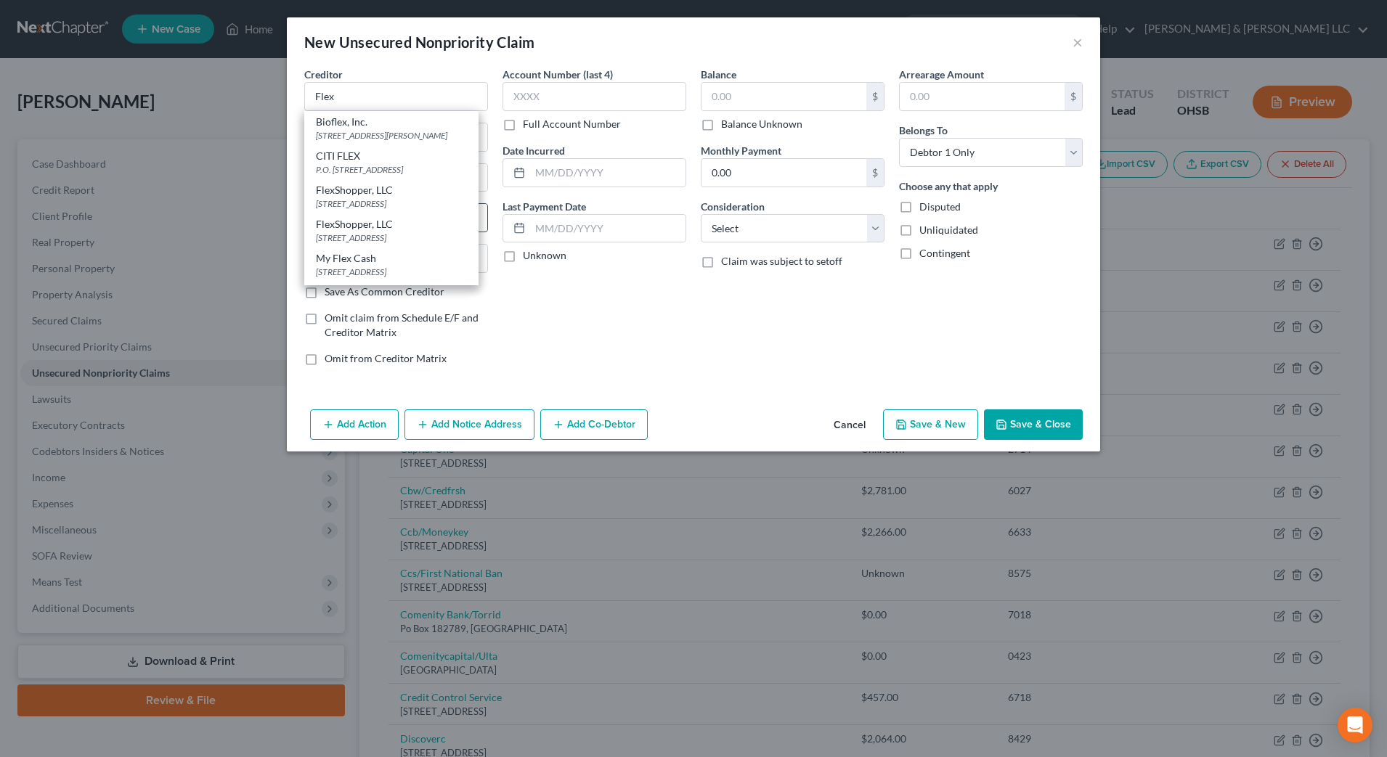
type input "33431-6394"
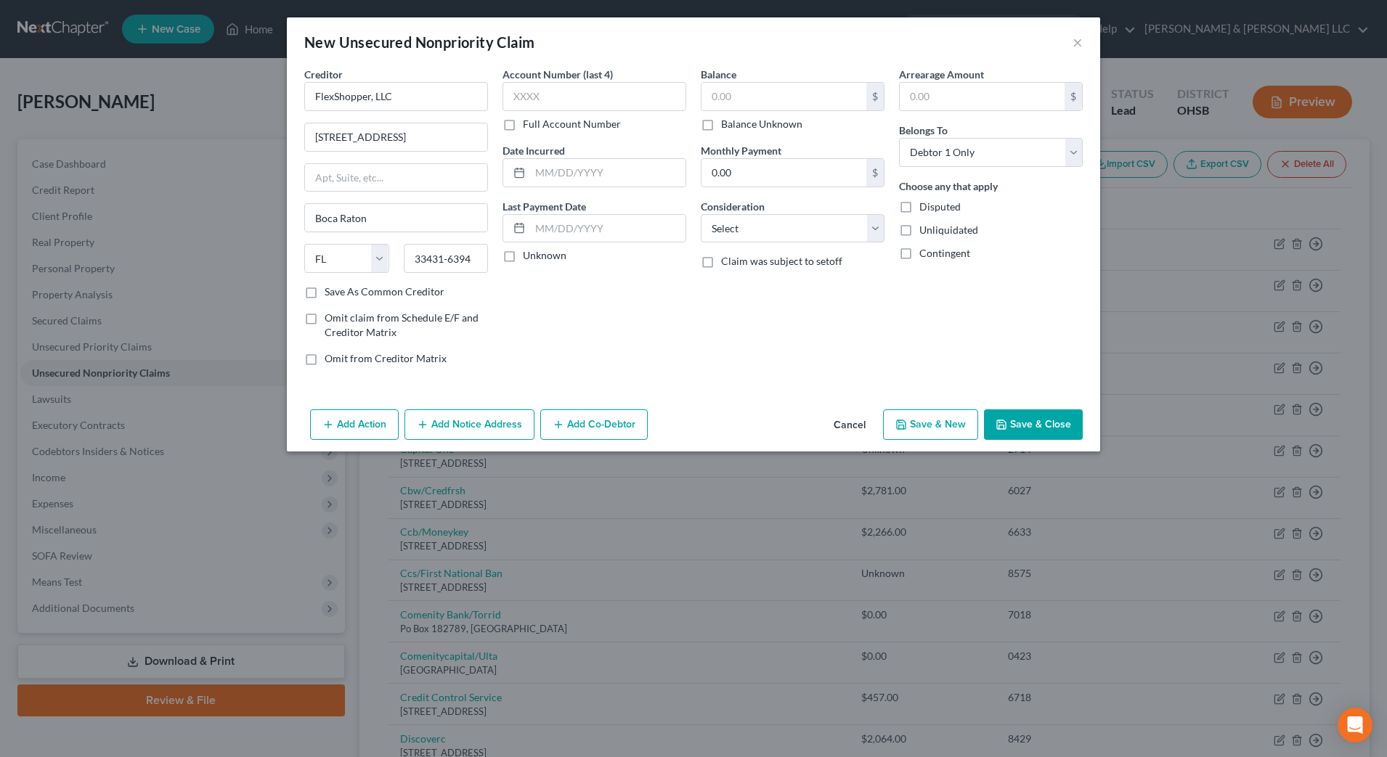
click at [782, 125] on label "Balance Unknown" at bounding box center [761, 124] width 81 height 15
click at [736, 125] on input "Balance Unknown" at bounding box center [731, 121] width 9 height 9
checkbox input "true"
type input "0.00"
click at [789, 238] on select "Select Cable / Satellite Services Collection Agency Credit Card Debt Debt Couns…" at bounding box center [793, 228] width 184 height 29
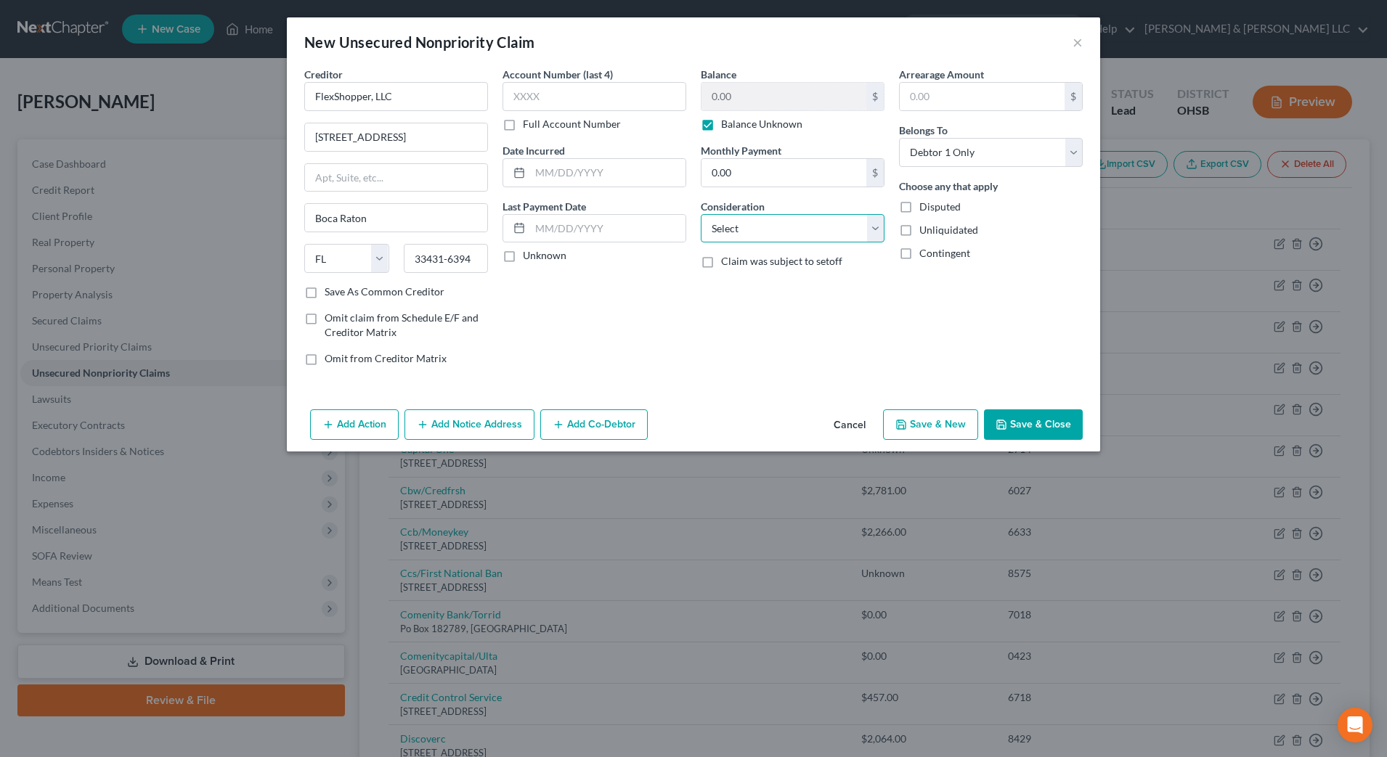
select select "10"
click at [701, 214] on select "Select Cable / Satellite Services Collection Agency Credit Card Debt Debt Couns…" at bounding box center [793, 228] width 184 height 29
click at [1023, 427] on button "Save & Close" at bounding box center [1033, 425] width 99 height 31
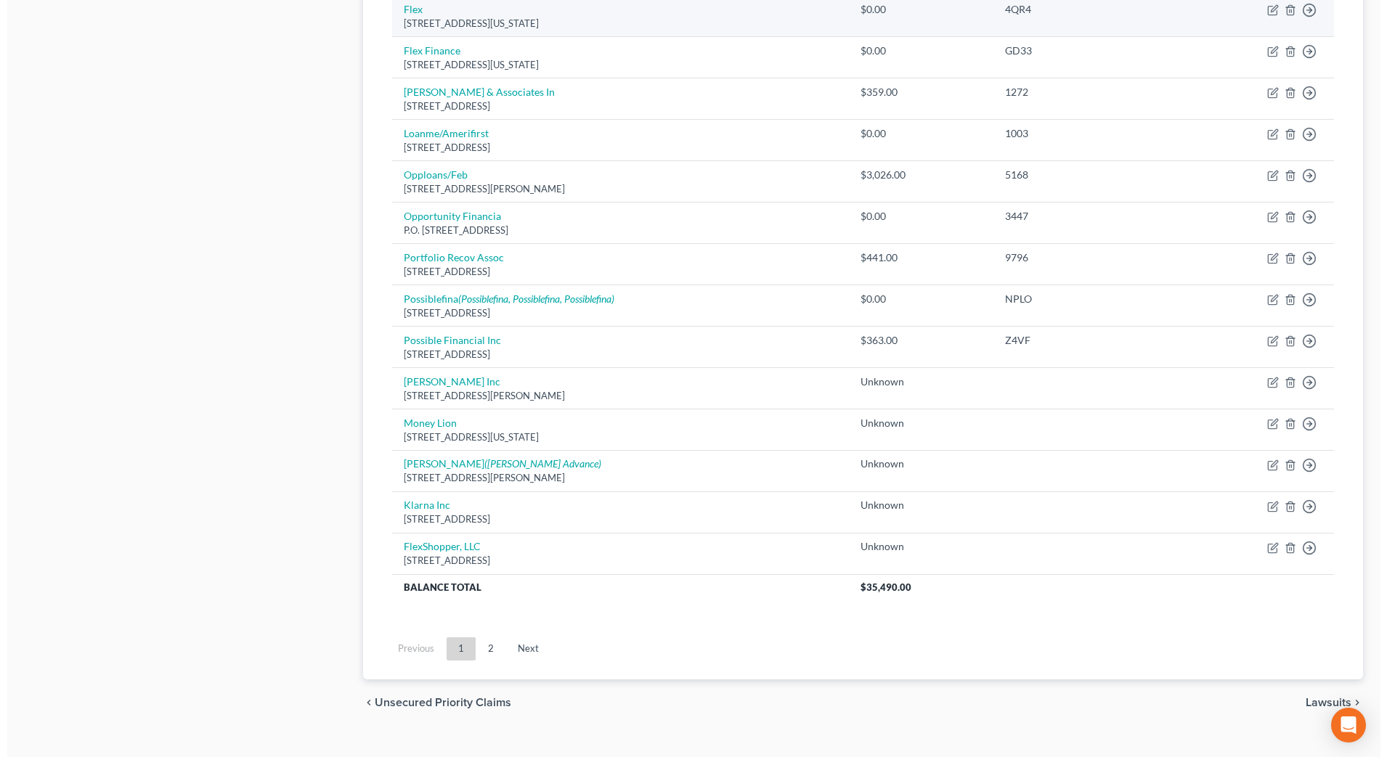
scroll to position [1126, 0]
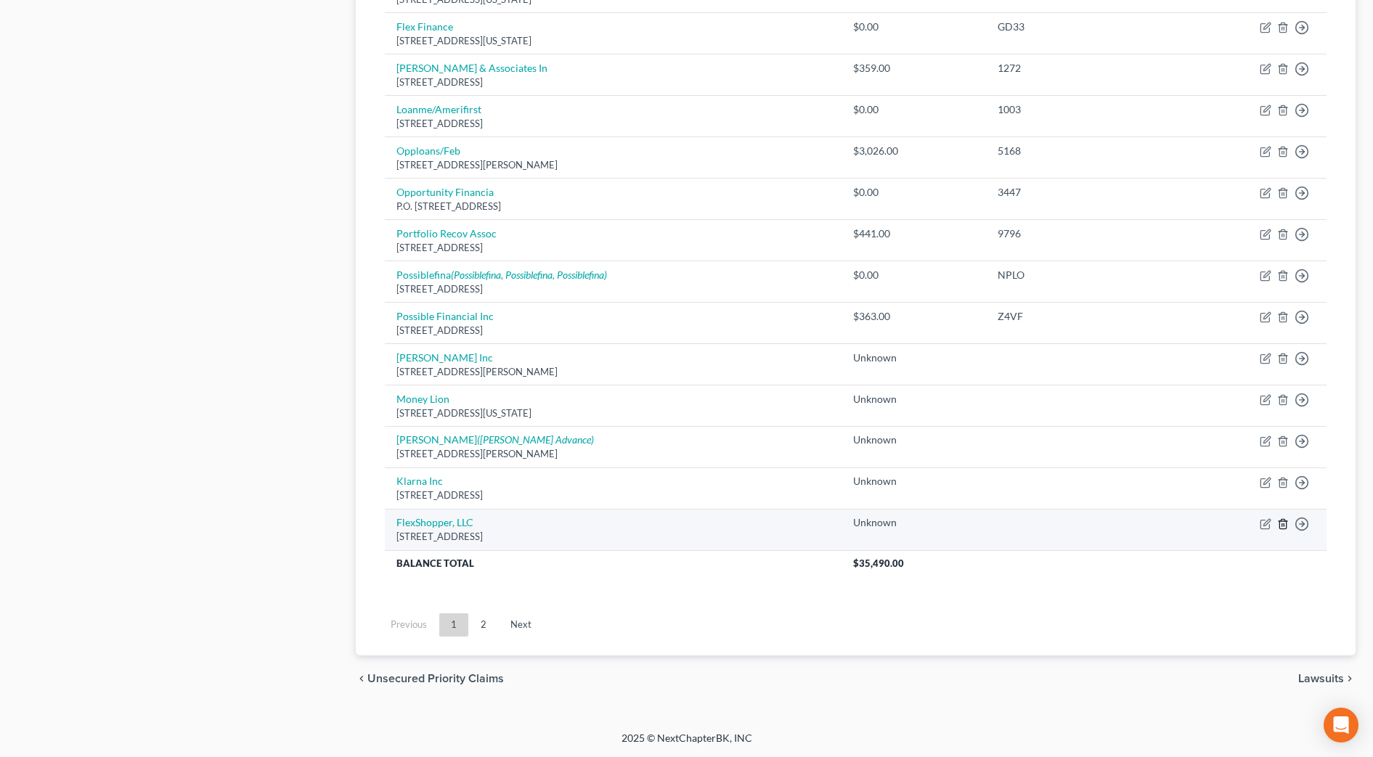
click at [1283, 523] on icon "button" at bounding box center [1283, 525] width 12 height 12
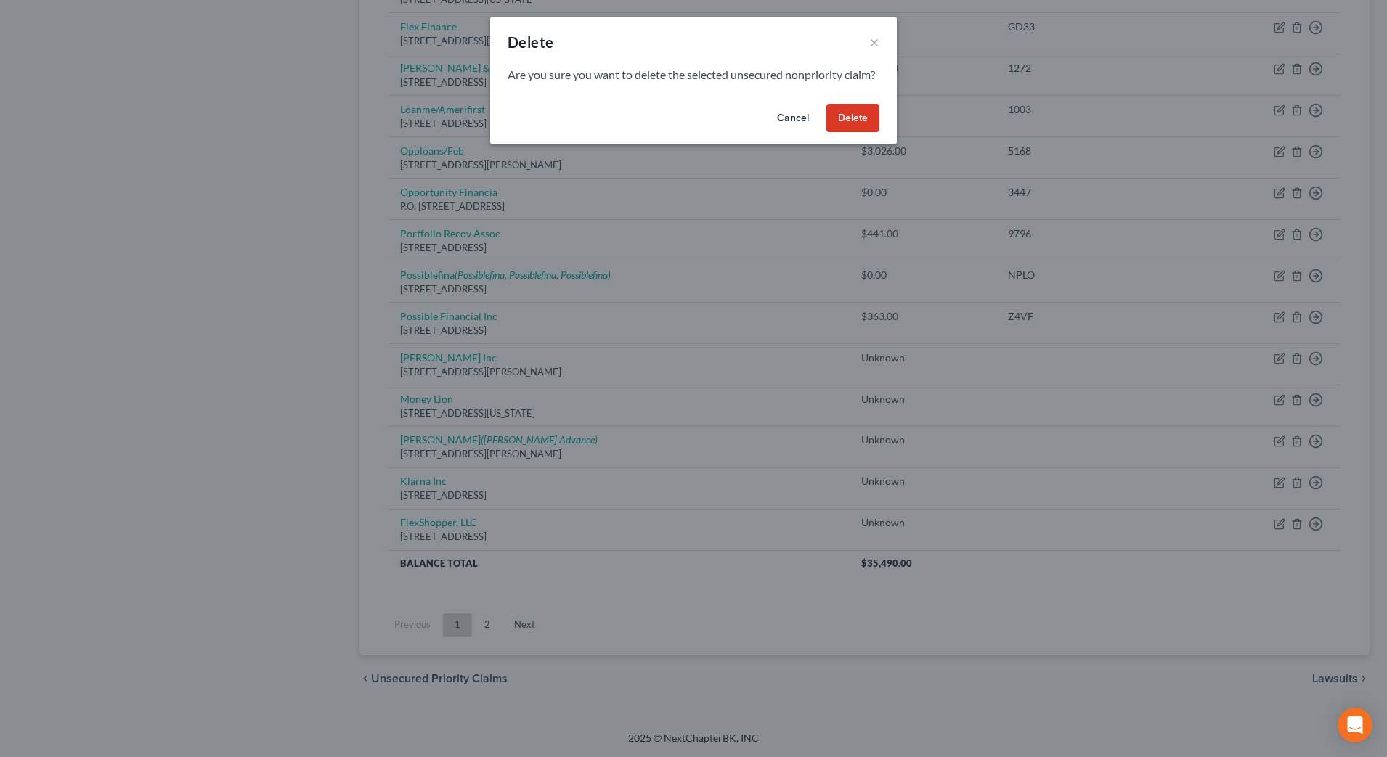
click at [844, 133] on button "Delete" at bounding box center [852, 118] width 53 height 29
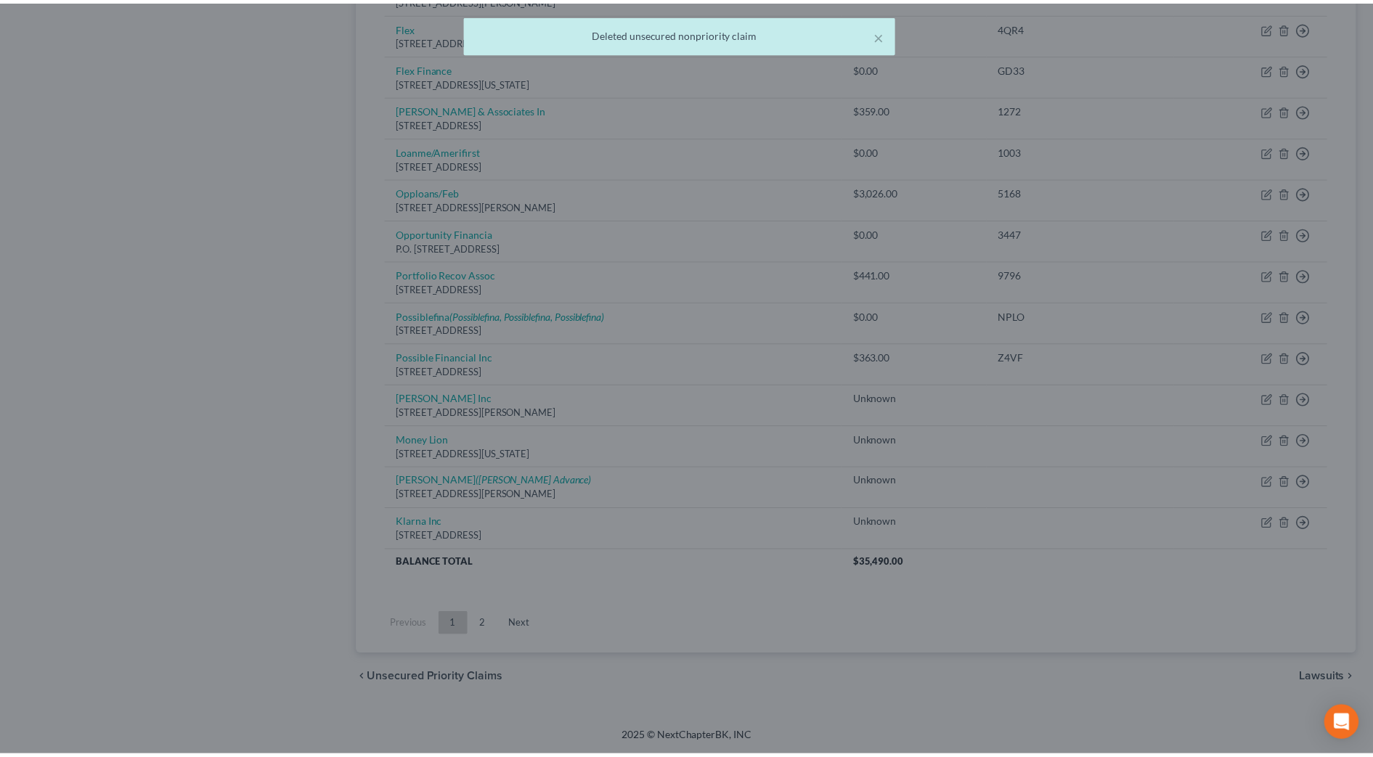
scroll to position [1085, 0]
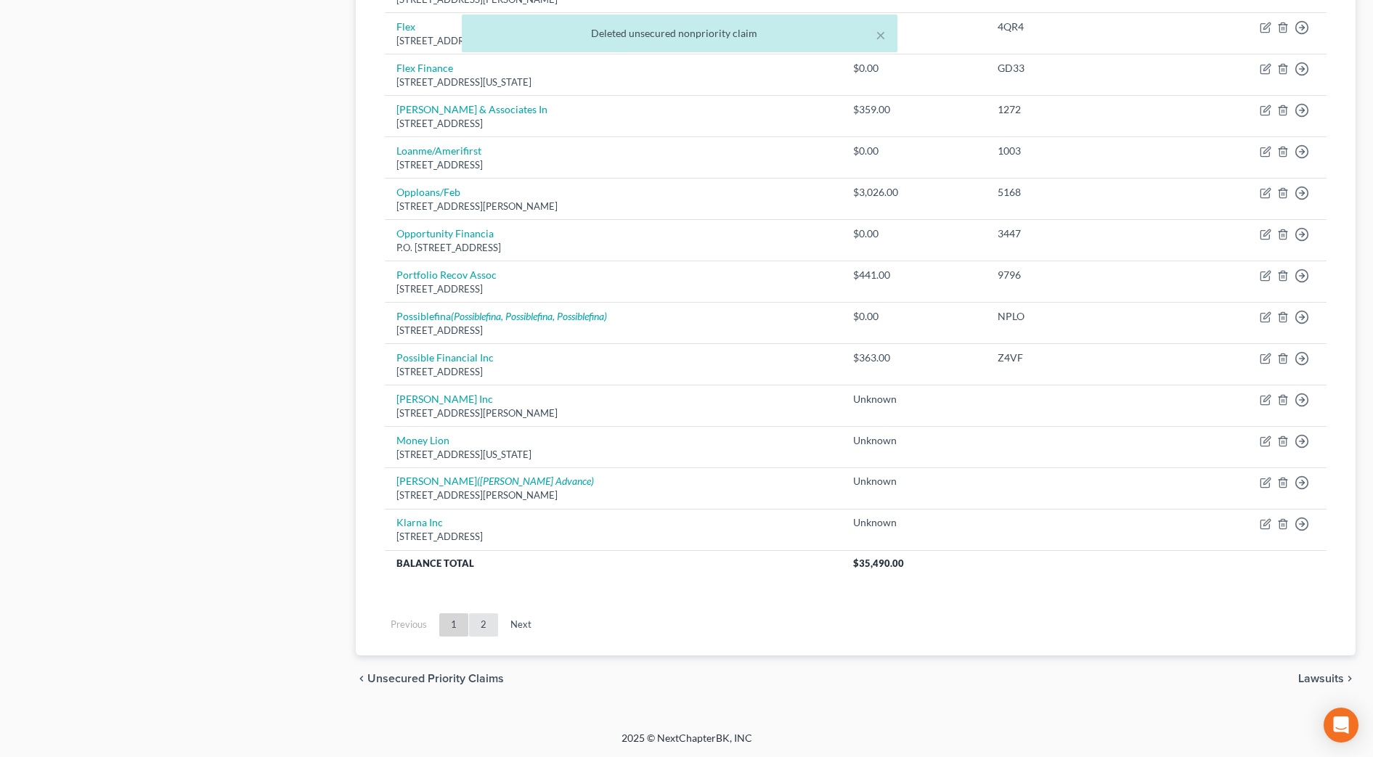
click at [490, 620] on link "2" at bounding box center [483, 625] width 29 height 23
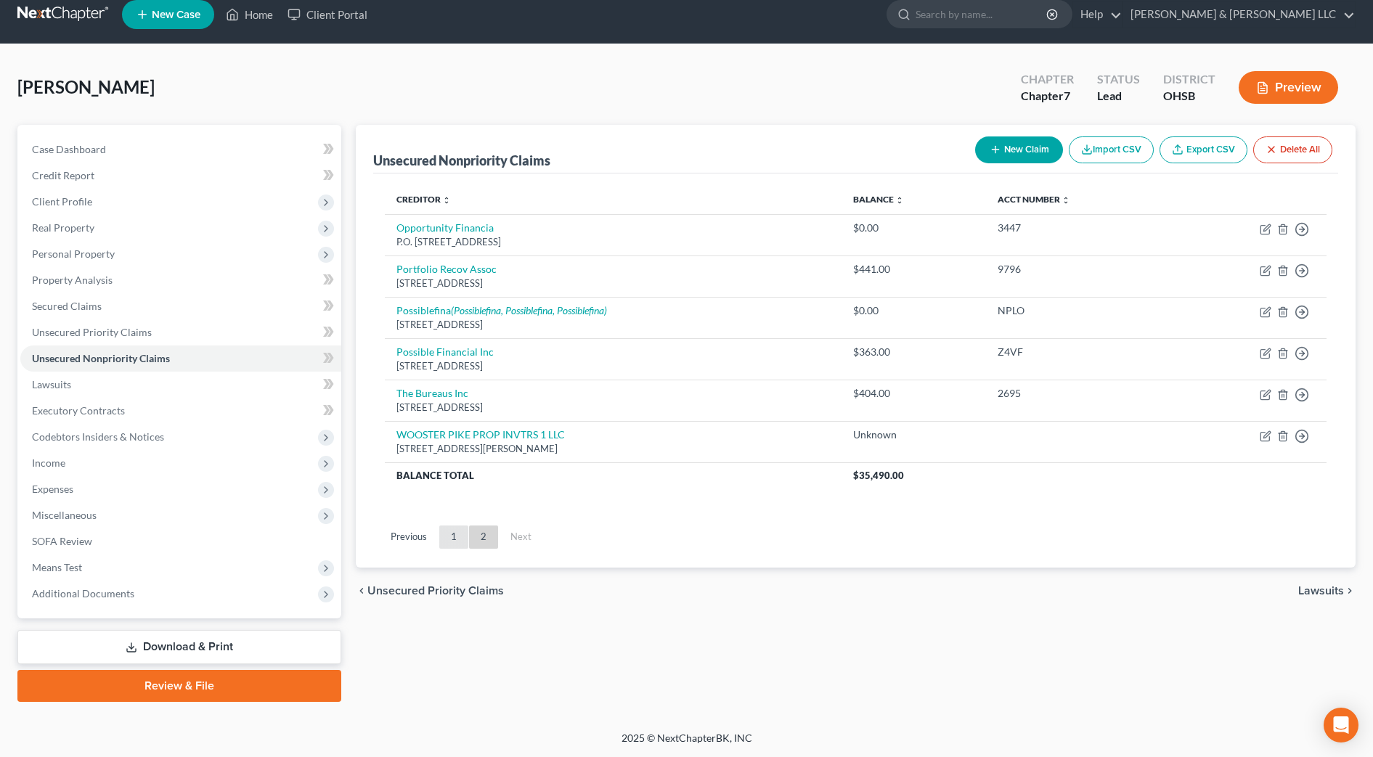
click at [453, 535] on link "1" at bounding box center [453, 537] width 29 height 23
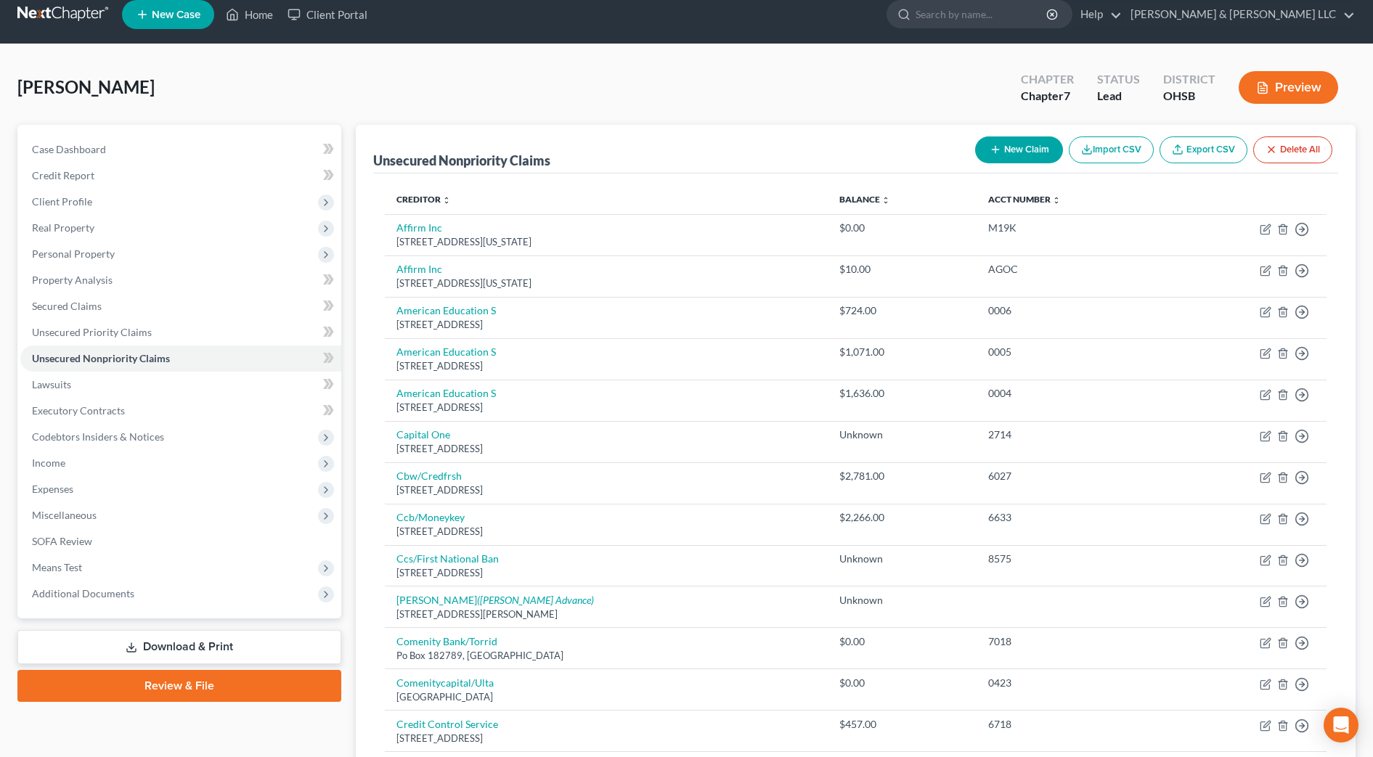
click at [1031, 138] on button "New Claim" at bounding box center [1019, 150] width 88 height 27
select select "0"
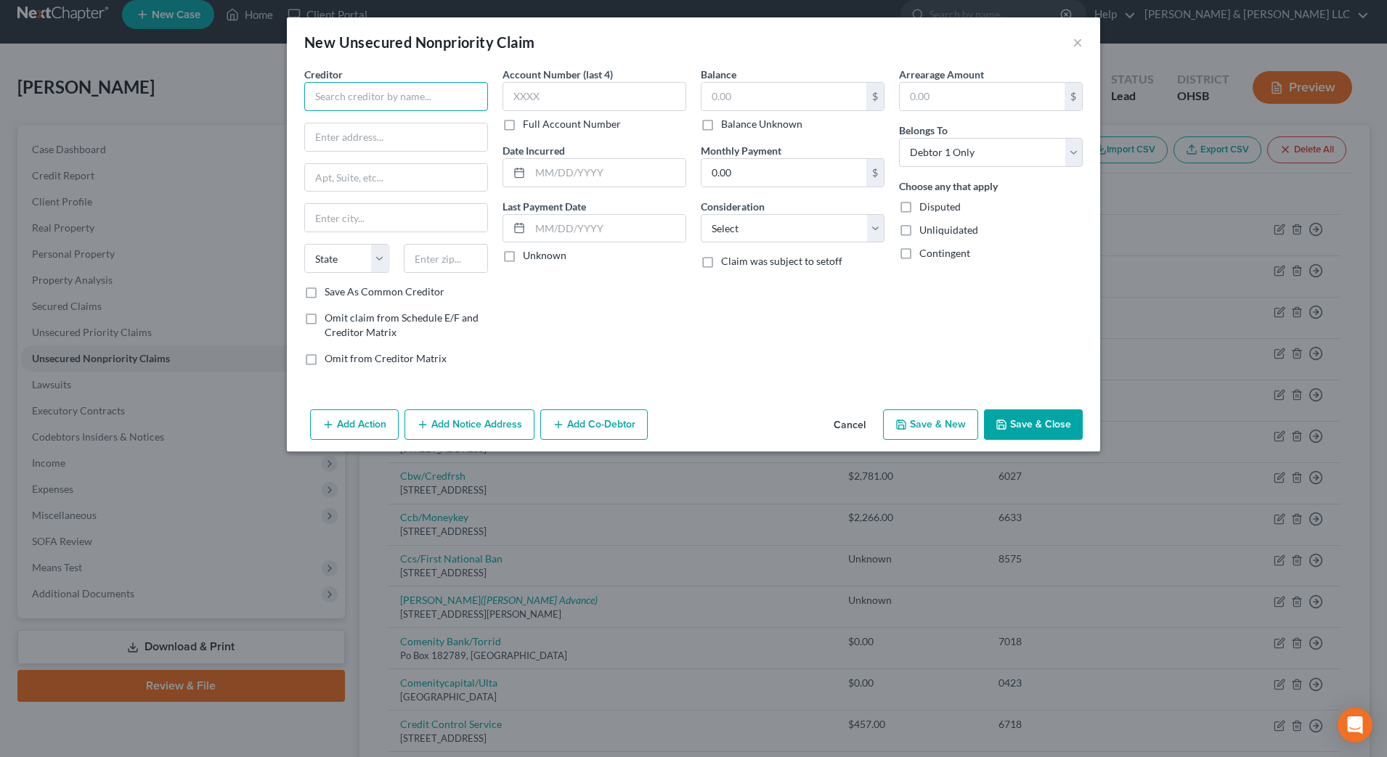
click at [447, 103] on input "text" at bounding box center [396, 96] width 184 height 29
click at [391, 142] on div "Credit Fresh CBW Bank 109 E Main Street, Weir, KS 66781-0000" at bounding box center [391, 128] width 174 height 34
type input "Credit Fresh CBW Bank"
type input "109 E Main Street"
type input "Weir"
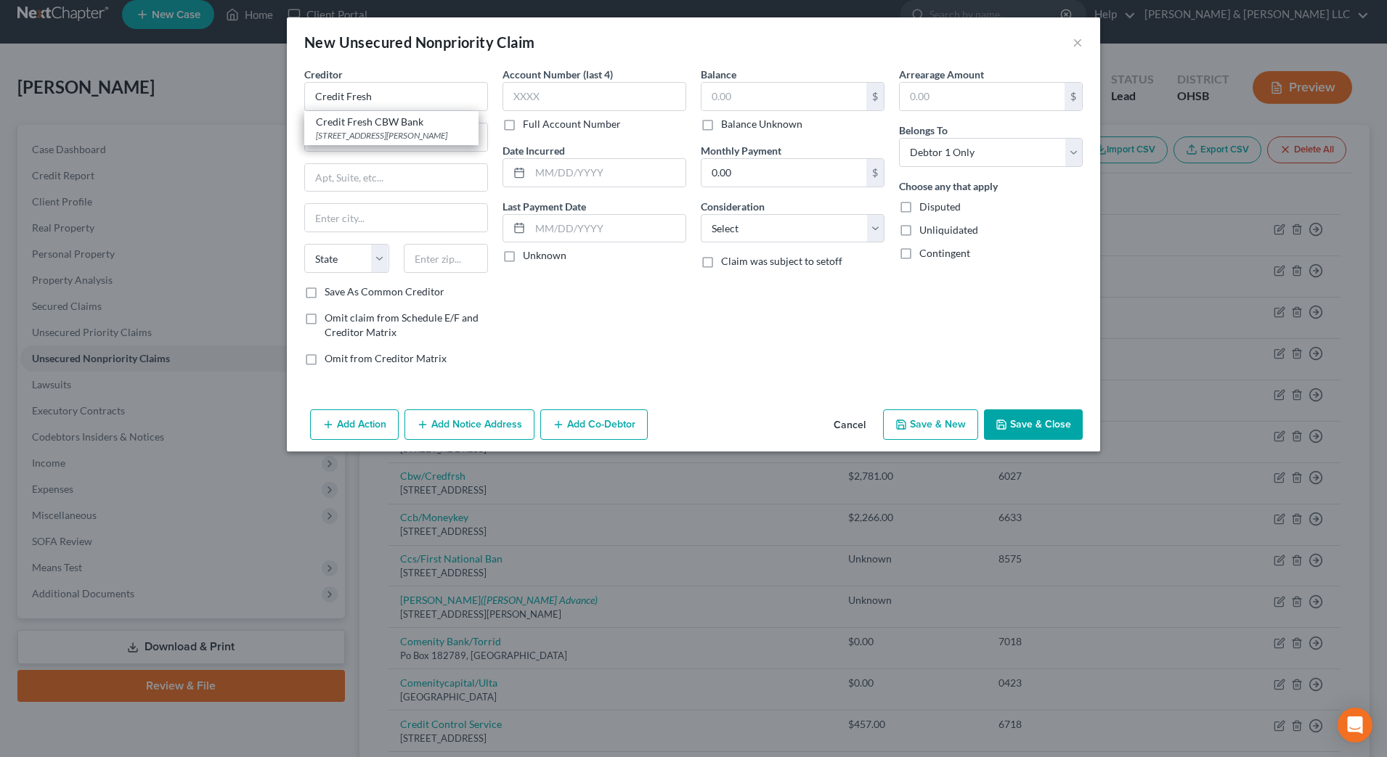
select select "17"
type input "66781-0000"
click at [766, 118] on label "Balance Unknown" at bounding box center [761, 124] width 81 height 15
click at [736, 118] on input "Balance Unknown" at bounding box center [731, 121] width 9 height 9
checkbox input "true"
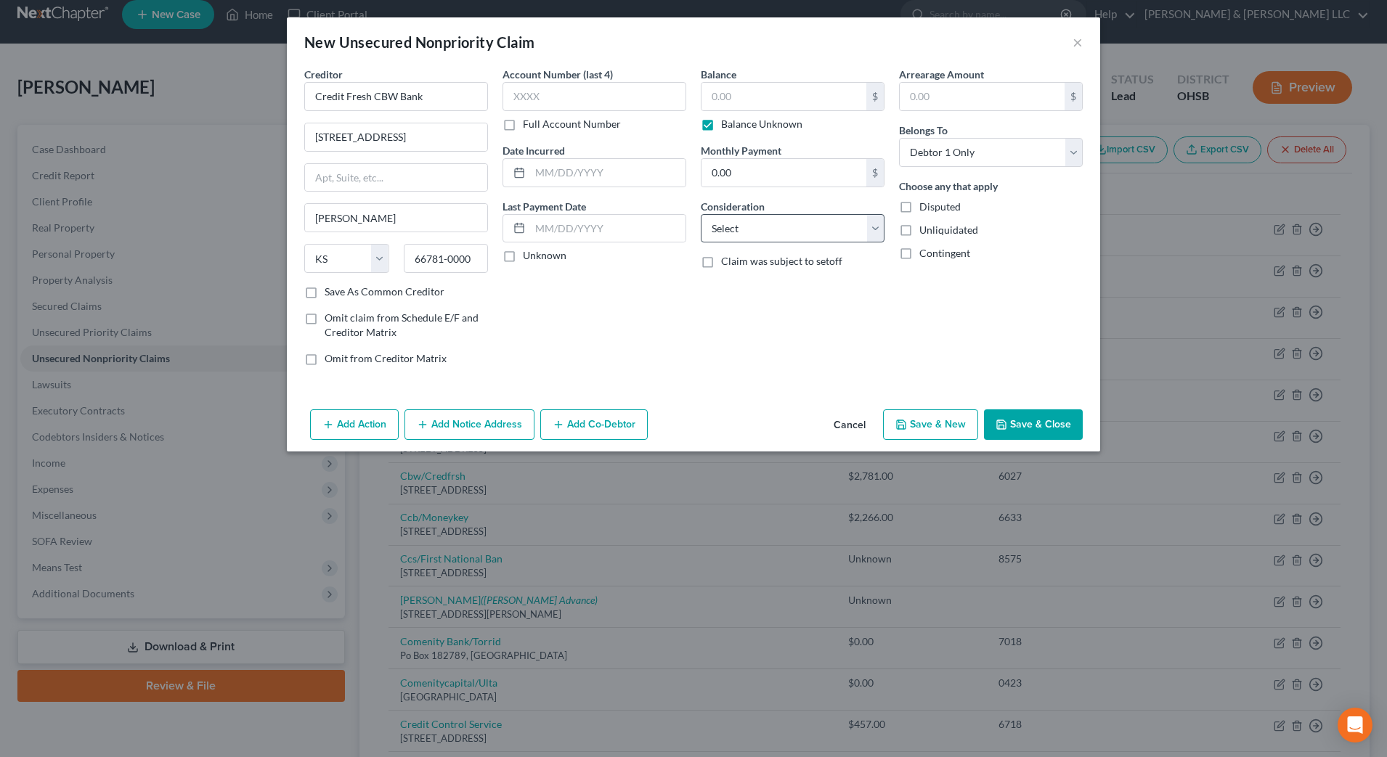
type input "0.00"
click at [808, 223] on select "Select Cable / Satellite Services Collection Agency Credit Card Debt Debt Couns…" at bounding box center [793, 228] width 184 height 29
select select "10"
click at [701, 214] on select "Select Cable / Satellite Services Collection Agency Credit Card Debt Debt Couns…" at bounding box center [793, 228] width 184 height 29
click at [1012, 427] on button "Save & Close" at bounding box center [1033, 425] width 99 height 31
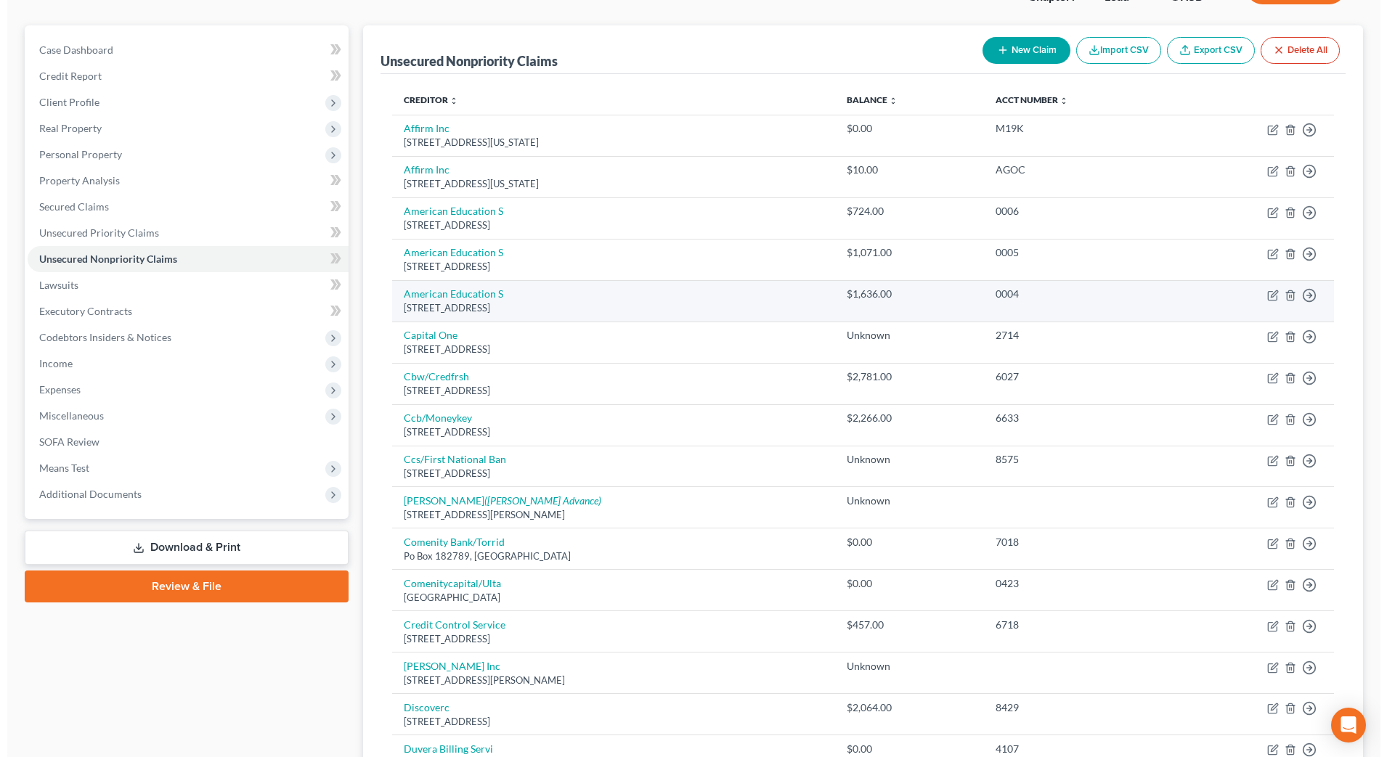
scroll to position [105, 0]
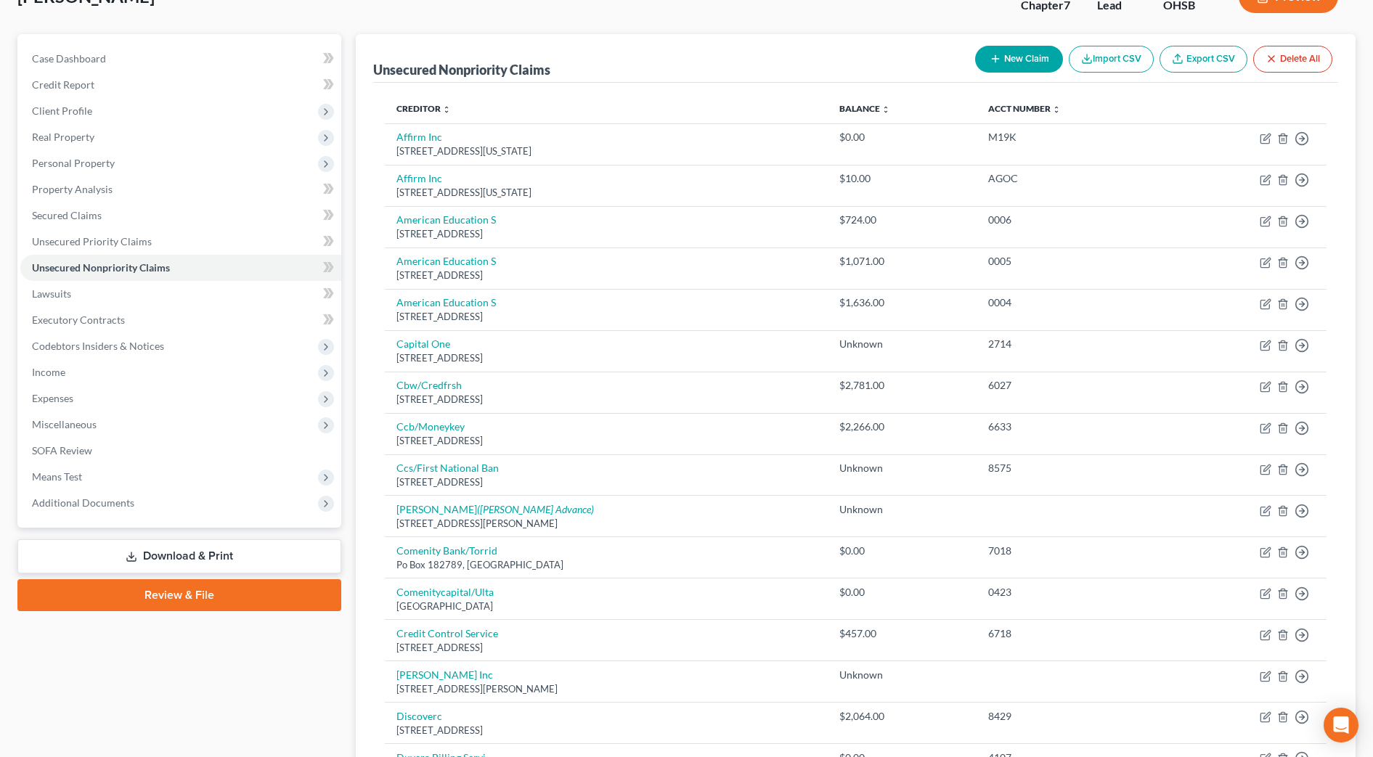
click at [1001, 49] on button "New Claim" at bounding box center [1019, 59] width 88 height 27
select select "0"
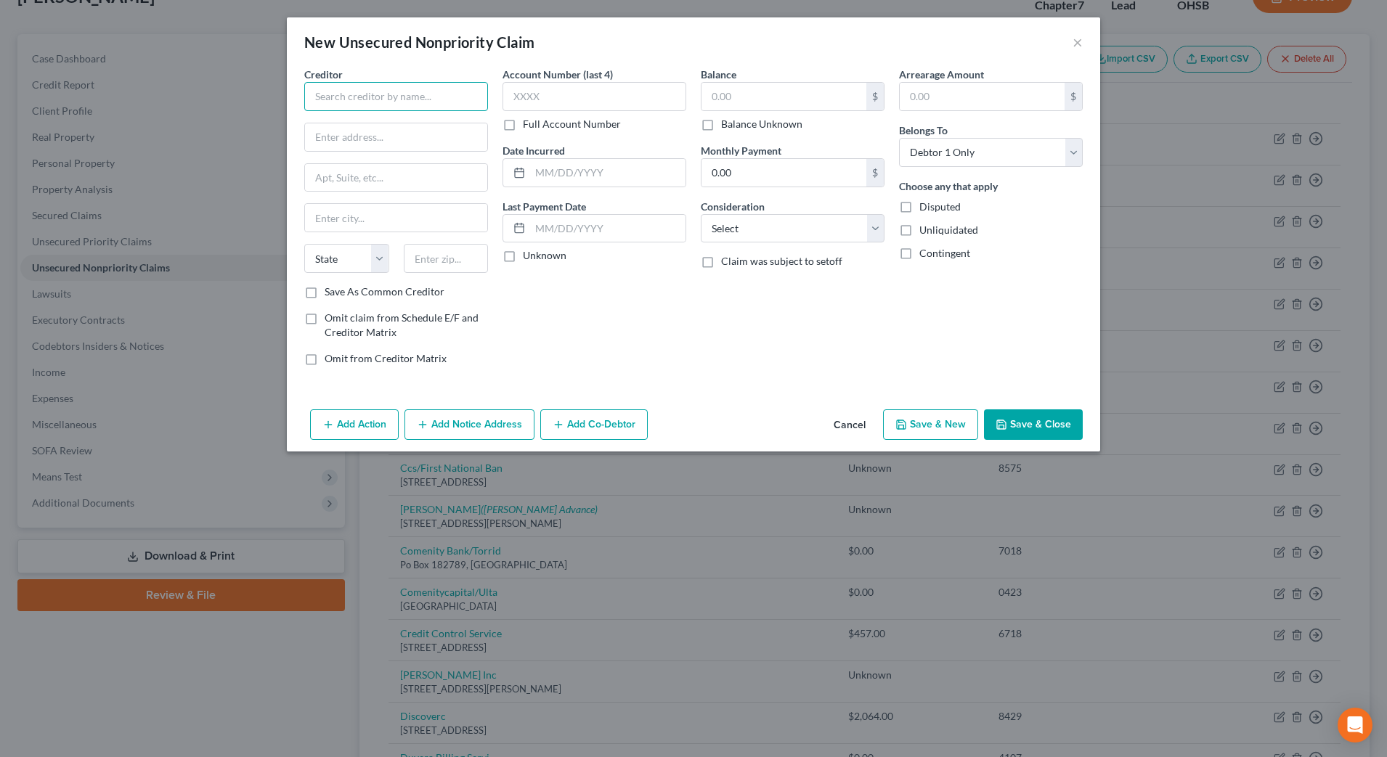
click at [464, 108] on input "text" at bounding box center [396, 96] width 184 height 29
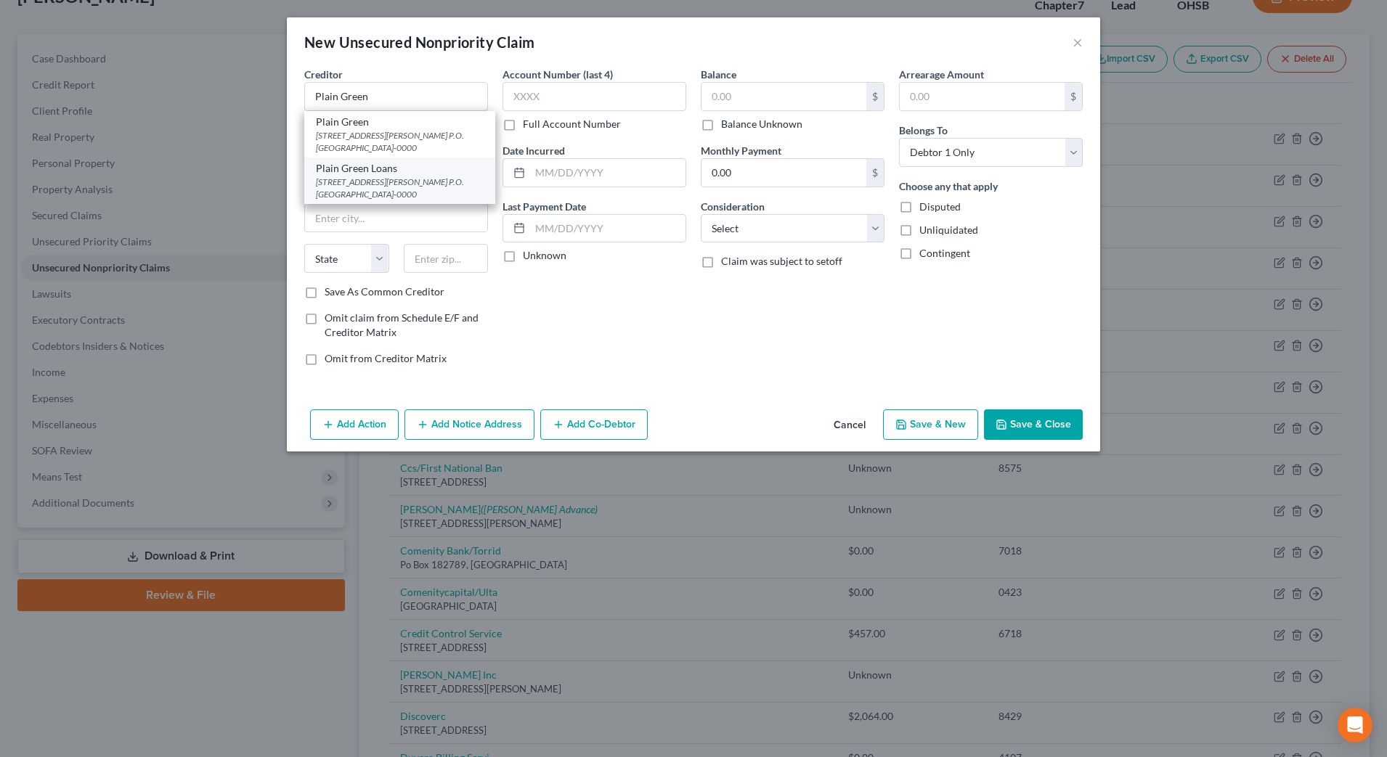
click at [426, 174] on div "Plain Green Loans" at bounding box center [400, 168] width 168 height 15
type input "Plain Green Loans"
type input "93 Mack Road Suite 600"
type input "P.O. Box 270"
type input "Box Elder"
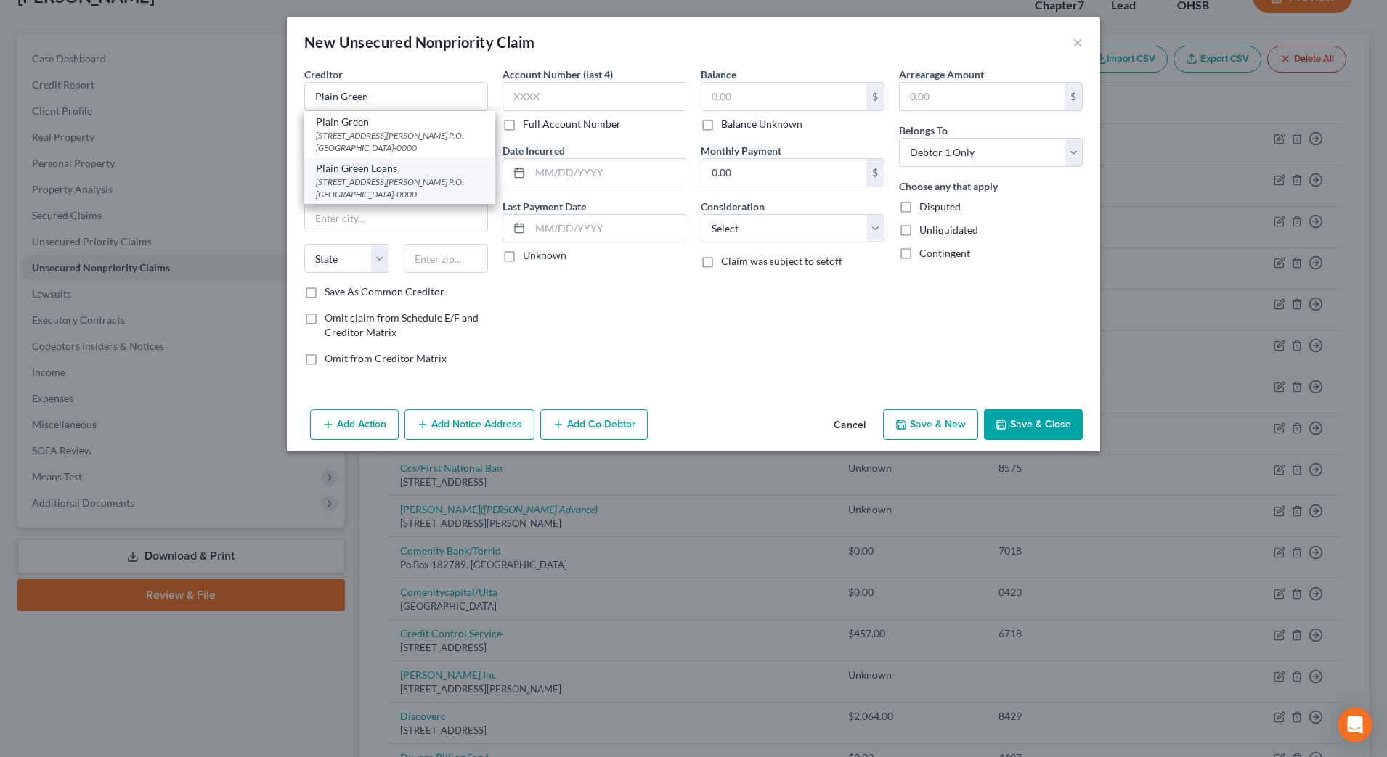
select select "27"
type input "59521-0000"
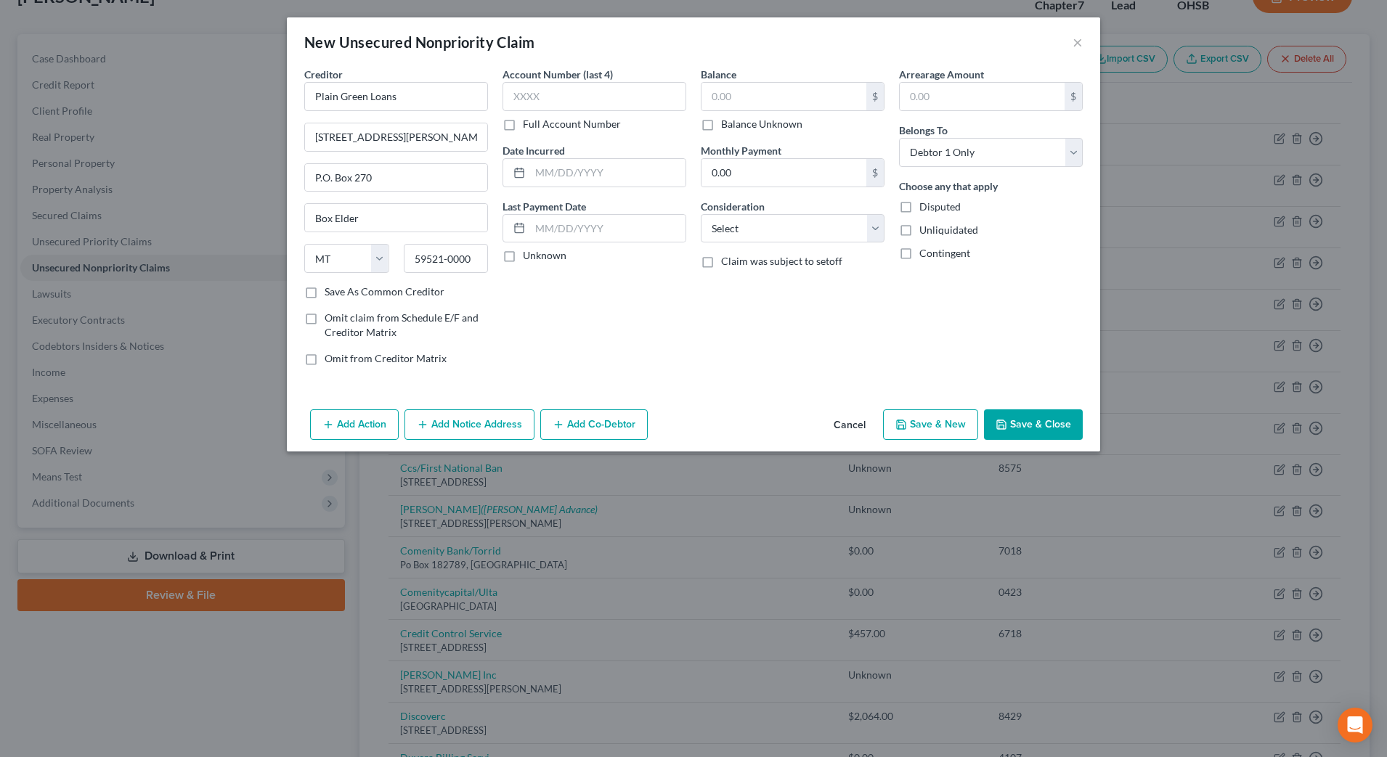
click at [777, 126] on label "Balance Unknown" at bounding box center [761, 124] width 81 height 15
click at [736, 126] on input "Balance Unknown" at bounding box center [731, 121] width 9 height 9
checkbox input "true"
type input "0.00"
click at [787, 227] on select "Select Cable / Satellite Services Collection Agency Credit Card Debt Debt Couns…" at bounding box center [793, 228] width 184 height 29
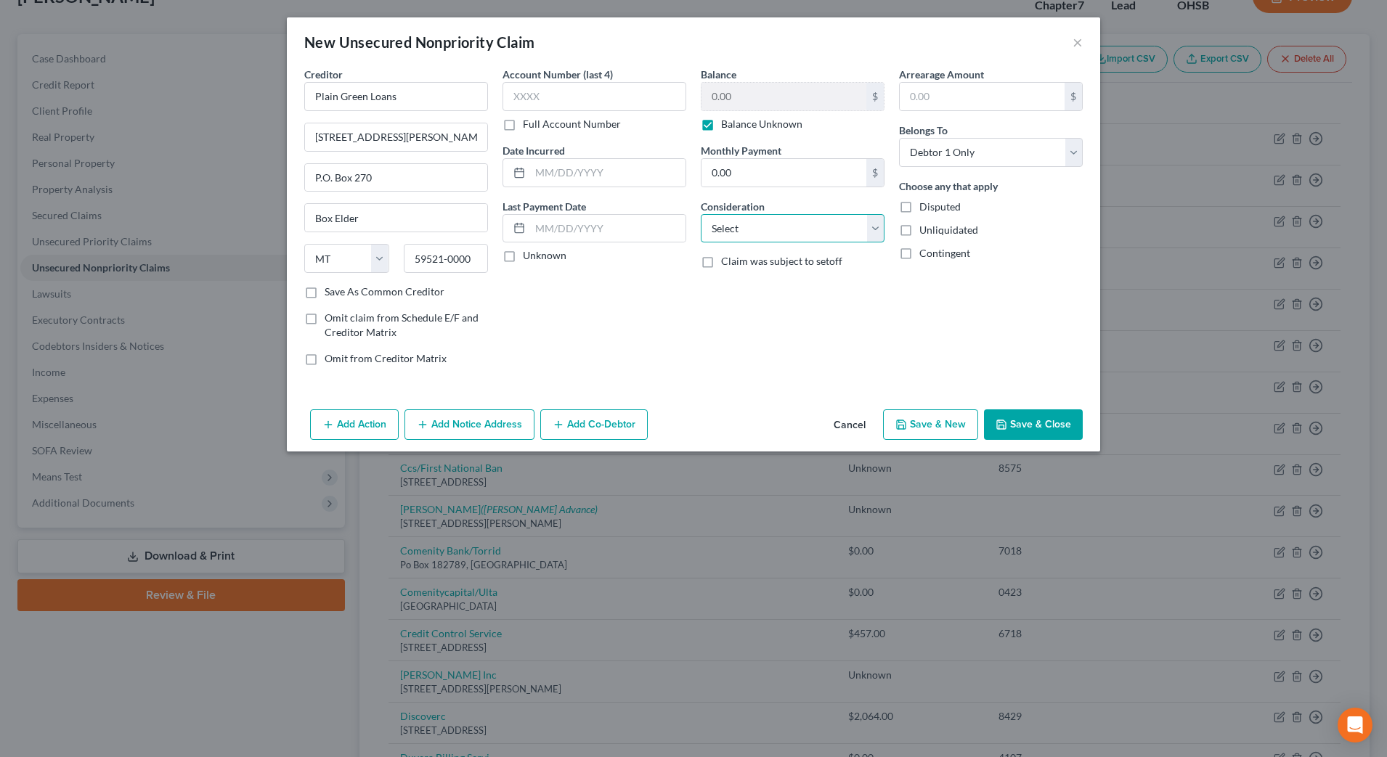
select select "10"
click at [701, 214] on select "Select Cable / Satellite Services Collection Agency Credit Card Debt Debt Couns…" at bounding box center [793, 228] width 184 height 29
click at [919, 422] on button "Save & New" at bounding box center [930, 425] width 95 height 31
select select "0"
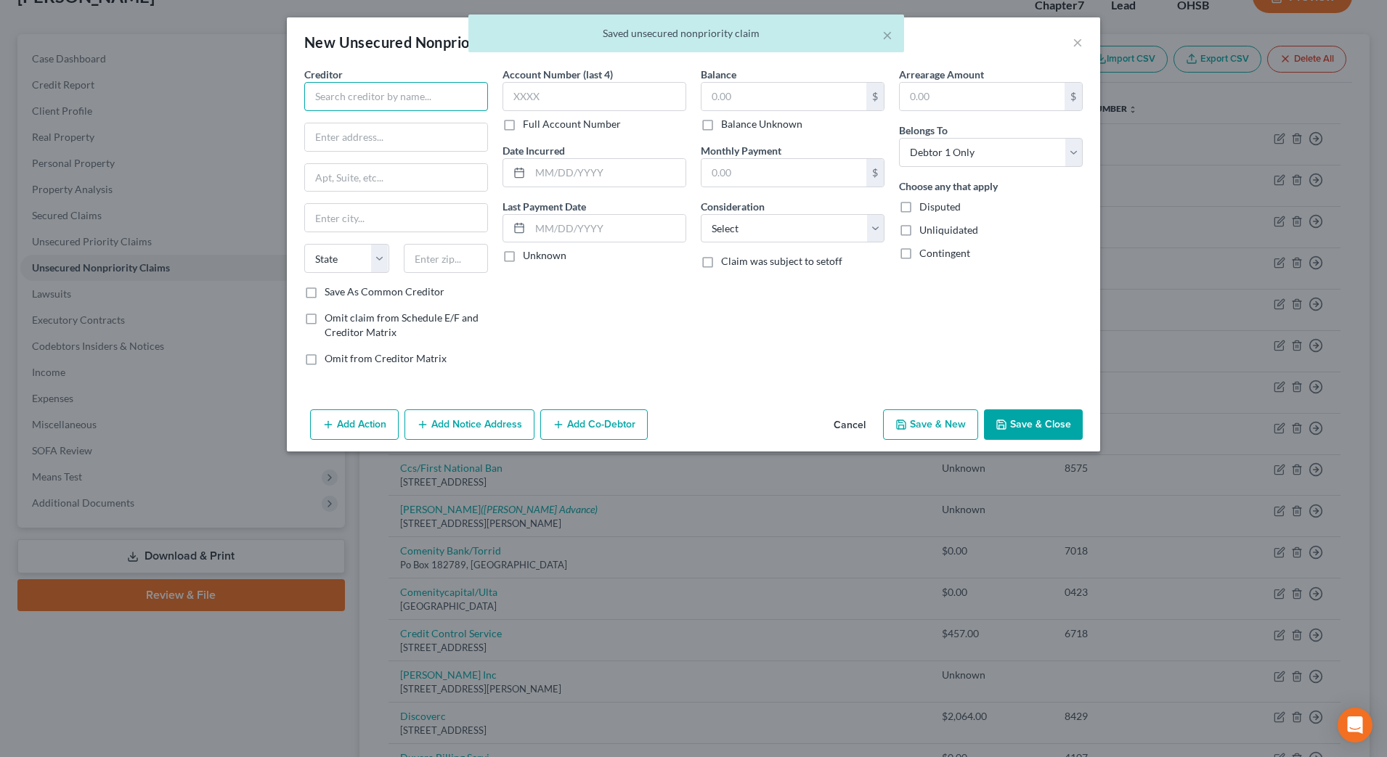
click at [430, 104] on input "text" at bounding box center [396, 96] width 184 height 29
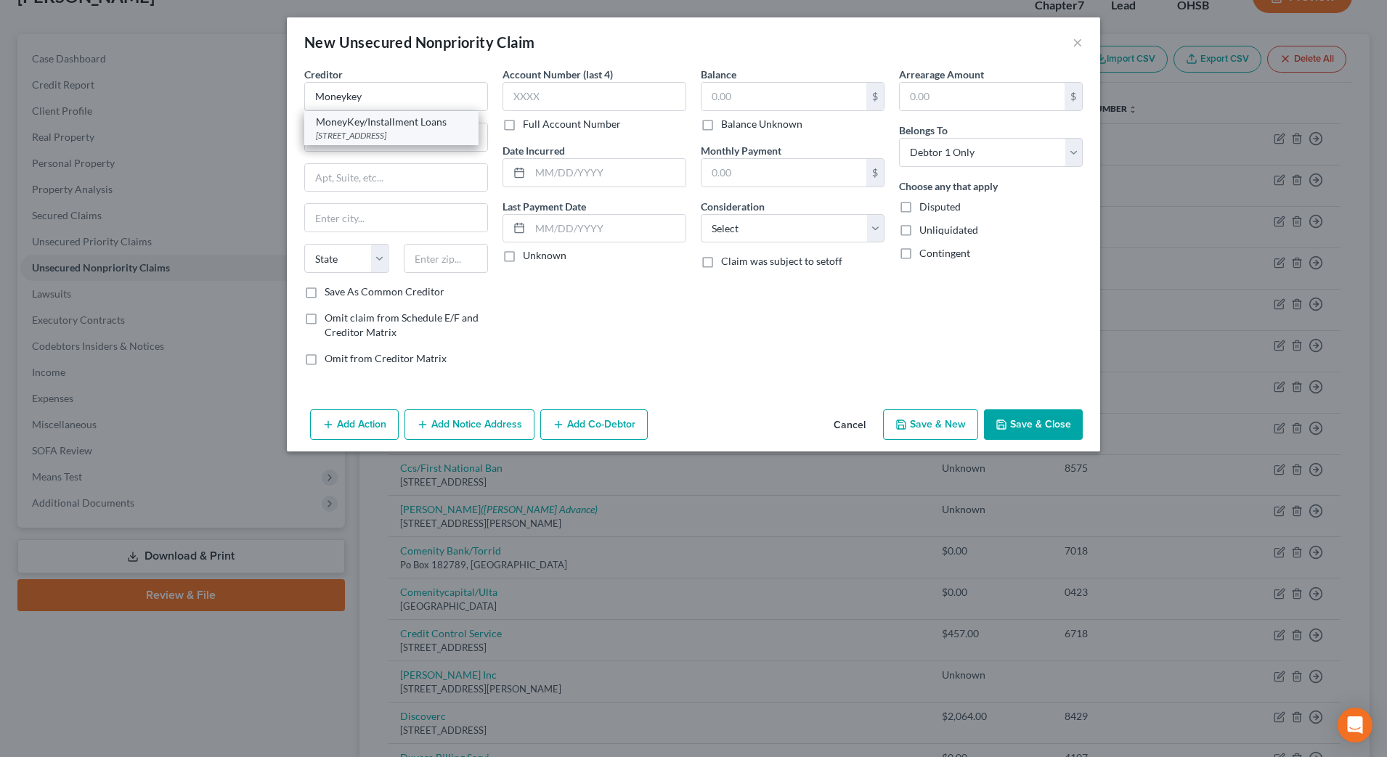
click at [417, 134] on div "3422 Old Capitol Train Suite 1613, Wilmington, DE 19808-0000" at bounding box center [391, 135] width 151 height 12
type input "MoneyKey/Installment Loans"
type input "3422 Old Capitol Train Suite 1613"
type input "Wilmington"
select select "7"
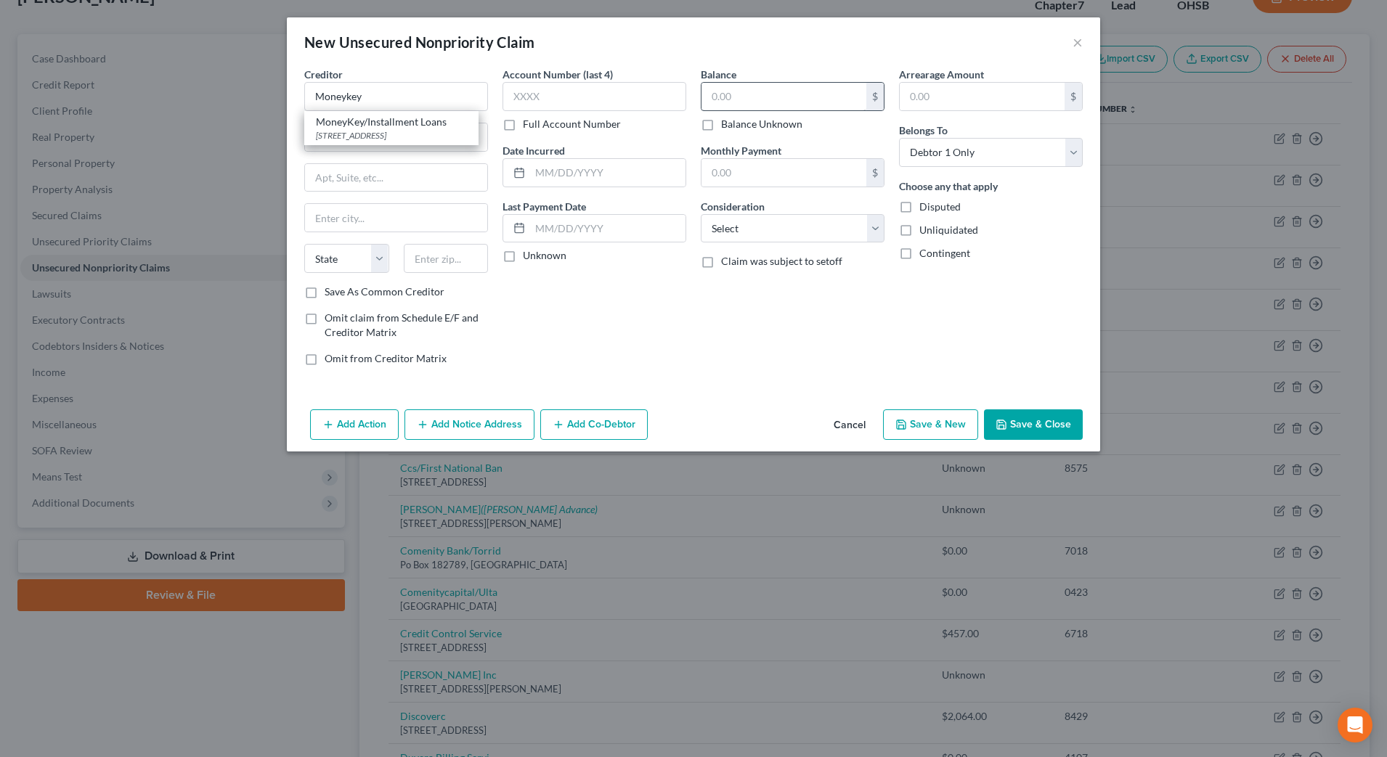
type input "19808-0000"
click at [793, 121] on label "Balance Unknown" at bounding box center [761, 124] width 81 height 15
click at [736, 121] on input "Balance Unknown" at bounding box center [731, 121] width 9 height 9
checkbox input "true"
type input "0.00"
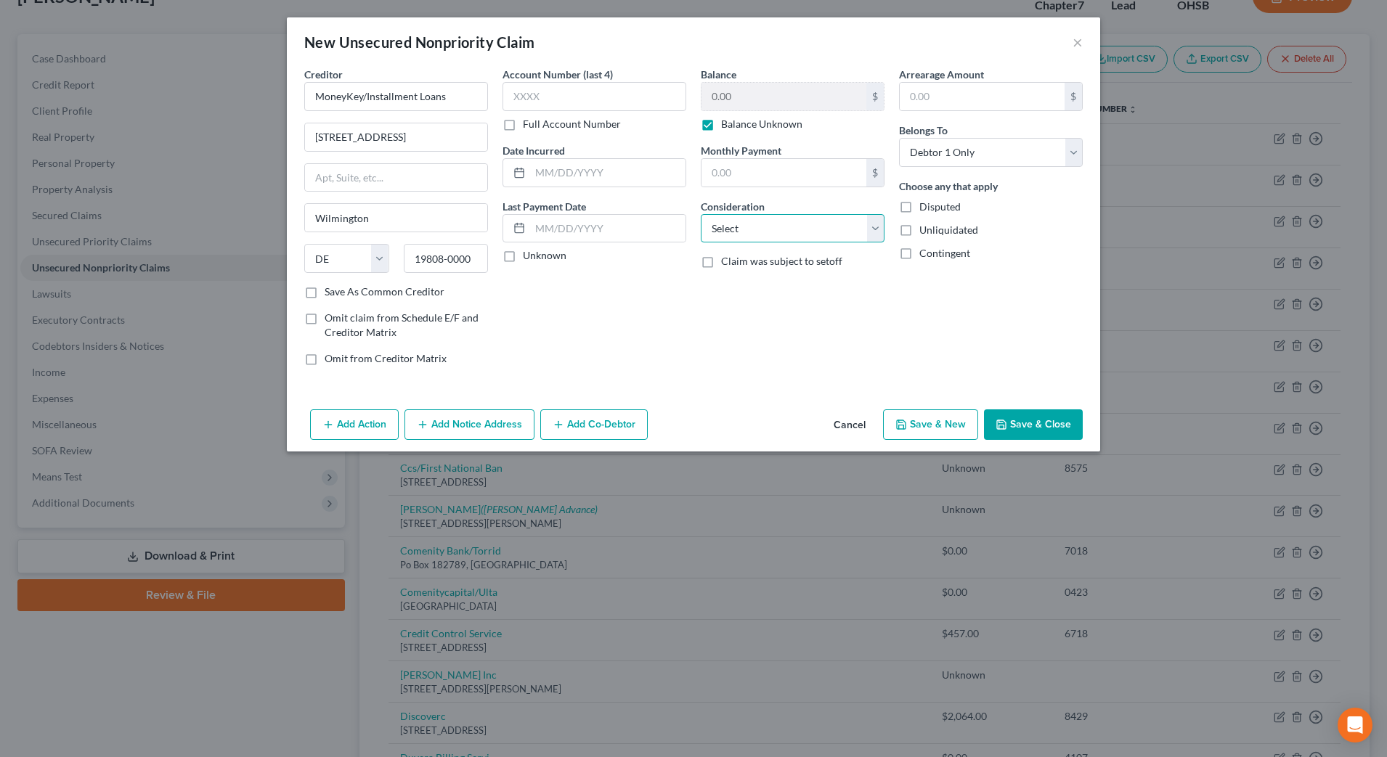
click at [807, 232] on select "Select Cable / Satellite Services Collection Agency Credit Card Debt Debt Couns…" at bounding box center [793, 228] width 184 height 29
select select "10"
click at [701, 214] on select "Select Cable / Satellite Services Collection Agency Credit Card Debt Debt Couns…" at bounding box center [793, 228] width 184 height 29
click at [925, 418] on button "Save & New" at bounding box center [930, 425] width 95 height 31
select select "0"
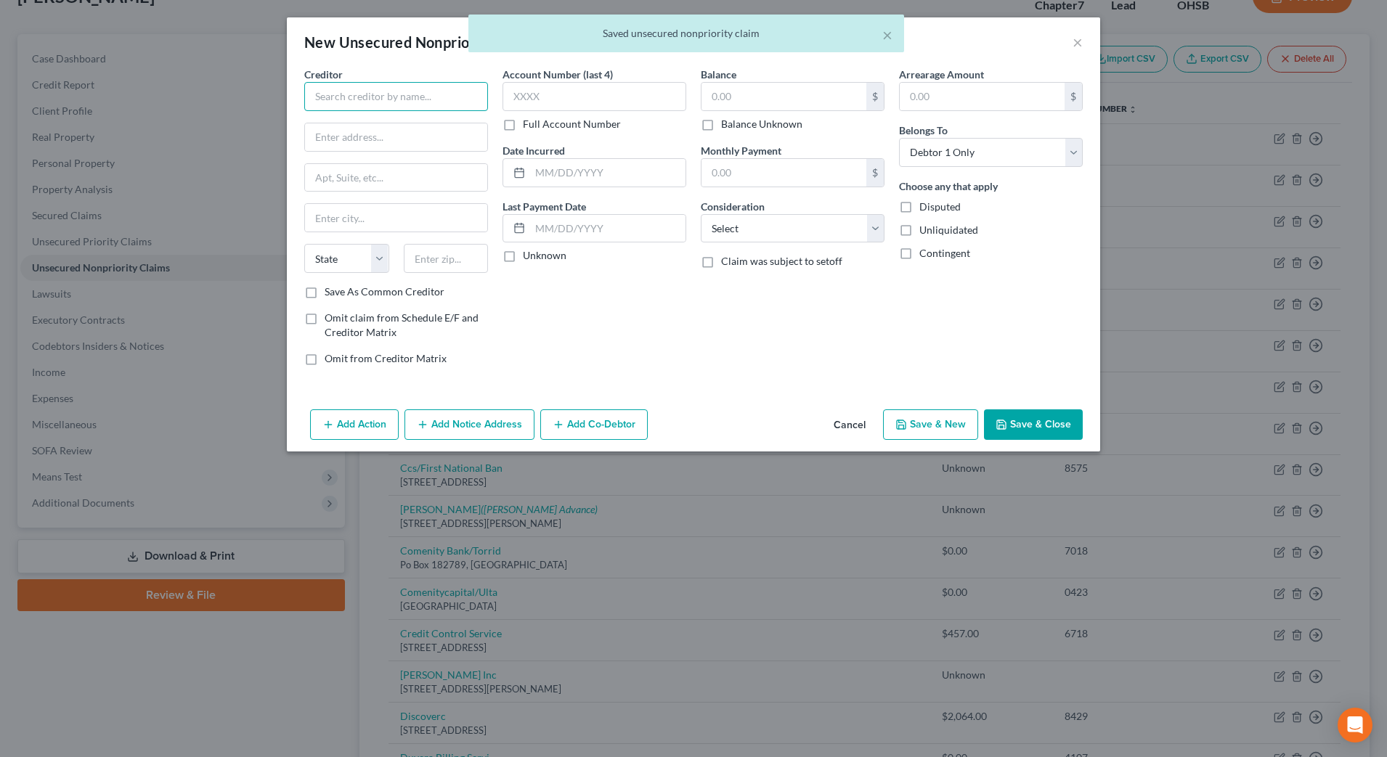
click at [422, 94] on input "text" at bounding box center [396, 96] width 184 height 29
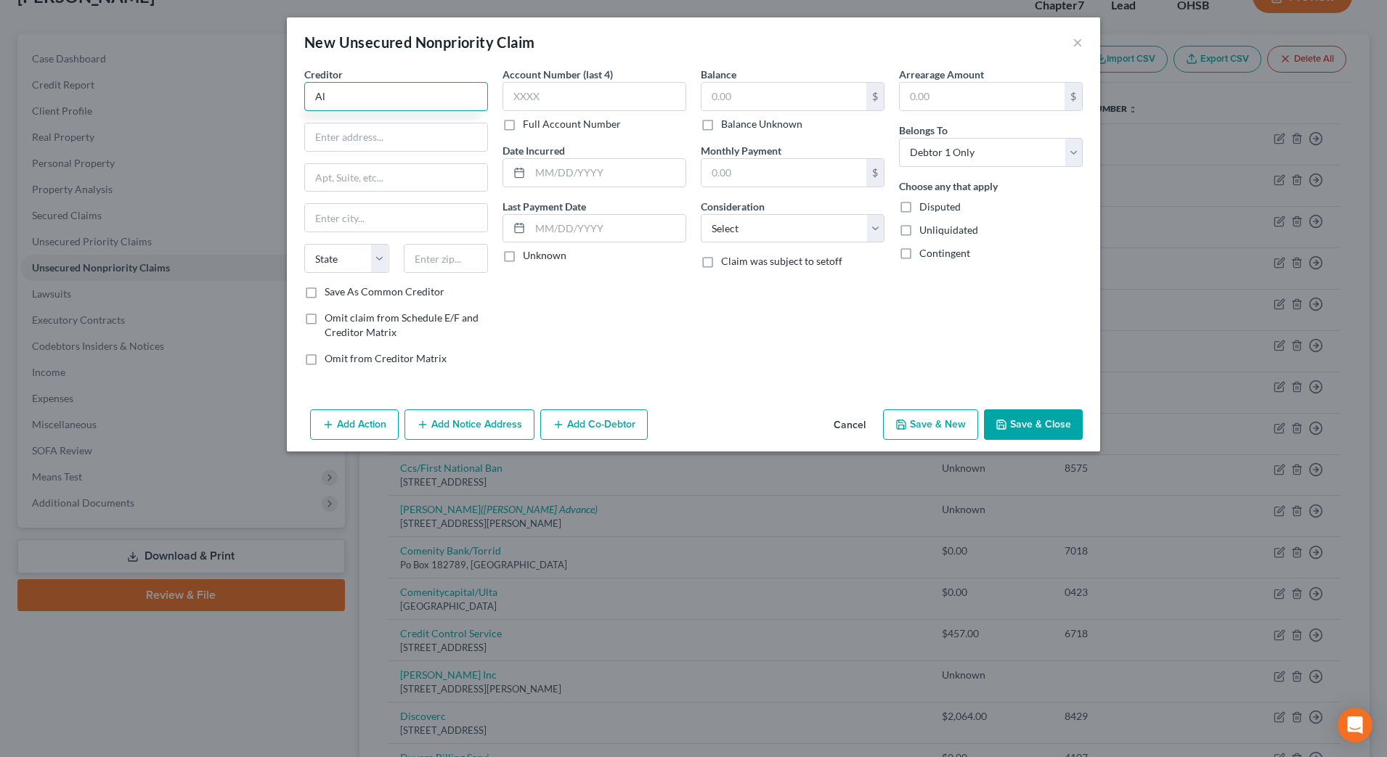
type input "A"
type input "b"
drag, startPoint x: 429, startPoint y: 91, endPoint x: 190, endPoint y: 91, distance: 238.9
click at [198, 92] on div "New Unsecured Nonpriority Claim × Creditor * Bridget State AL AK AR AZ CA CO CT…" at bounding box center [693, 378] width 1387 height 757
drag, startPoint x: 411, startPoint y: 100, endPoint x: 153, endPoint y: 85, distance: 258.3
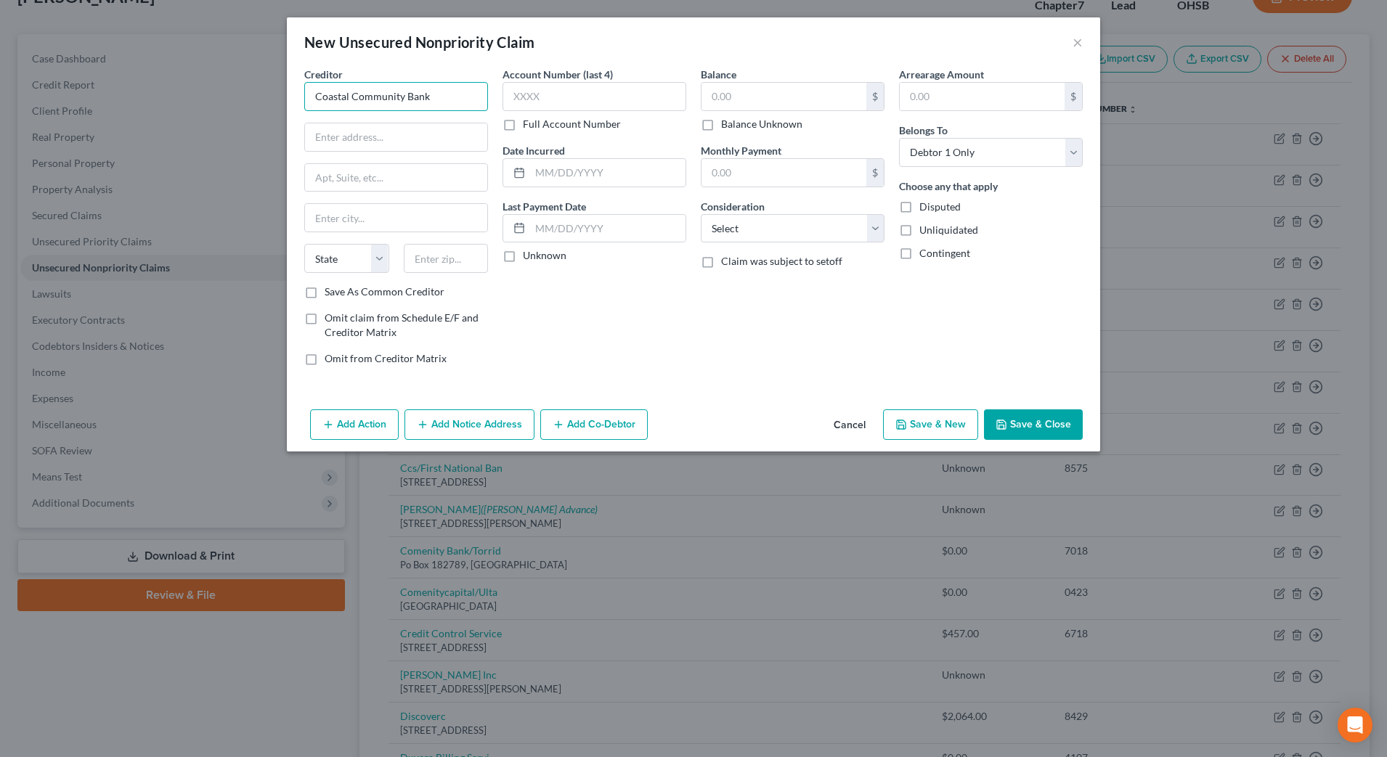
click at [168, 94] on div "New Unsecured Nonpriority Claim × Creditor * Coastal Community Bank State AL AK…" at bounding box center [693, 378] width 1387 height 757
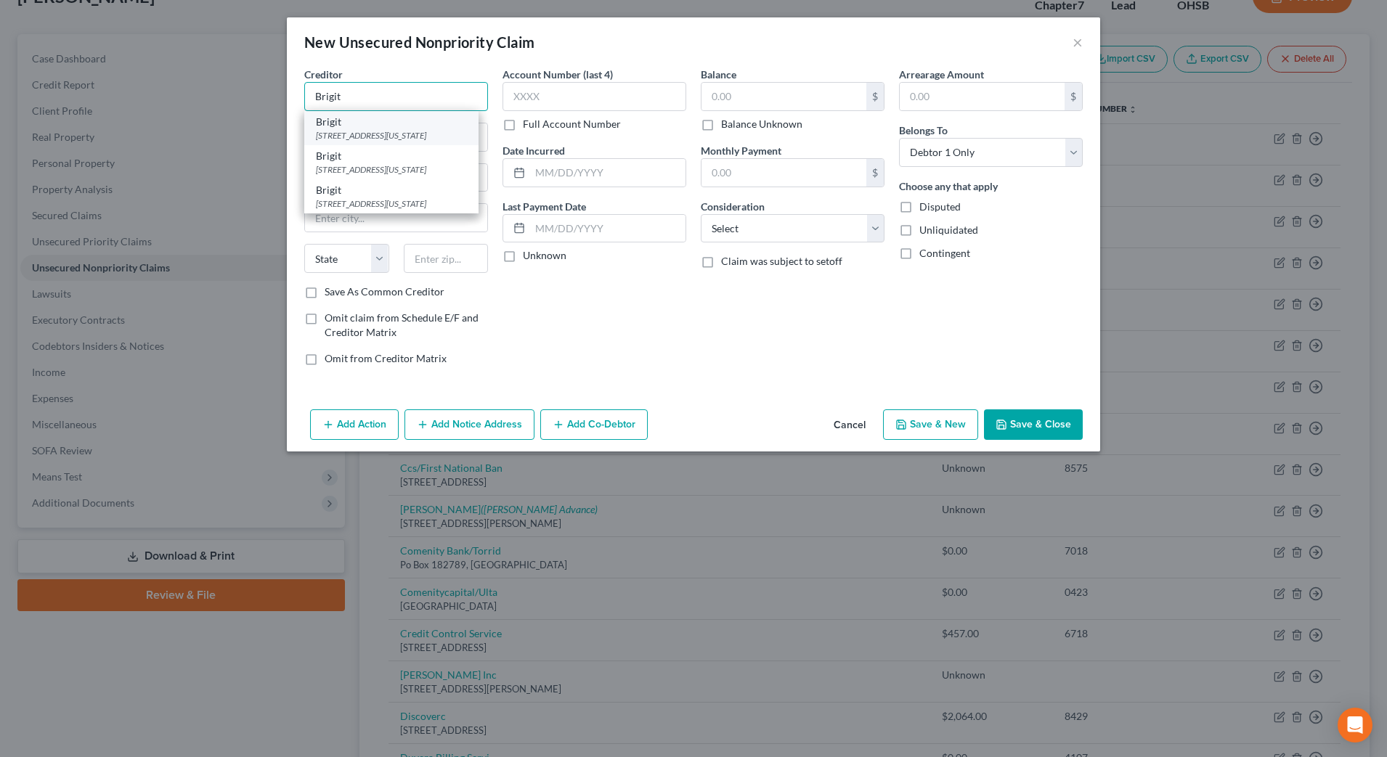
type input "Brigit"
click at [349, 134] on div "36 W. 20th St., New York, NY 10011" at bounding box center [391, 135] width 151 height 12
type input "36 W. 20th St."
type input "New York"
select select "35"
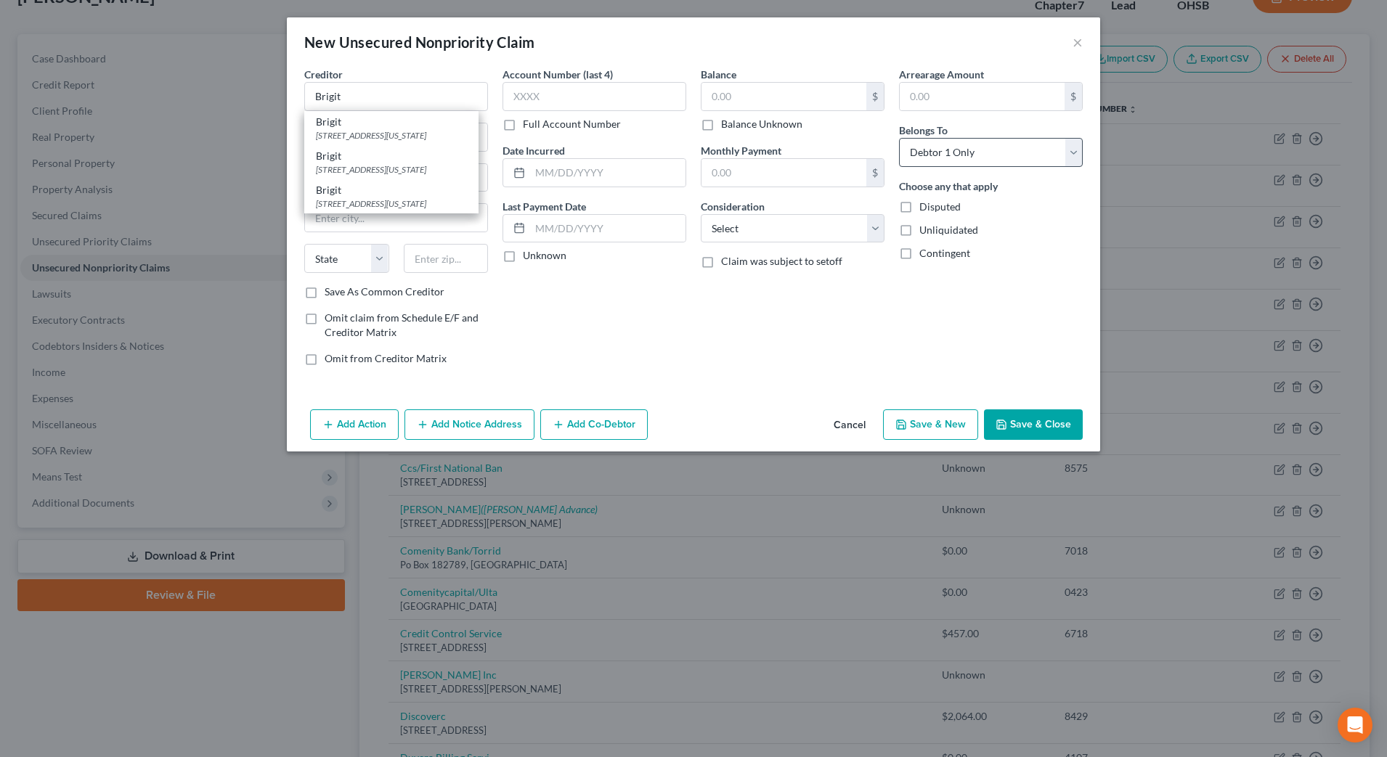
type input "10011"
click at [790, 125] on label "Balance Unknown" at bounding box center [761, 124] width 81 height 15
click at [736, 125] on input "Balance Unknown" at bounding box center [731, 121] width 9 height 9
checkbox input "true"
type input "0.00"
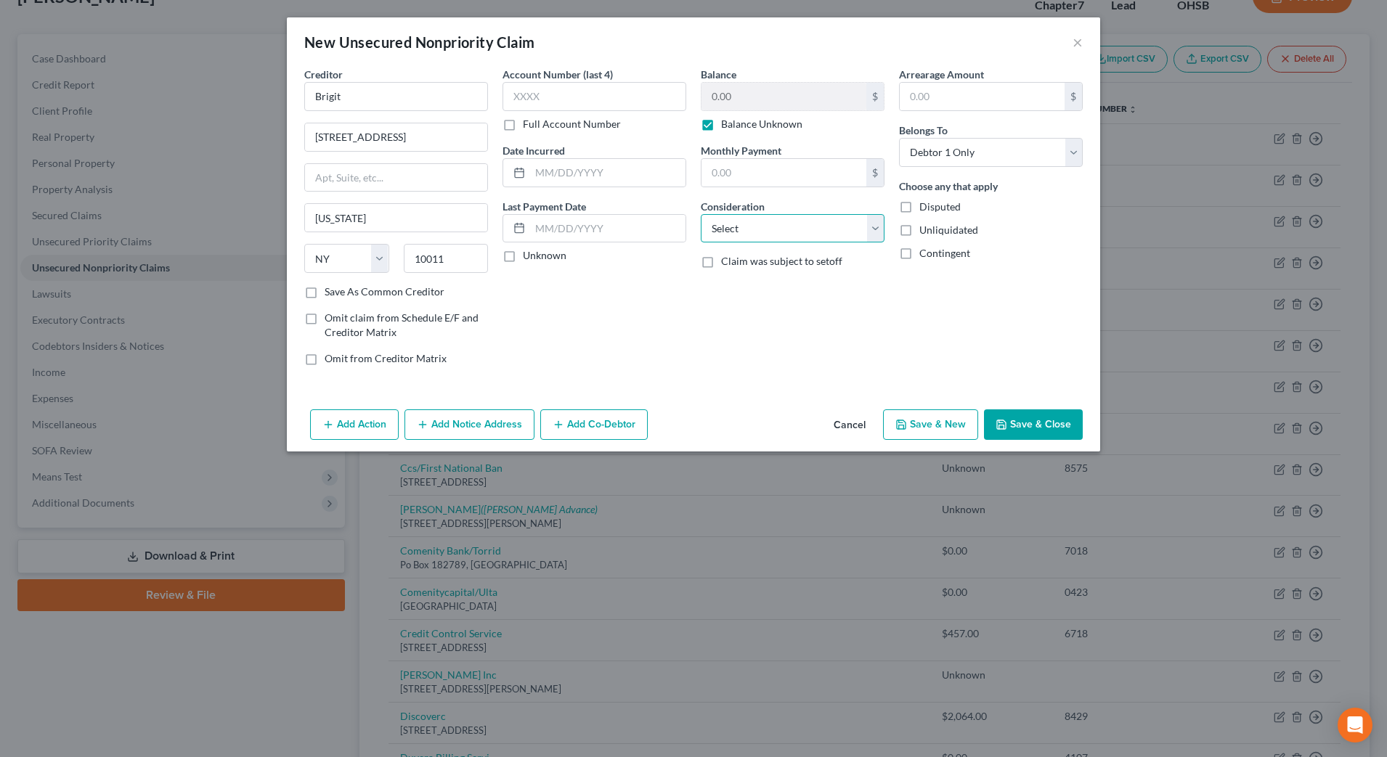
click at [797, 231] on select "Select Cable / Satellite Services Collection Agency Credit Card Debt Debt Couns…" at bounding box center [793, 228] width 184 height 29
select select "10"
click at [701, 214] on select "Select Cable / Satellite Services Collection Agency Credit Card Debt Debt Couns…" at bounding box center [793, 228] width 184 height 29
click at [943, 422] on button "Save & New" at bounding box center [930, 425] width 95 height 31
select select "0"
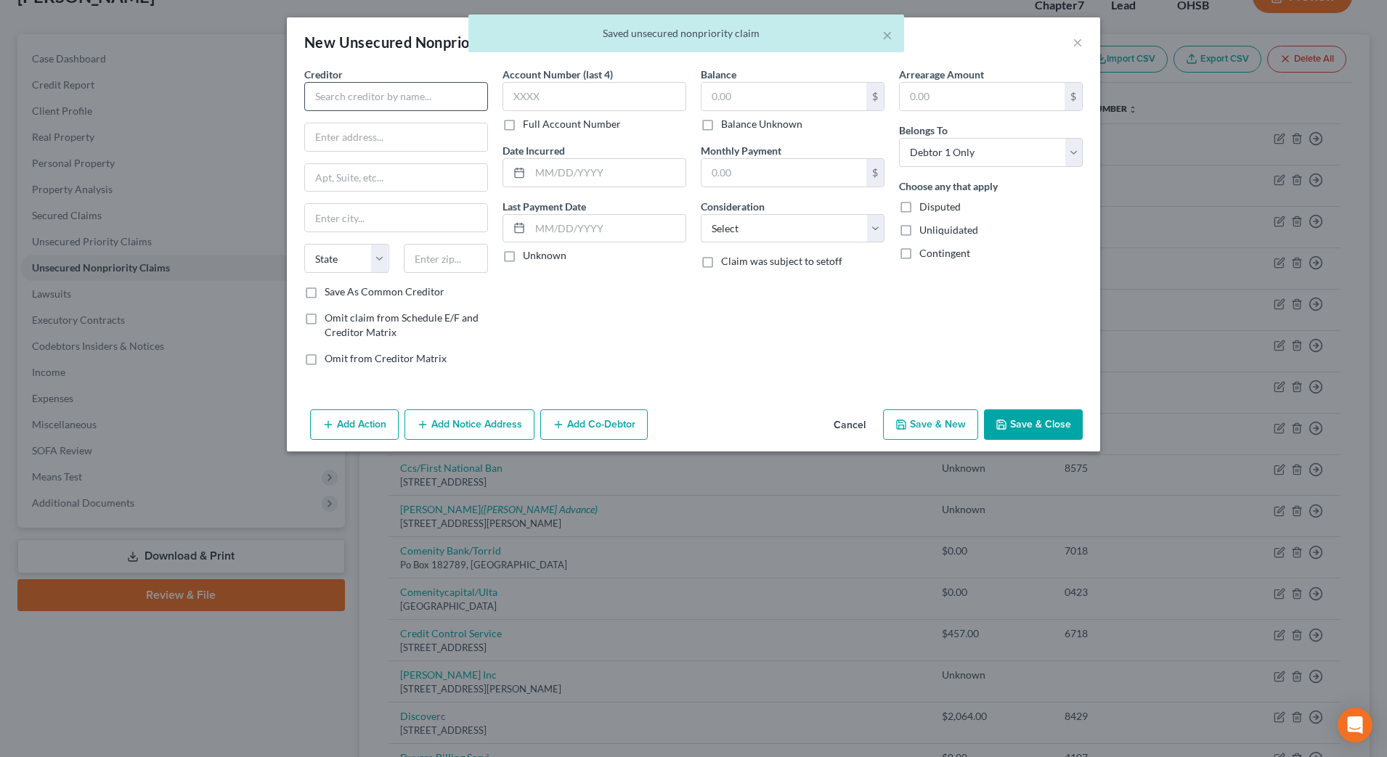
click at [447, 110] on div "Creditor * State AL AK AR AZ CA CO CT DE DC FL GA GU HI ID IL IN IA KS KY LA ME…" at bounding box center [396, 176] width 184 height 218
click at [449, 102] on input "text" at bounding box center [396, 96] width 184 height 29
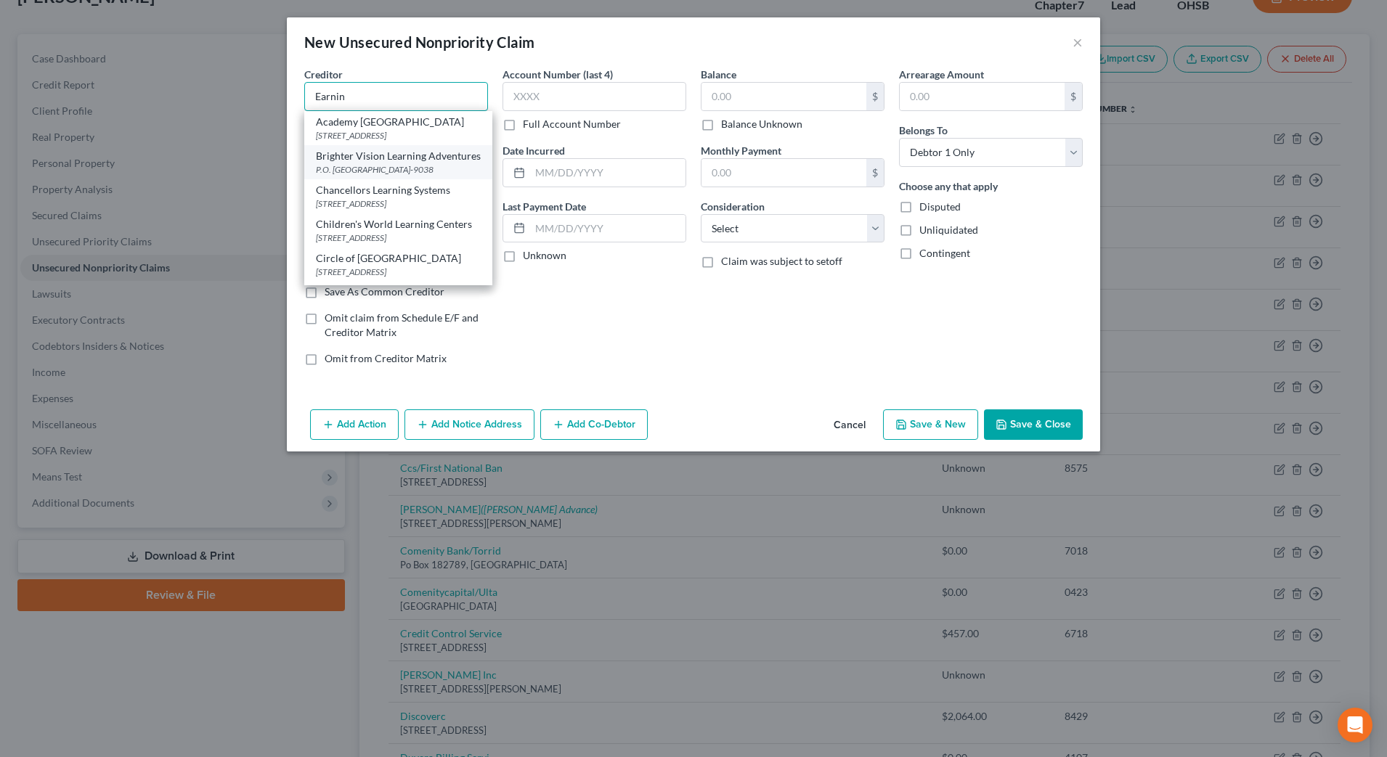
scroll to position [91, 0]
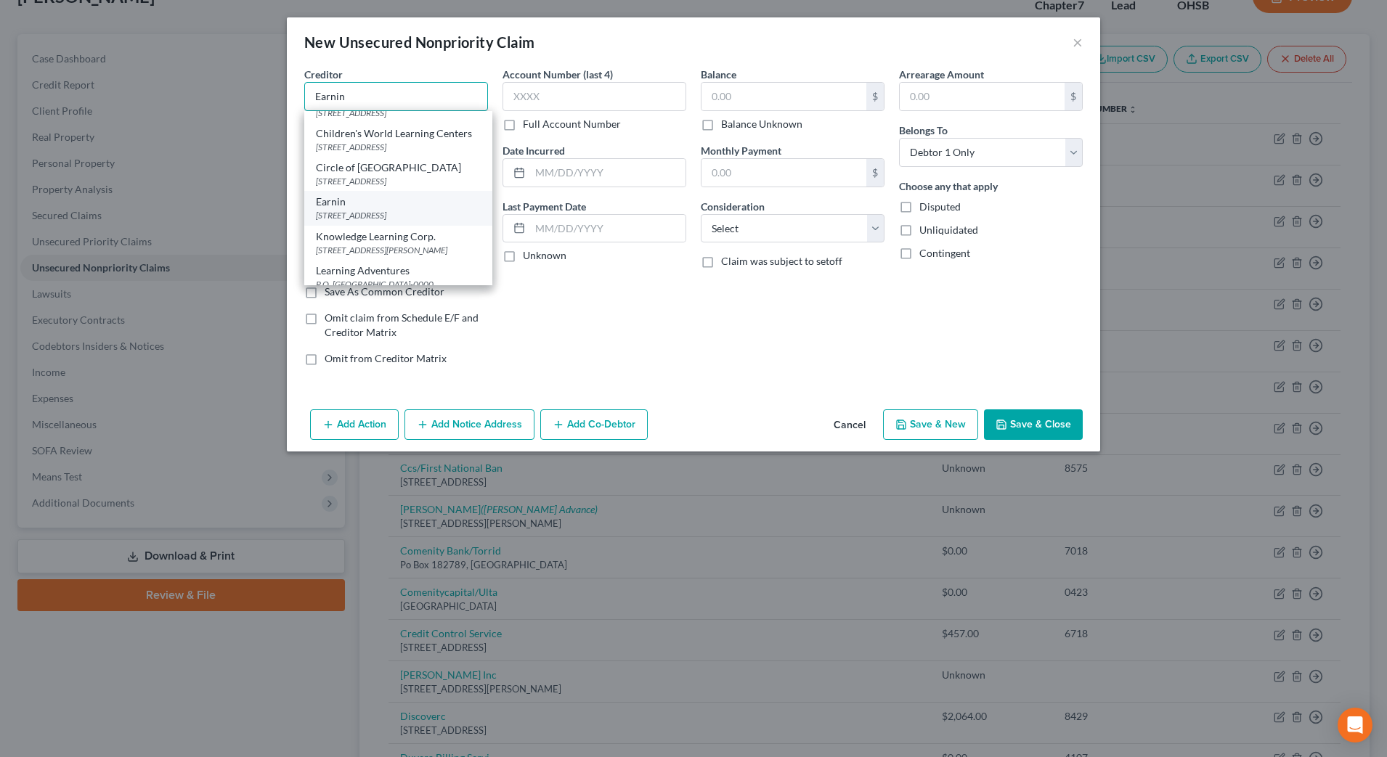
type input "Earnin"
click at [437, 222] on div "200 Portage Ave, Palo Alto, CA 94306" at bounding box center [398, 215] width 165 height 12
type input "200 Portage Ave"
type input "Palo Alto"
select select "4"
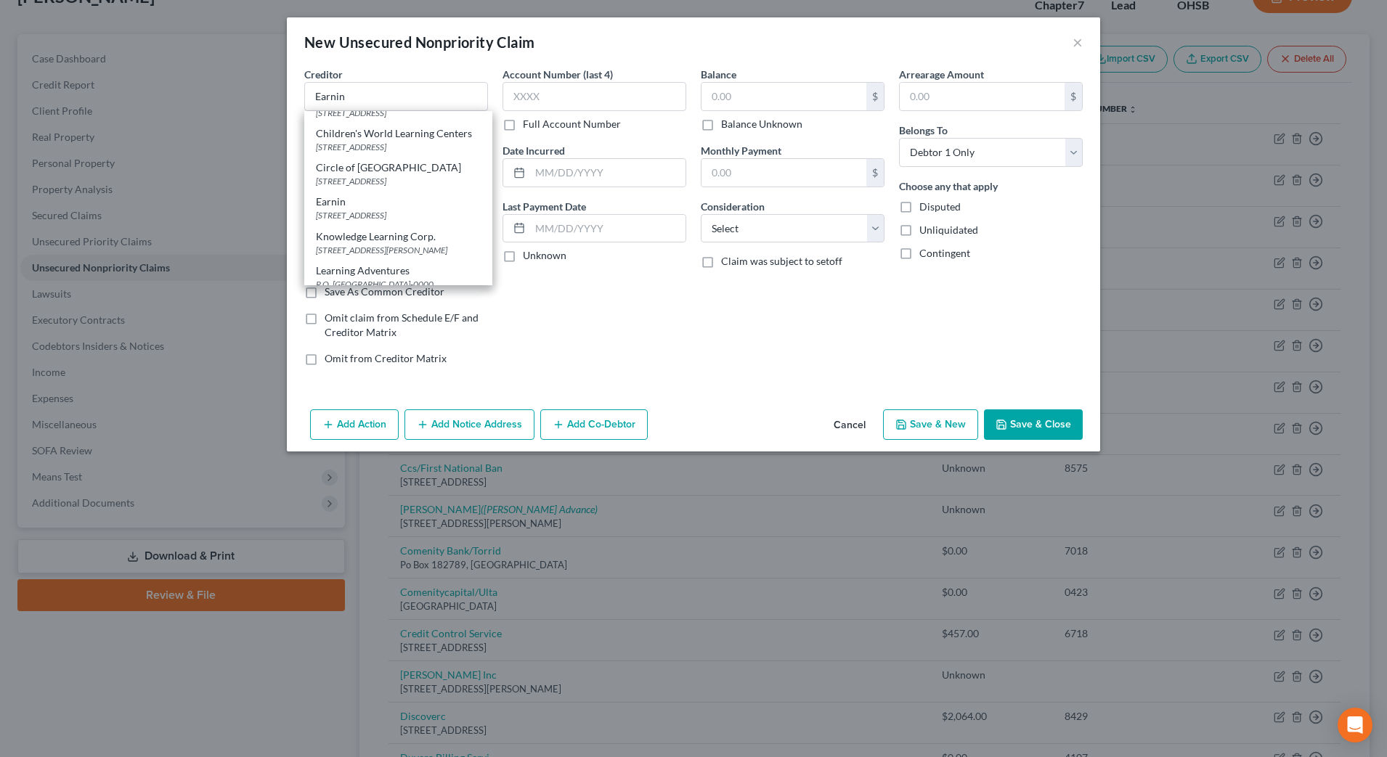
type input "94306"
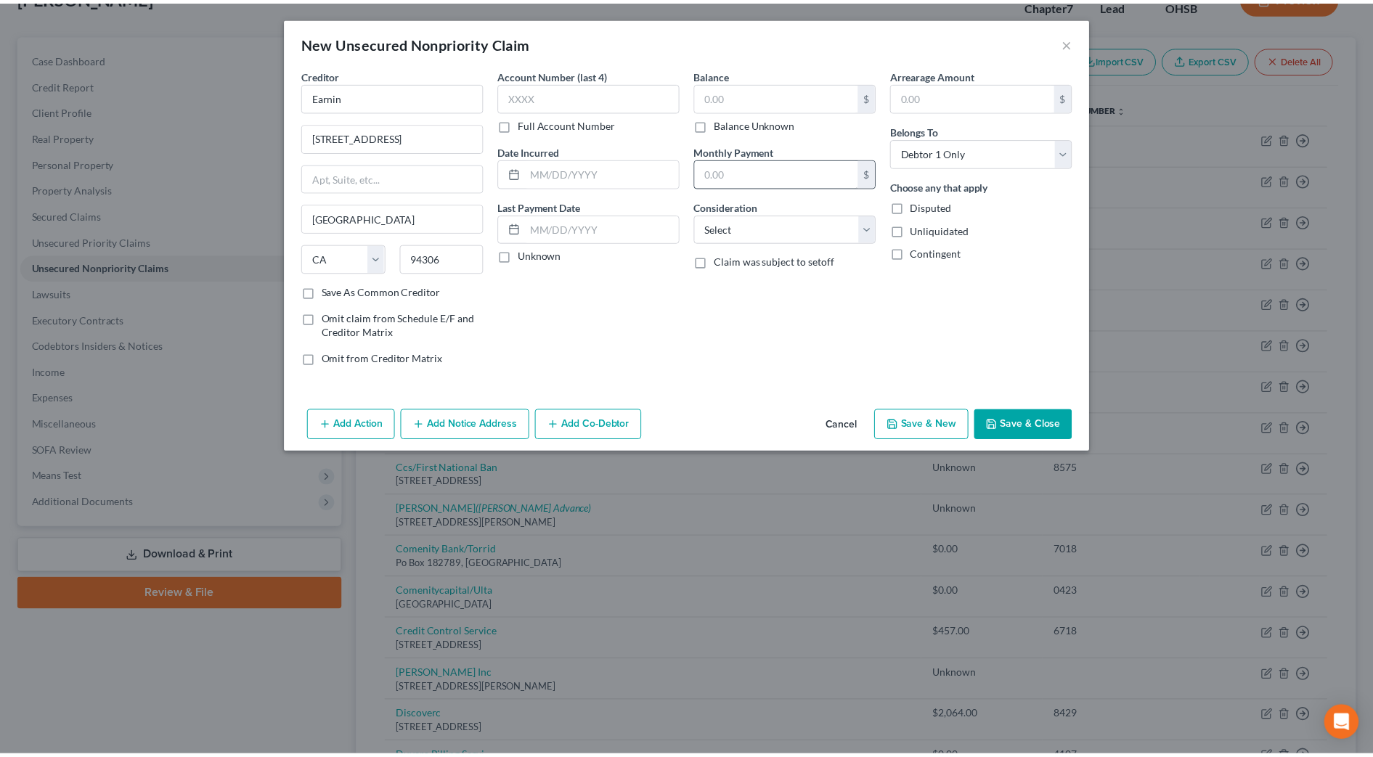
scroll to position [0, 0]
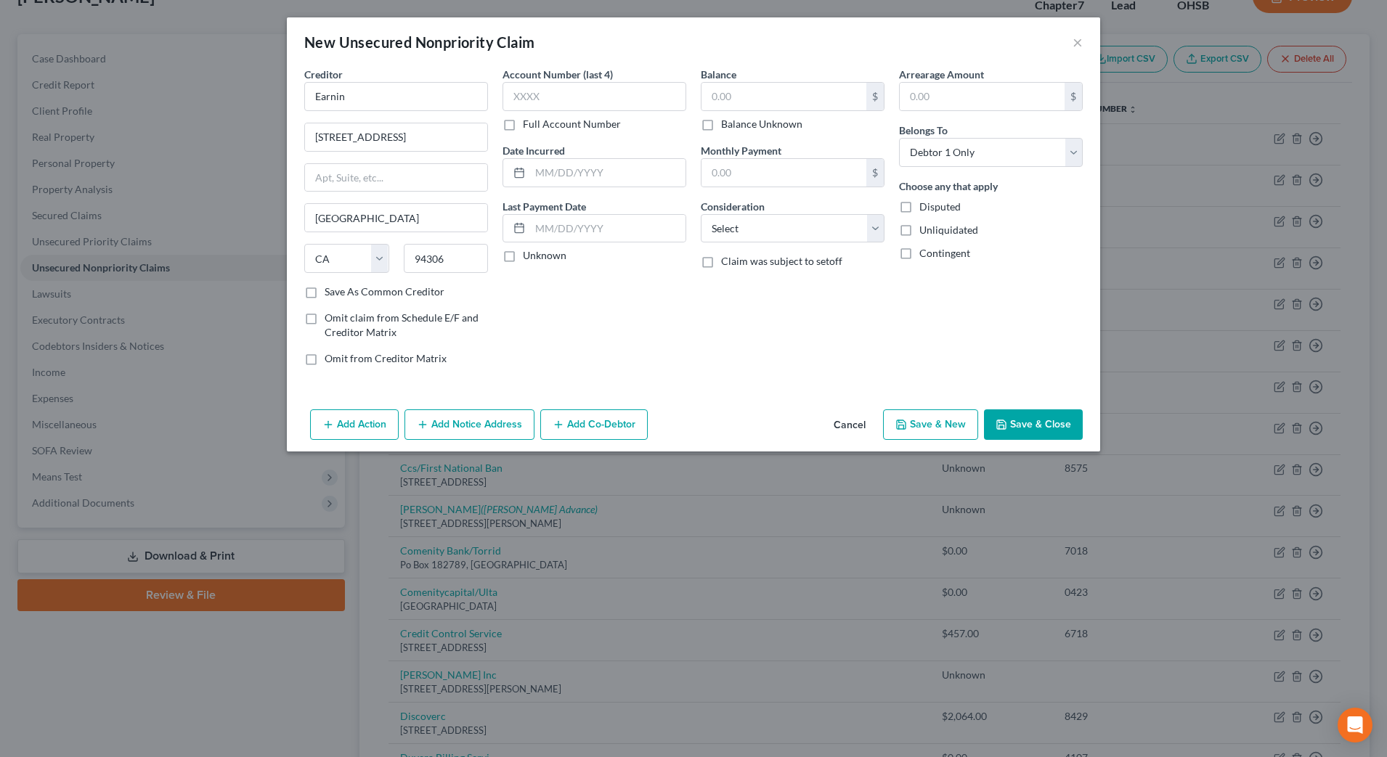
click at [758, 130] on label "Balance Unknown" at bounding box center [761, 124] width 81 height 15
click at [736, 126] on input "Balance Unknown" at bounding box center [731, 121] width 9 height 9
checkbox input "true"
type input "0.00"
drag, startPoint x: 775, startPoint y: 215, endPoint x: 774, endPoint y: 222, distance: 7.3
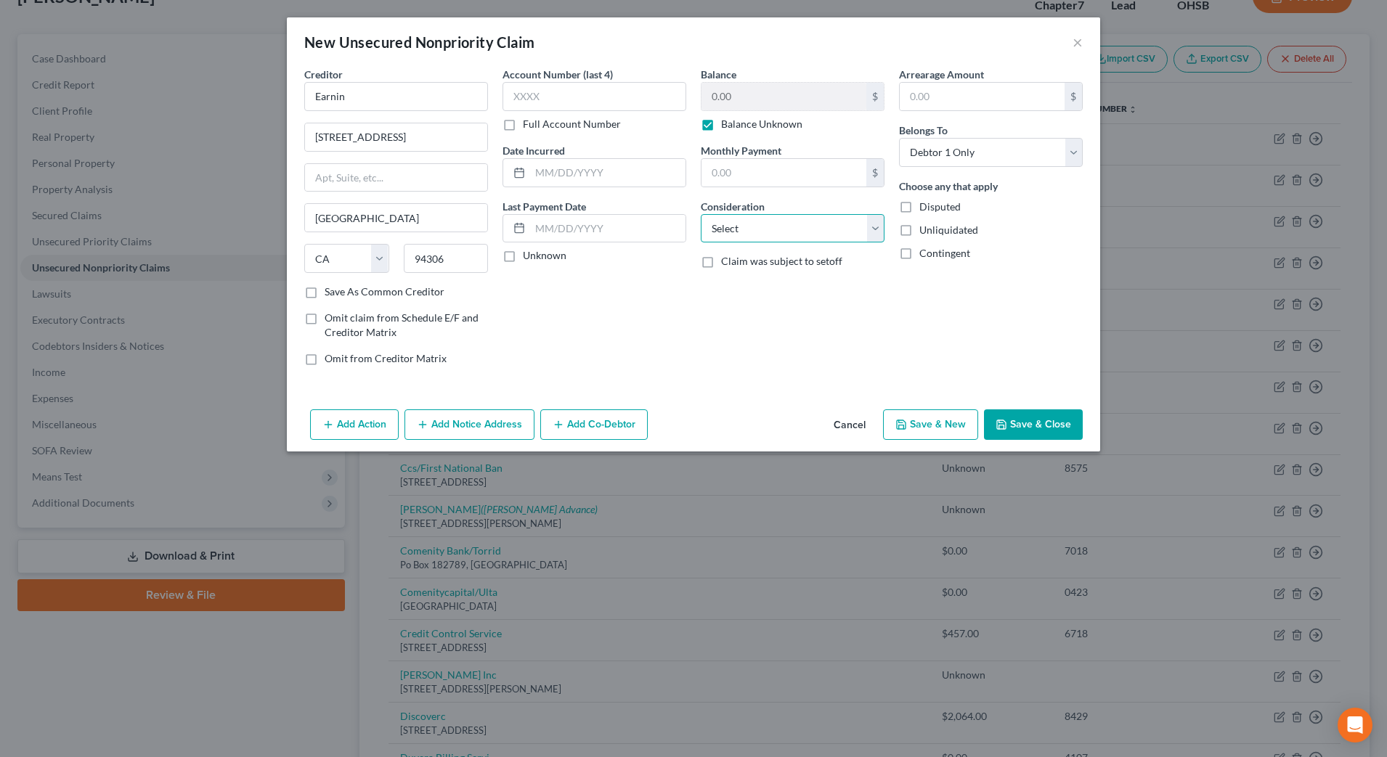
click at [775, 215] on select "Select Cable / Satellite Services Collection Agency Credit Card Debt Debt Couns…" at bounding box center [793, 228] width 184 height 29
select select "10"
click at [701, 214] on select "Select Cable / Satellite Services Collection Agency Credit Card Debt Debt Couns…" at bounding box center [793, 228] width 184 height 29
click at [945, 421] on button "Save & New" at bounding box center [930, 425] width 95 height 31
select select "0"
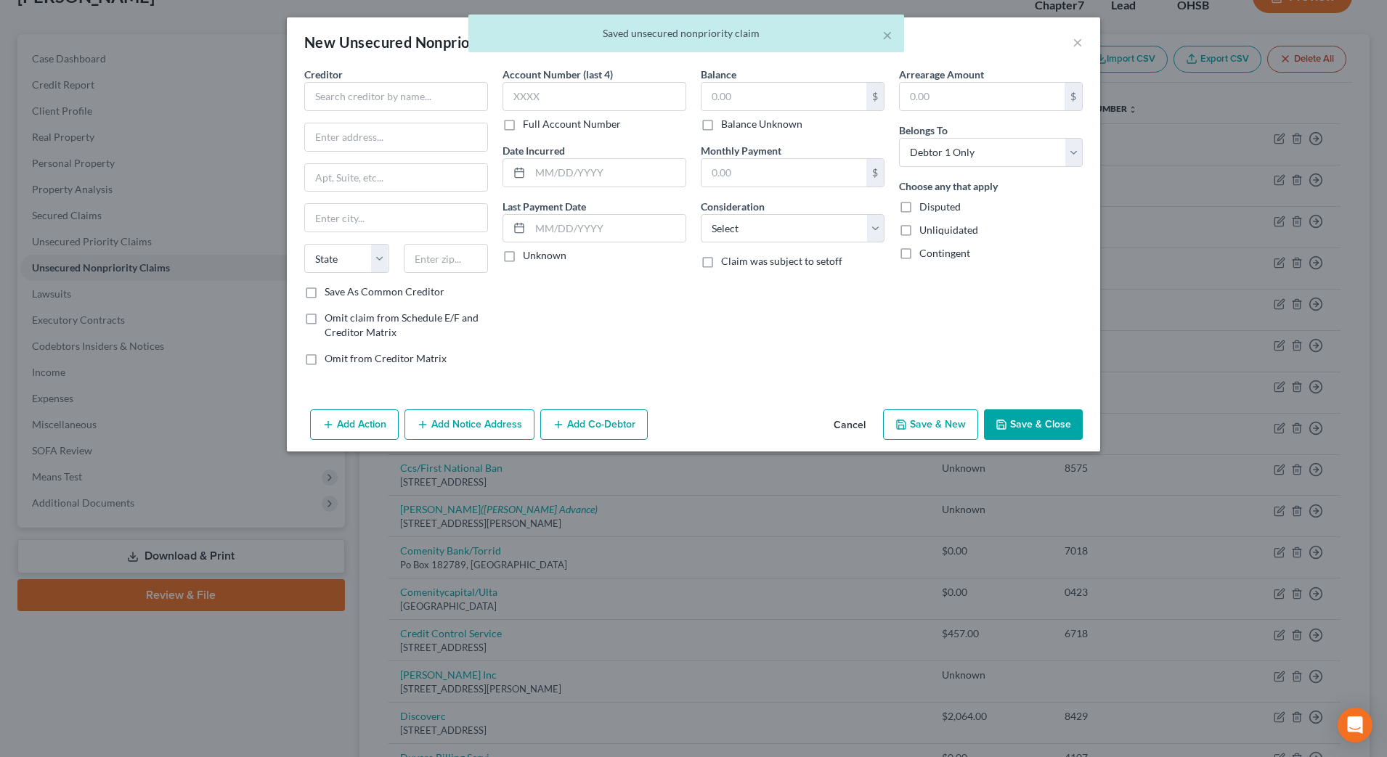
click at [405, 80] on div "Creditor *" at bounding box center [396, 89] width 184 height 44
click at [403, 99] on input "text" at bounding box center [396, 96] width 184 height 29
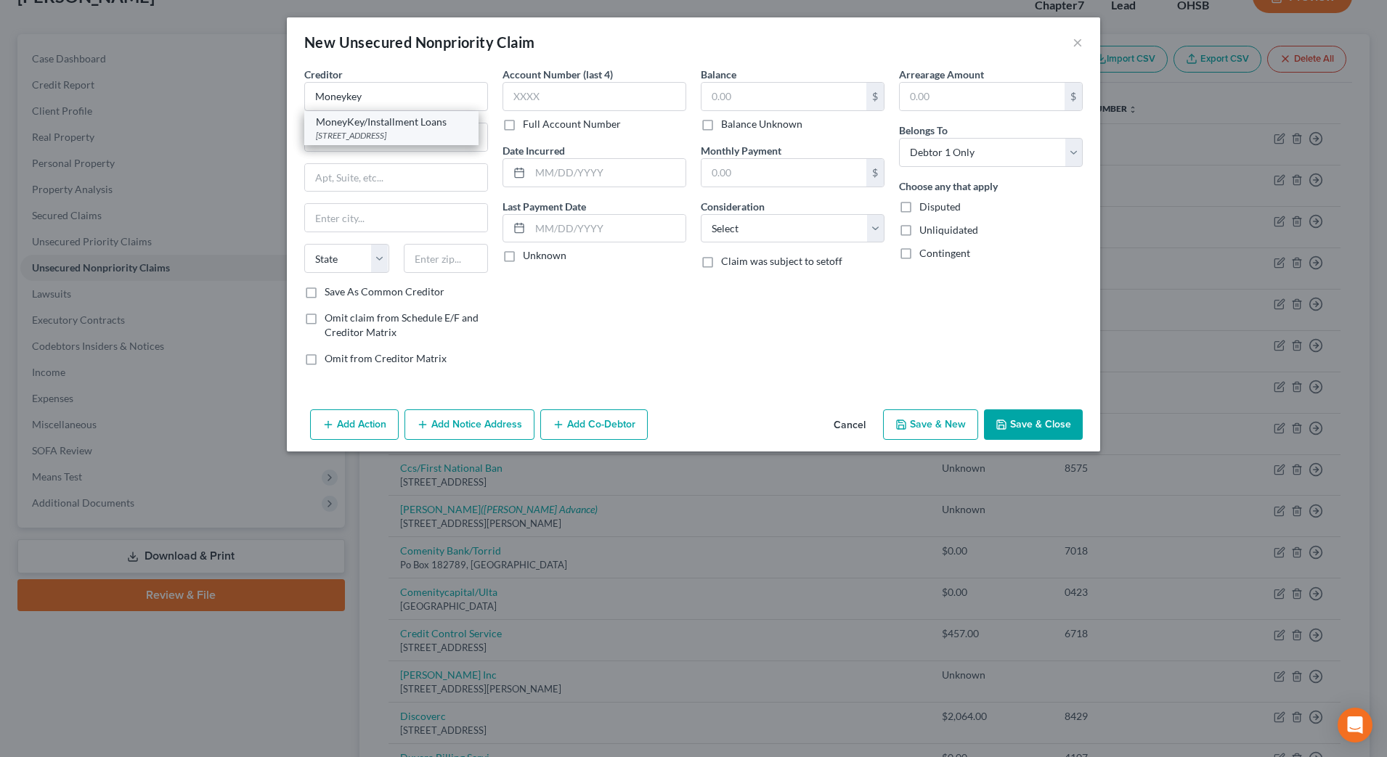
click at [405, 125] on div "MoneyKey/Installment Loans" at bounding box center [391, 122] width 151 height 15
type input "MoneyKey/Installment Loans"
type input "3422 Old Capitol Train Suite 1613"
type input "Wilmington"
select select "7"
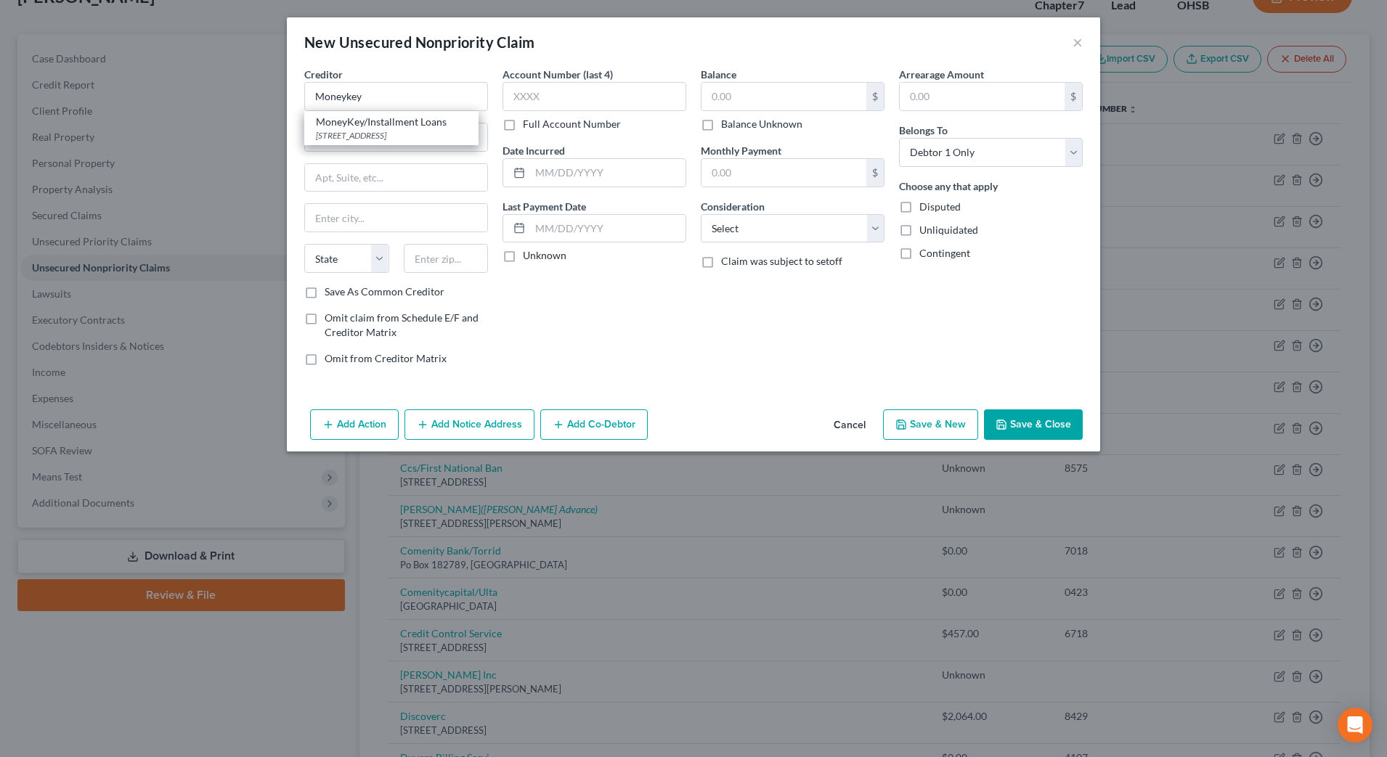
type input "19808-0000"
click at [758, 123] on label "Balance Unknown" at bounding box center [761, 124] width 81 height 15
click at [736, 123] on input "Balance Unknown" at bounding box center [731, 121] width 9 height 9
checkbox input "true"
type input "0.00"
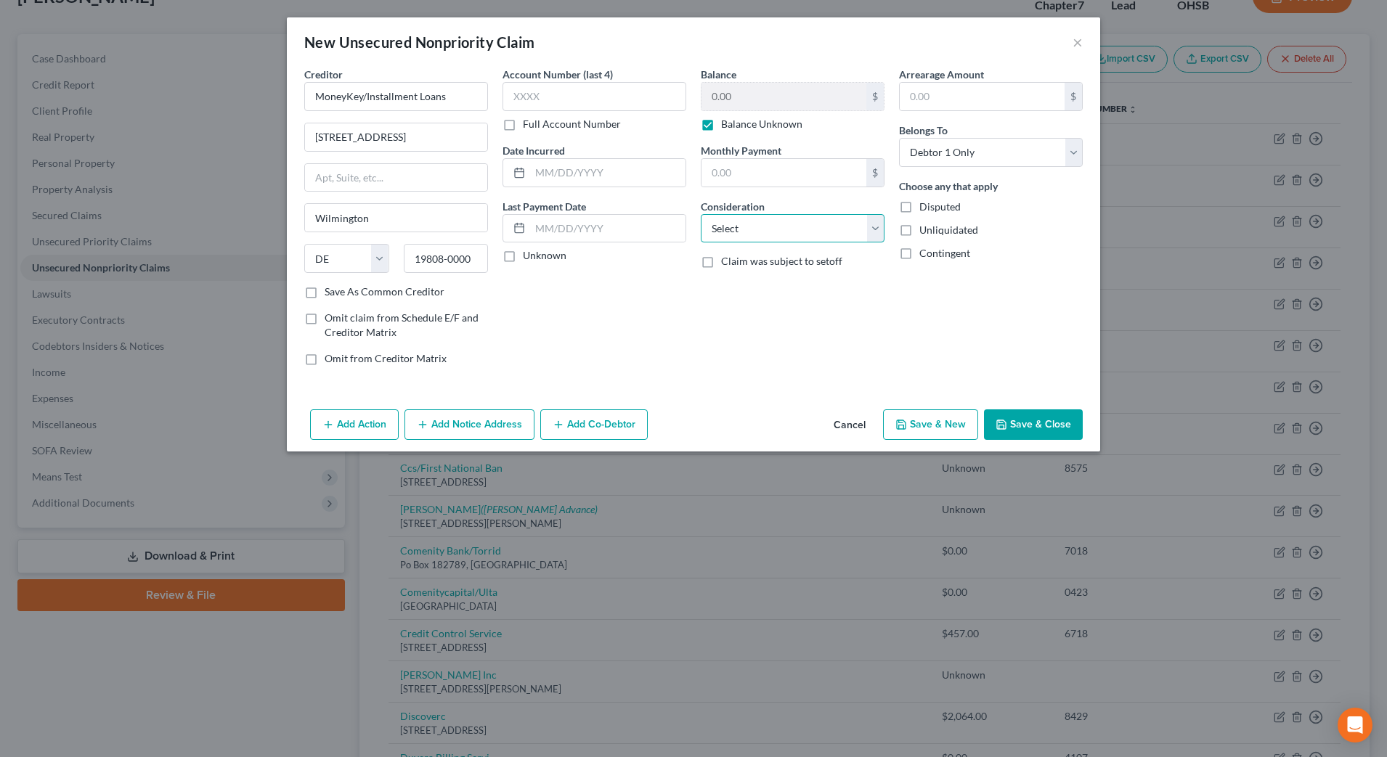
drag, startPoint x: 779, startPoint y: 227, endPoint x: 779, endPoint y: 235, distance: 8.7
click at [779, 227] on select "Select Cable / Satellite Services Collection Agency Credit Card Debt Debt Couns…" at bounding box center [793, 228] width 184 height 29
select select "10"
click at [701, 214] on select "Select Cable / Satellite Services Collection Agency Credit Card Debt Debt Couns…" at bounding box center [793, 228] width 184 height 29
click at [939, 431] on button "Save & New" at bounding box center [930, 425] width 95 height 31
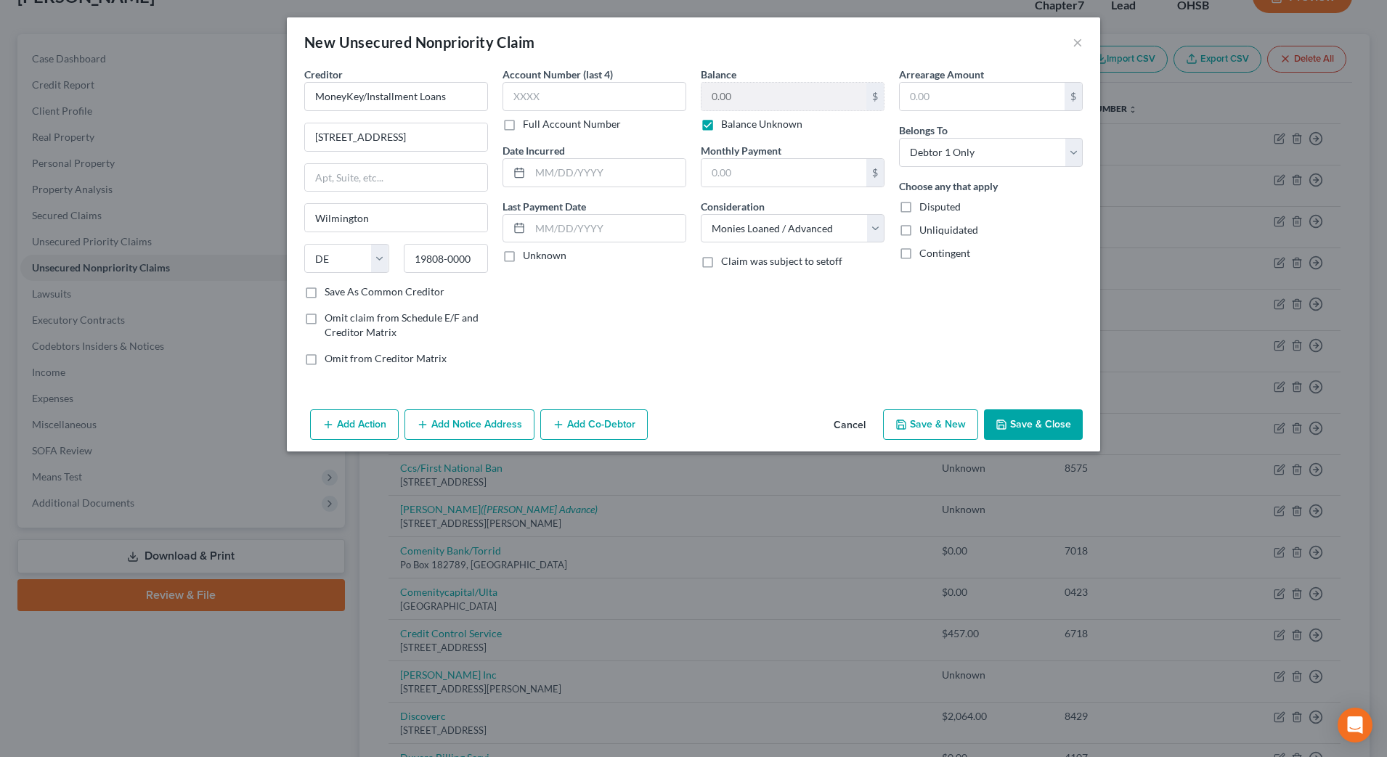
select select "0"
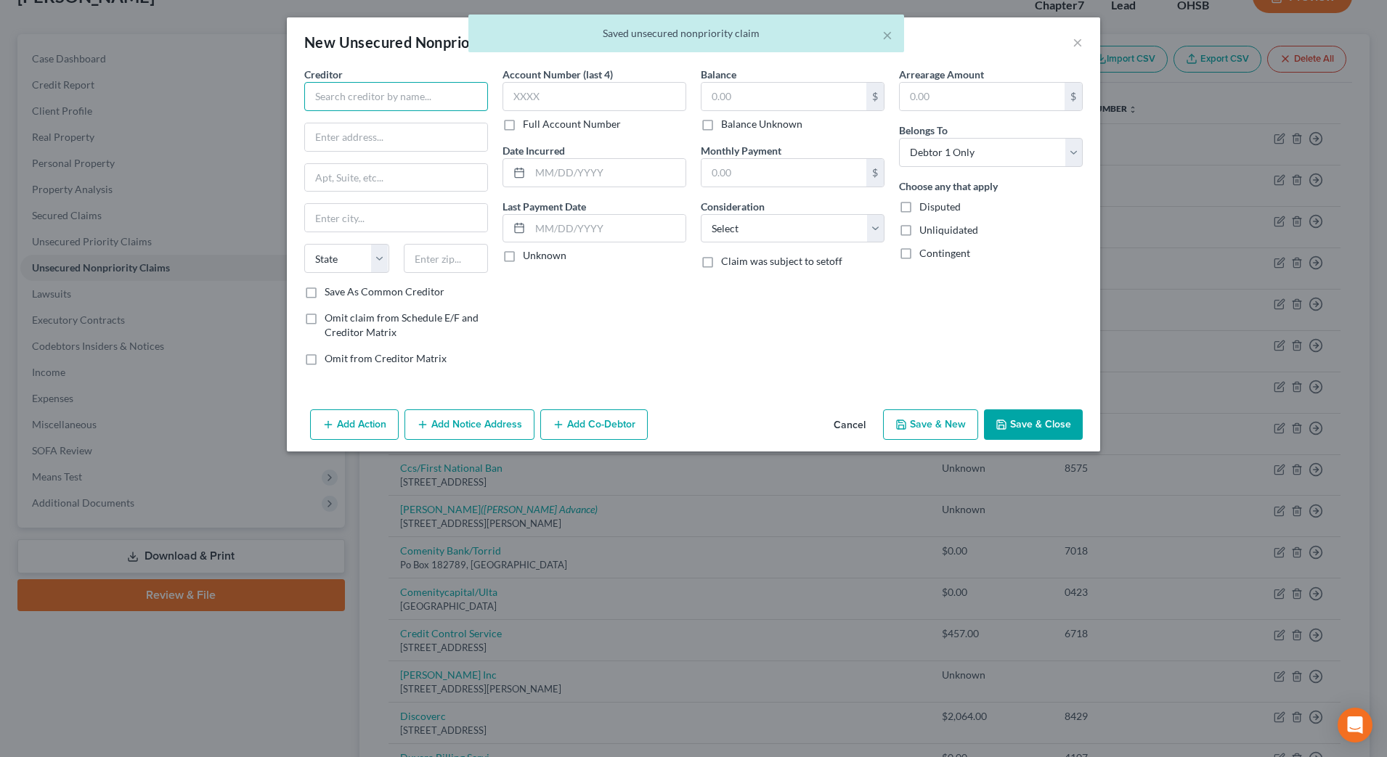
click at [373, 86] on input "text" at bounding box center [396, 96] width 184 height 29
click at [376, 101] on input "text" at bounding box center [396, 96] width 184 height 29
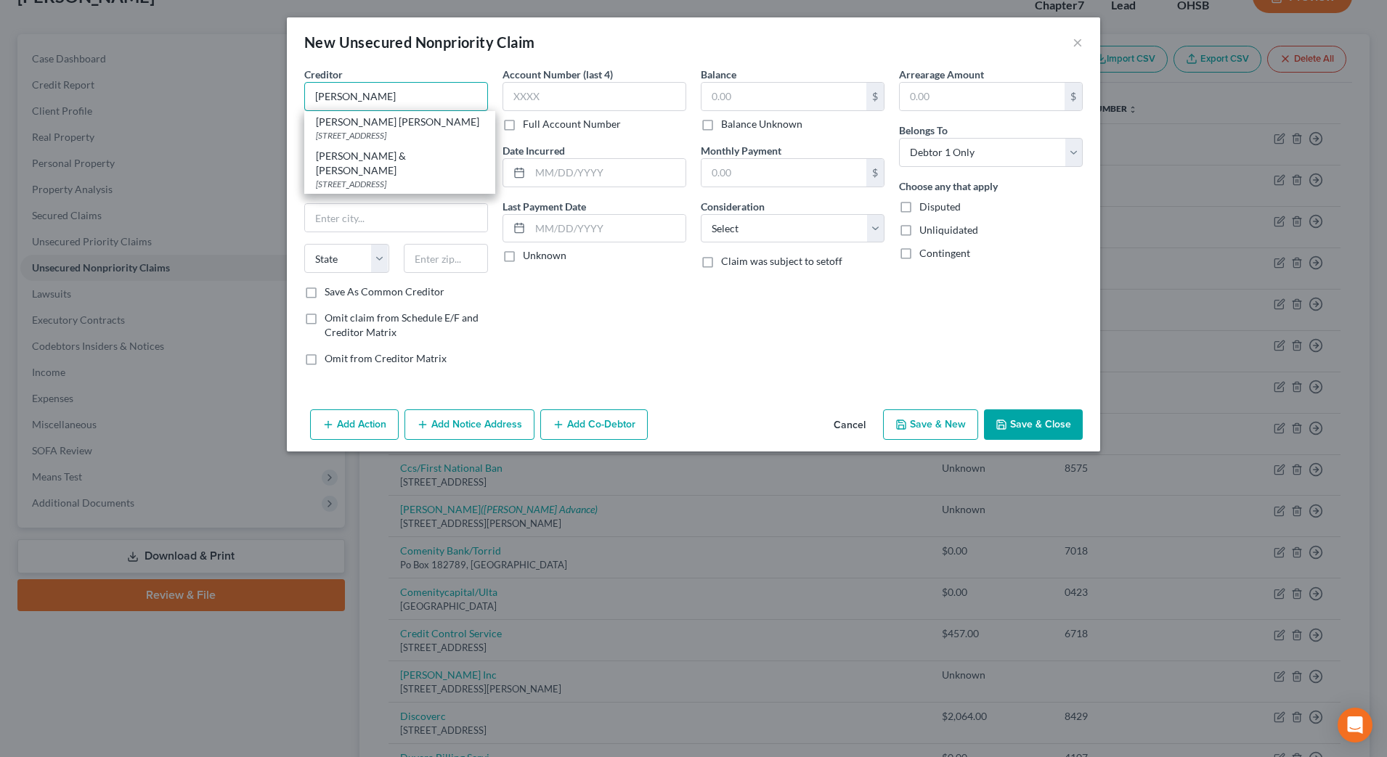
type input "Albert"
click at [400, 133] on input "text" at bounding box center [396, 137] width 182 height 28
paste input "909 Davis St Ste 500"
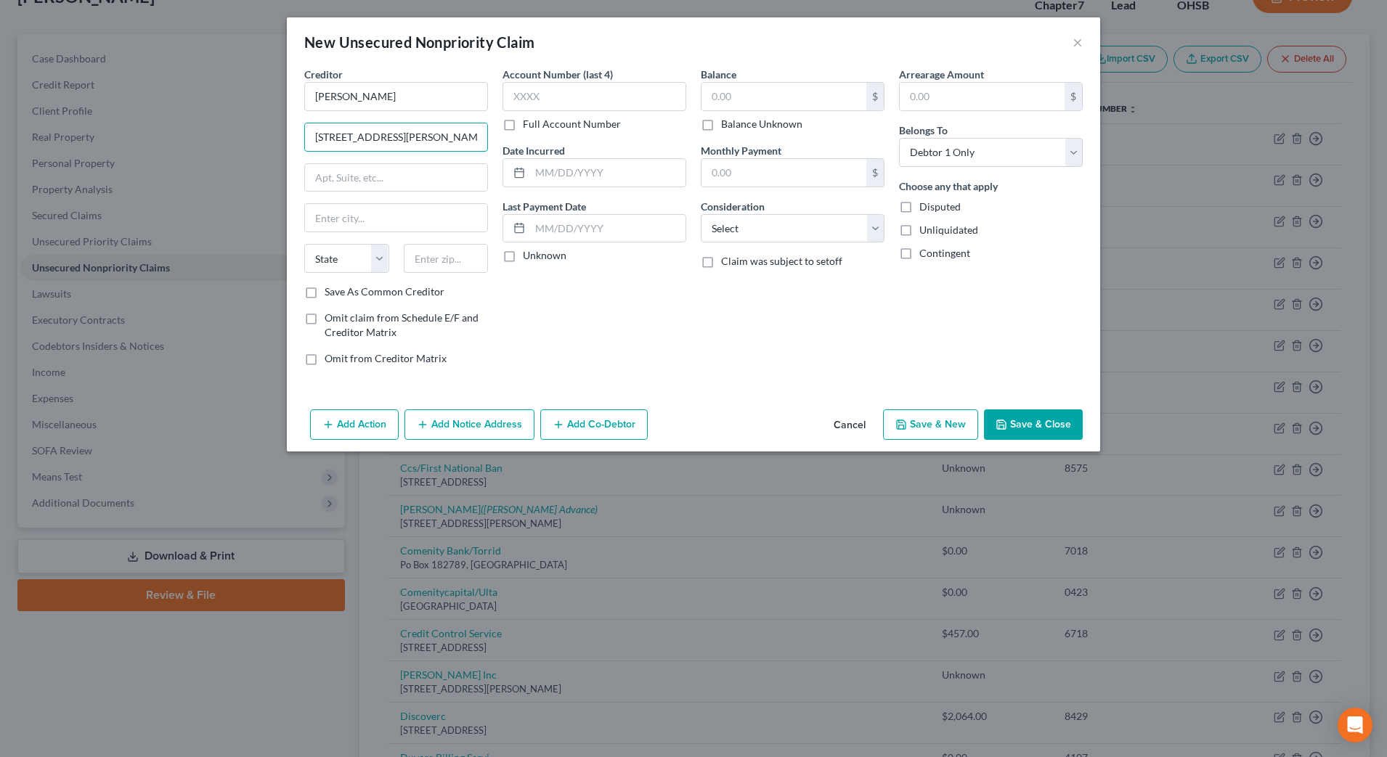
type input "909 Davis St Ste 500"
drag, startPoint x: 442, startPoint y: 258, endPoint x: 447, endPoint y: 248, distance: 10.7
click at [442, 258] on input "text" at bounding box center [446, 258] width 85 height 29
type input "60201"
type input "Evanston"
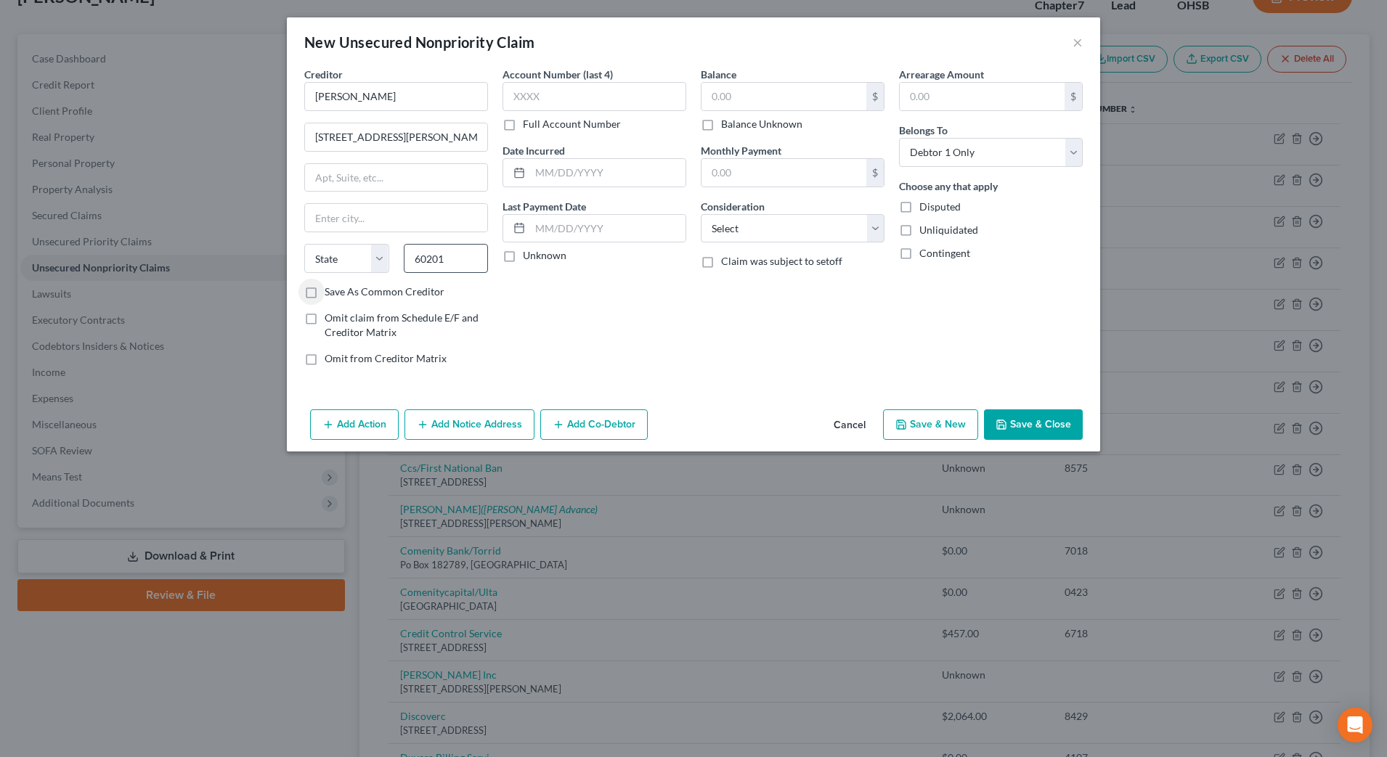
select select "14"
click at [747, 129] on label "Balance Unknown" at bounding box center [761, 124] width 81 height 15
click at [736, 126] on input "Balance Unknown" at bounding box center [731, 121] width 9 height 9
checkbox input "true"
type input "0.00"
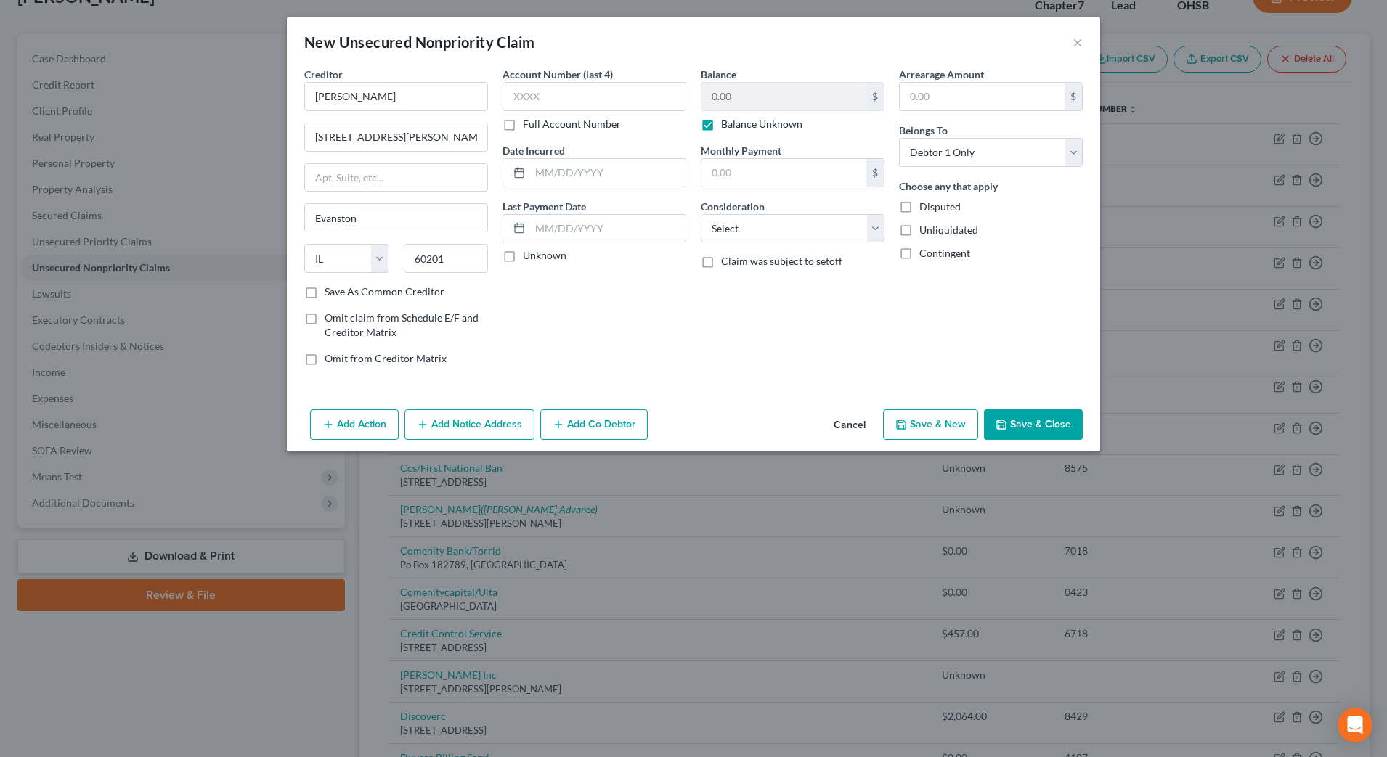
click at [787, 243] on div "Balance 0.00 $ Balance Unknown Balance Undetermined 0.00 $ Balance Unknown Mont…" at bounding box center [793, 222] width 198 height 311
click at [787, 235] on select "Select Cable / Satellite Services Collection Agency Credit Card Debt Debt Couns…" at bounding box center [793, 228] width 184 height 29
select select "10"
click at [701, 214] on select "Select Cable / Satellite Services Collection Agency Credit Card Debt Debt Couns…" at bounding box center [793, 228] width 184 height 29
click at [357, 289] on label "Save As Common Creditor" at bounding box center [385, 292] width 120 height 15
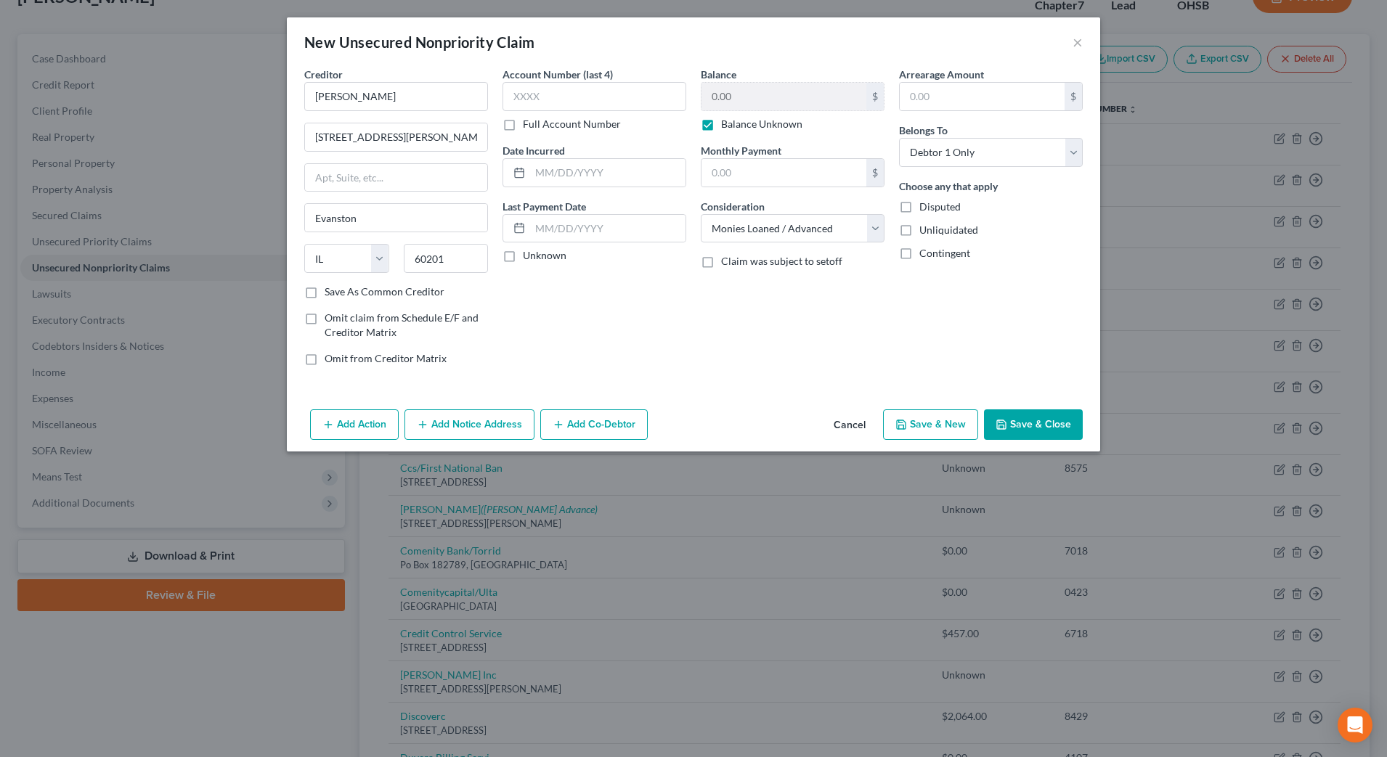
click at [340, 289] on input "Save As Common Creditor" at bounding box center [334, 289] width 9 height 9
click at [1006, 428] on icon "button" at bounding box center [1001, 425] width 9 height 9
checkbox input "false"
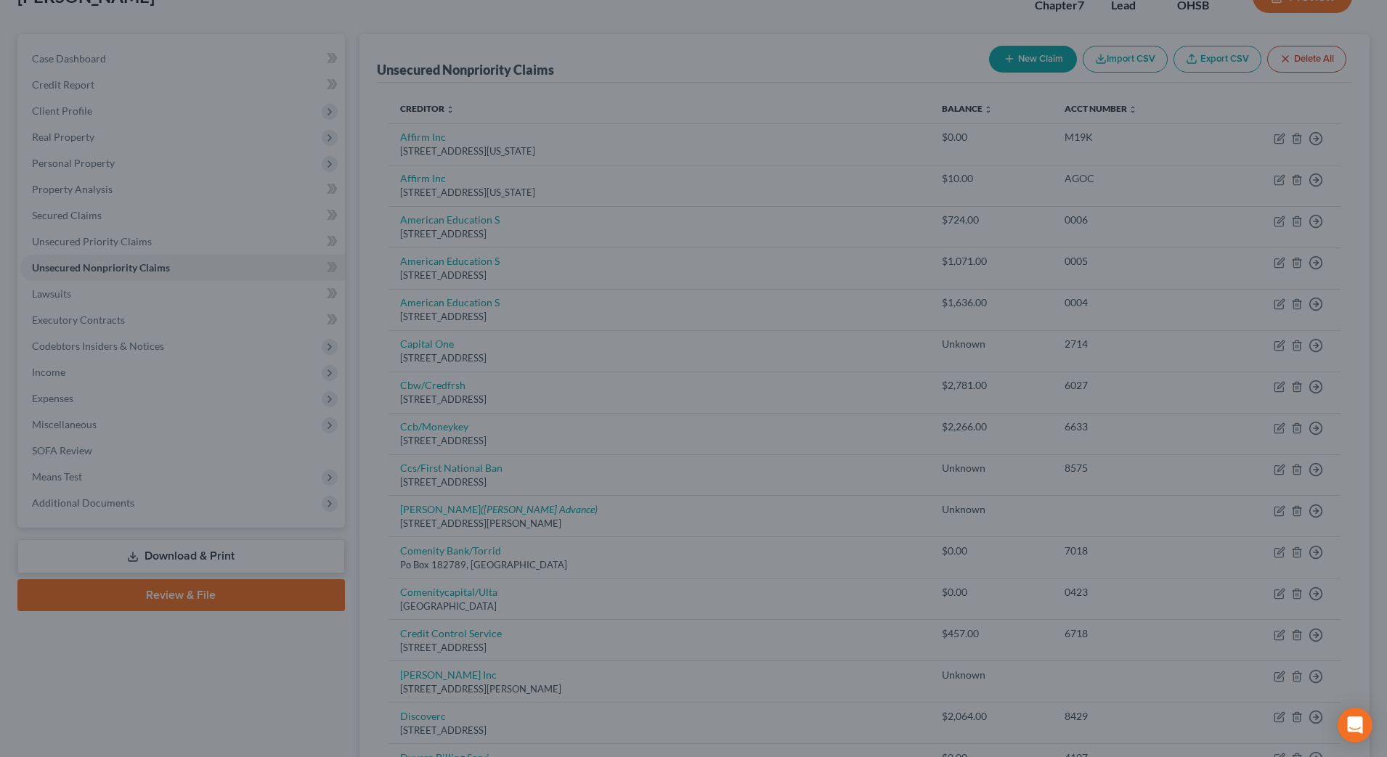
type input "0.00"
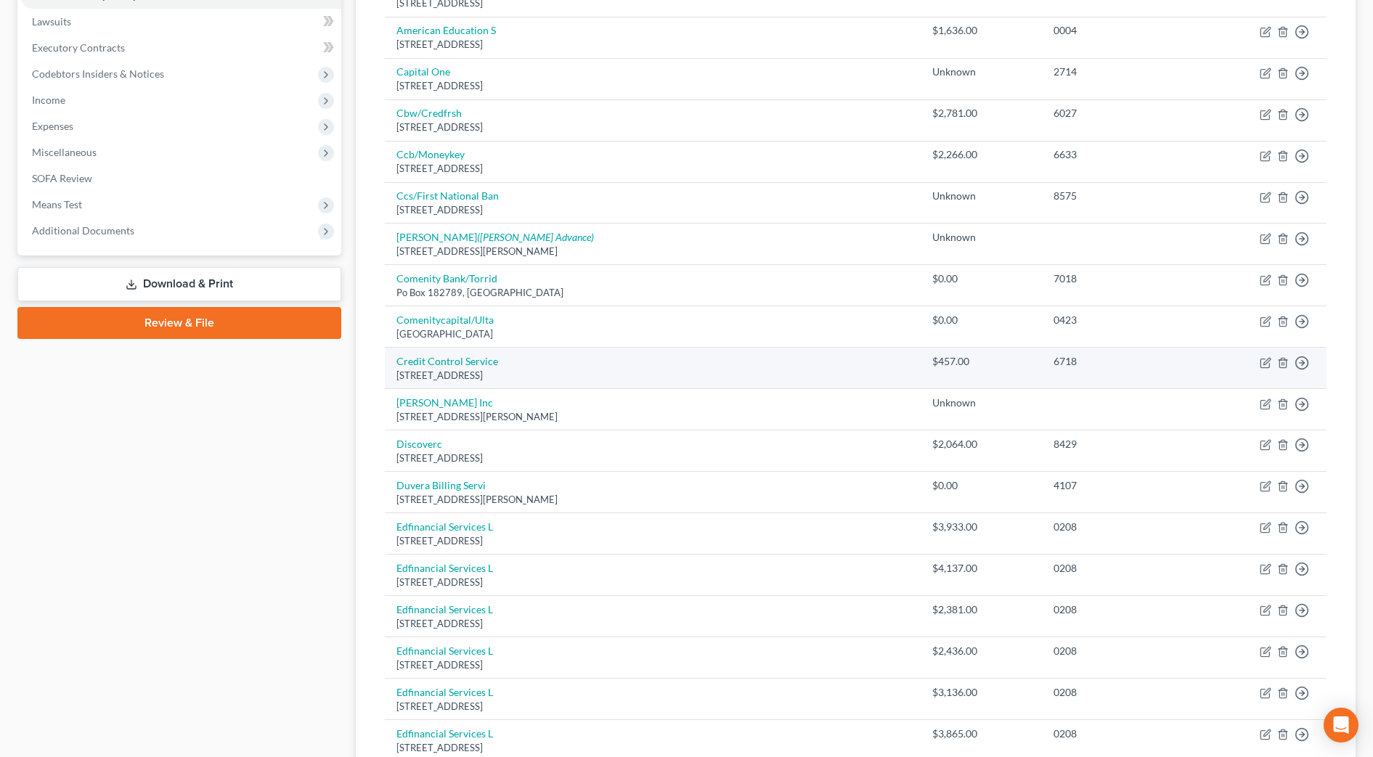
scroll to position [15, 0]
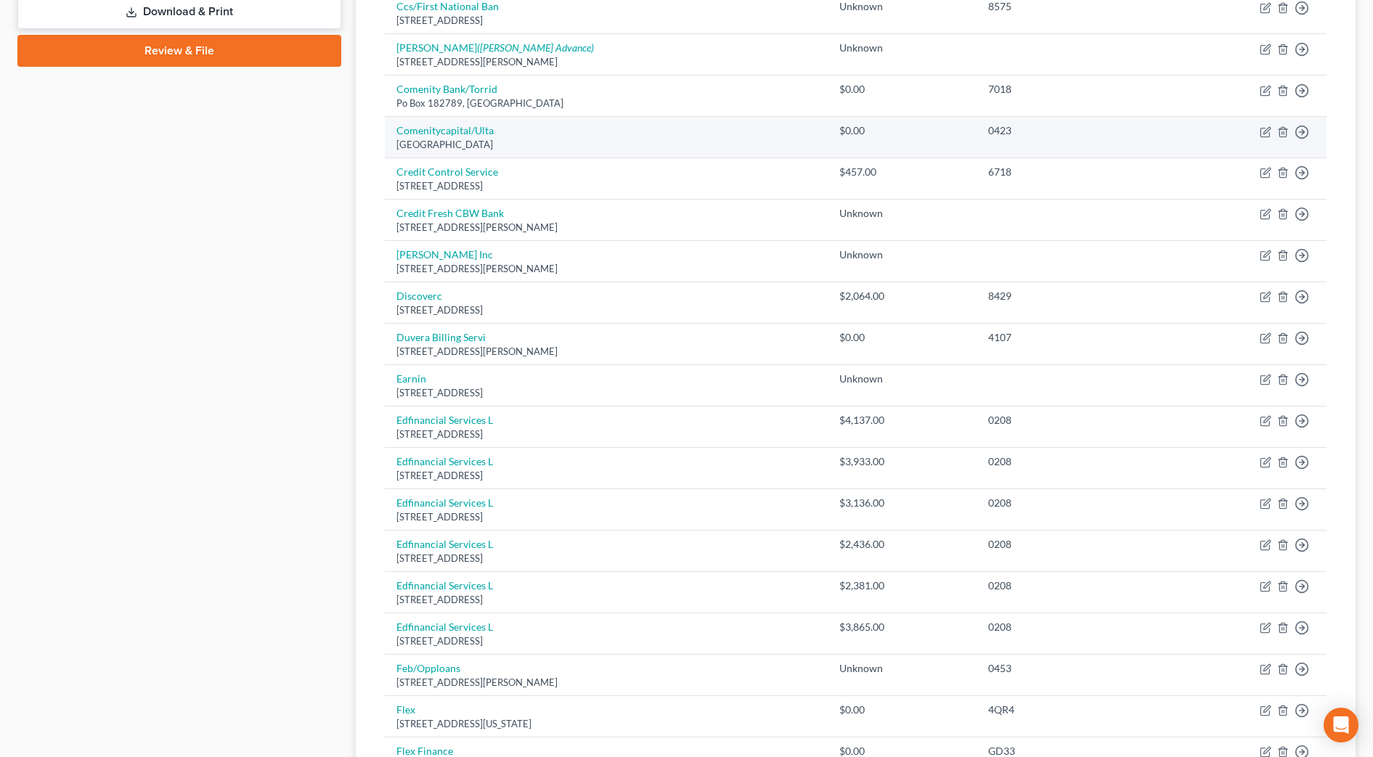
scroll to position [919, 0]
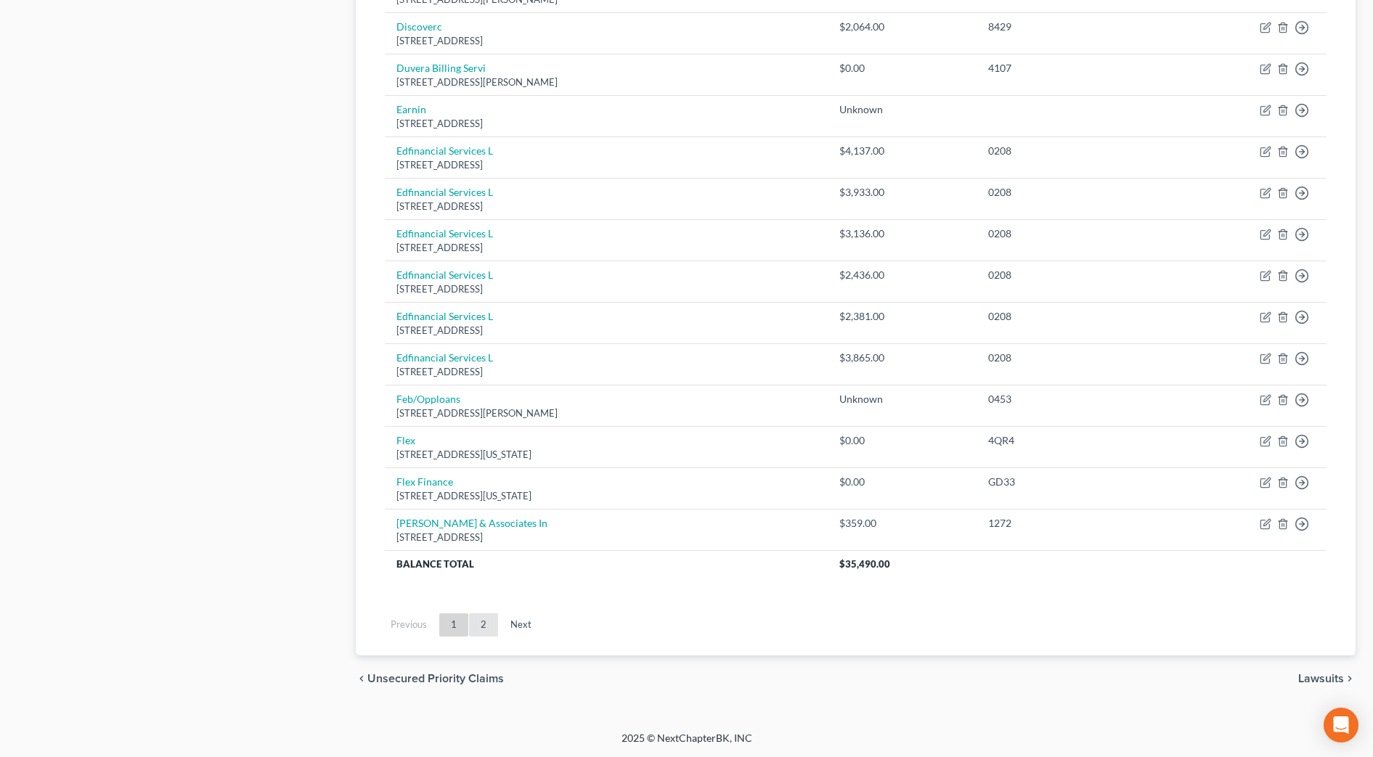
click at [484, 629] on link "2" at bounding box center [483, 625] width 29 height 23
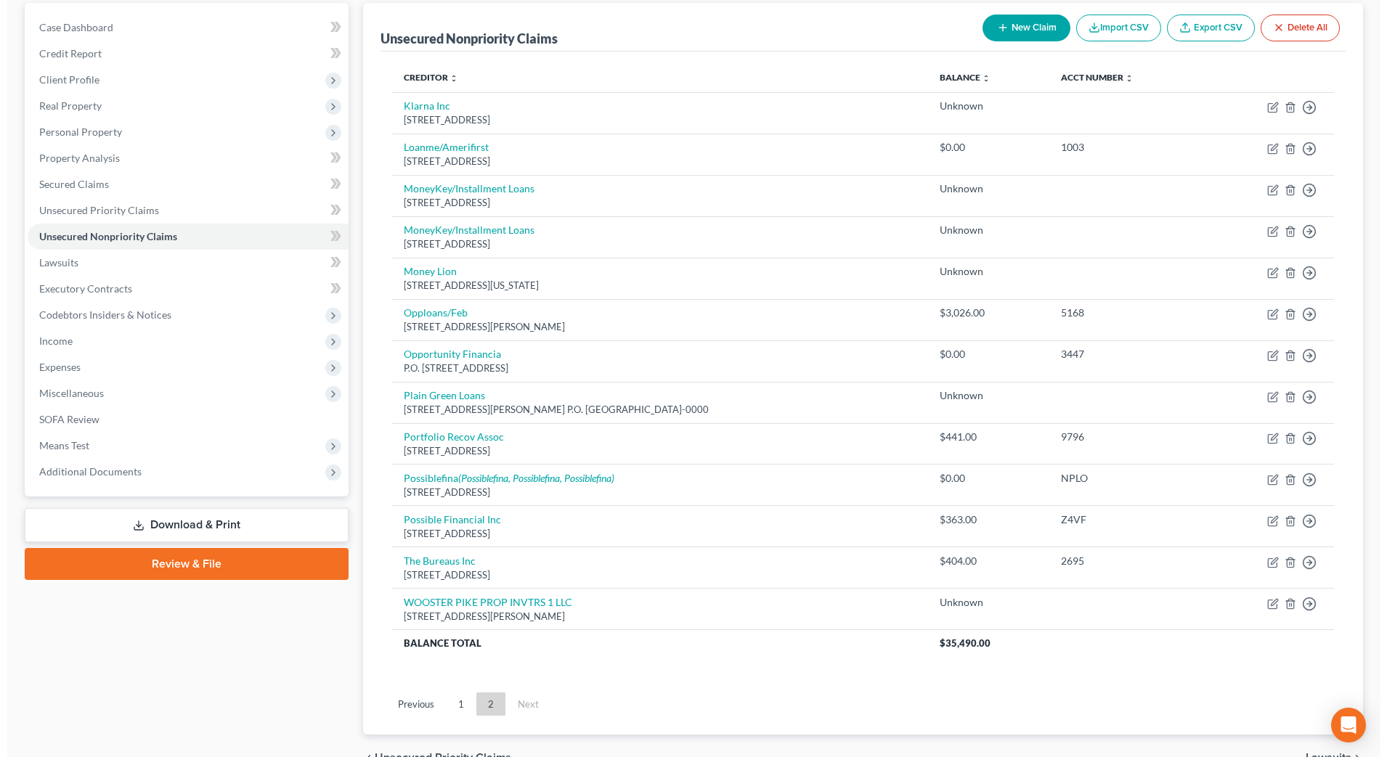
scroll to position [34, 0]
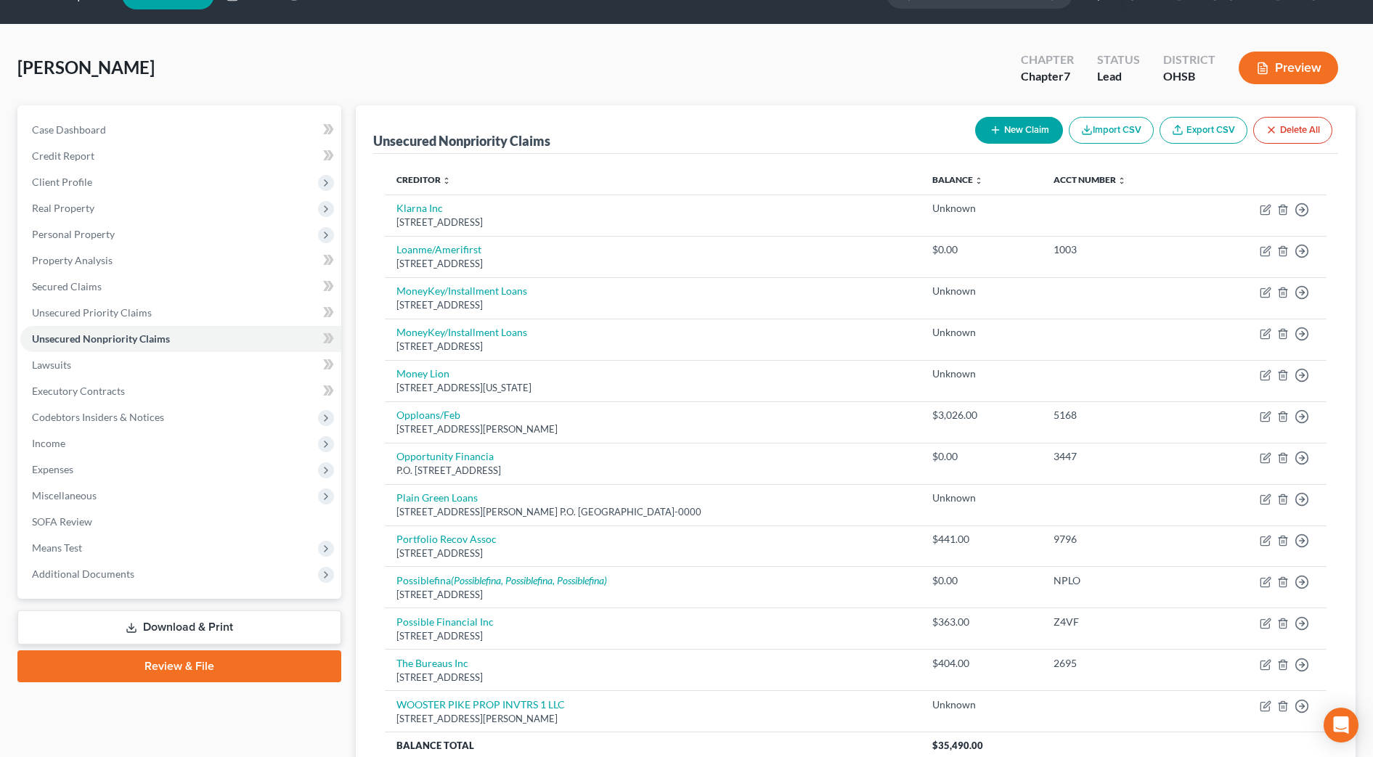
click at [1002, 134] on button "New Claim" at bounding box center [1019, 130] width 88 height 27
select select "0"
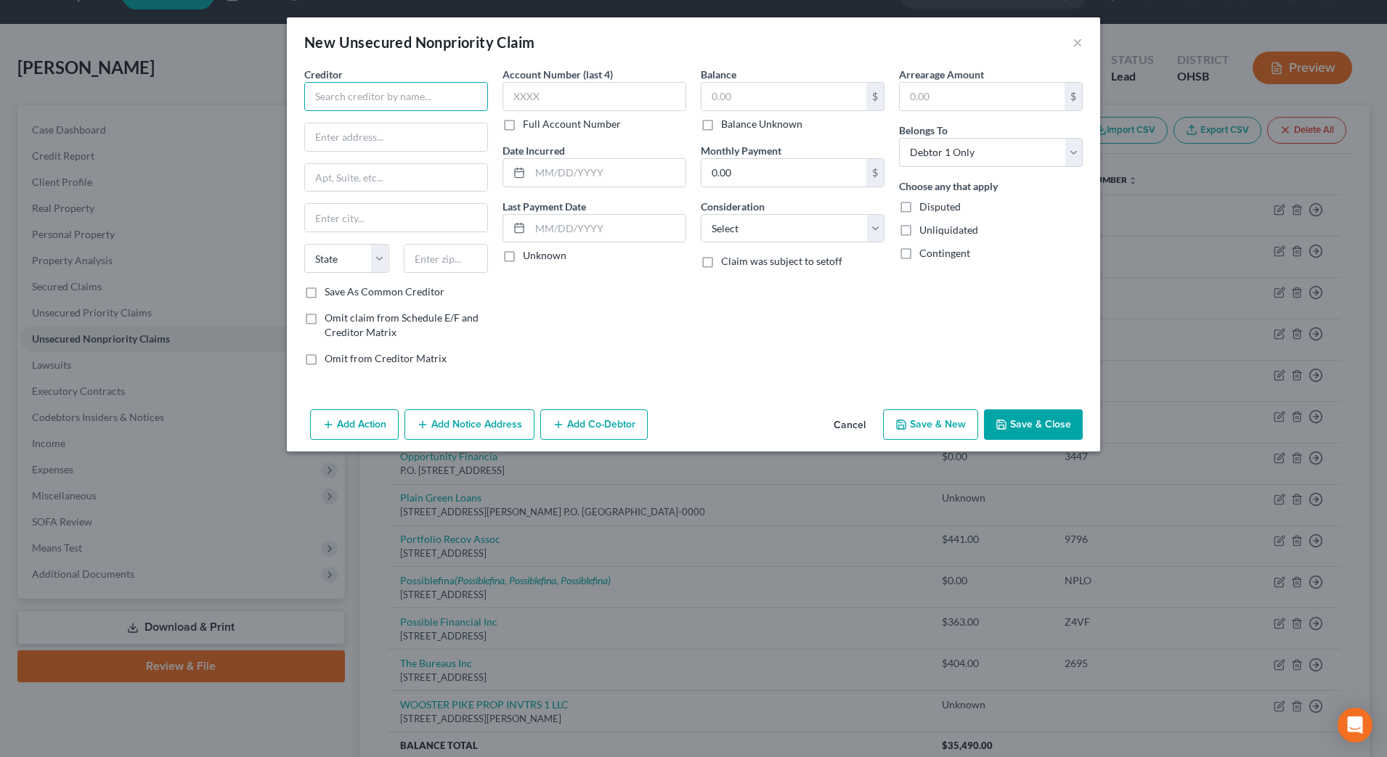
click at [407, 84] on input "text" at bounding box center [396, 96] width 184 height 29
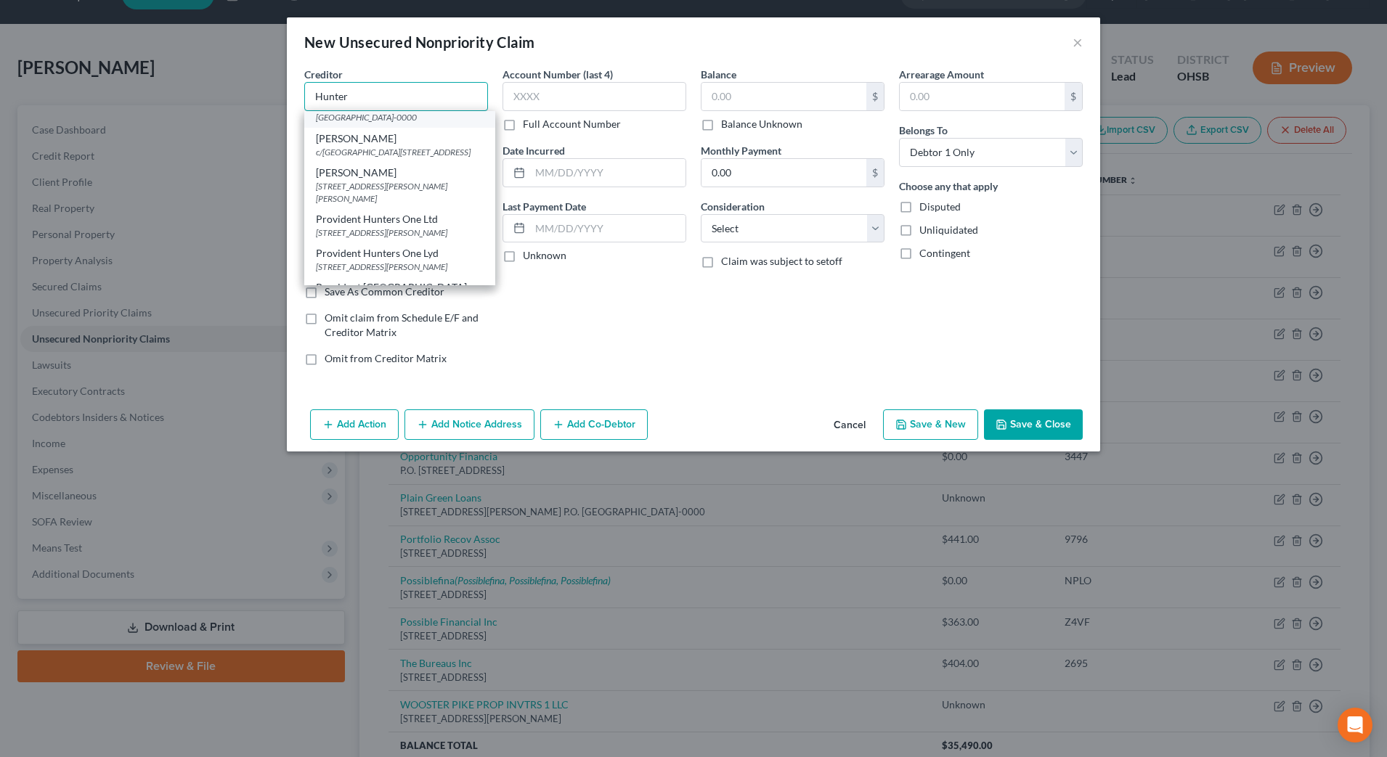
scroll to position [91, 0]
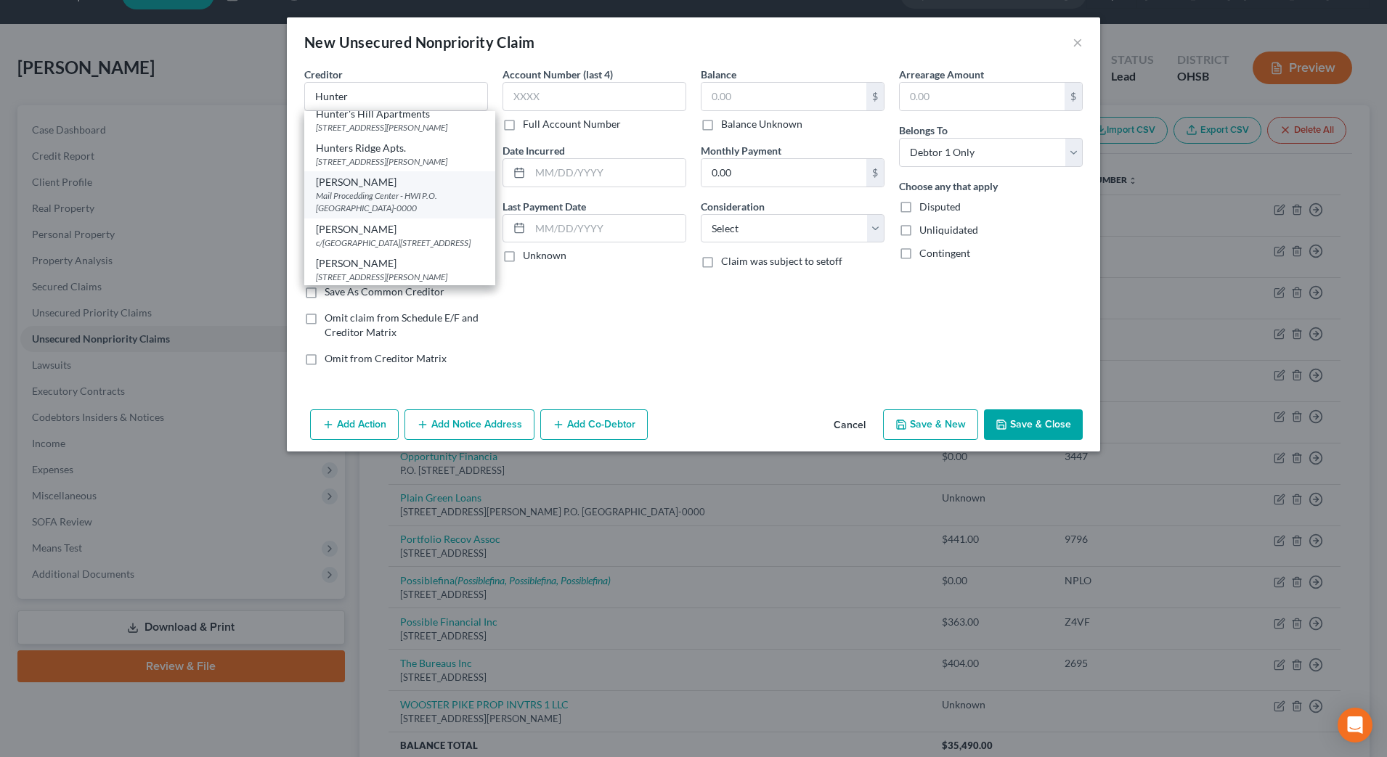
click at [447, 214] on div "Mail Procedding Center - HWI P.O. [GEOGRAPHIC_DATA]-0000" at bounding box center [400, 202] width 168 height 25
type input "[PERSON_NAME]"
type input "Mail Procedding Center - HWI"
type input "P.O. Box 41309"
type input "[GEOGRAPHIC_DATA]"
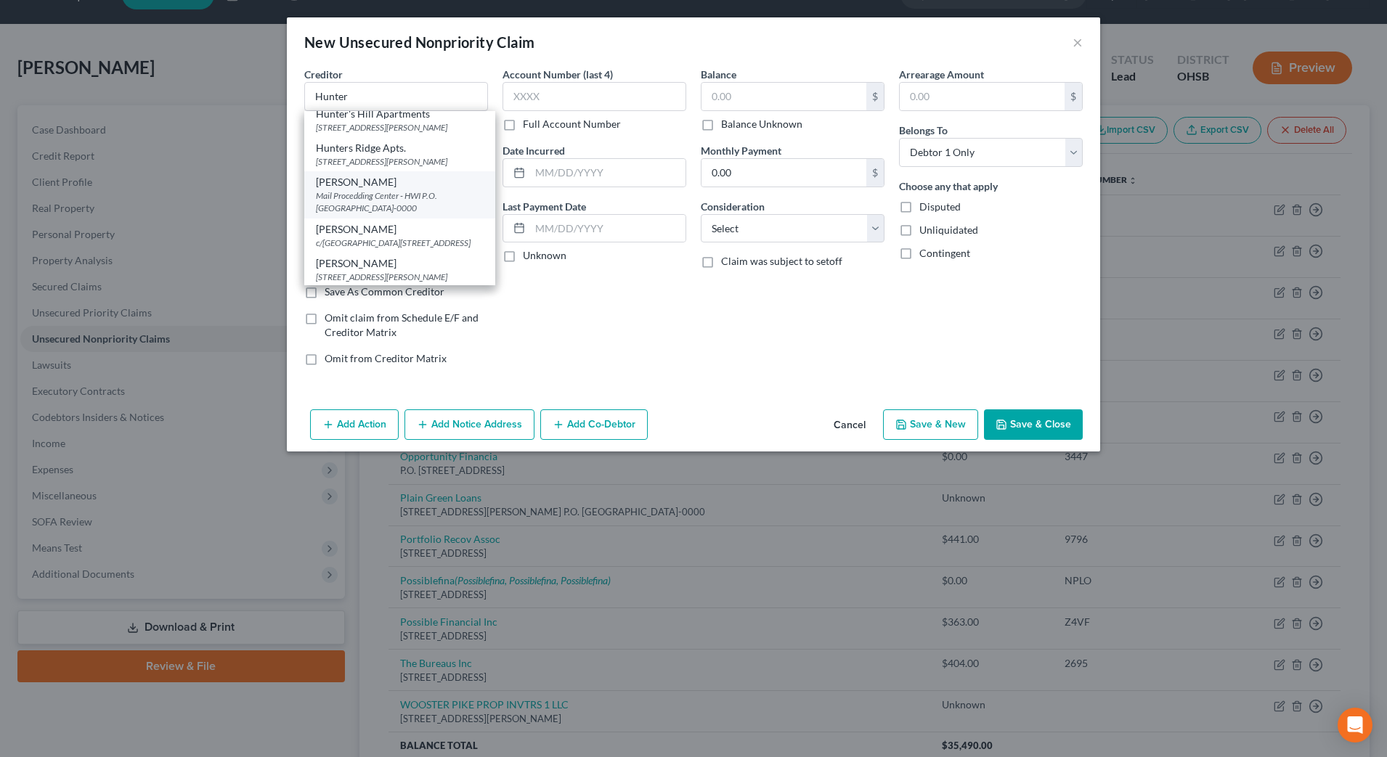
select select "44"
type input "37204-0000"
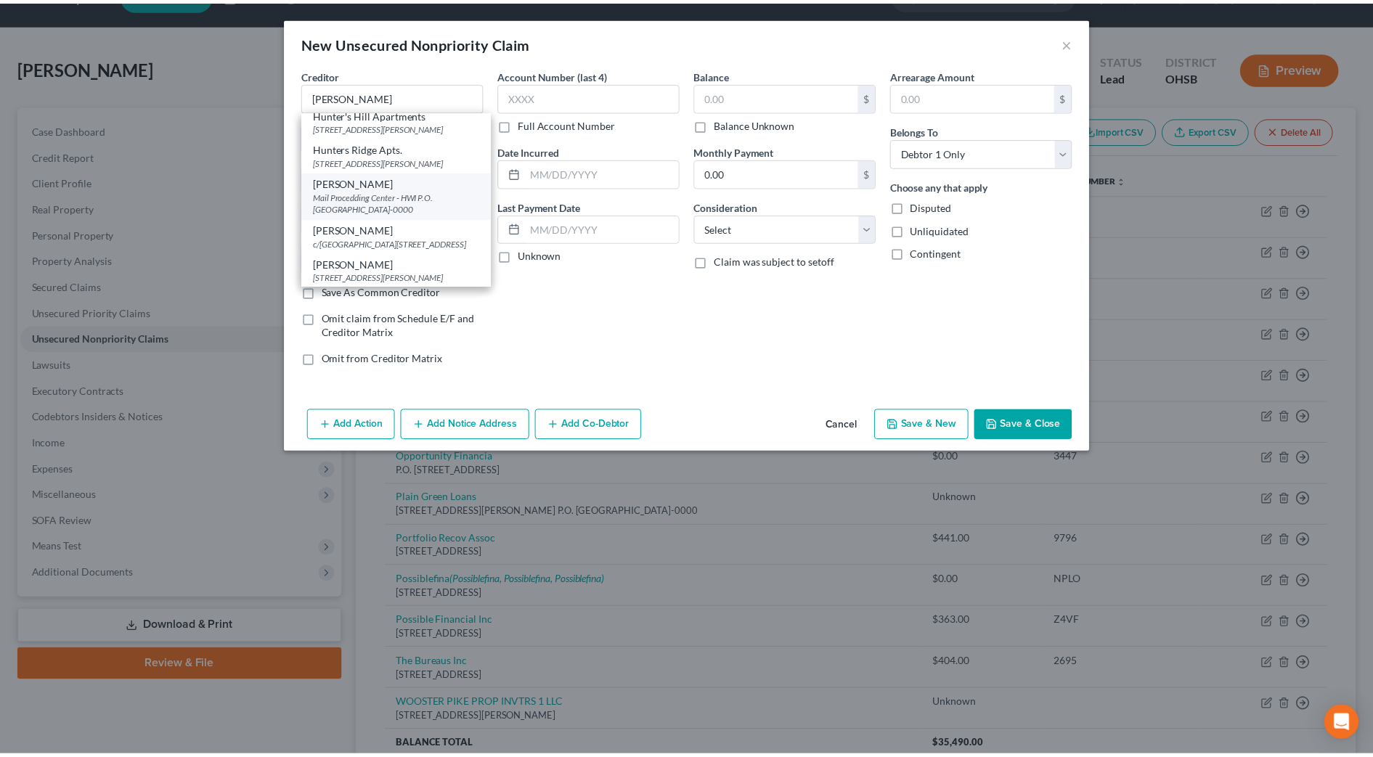
scroll to position [0, 0]
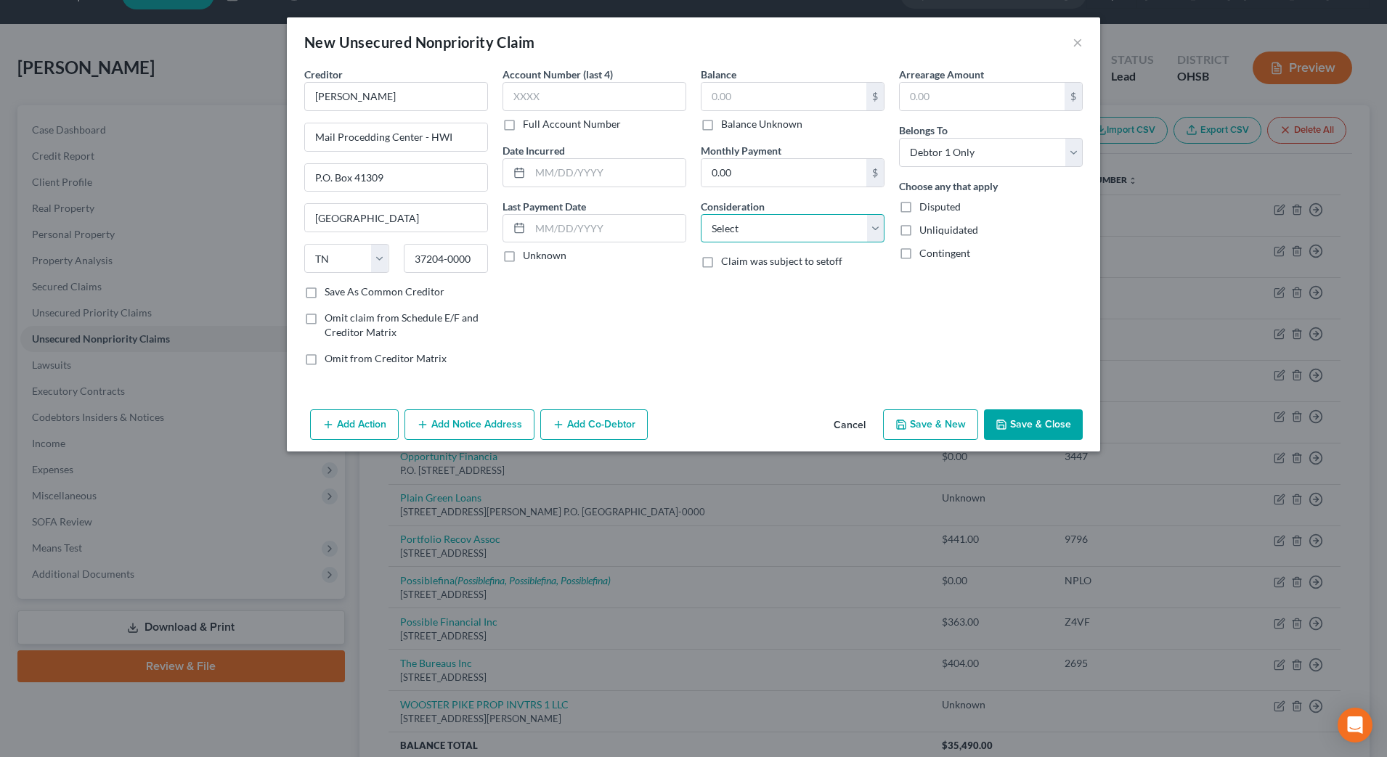
click at [738, 236] on select "Select Cable / Satellite Services Collection Agency Credit Card Debt Debt Couns…" at bounding box center [793, 228] width 184 height 29
select select "14"
click at [701, 214] on select "Select Cable / Satellite Services Collection Agency Credit Card Debt Debt Couns…" at bounding box center [793, 228] width 184 height 29
drag, startPoint x: 762, startPoint y: 283, endPoint x: 777, endPoint y: 282, distance: 15.3
click at [762, 283] on input "text" at bounding box center [793, 284] width 182 height 28
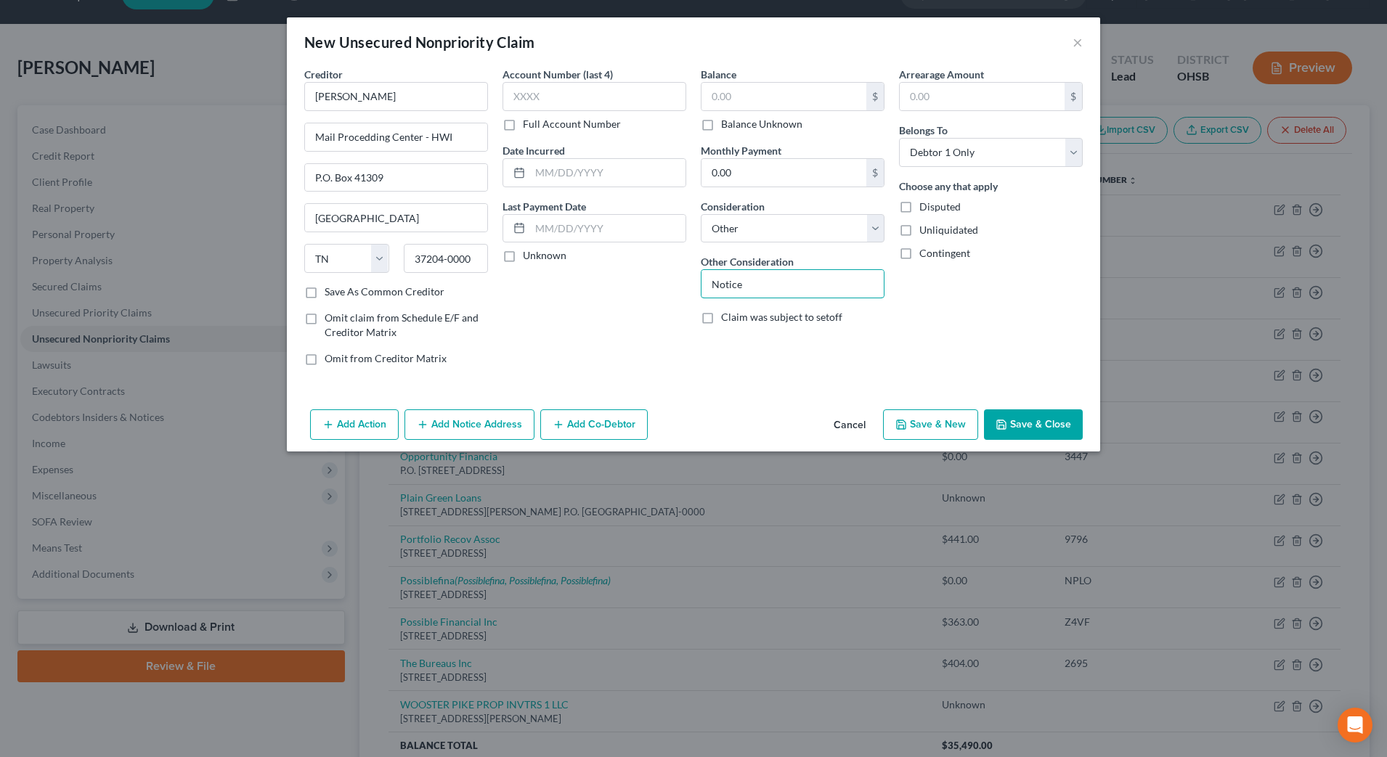
type input "Notice"
click at [1044, 285] on div "Arrearage Amount $ Belongs To * Select Debtor 1 Only Debtor 2 Only Debtor 1 And…" at bounding box center [991, 222] width 198 height 311
click at [1043, 425] on button "Save & Close" at bounding box center [1033, 425] width 99 height 31
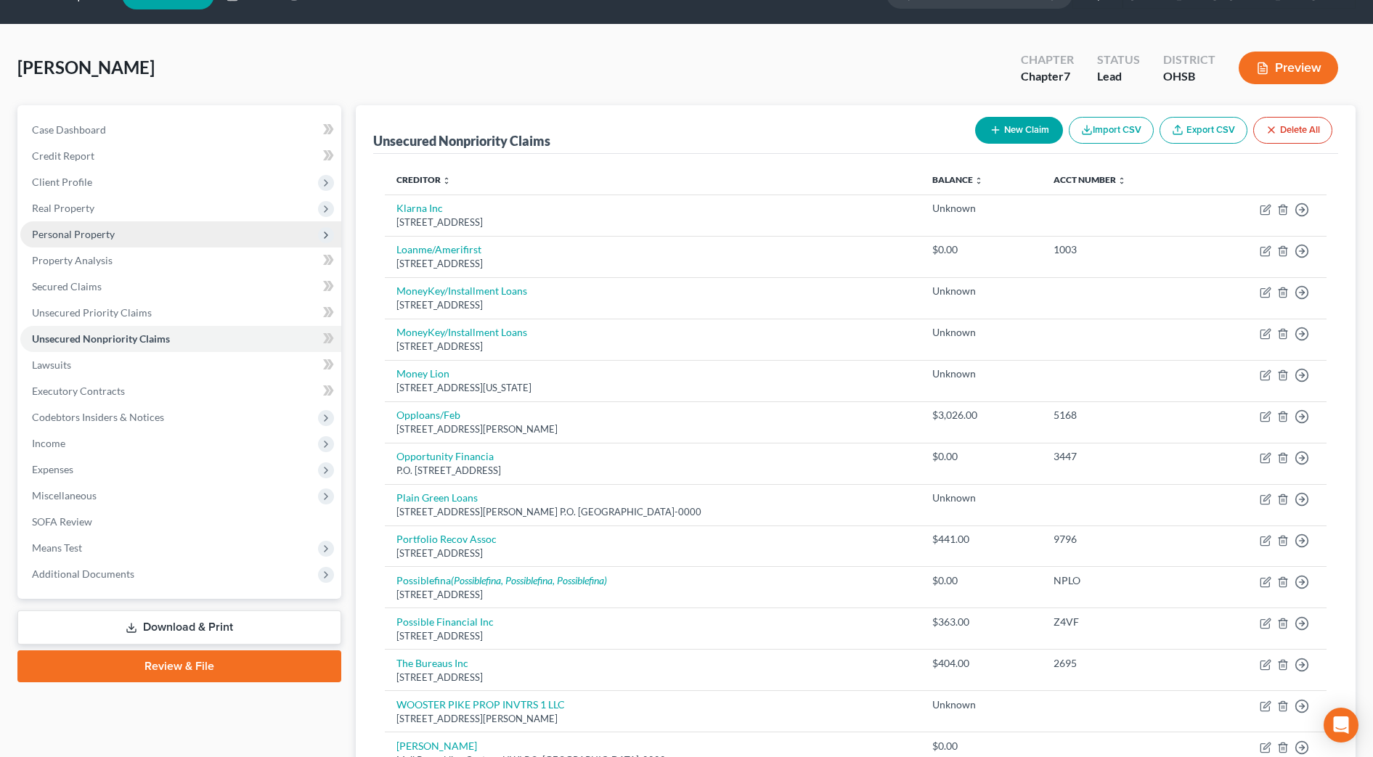
click at [115, 227] on span "Personal Property" at bounding box center [180, 235] width 321 height 26
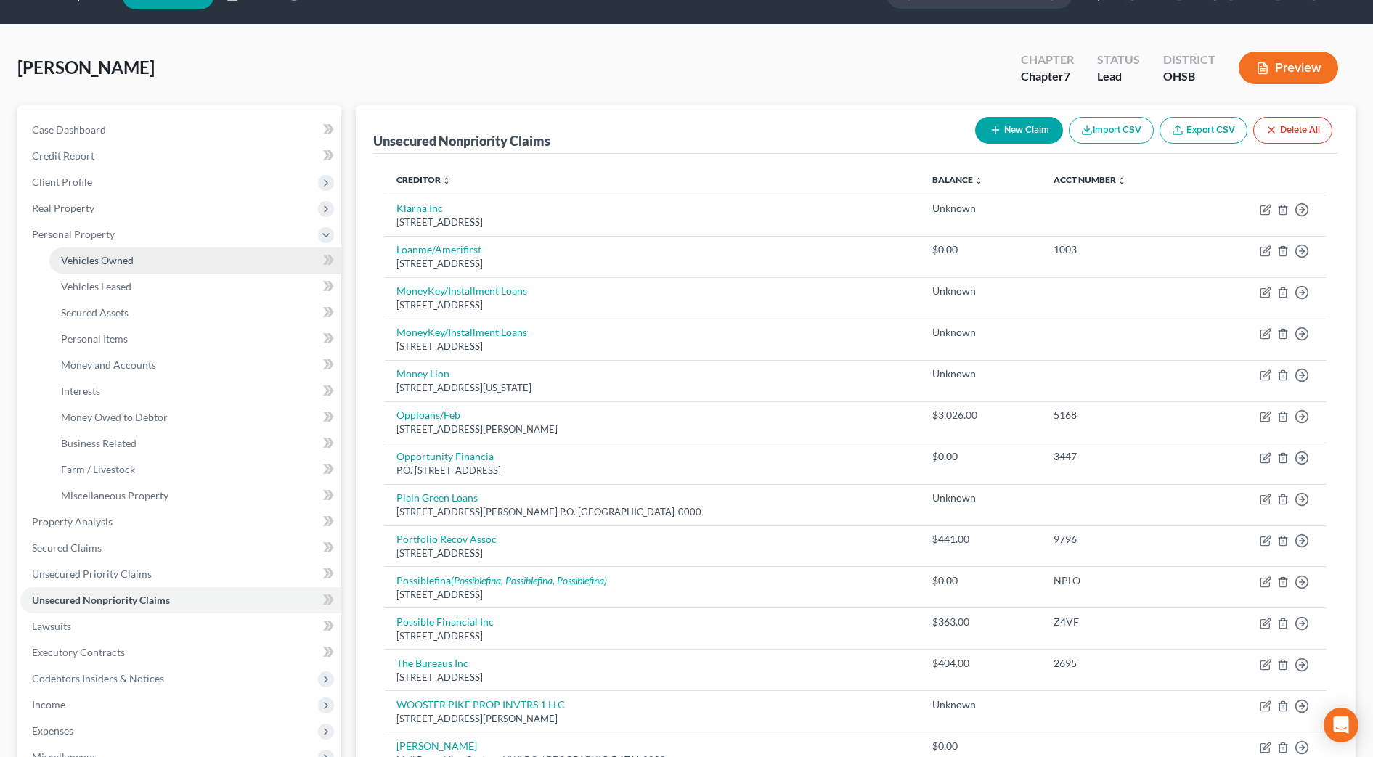
click at [116, 256] on span "Vehicles Owned" at bounding box center [97, 260] width 73 height 12
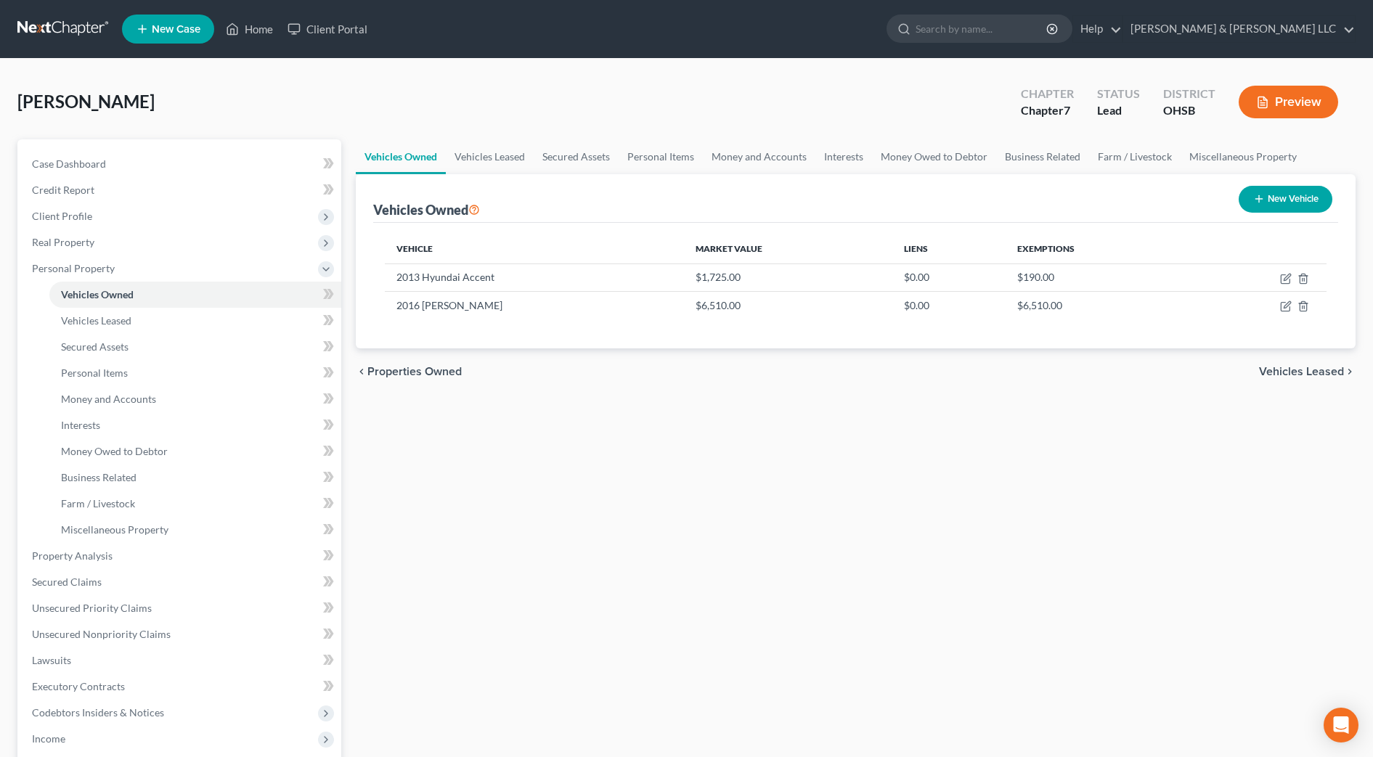
click at [594, 373] on div "chevron_left Properties Owned Vehicles Leased chevron_right" at bounding box center [856, 372] width 1000 height 46
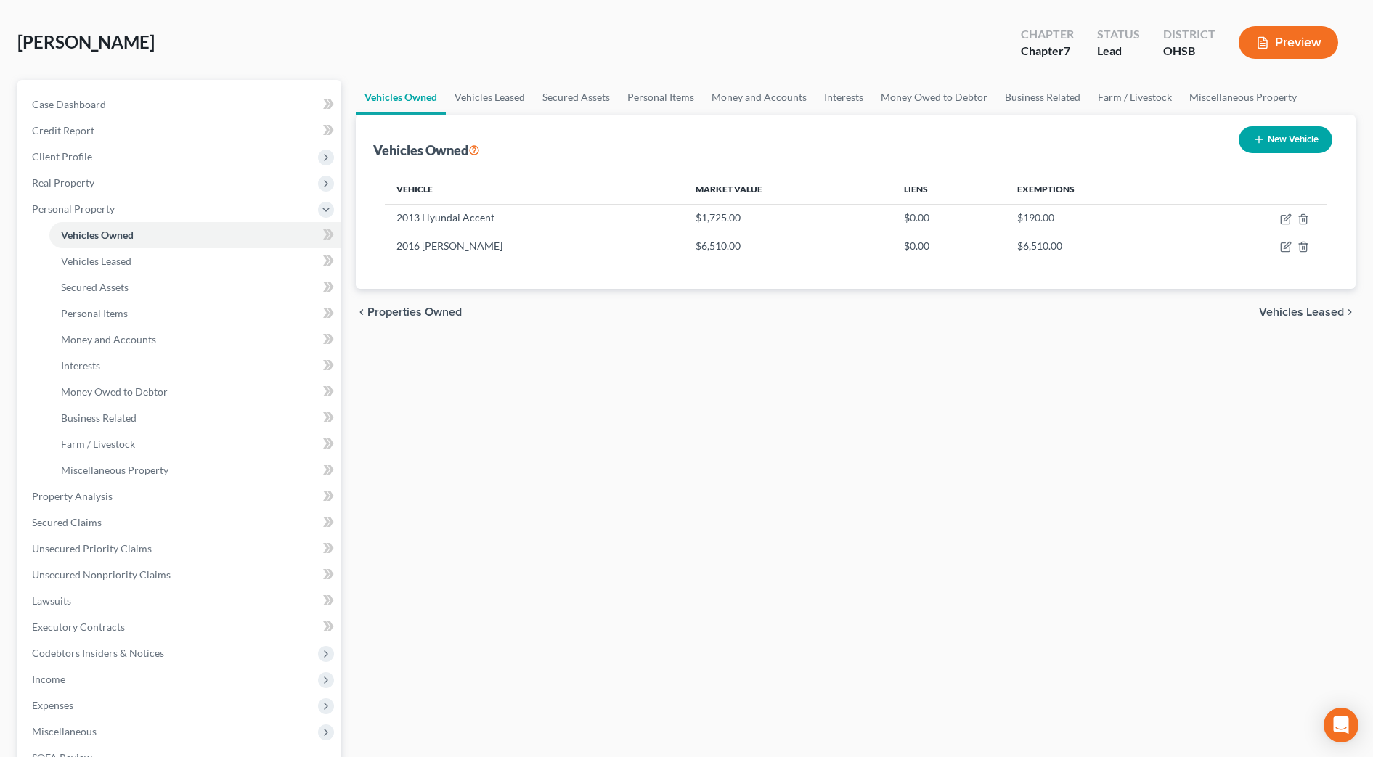
scroll to position [91, 0]
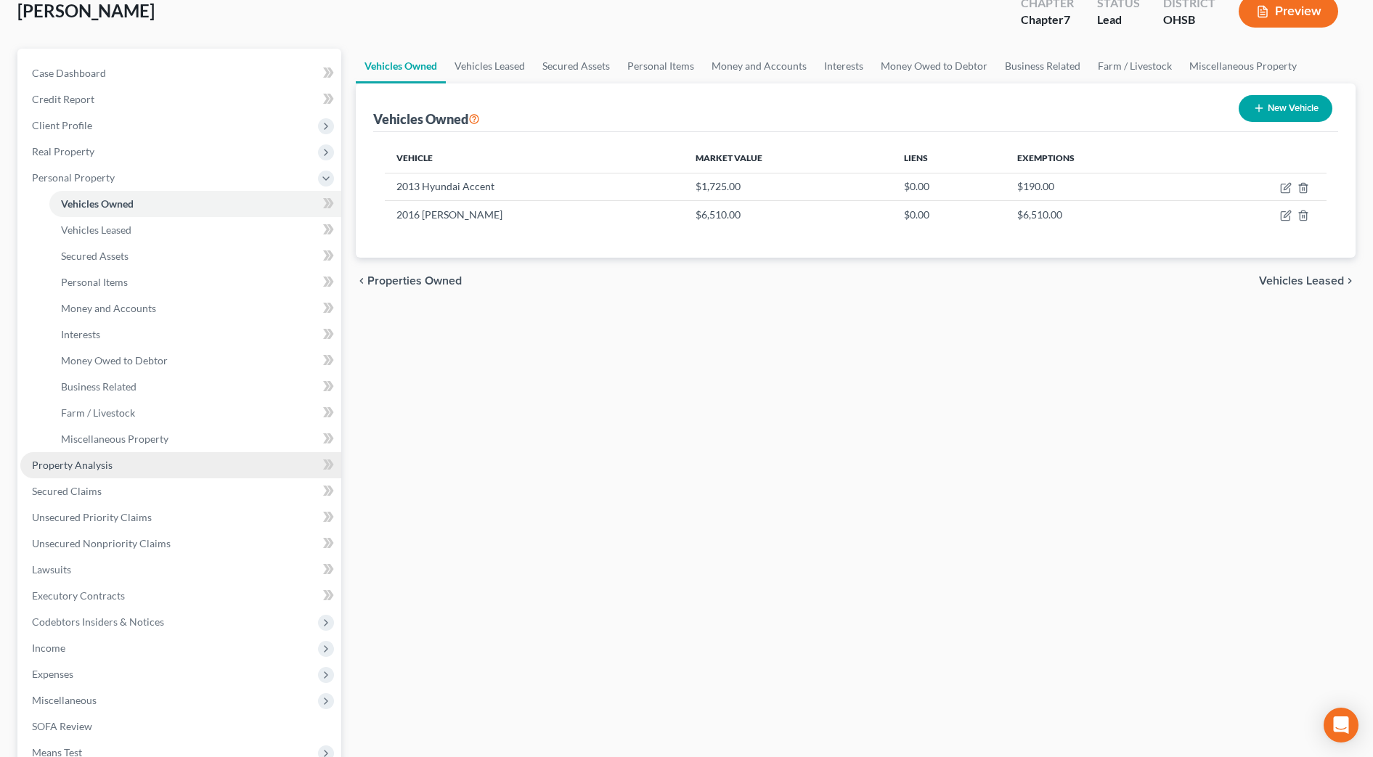
click at [113, 465] on link "Property Analysis" at bounding box center [180, 465] width 321 height 26
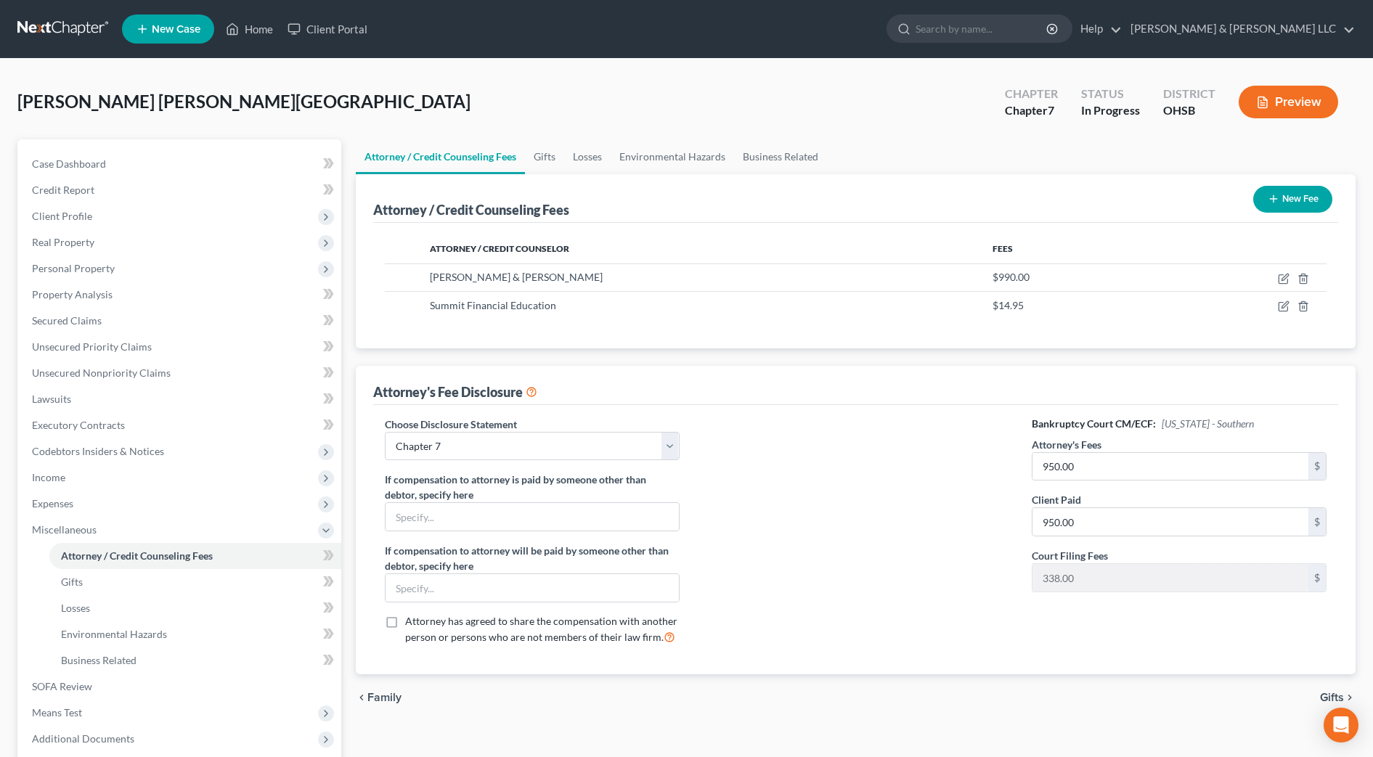
select select "0"
click at [92, 262] on span "Personal Property" at bounding box center [73, 268] width 83 height 12
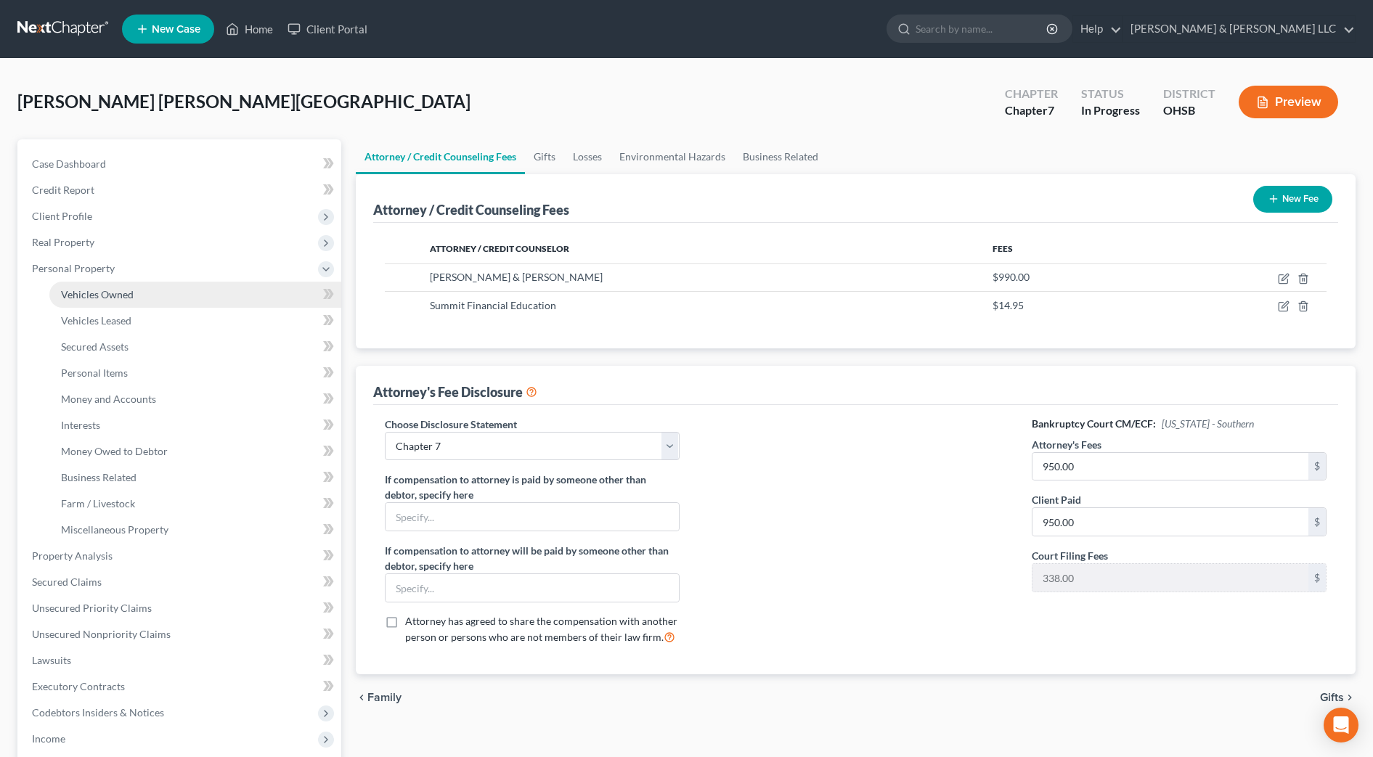
click at [111, 302] on link "Vehicles Owned" at bounding box center [195, 295] width 292 height 26
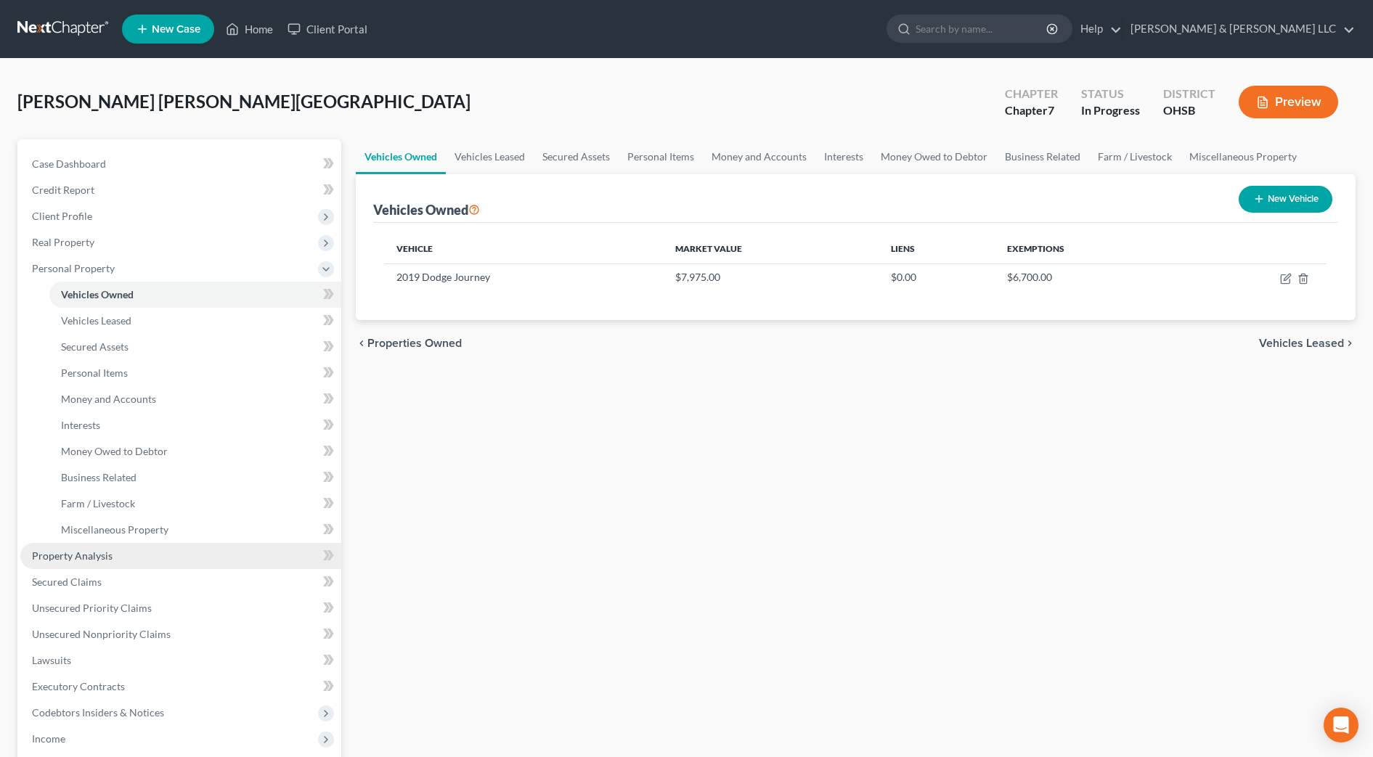
click at [139, 546] on link "Property Analysis" at bounding box center [180, 556] width 321 height 26
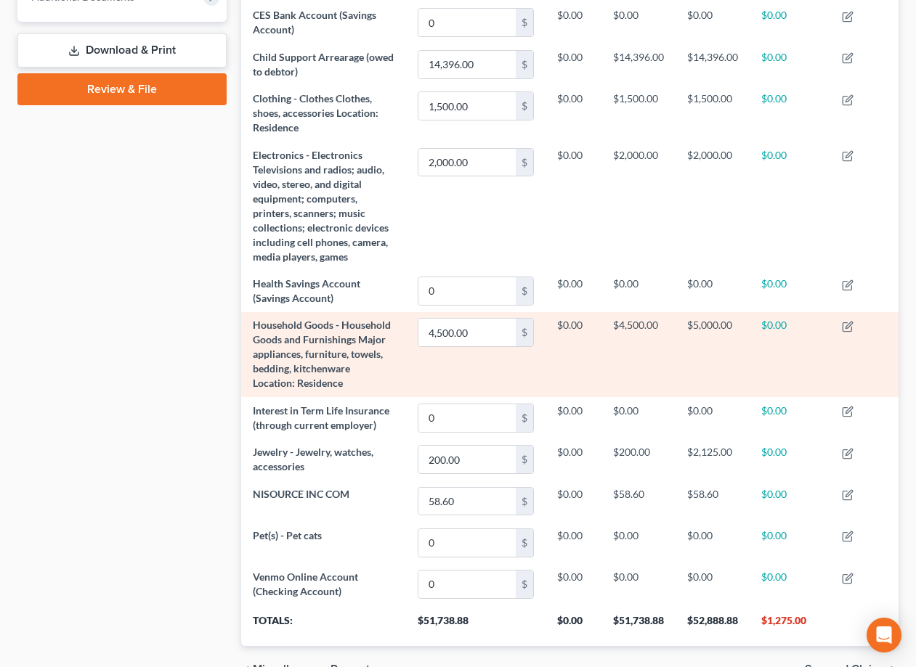
scroll to position [692, 0]
